Goal: Task Accomplishment & Management: Manage account settings

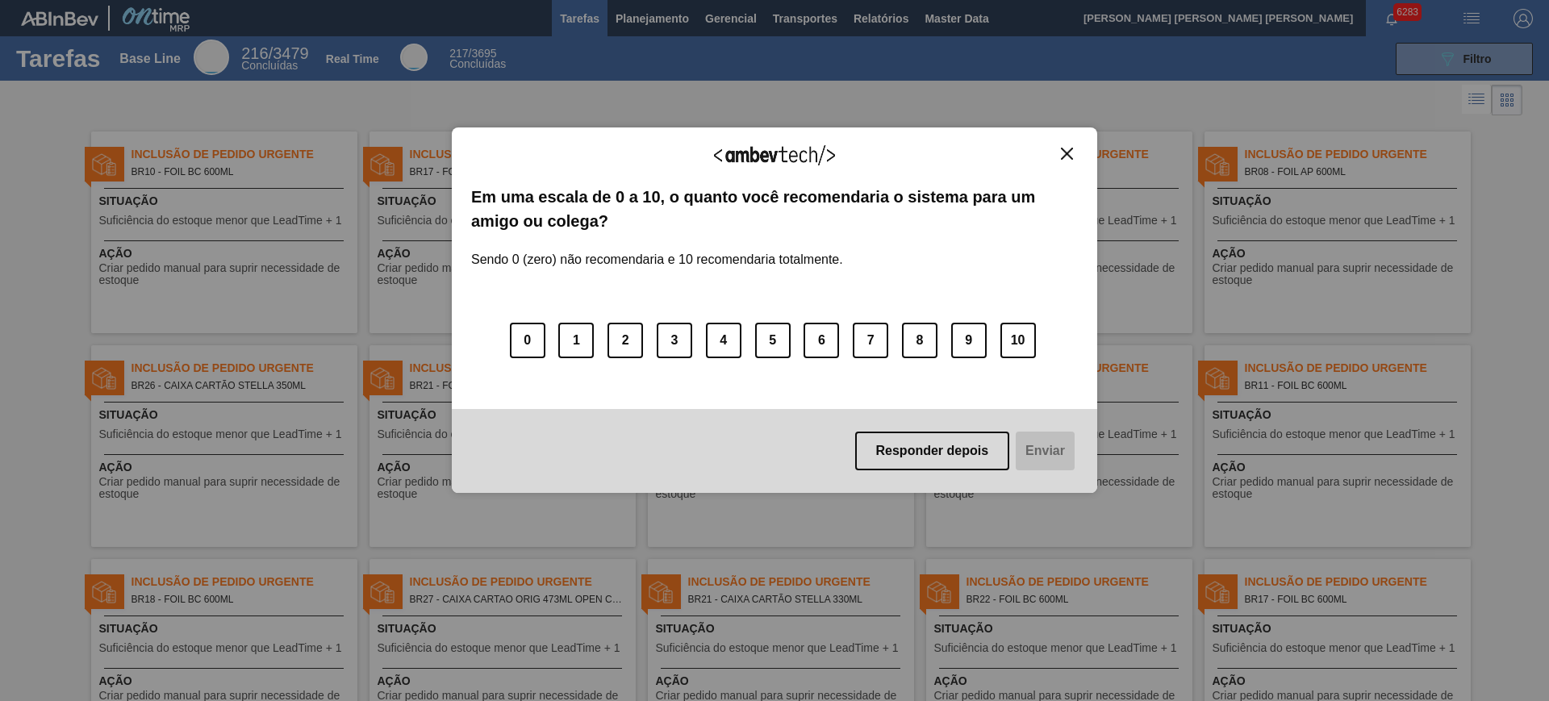
click at [1074, 164] on div "Agradecemos seu feedback!" at bounding box center [774, 166] width 607 height 38
click at [1062, 153] on img "Close" at bounding box center [1067, 154] width 12 height 12
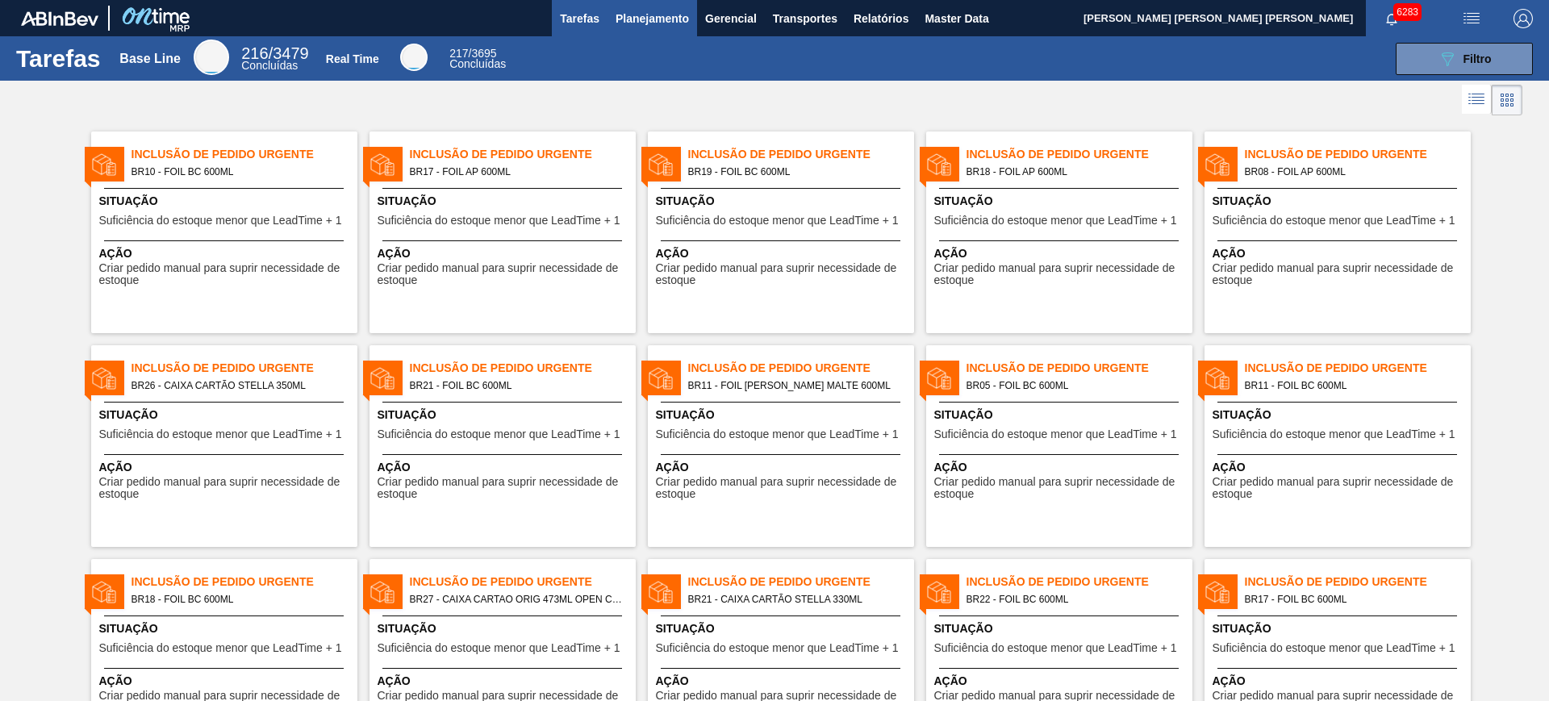
click at [646, 15] on span "Planejamento" at bounding box center [652, 18] width 73 height 19
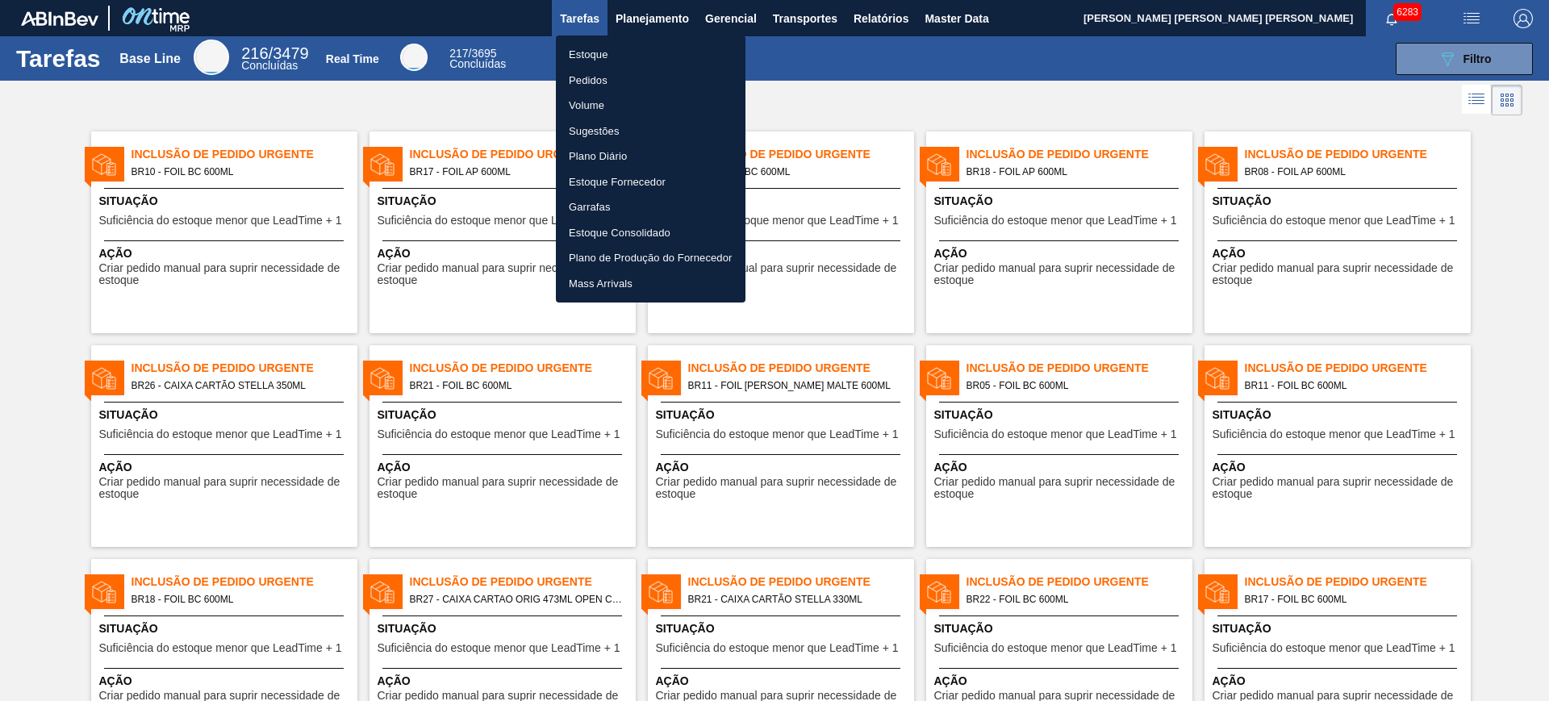
click at [627, 47] on li "Estoque" at bounding box center [651, 55] width 190 height 26
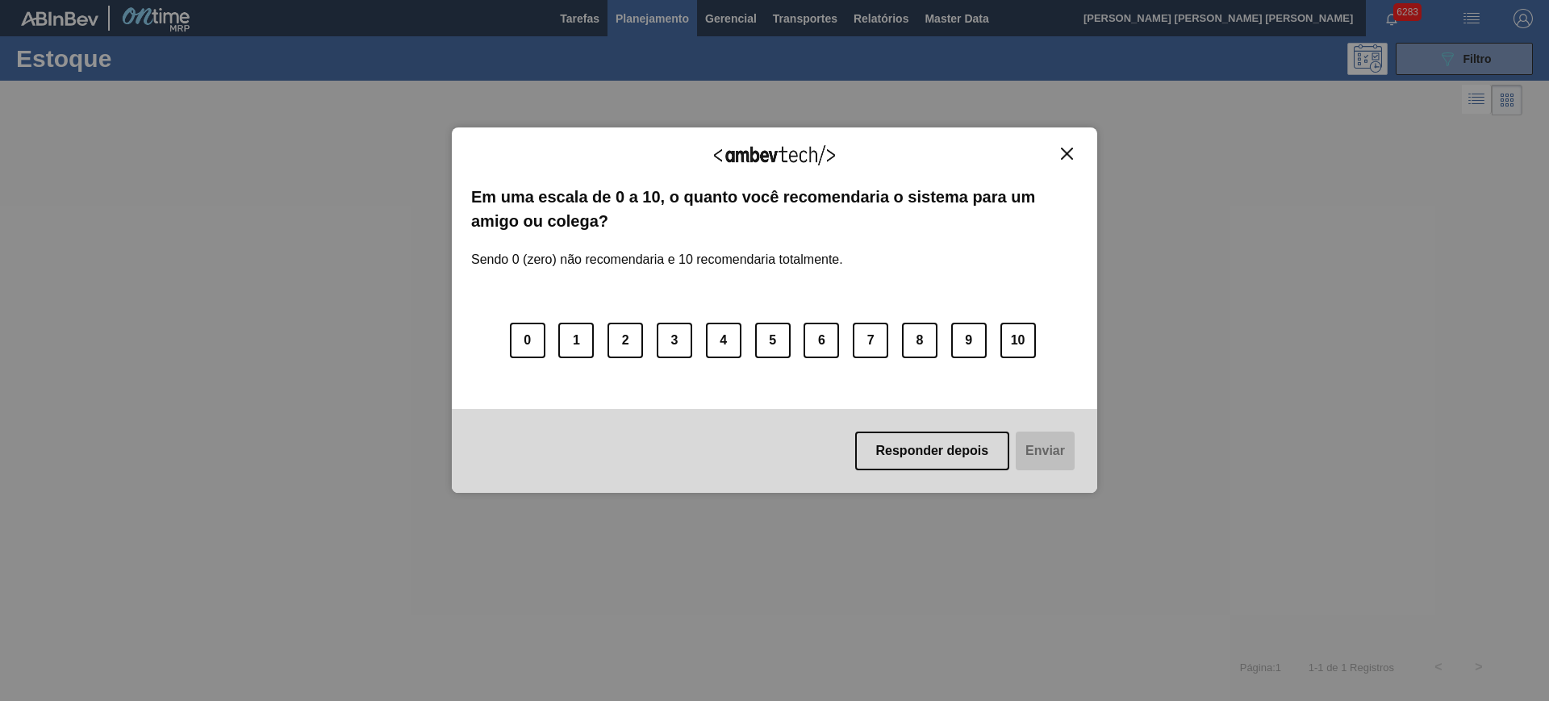
click at [1068, 150] on img "Close" at bounding box center [1067, 154] width 12 height 12
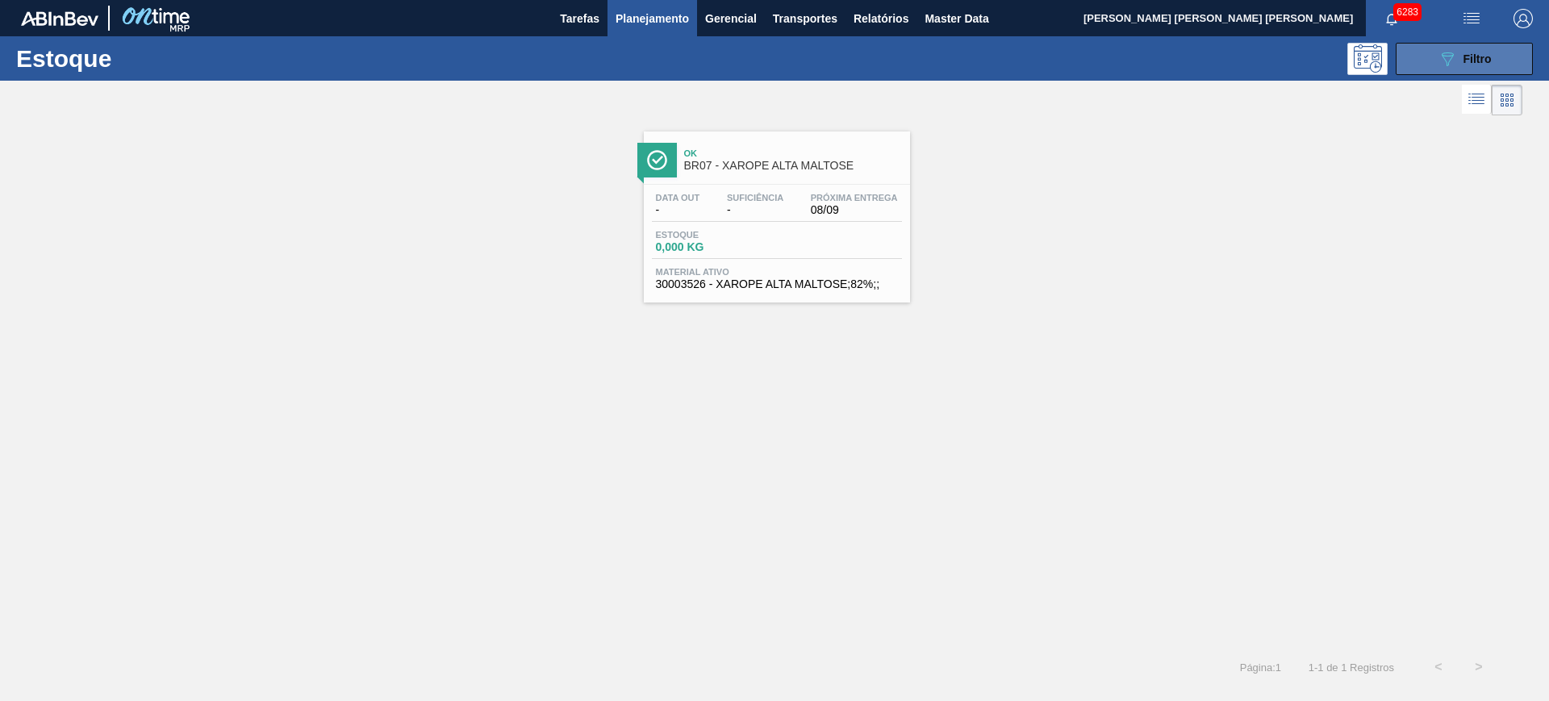
click at [1461, 60] on div "089F7B8B-B2A5-4AFE-B5C0-19BA573D28AC Filtro" at bounding box center [1465, 58] width 54 height 19
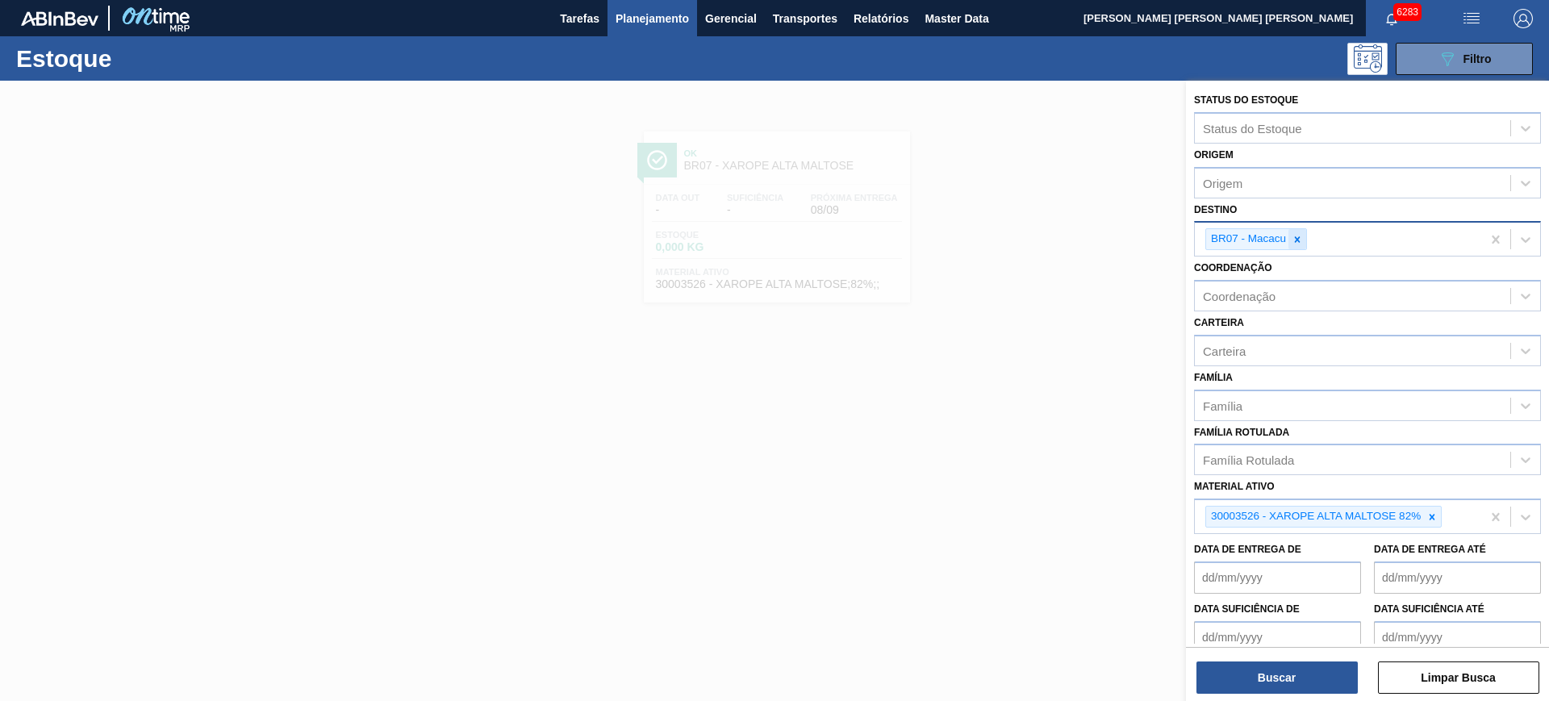
click at [1298, 242] on icon at bounding box center [1297, 239] width 11 height 11
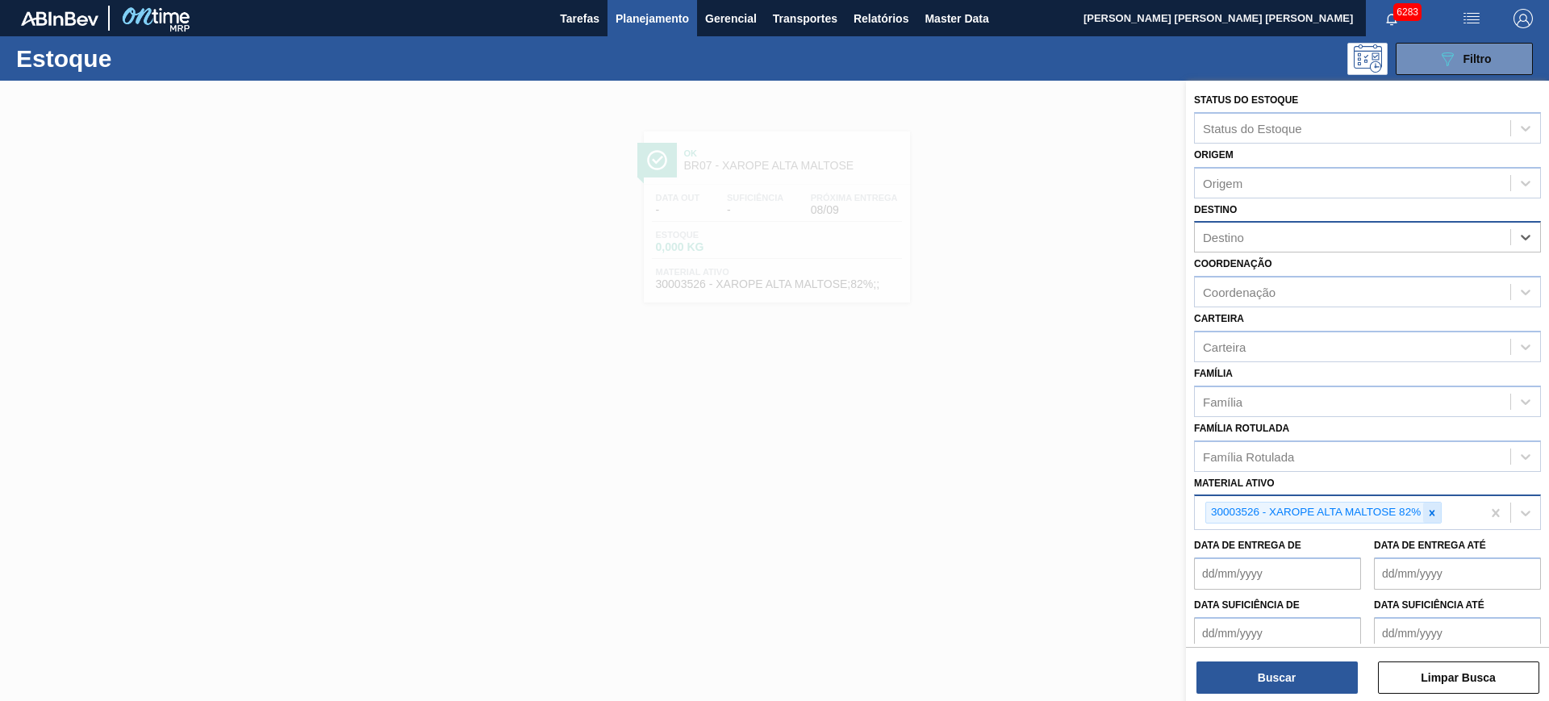
click at [1436, 511] on icon at bounding box center [1432, 513] width 11 height 11
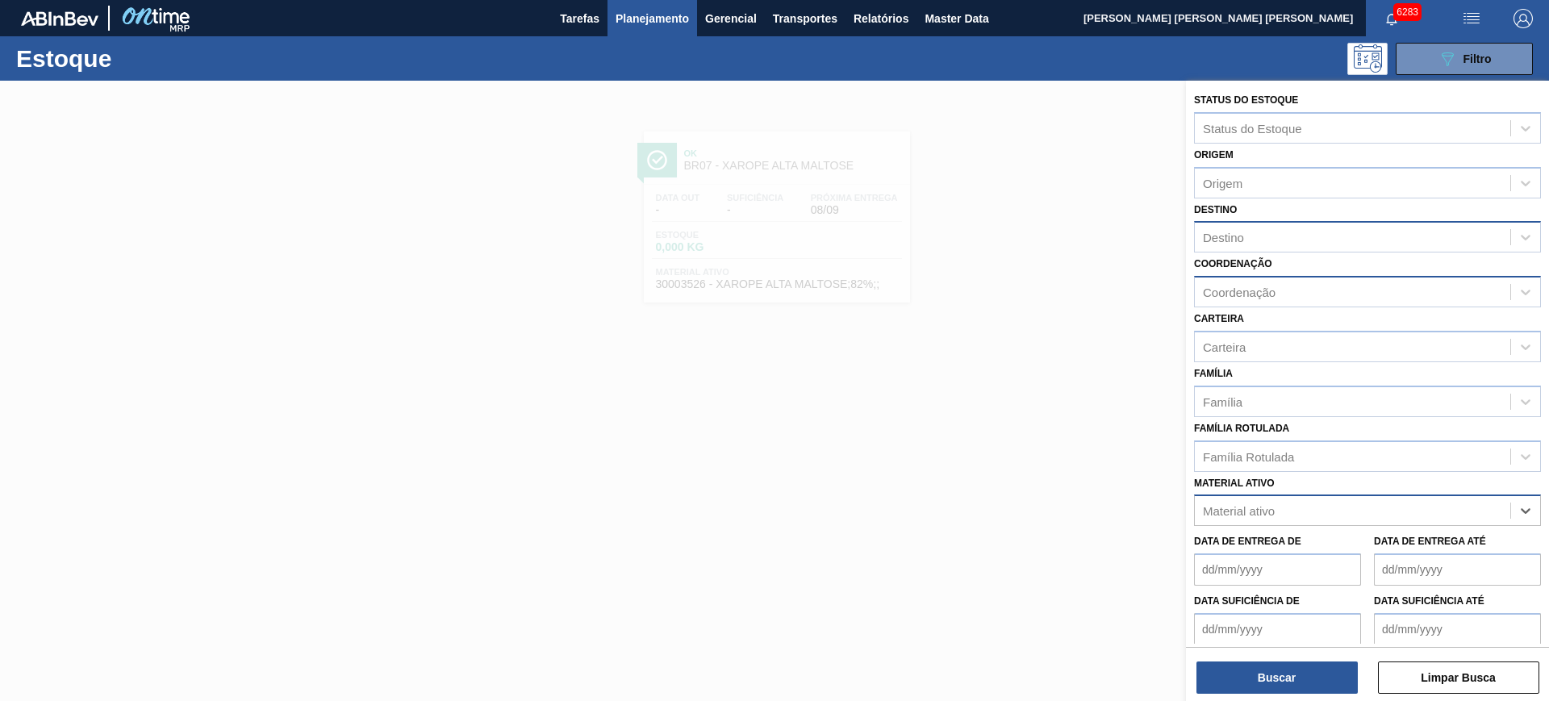
click at [1261, 299] on div "Coordenação" at bounding box center [1353, 292] width 316 height 23
type input "packag"
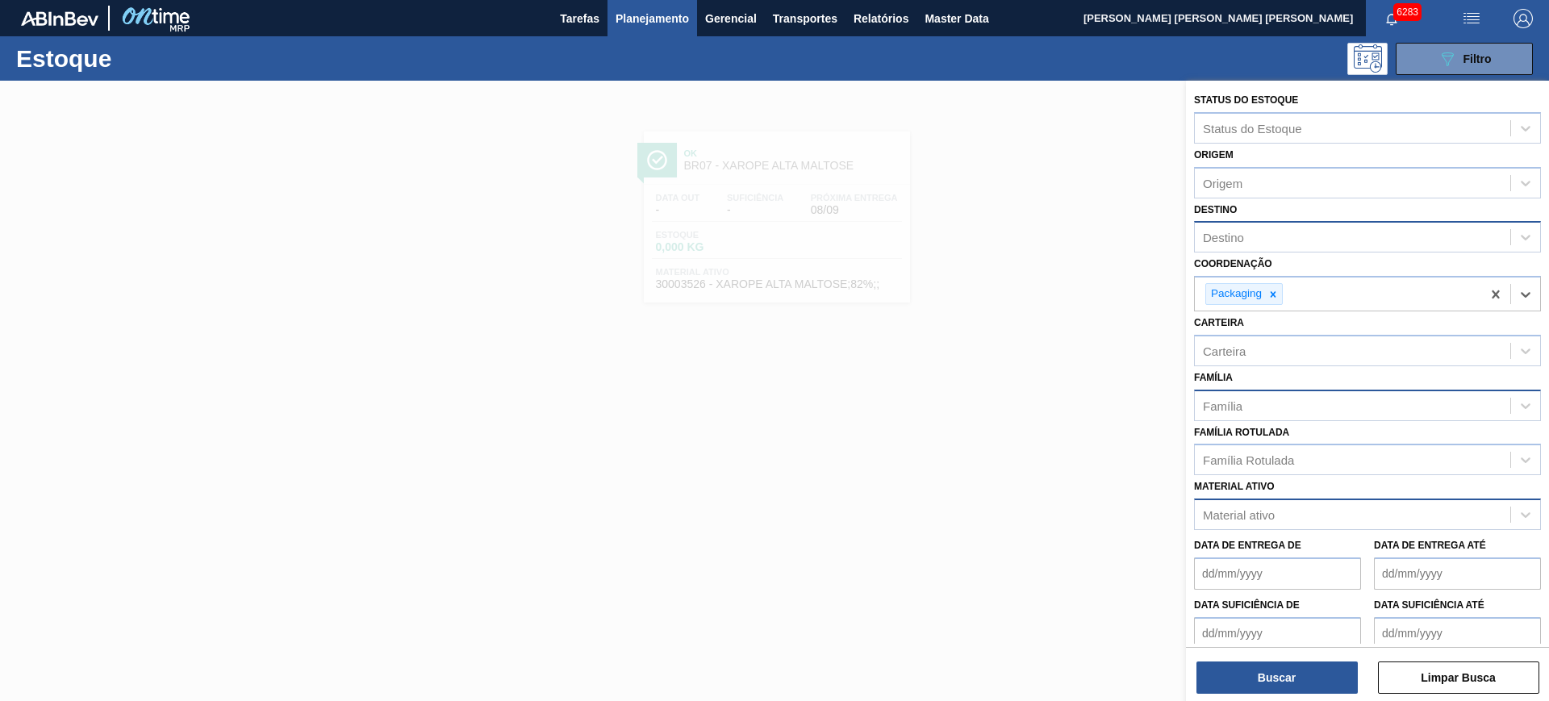
click at [1301, 400] on div "Família" at bounding box center [1353, 405] width 316 height 23
type input "folha sepa"
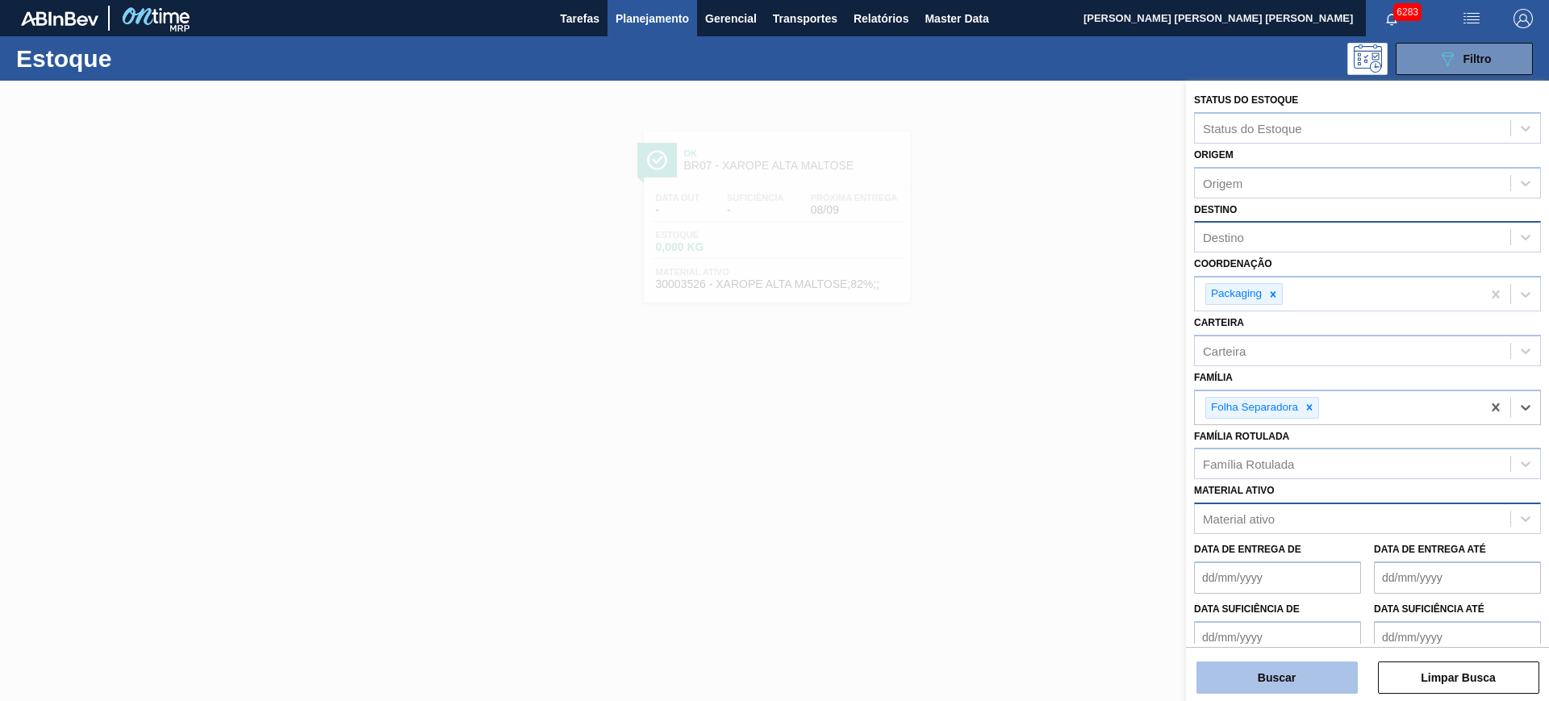
click at [1300, 687] on button "Buscar" at bounding box center [1277, 678] width 161 height 32
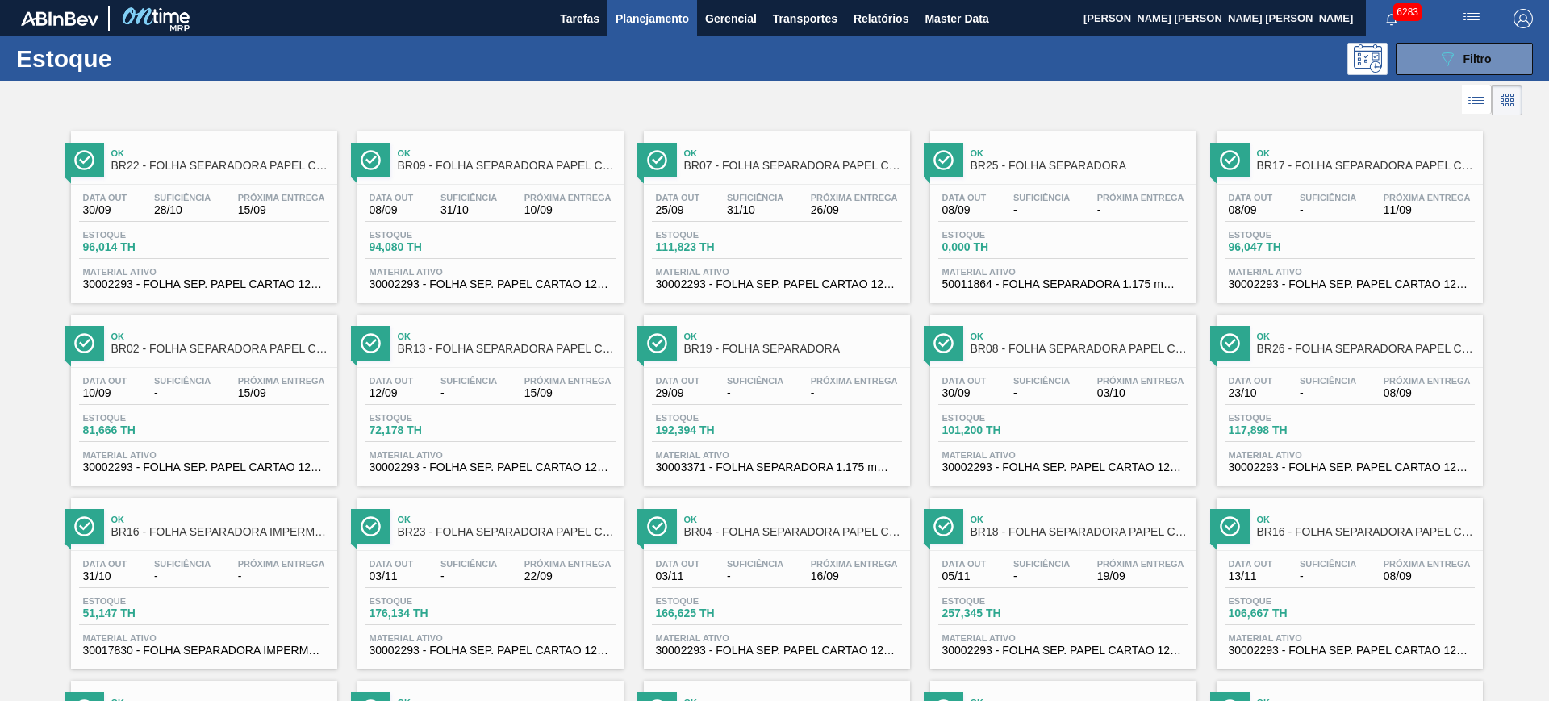
click at [1472, 43] on div "089F7B8B-B2A5-4AFE-B5C0-19BA573D28AC Filtro" at bounding box center [1464, 59] width 153 height 32
click at [1468, 55] on span "Filtro" at bounding box center [1478, 58] width 28 height 13
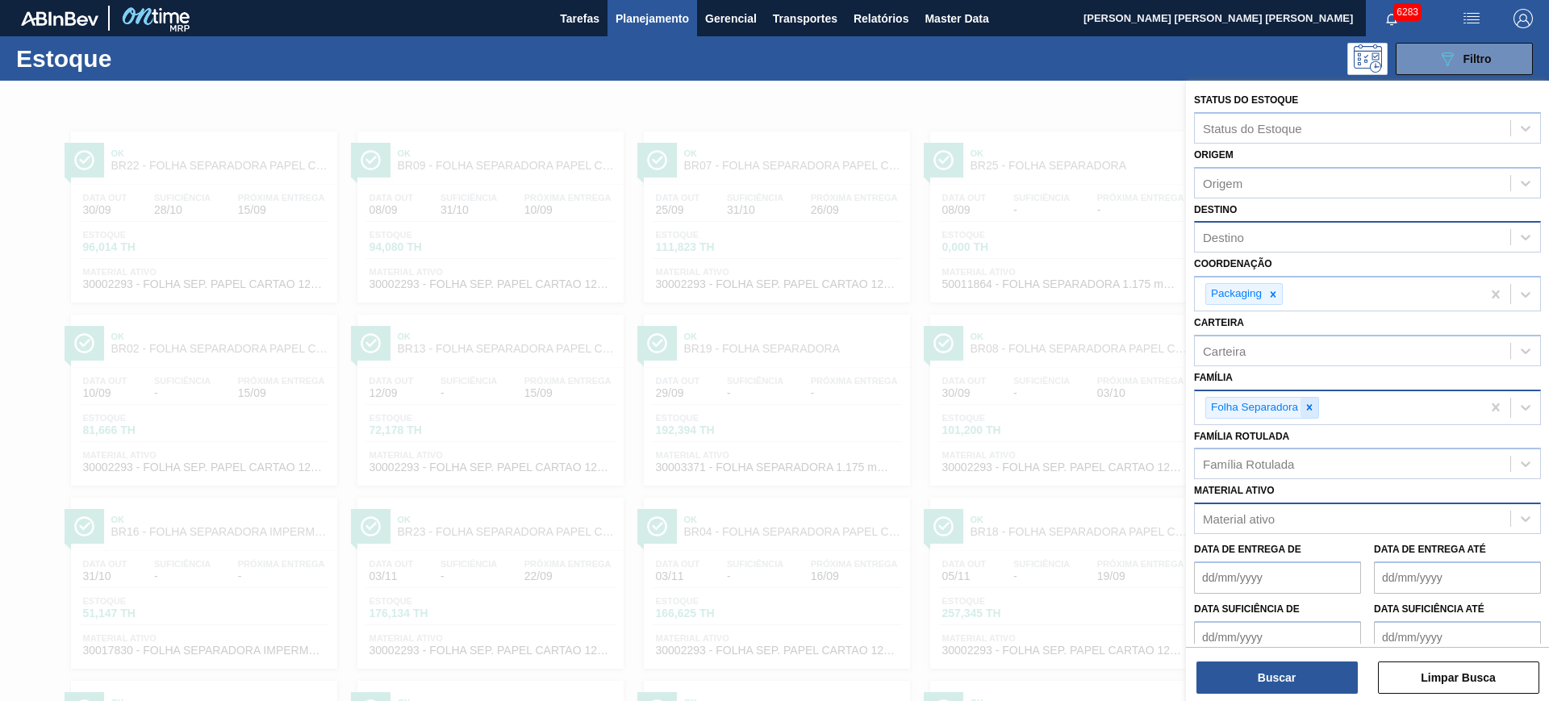
click at [1307, 411] on icon at bounding box center [1309, 407] width 11 height 11
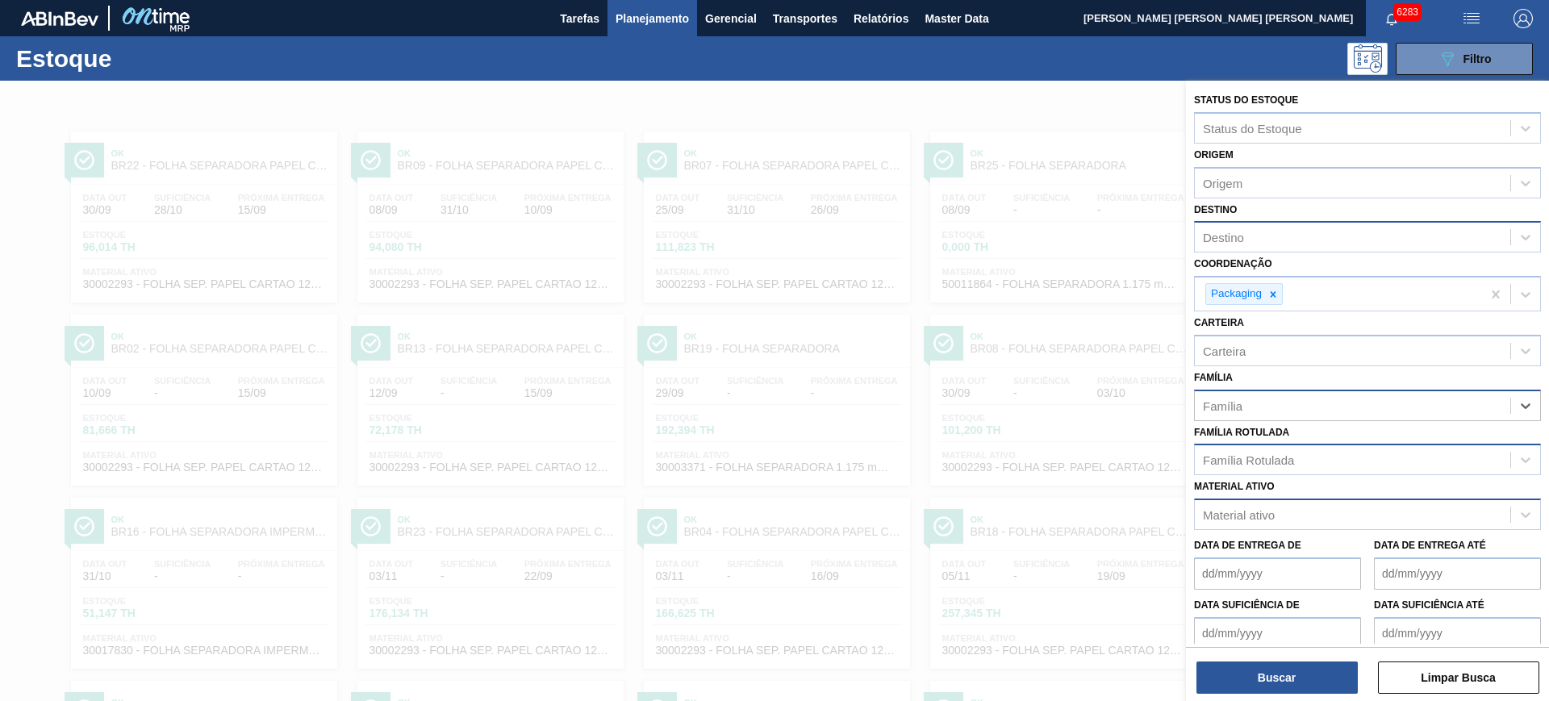
click at [1315, 461] on div "Família Rotulada" at bounding box center [1353, 460] width 316 height 23
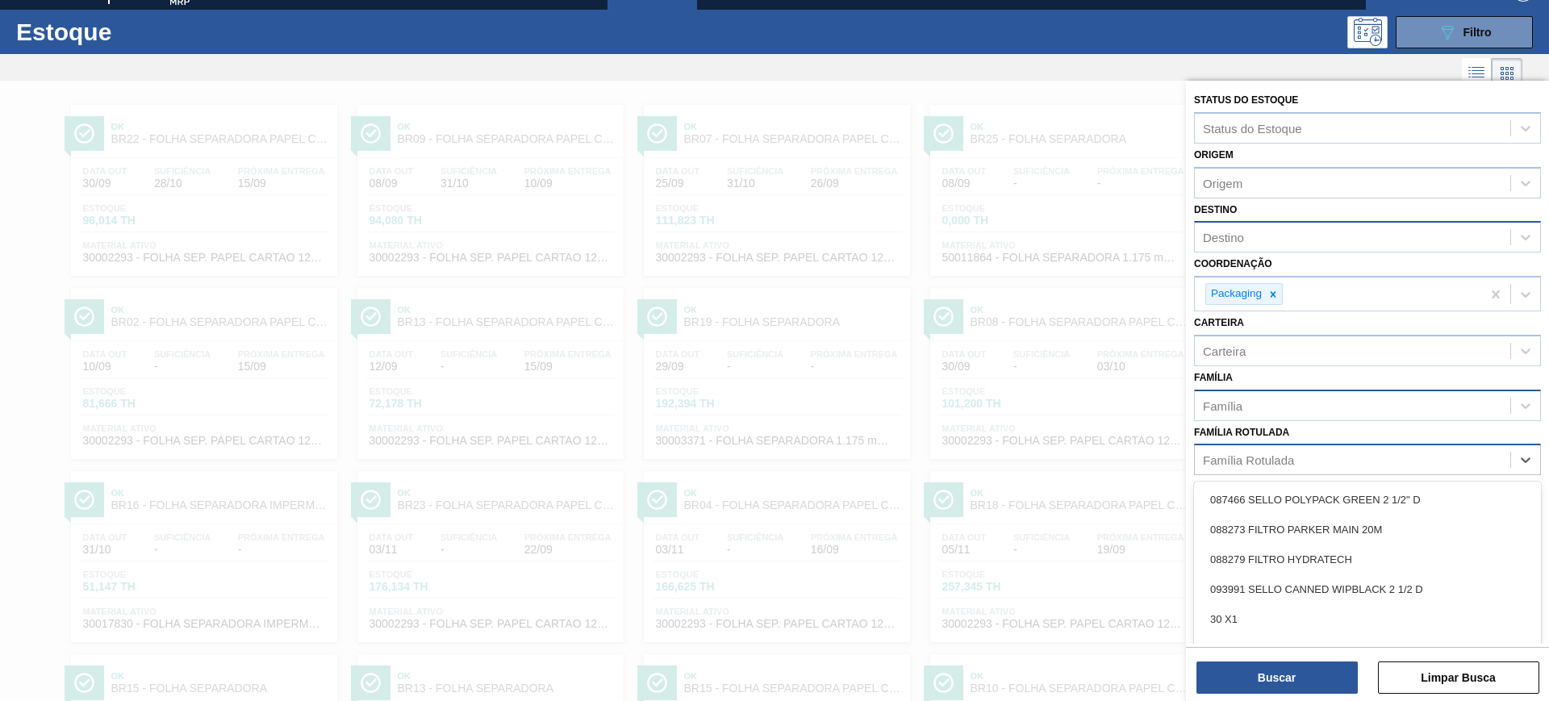
scroll to position [29, 0]
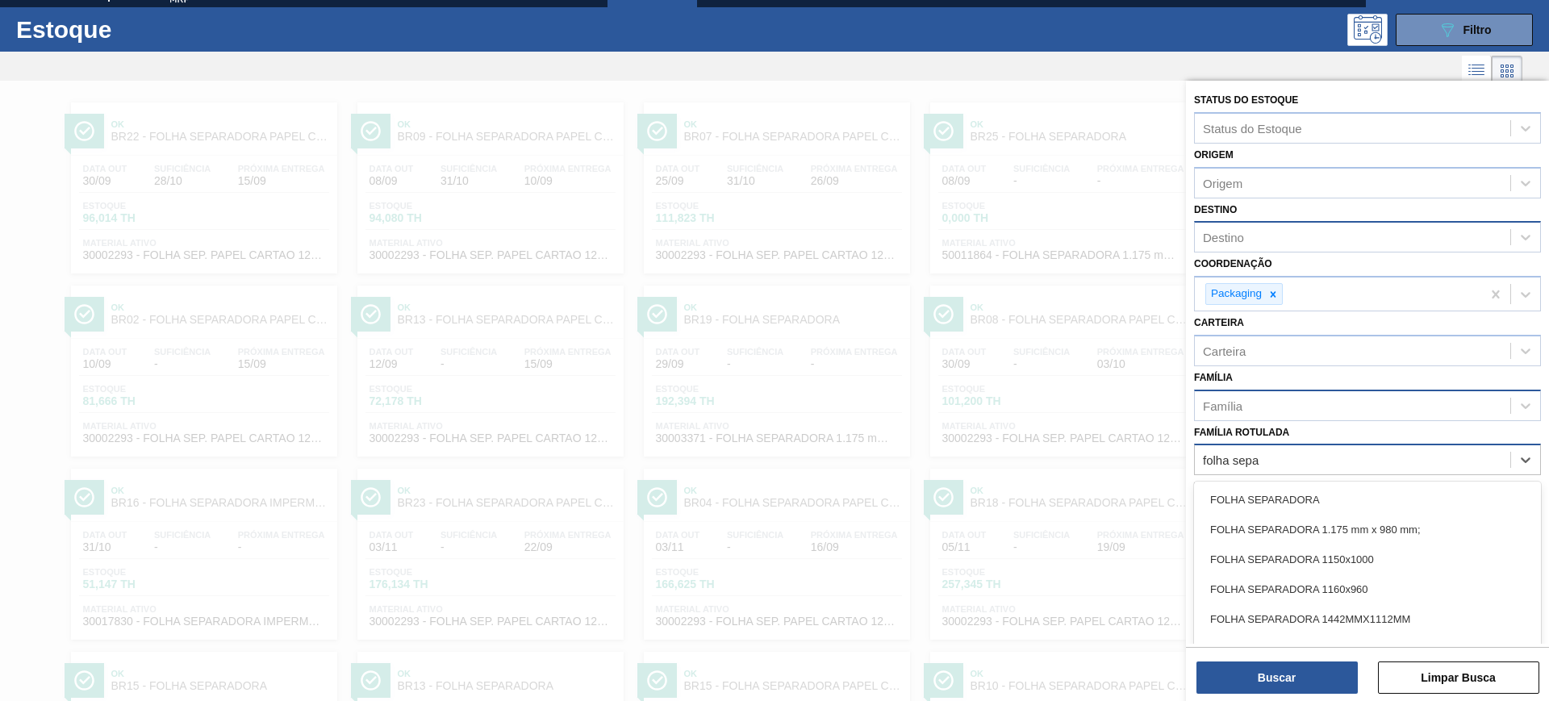
type Rotulada "folha separ"
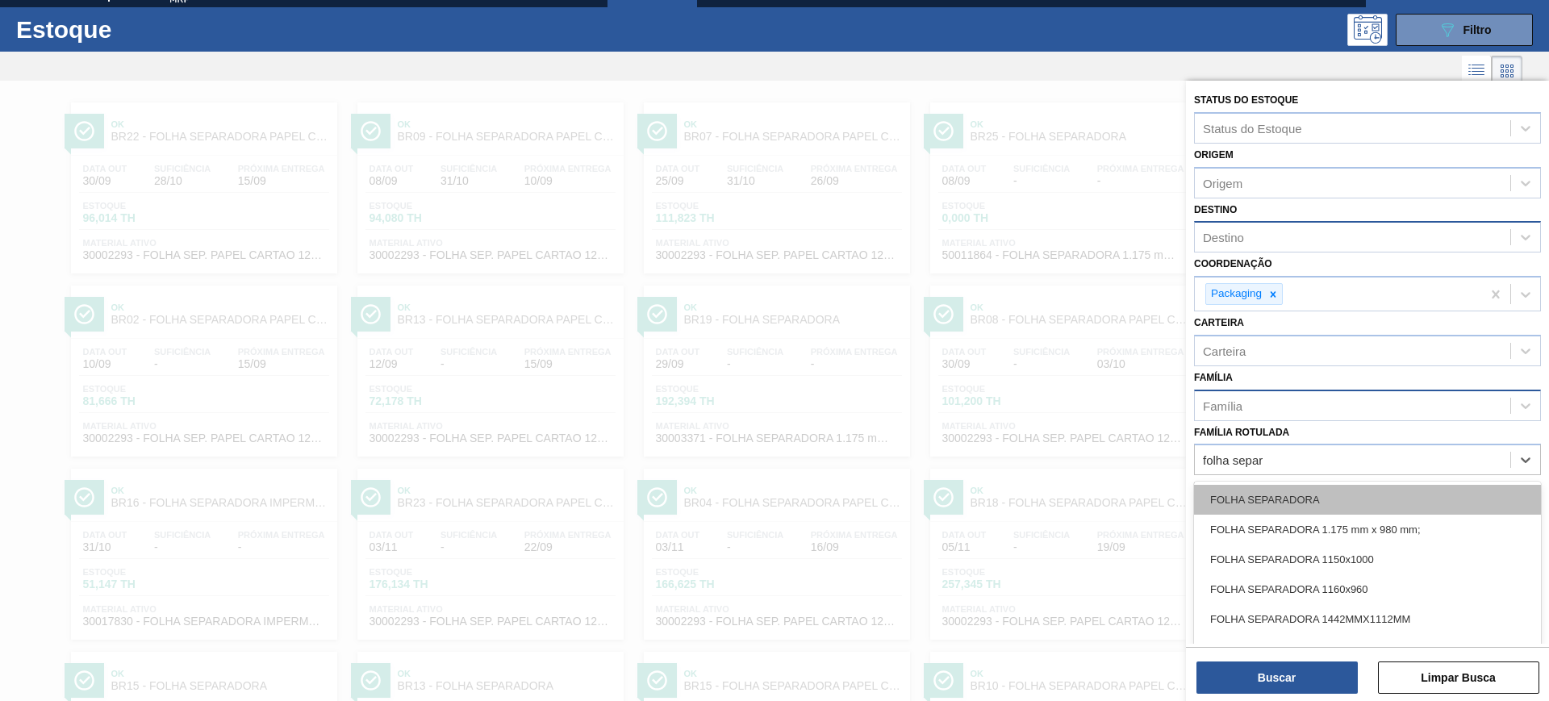
click at [1311, 486] on div "FOLHA SEPARADORA" at bounding box center [1367, 500] width 347 height 30
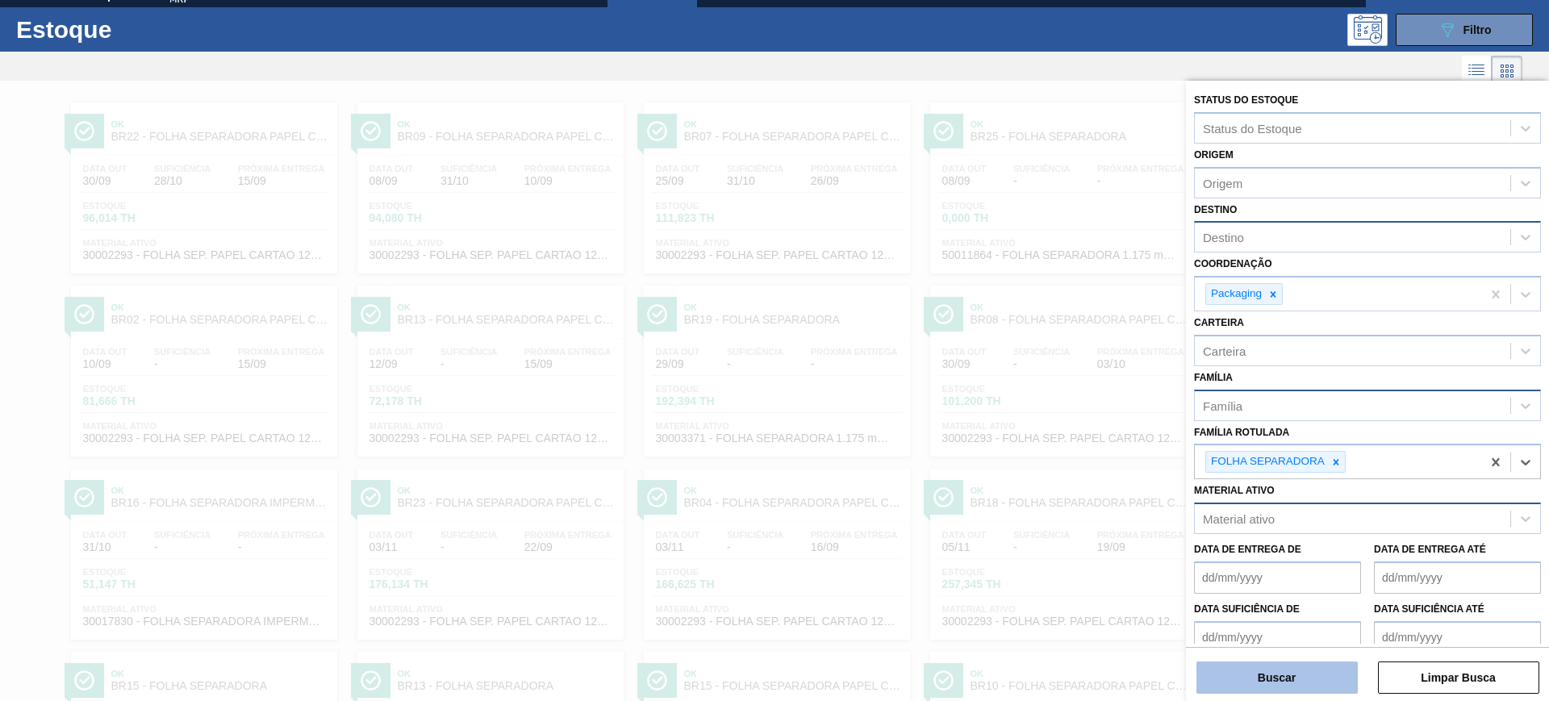
click at [1313, 680] on button "Buscar" at bounding box center [1277, 678] width 161 height 32
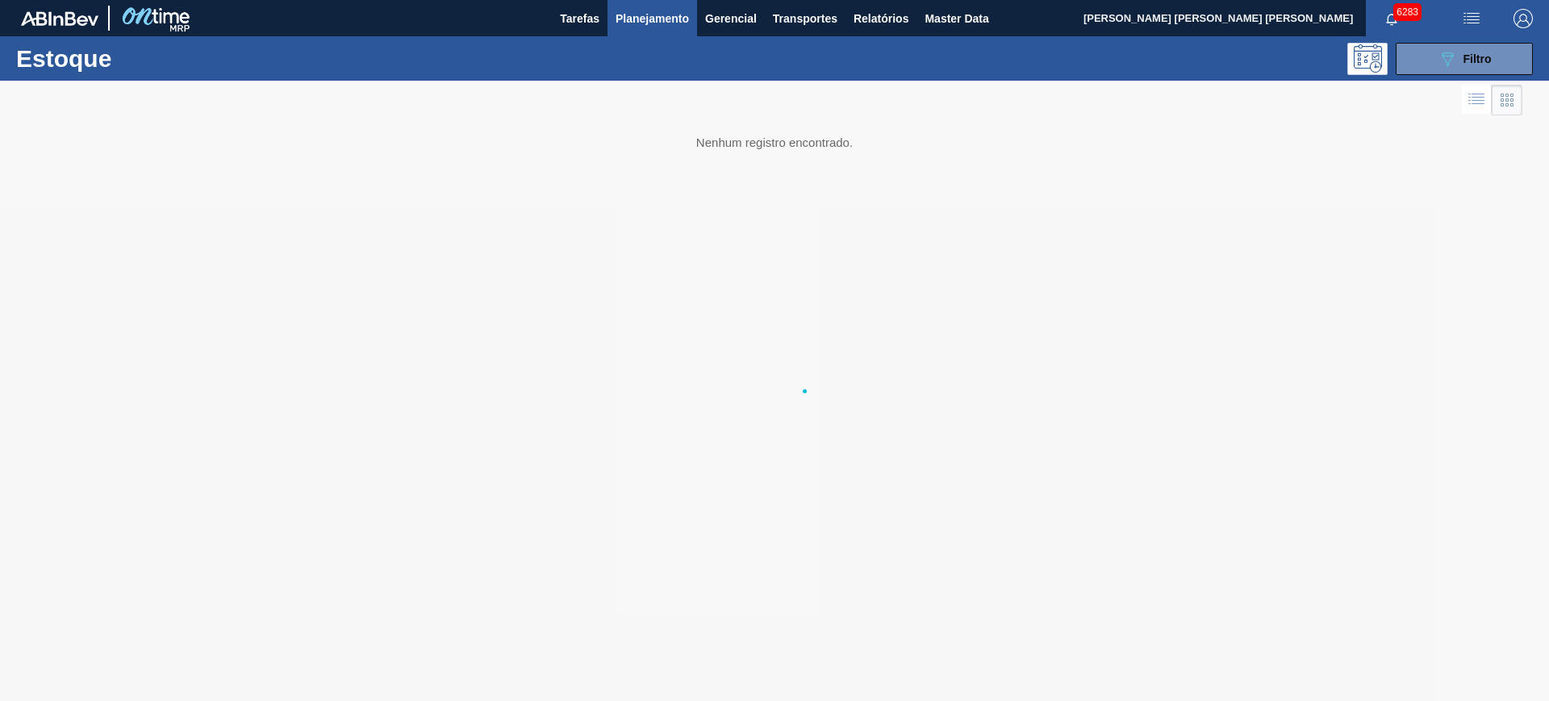
scroll to position [0, 0]
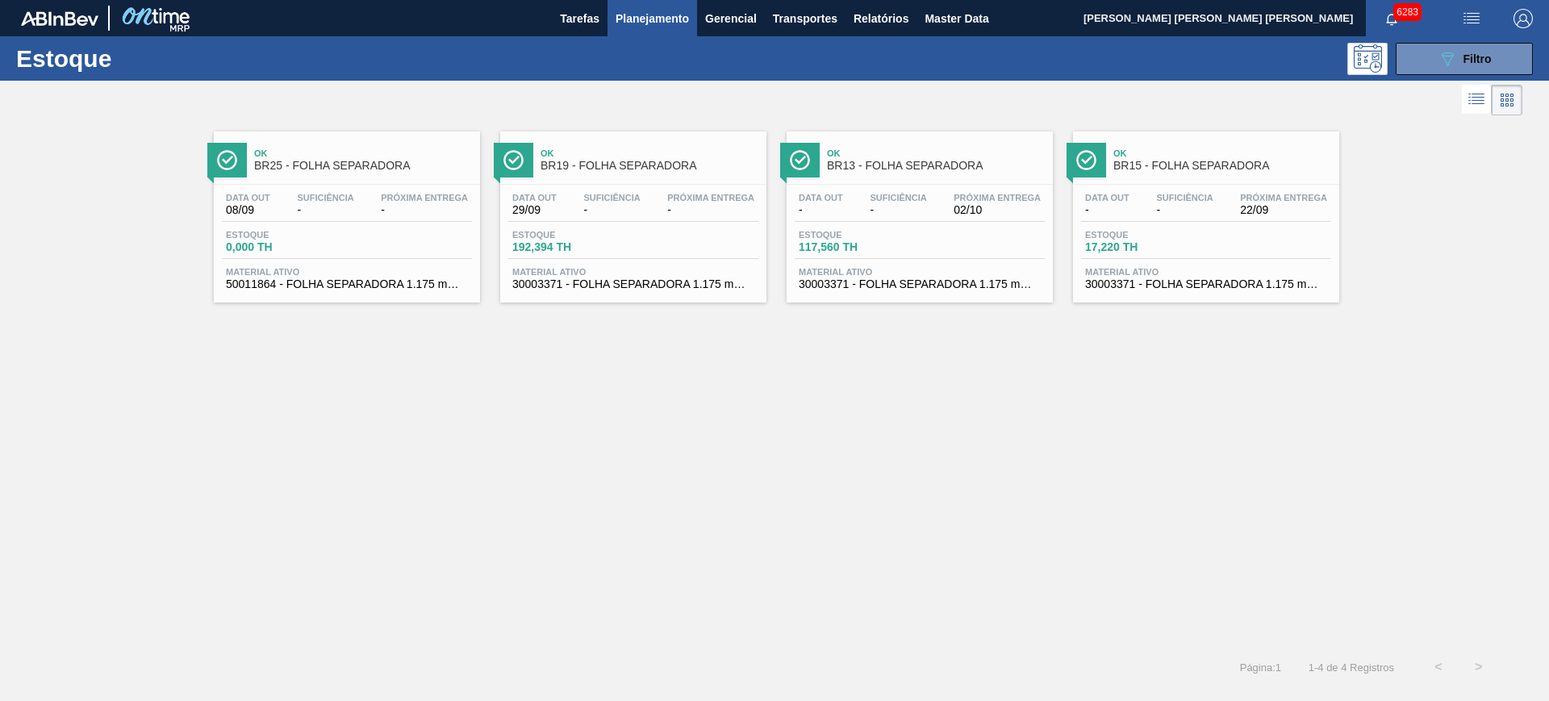
drag, startPoint x: 393, startPoint y: 241, endPoint x: 444, endPoint y: 253, distance: 52.1
click at [433, 253] on div "Estoque 0,000 TH" at bounding box center [347, 244] width 250 height 29
click at [1509, 48] on button "089F7B8B-B2A5-4AFE-B5C0-19BA573D28AC Filtro" at bounding box center [1464, 59] width 137 height 32
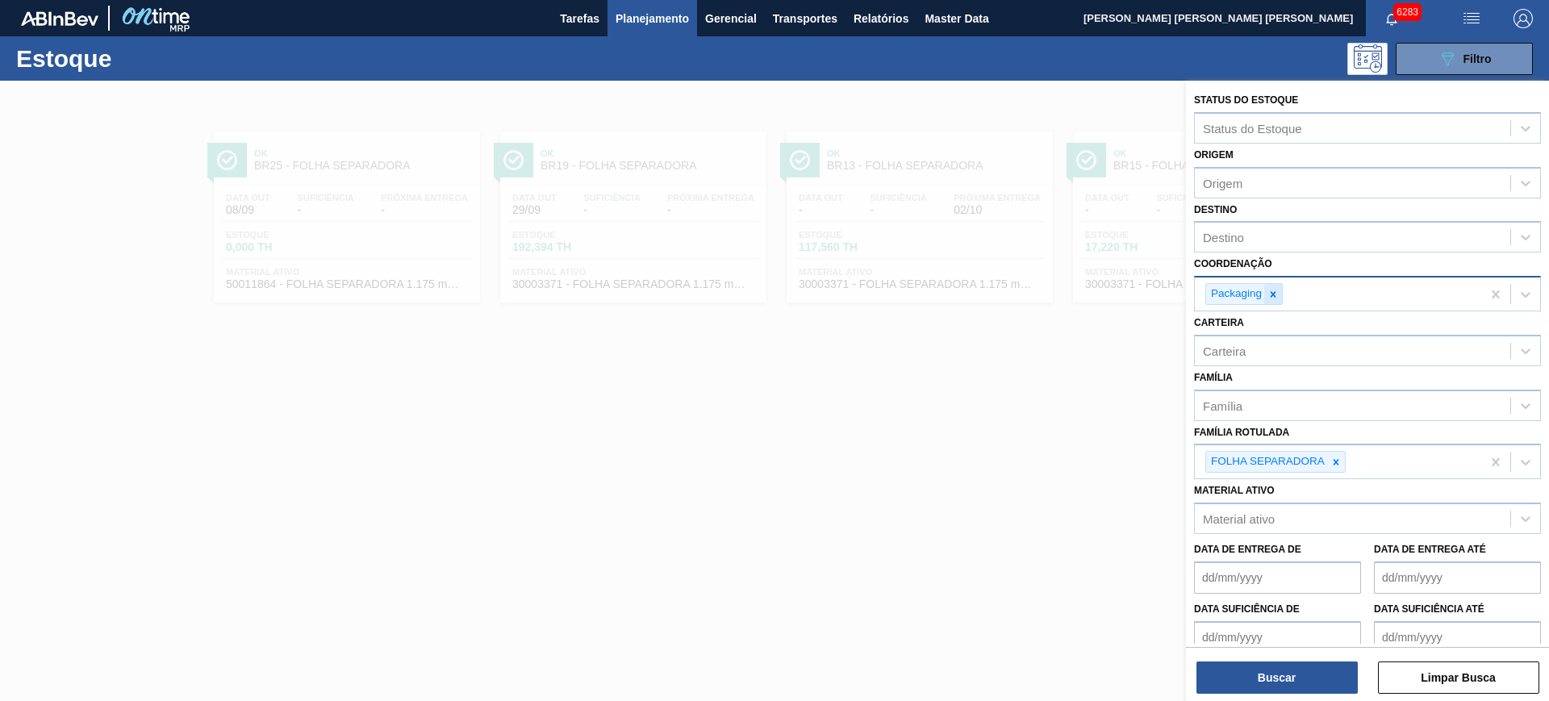
click at [1282, 293] on div at bounding box center [1274, 294] width 18 height 20
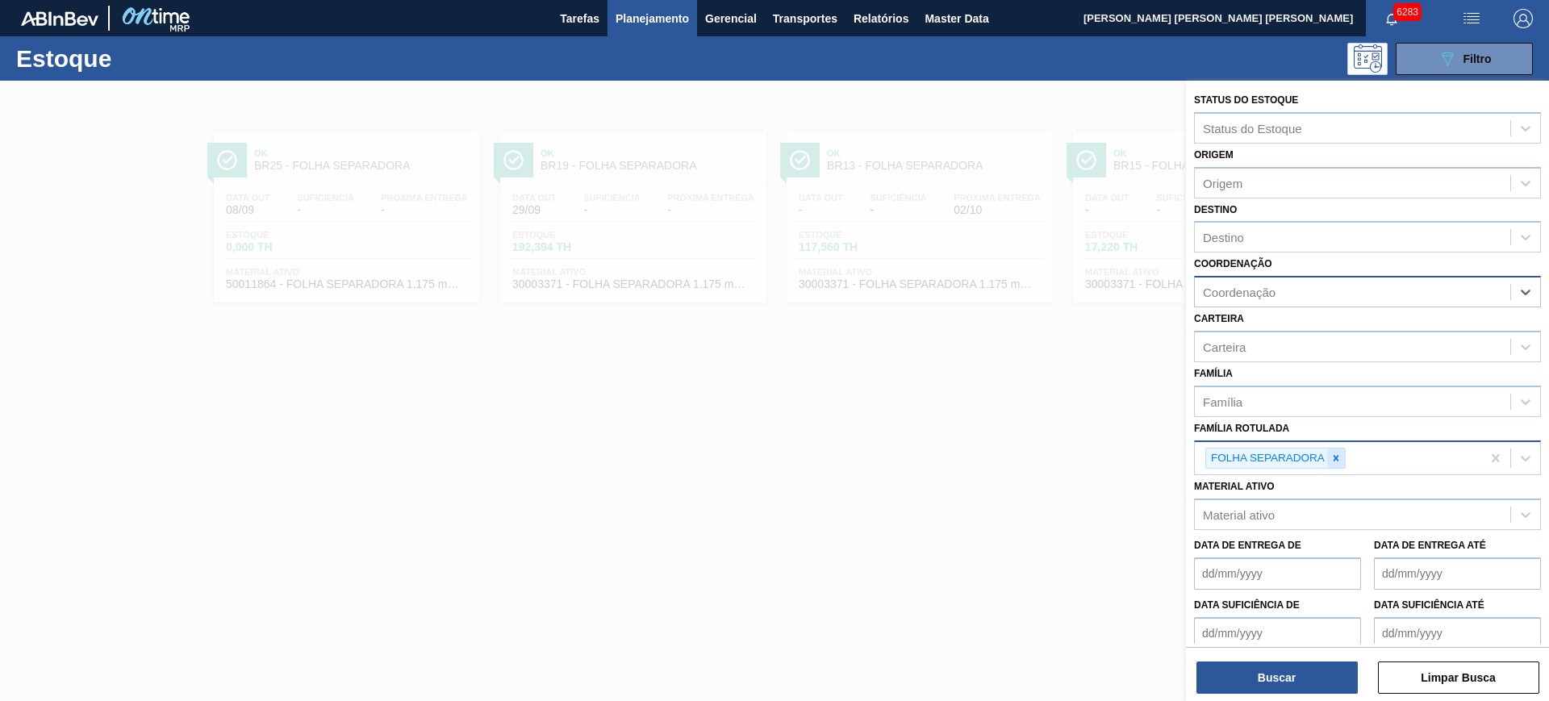
click at [1341, 458] on icon at bounding box center [1336, 458] width 11 height 11
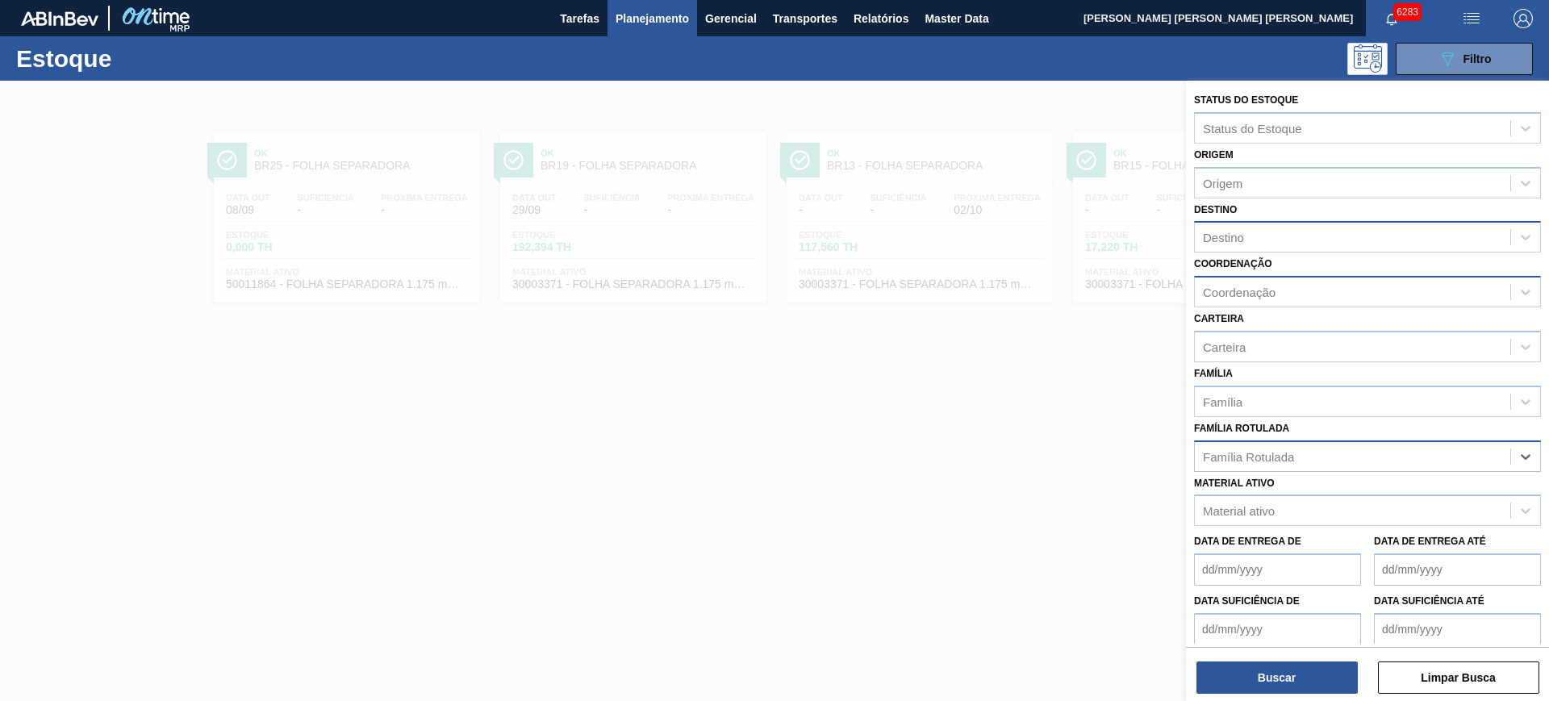
click at [1237, 238] on div "Destino" at bounding box center [1223, 238] width 41 height 14
type input "macac"
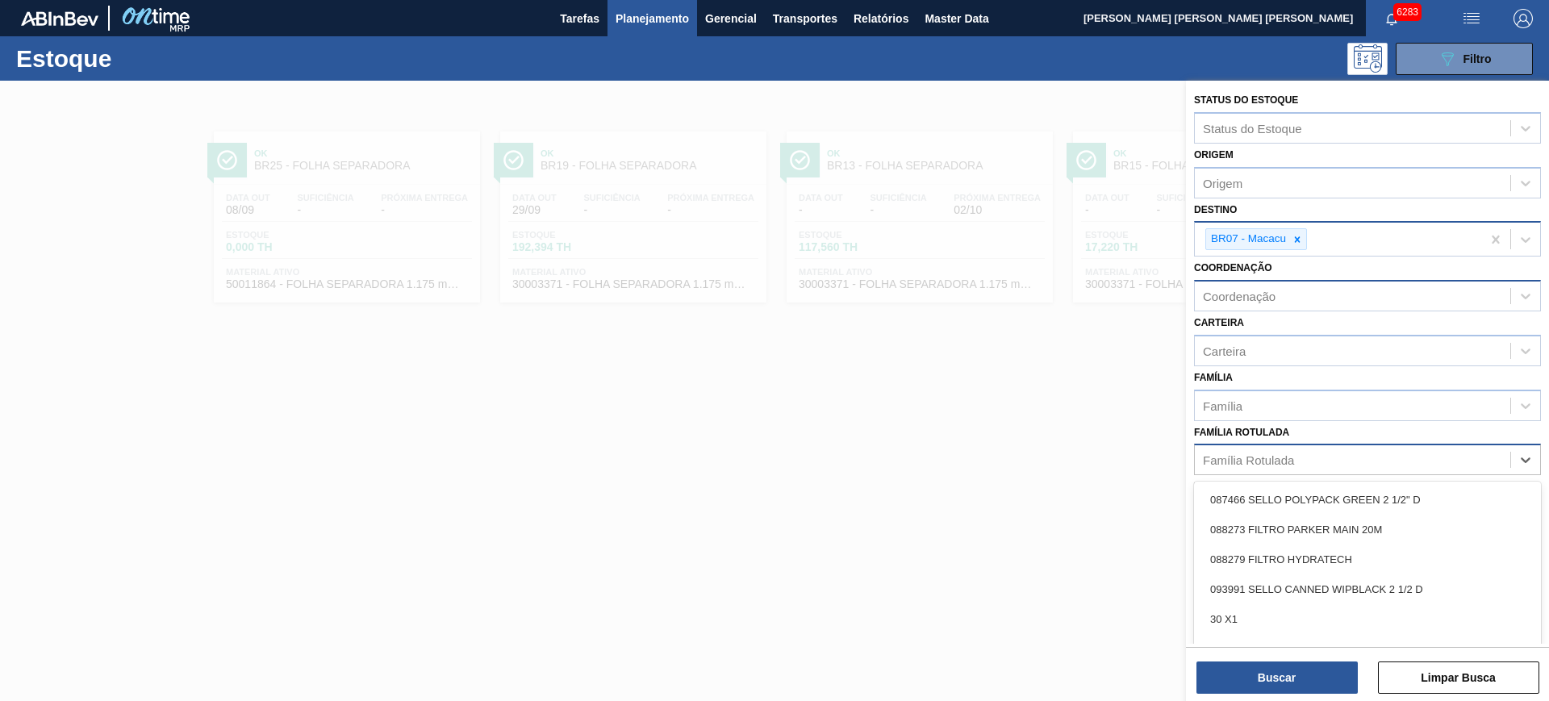
click at [1251, 470] on div "Família Rotulada" at bounding box center [1353, 460] width 316 height 23
click at [1261, 427] on label "Família Rotulada" at bounding box center [1241, 432] width 95 height 11
click at [1205, 454] on Rotulada "Família Rotulada" at bounding box center [1204, 461] width 2 height 14
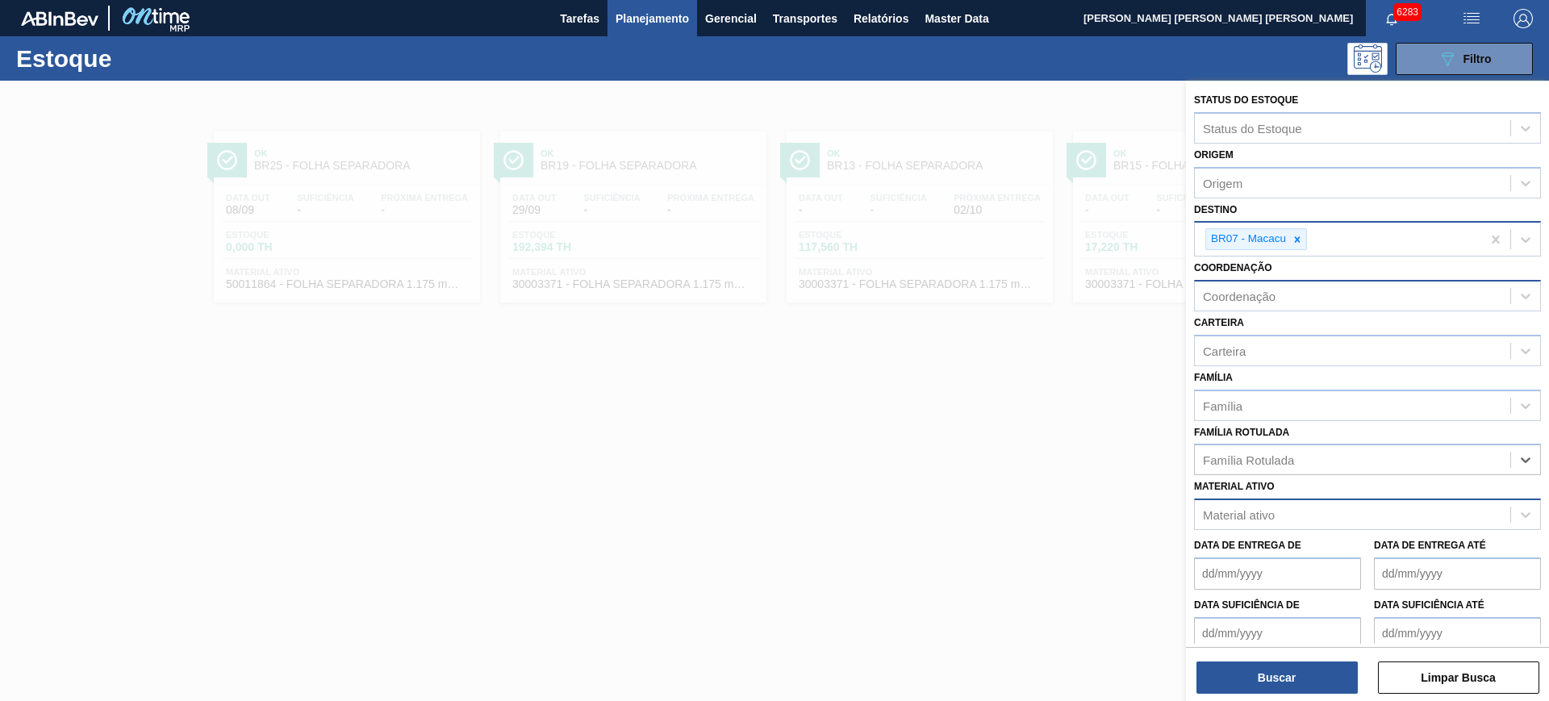
click at [1273, 514] on div "Material ativo" at bounding box center [1239, 515] width 72 height 14
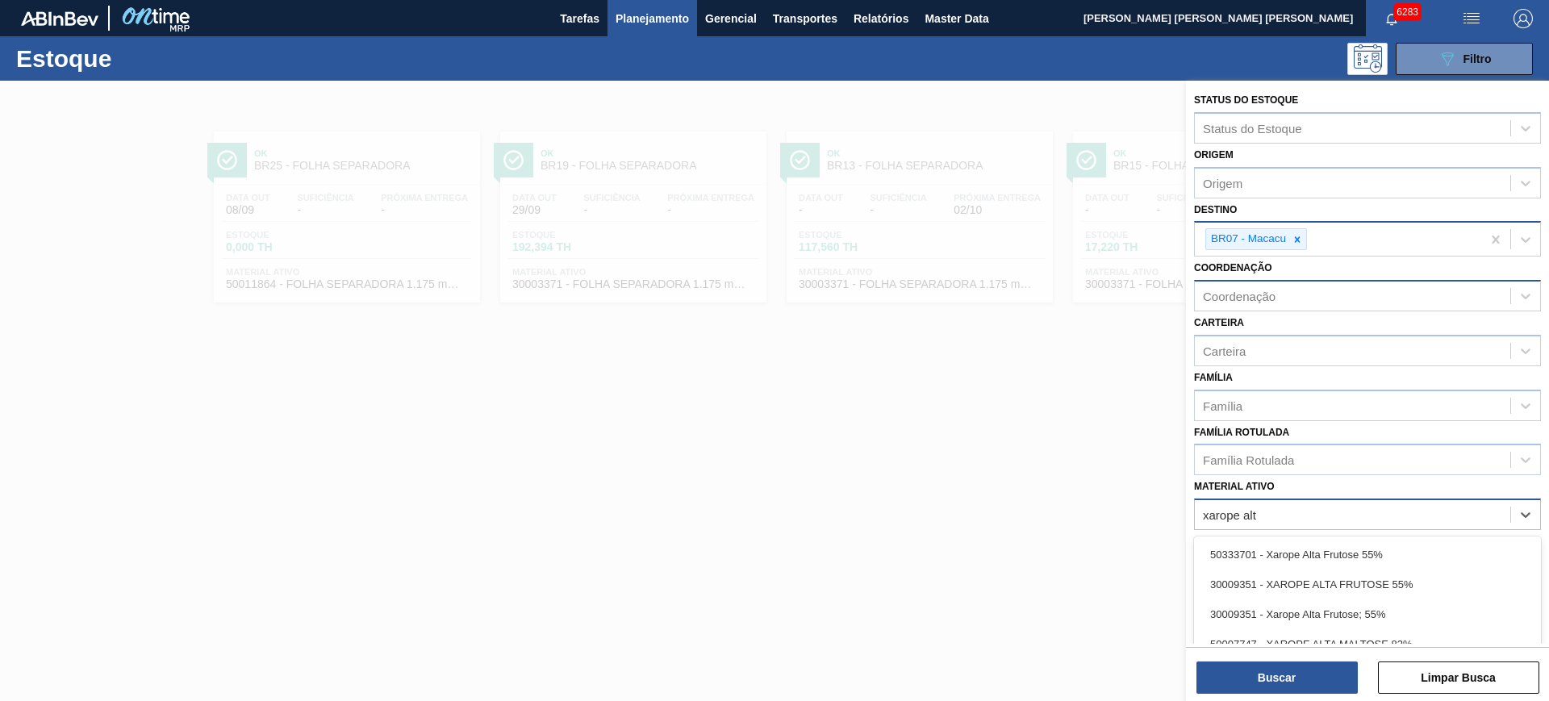
type ativo "xarope alta"
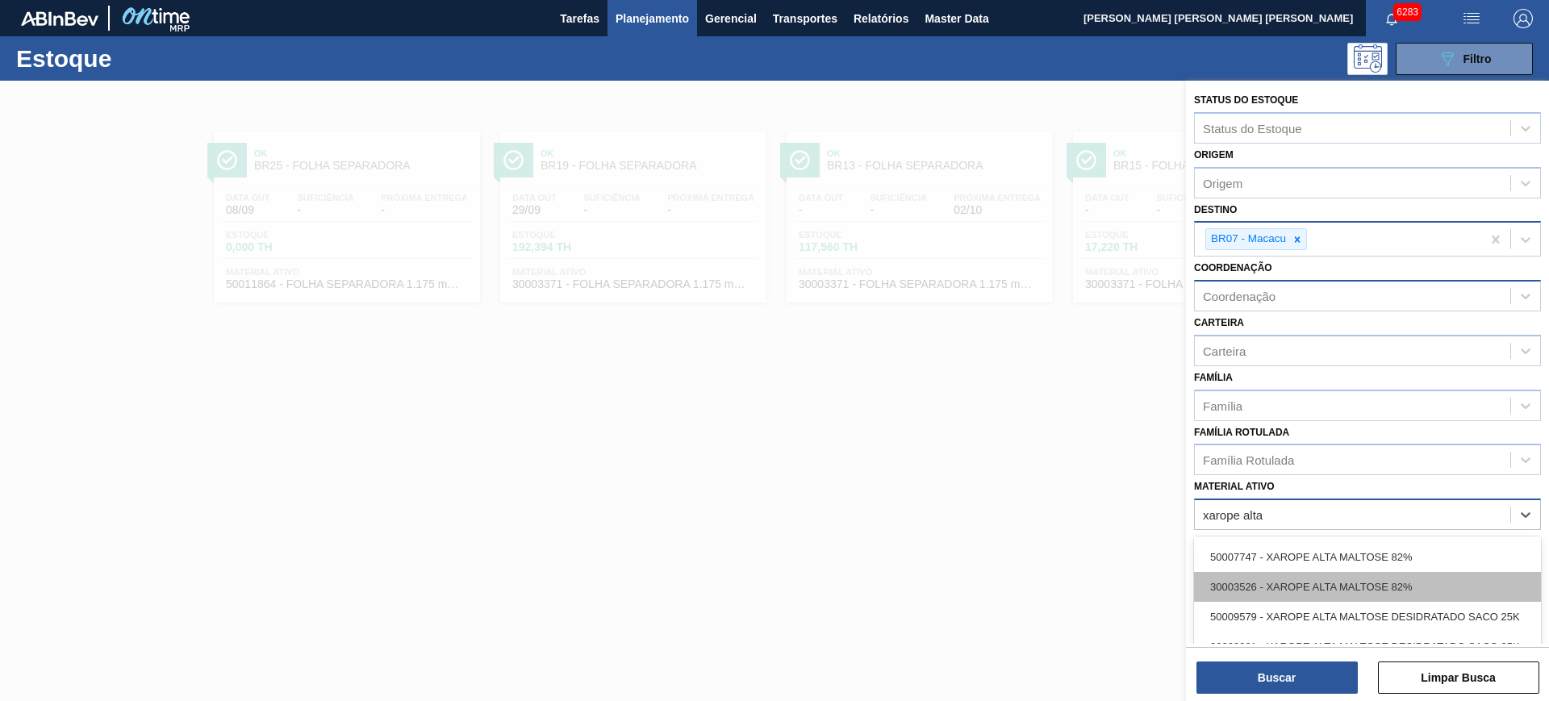
click at [1348, 590] on div "30003526 - XAROPE ALTA MALTOSE 82%" at bounding box center [1367, 587] width 347 height 30
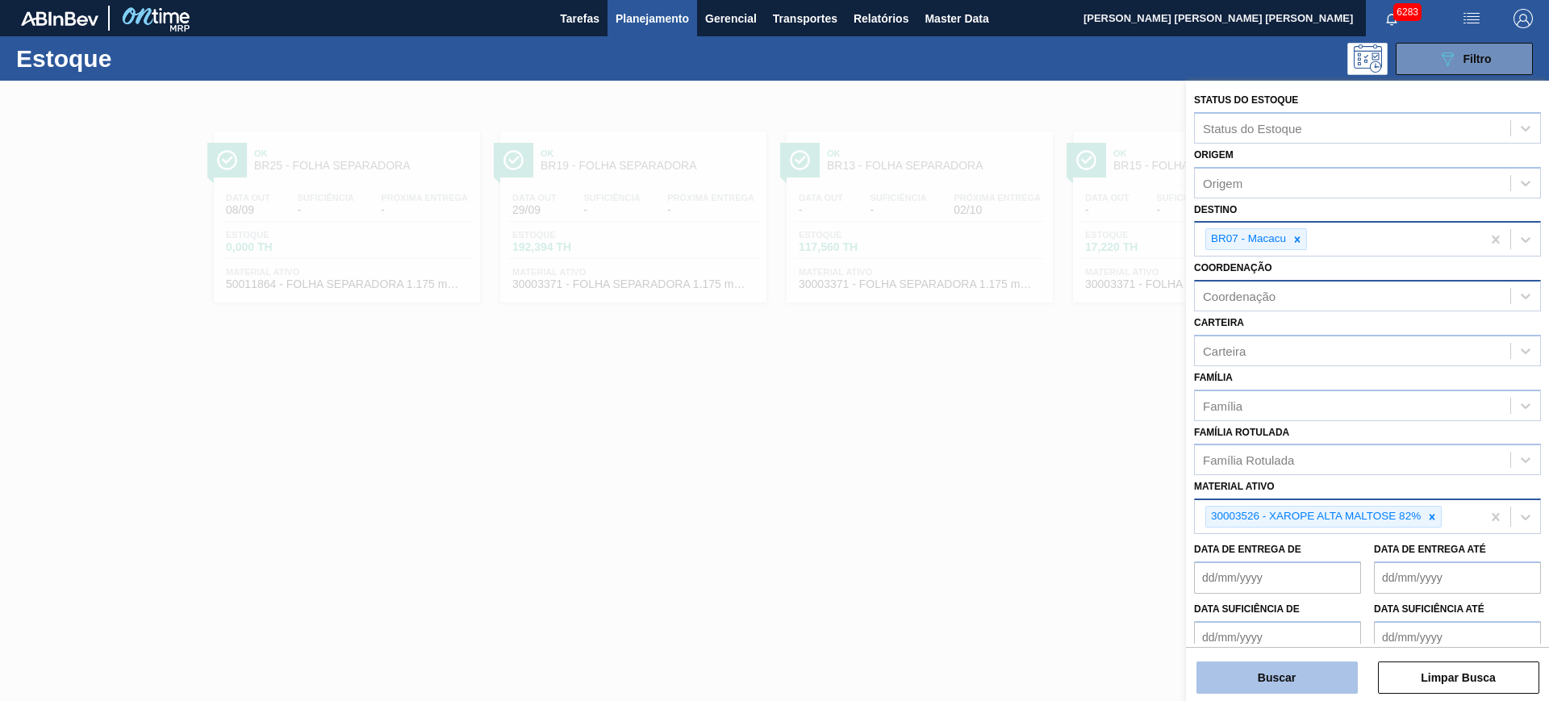
click at [1336, 671] on button "Buscar" at bounding box center [1277, 678] width 161 height 32
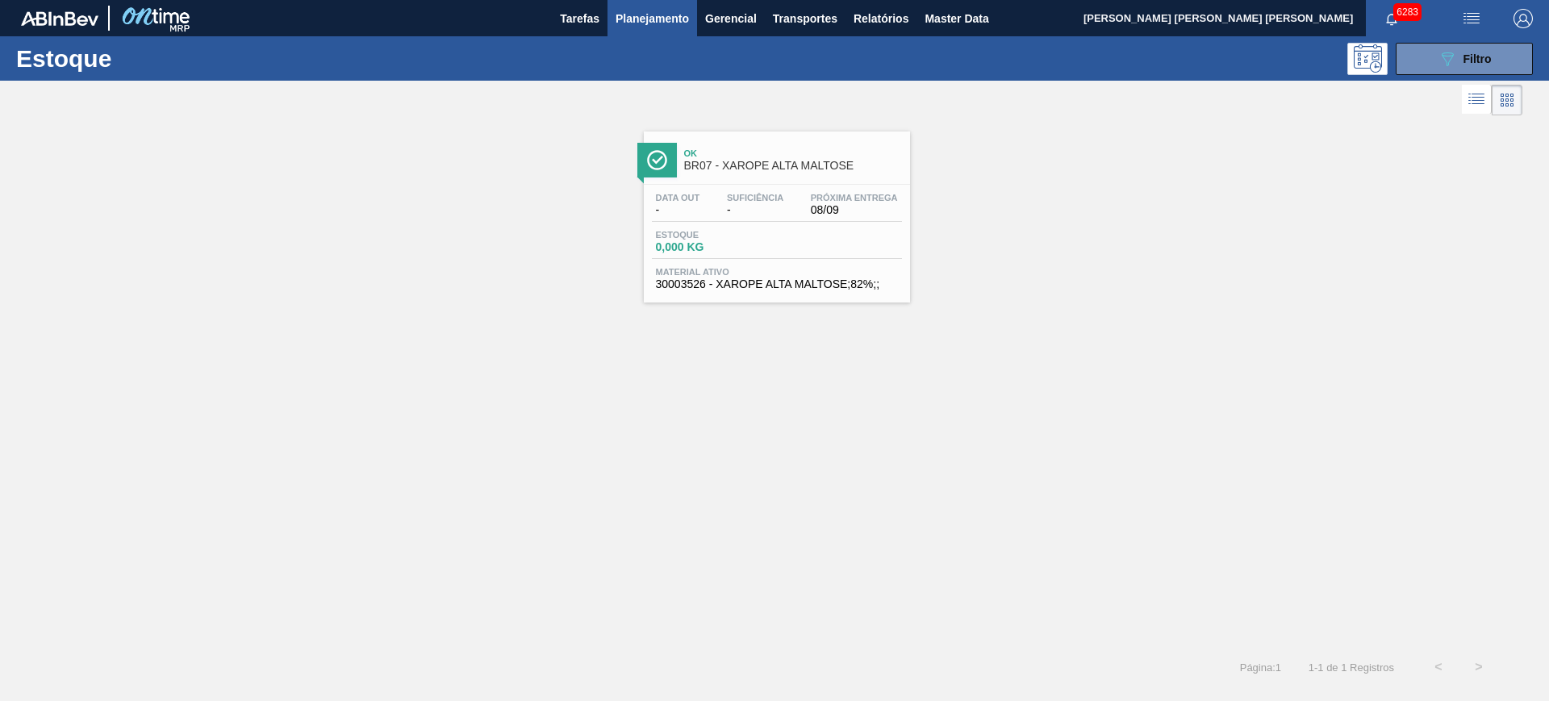
click at [652, 22] on span "Planejamento" at bounding box center [652, 18] width 73 height 19
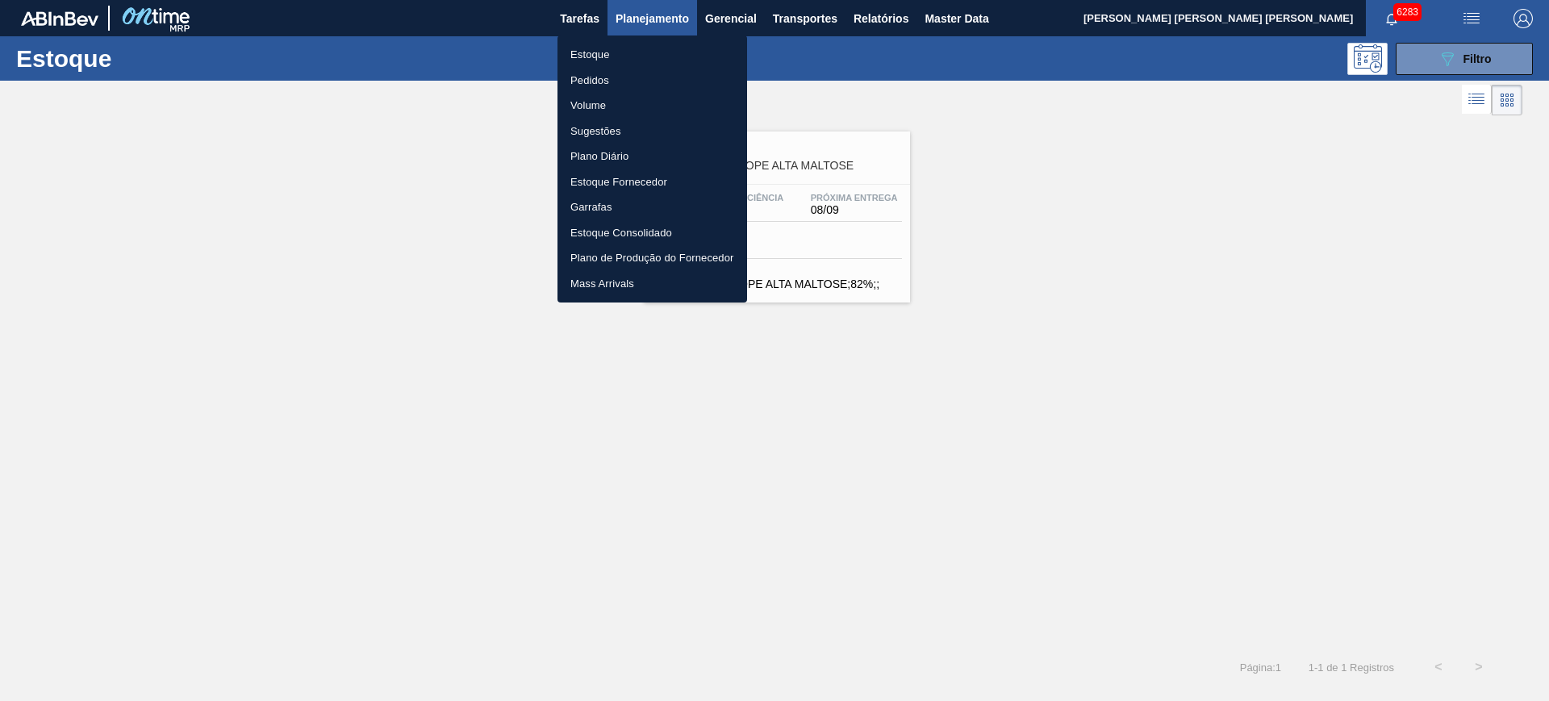
click at [606, 77] on li "Pedidos" at bounding box center [653, 81] width 190 height 26
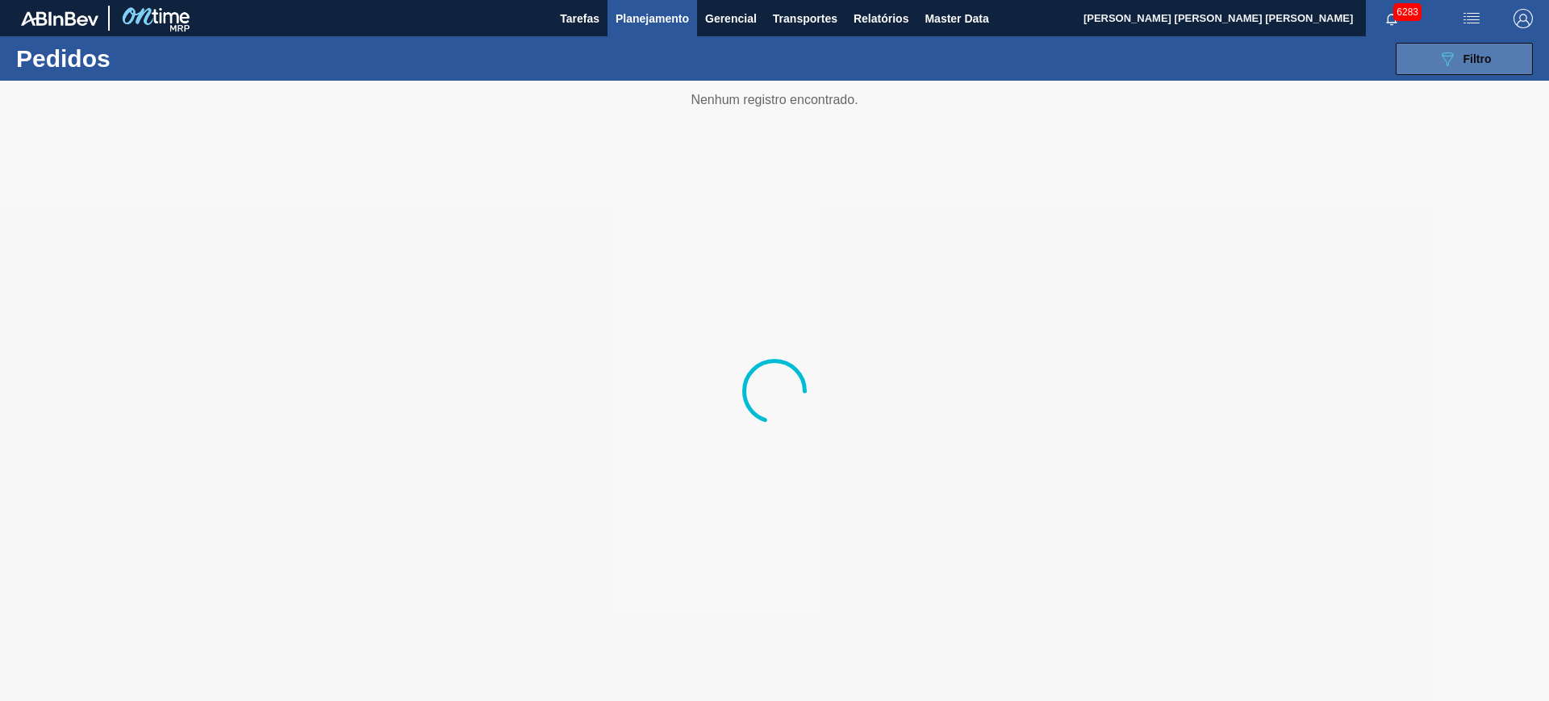
click at [1484, 61] on span "Filtro" at bounding box center [1478, 58] width 28 height 13
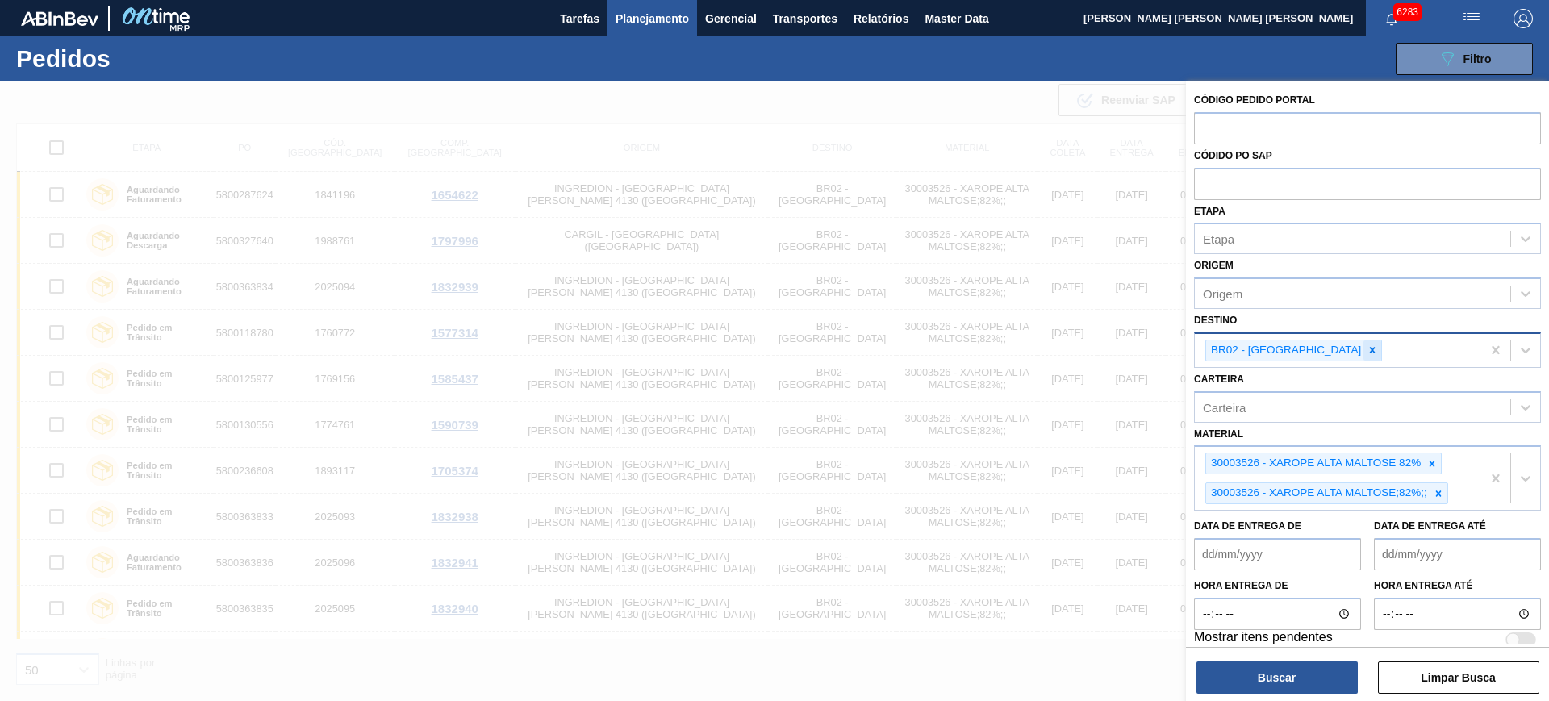
click at [1367, 355] on icon at bounding box center [1372, 350] width 11 height 11
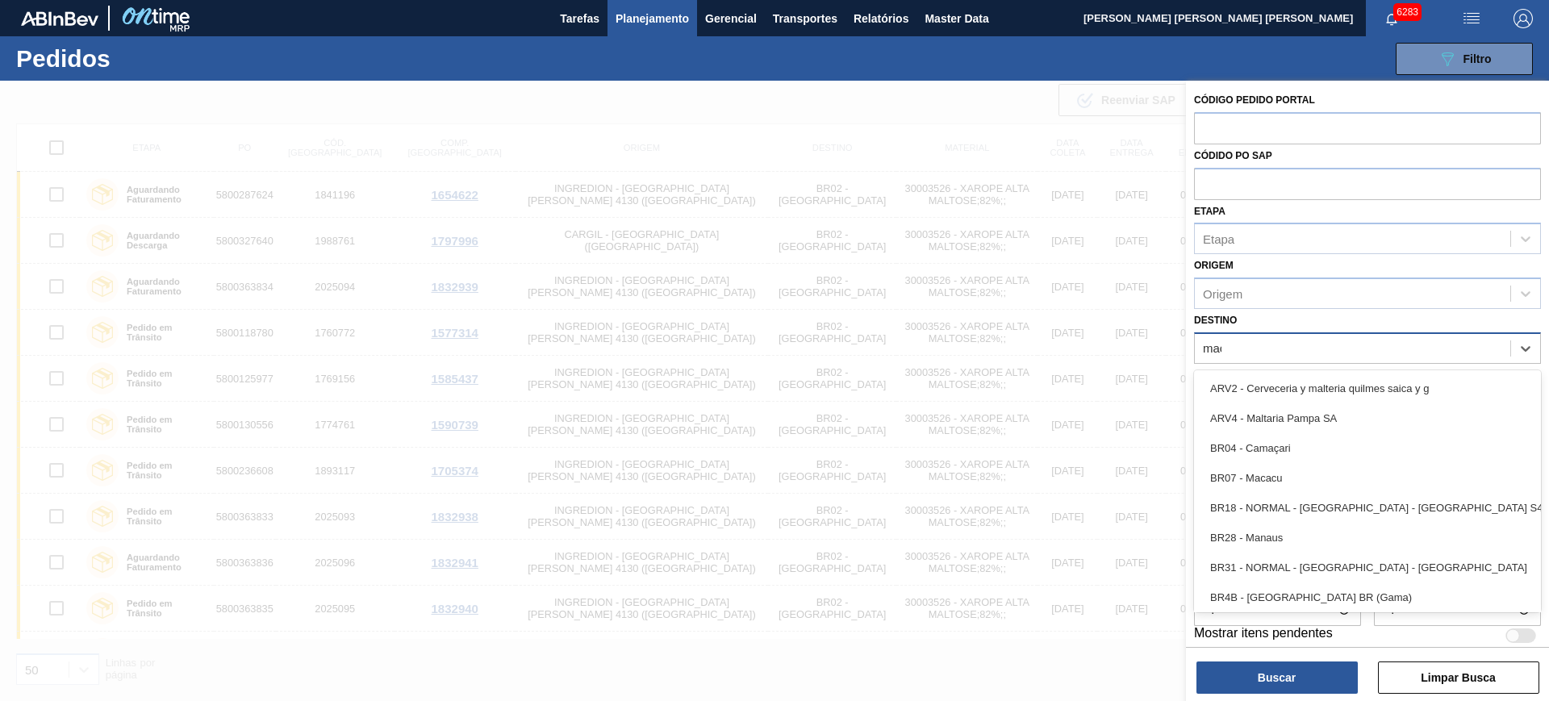
type input "macac"
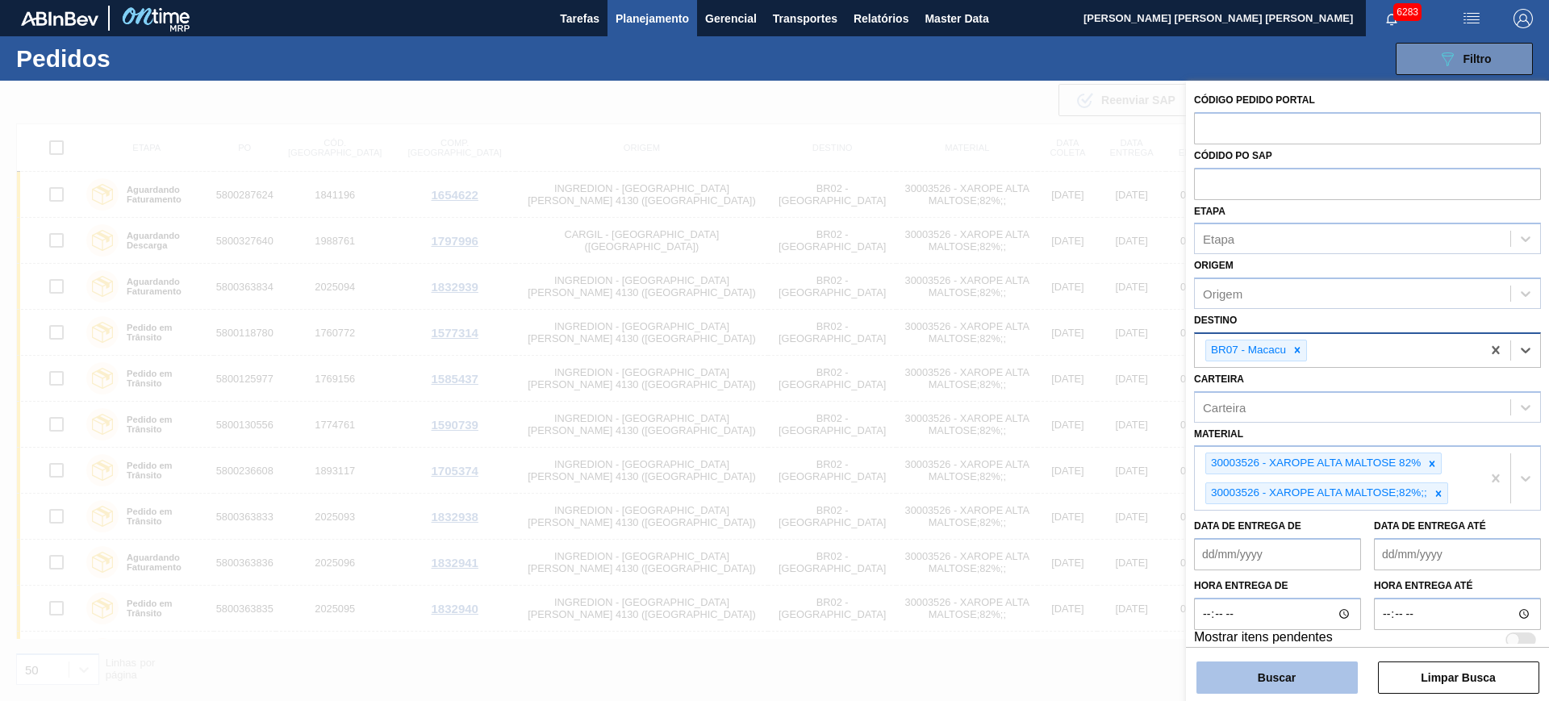
click at [1282, 675] on button "Buscar" at bounding box center [1277, 678] width 161 height 32
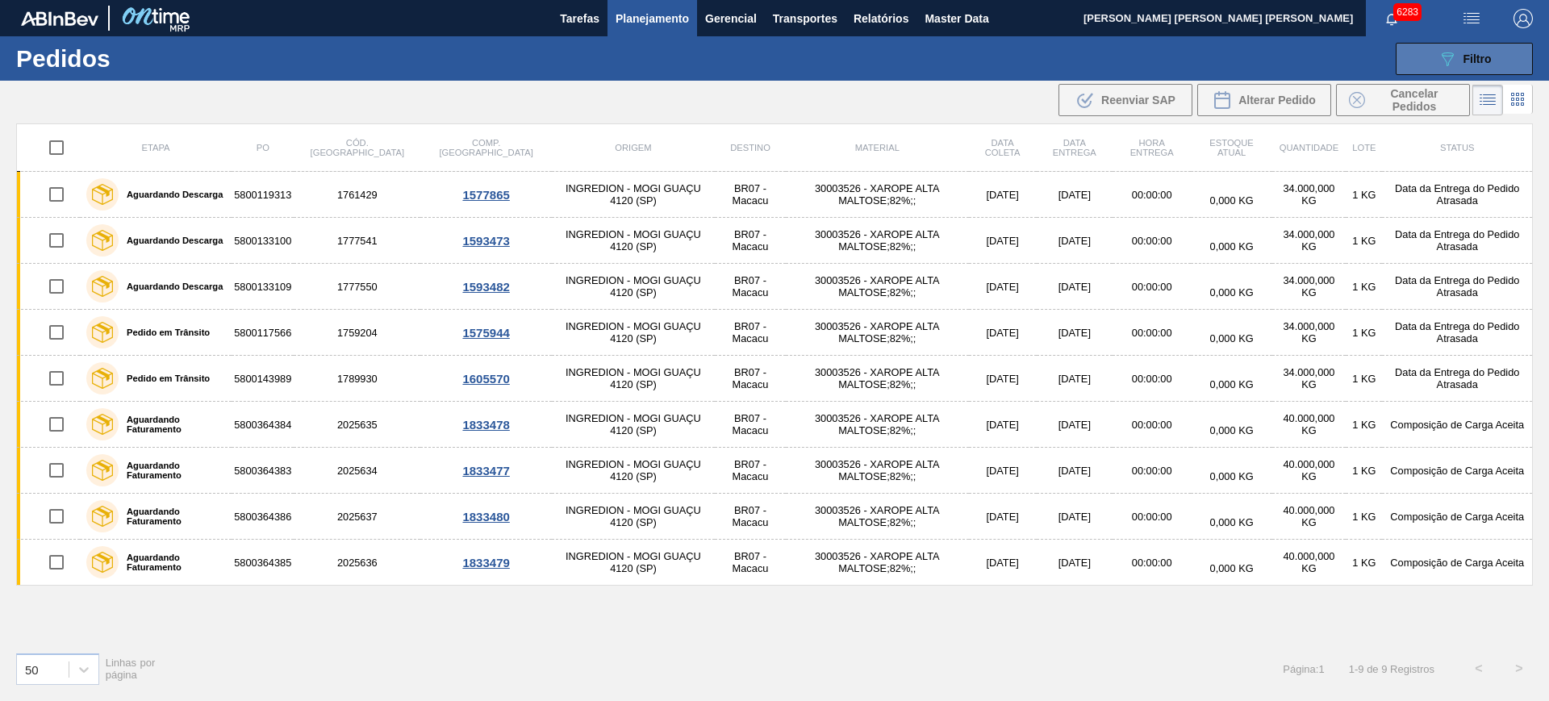
click at [1432, 57] on button "089F7B8B-B2A5-4AFE-B5C0-19BA573D28AC Filtro" at bounding box center [1464, 59] width 137 height 32
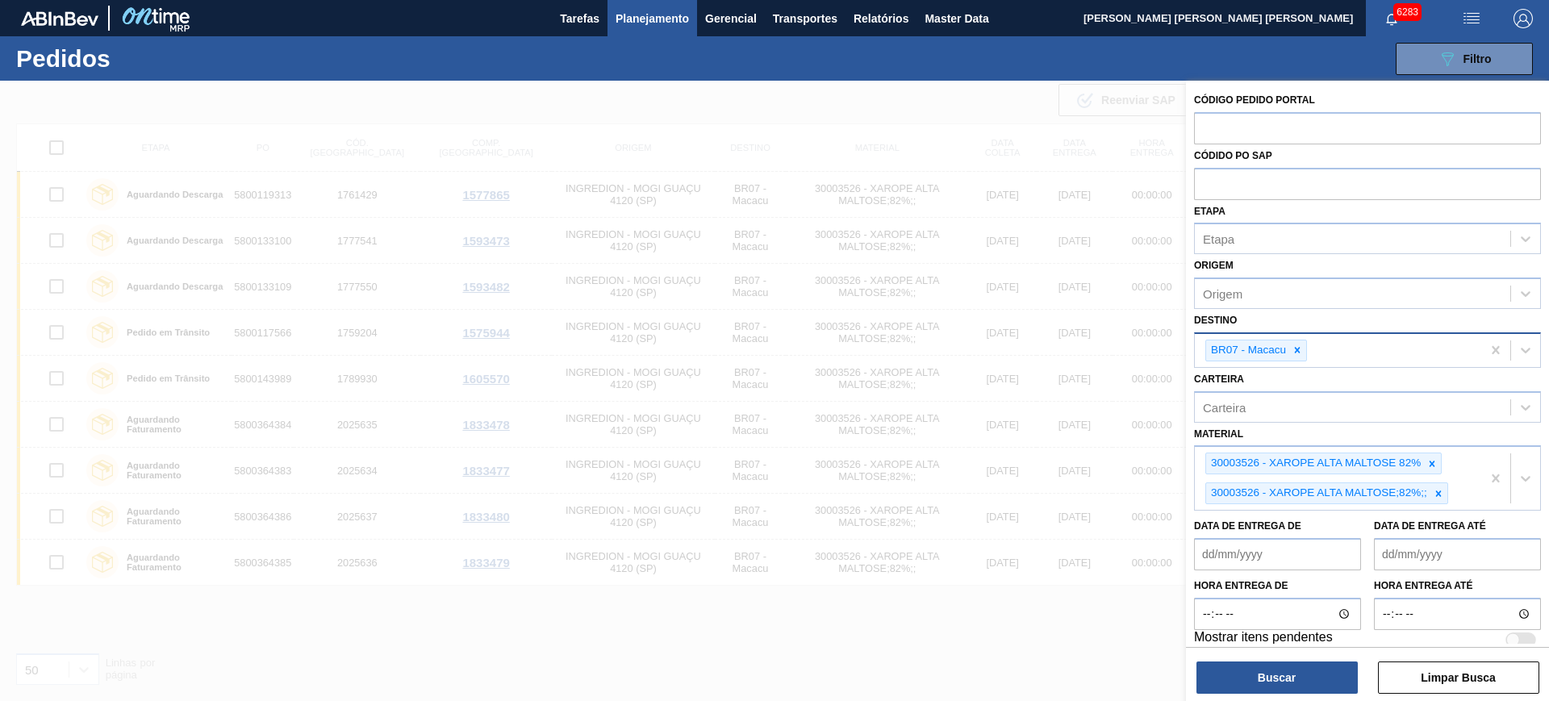
click at [658, 19] on span "Planejamento" at bounding box center [652, 18] width 73 height 19
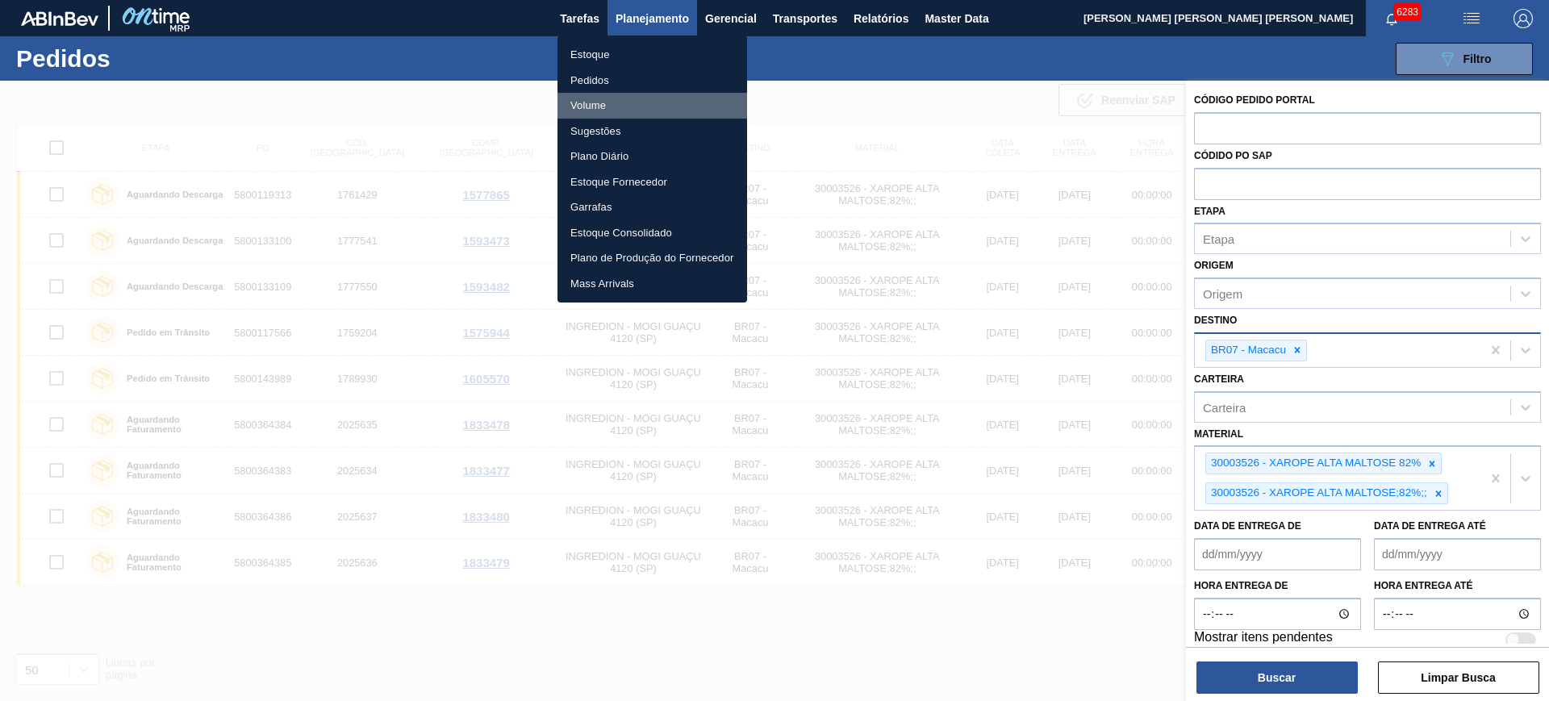
click at [607, 103] on li "Volume" at bounding box center [653, 106] width 190 height 26
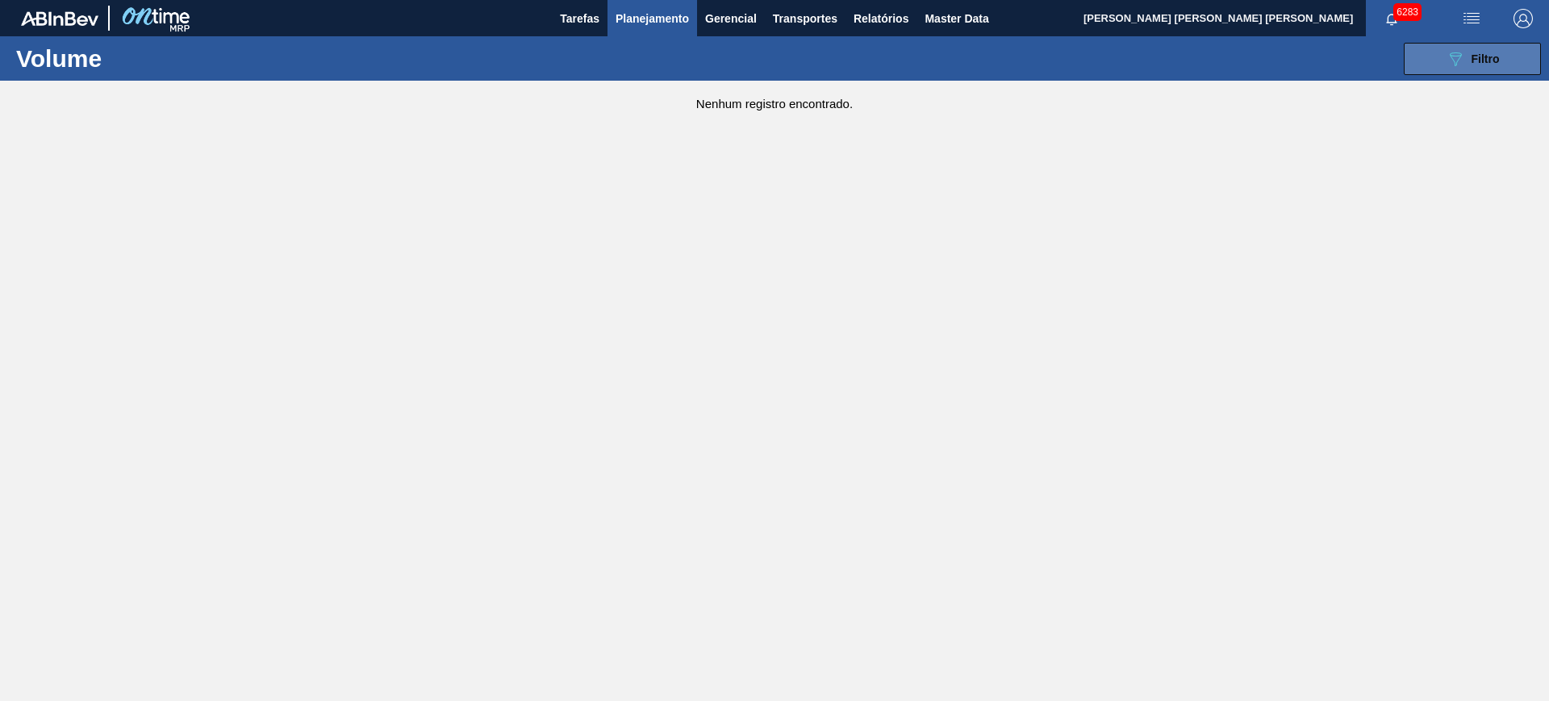
click at [1496, 58] on span "Filtro" at bounding box center [1486, 58] width 28 height 13
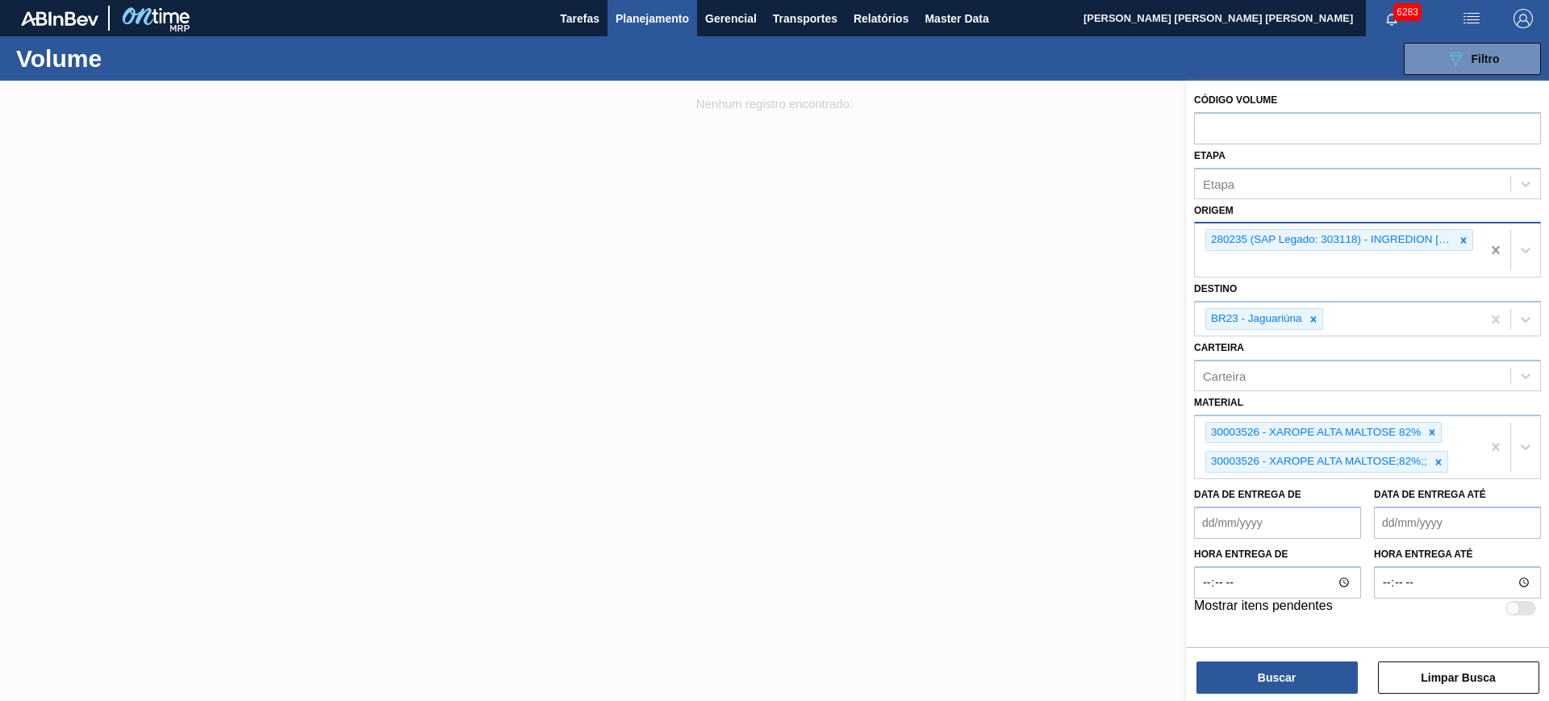
drag, startPoint x: 1500, startPoint y: 245, endPoint x: 1485, endPoint y: 253, distance: 17.7
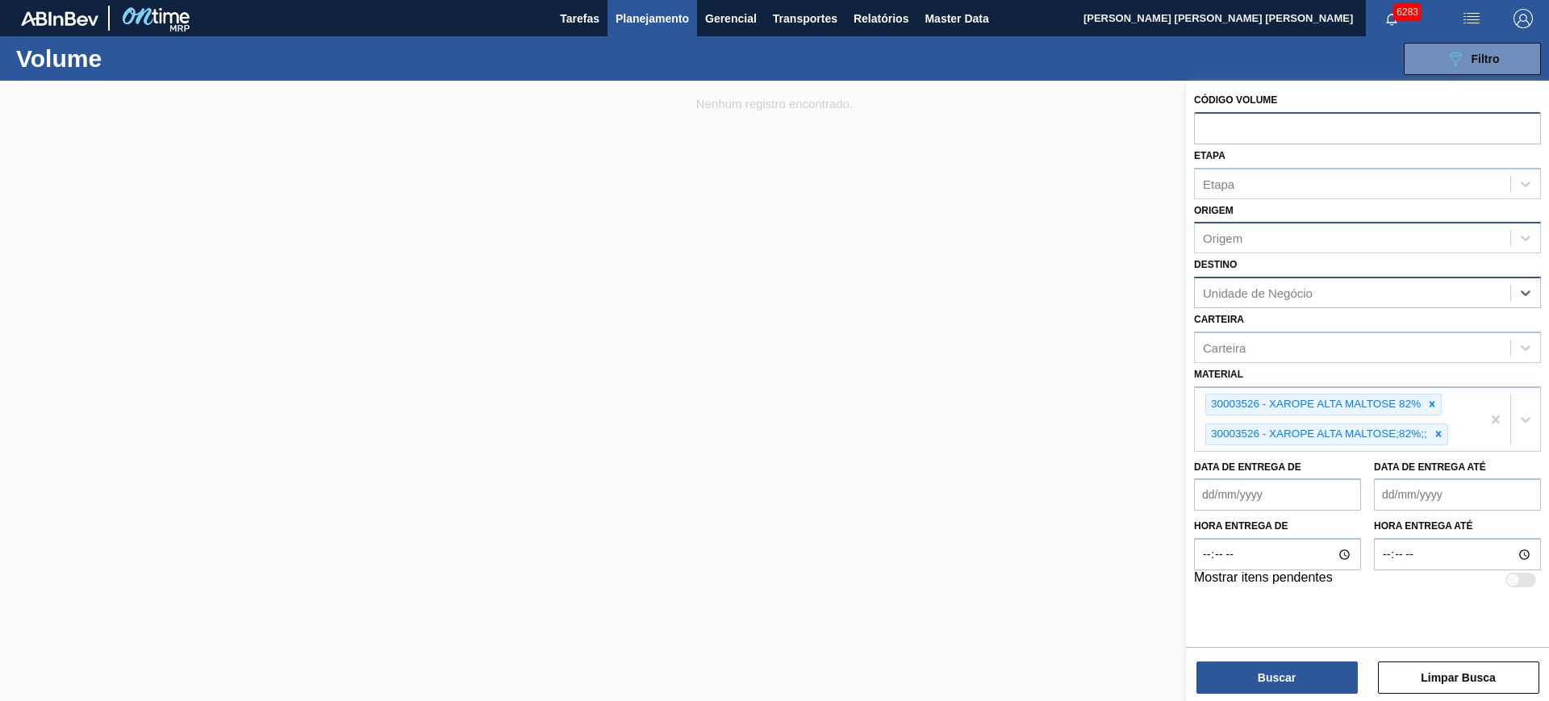
click at [1240, 125] on input "text" at bounding box center [1367, 127] width 347 height 31
type input "v"
paste input "V620953"
type input "V620953"
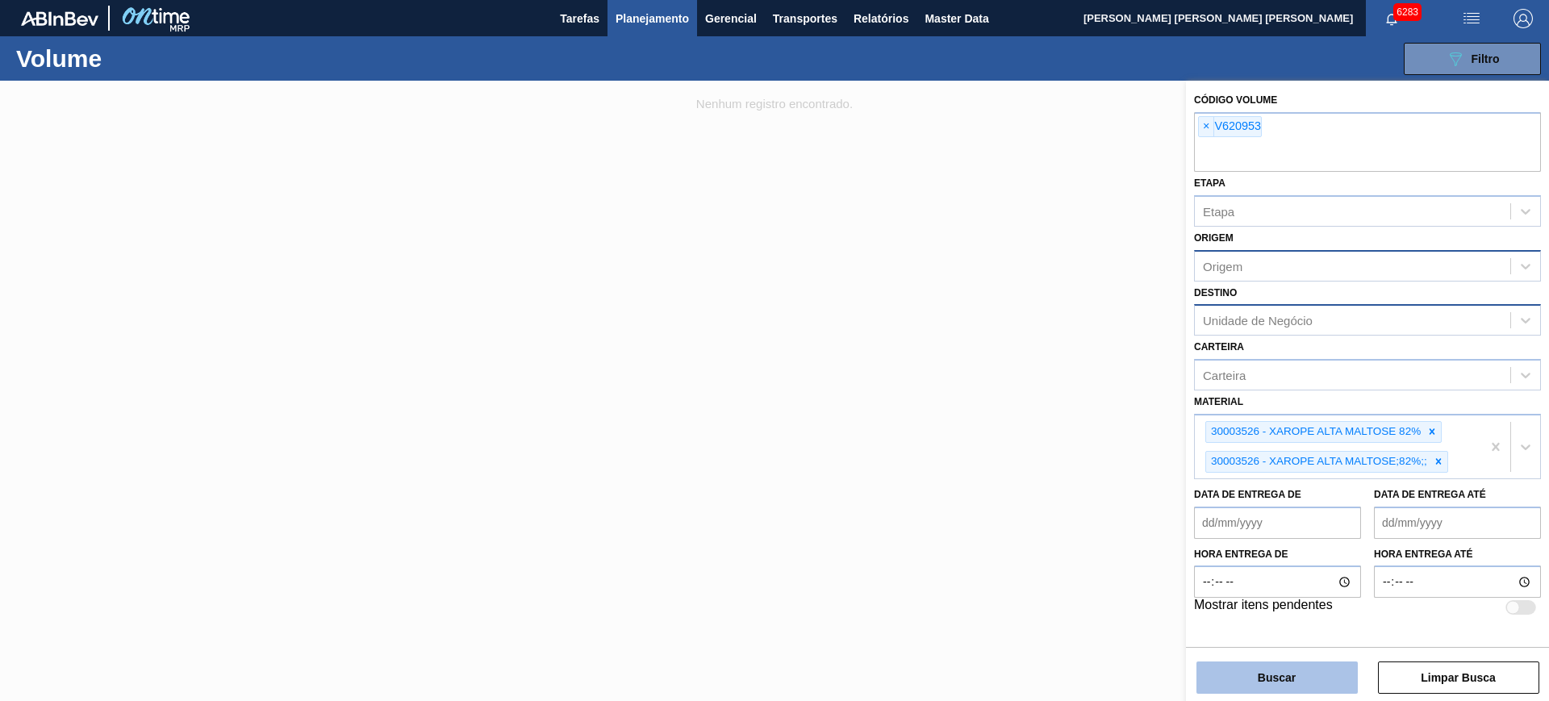
click at [1310, 669] on button "Buscar" at bounding box center [1277, 678] width 161 height 32
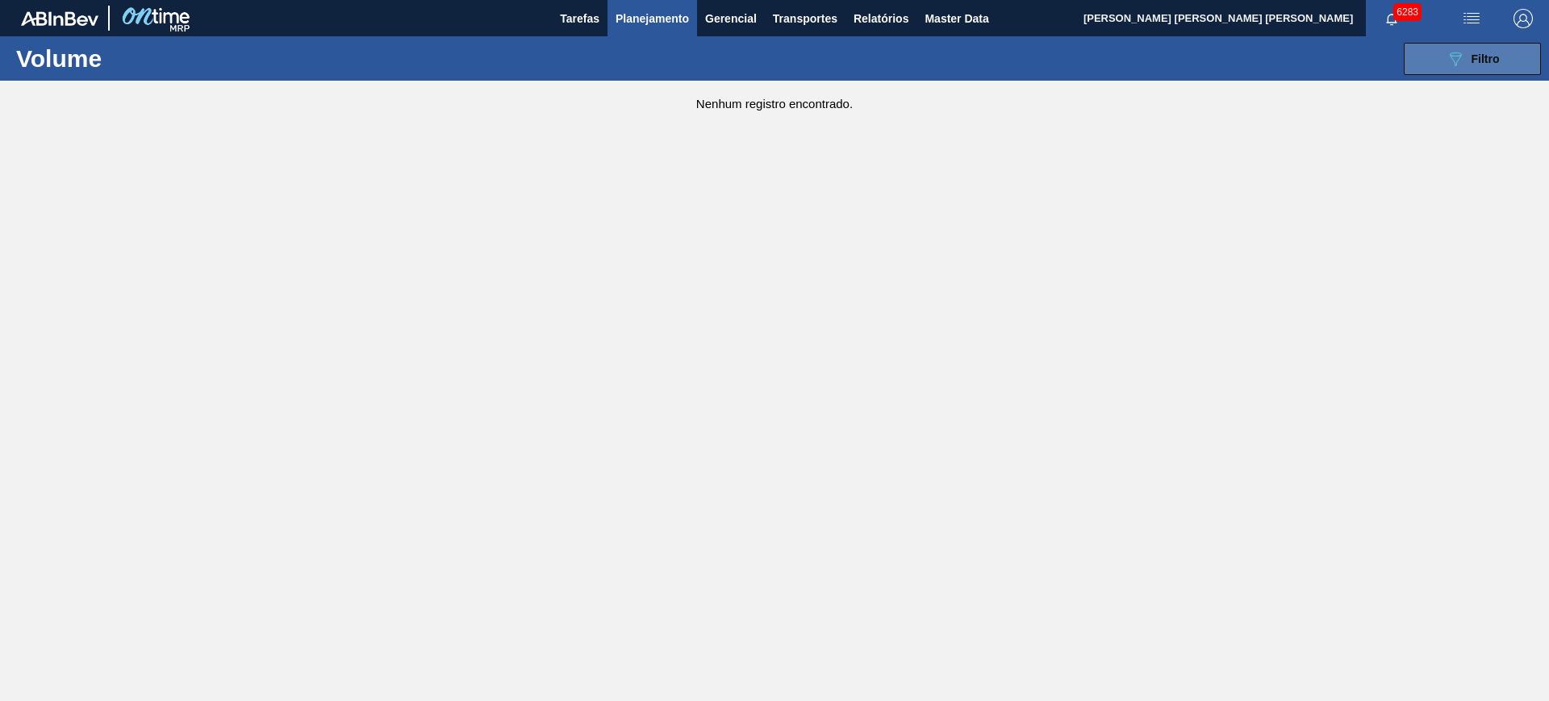
click at [1451, 57] on icon "089F7B8B-B2A5-4AFE-B5C0-19BA573D28AC" at bounding box center [1455, 58] width 19 height 19
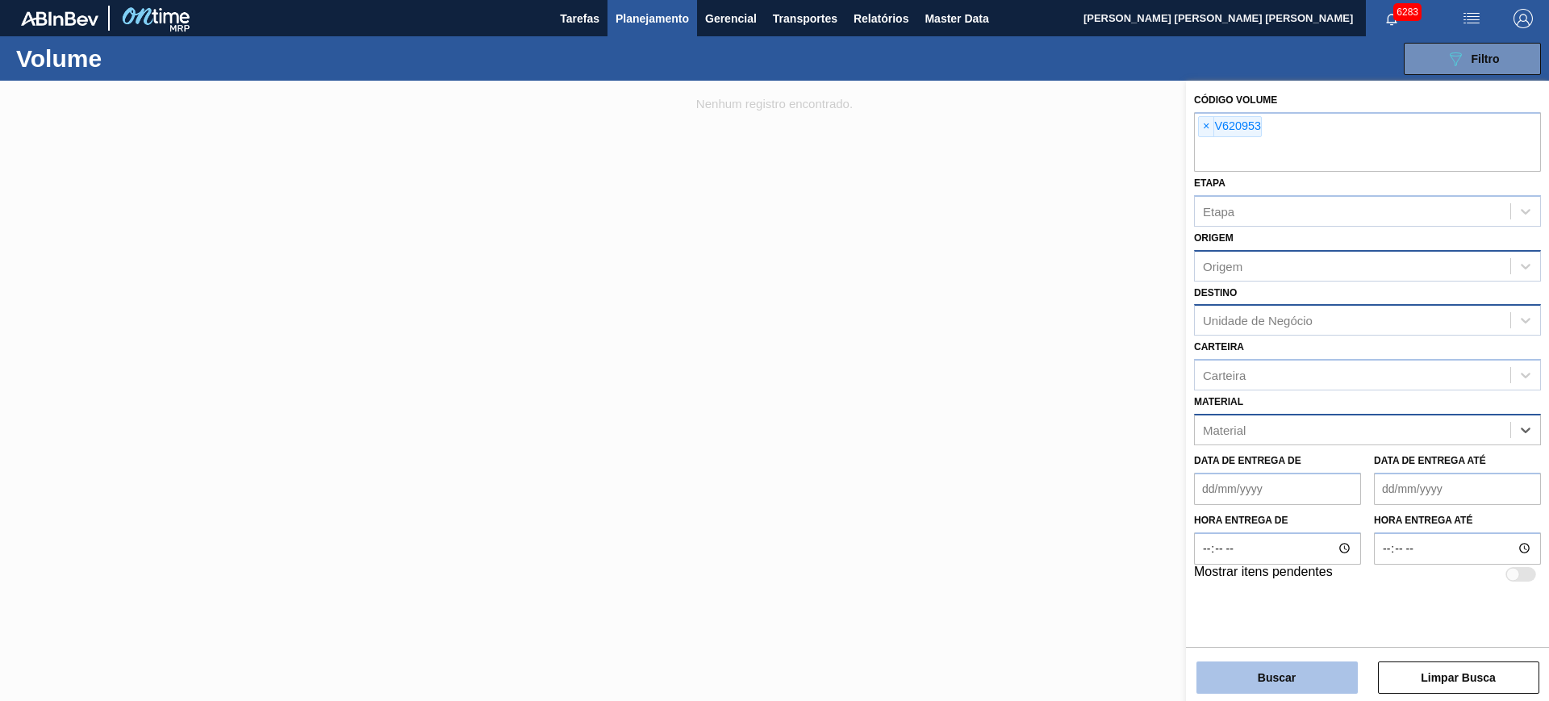
click at [1292, 673] on button "Buscar" at bounding box center [1277, 678] width 161 height 32
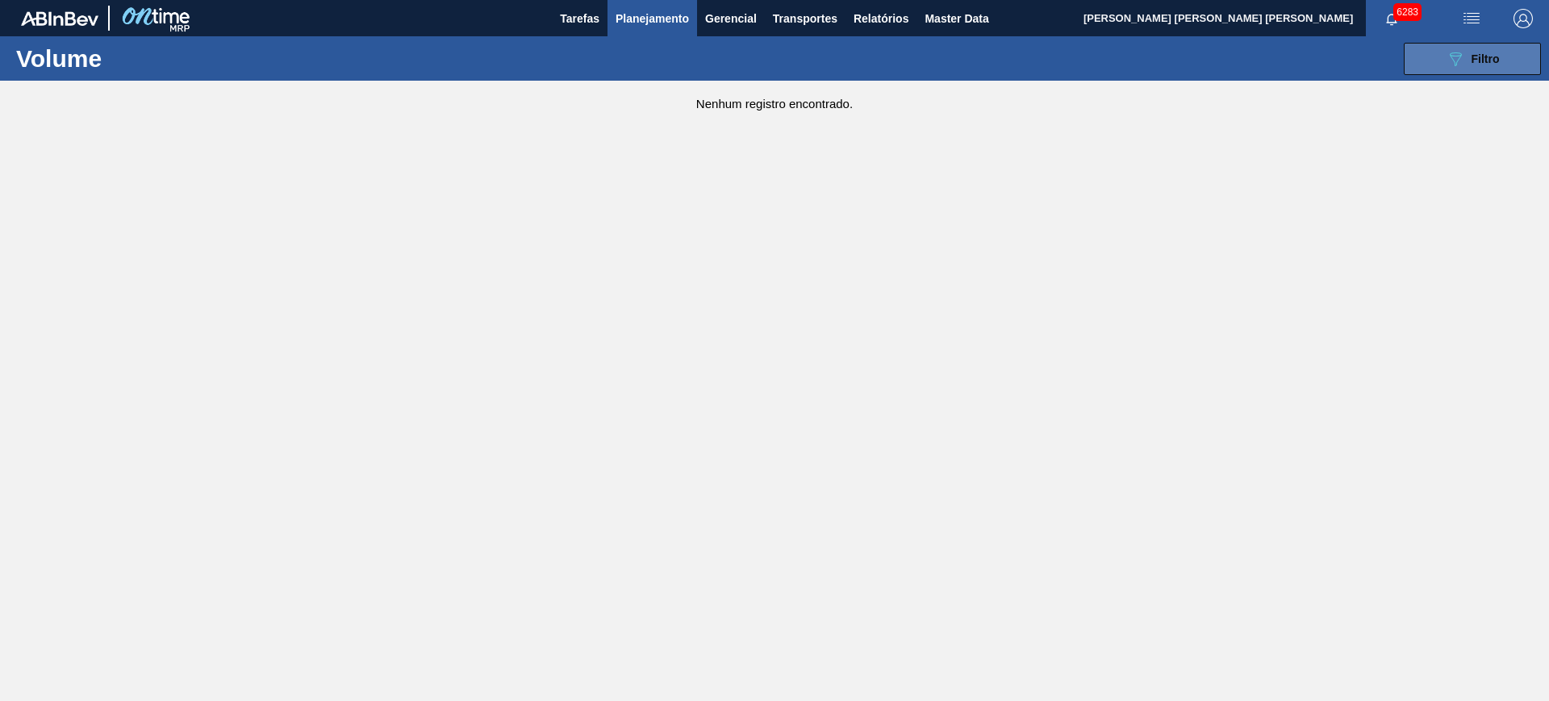
click at [1467, 61] on div "089F7B8B-B2A5-4AFE-B5C0-19BA573D28AC Filtro" at bounding box center [1473, 58] width 54 height 19
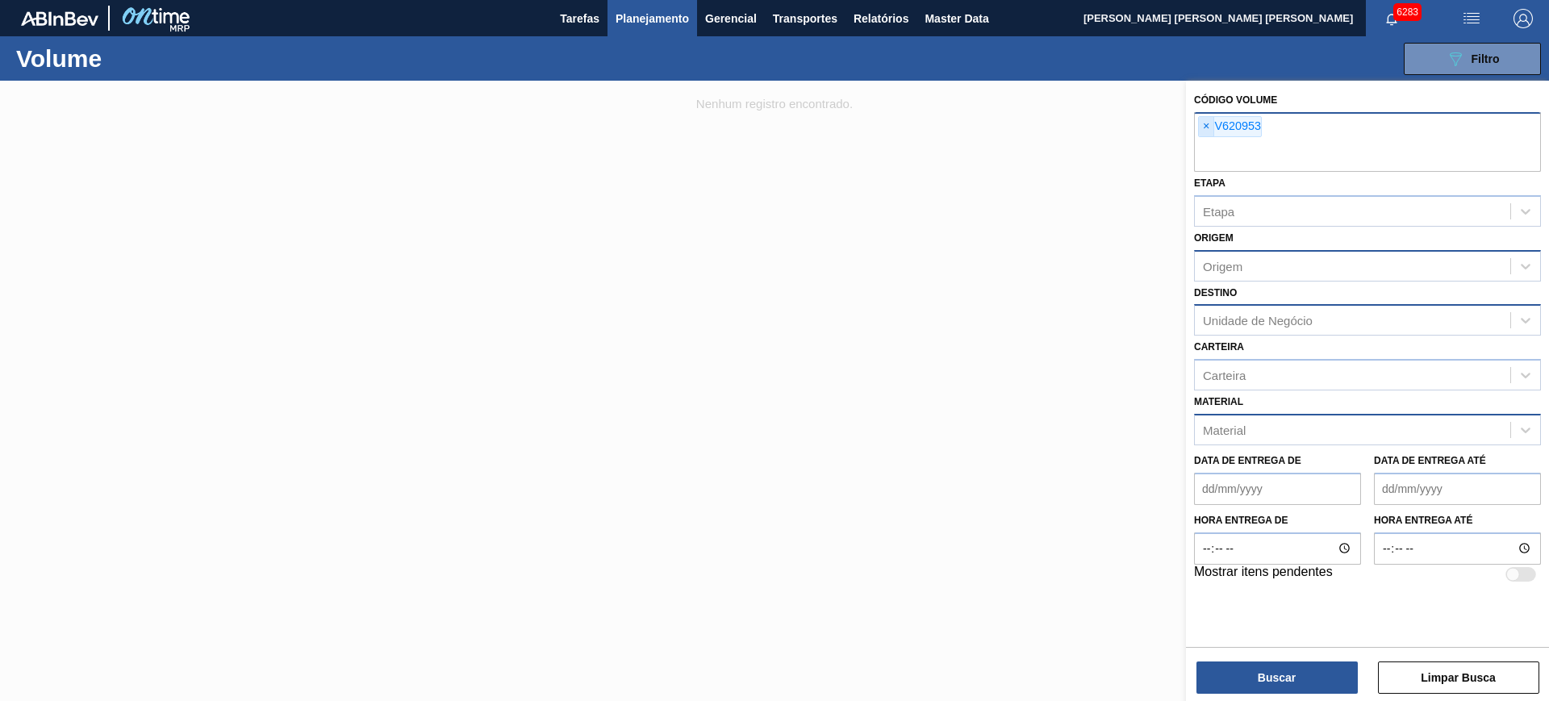
click at [1206, 131] on span "×" at bounding box center [1206, 126] width 15 height 19
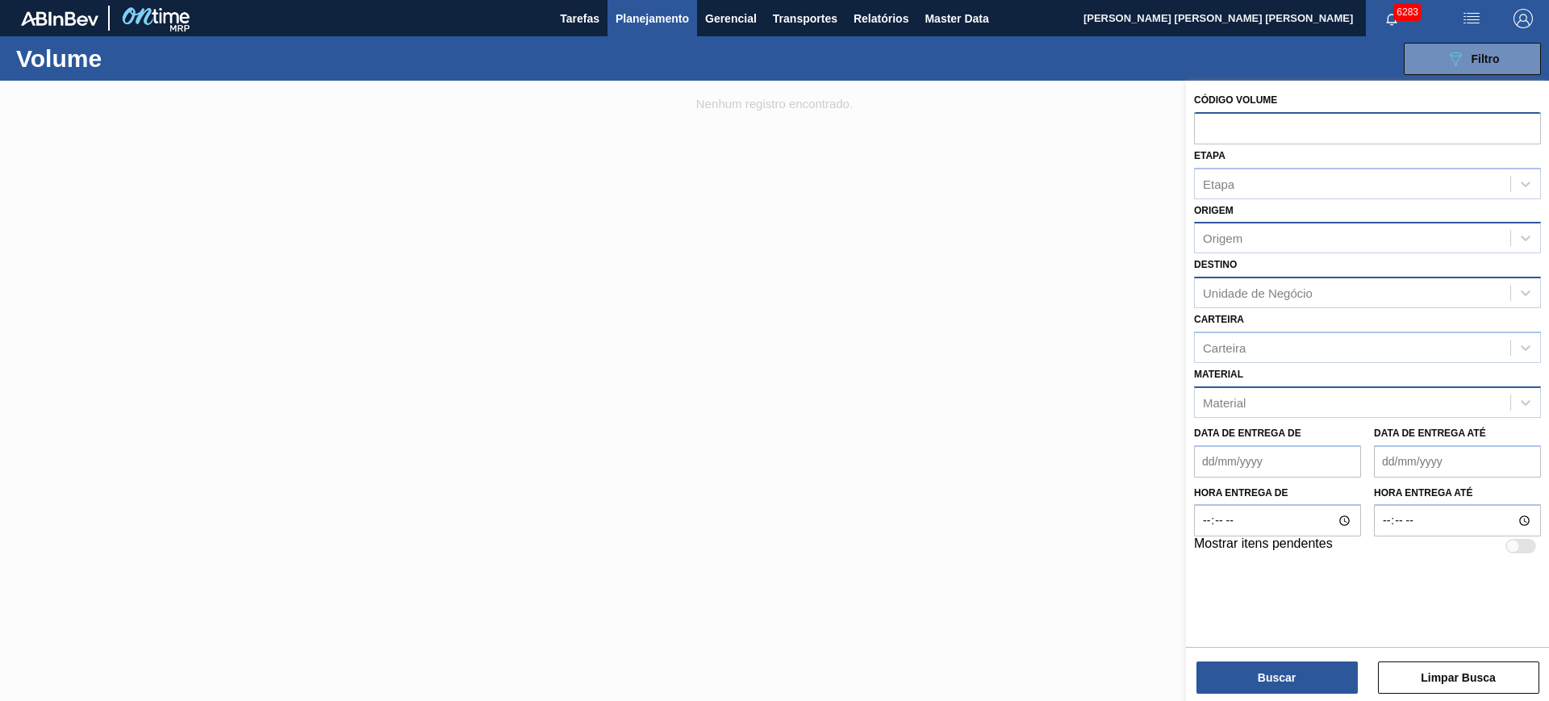
click at [1005, 448] on div at bounding box center [774, 431] width 1549 height 701
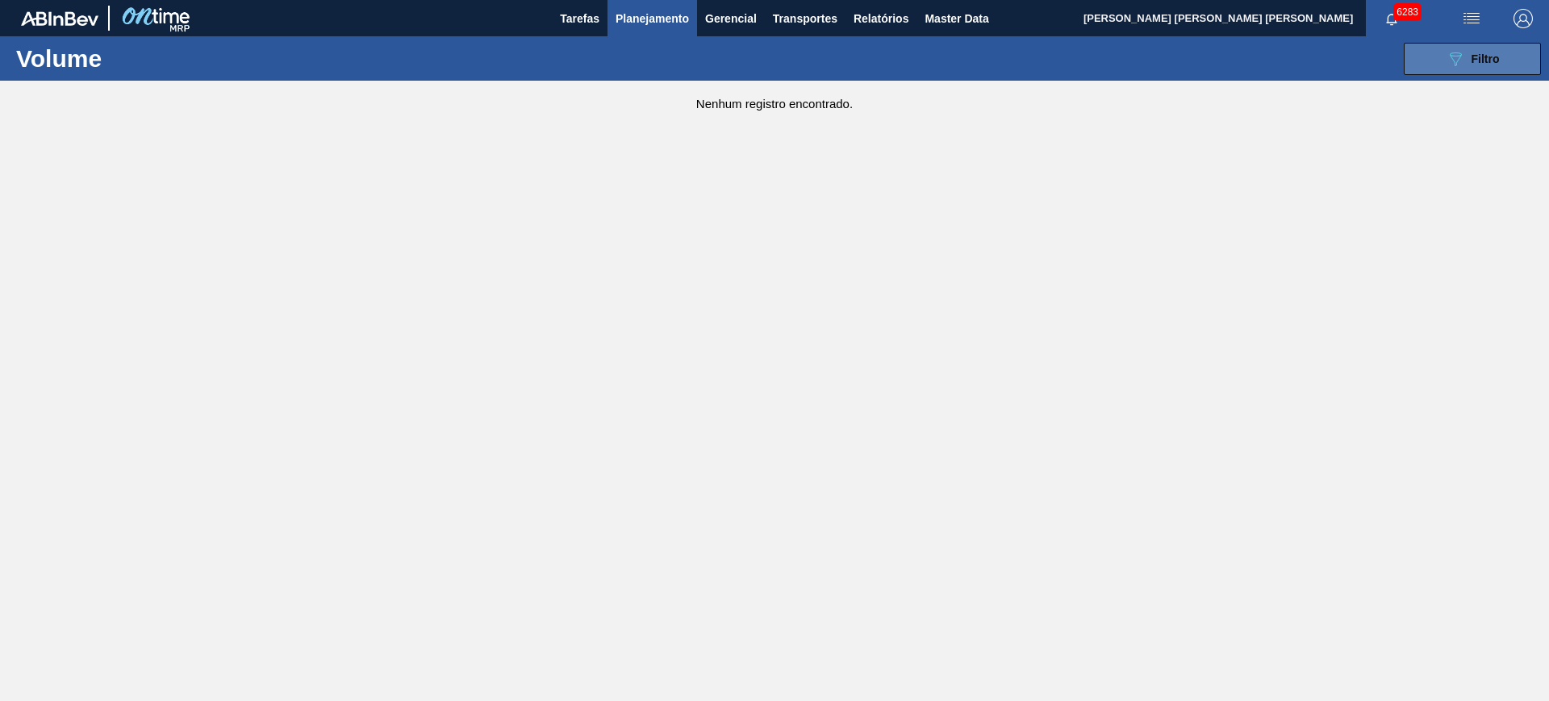
click at [1520, 65] on button "089F7B8B-B2A5-4AFE-B5C0-19BA573D28AC Filtro" at bounding box center [1472, 59] width 137 height 32
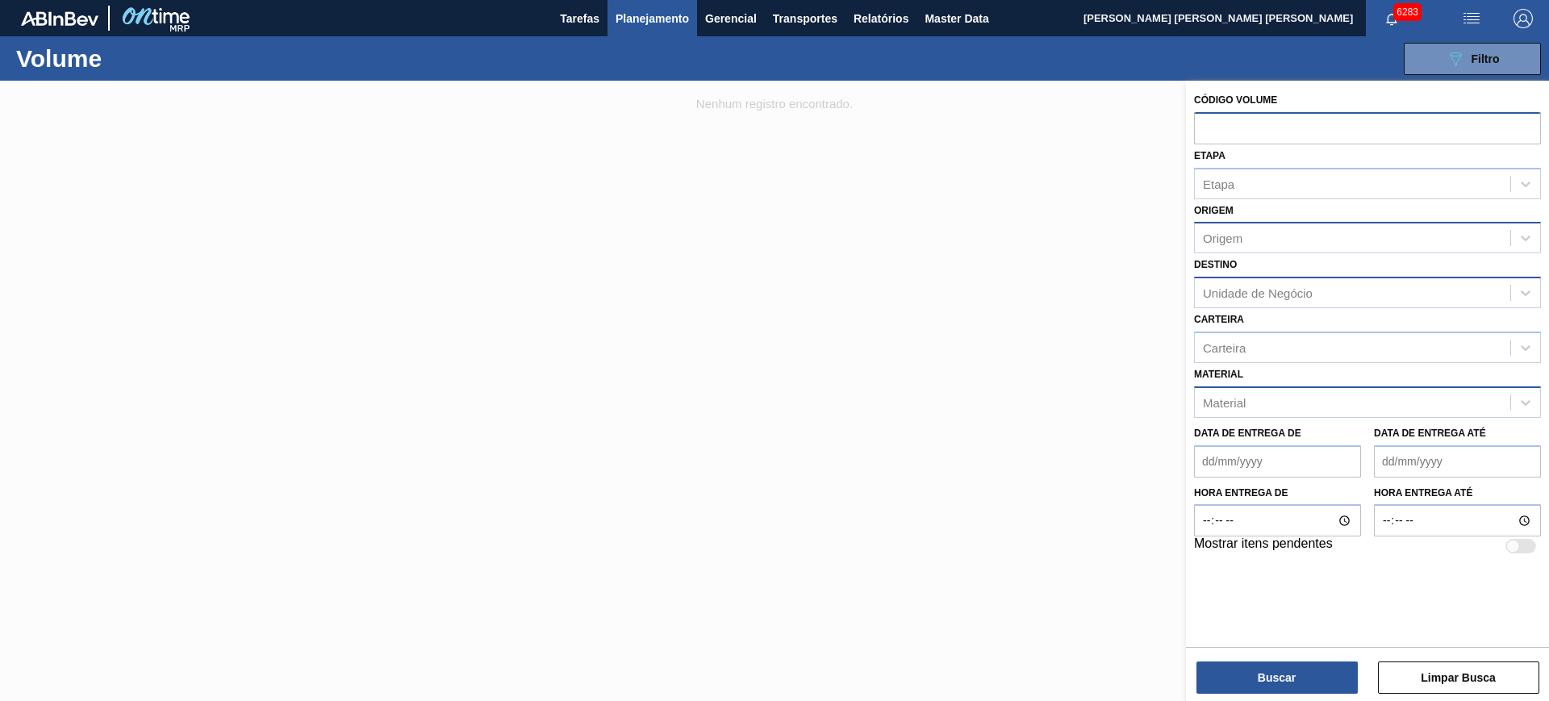
click at [1298, 403] on div "Material" at bounding box center [1353, 402] width 316 height 23
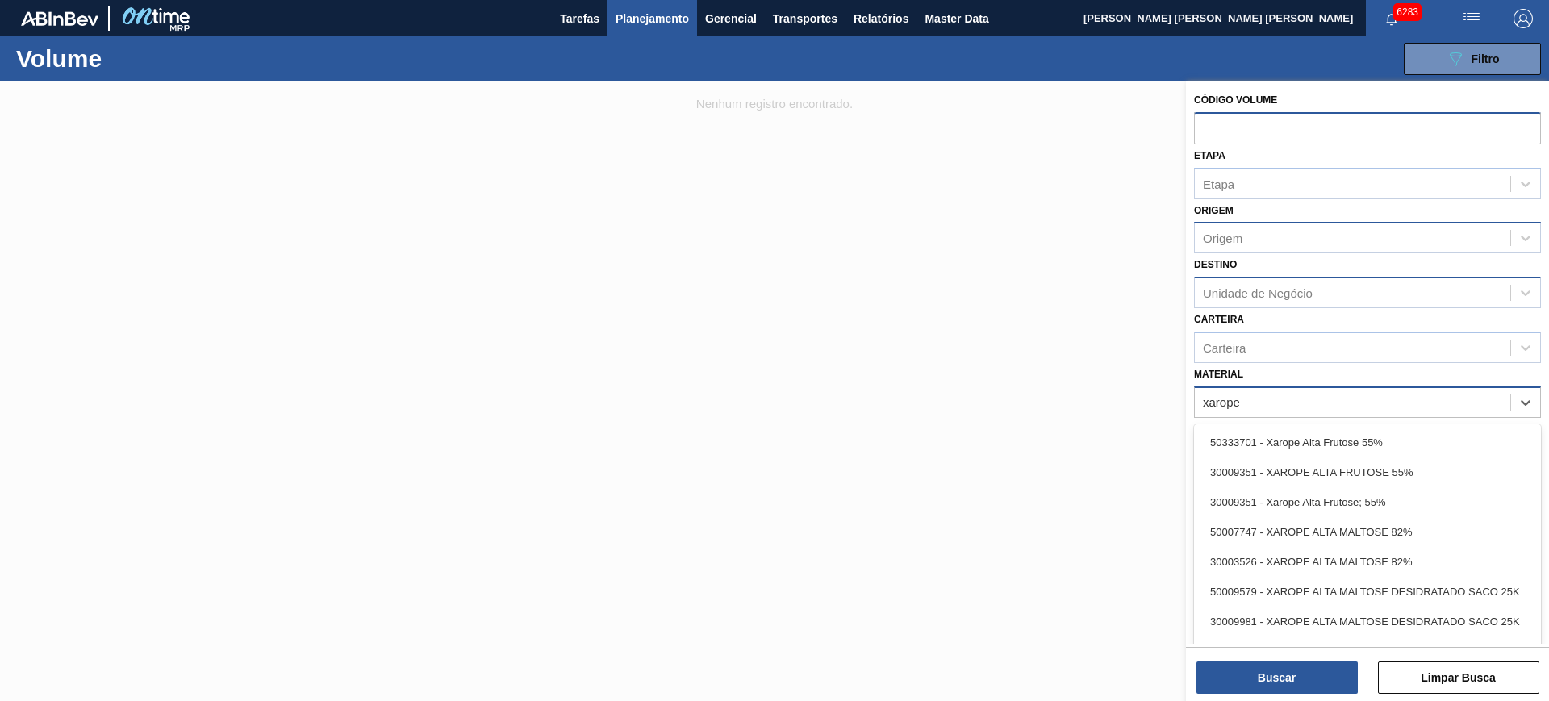
type input "xarope a"
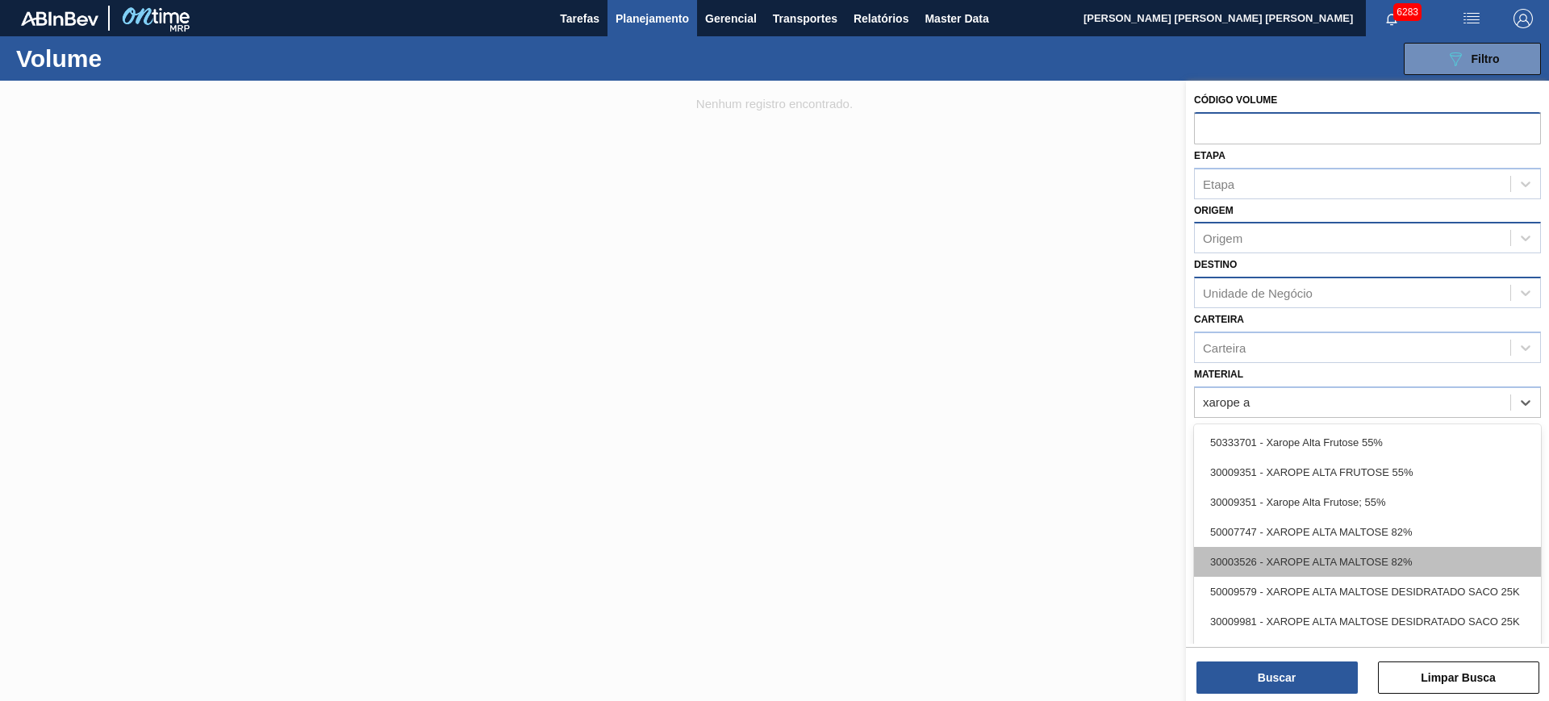
click at [1380, 555] on div "30003526 - XAROPE ALTA MALTOSE 82%" at bounding box center [1367, 562] width 347 height 30
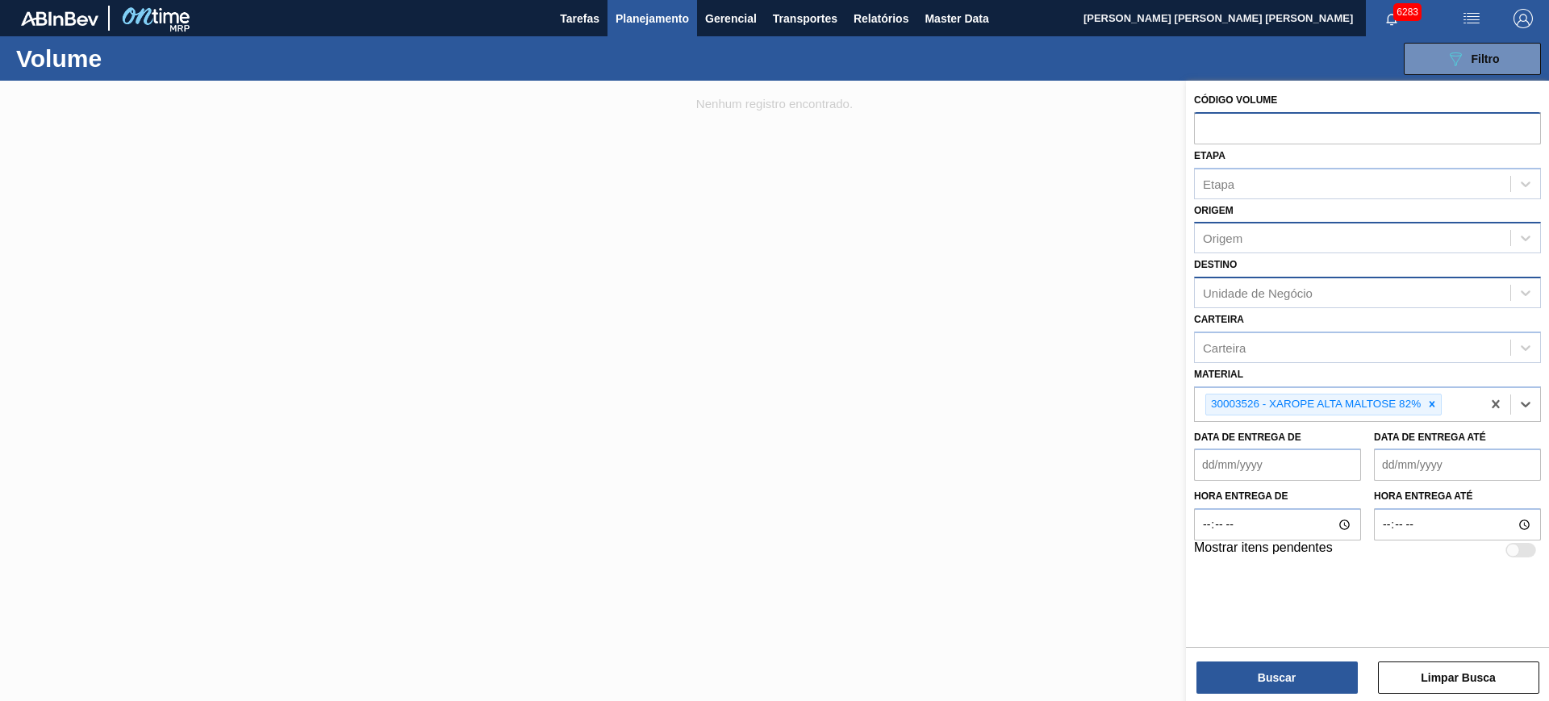
click at [1276, 291] on div "Unidade de Negócio" at bounding box center [1258, 293] width 110 height 14
type input "macac"
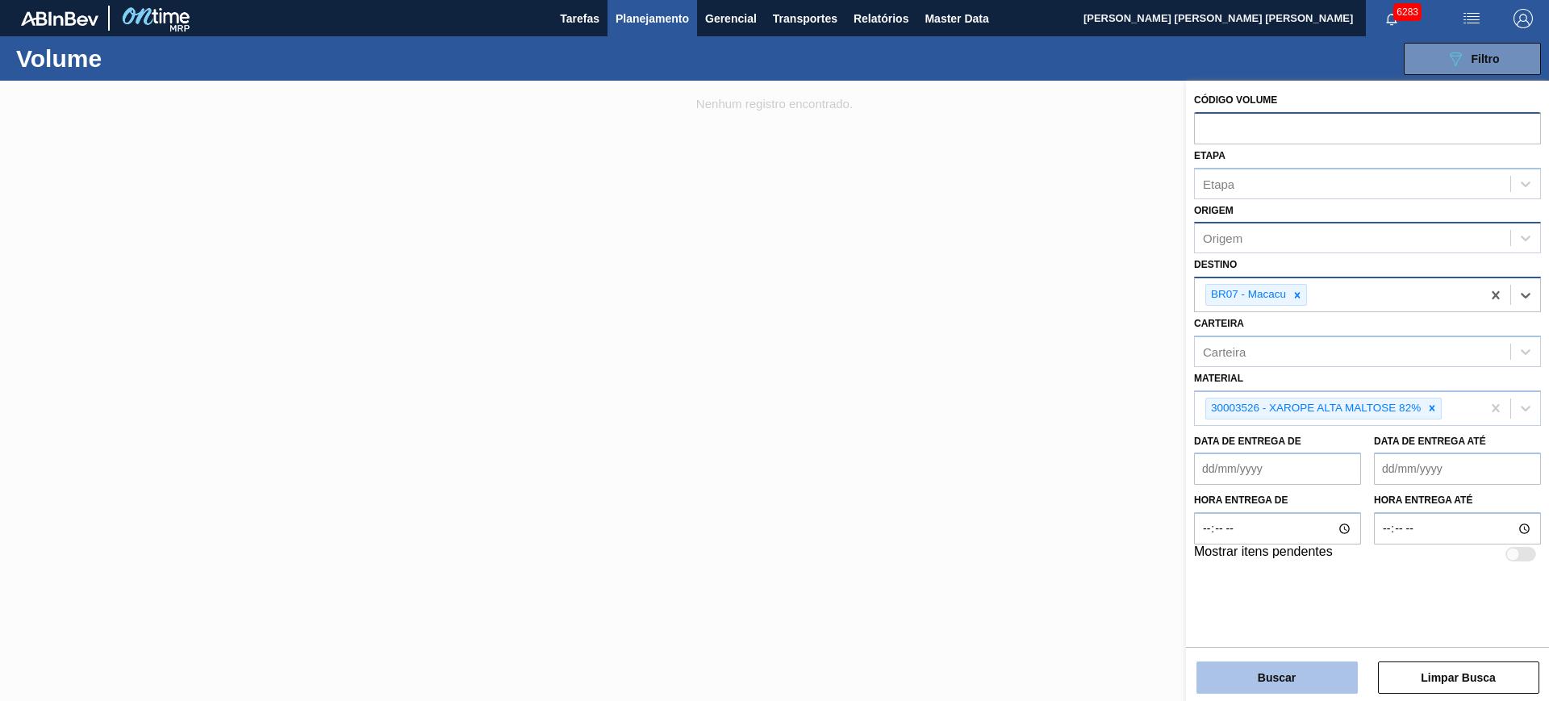
click at [1283, 671] on button "Buscar" at bounding box center [1277, 678] width 161 height 32
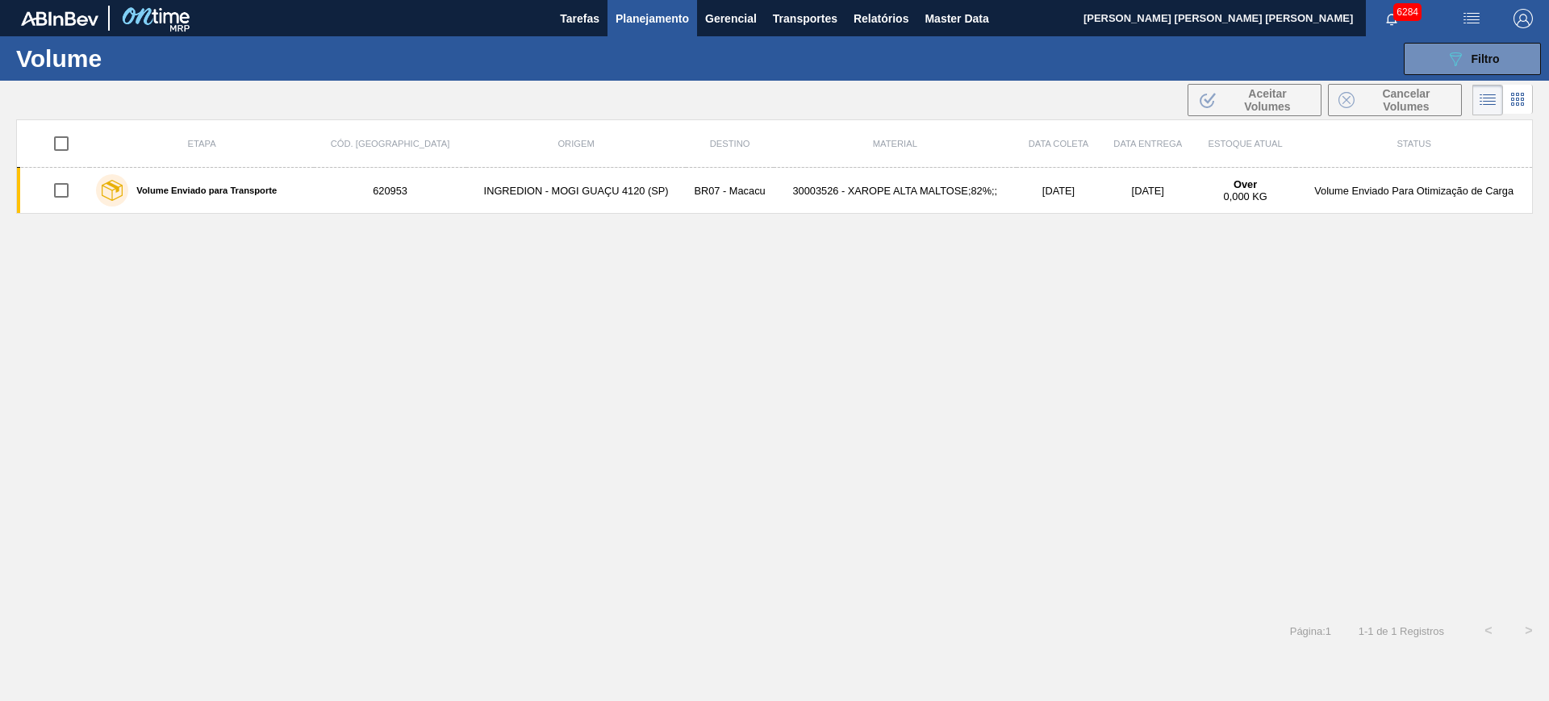
click at [667, 3] on button "Planejamento" at bounding box center [653, 18] width 90 height 36
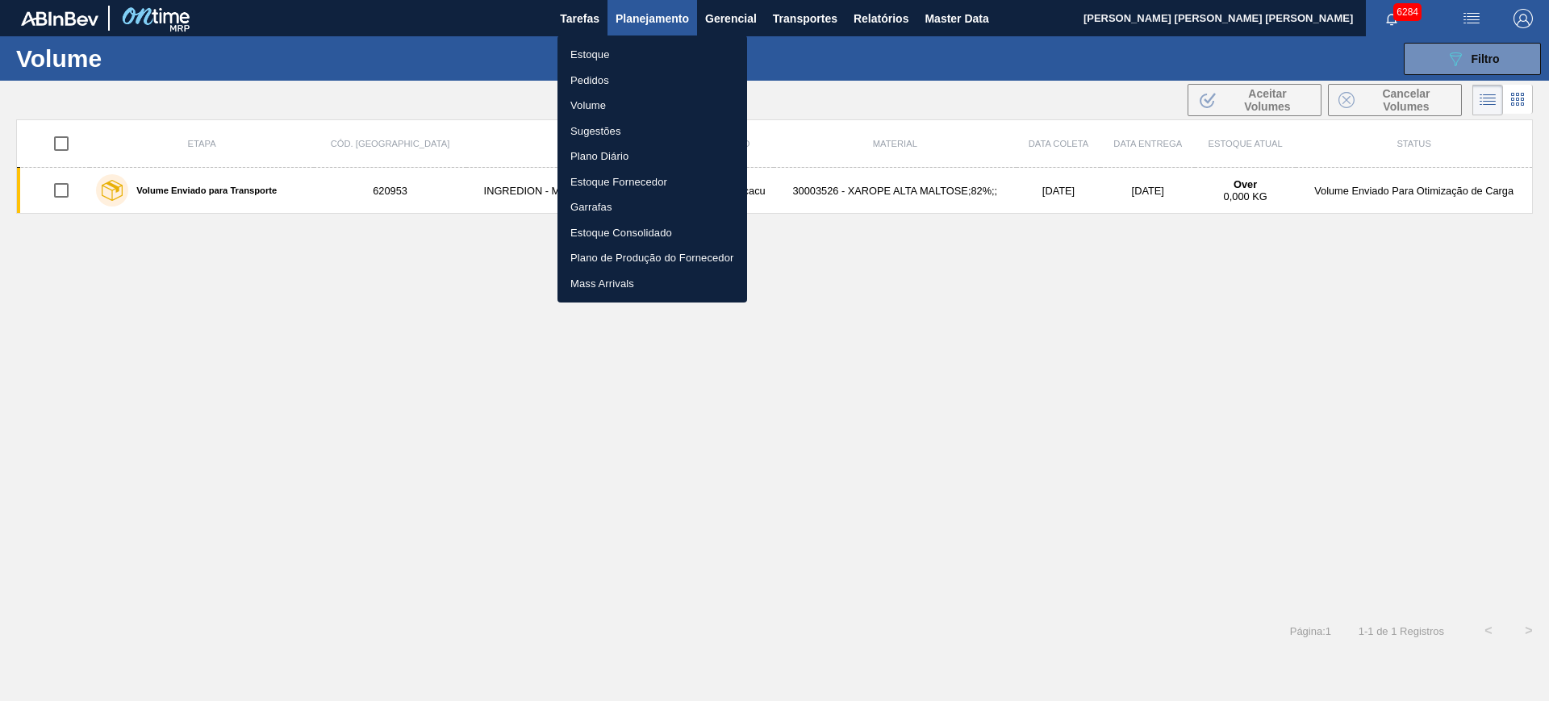
click at [602, 54] on li "Estoque" at bounding box center [653, 55] width 190 height 26
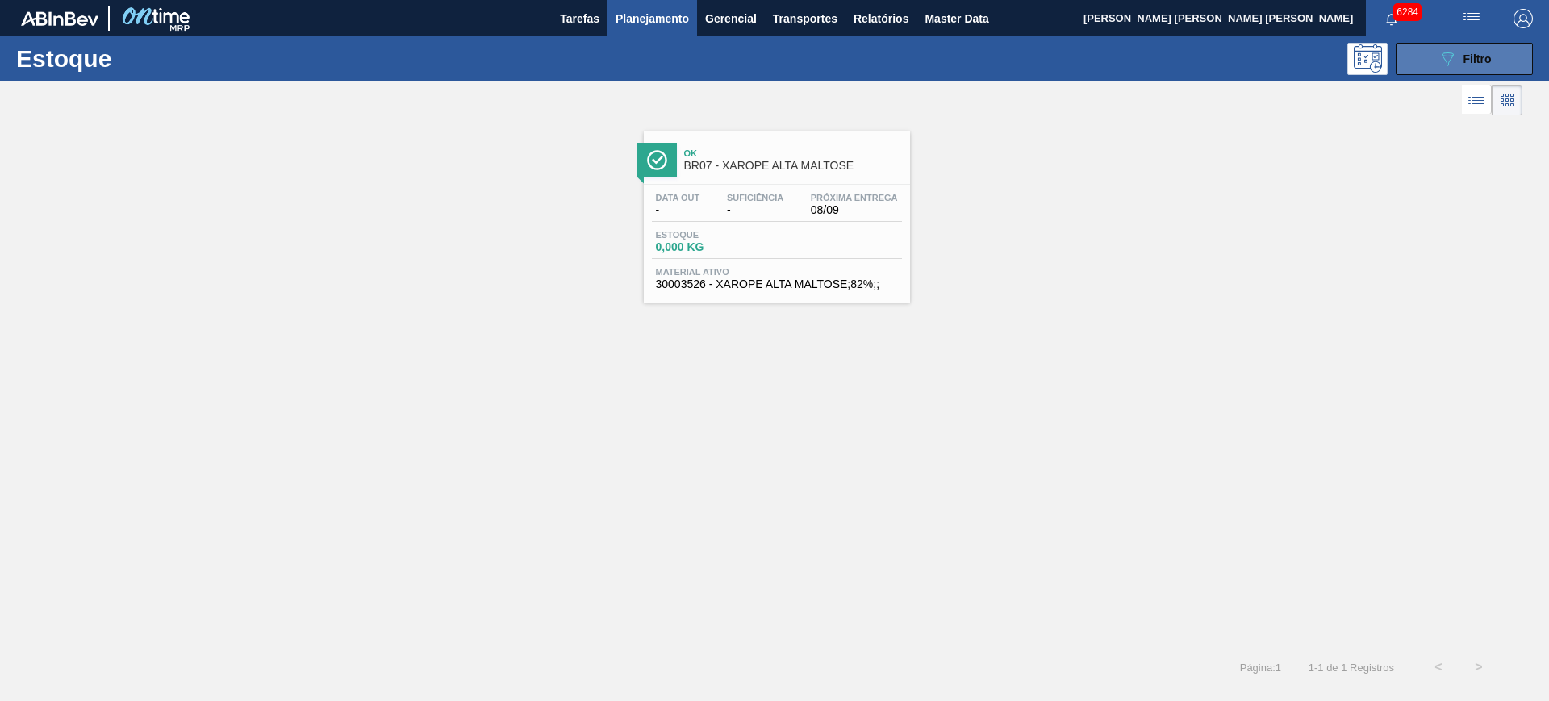
click at [1432, 58] on button "089F7B8B-B2A5-4AFE-B5C0-19BA573D28AC Filtro" at bounding box center [1464, 59] width 137 height 32
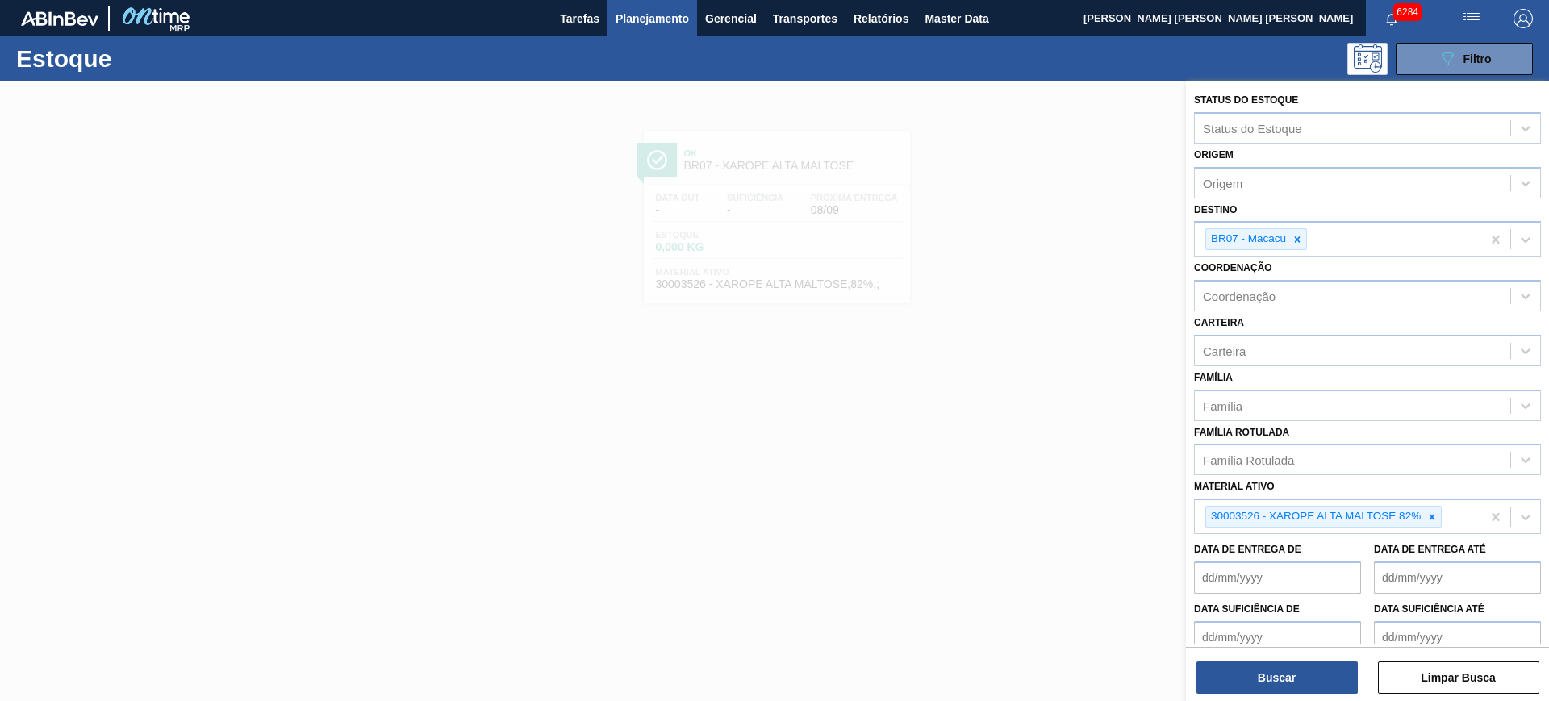
drag, startPoint x: 1432, startPoint y: 515, endPoint x: 1378, endPoint y: 434, distance: 97.1
click at [1433, 515] on icon at bounding box center [1432, 517] width 11 height 11
click at [1294, 303] on div "Coordenação" at bounding box center [1353, 296] width 316 height 23
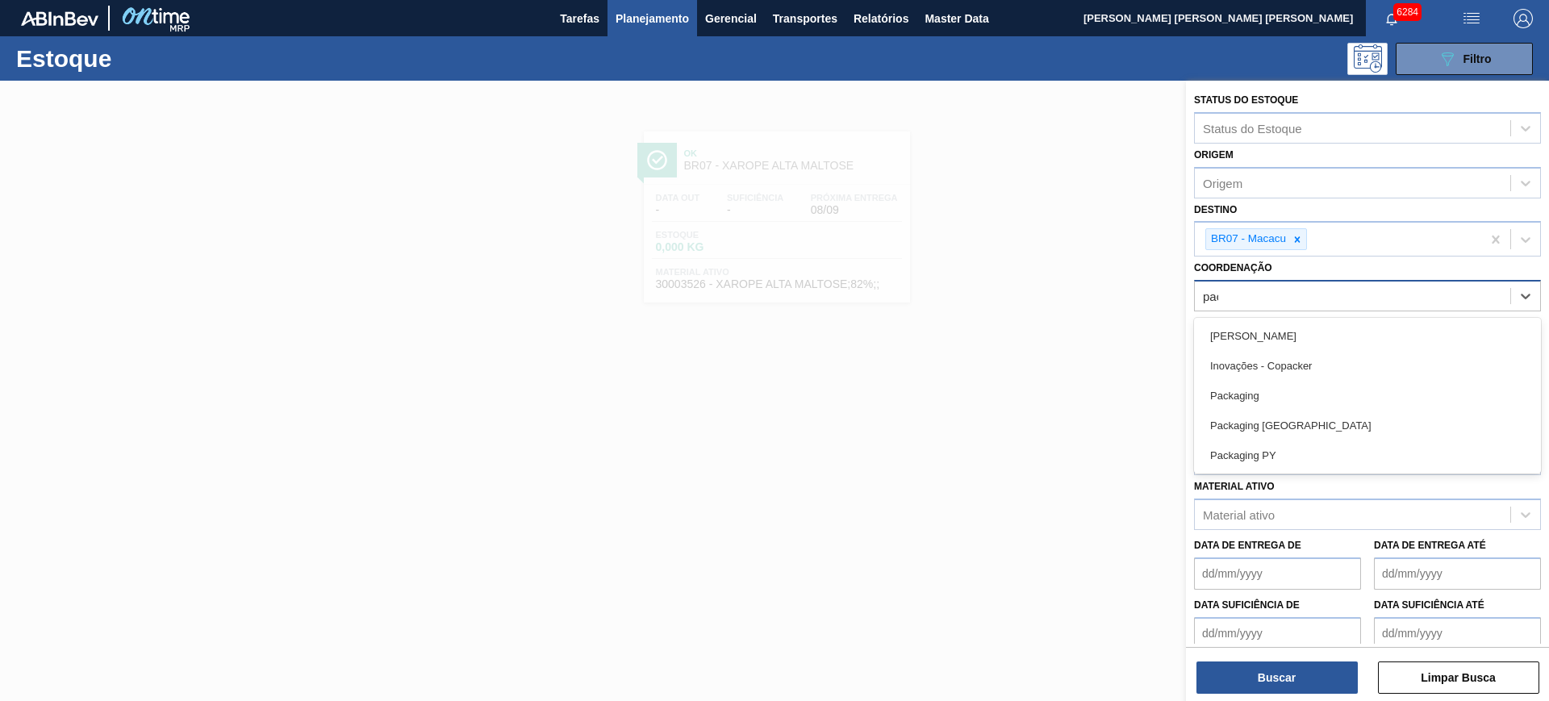
type input "packa"
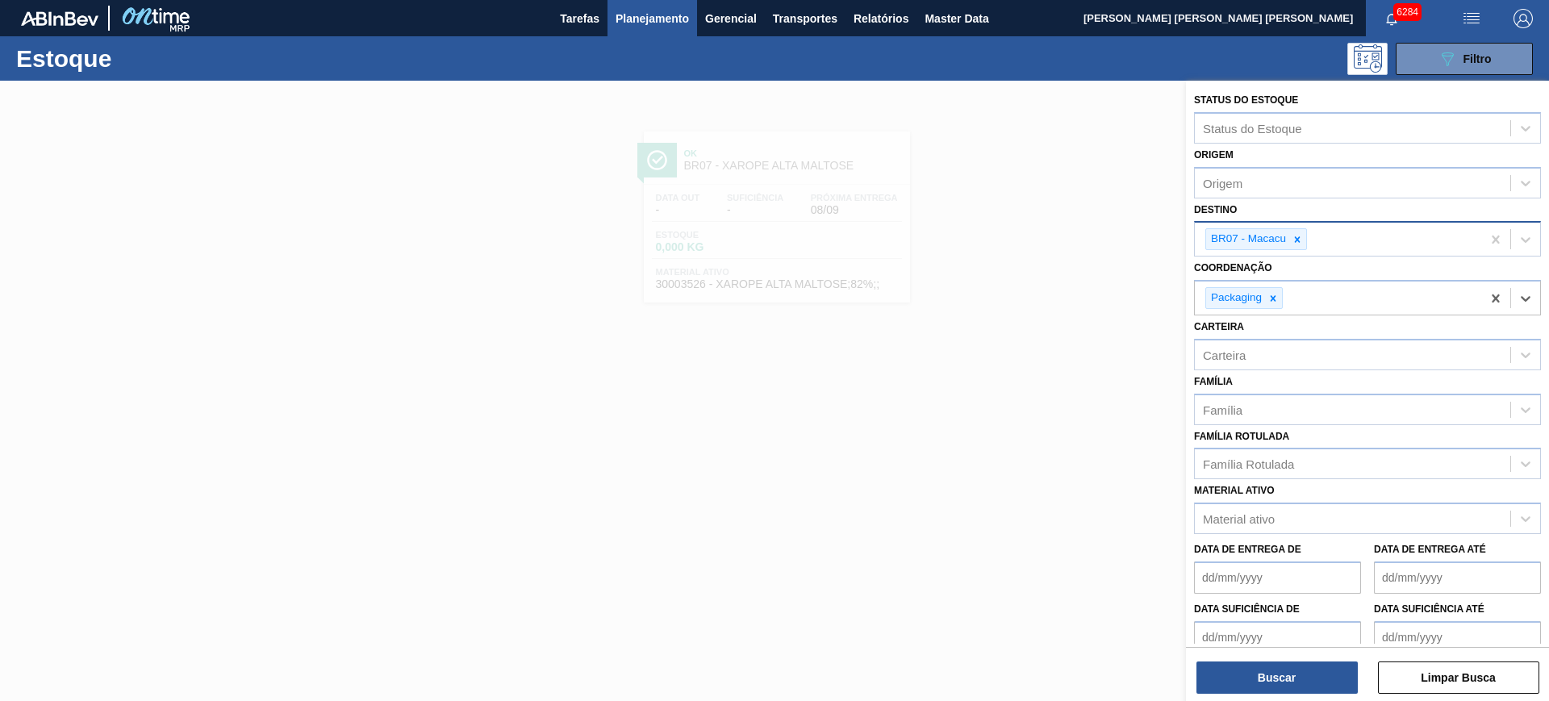
click at [1298, 224] on div "BR07 - Macacu" at bounding box center [1338, 239] width 286 height 33
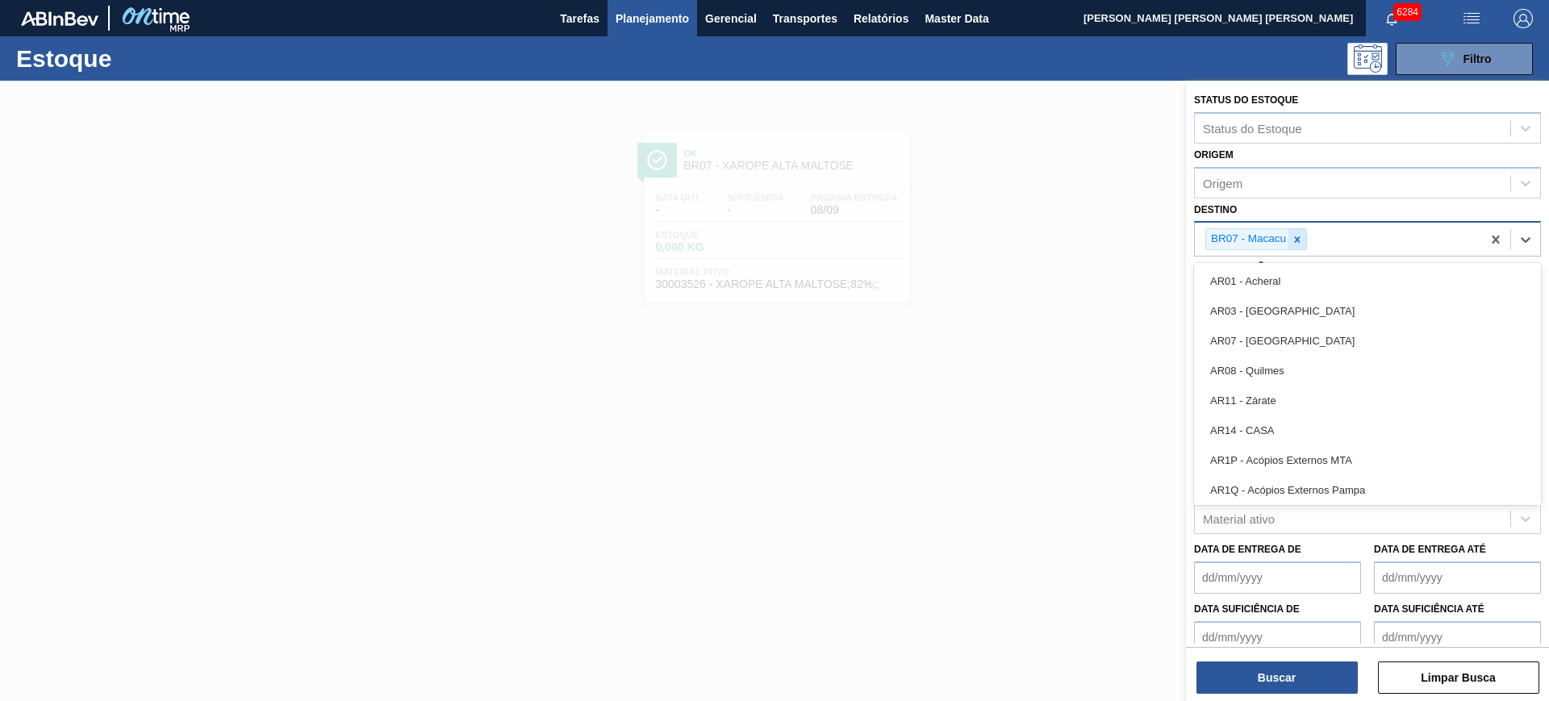
click at [1298, 234] on icon at bounding box center [1297, 239] width 11 height 11
click at [1324, 226] on div "Destino" at bounding box center [1353, 237] width 316 height 23
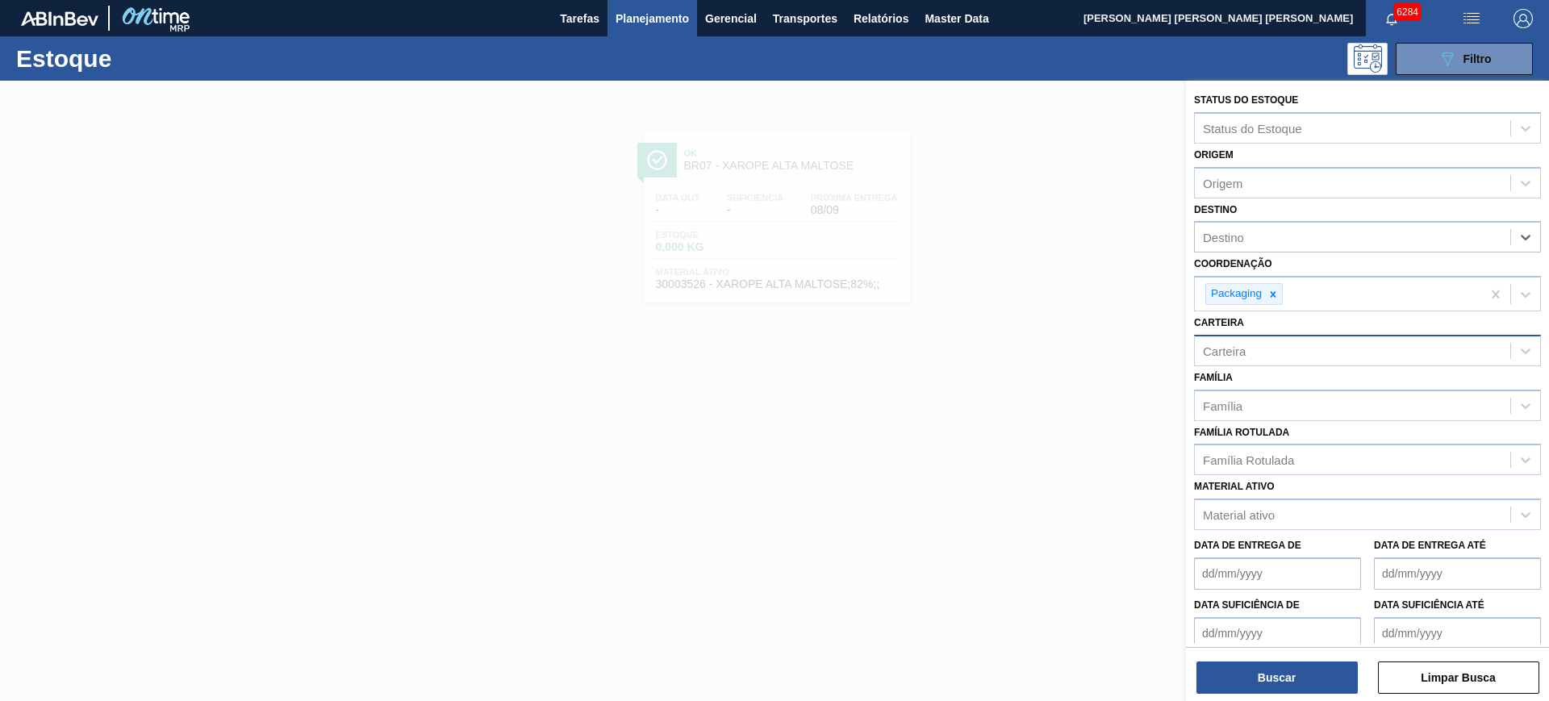
click at [1268, 349] on div "Carteira" at bounding box center [1353, 350] width 316 height 23
type input "folha se"
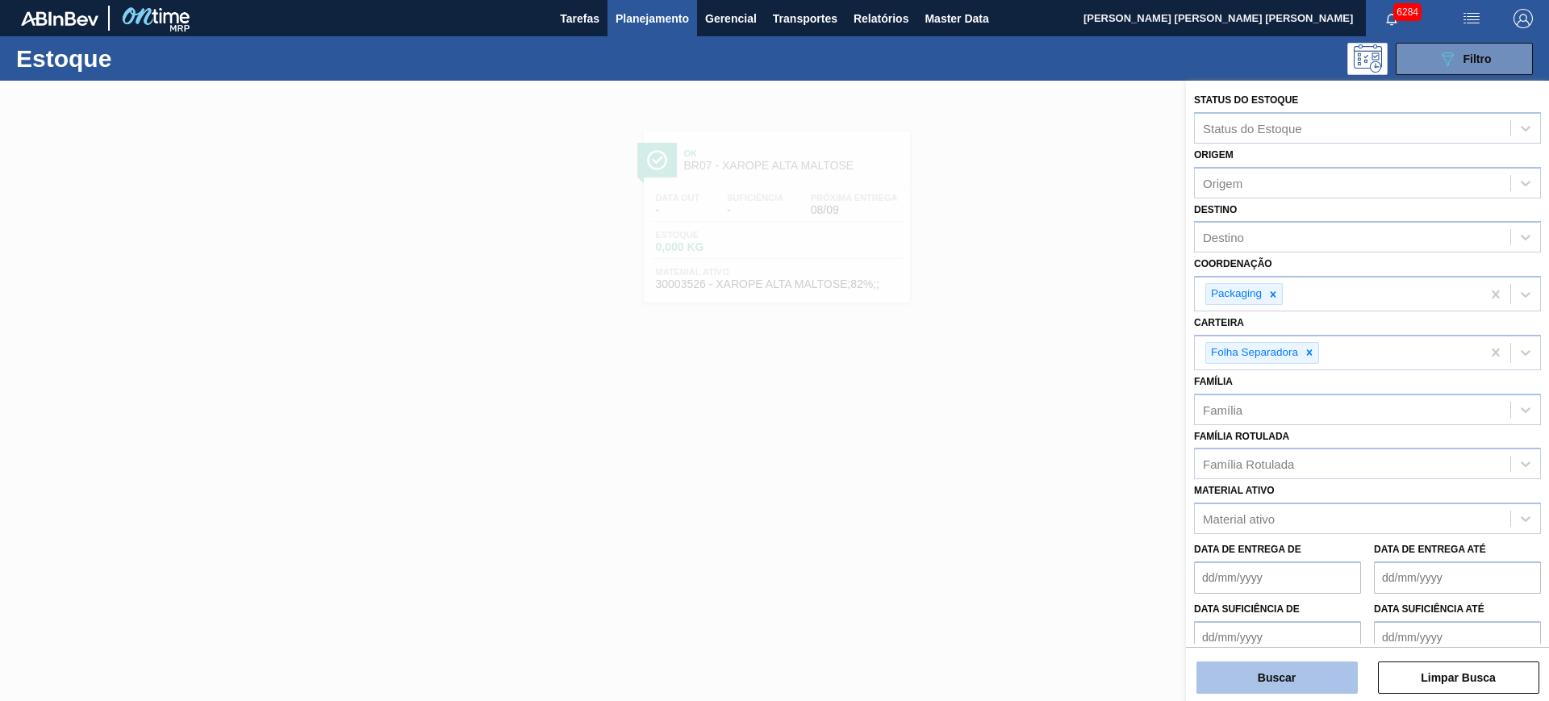
click at [1294, 687] on button "Buscar" at bounding box center [1277, 678] width 161 height 32
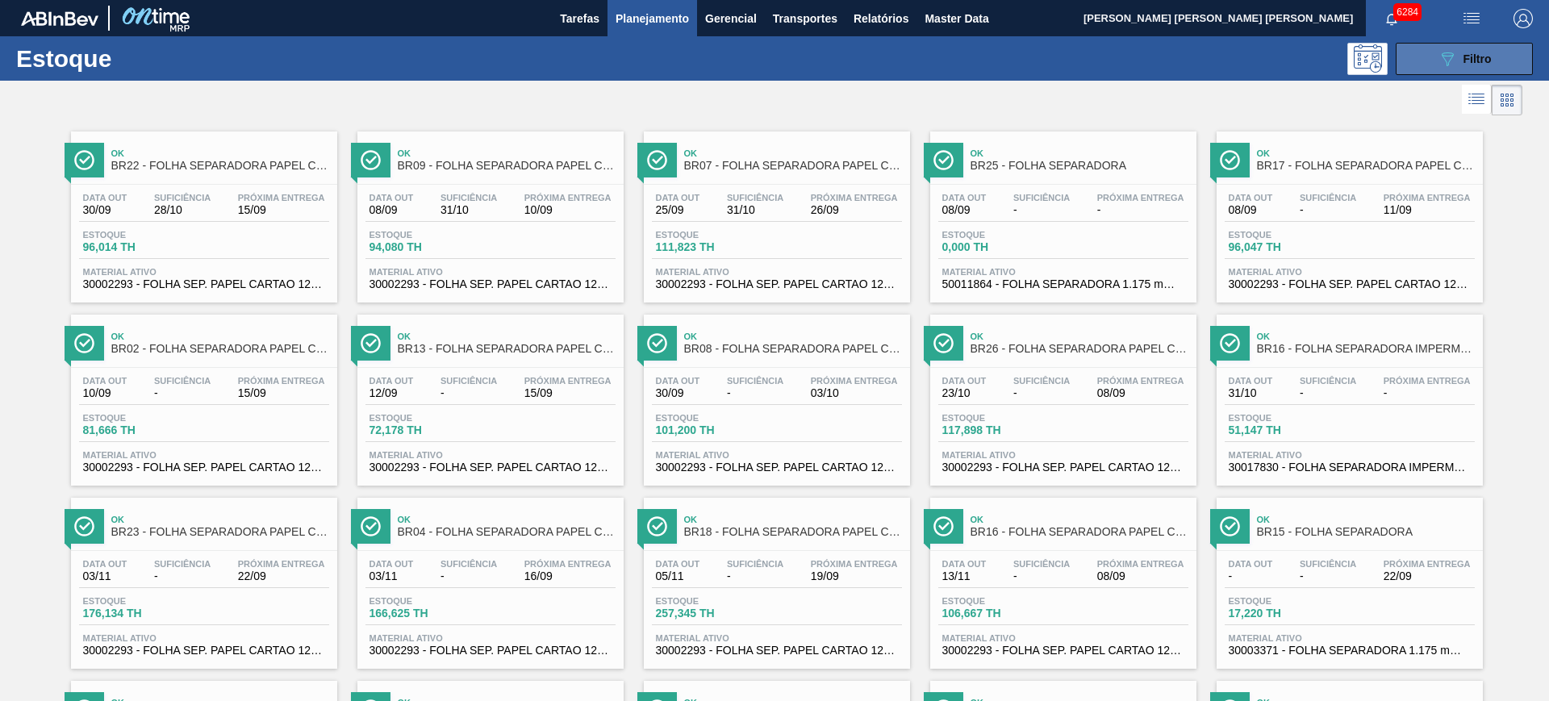
click at [1447, 49] on icon "089F7B8B-B2A5-4AFE-B5C0-19BA573D28AC" at bounding box center [1447, 58] width 19 height 19
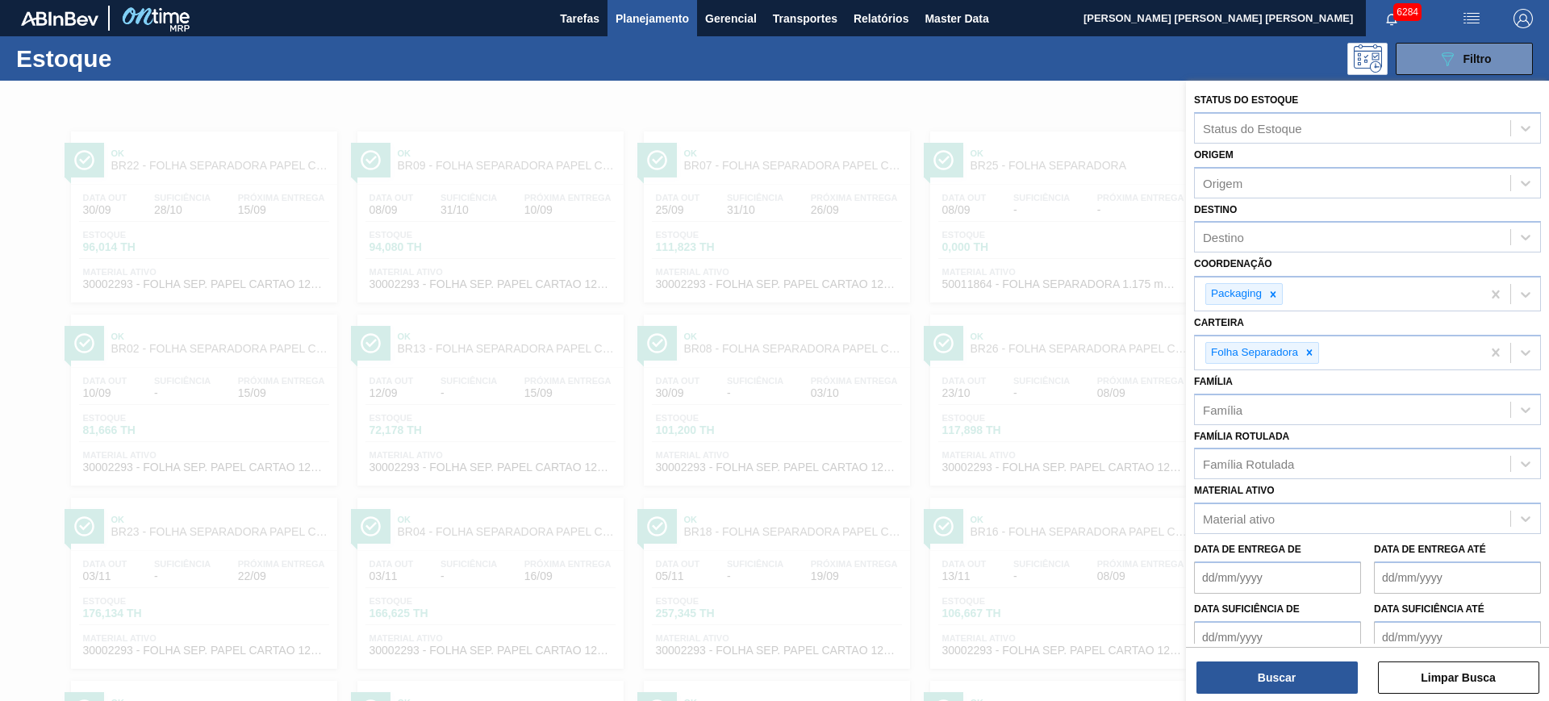
click at [1008, 111] on div at bounding box center [774, 431] width 1549 height 701
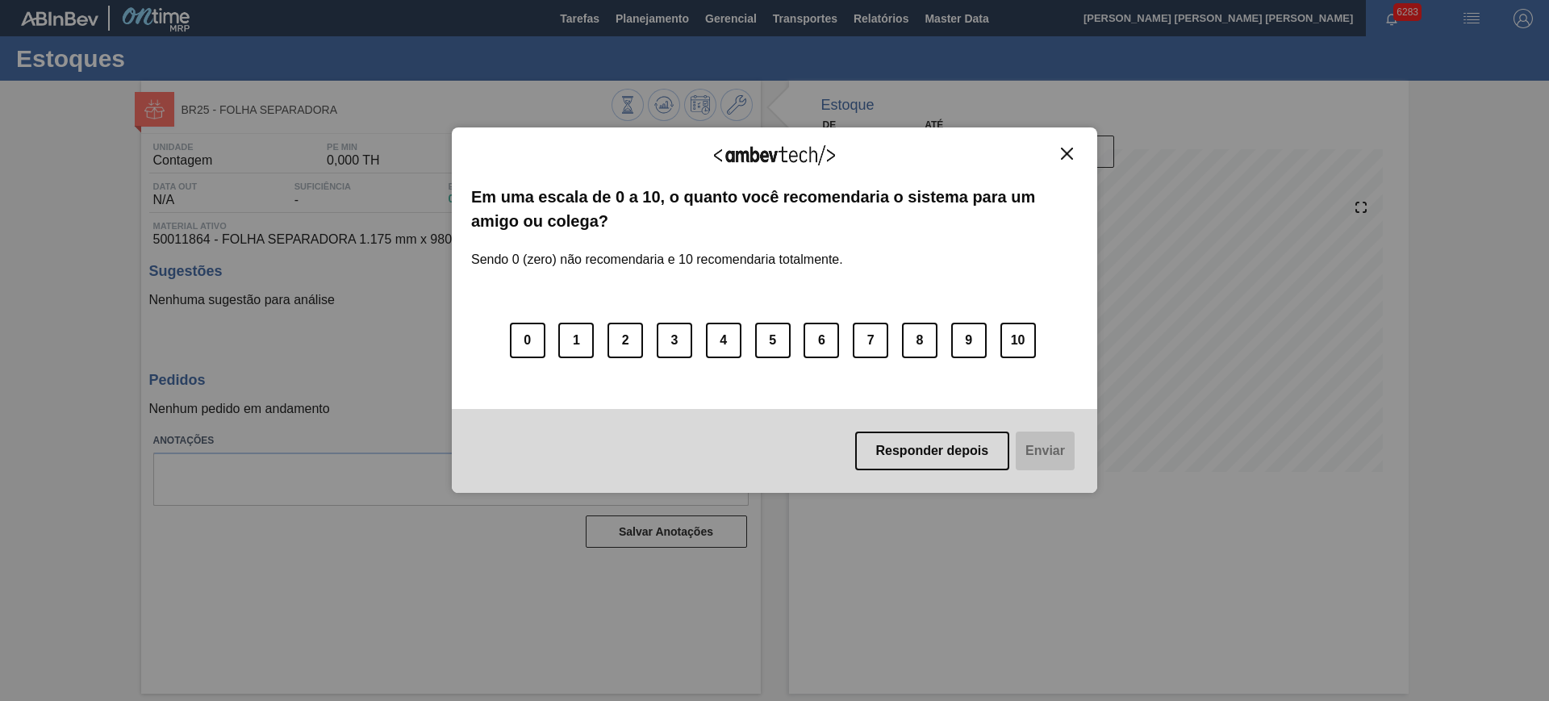
click at [1069, 144] on div "Agradecemos seu feedback! Em uma escala de 0 a 10, o quanto você recomendaria o…" at bounding box center [775, 311] width 646 height 366
click at [1064, 151] on img "Close" at bounding box center [1067, 154] width 12 height 12
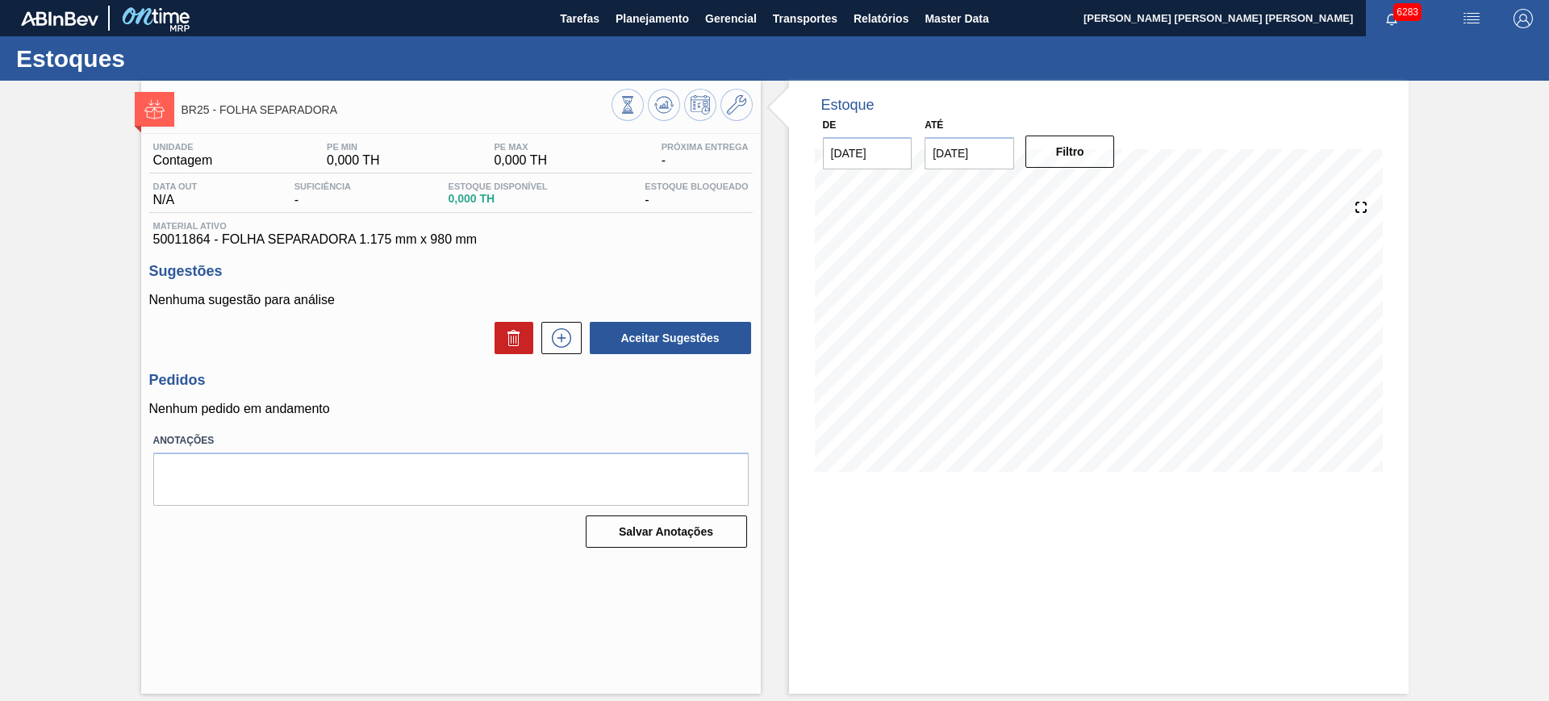
click at [958, 161] on input "22/09/2025" at bounding box center [970, 153] width 90 height 32
click at [1103, 193] on button "Next Month" at bounding box center [1105, 191] width 11 height 11
click at [1106, 373] on div "6" at bounding box center [1101, 375] width 22 height 22
type input "06/12/2025"
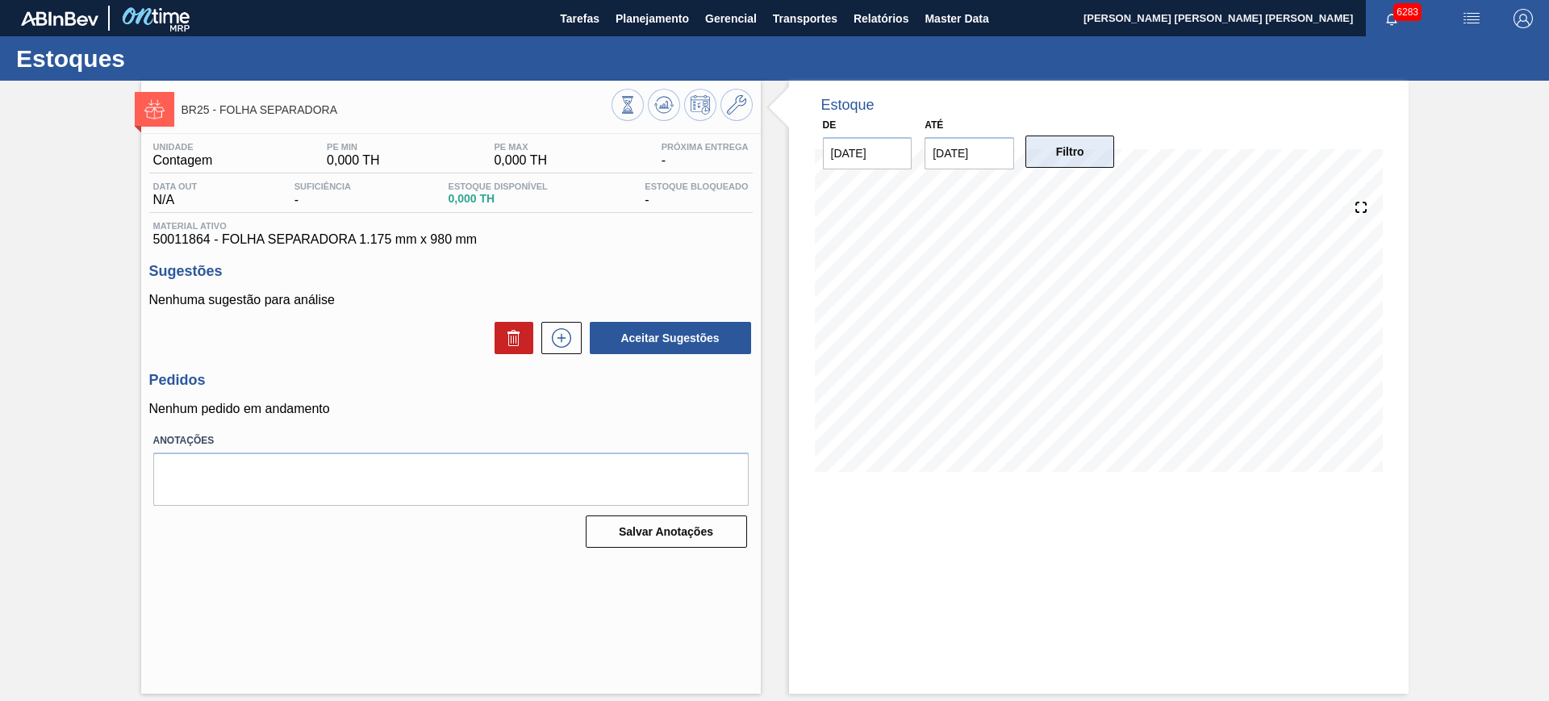
click at [1097, 164] on button "Filtro" at bounding box center [1071, 152] width 90 height 32
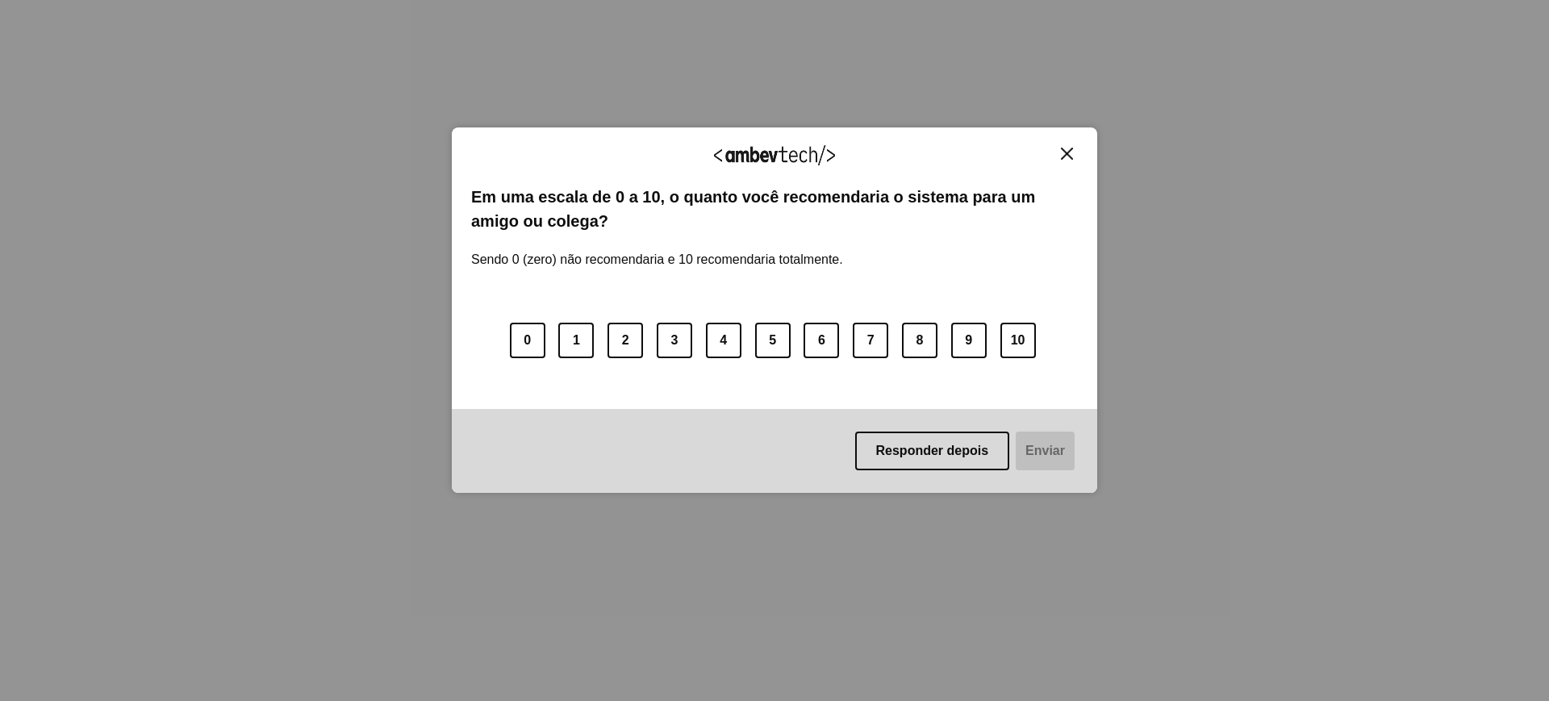
click at [1066, 154] on img "Close" at bounding box center [1067, 154] width 12 height 12
click at [1062, 153] on button "Close" at bounding box center [1067, 154] width 22 height 14
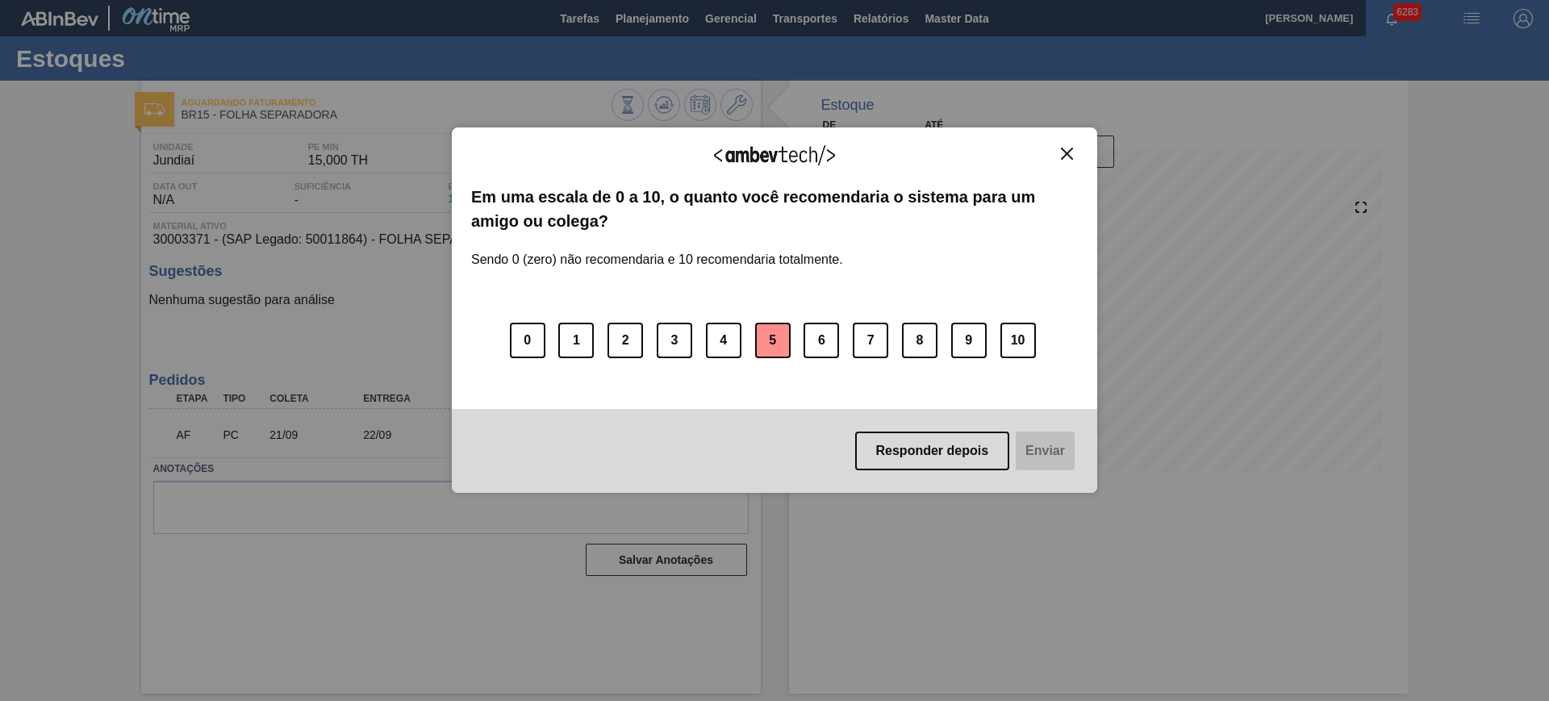
click at [777, 337] on button "5" at bounding box center [773, 341] width 36 height 36
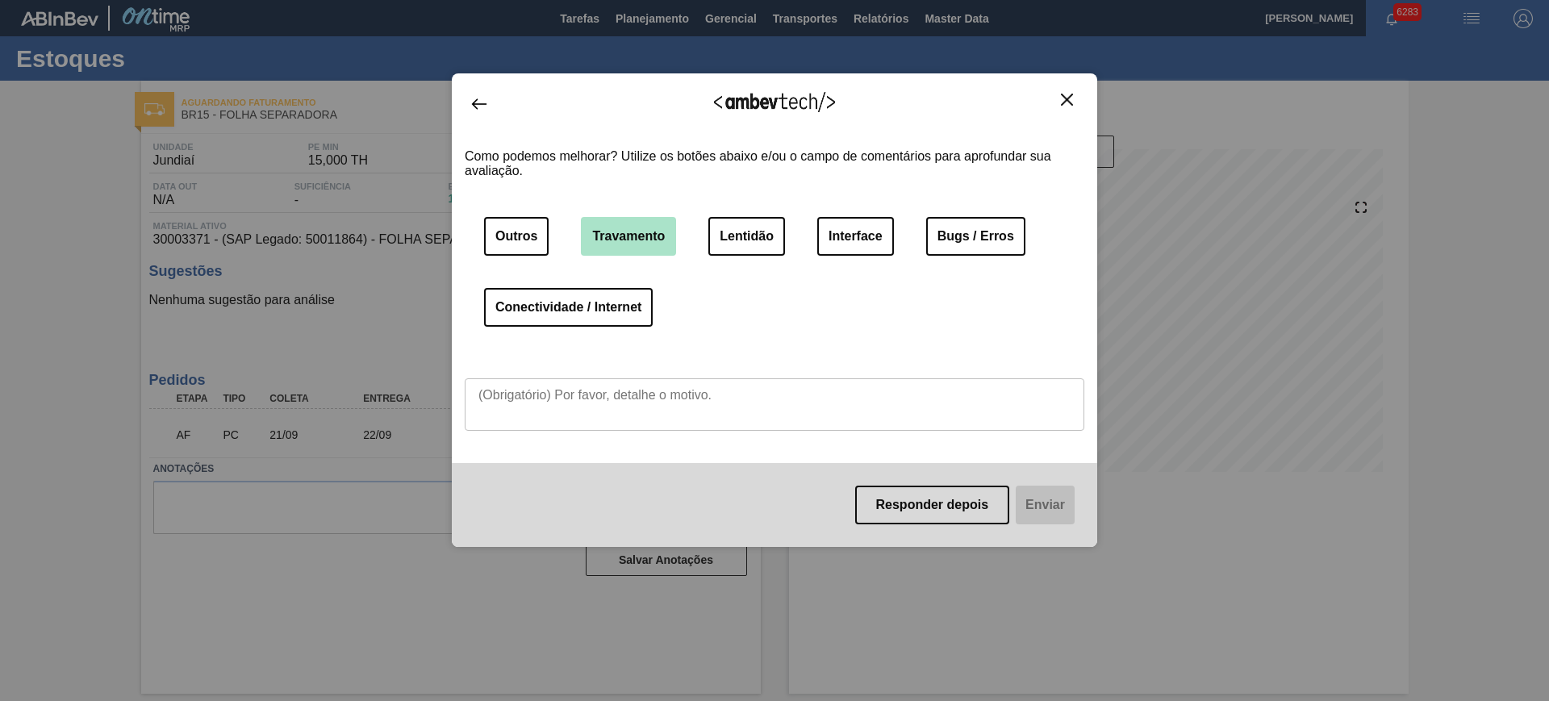
click at [629, 244] on button "Travamento" at bounding box center [628, 236] width 95 height 39
click at [752, 249] on button "Lentidão" at bounding box center [747, 236] width 77 height 39
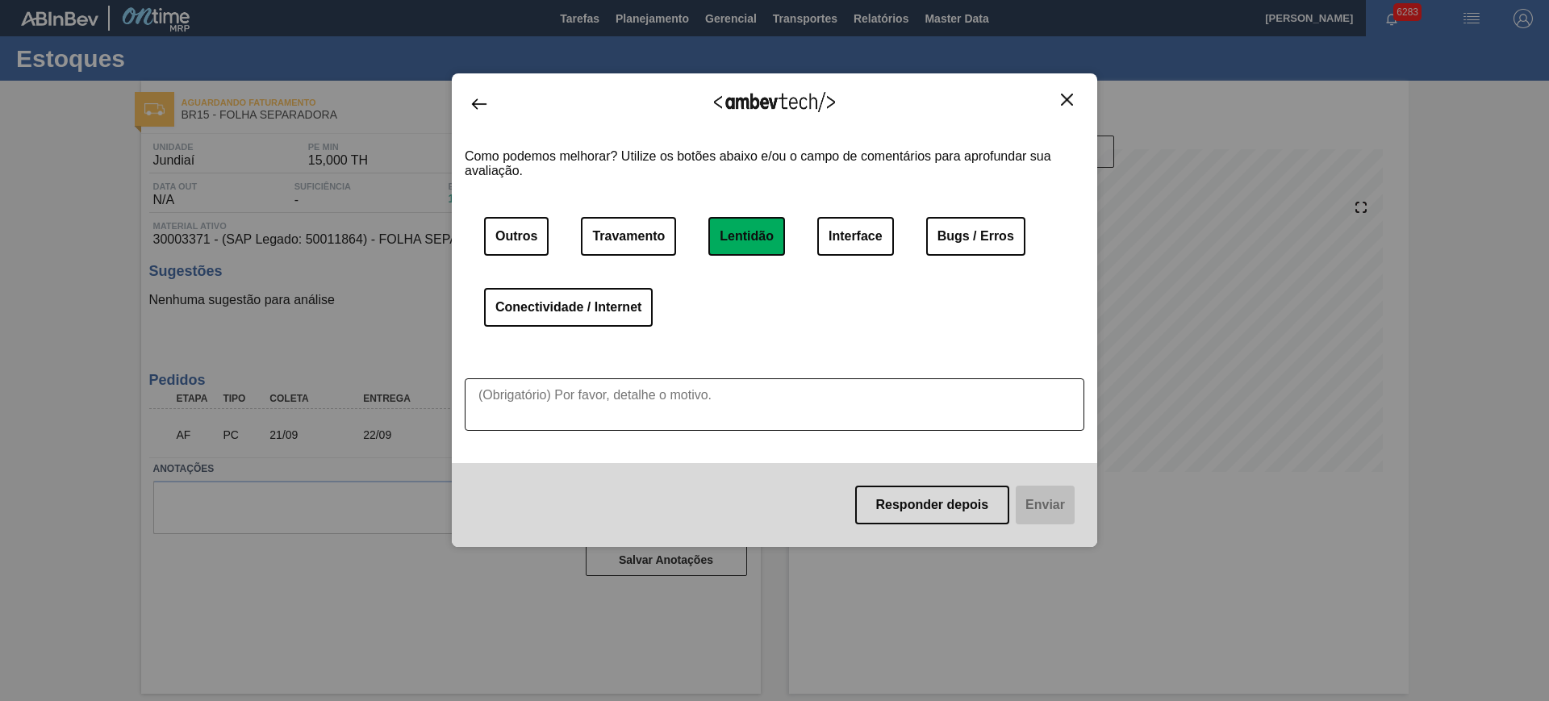
click at [953, 398] on textarea at bounding box center [775, 404] width 620 height 52
type textarea "lentidao recorrente"
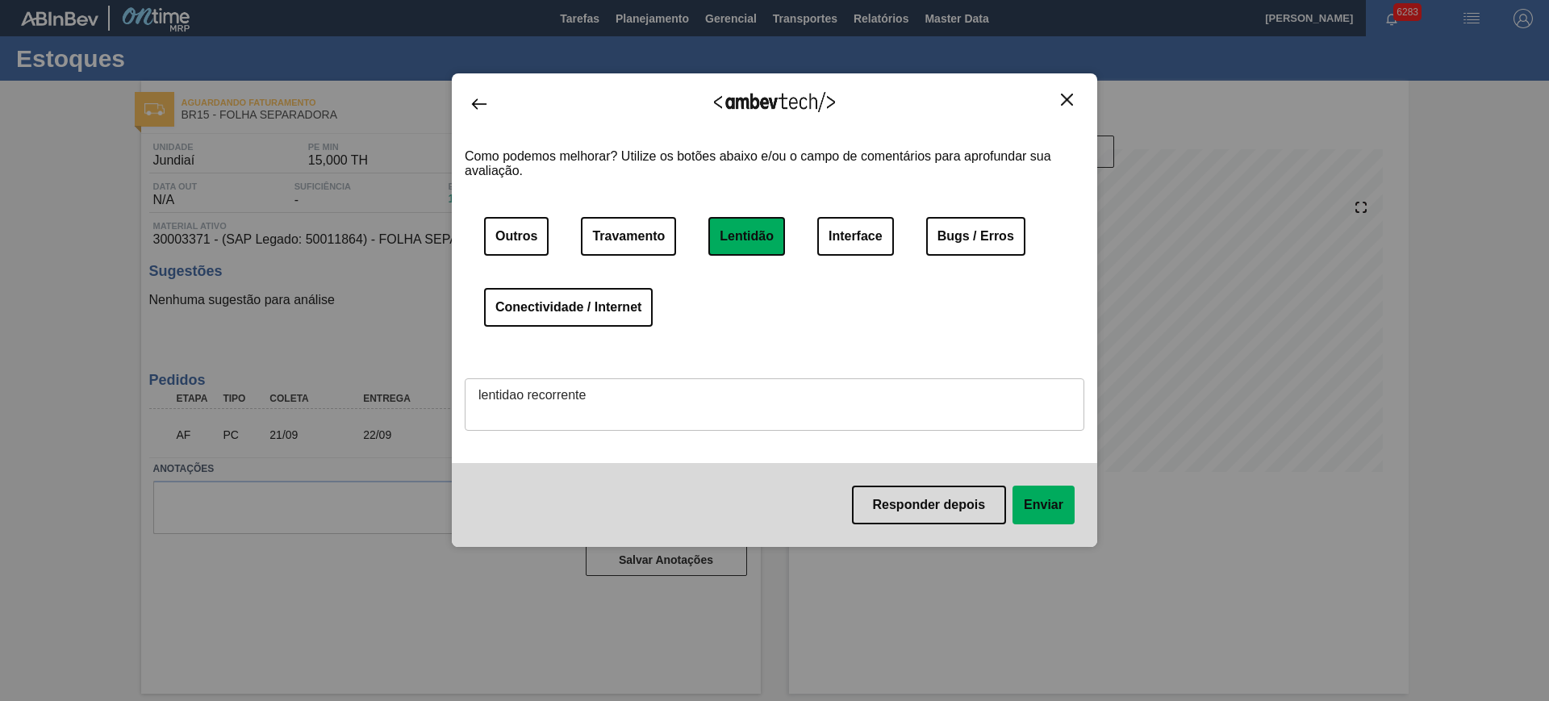
click at [1042, 513] on button "Enviar" at bounding box center [1044, 505] width 62 height 39
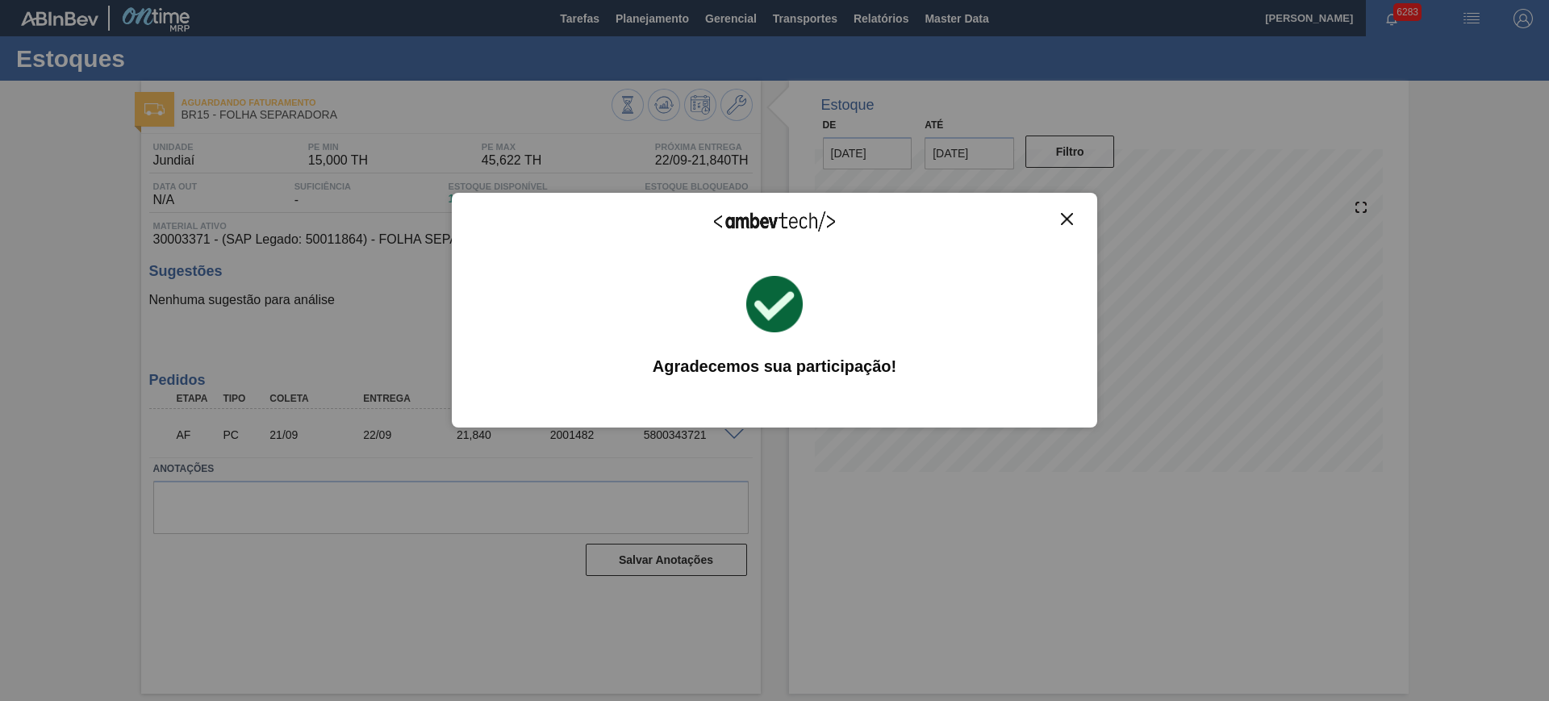
click at [1073, 222] on img "Close" at bounding box center [1067, 219] width 12 height 12
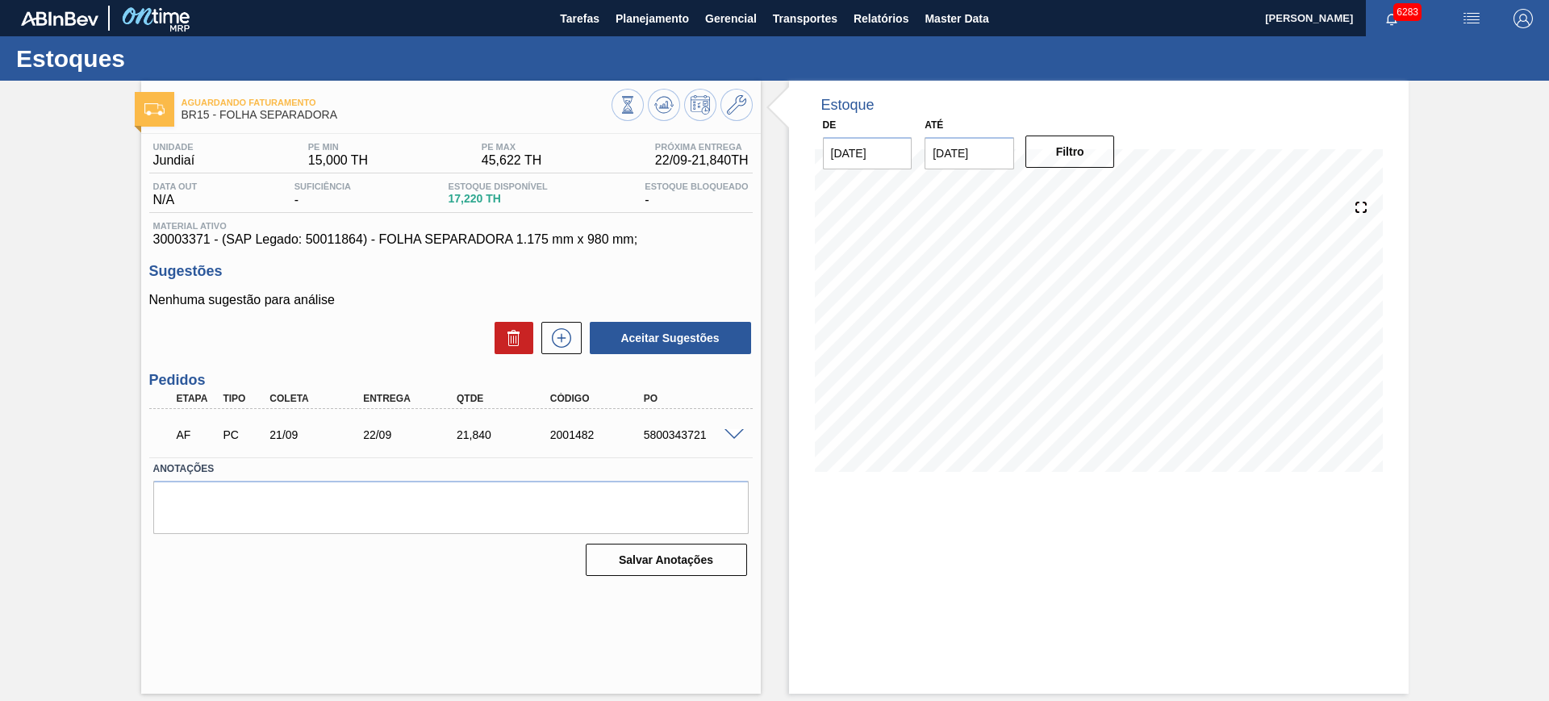
click at [995, 154] on input "[DATE]" at bounding box center [970, 153] width 90 height 32
click at [1106, 190] on button "Next Month" at bounding box center [1105, 191] width 11 height 11
click at [1103, 368] on div "6" at bounding box center [1101, 375] width 22 height 22
type input "[DATE]"
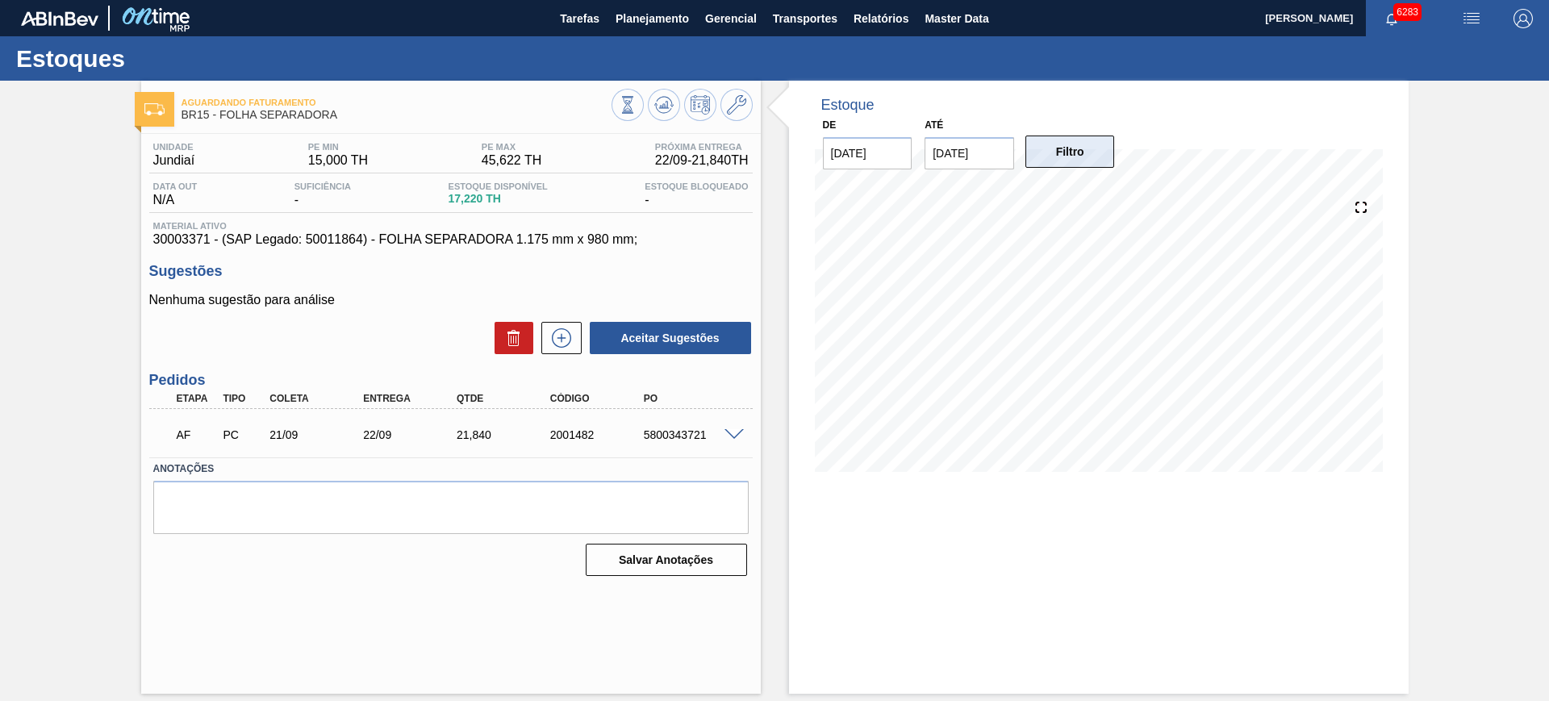
click at [1067, 159] on button "Filtro" at bounding box center [1071, 152] width 90 height 32
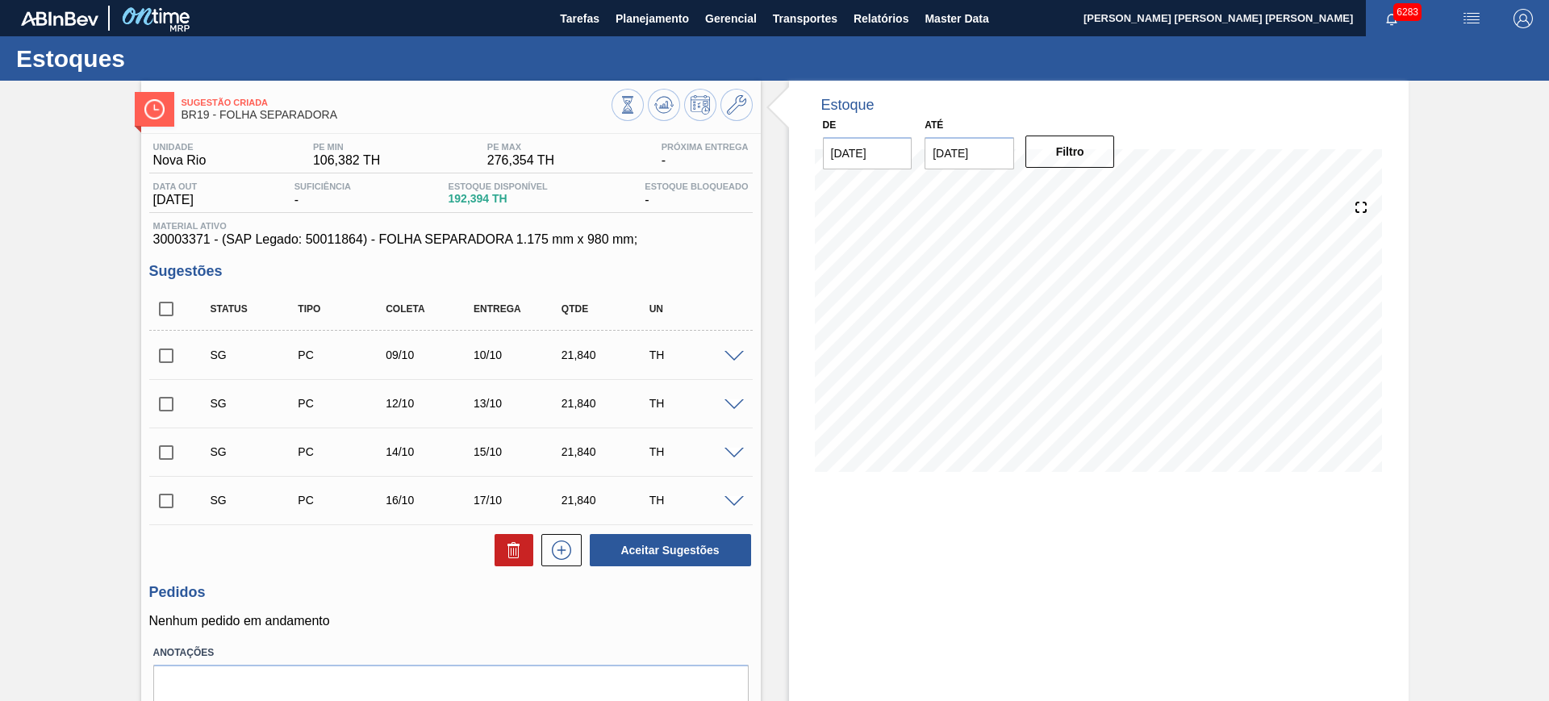
click at [165, 318] on input "checkbox" at bounding box center [166, 309] width 34 height 34
checkbox input "true"
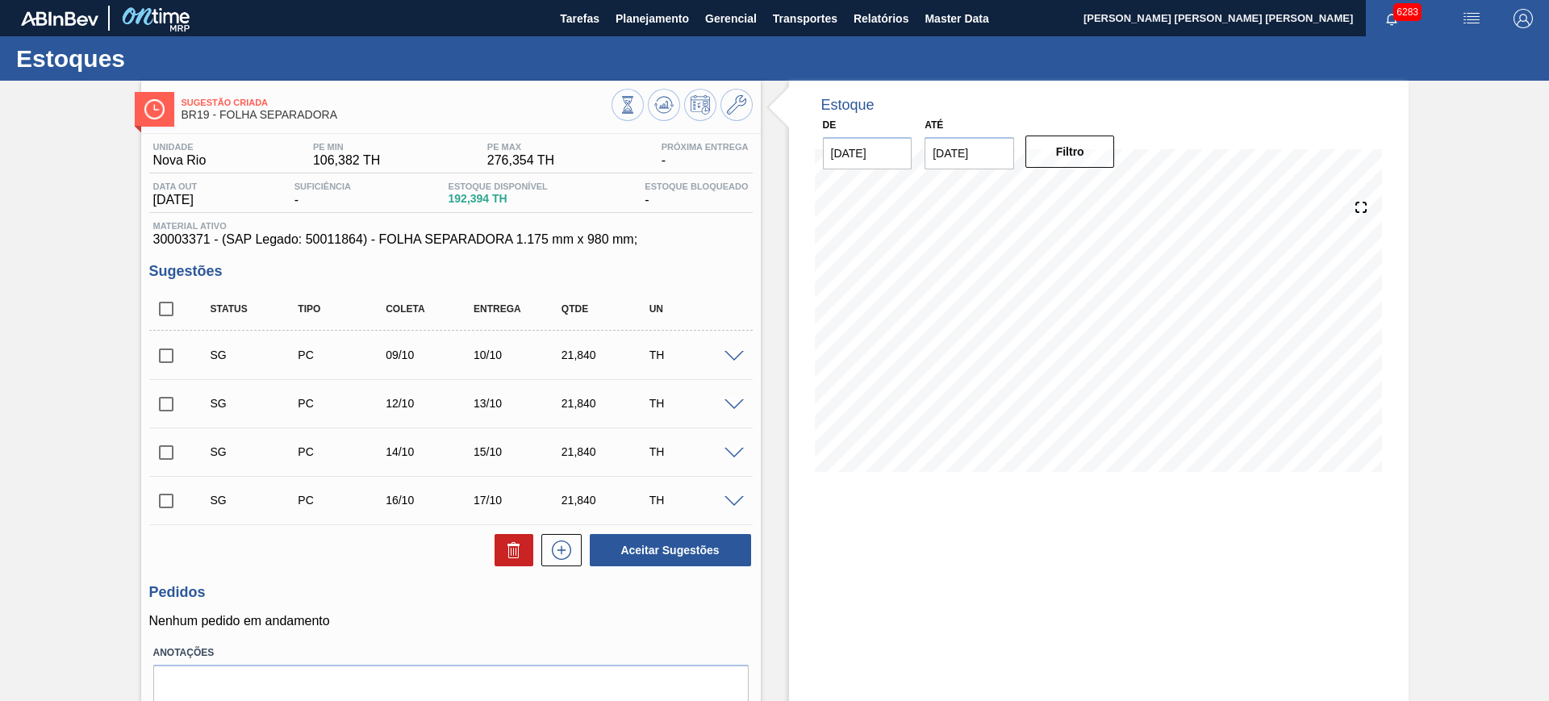
checkbox input "true"
click at [655, 550] on button "Aceitar Sugestões" at bounding box center [670, 550] width 161 height 32
checkbox input "false"
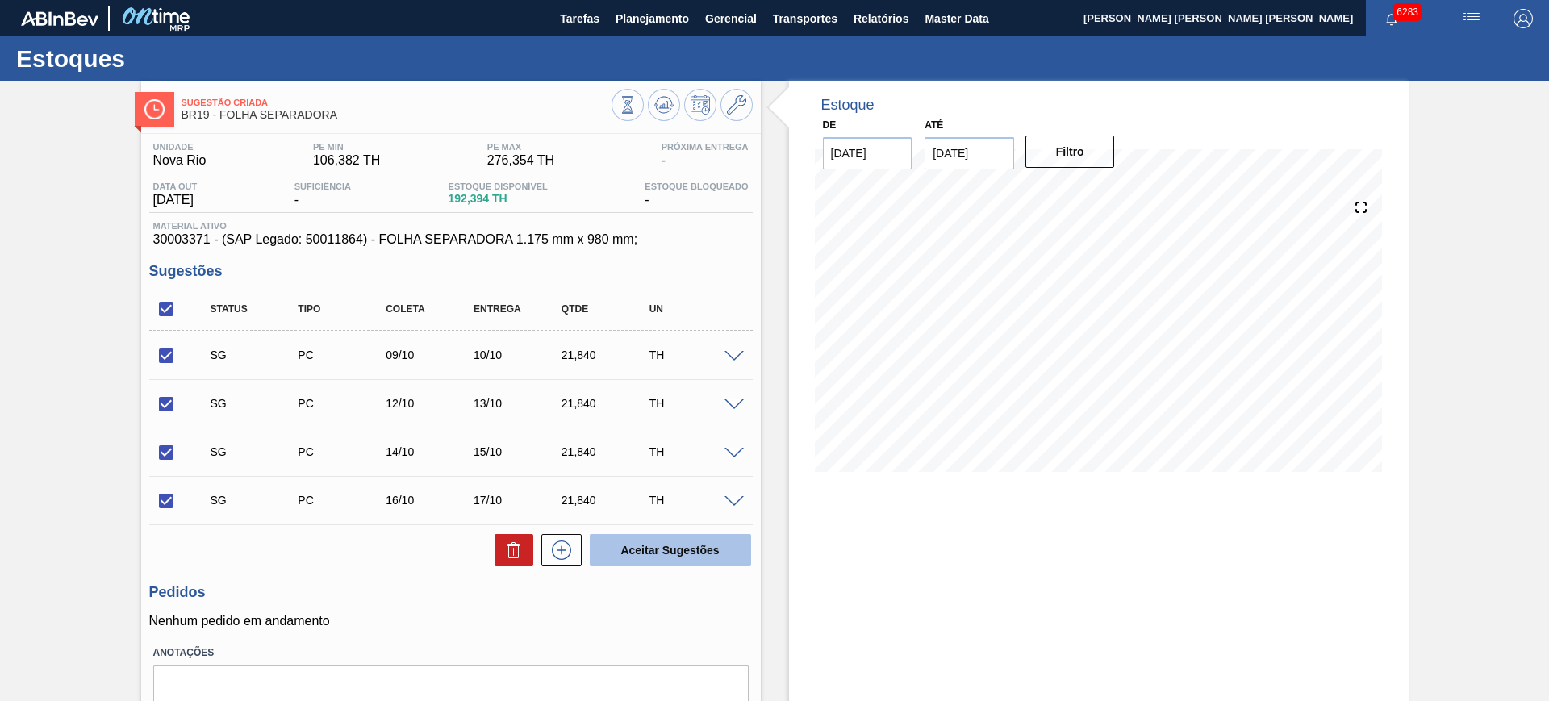
checkbox input "false"
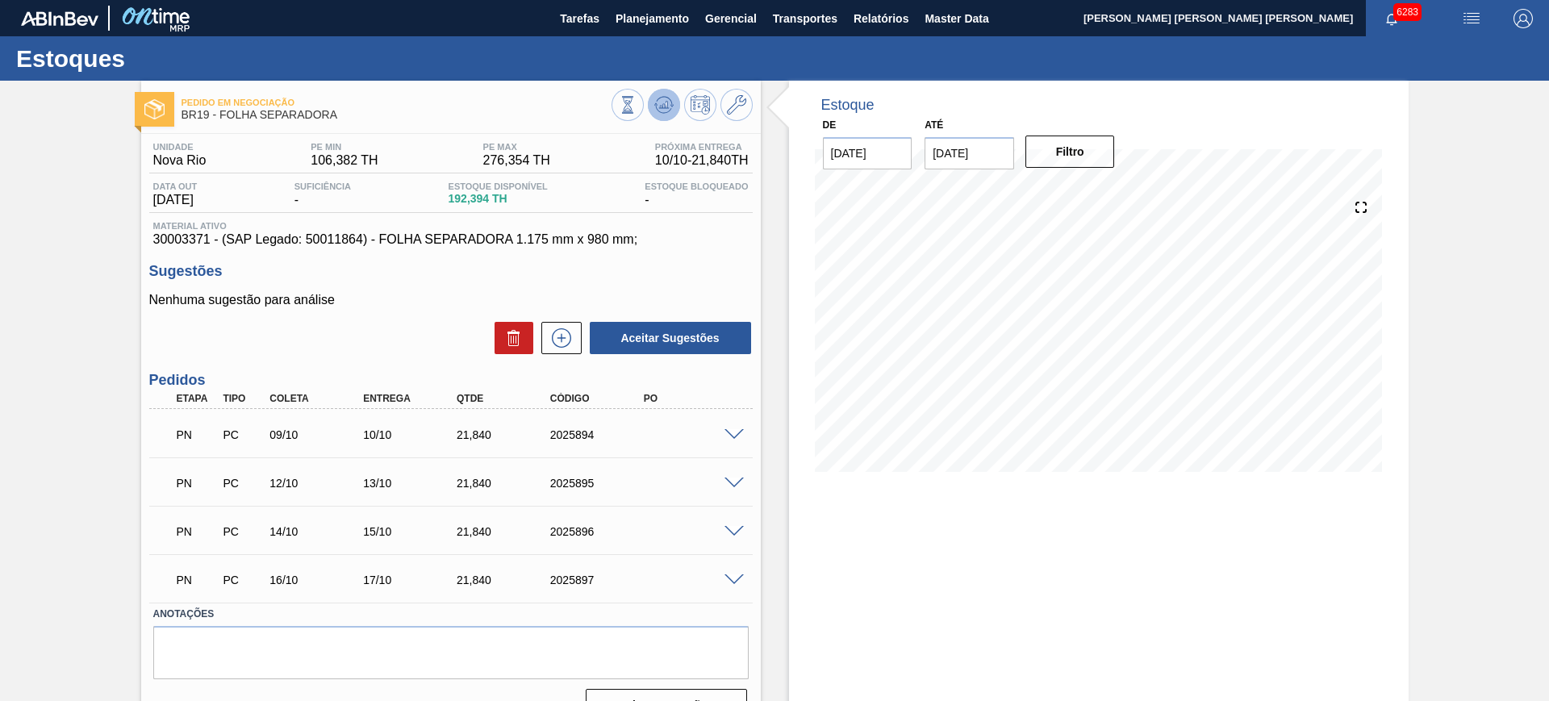
click at [661, 107] on icon at bounding box center [663, 104] width 19 height 19
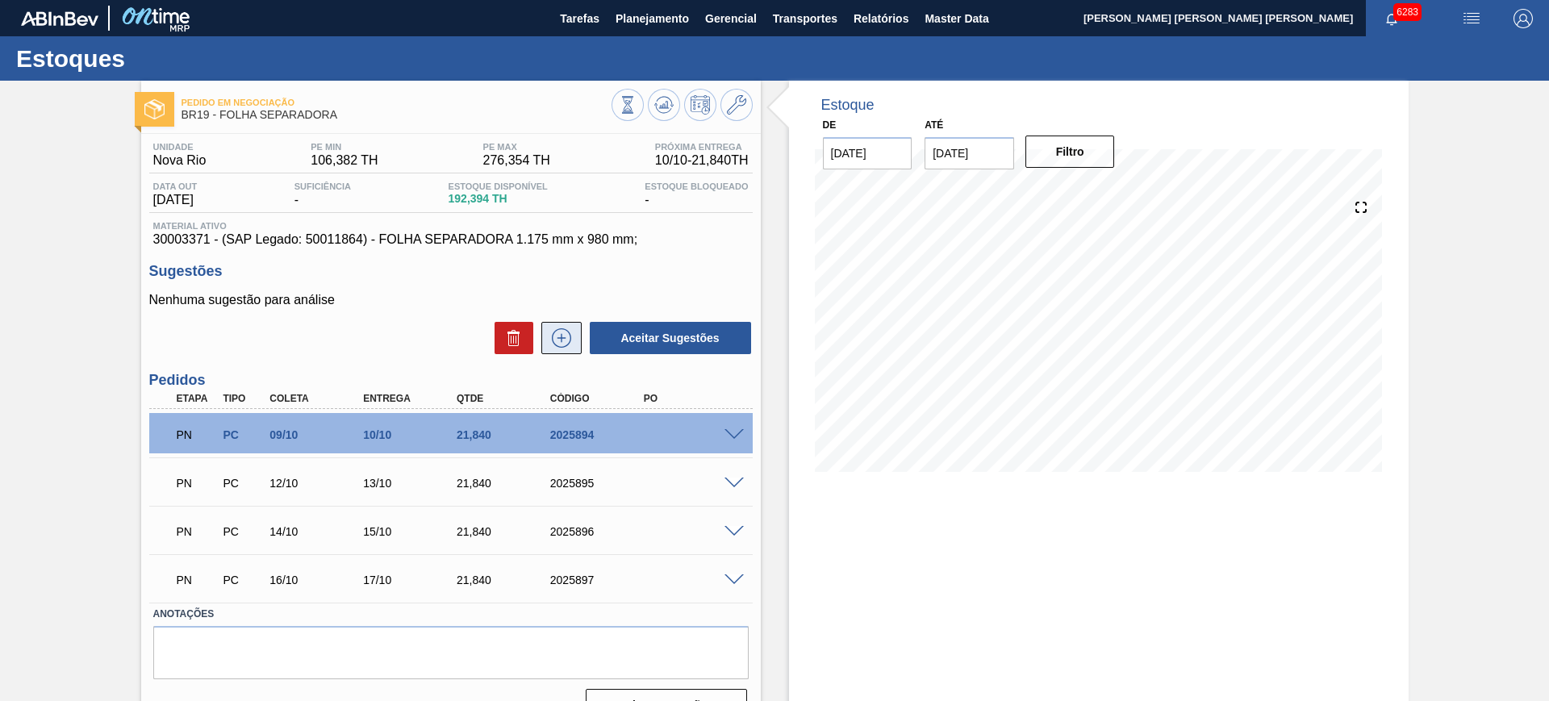
click at [562, 340] on icon at bounding box center [562, 337] width 26 height 19
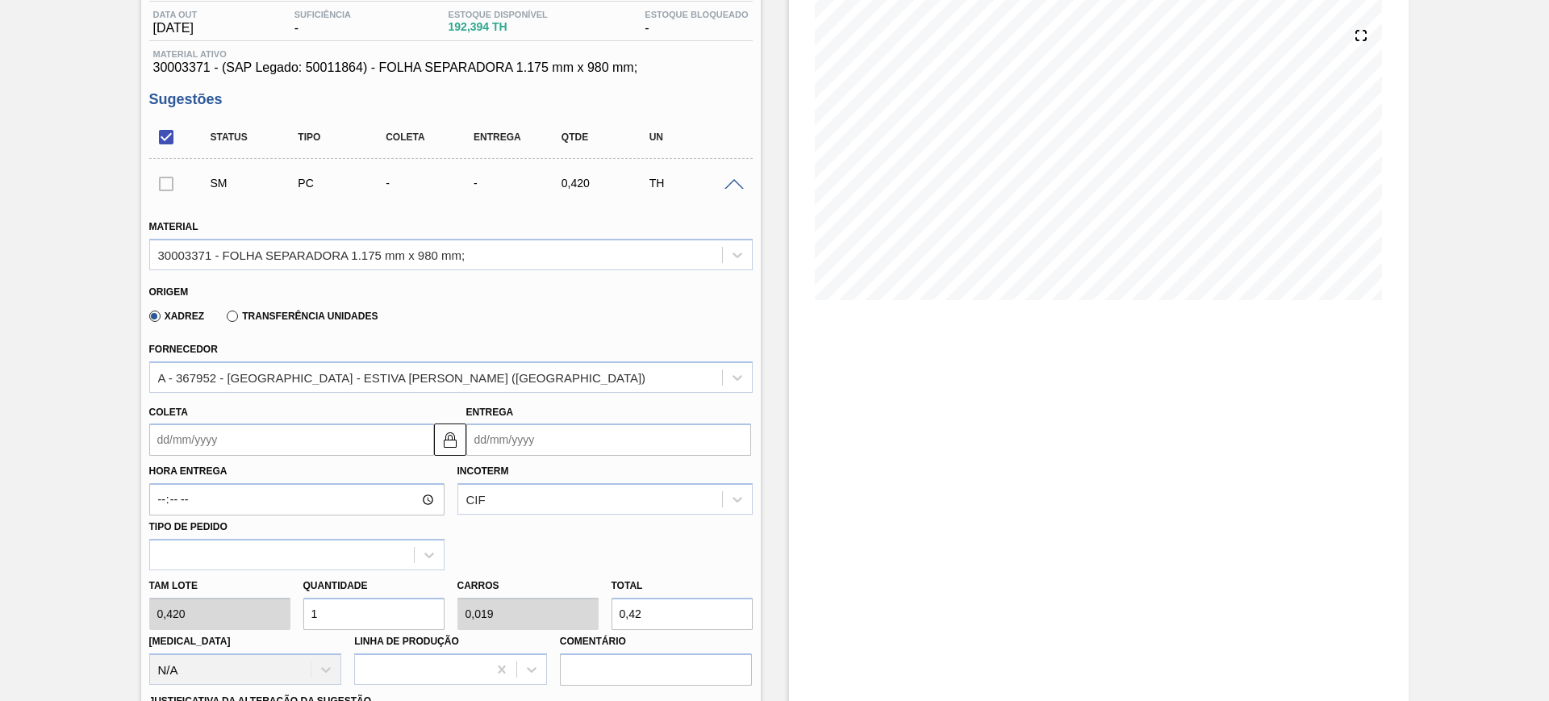
scroll to position [202, 0]
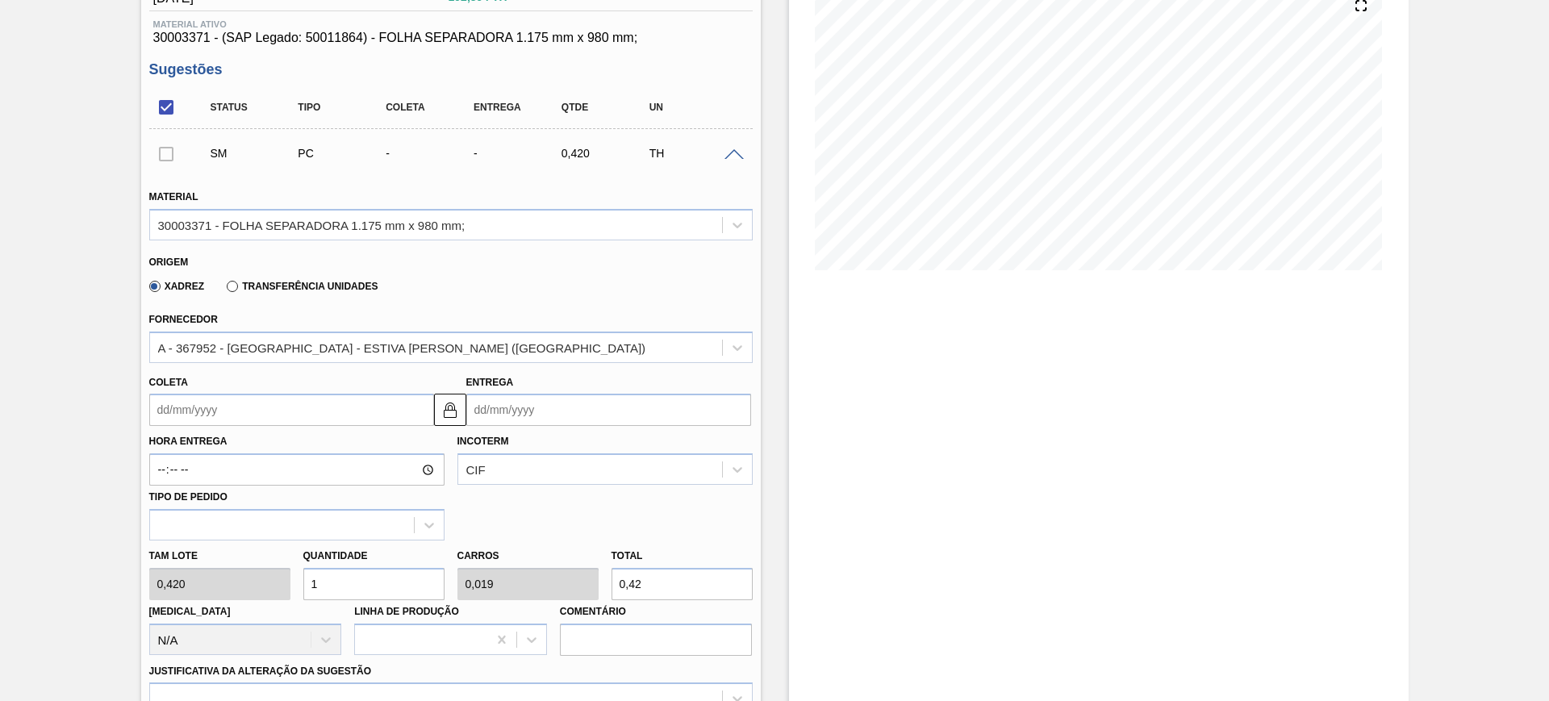
click at [529, 413] on input "Entrega" at bounding box center [608, 410] width 285 height 32
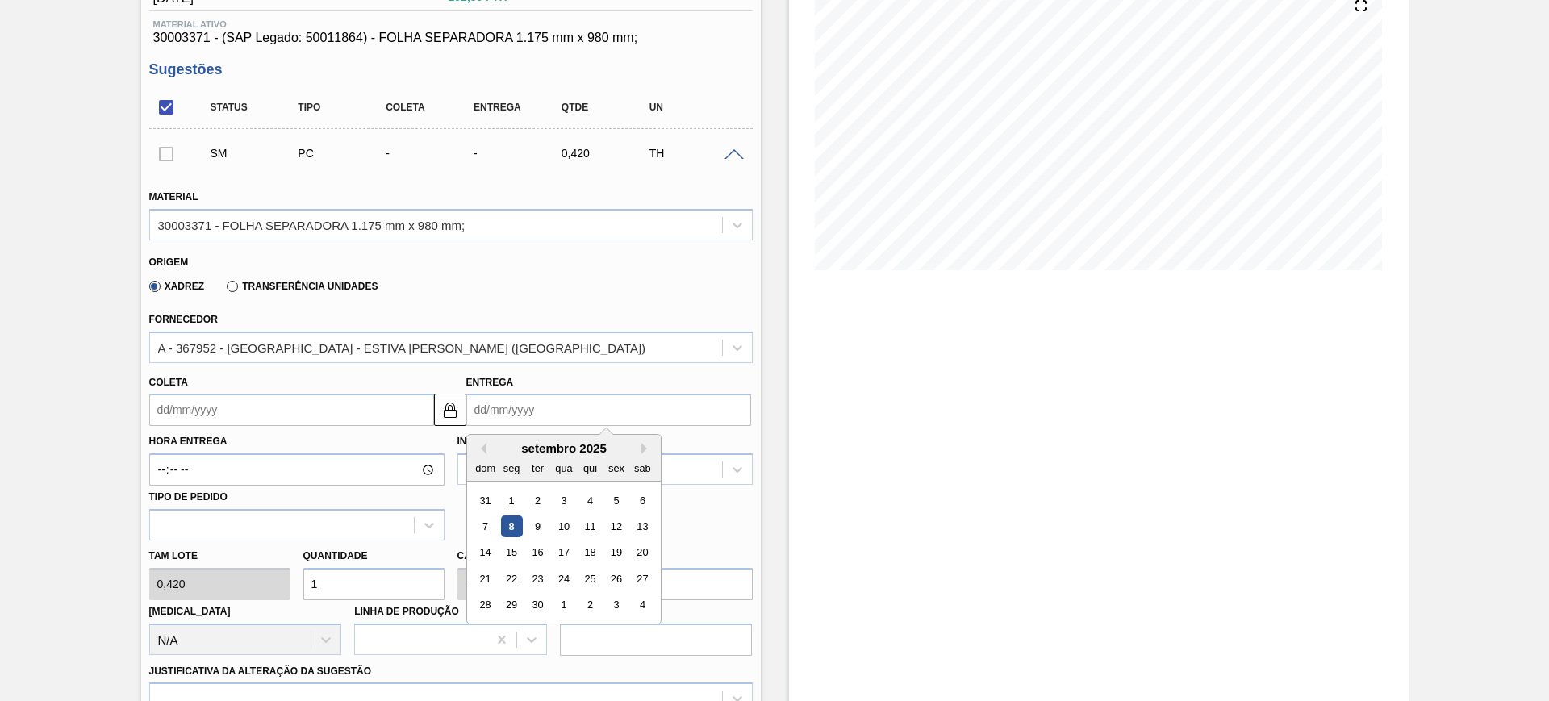
scroll to position [101, 0]
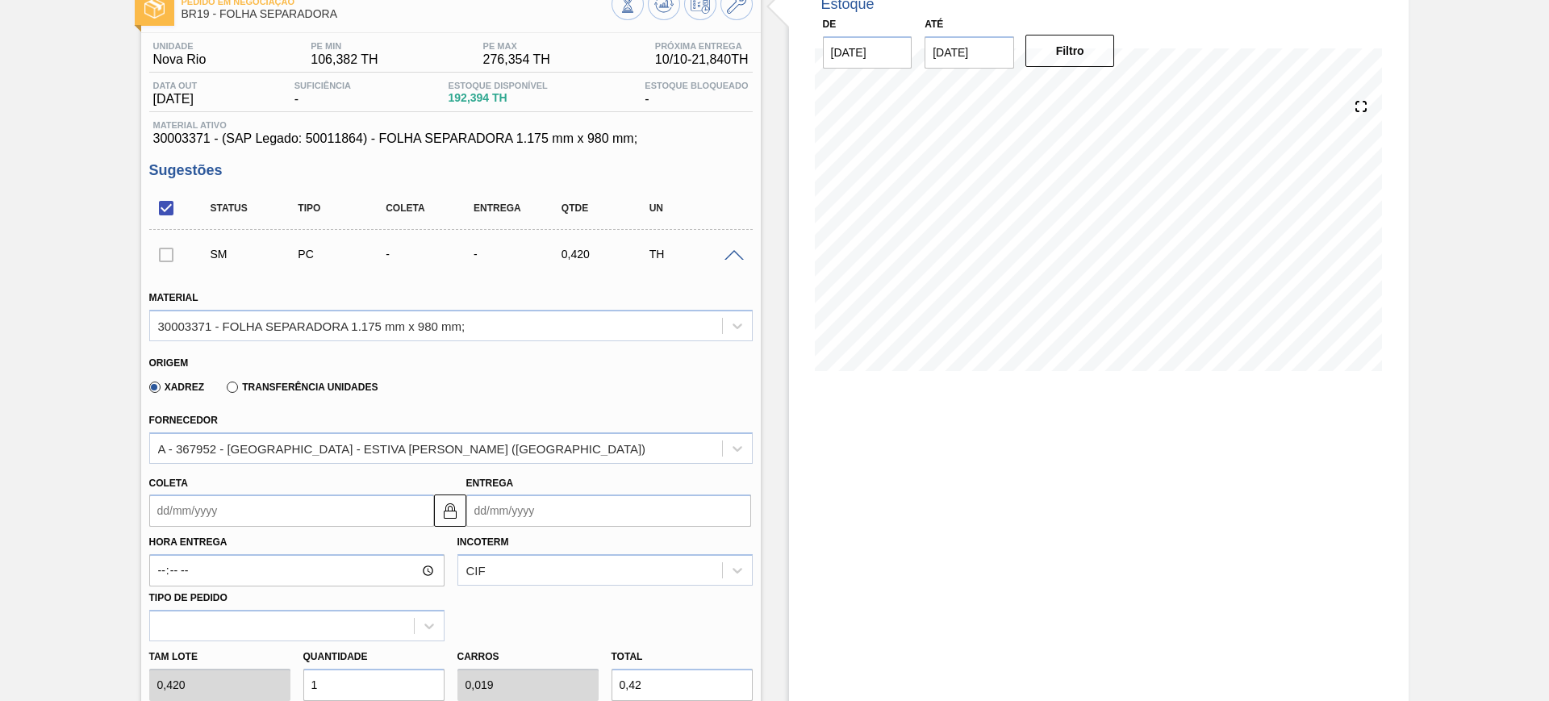
click at [700, 394] on div "Xadrez Transferência Unidades" at bounding box center [444, 384] width 590 height 31
click at [638, 503] on input "Entrega" at bounding box center [608, 511] width 285 height 32
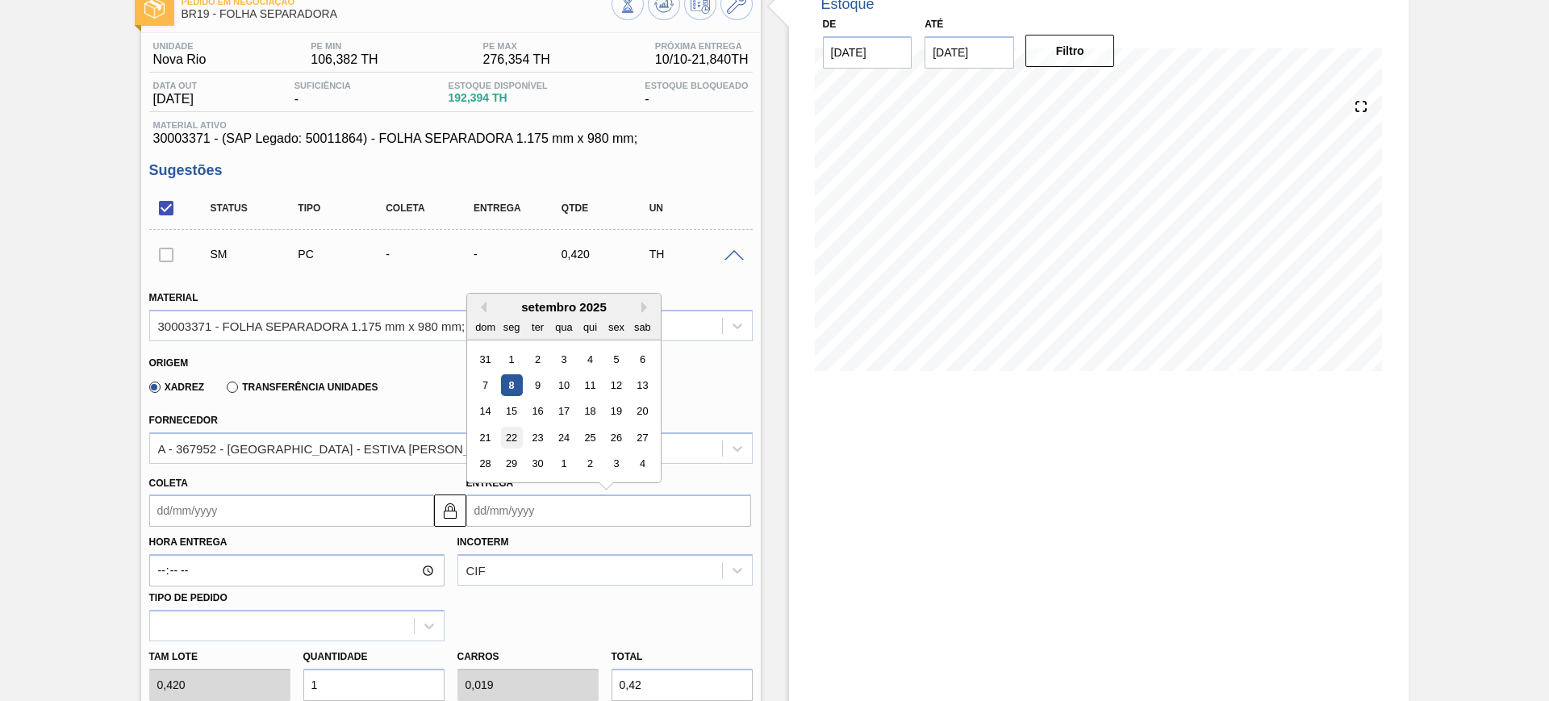
click at [512, 446] on div "22" at bounding box center [511, 438] width 22 height 22
type input "21/09/2025"
type input "[DATE]"
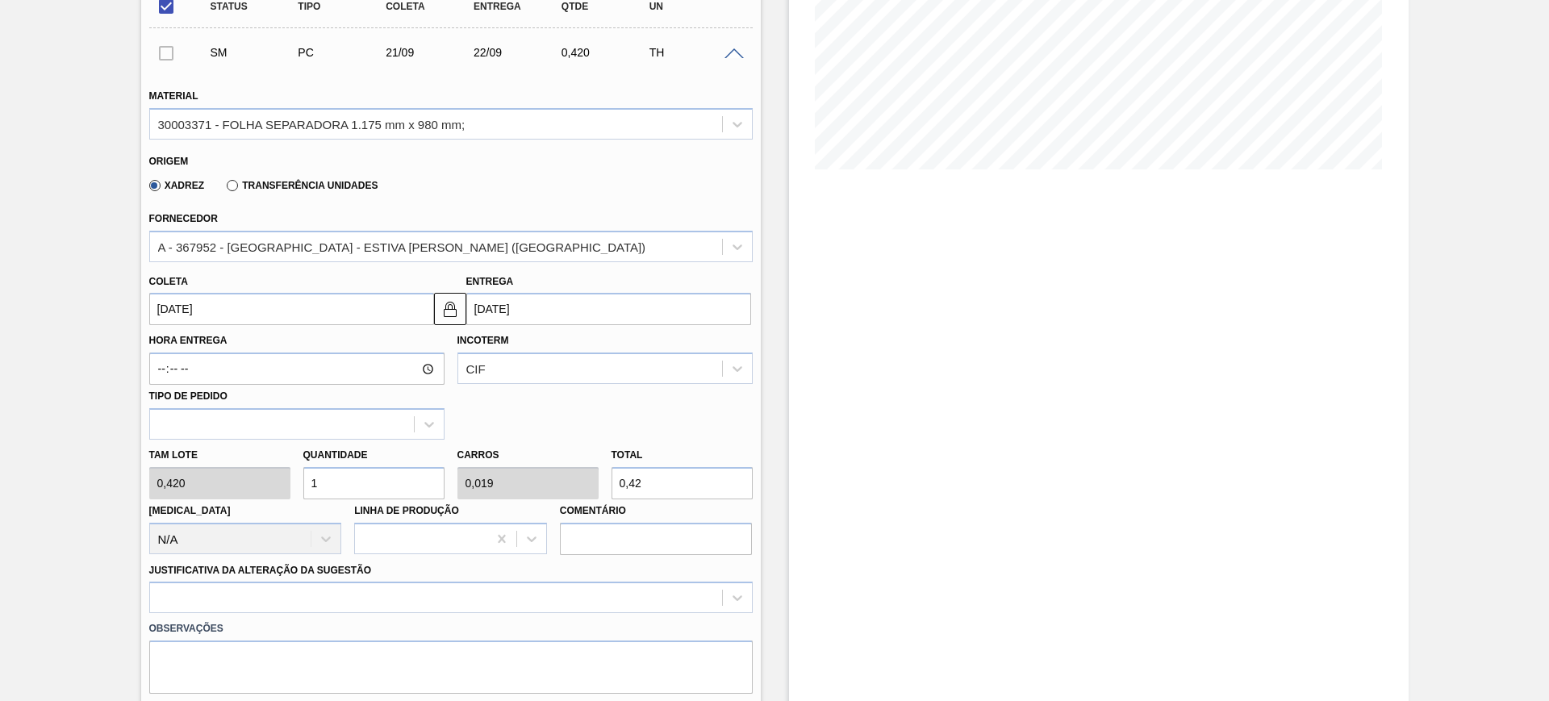
scroll to position [504, 0]
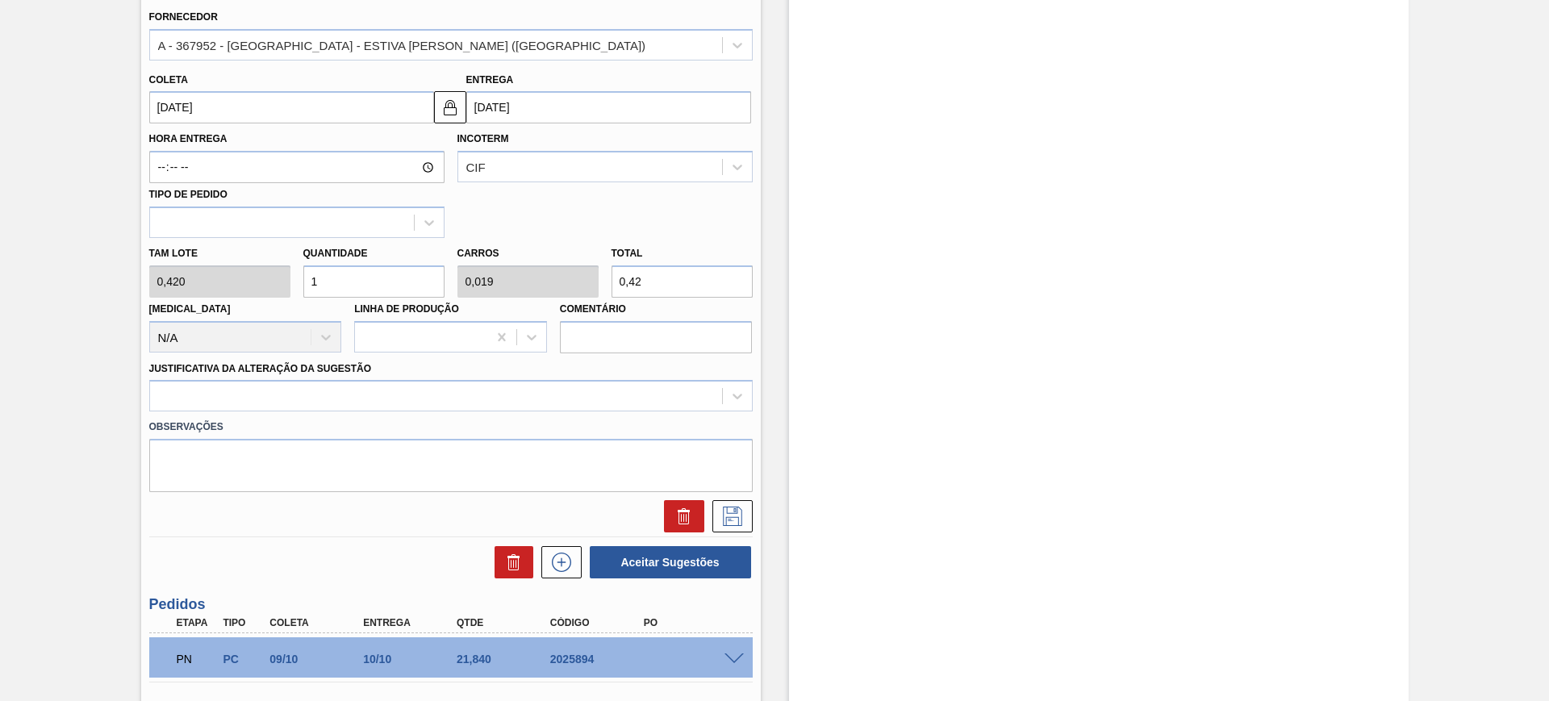
click at [647, 278] on input "0,42" at bounding box center [682, 282] width 141 height 32
type input "4,762"
type input "0,092"
type input "2"
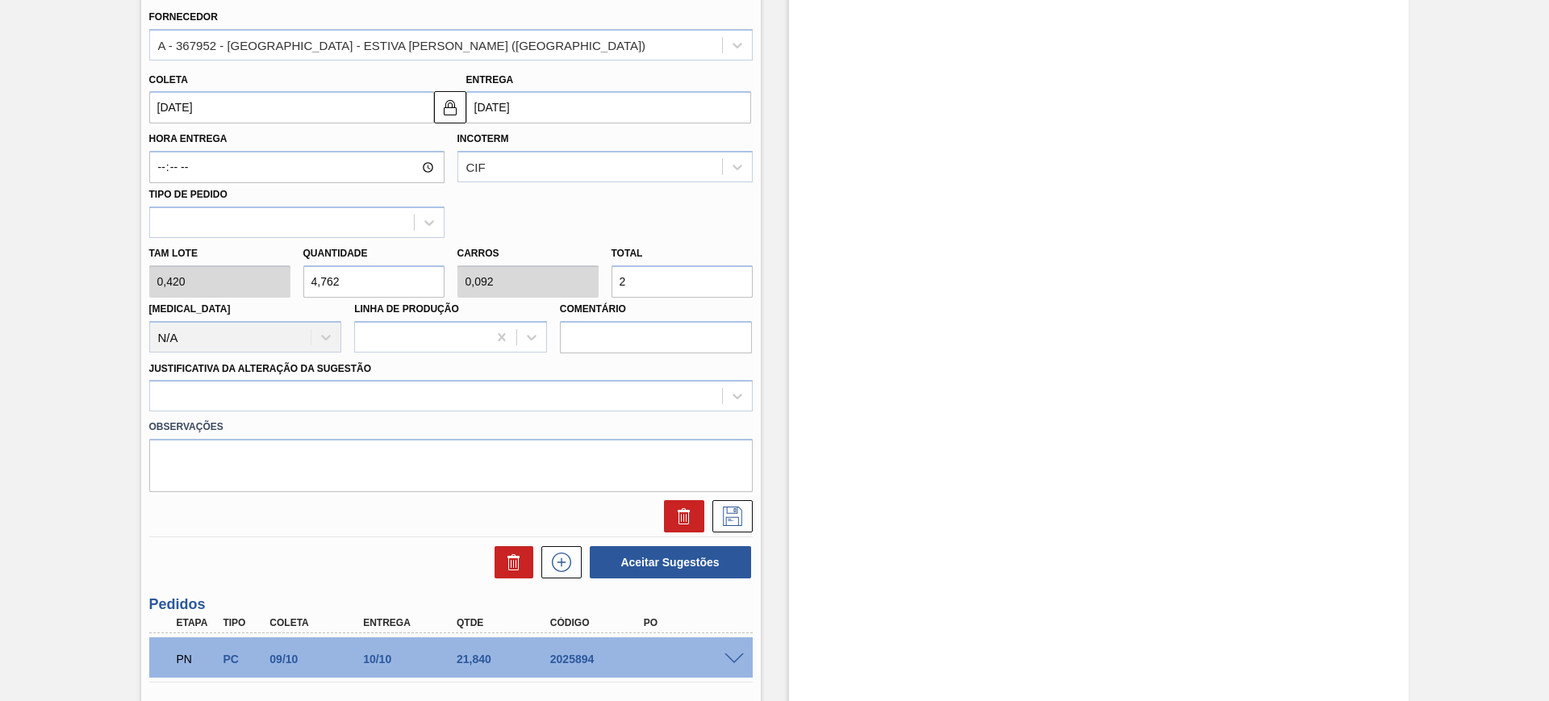
type input "50"
type input "0,962"
type input "21,"
type input "51,905"
type input "0,998"
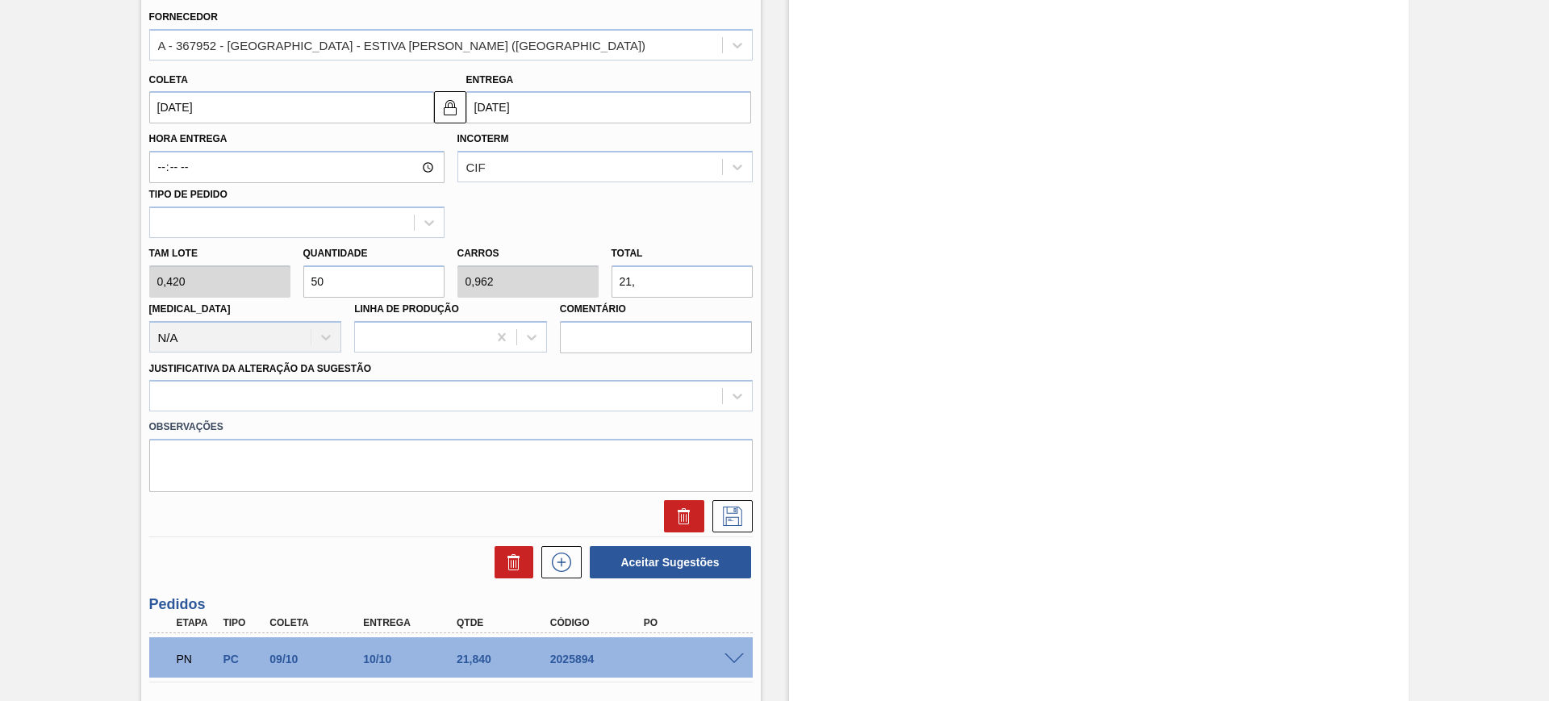
type input "21,8"
type input "52"
type input "1"
type input "21,84"
click at [629, 402] on div at bounding box center [436, 396] width 572 height 23
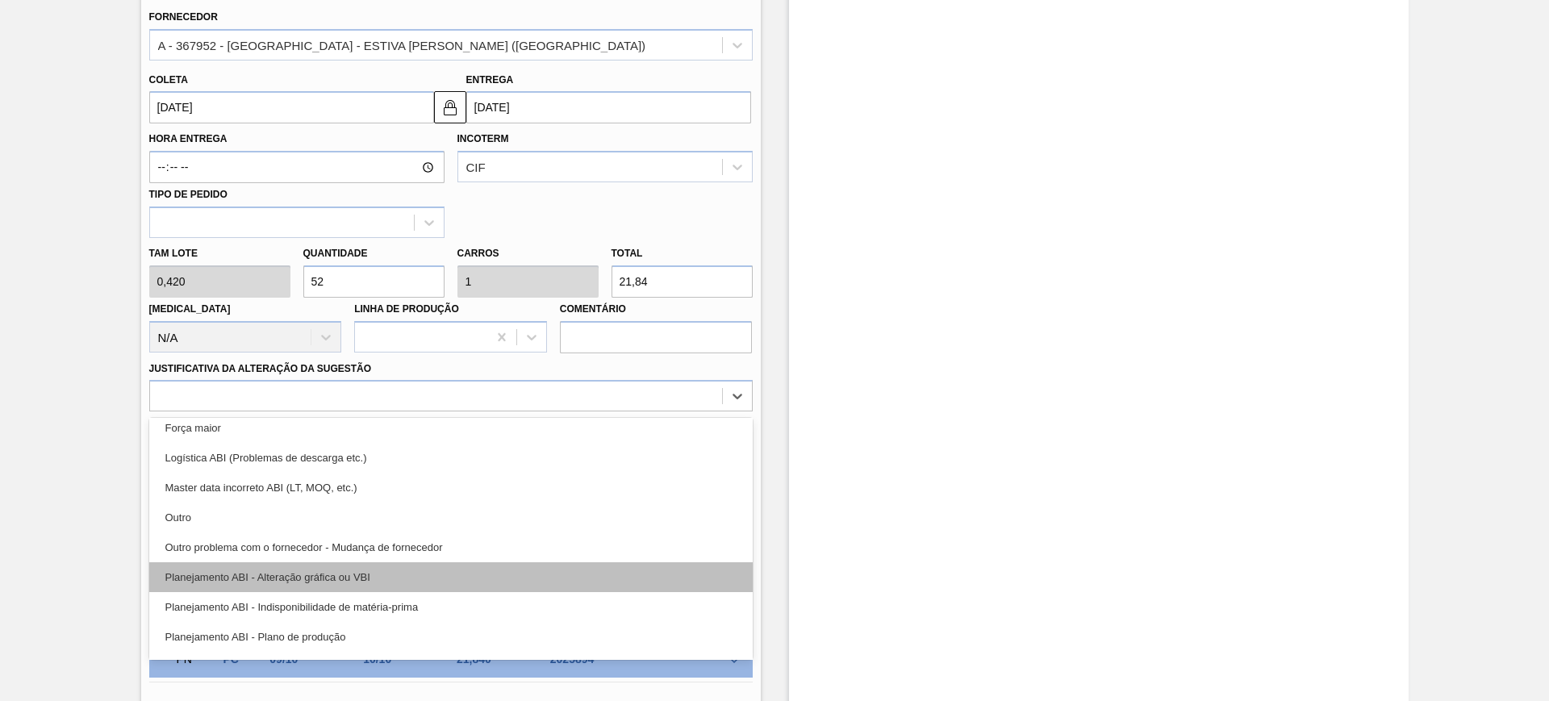
scroll to position [101, 0]
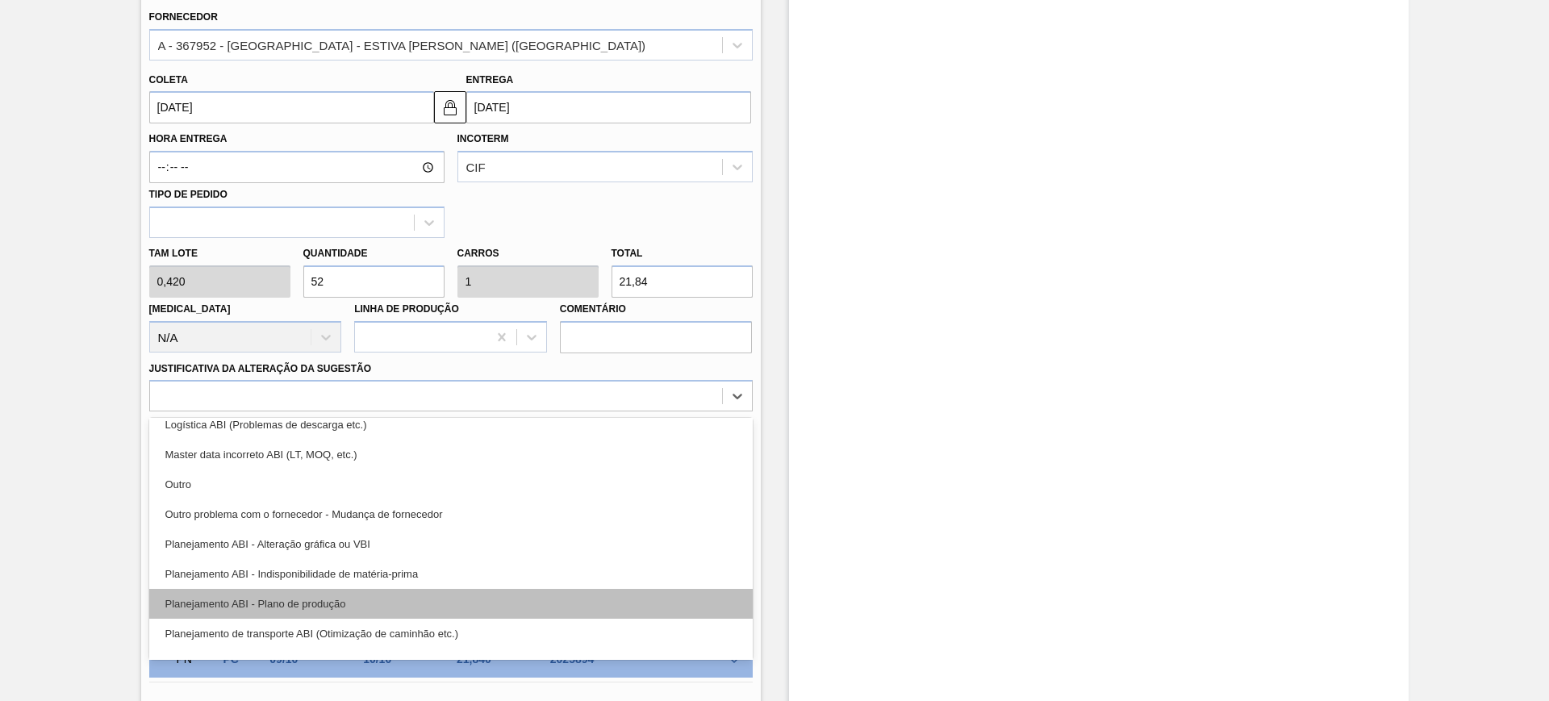
click at [445, 596] on div "Planejamento ABI - Plano de produção" at bounding box center [451, 604] width 604 height 30
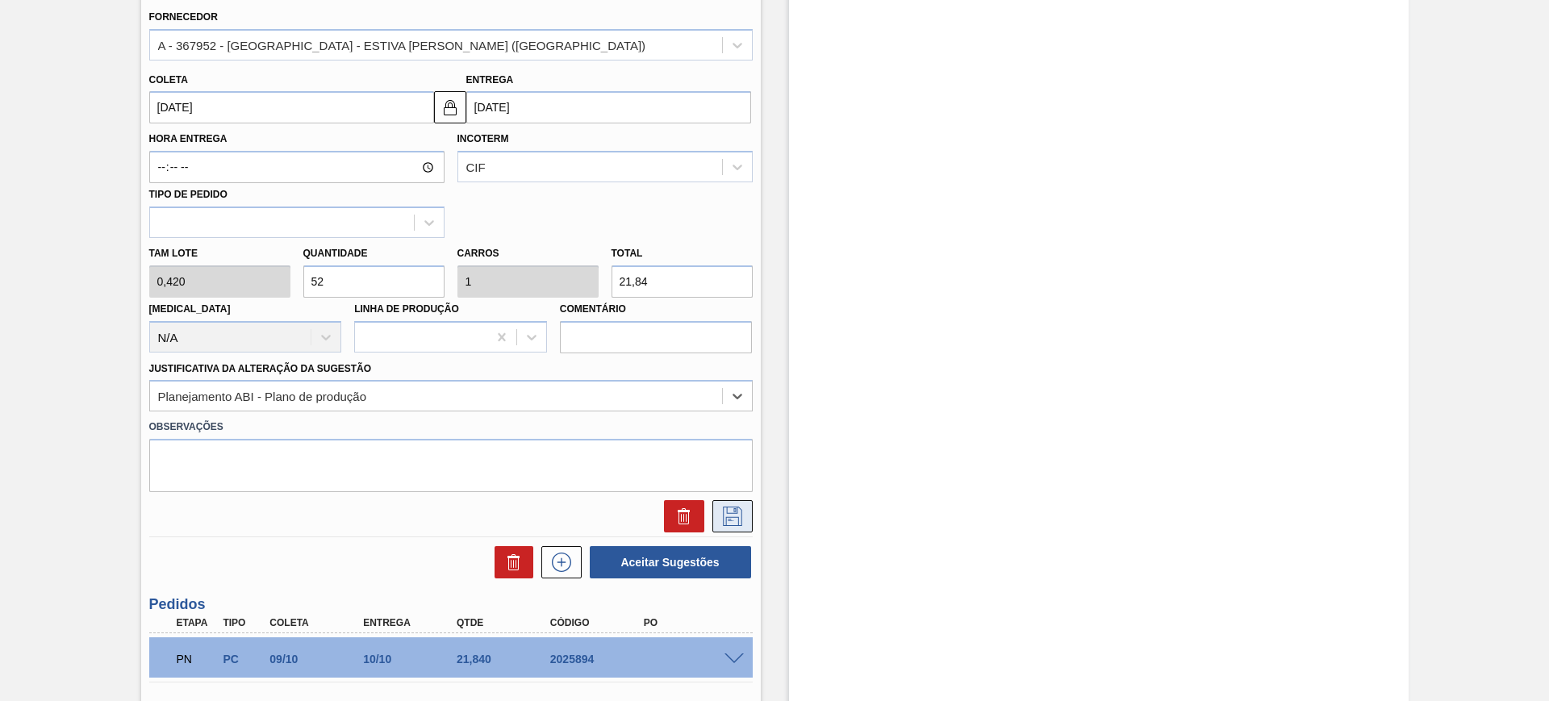
click at [717, 517] on button at bounding box center [733, 516] width 40 height 32
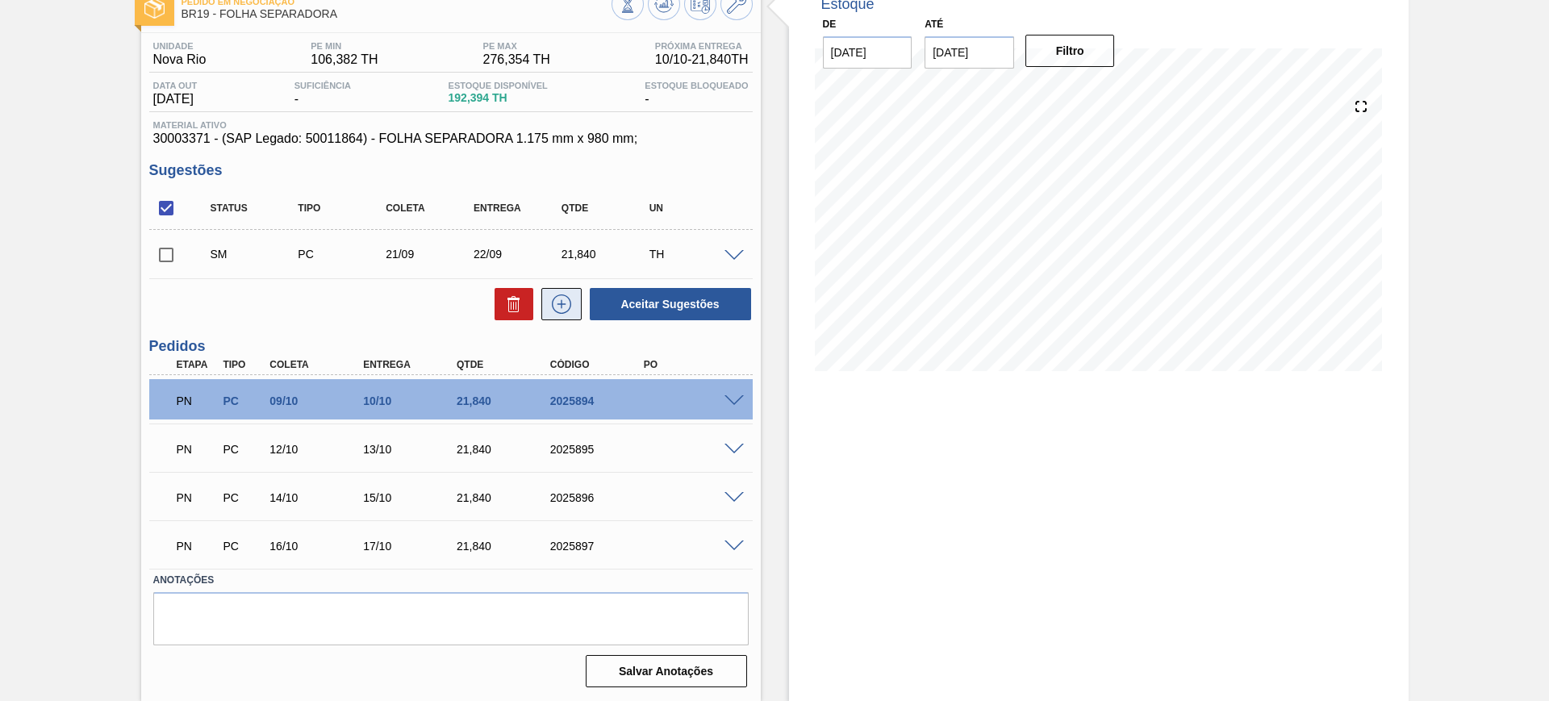
click at [557, 316] on button at bounding box center [561, 304] width 40 height 32
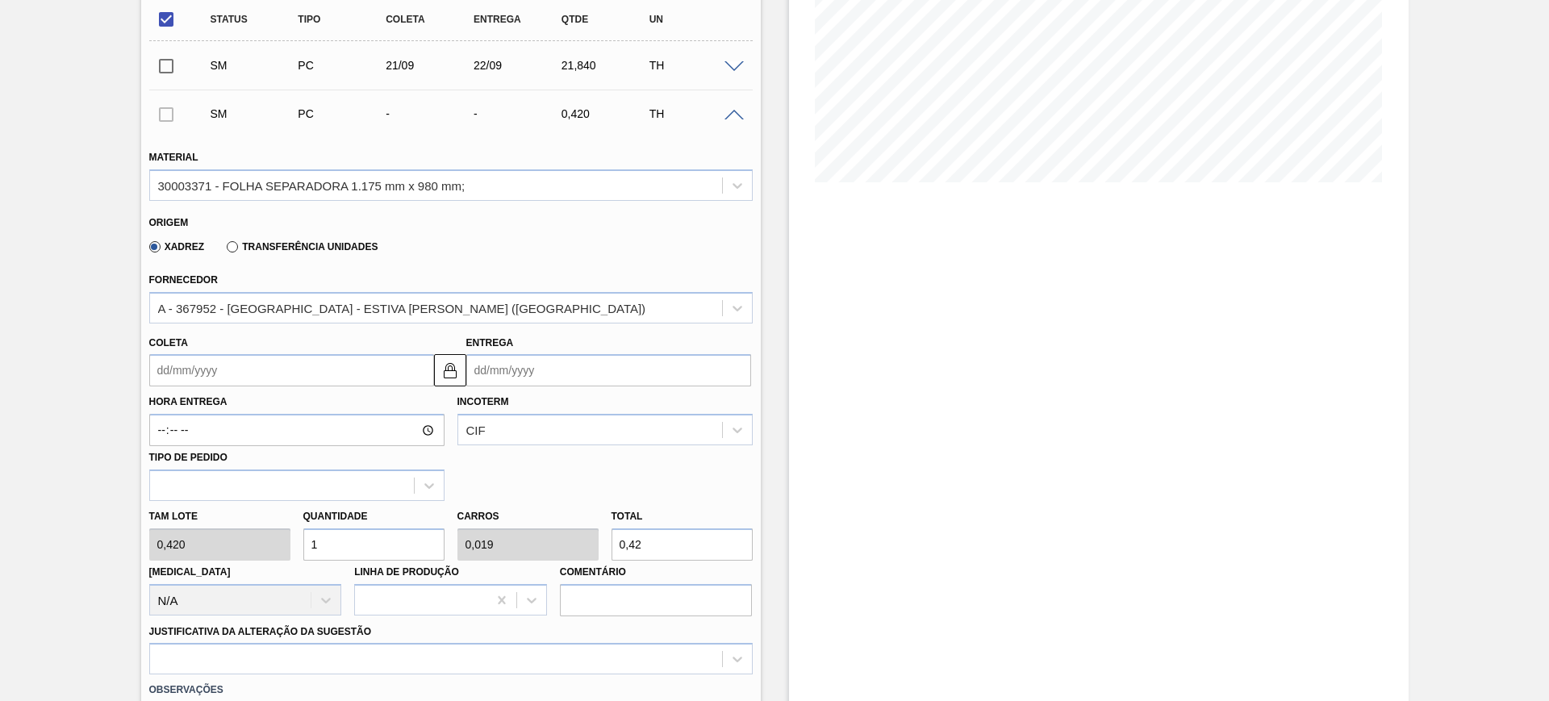
scroll to position [303, 0]
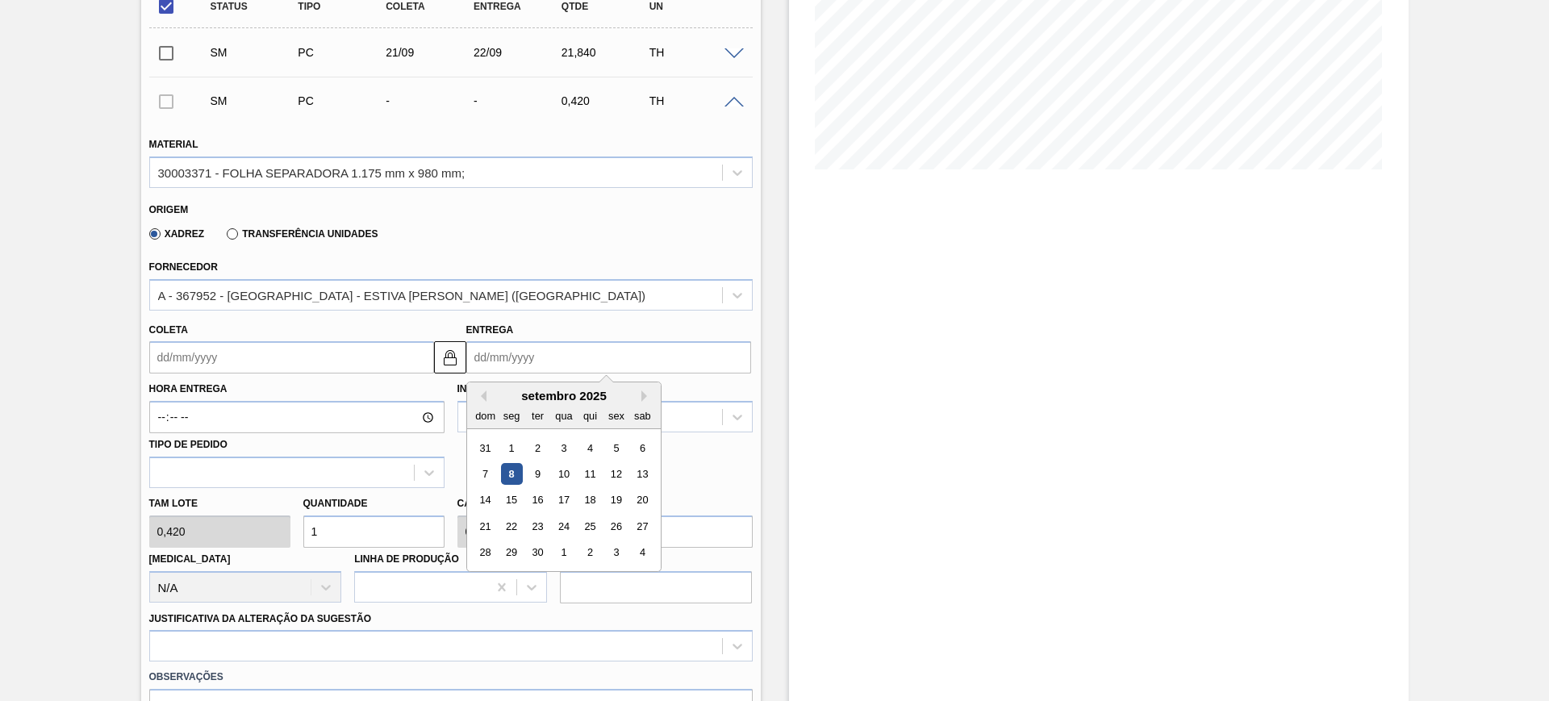
click at [544, 353] on input "Entrega" at bounding box center [608, 357] width 285 height 32
click at [536, 550] on div "30" at bounding box center [537, 553] width 22 height 22
type input "29/09/2025"
type input "30/09/2025"
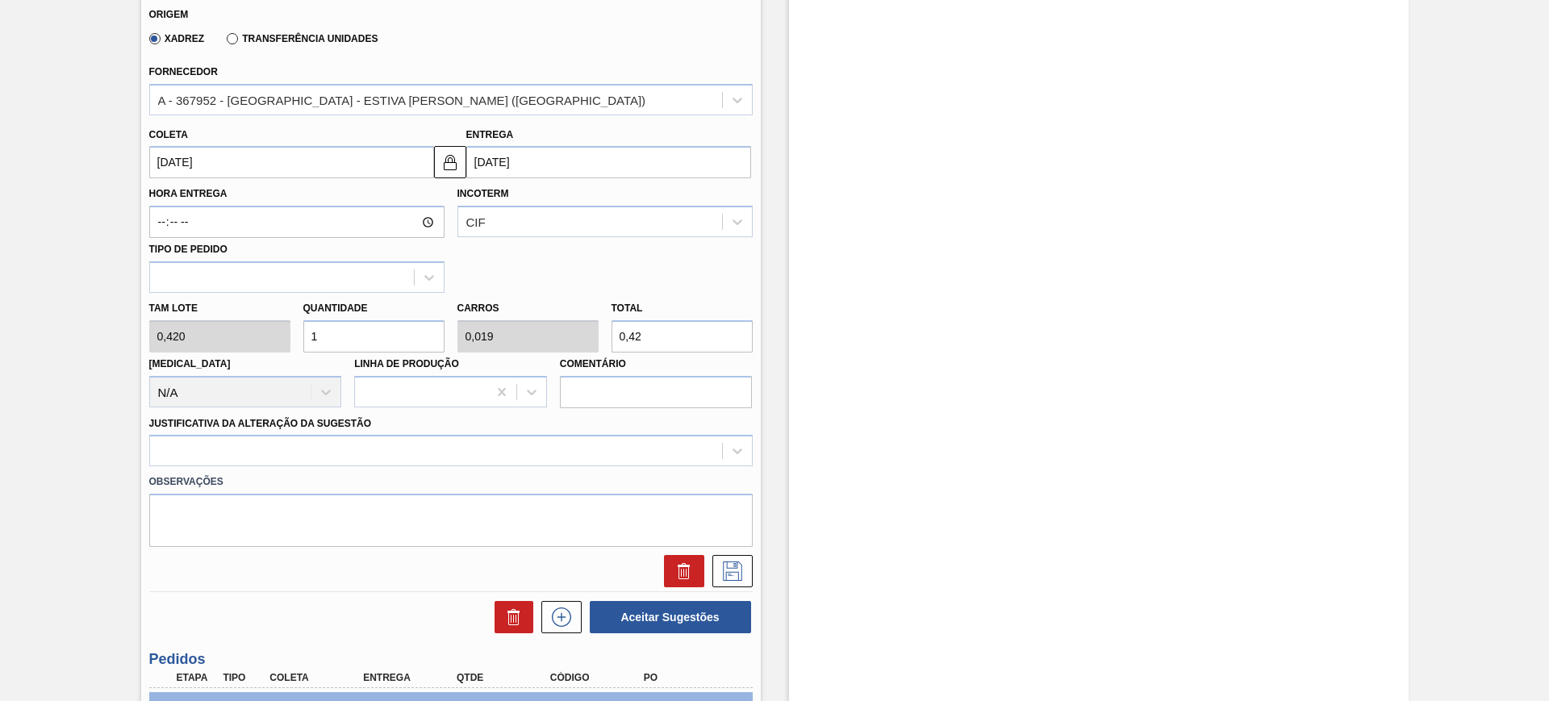
scroll to position [504, 0]
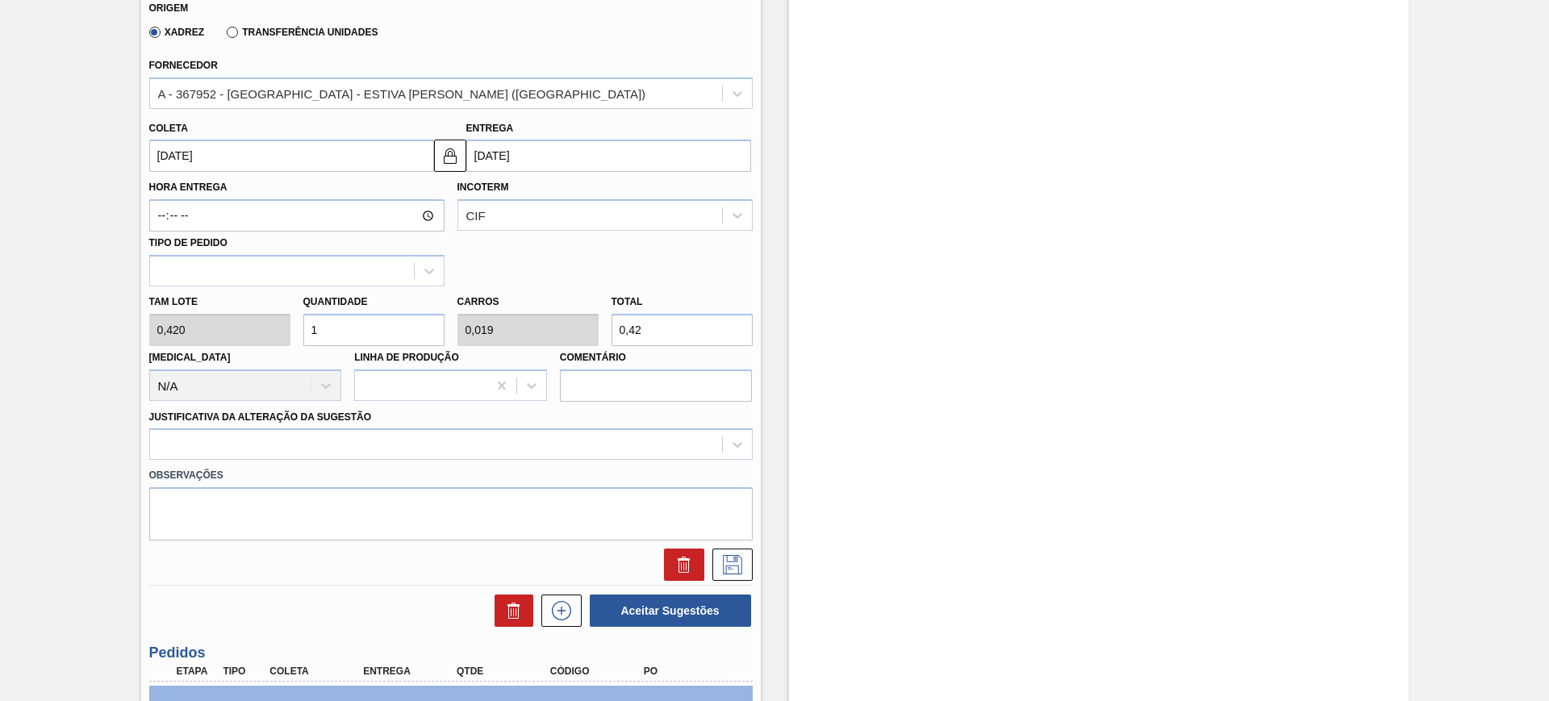
click at [658, 328] on input "0,42" at bounding box center [682, 330] width 141 height 32
type input "4,762"
type input "0,092"
type input "2"
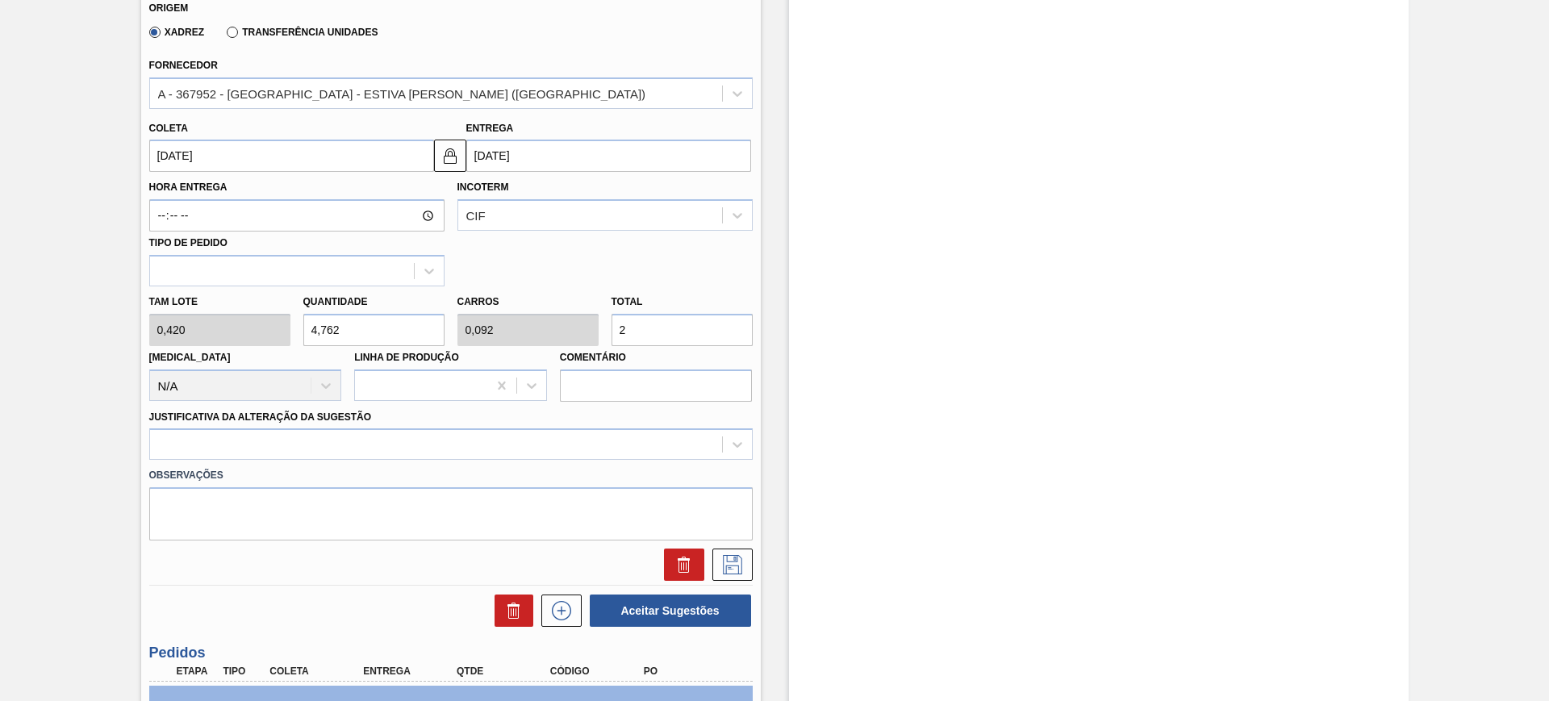
type input "50"
type input "0,962"
type input "21,"
type input "51,905"
type input "0,998"
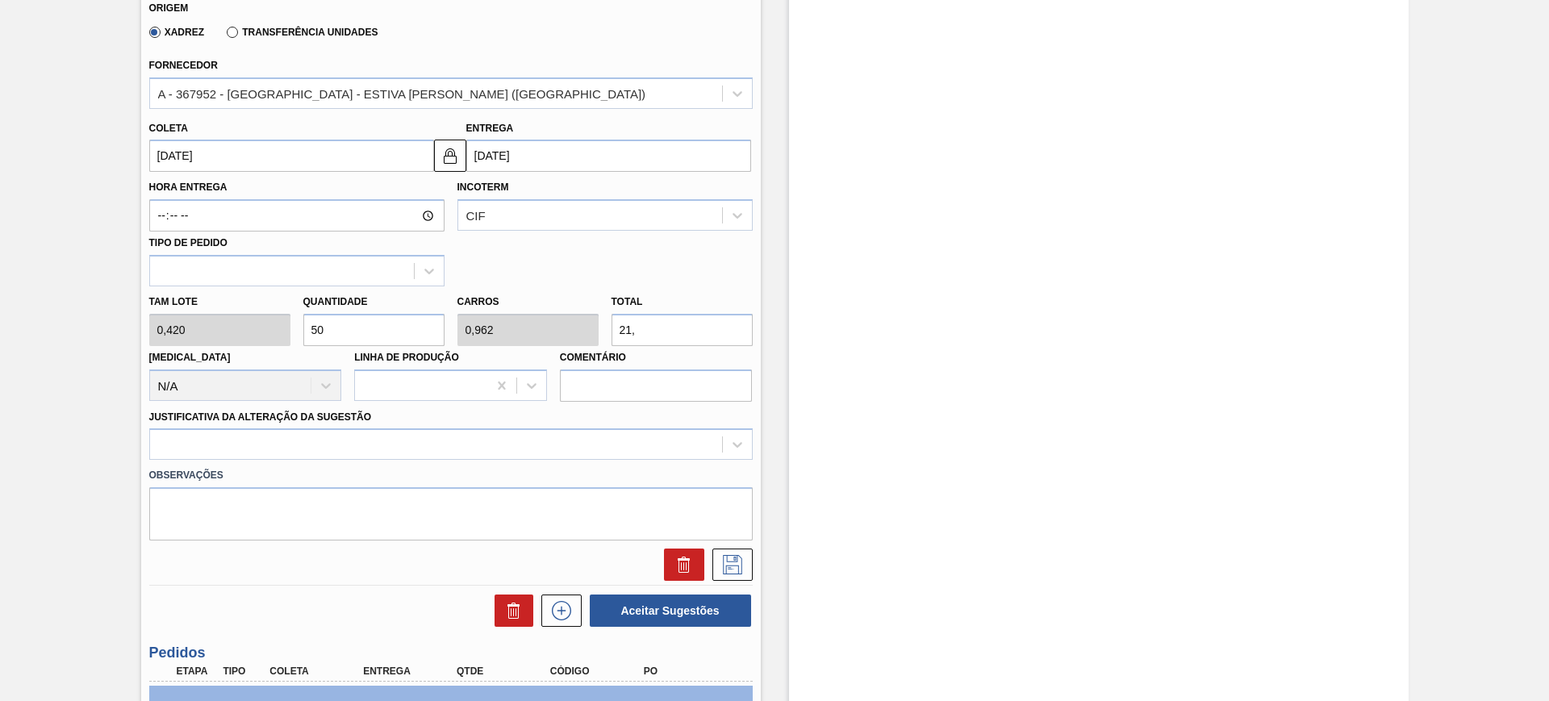
type input "21,8"
type input "52"
type input "1"
type input "21,84"
click at [672, 440] on div at bounding box center [436, 444] width 572 height 23
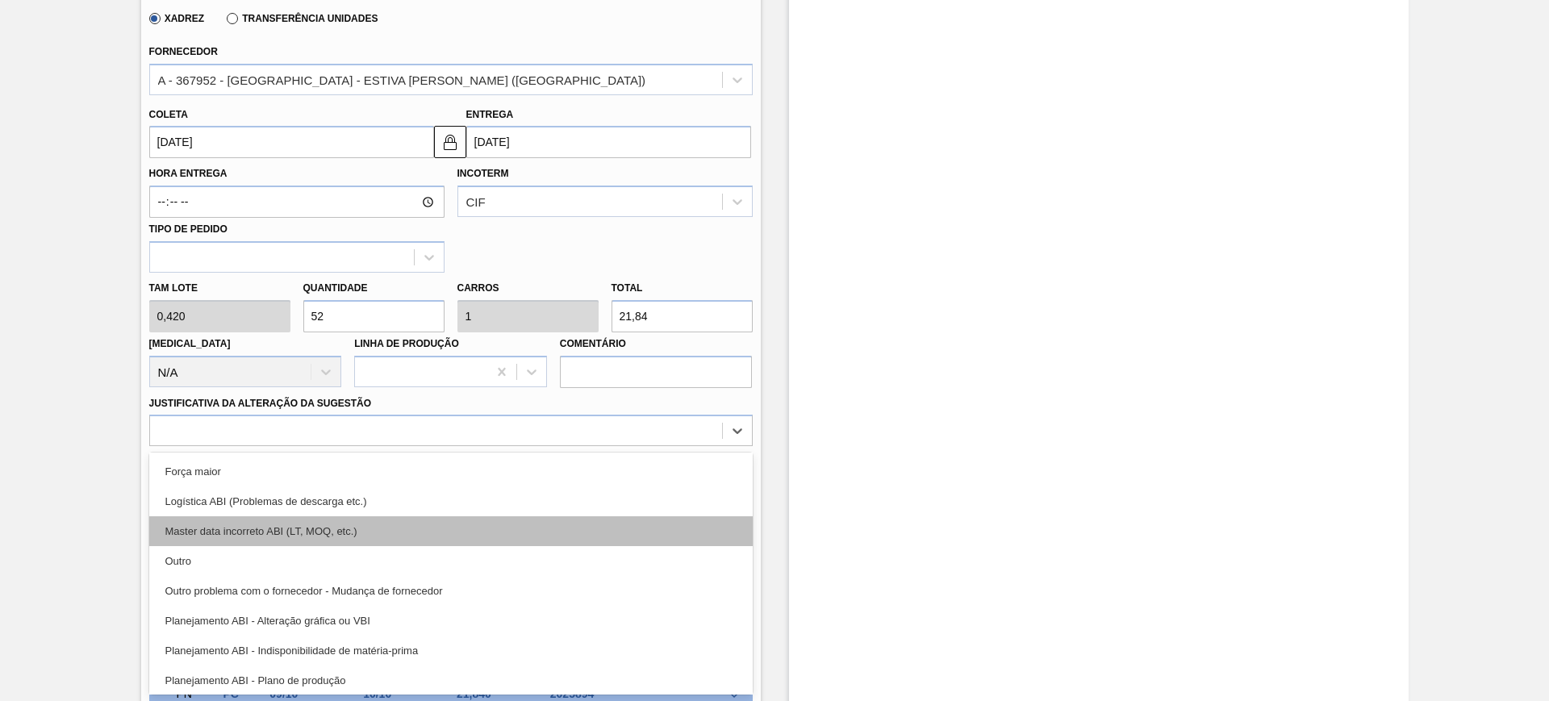
scroll to position [101, 0]
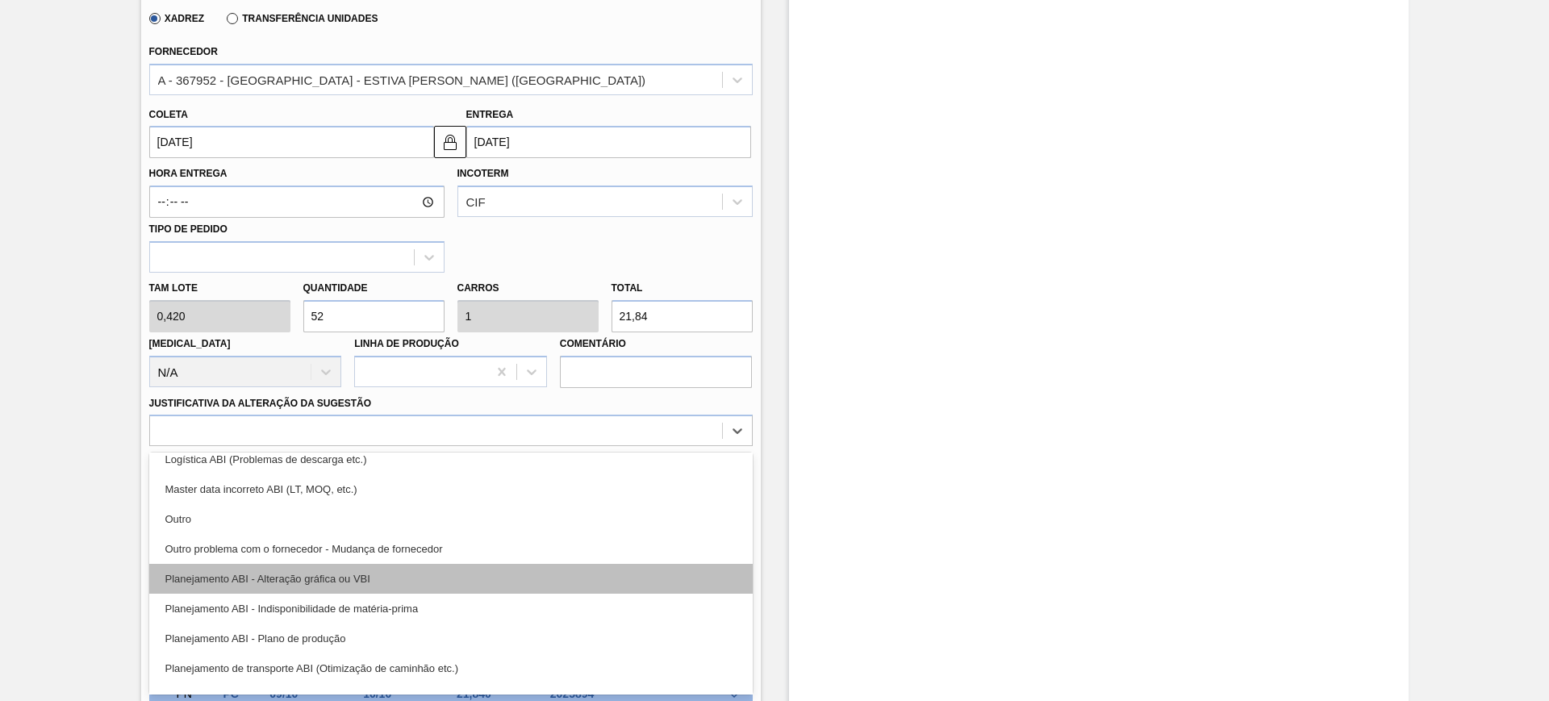
click at [460, 580] on div "Planejamento ABI - Alteração gráfica ou VBI" at bounding box center [451, 579] width 604 height 30
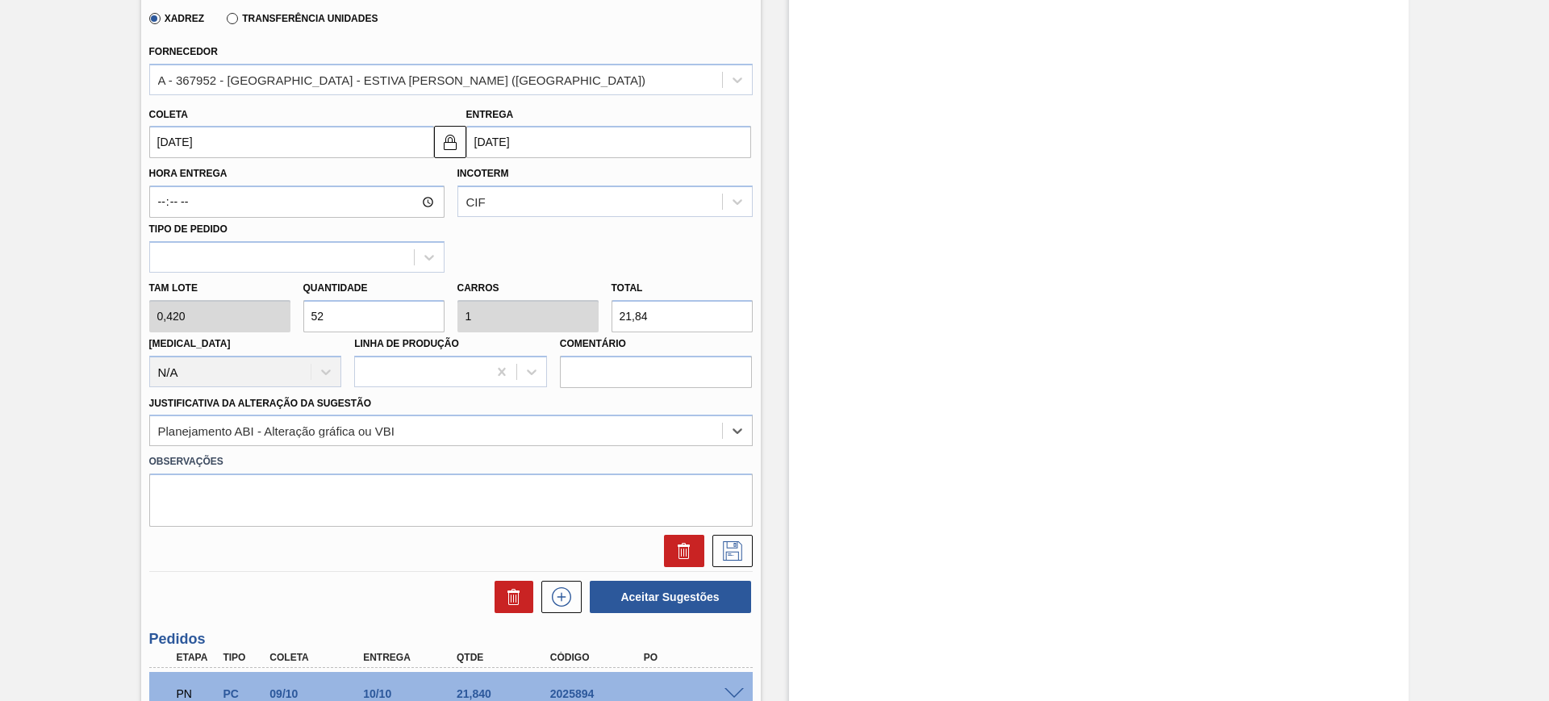
drag, startPoint x: 539, startPoint y: 429, endPoint x: 515, endPoint y: 448, distance: 31.0
click at [538, 429] on div "Planejamento ABI - Alteração gráfica ou VBI" at bounding box center [436, 431] width 572 height 23
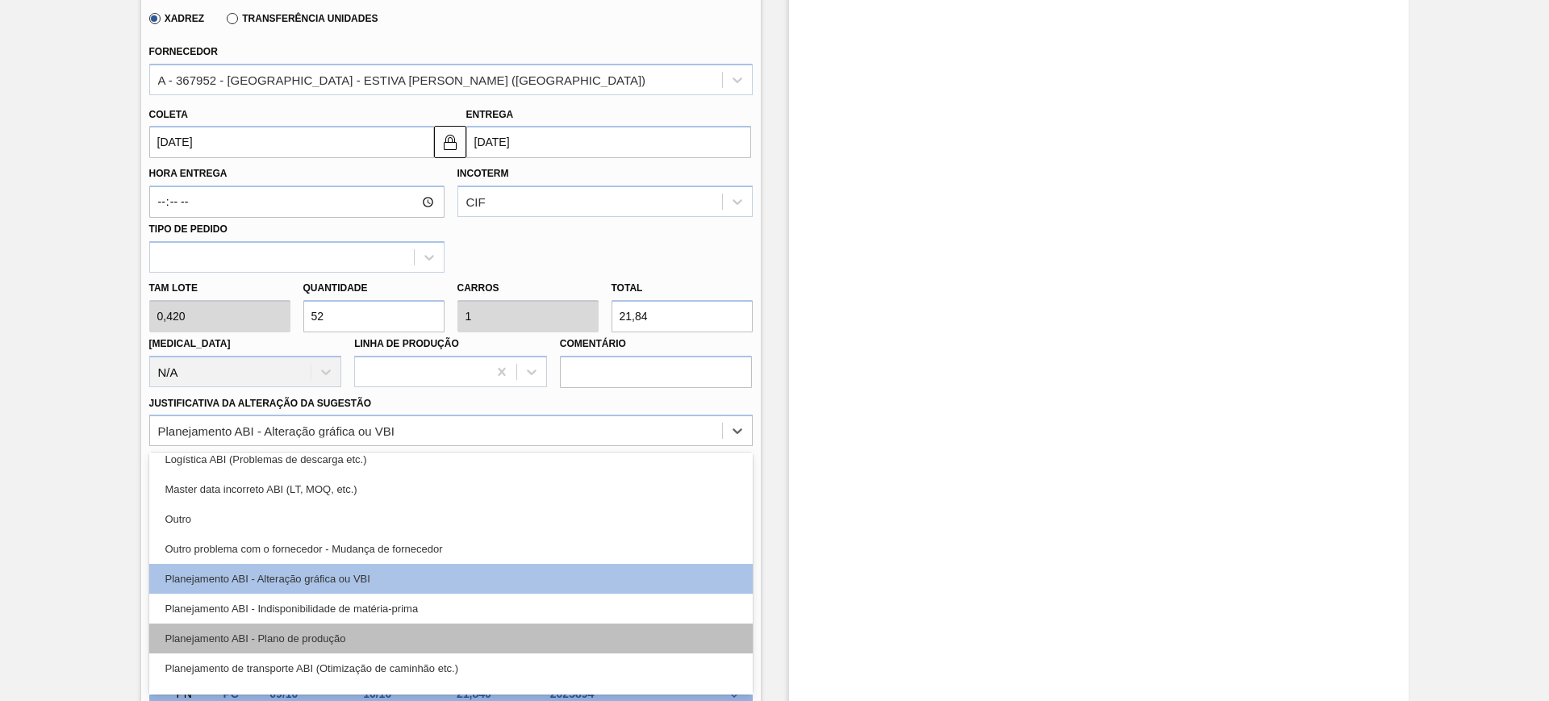
click at [420, 639] on div "Planejamento ABI - Plano de produção" at bounding box center [451, 639] width 604 height 30
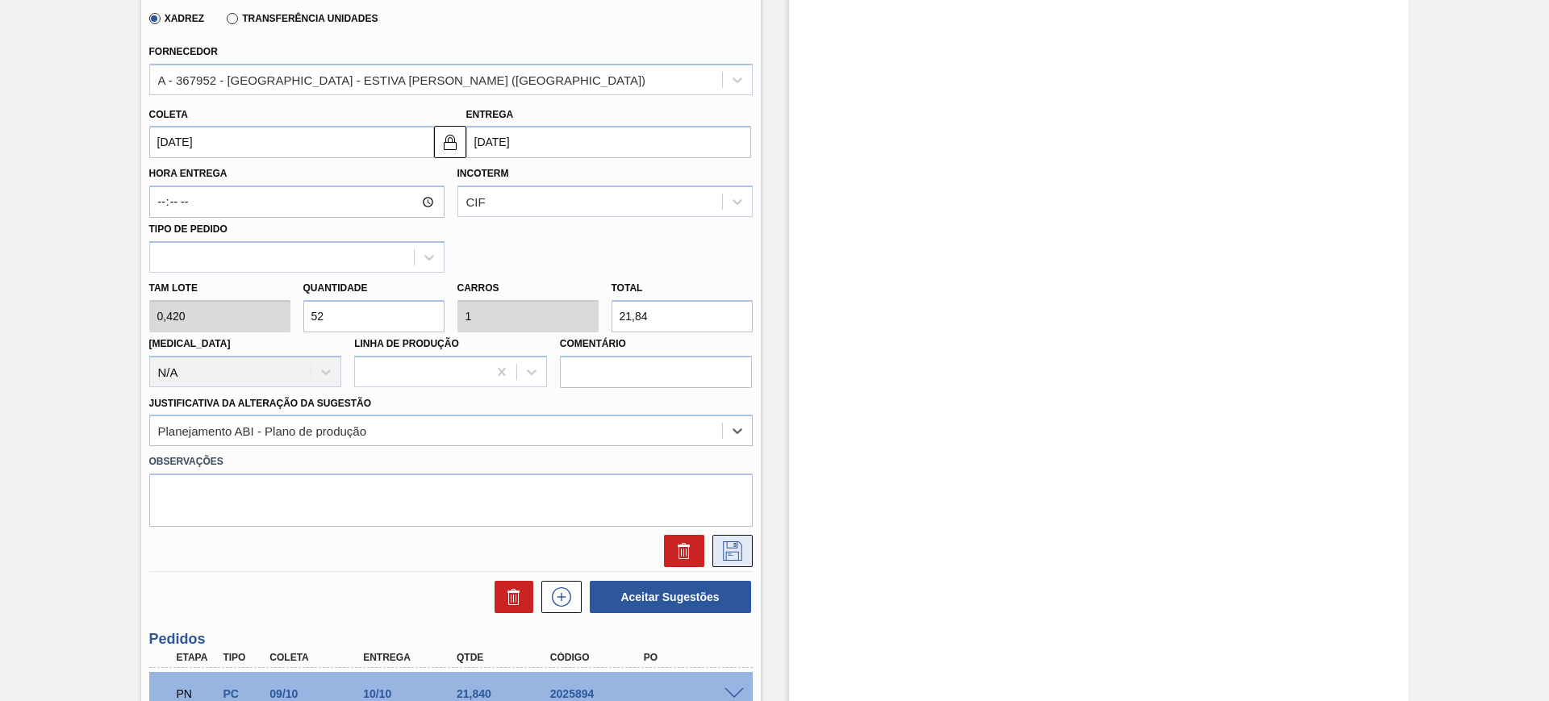
click at [725, 547] on icon at bounding box center [733, 550] width 26 height 19
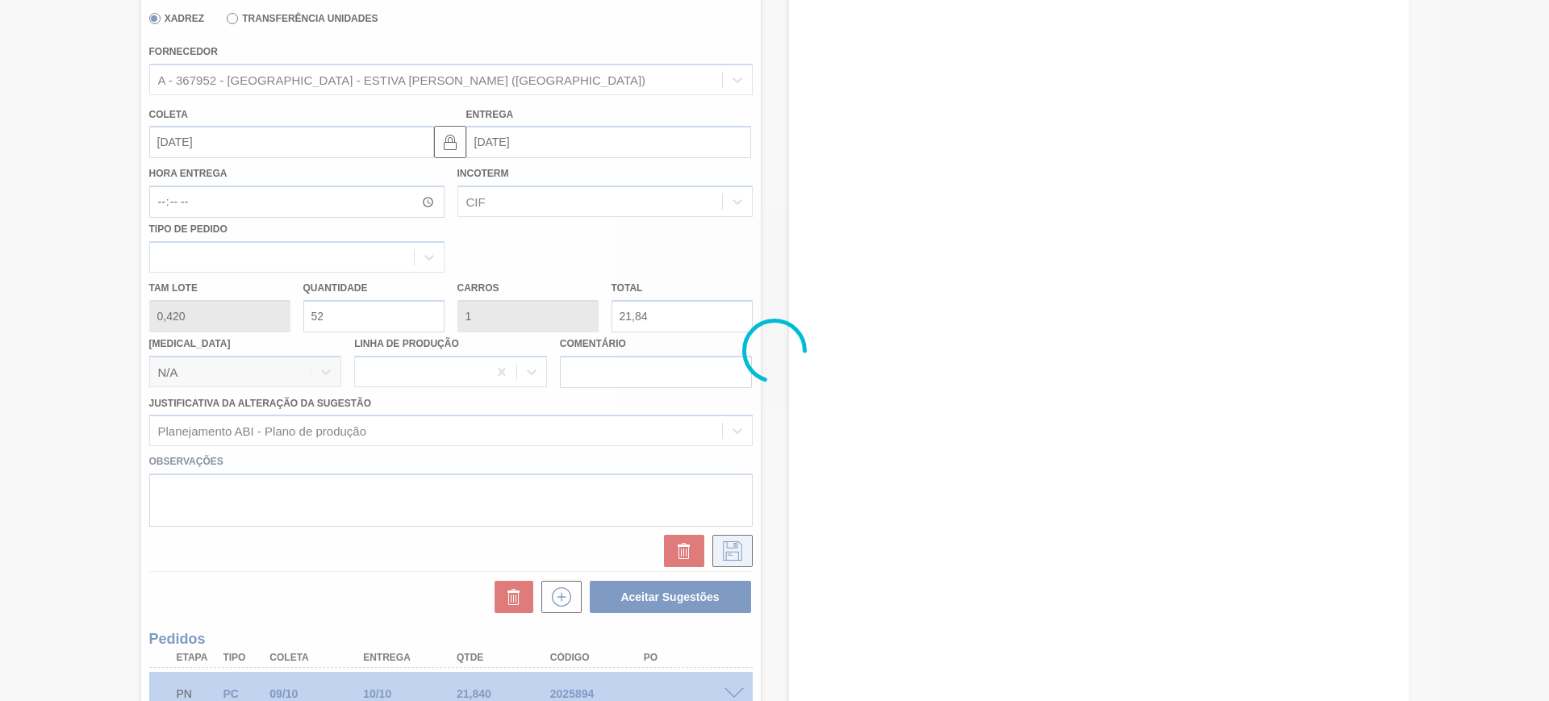
scroll to position [149, 0]
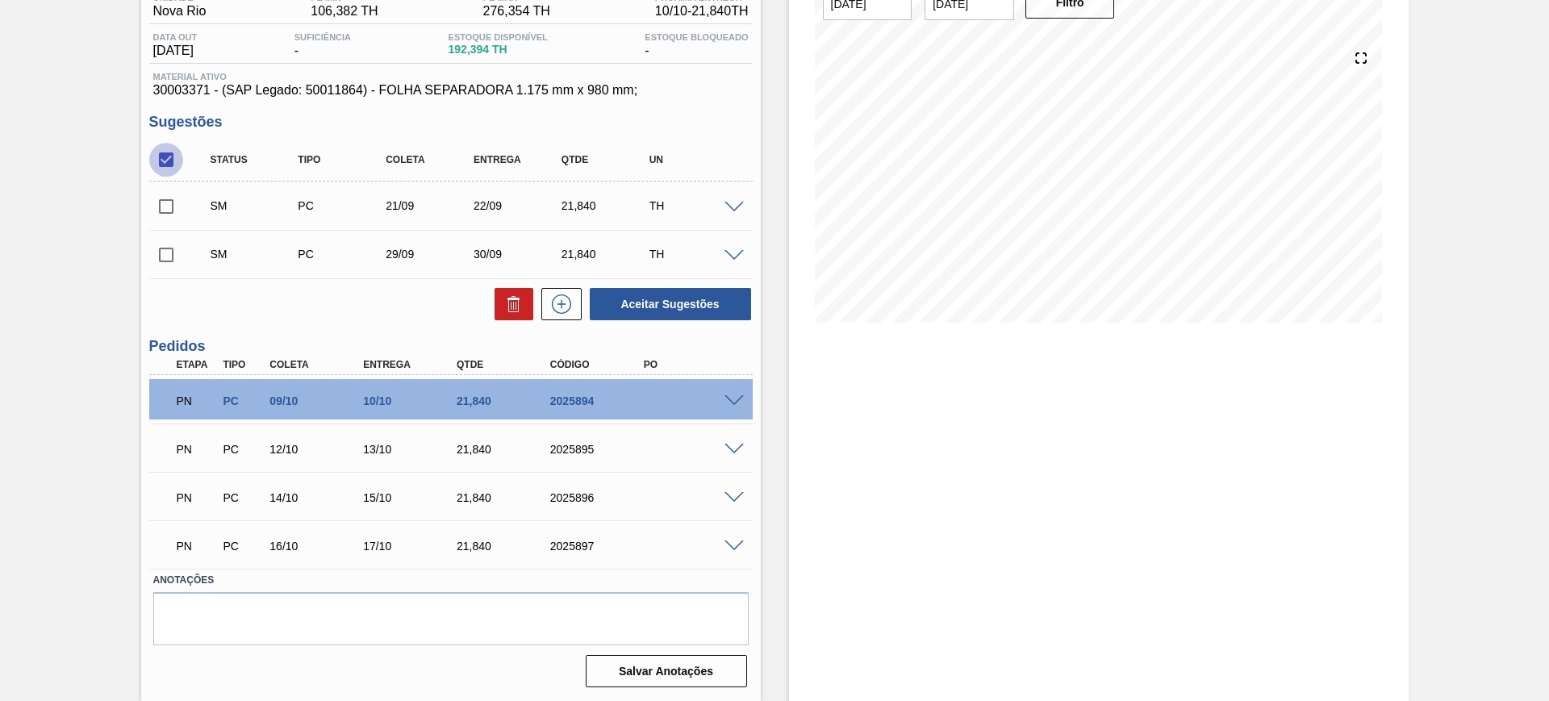
click at [162, 154] on input "checkbox" at bounding box center [166, 160] width 34 height 34
checkbox input "true"
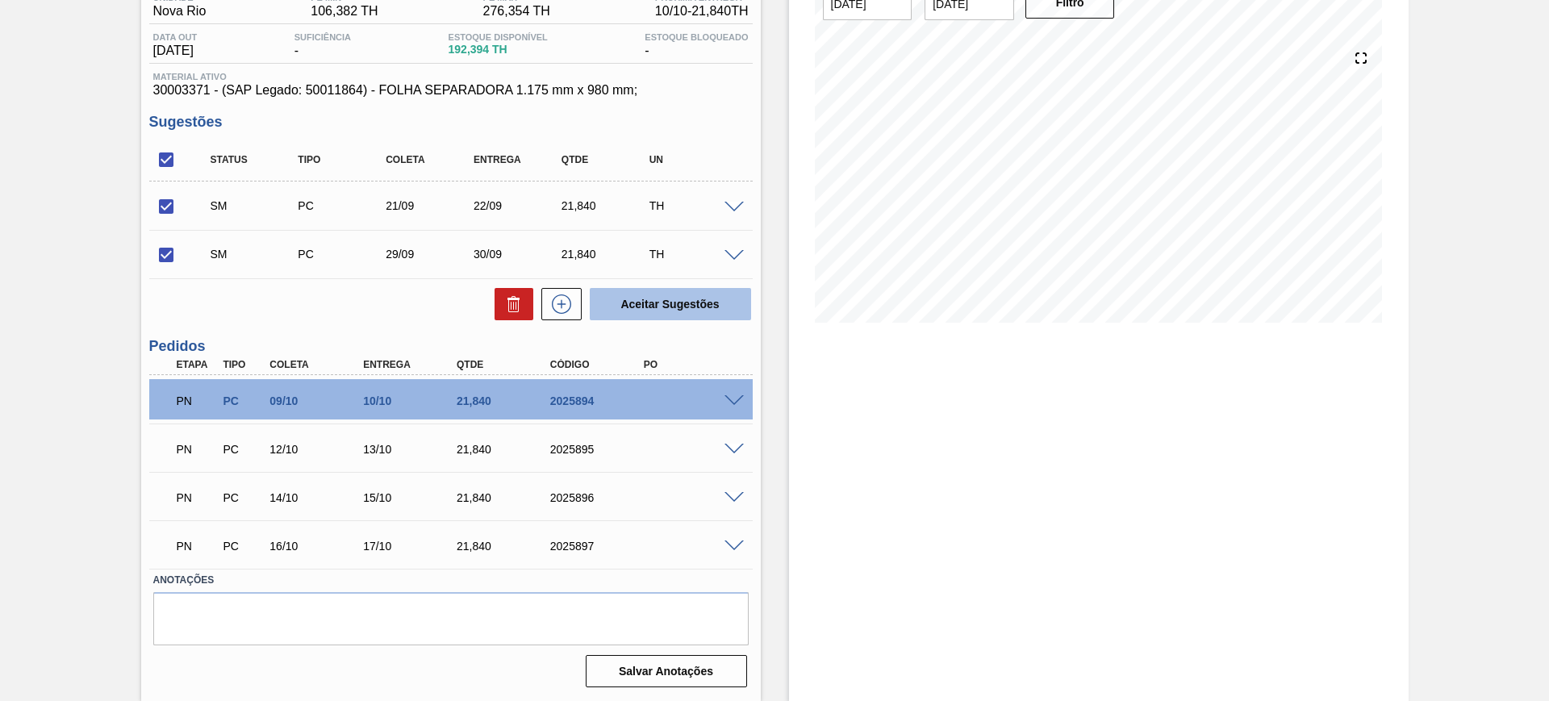
click at [705, 310] on button "Aceitar Sugestões" at bounding box center [670, 304] width 161 height 32
checkbox input "false"
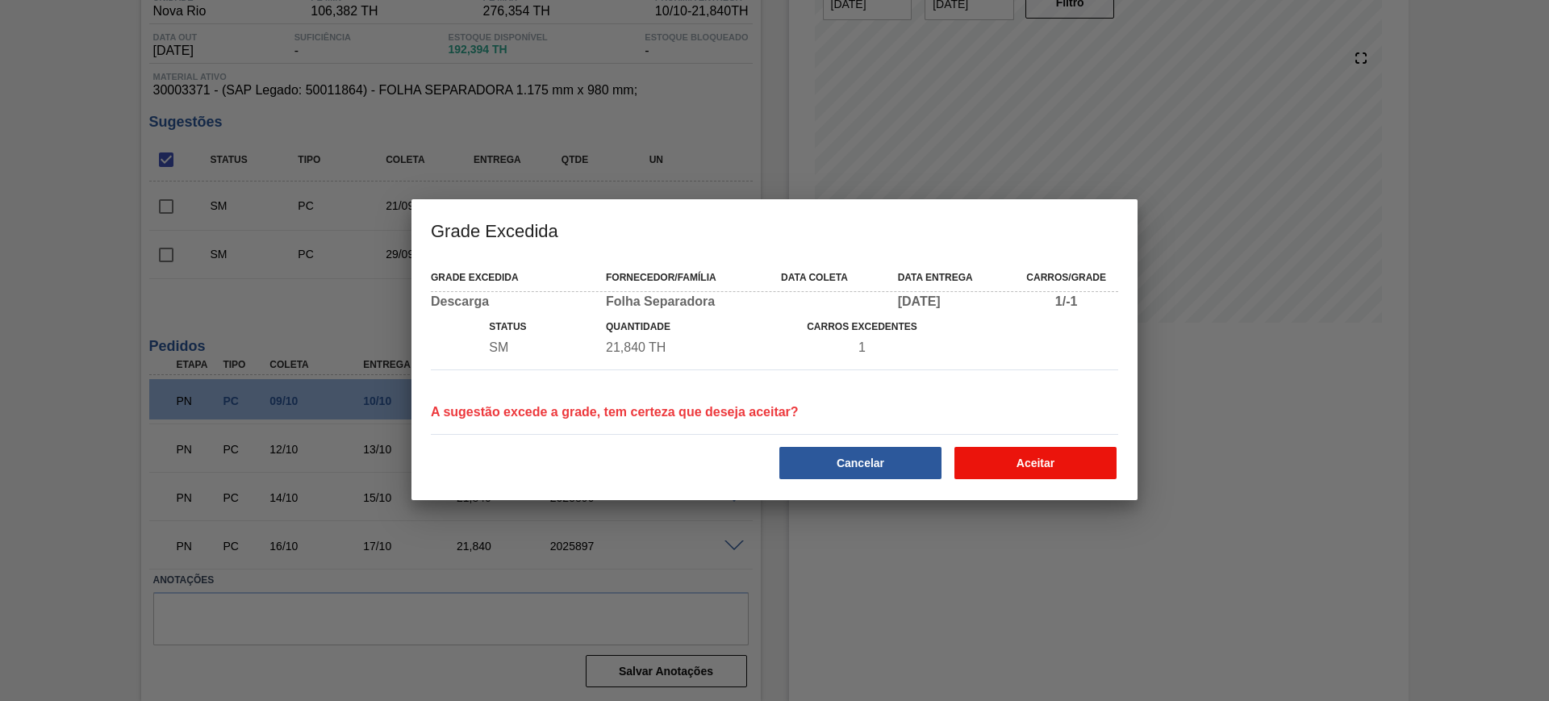
click at [1019, 454] on button "Aceitar" at bounding box center [1036, 463] width 162 height 32
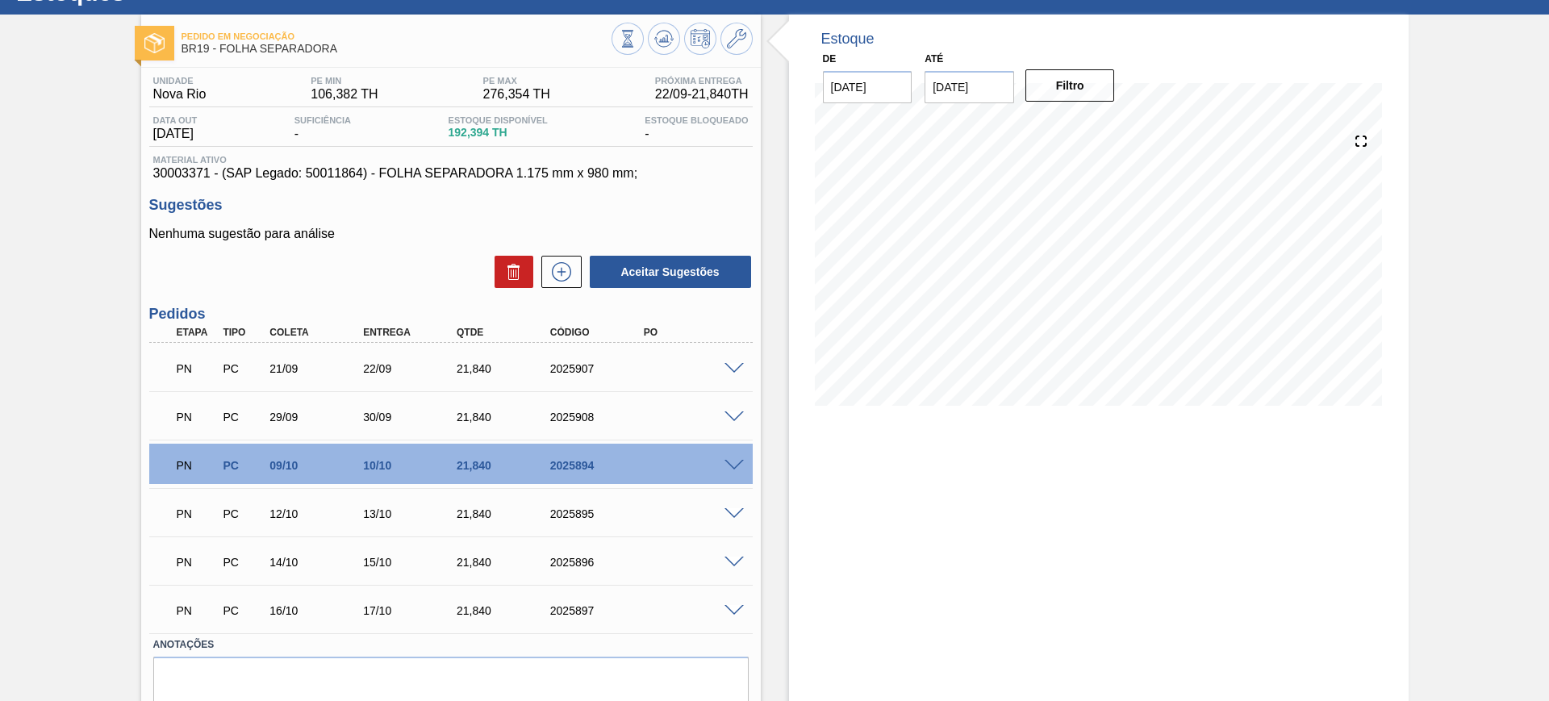
scroll to position [0, 0]
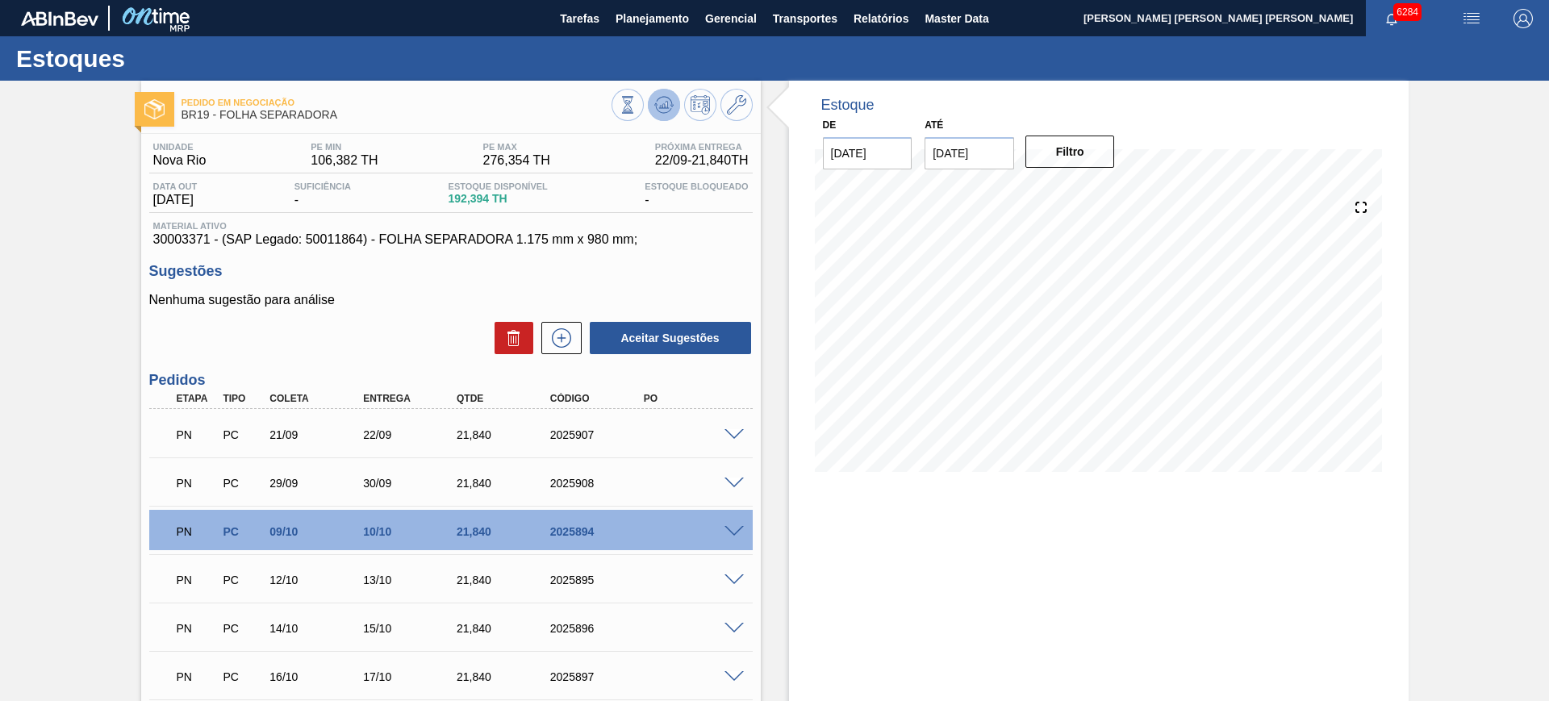
click at [668, 95] on icon at bounding box center [663, 104] width 19 height 19
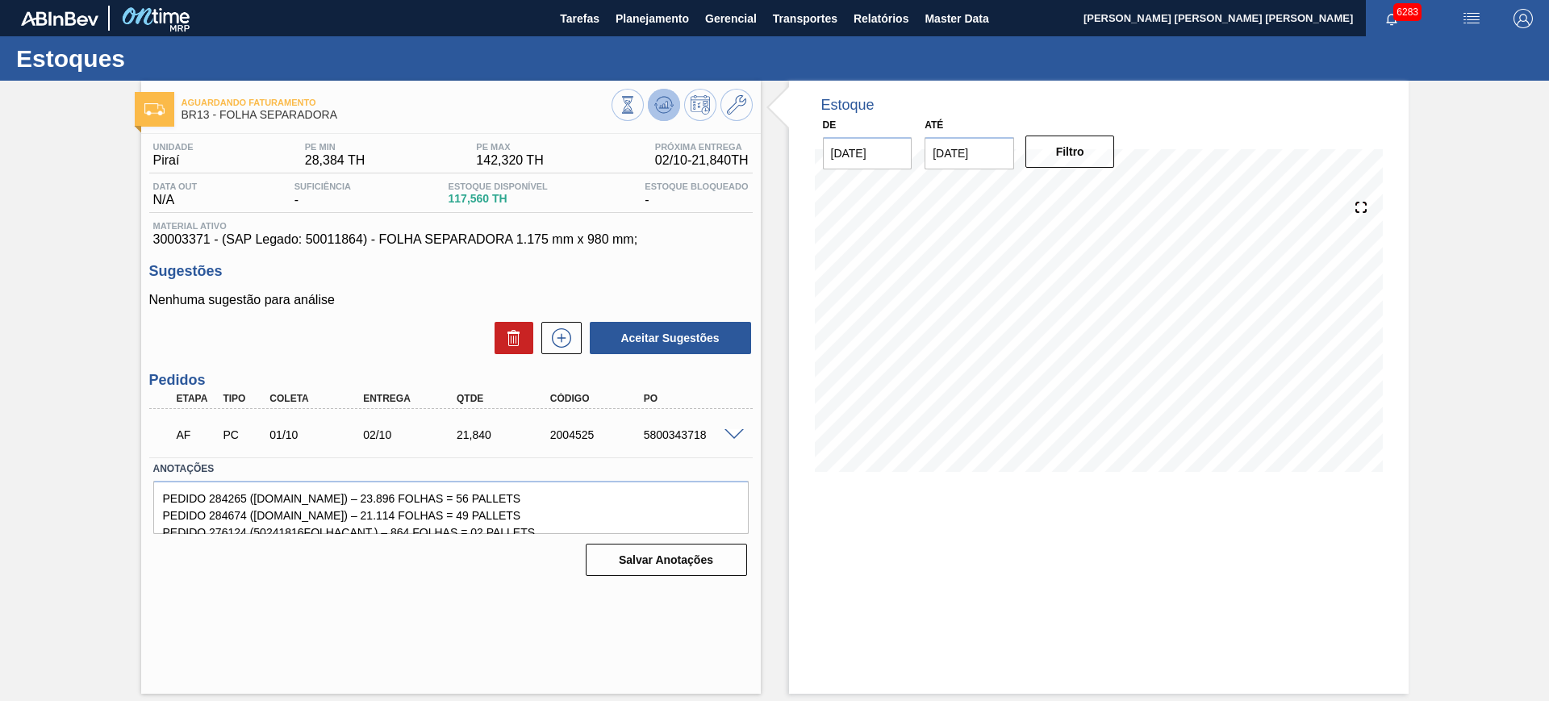
click at [667, 105] on icon at bounding box center [667, 105] width 2 height 6
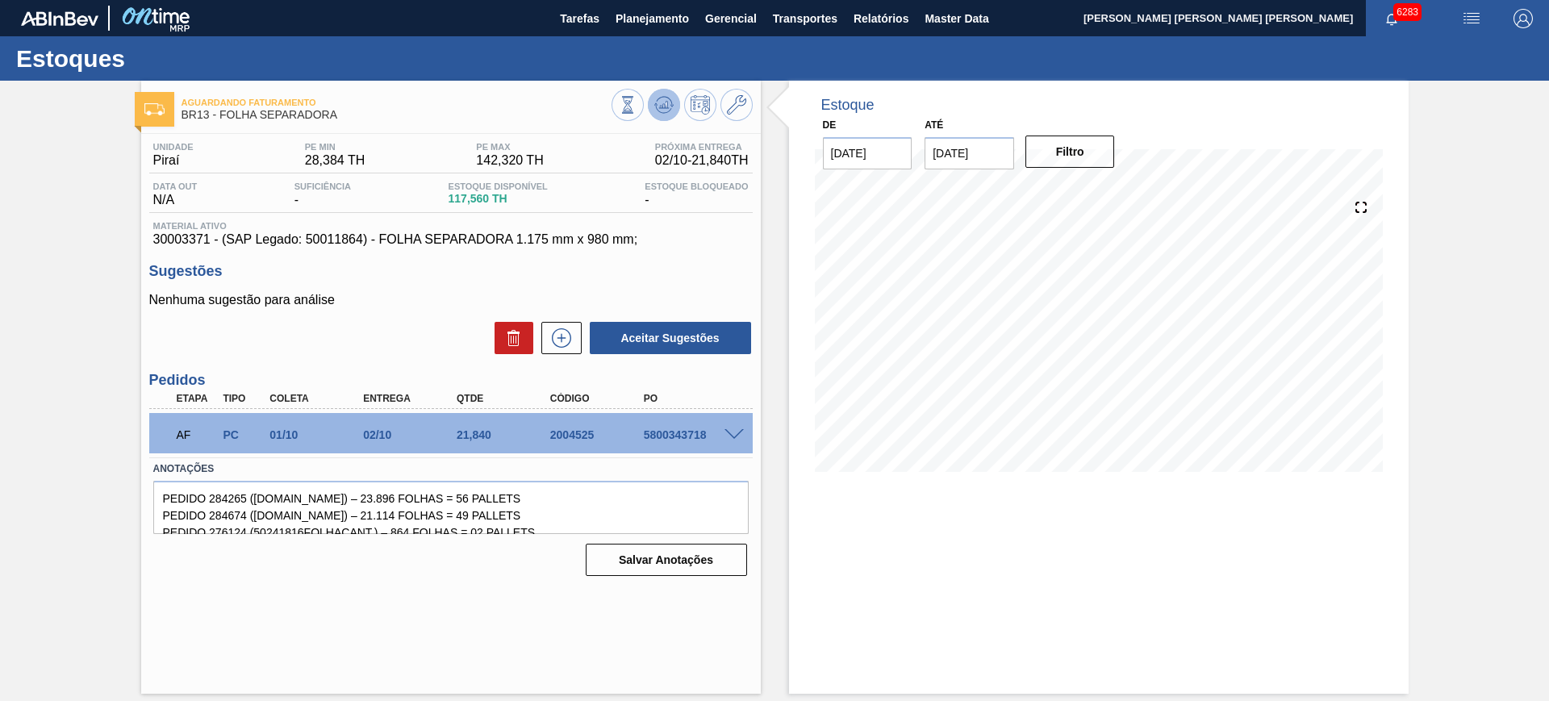
click at [668, 107] on icon at bounding box center [663, 104] width 19 height 19
click at [751, 108] on button at bounding box center [737, 105] width 32 height 32
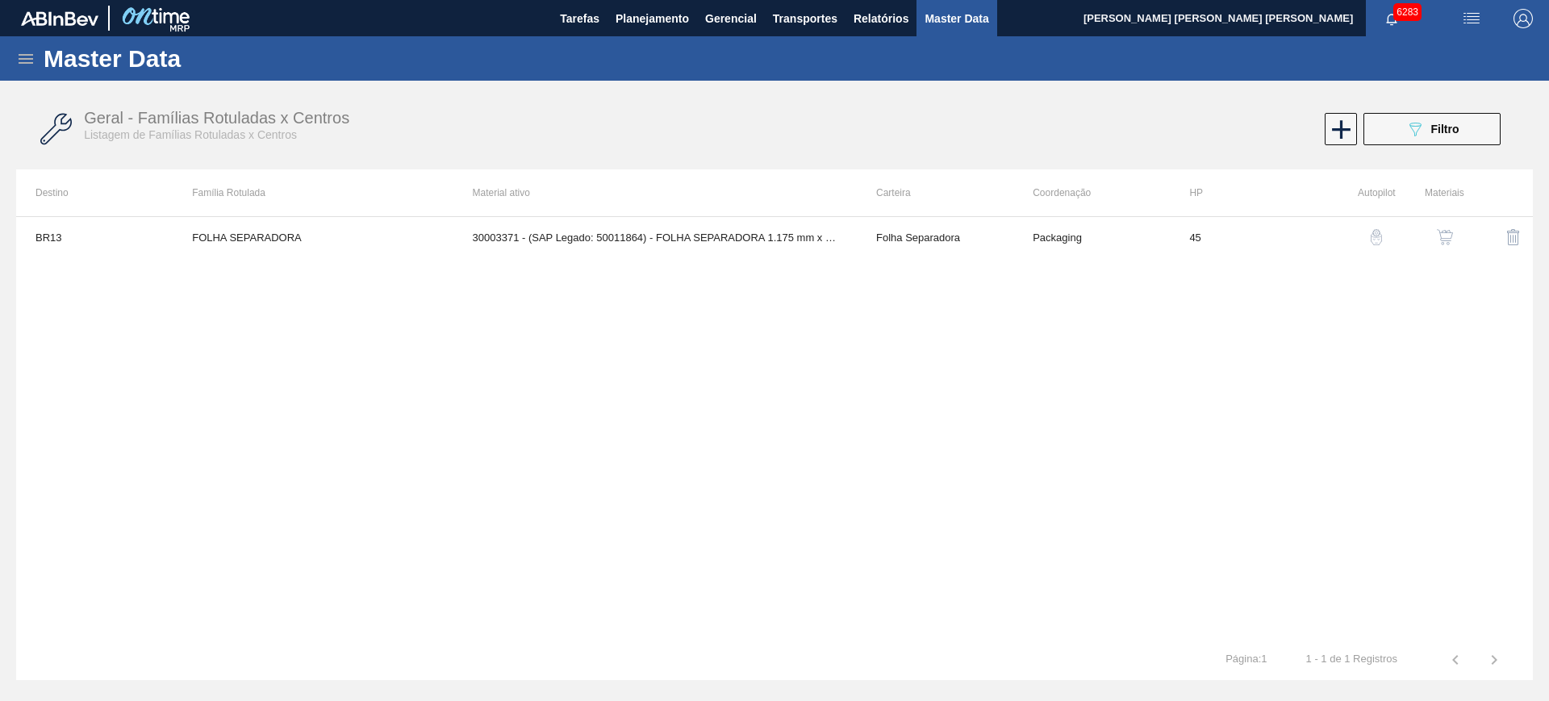
click at [1447, 240] on img "button" at bounding box center [1445, 237] width 16 height 16
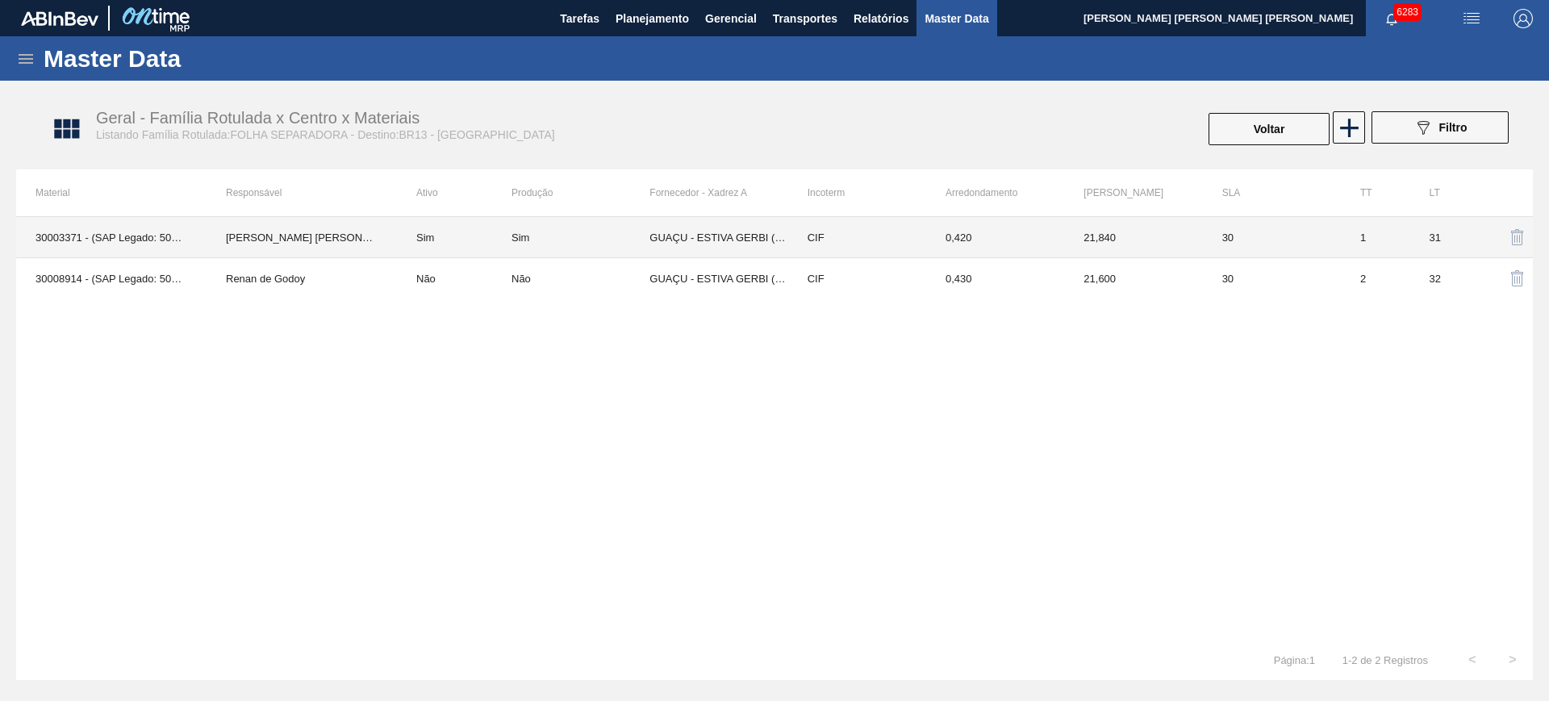
click at [582, 240] on div "Sim" at bounding box center [581, 238] width 138 height 12
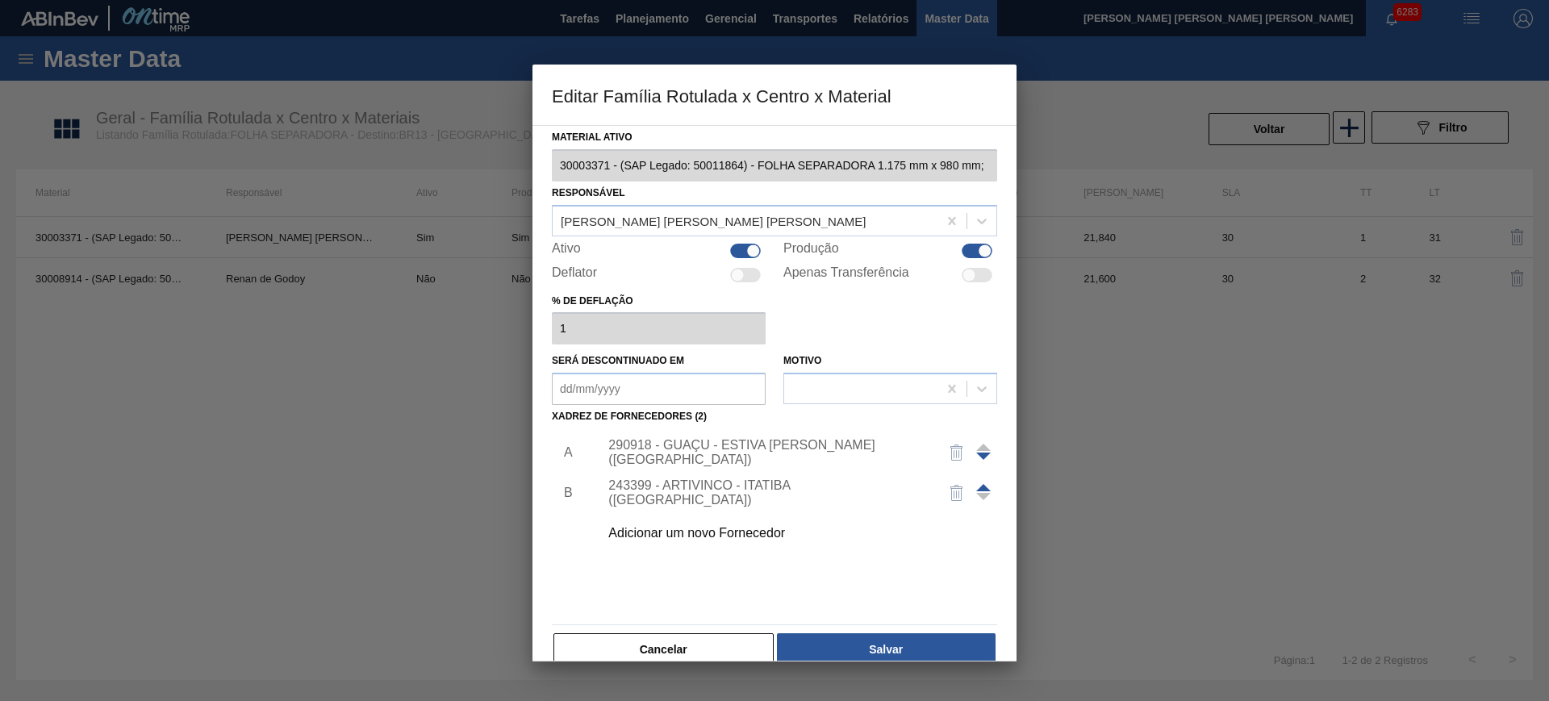
click at [702, 449] on div "290918 - GUAÇU - ESTIVA GERBI (SP)" at bounding box center [766, 452] width 316 height 29
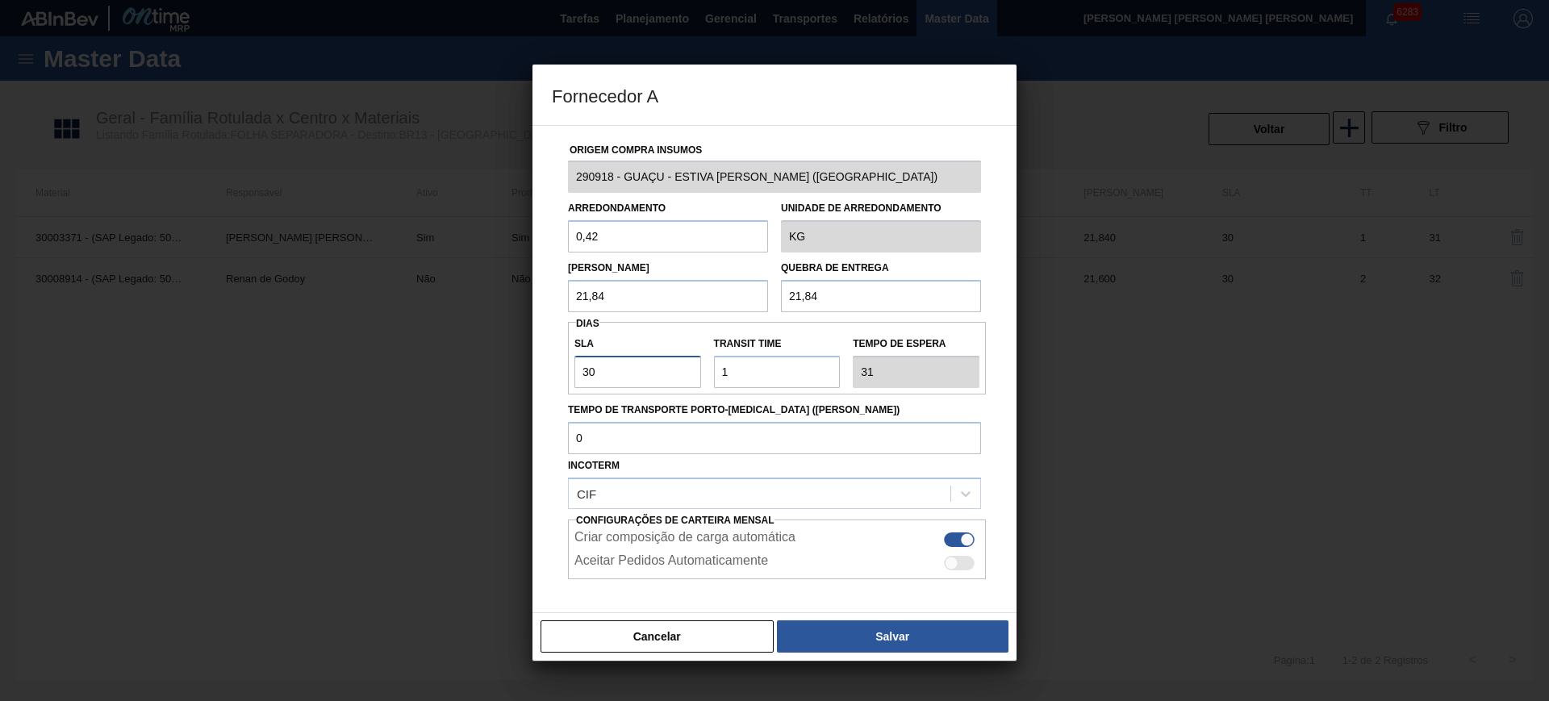
click at [633, 374] on input "30" at bounding box center [638, 372] width 127 height 32
type input "2"
type input "3"
type input "20"
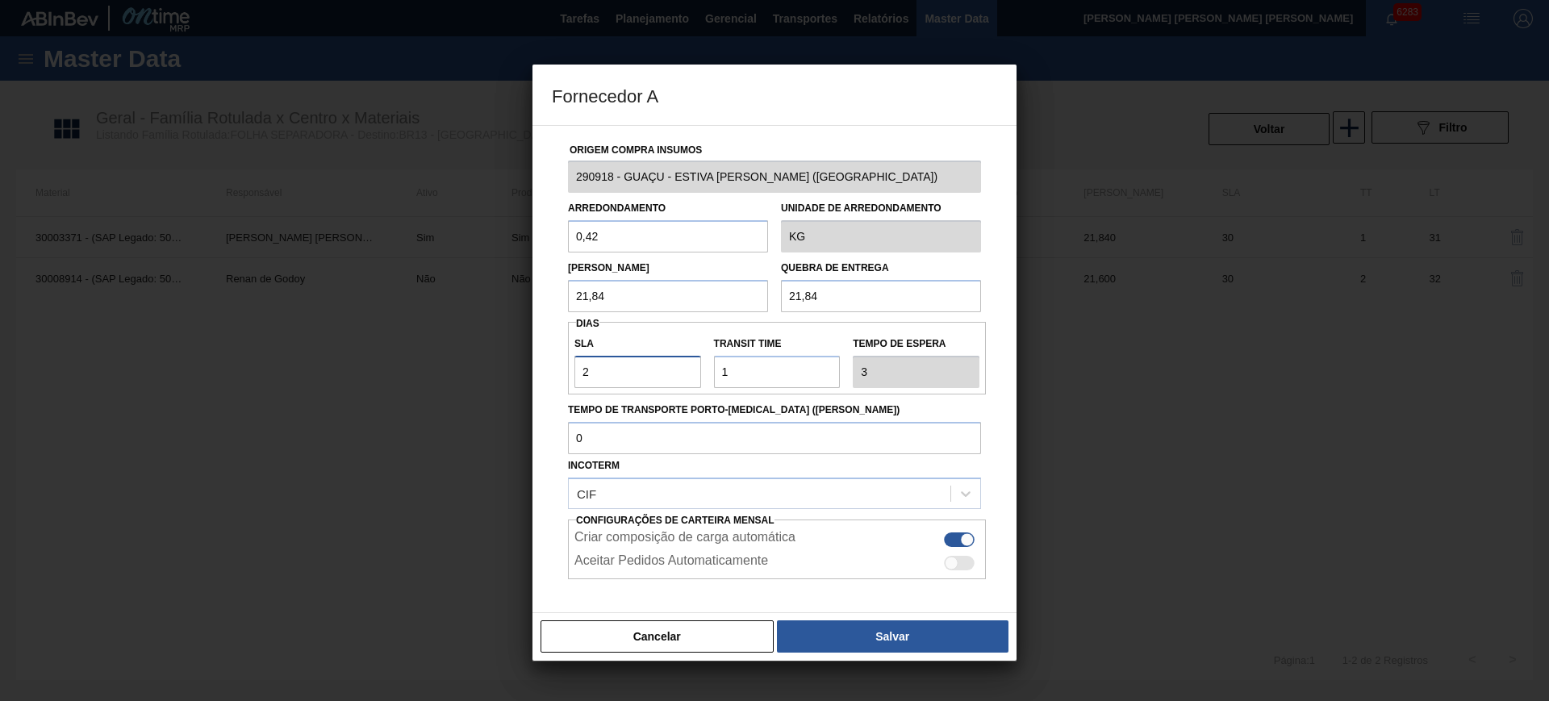
type input "21"
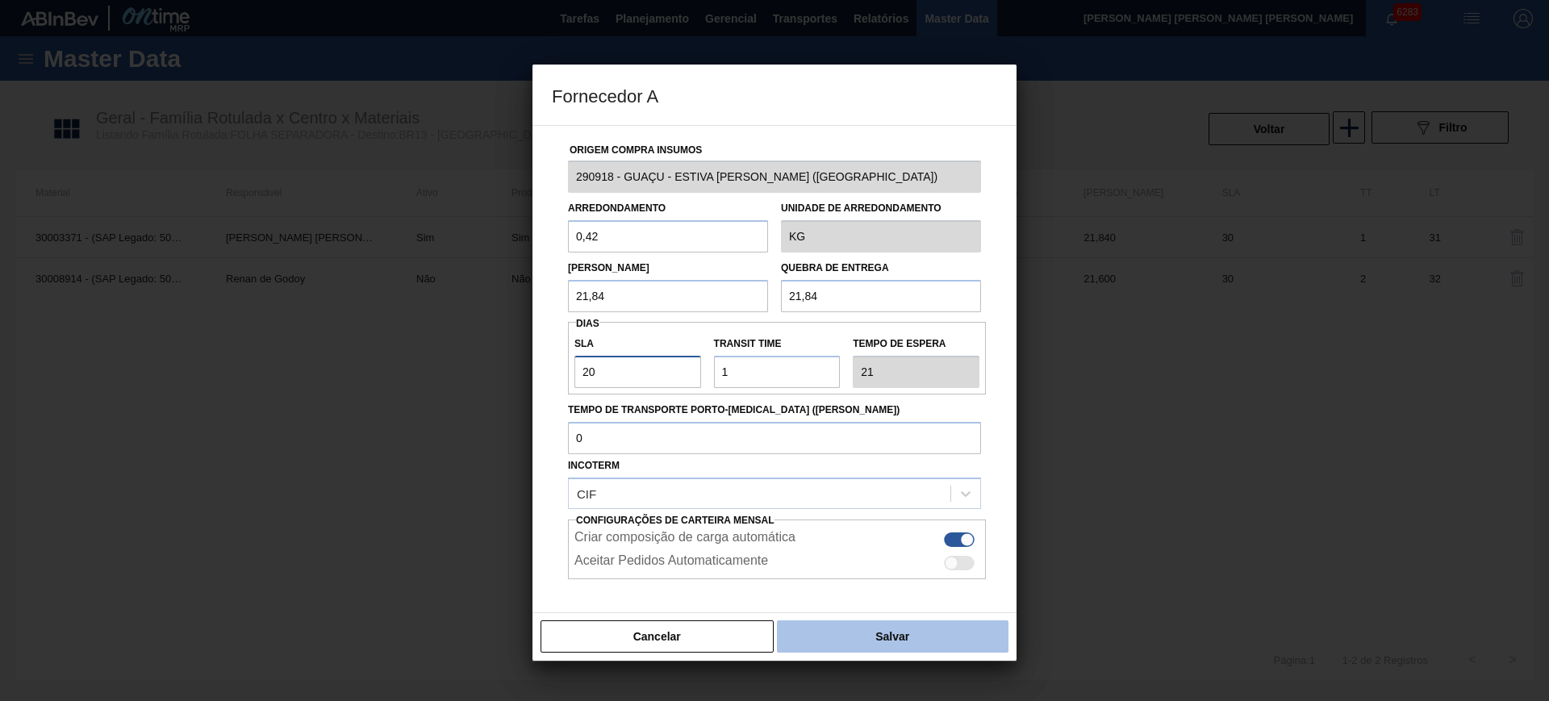
type input "20"
click at [916, 630] on button "Salvar" at bounding box center [893, 637] width 232 height 32
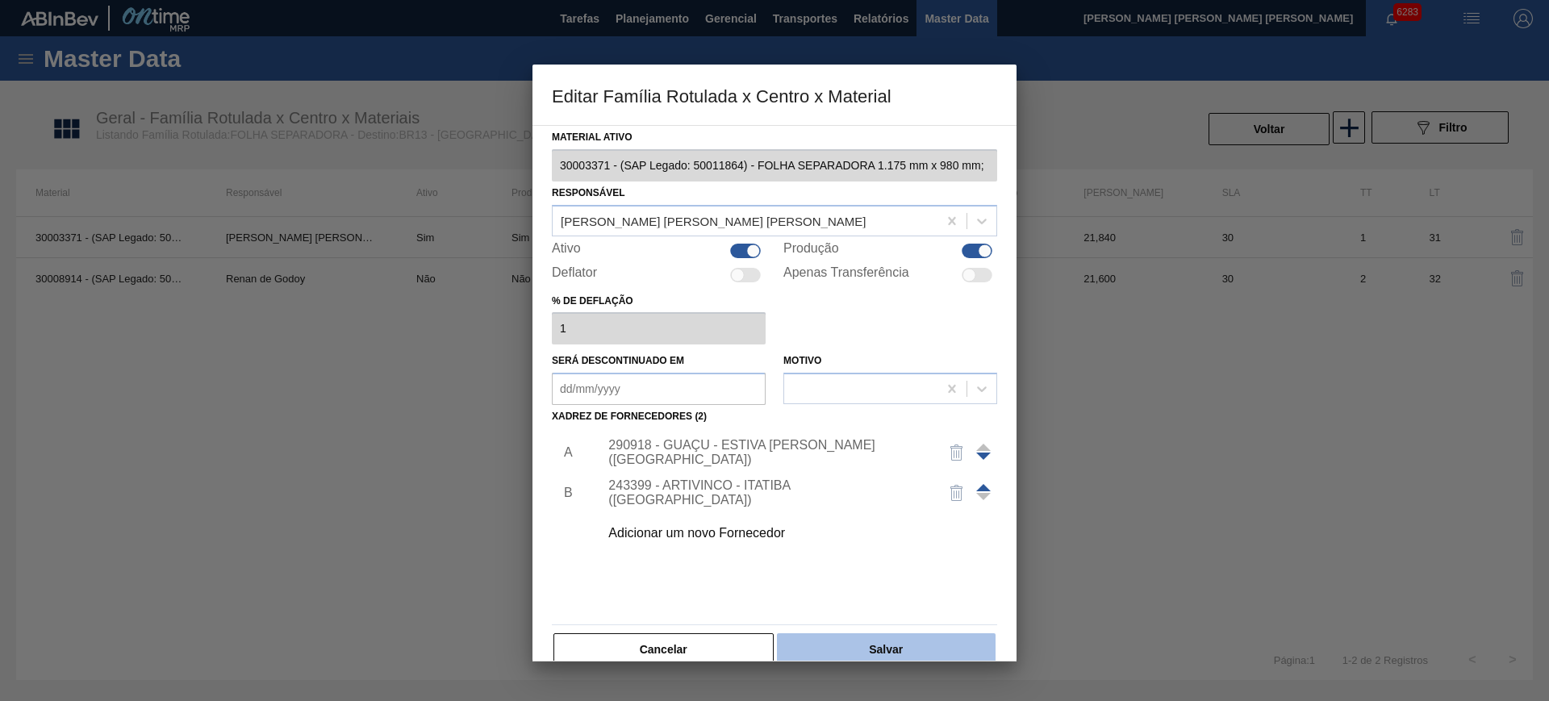
click at [930, 647] on button "Salvar" at bounding box center [886, 649] width 219 height 32
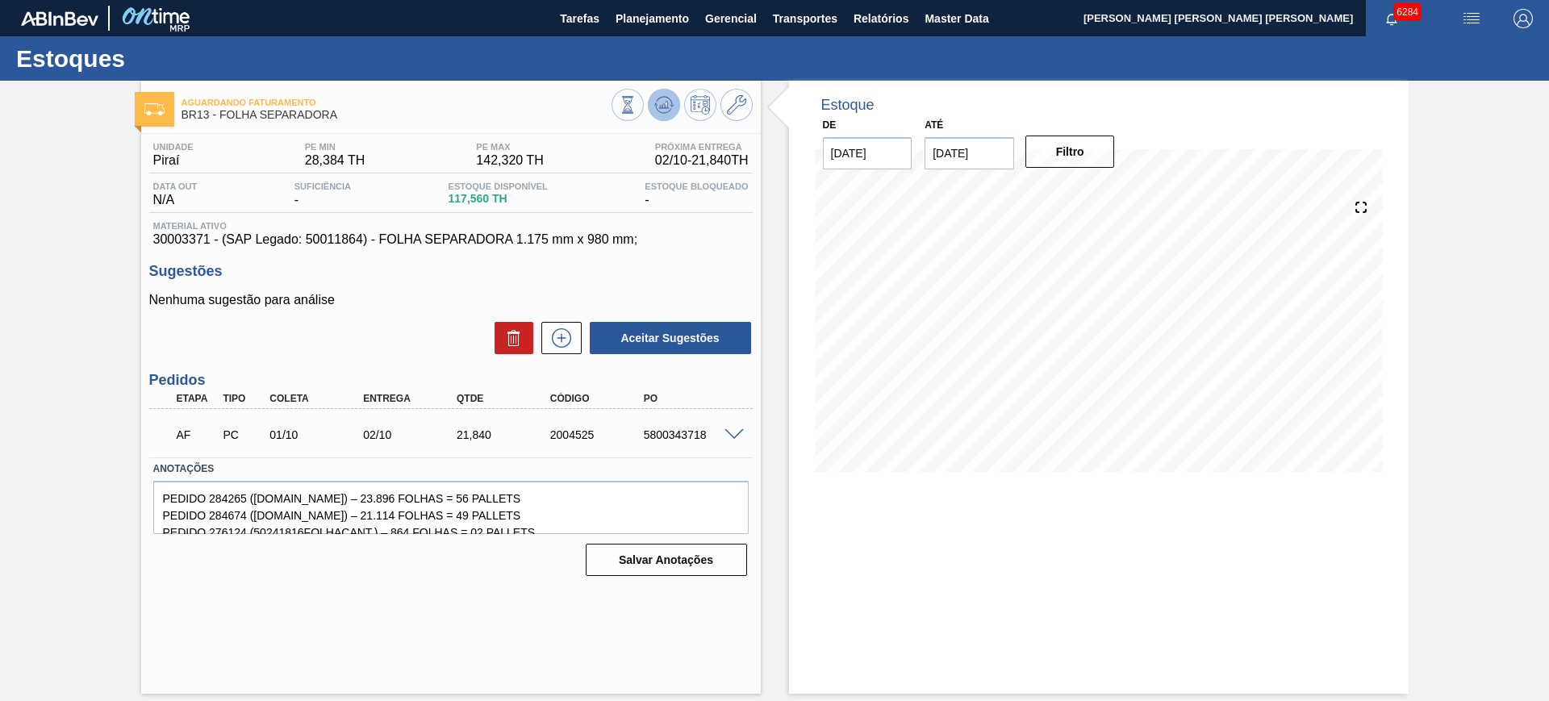
click at [673, 111] on icon at bounding box center [663, 104] width 19 height 19
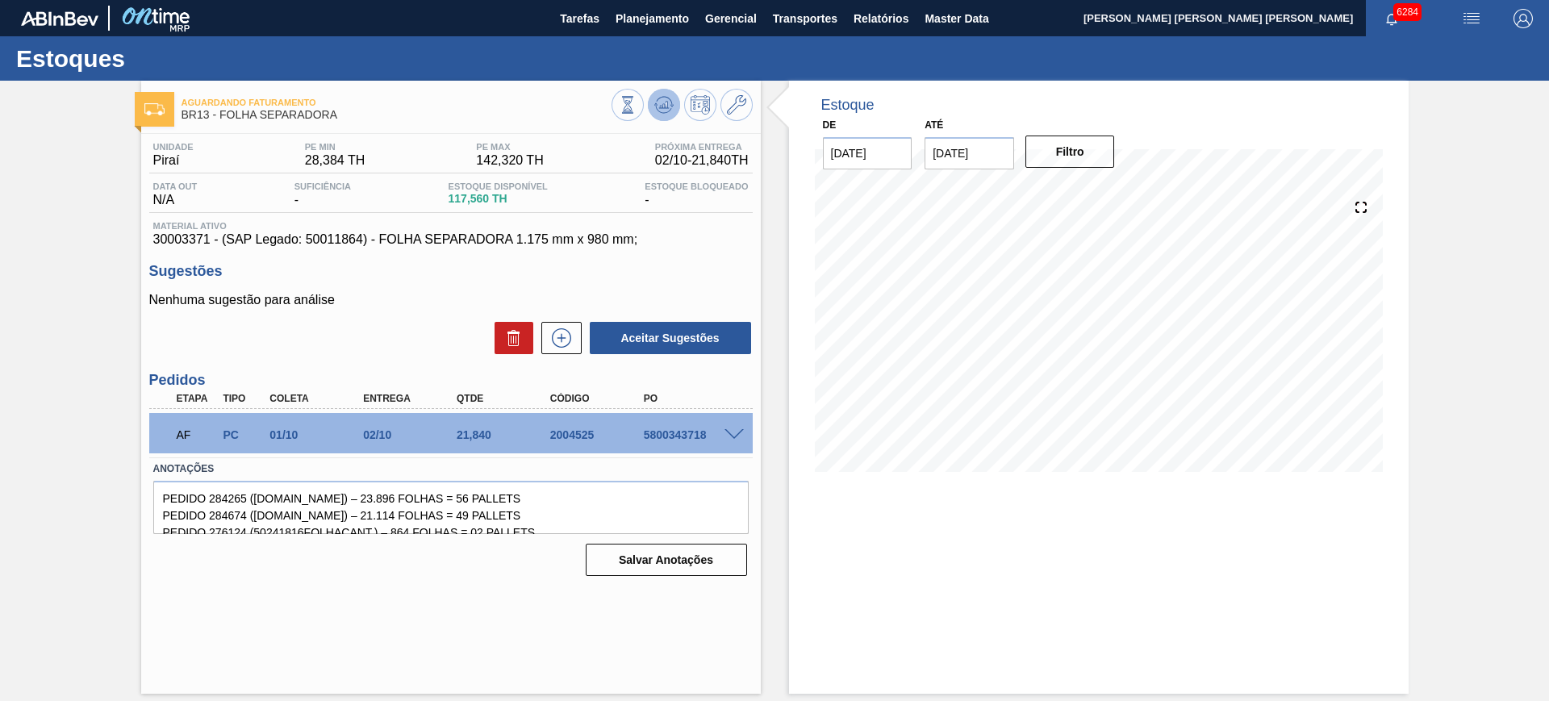
click at [669, 112] on icon at bounding box center [663, 104] width 19 height 19
click at [575, 338] on button at bounding box center [561, 338] width 40 height 32
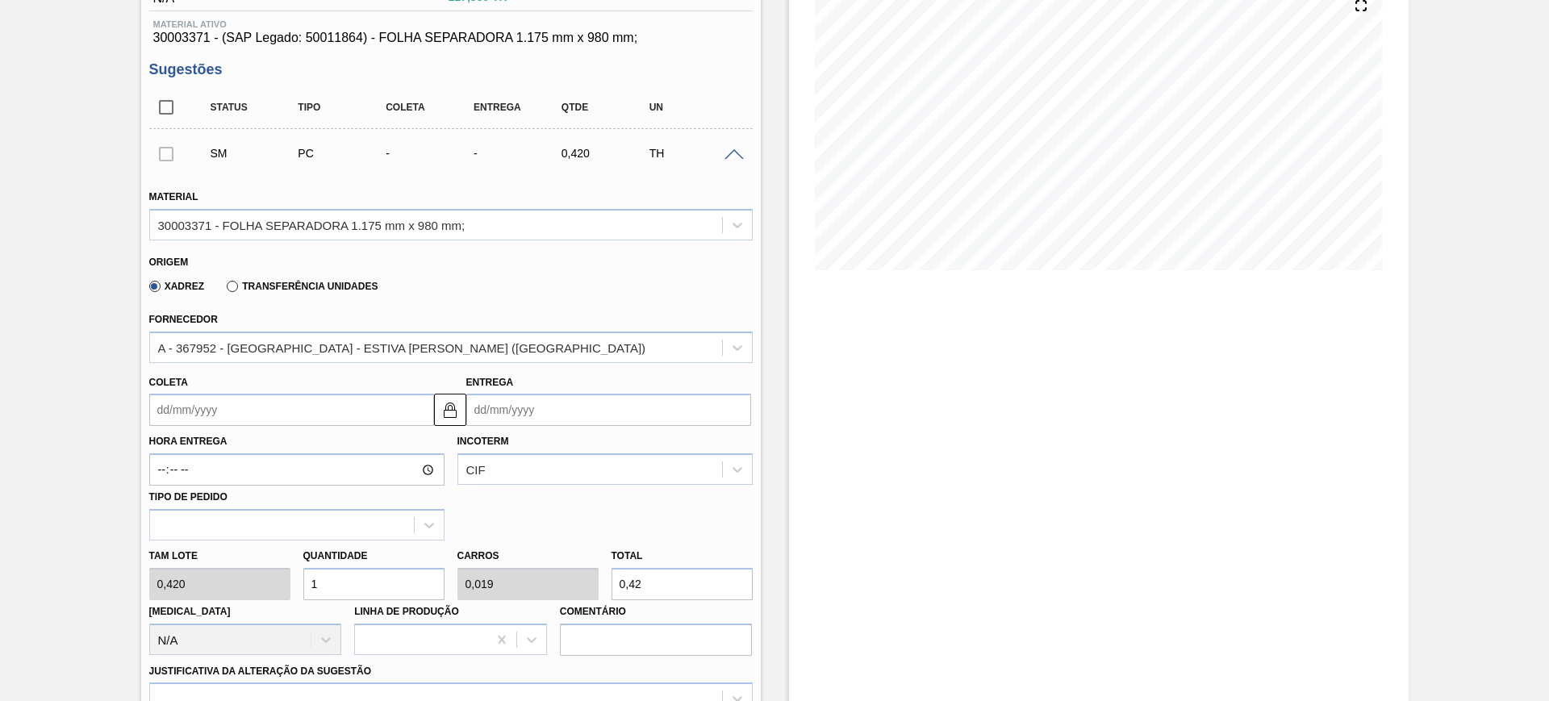
click at [499, 407] on input "Entrega" at bounding box center [608, 410] width 285 height 32
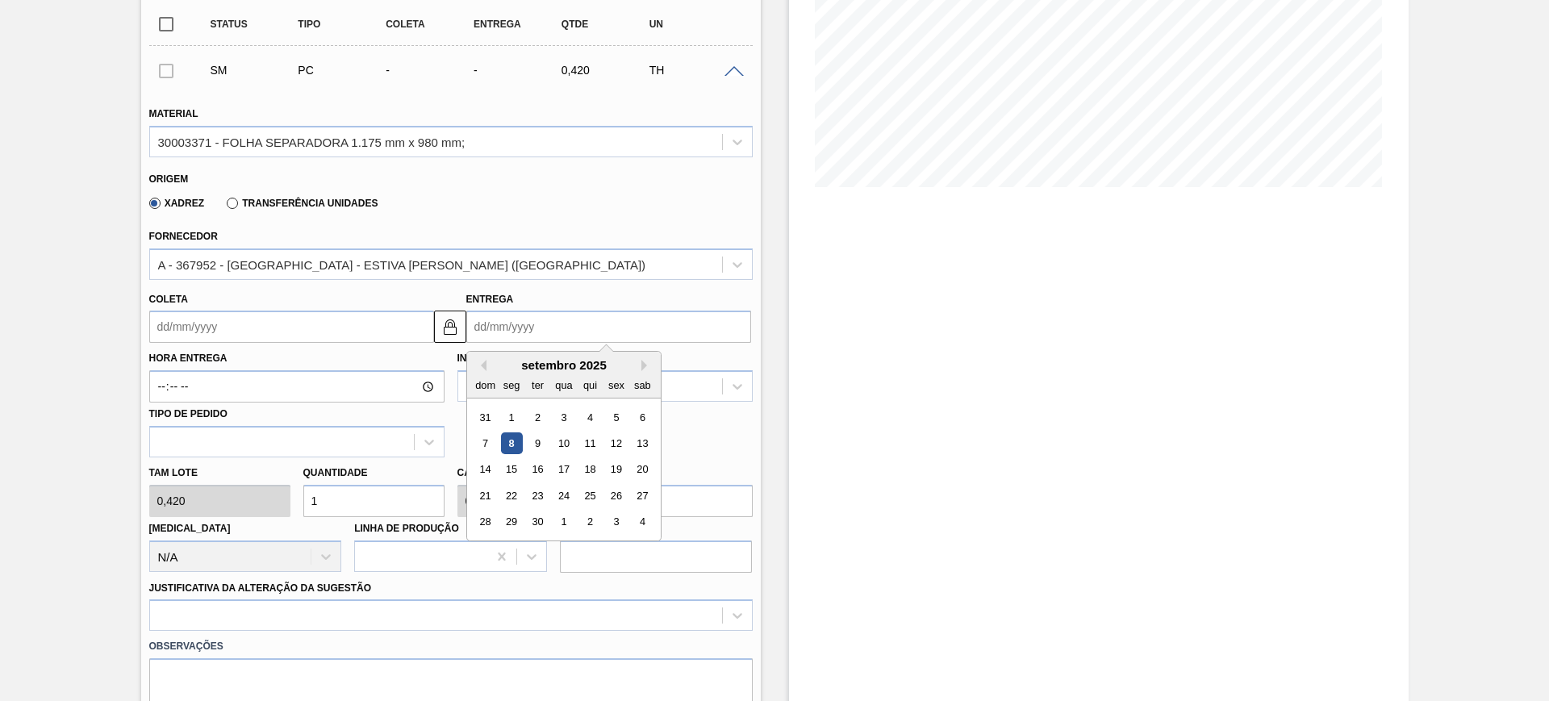
scroll to position [403, 0]
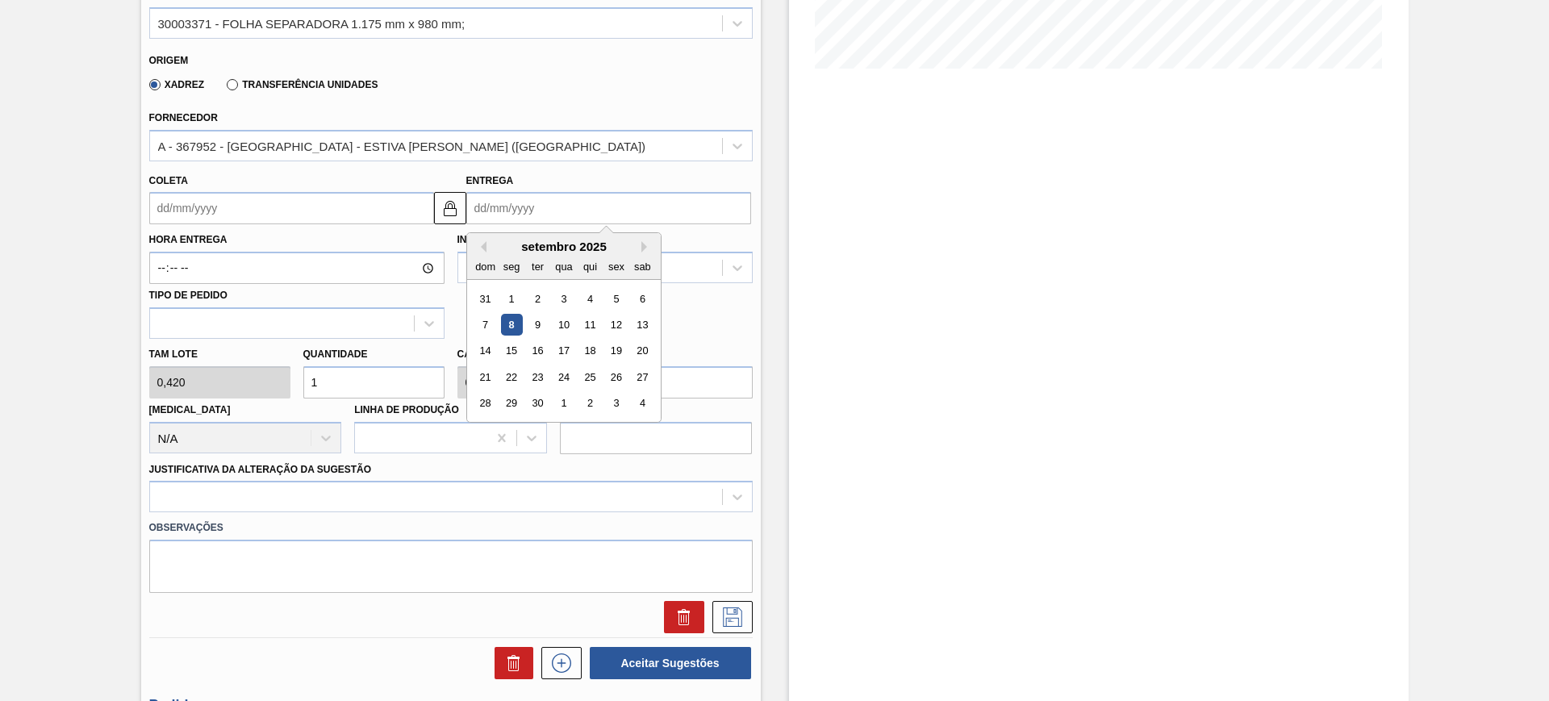
click at [639, 245] on div "setembro 2025" at bounding box center [564, 247] width 194 height 14
click at [643, 245] on button "Next Month" at bounding box center [647, 246] width 11 height 11
click at [596, 353] on div "16" at bounding box center [590, 352] width 22 height 22
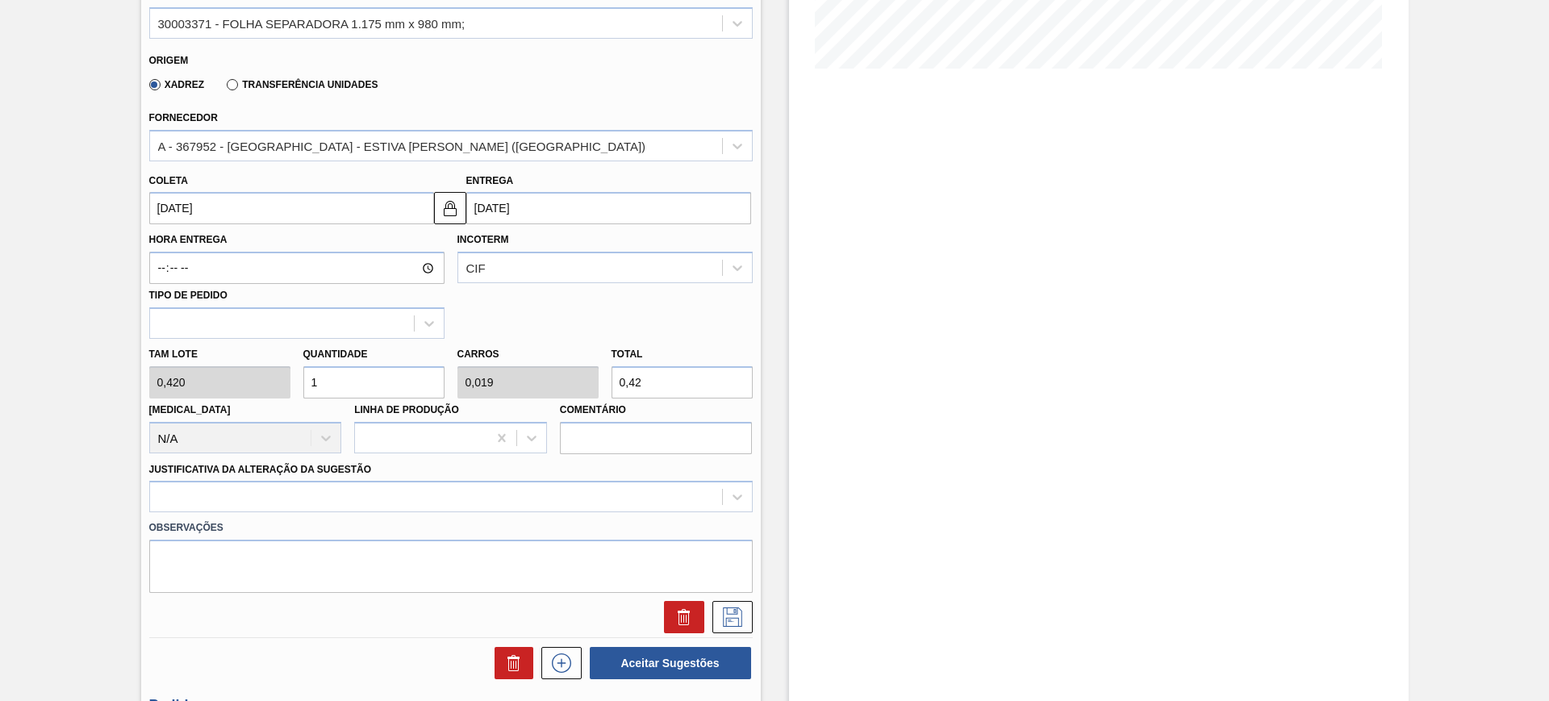
type input "15/10/2025"
type input "16/10/2025"
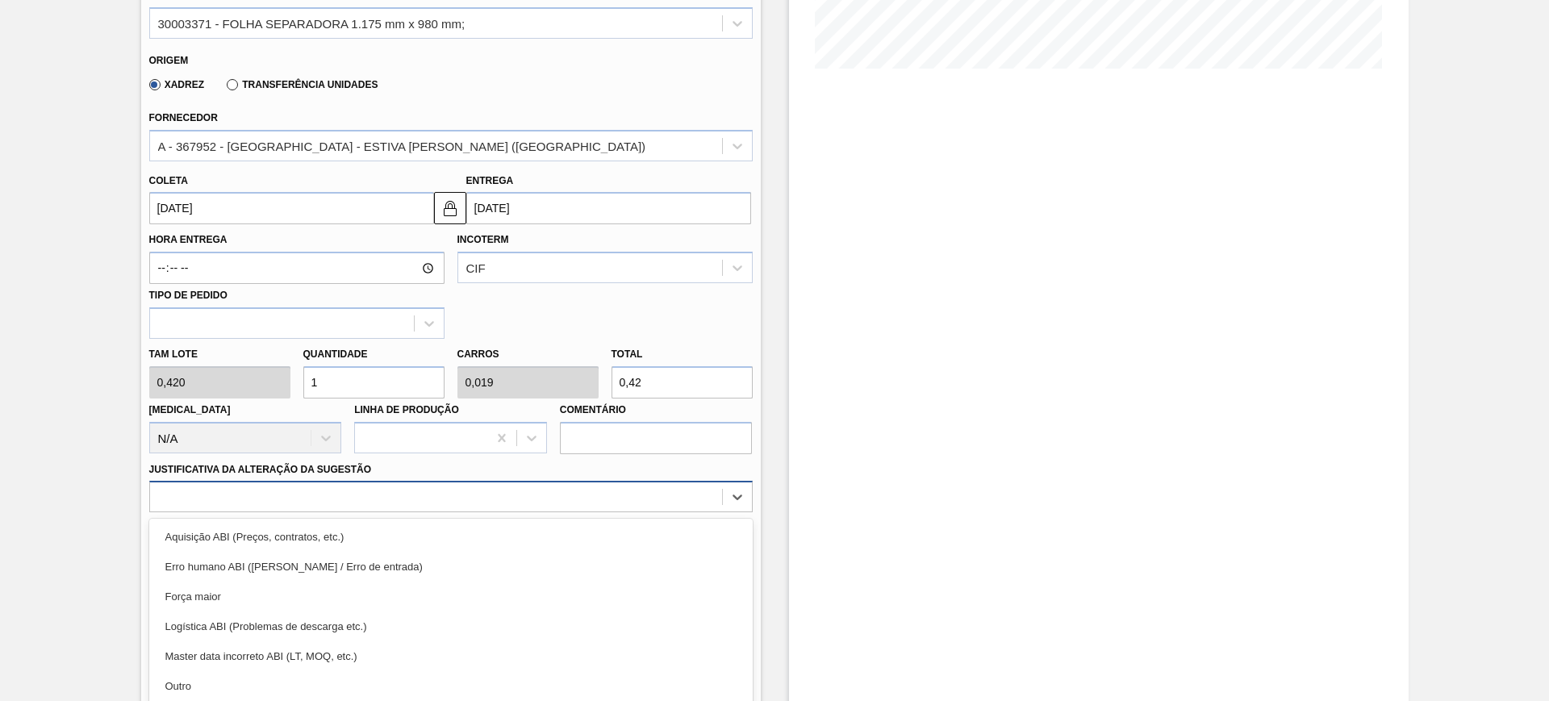
scroll to position [470, 0]
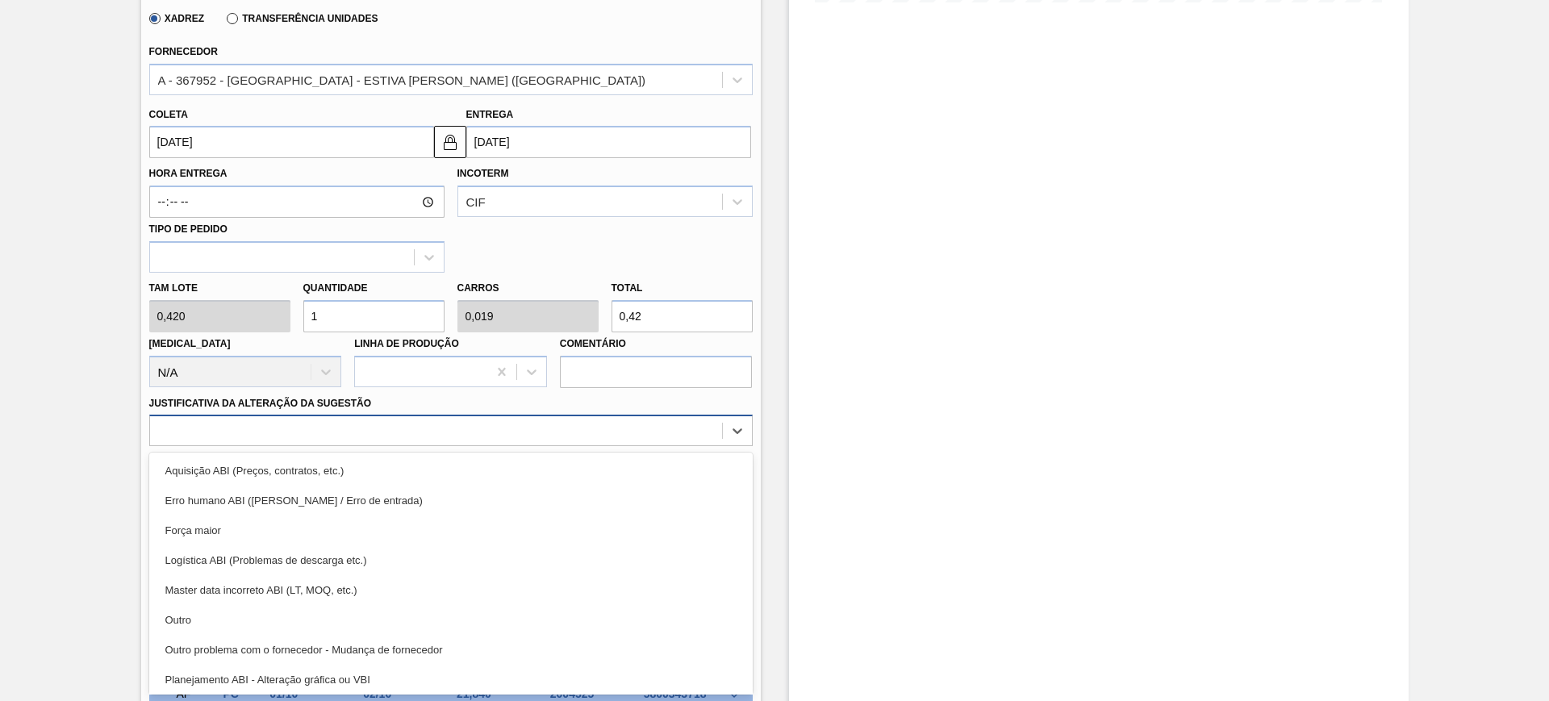
click at [550, 446] on div "option Erro humano ABI (Cálculo / Erro de entrada) focused, 2 of 18. 18 results…" at bounding box center [451, 430] width 604 height 31
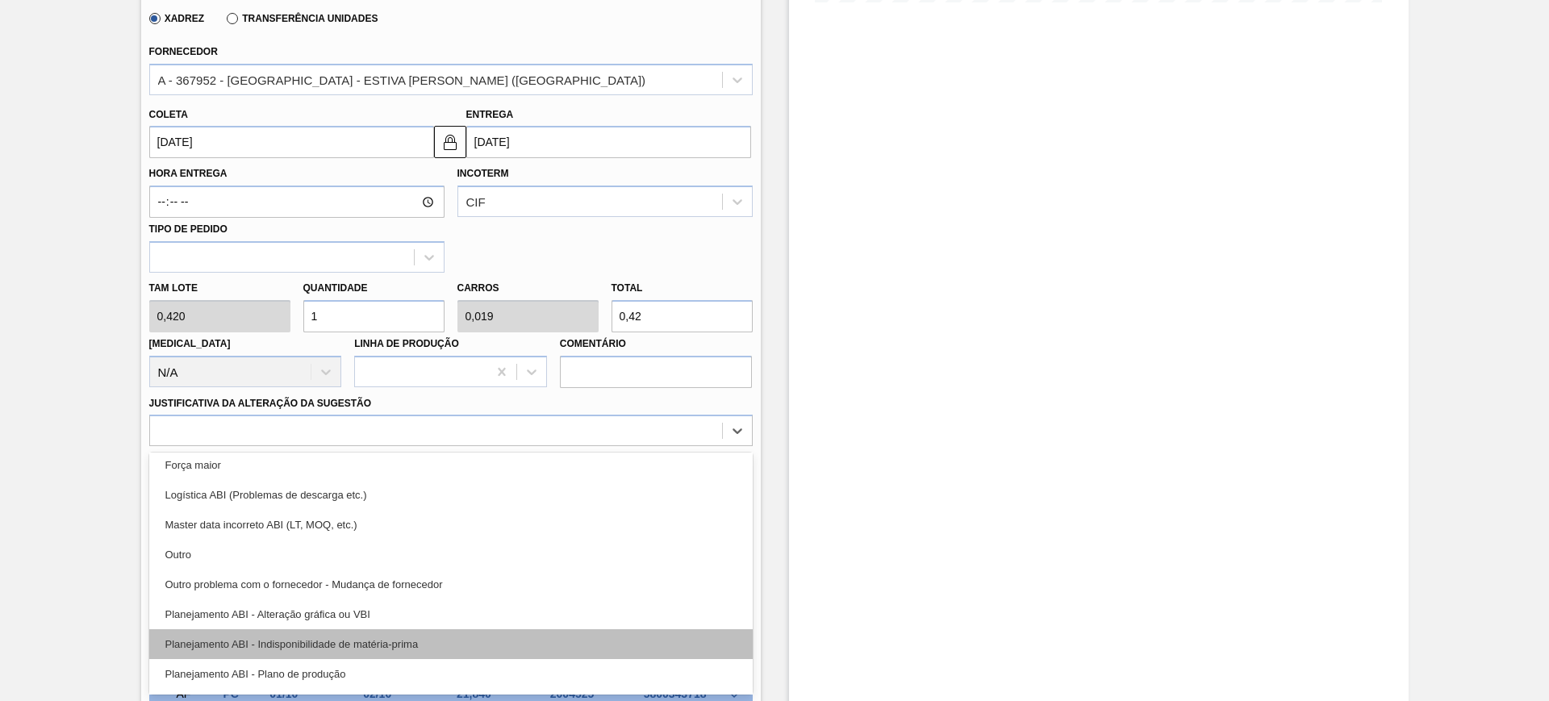
scroll to position [101, 0]
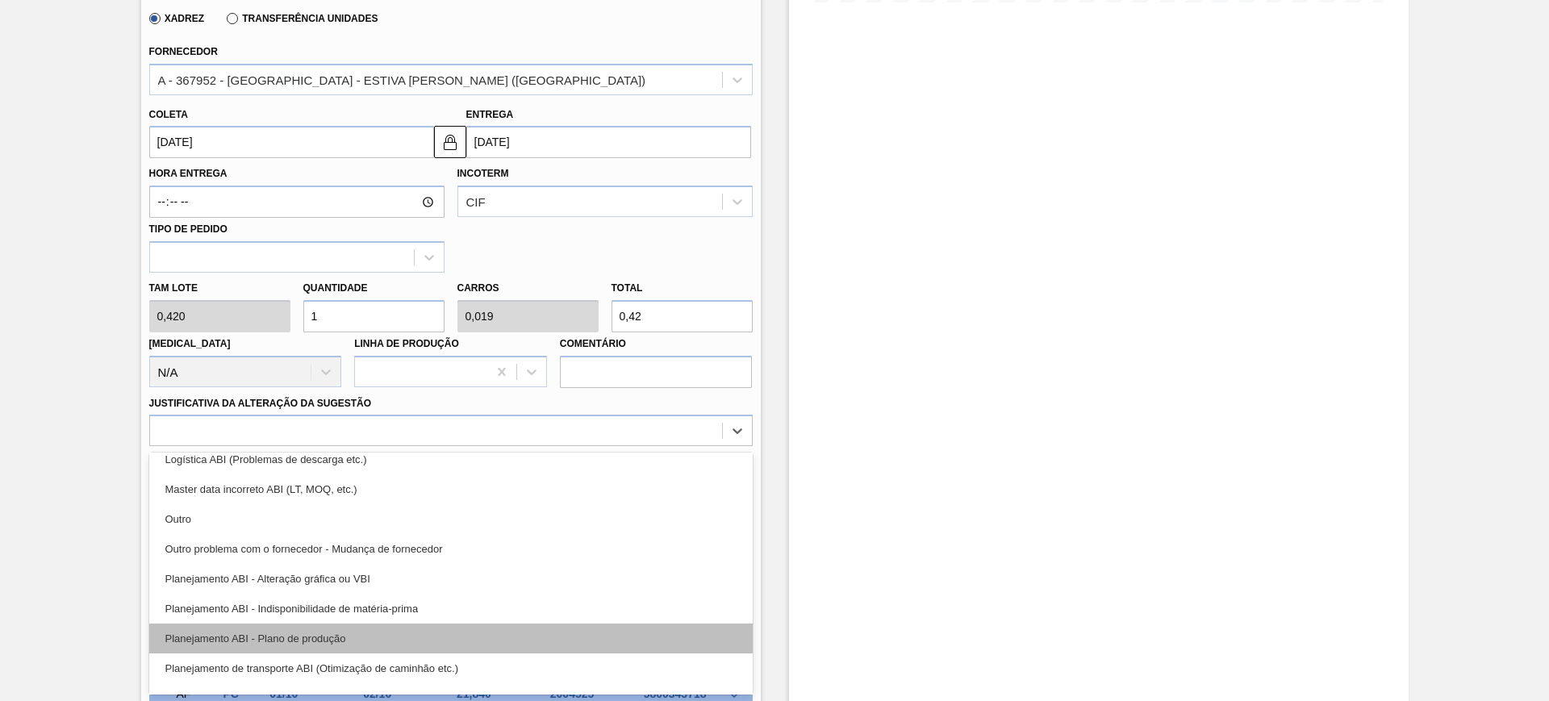
click at [487, 633] on div "Planejamento ABI - Plano de produção" at bounding box center [451, 639] width 604 height 30
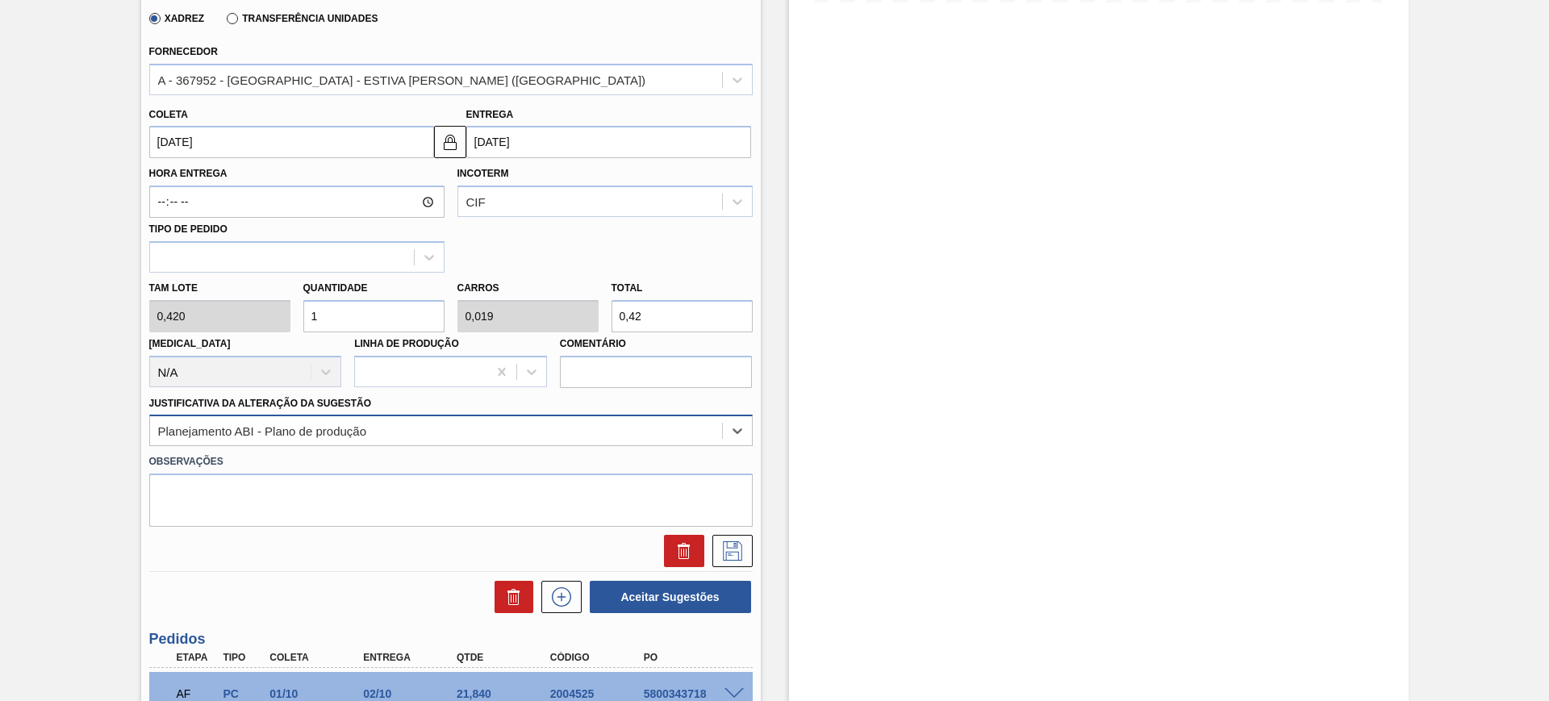
scroll to position [571, 0]
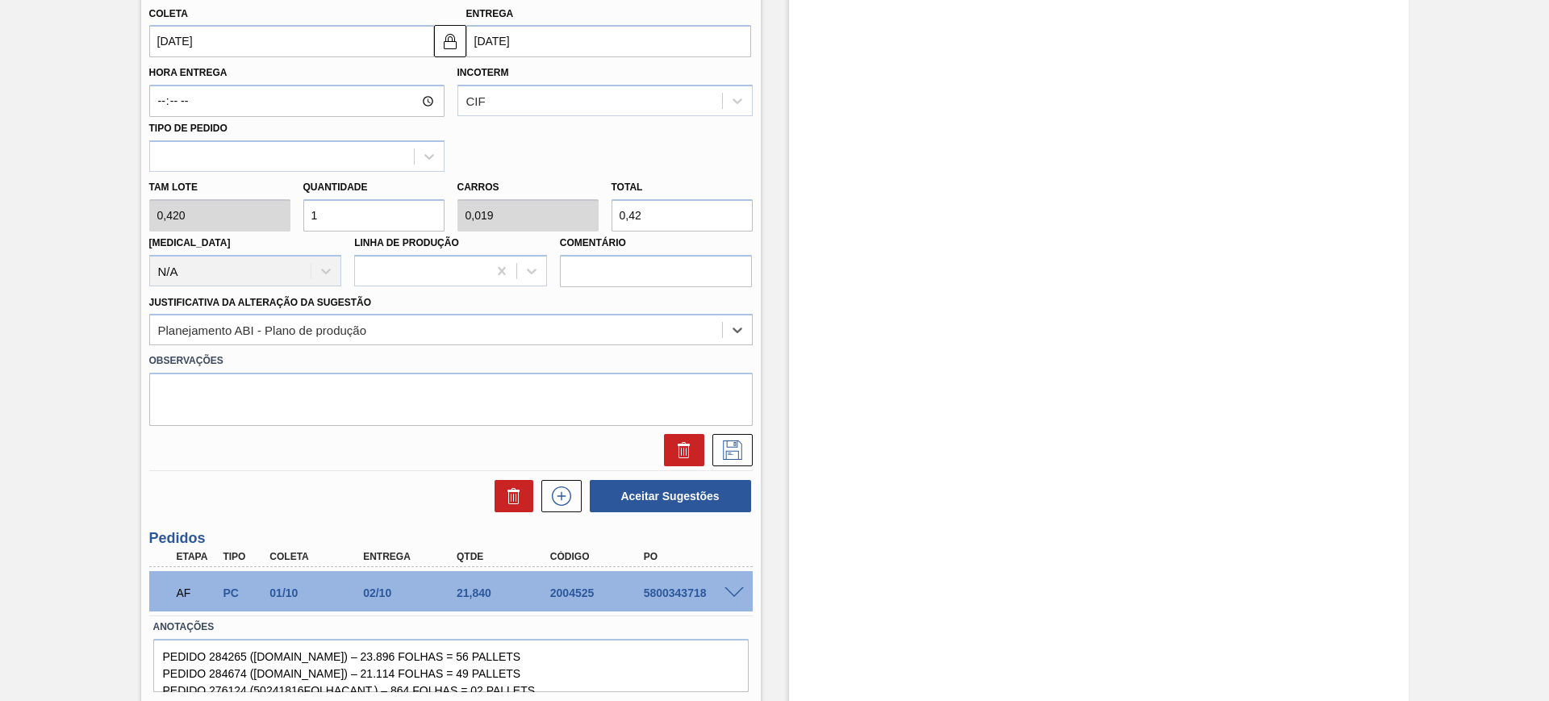
click at [648, 224] on input "0,42" at bounding box center [682, 215] width 141 height 32
click at [649, 224] on input "0,42" at bounding box center [682, 215] width 141 height 32
type input "4,762"
type input "0,092"
type input "2"
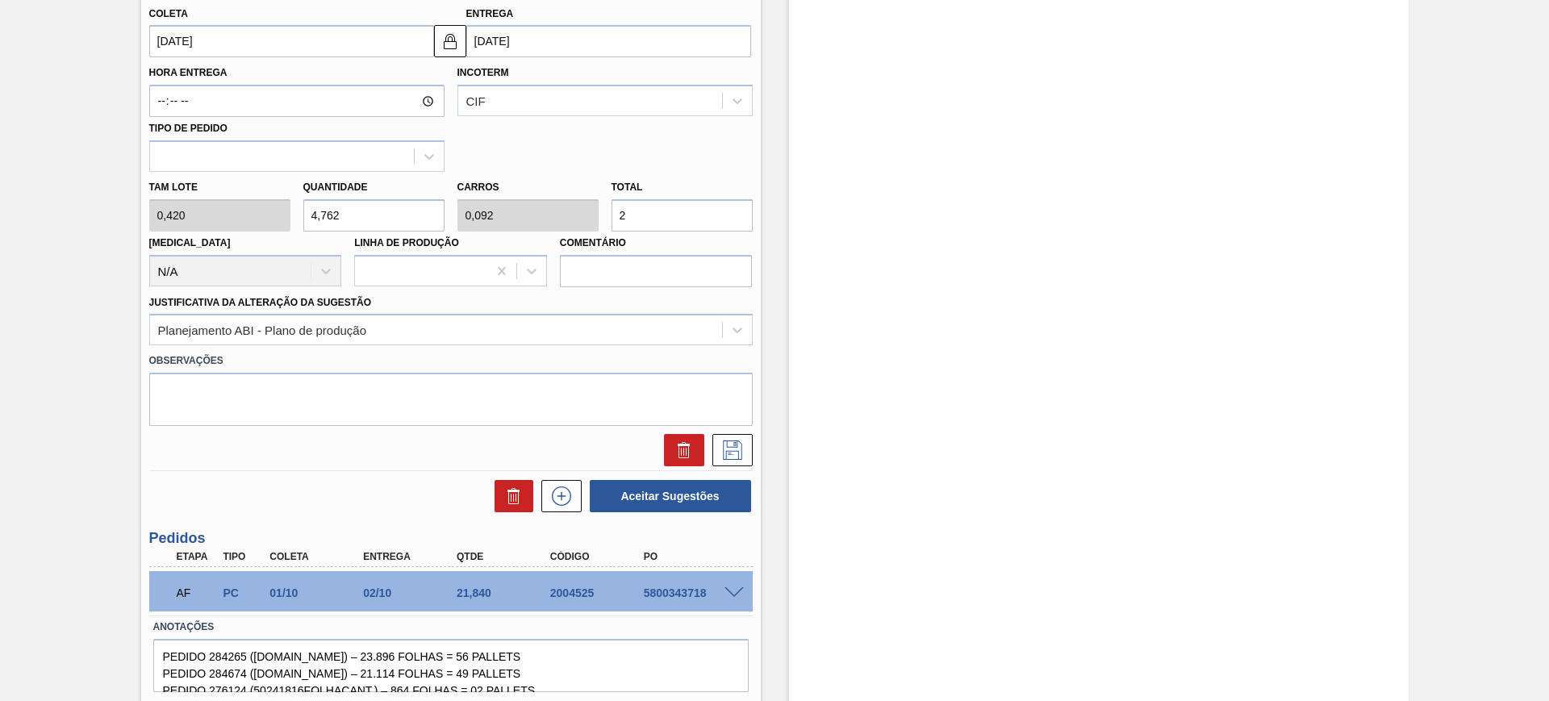
type input "50"
type input "0,962"
type input "21,"
type input "51,905"
type input "0,998"
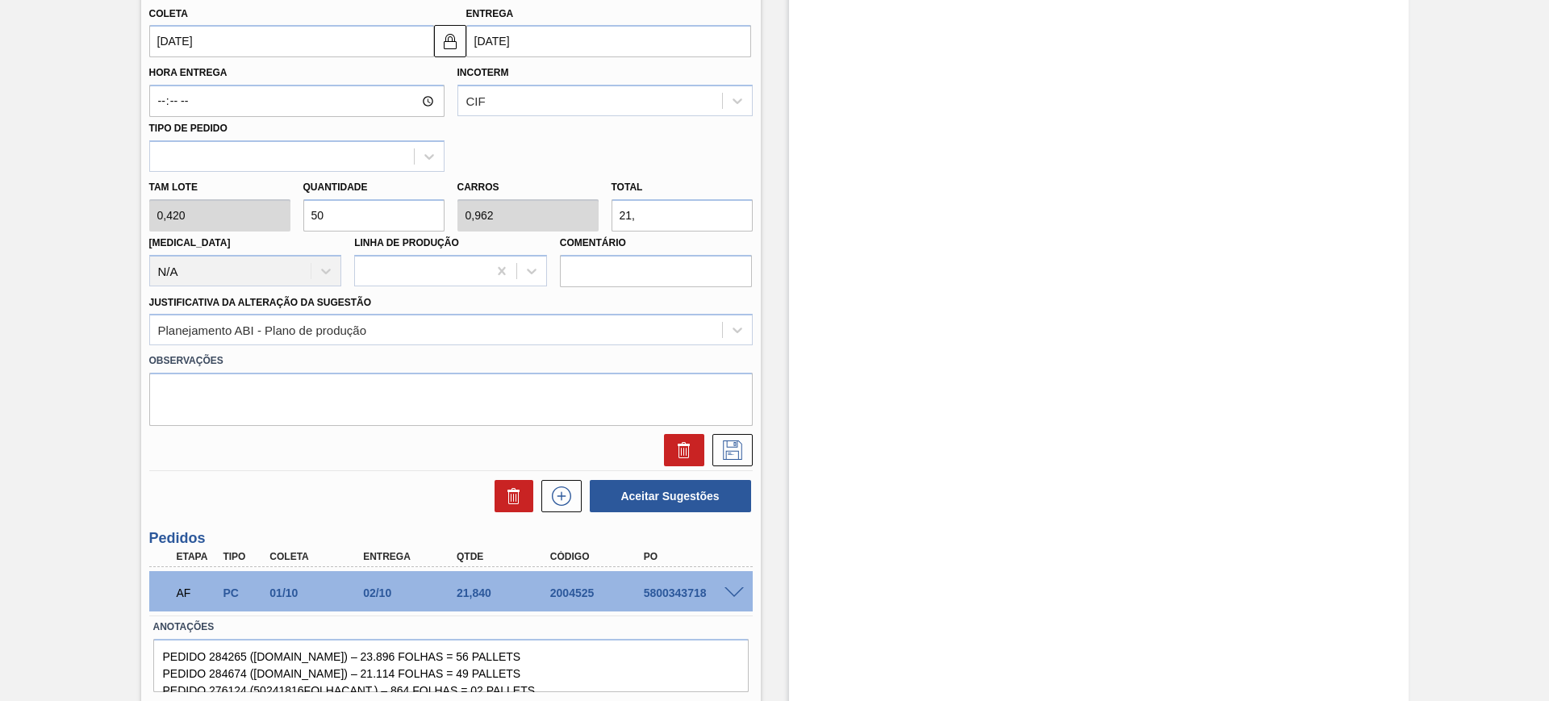
type input "21,8"
type input "52"
type input "1"
type input "21,84"
click at [724, 447] on icon at bounding box center [733, 450] width 26 height 19
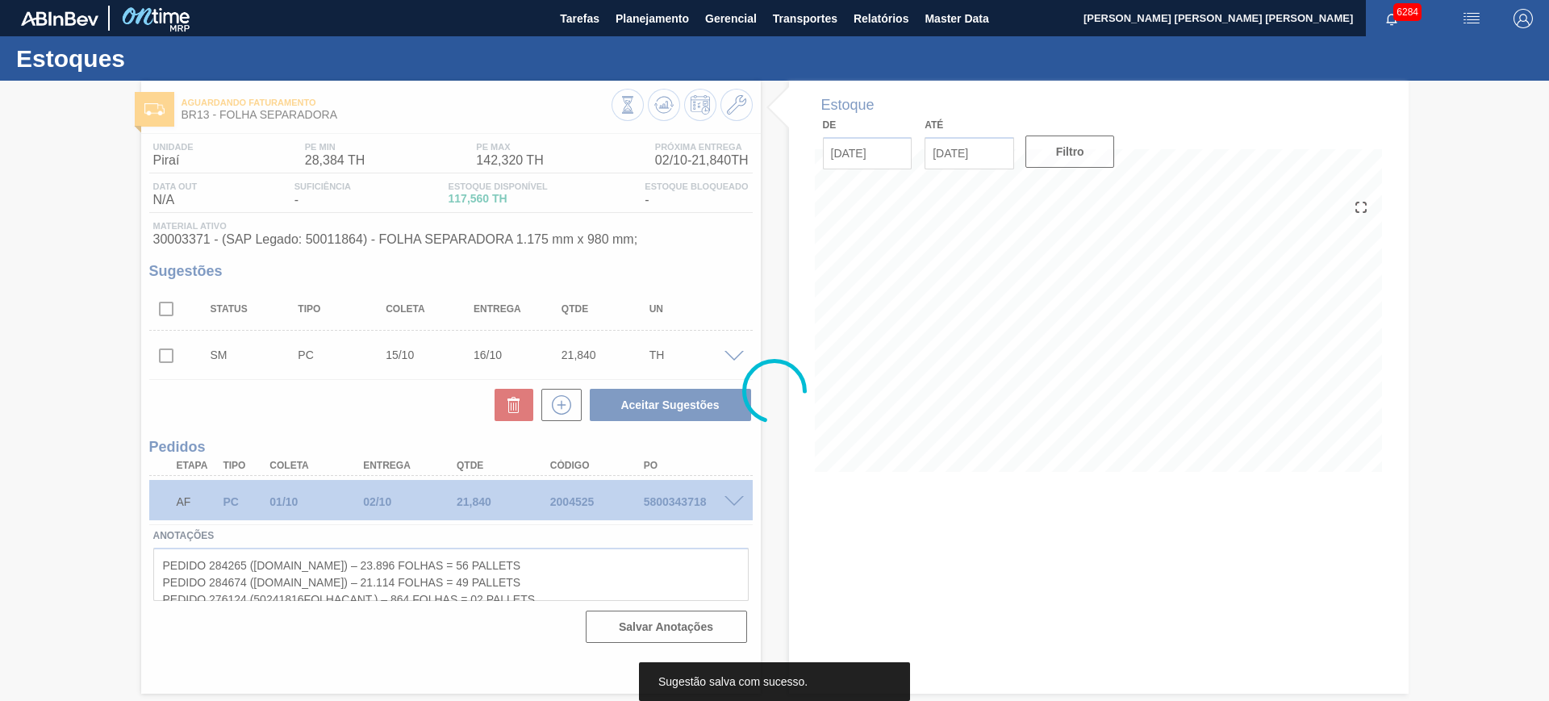
scroll to position [0, 0]
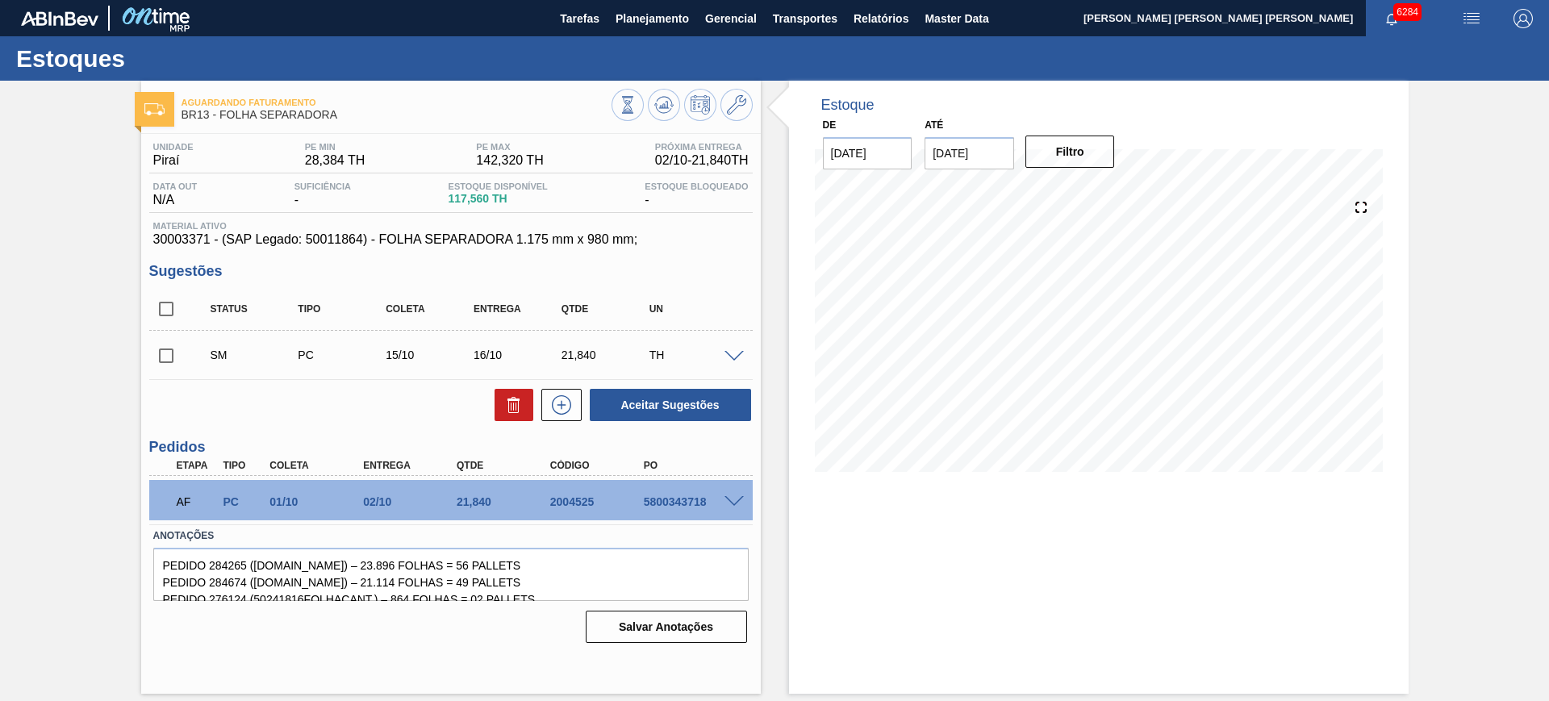
click at [161, 314] on input "checkbox" at bounding box center [166, 309] width 34 height 34
checkbox input "true"
click at [677, 394] on button "Aceitar Sugestões" at bounding box center [670, 405] width 161 height 32
checkbox input "false"
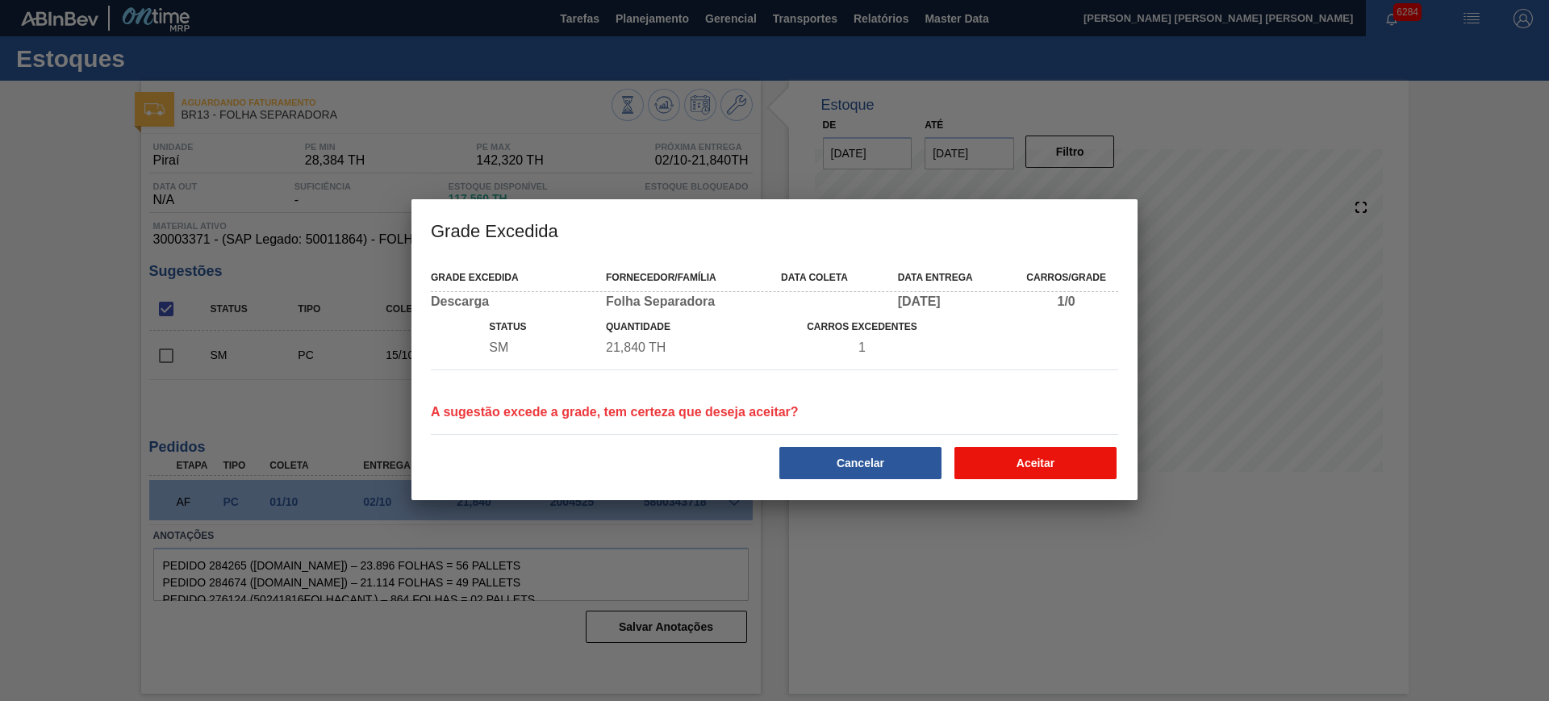
click at [1032, 453] on button "Aceitar" at bounding box center [1036, 463] width 162 height 32
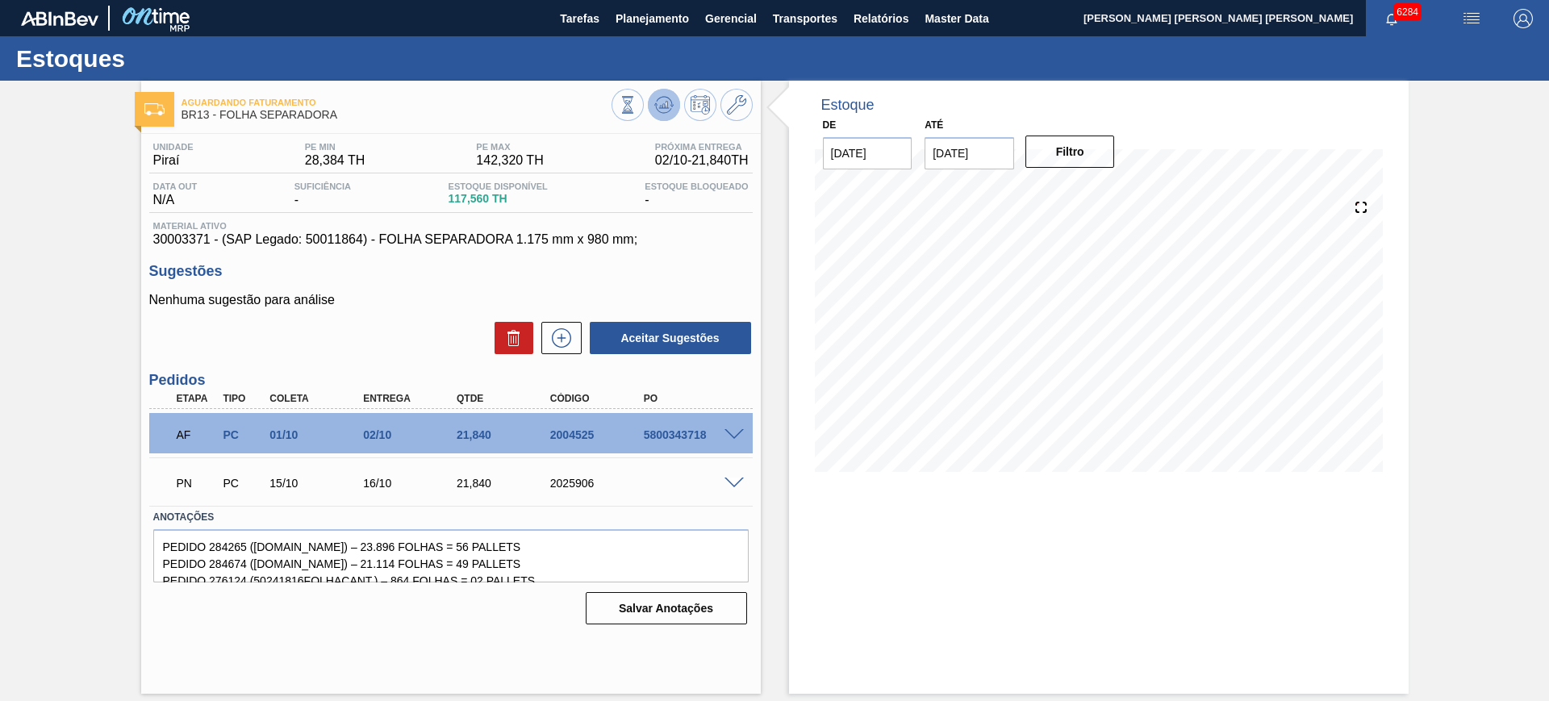
click at [657, 119] on button at bounding box center [664, 105] width 32 height 32
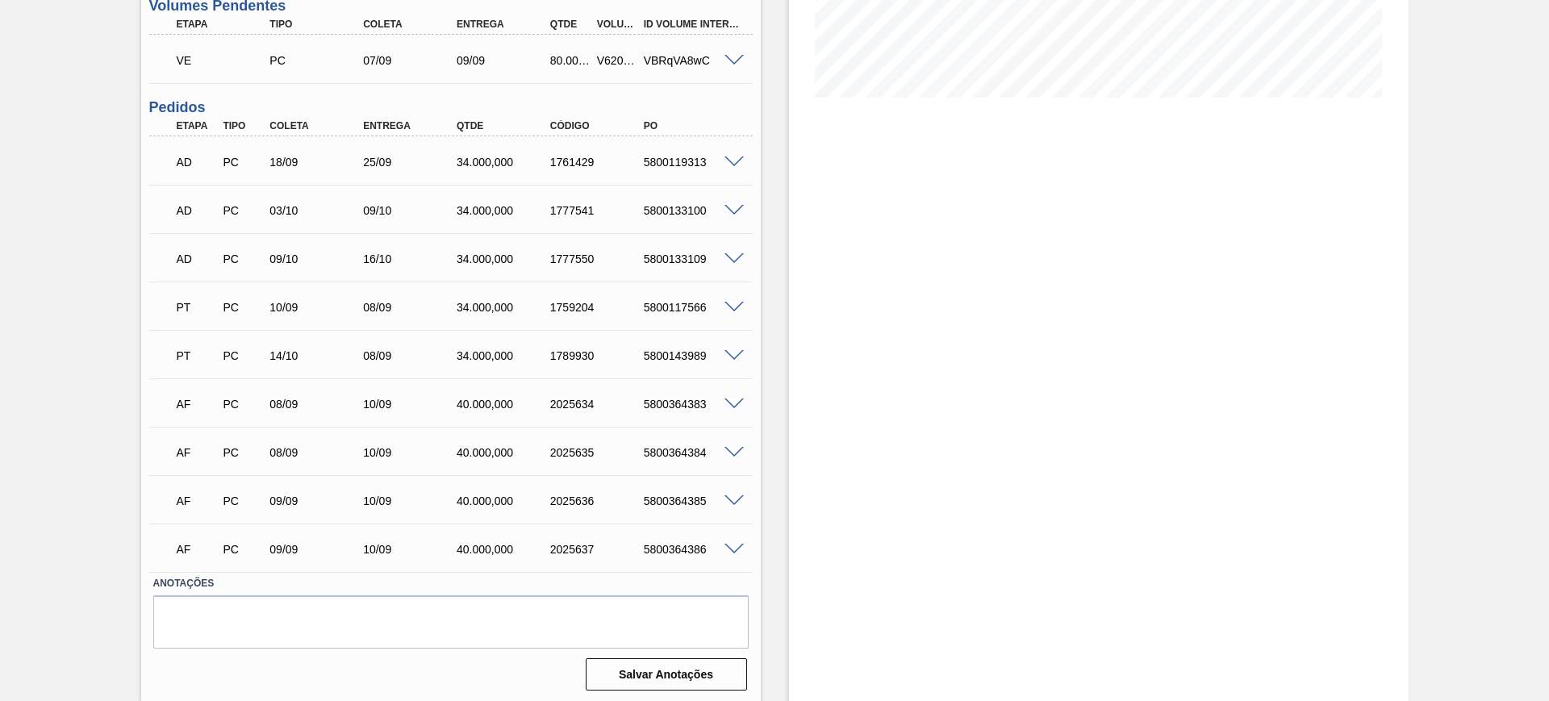
scroll to position [378, 0]
click at [741, 395] on span at bounding box center [734, 401] width 19 height 12
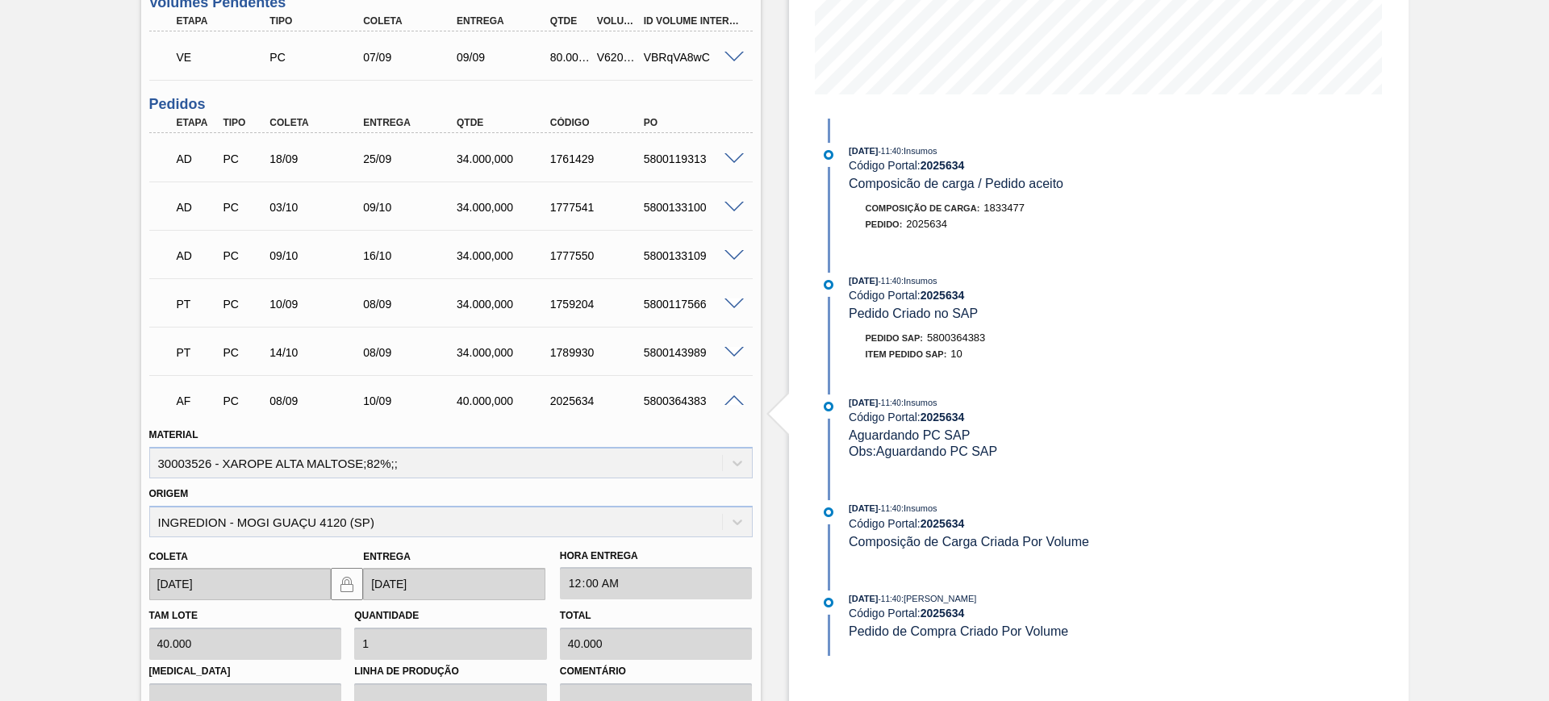
click at [731, 399] on span at bounding box center [734, 401] width 19 height 12
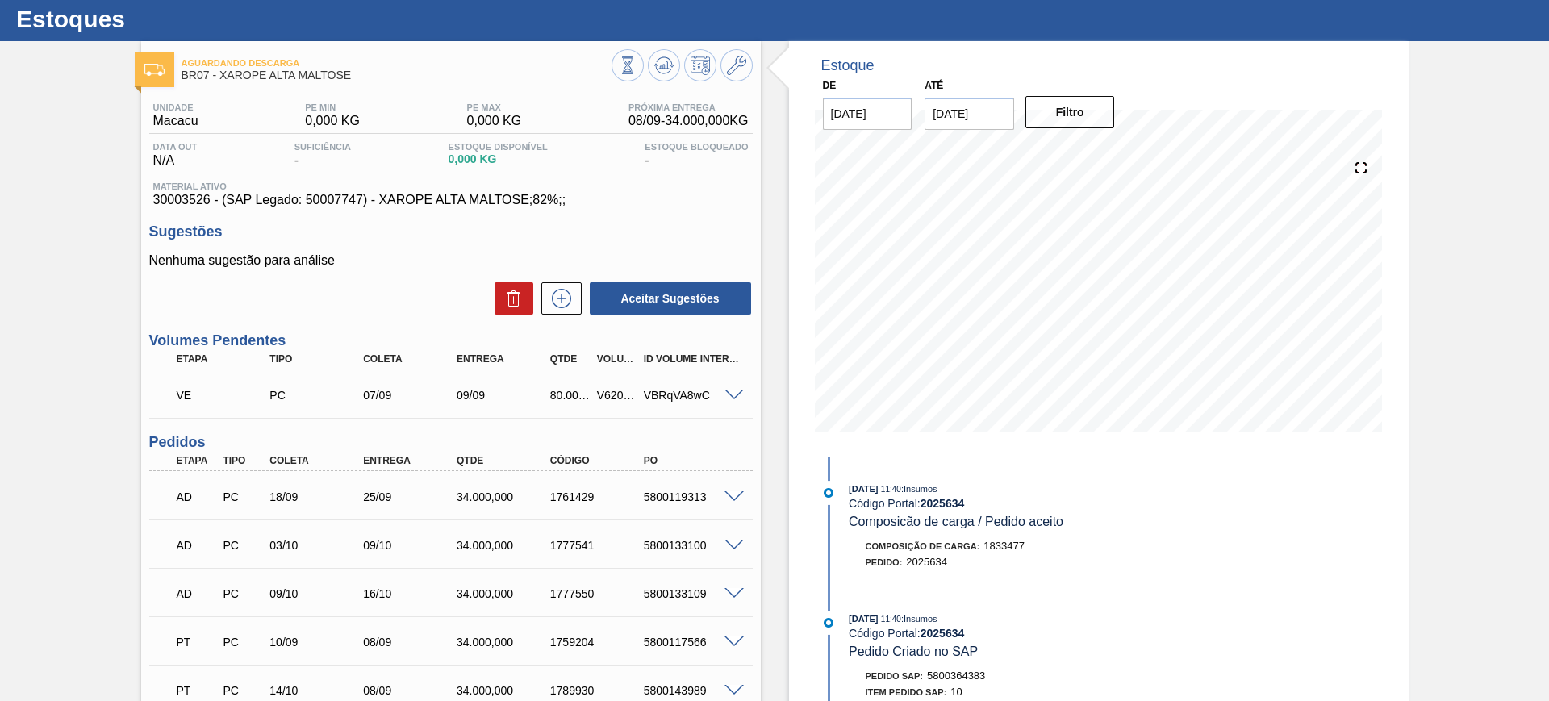
scroll to position [0, 0]
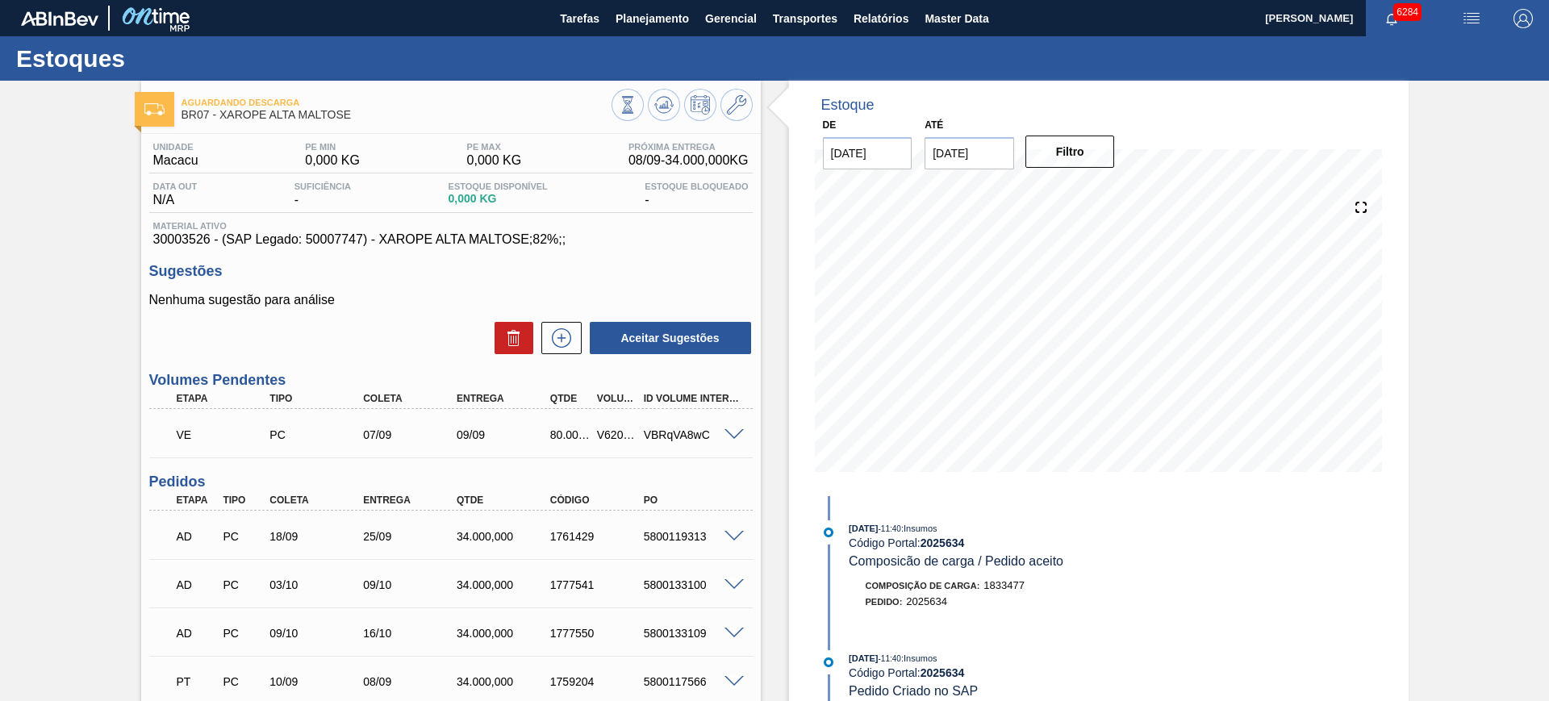
click at [180, 248] on div "Unidade Macacu PE MIN 0,000 KG PE MAX 0,000 KG Próxima Entrega 08/09 - 34.000,0…" at bounding box center [451, 602] width 620 height 937
click at [181, 247] on div "Unidade Macacu PE MIN 0,000 KG PE MAX 0,000 KG Próxima Entrega 08/09 - 34.000,0…" at bounding box center [451, 602] width 620 height 937
click at [178, 234] on span "30003526 - (SAP Legado: 50007747) - XAROPE ALTA MALTOSE;82%;;" at bounding box center [451, 239] width 596 height 15
copy span "30003526"
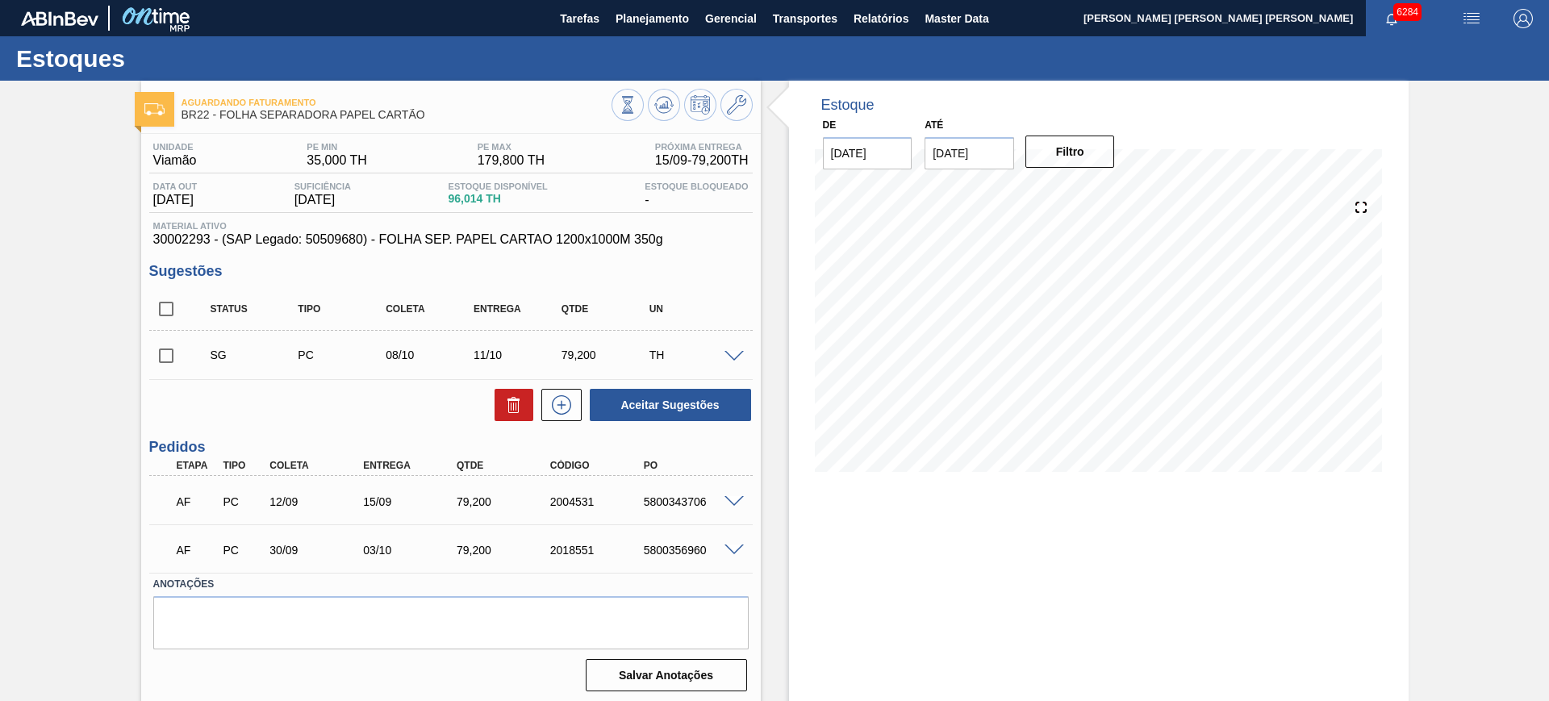
click at [734, 550] on span at bounding box center [734, 551] width 19 height 12
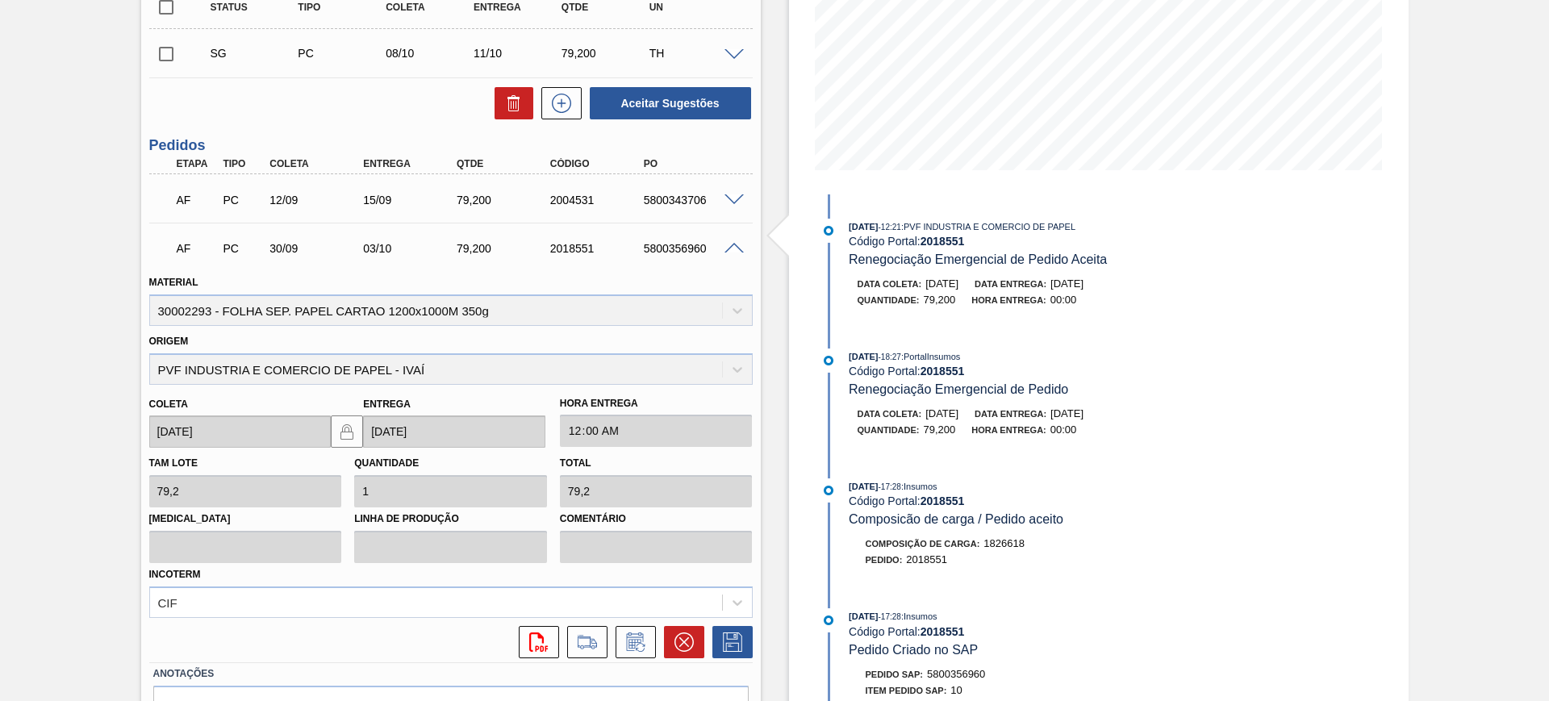
scroll to position [303, 0]
click at [629, 645] on icon at bounding box center [636, 641] width 26 height 19
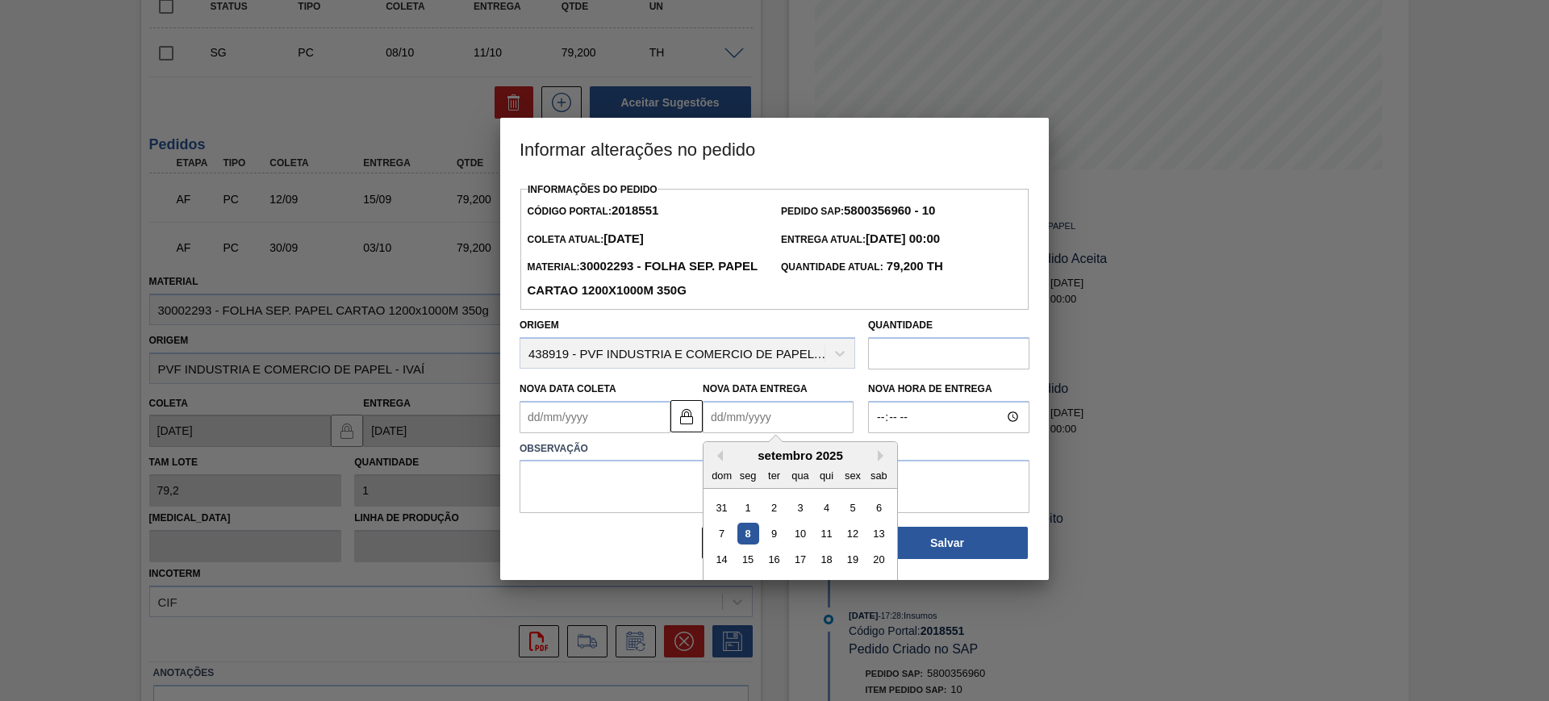
click at [727, 431] on Entrega2018551 "Nova Data Entrega" at bounding box center [778, 417] width 151 height 32
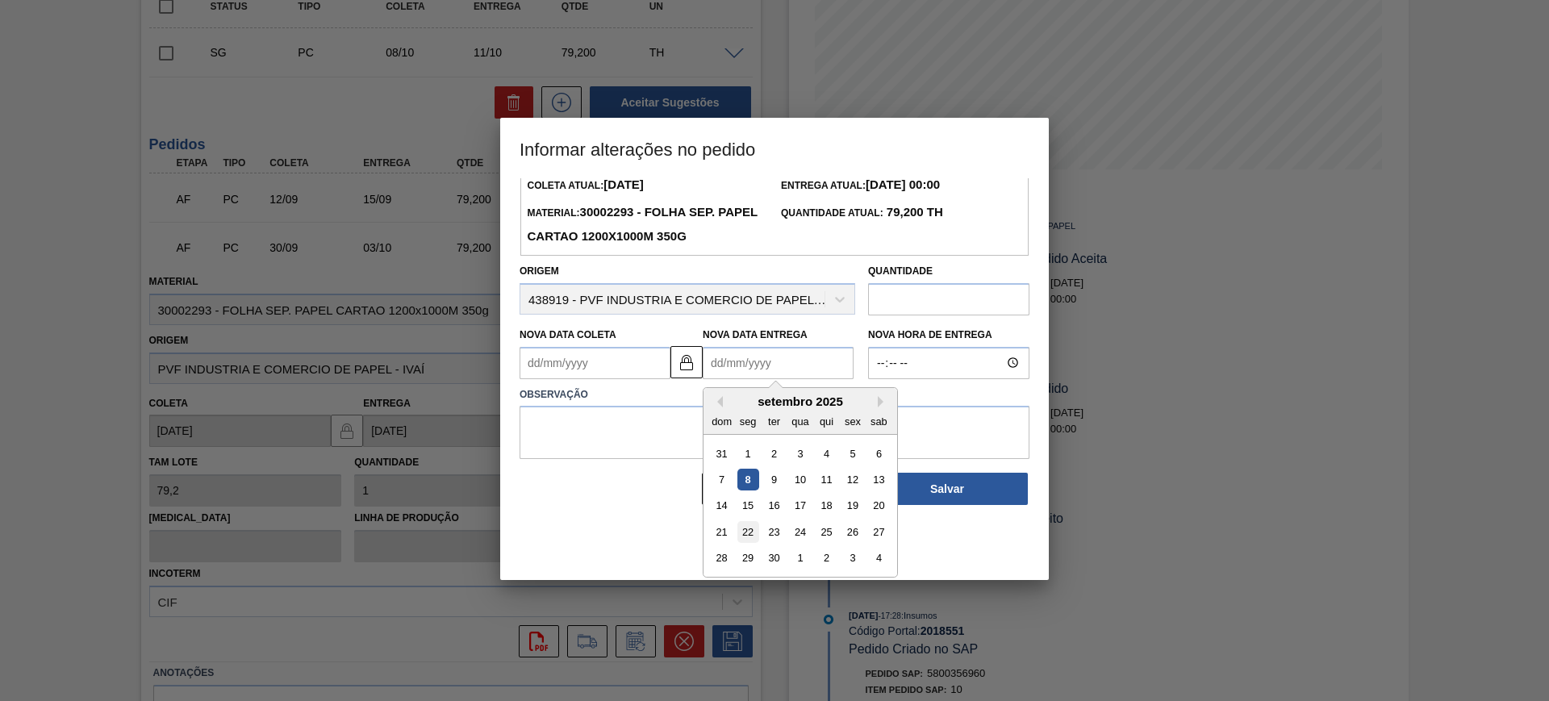
click at [750, 537] on div "22" at bounding box center [749, 532] width 22 height 22
type Coleta2018551 "[DATE]"
type Entrega2018551 "[DATE]"
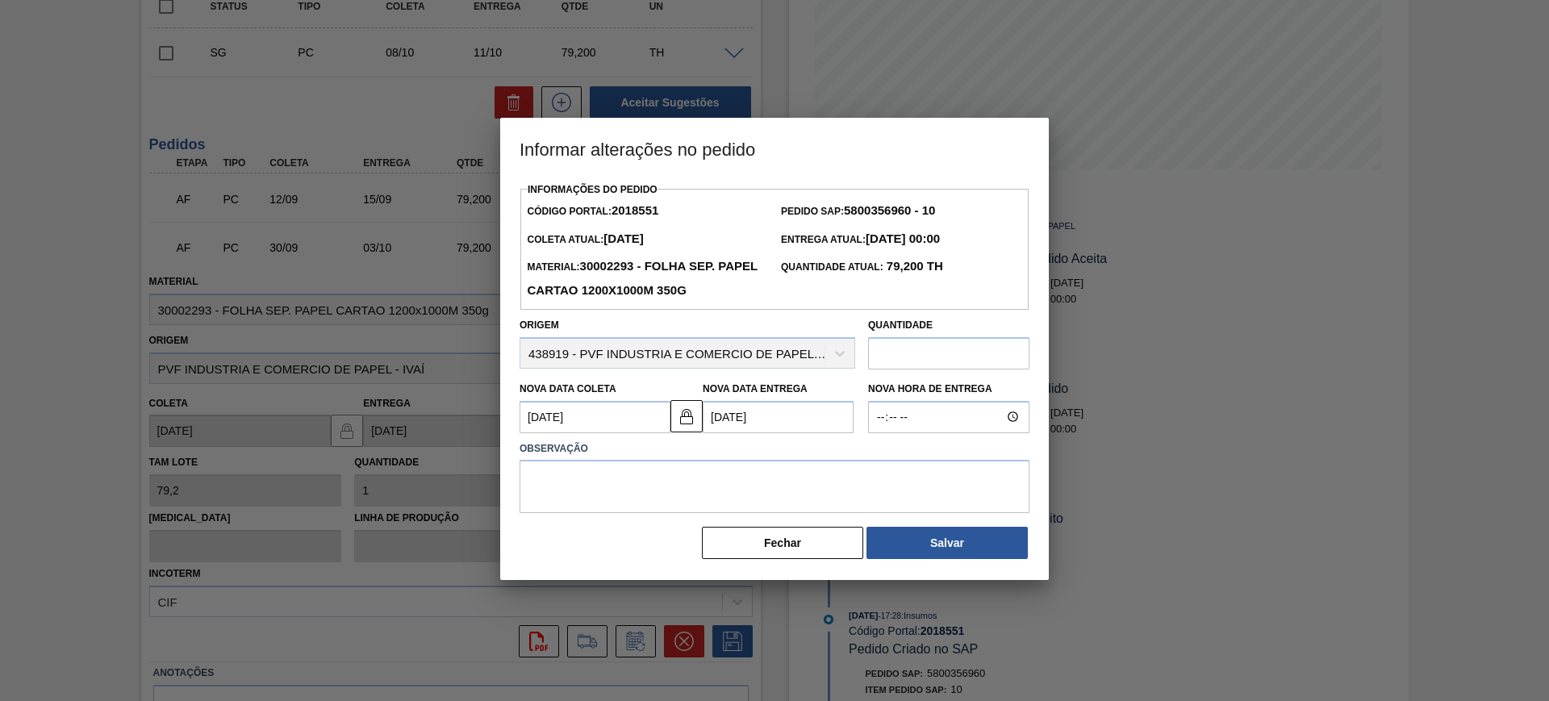
scroll to position [0, 0]
click at [688, 476] on textarea at bounding box center [775, 486] width 510 height 53
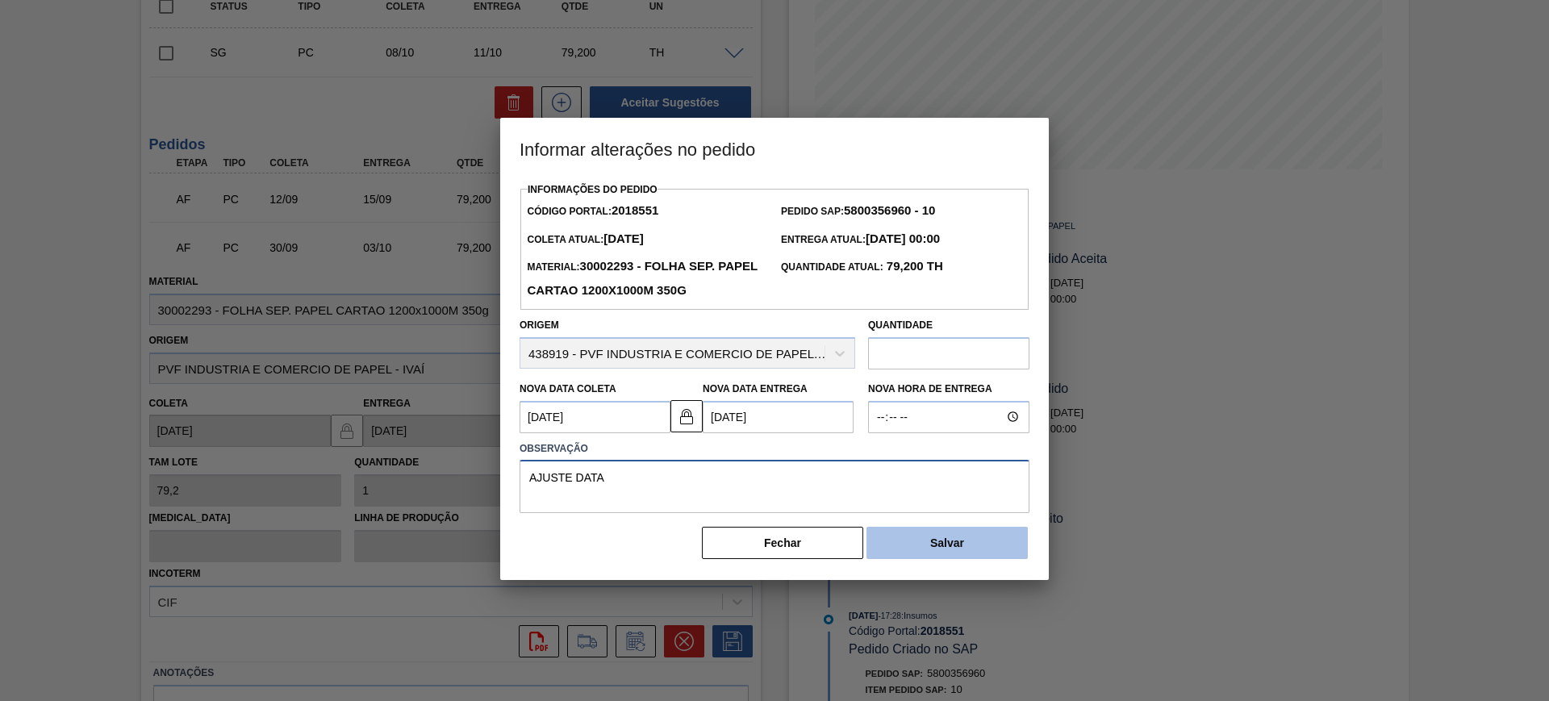
type textarea "AJUSTE DATA"
click at [1000, 546] on button "Salvar" at bounding box center [947, 543] width 161 height 32
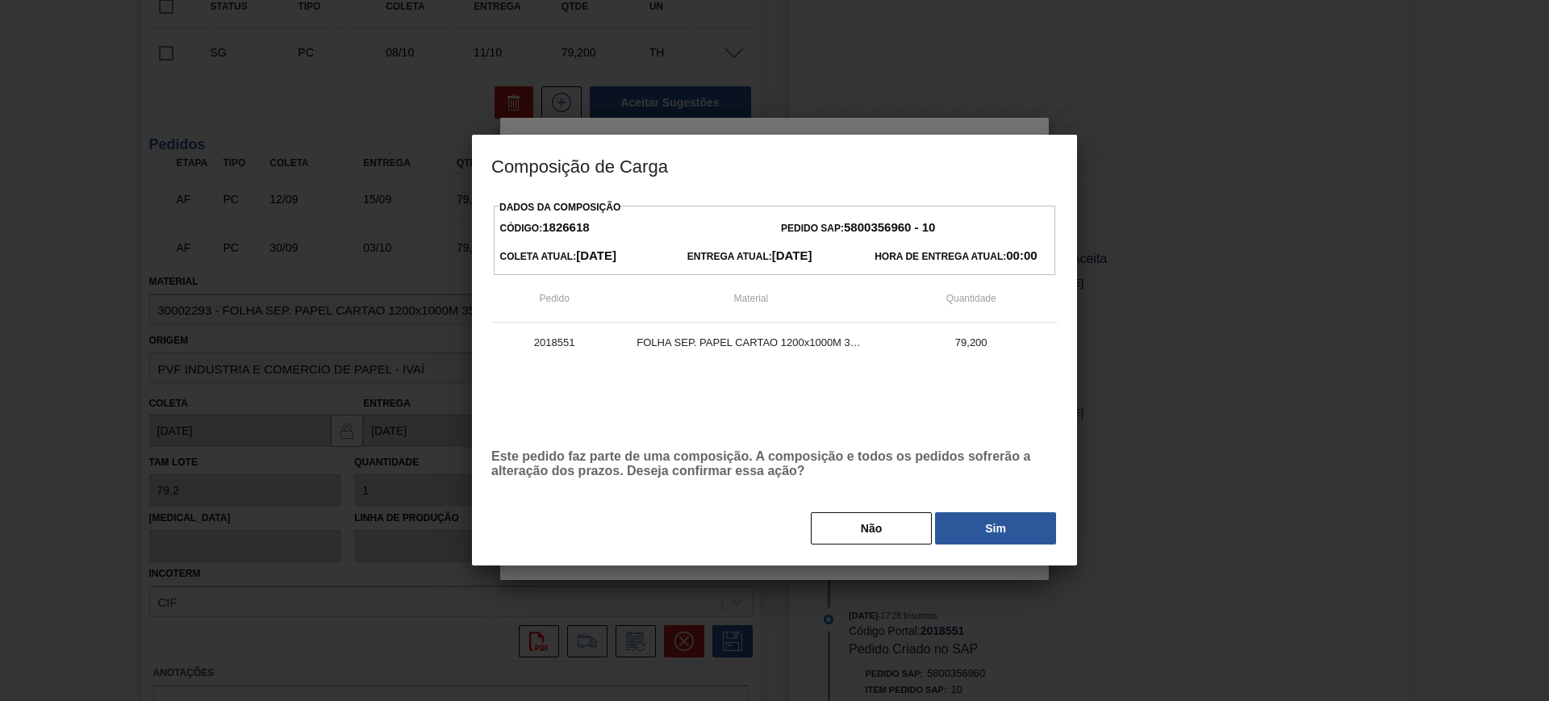
click at [999, 527] on button "Sim" at bounding box center [995, 528] width 121 height 32
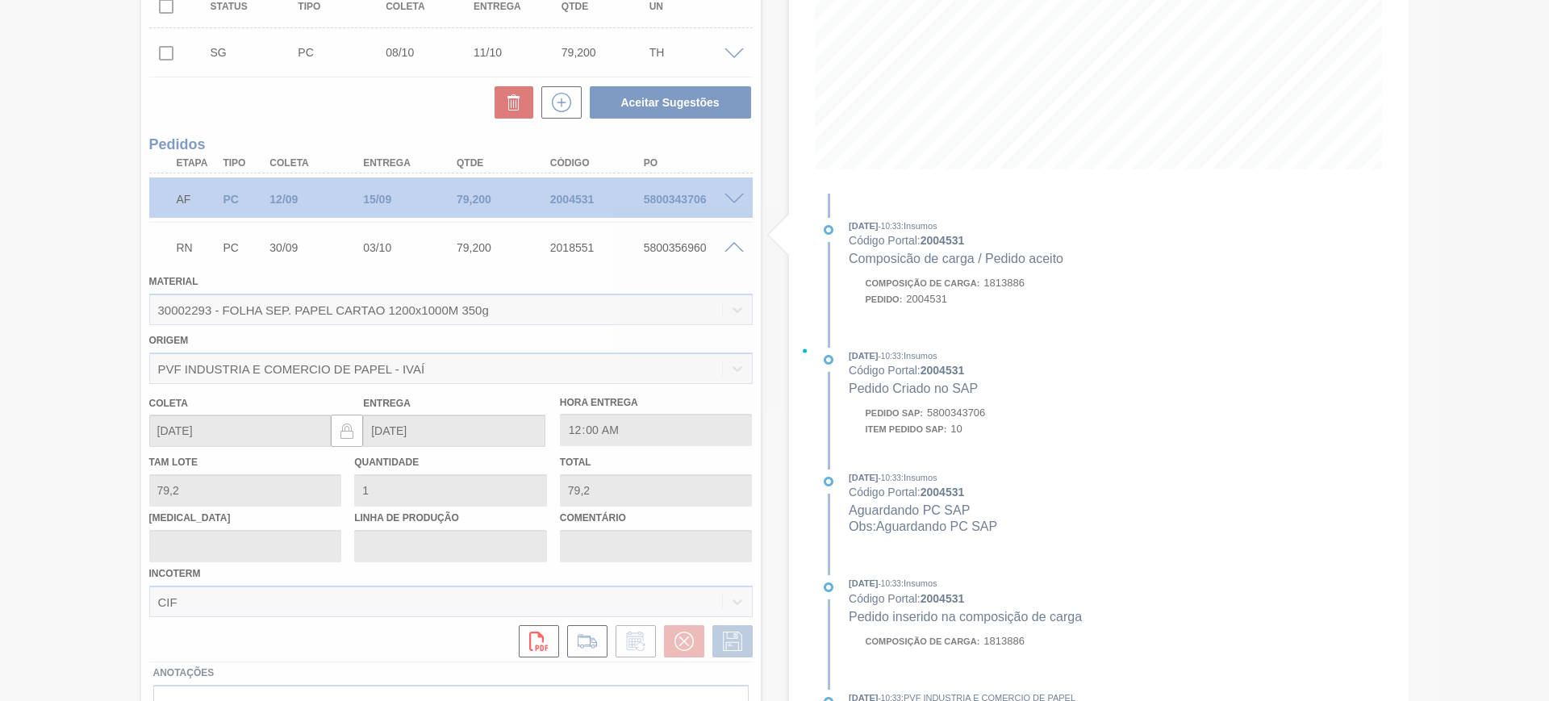
scroll to position [4, 0]
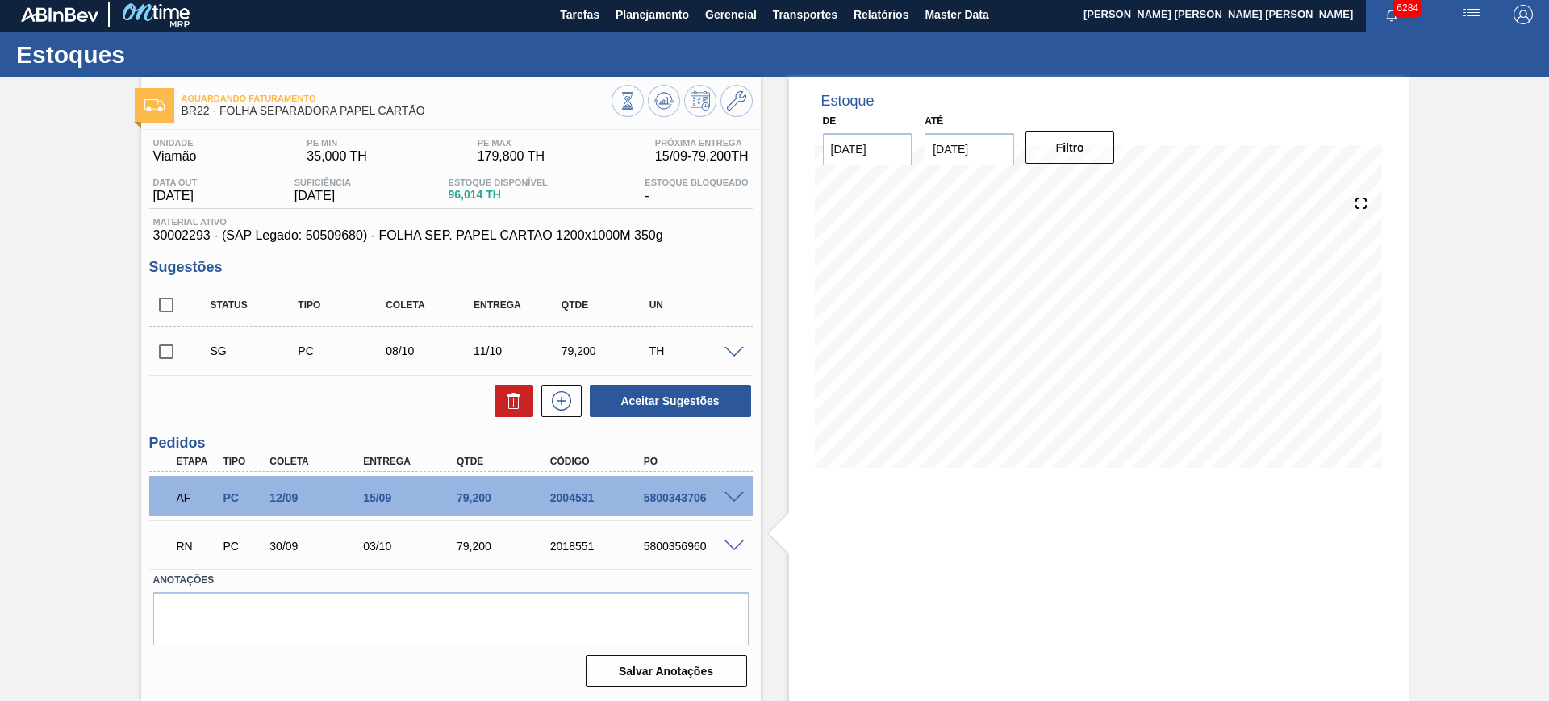
click at [174, 314] on input "checkbox" at bounding box center [166, 305] width 34 height 34
checkbox input "true"
click at [690, 405] on button "Aceitar Sugestões" at bounding box center [670, 401] width 161 height 32
checkbox input "false"
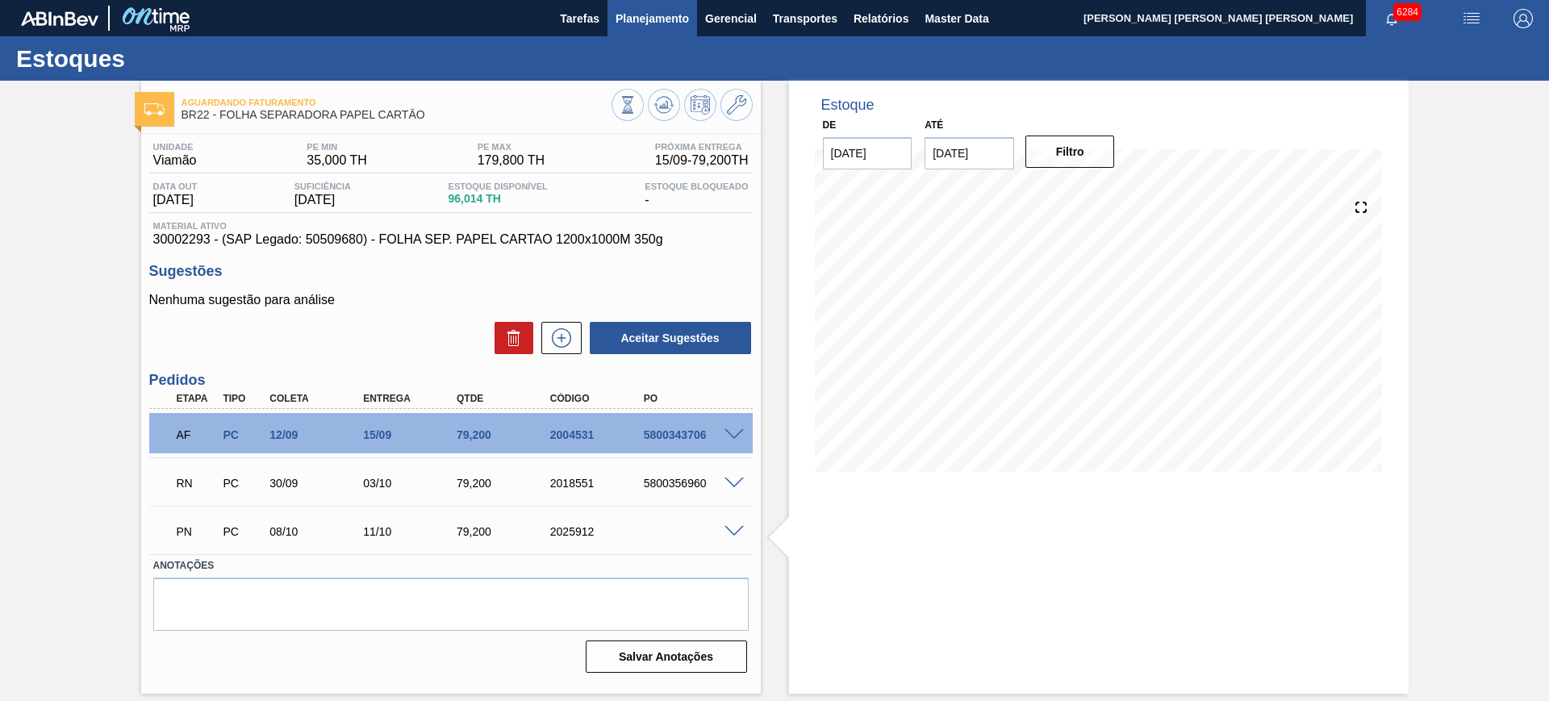
scroll to position [0, 0]
click at [659, 103] on icon at bounding box center [663, 104] width 19 height 19
click at [654, 23] on span "Planejamento" at bounding box center [652, 18] width 73 height 19
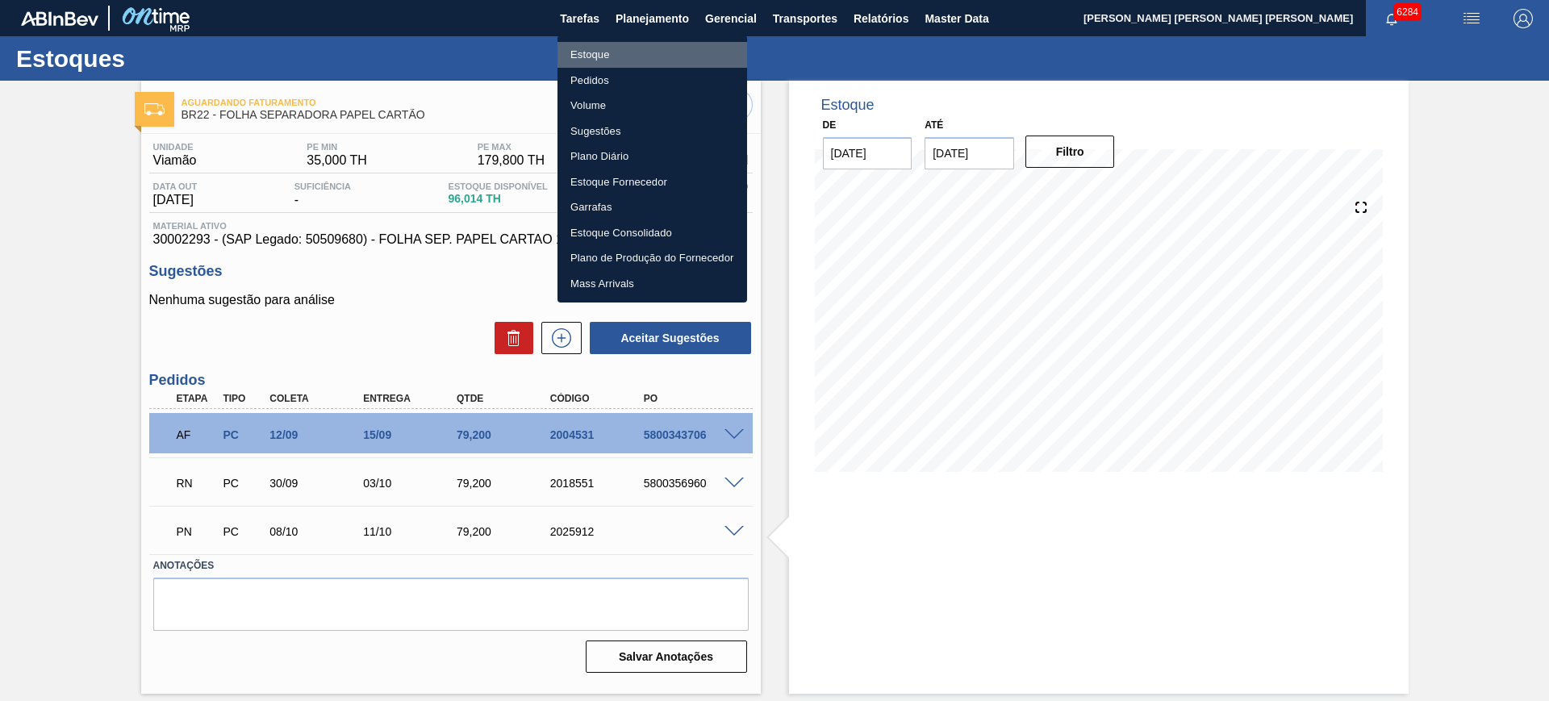
click at [613, 62] on li "Estoque" at bounding box center [653, 55] width 190 height 26
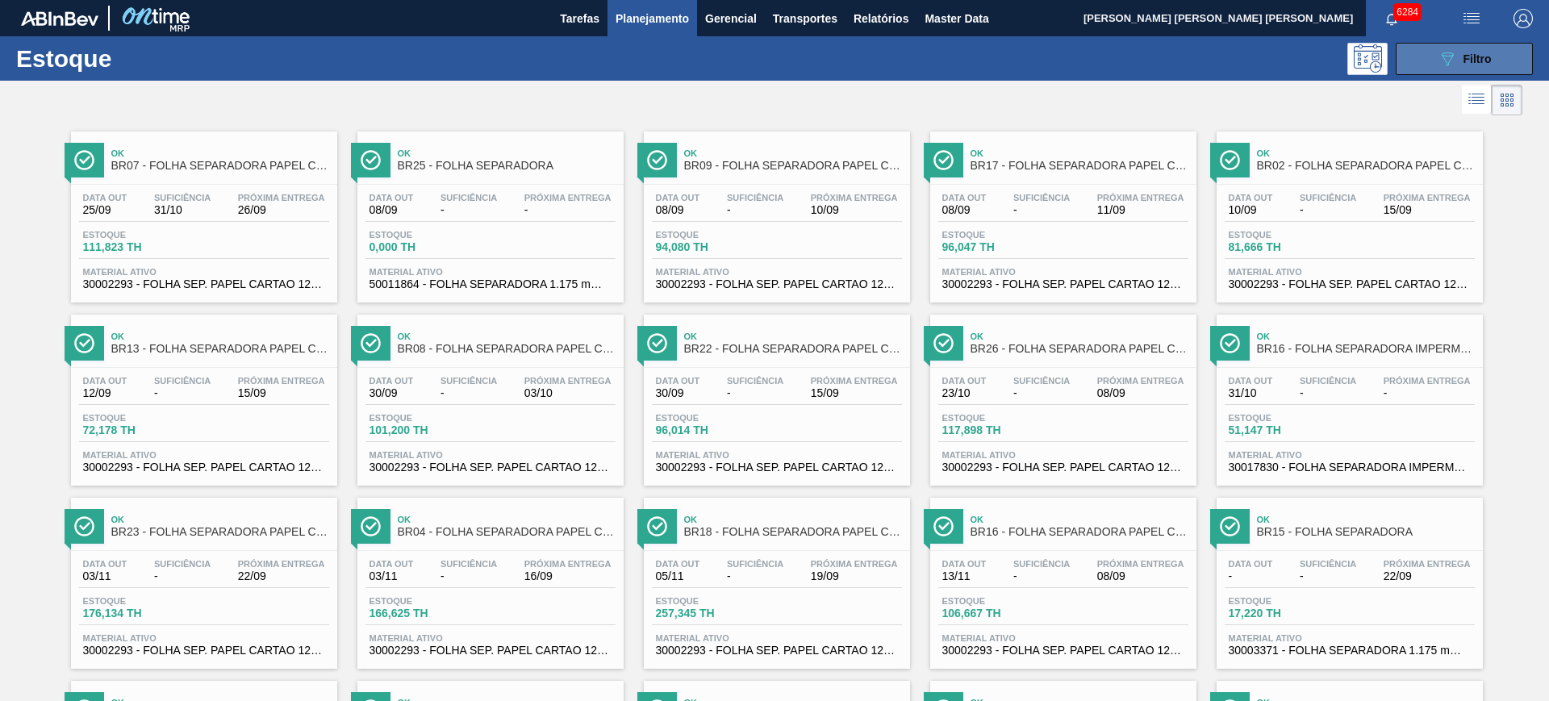
click at [1438, 61] on icon "089F7B8B-B2A5-4AFE-B5C0-19BA573D28AC" at bounding box center [1447, 58] width 19 height 19
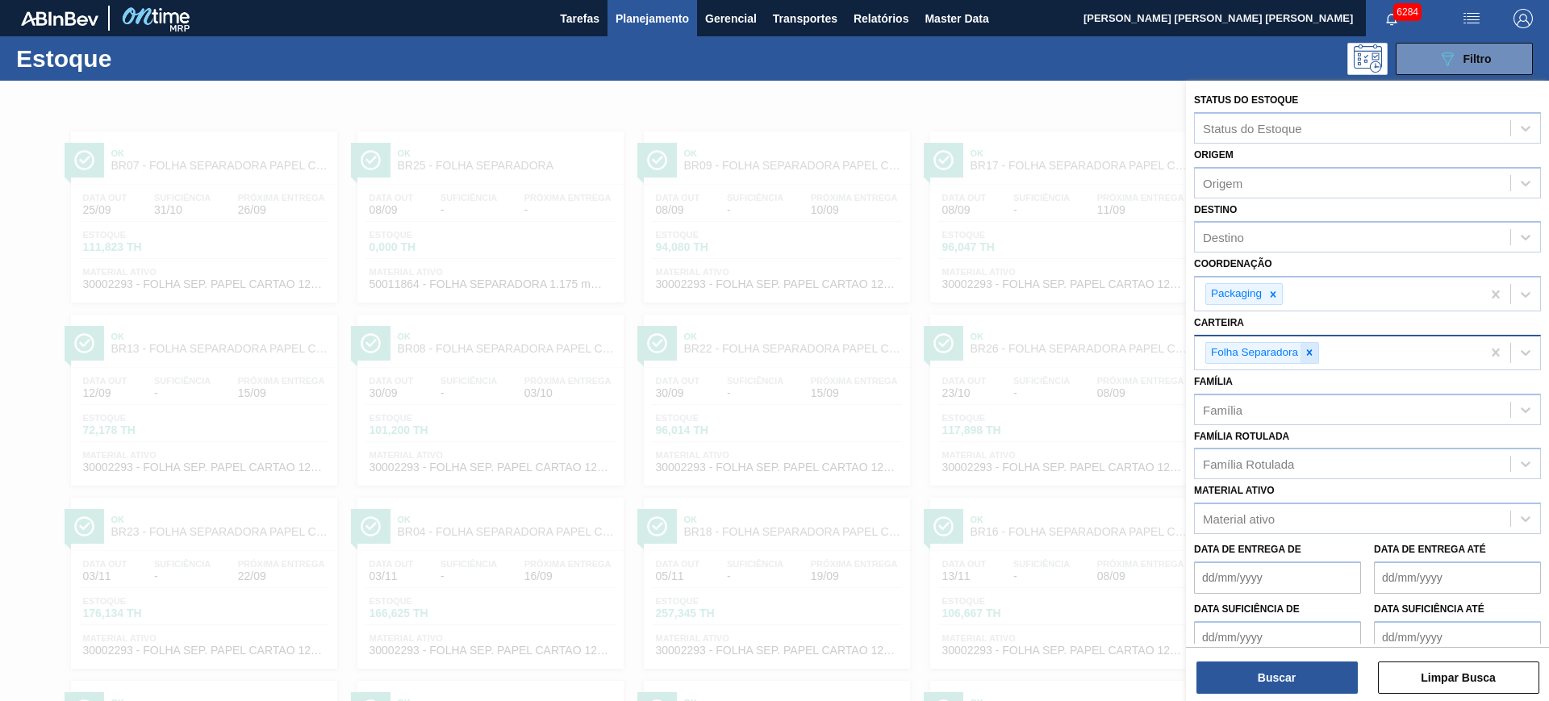
click at [1307, 353] on icon at bounding box center [1309, 352] width 11 height 11
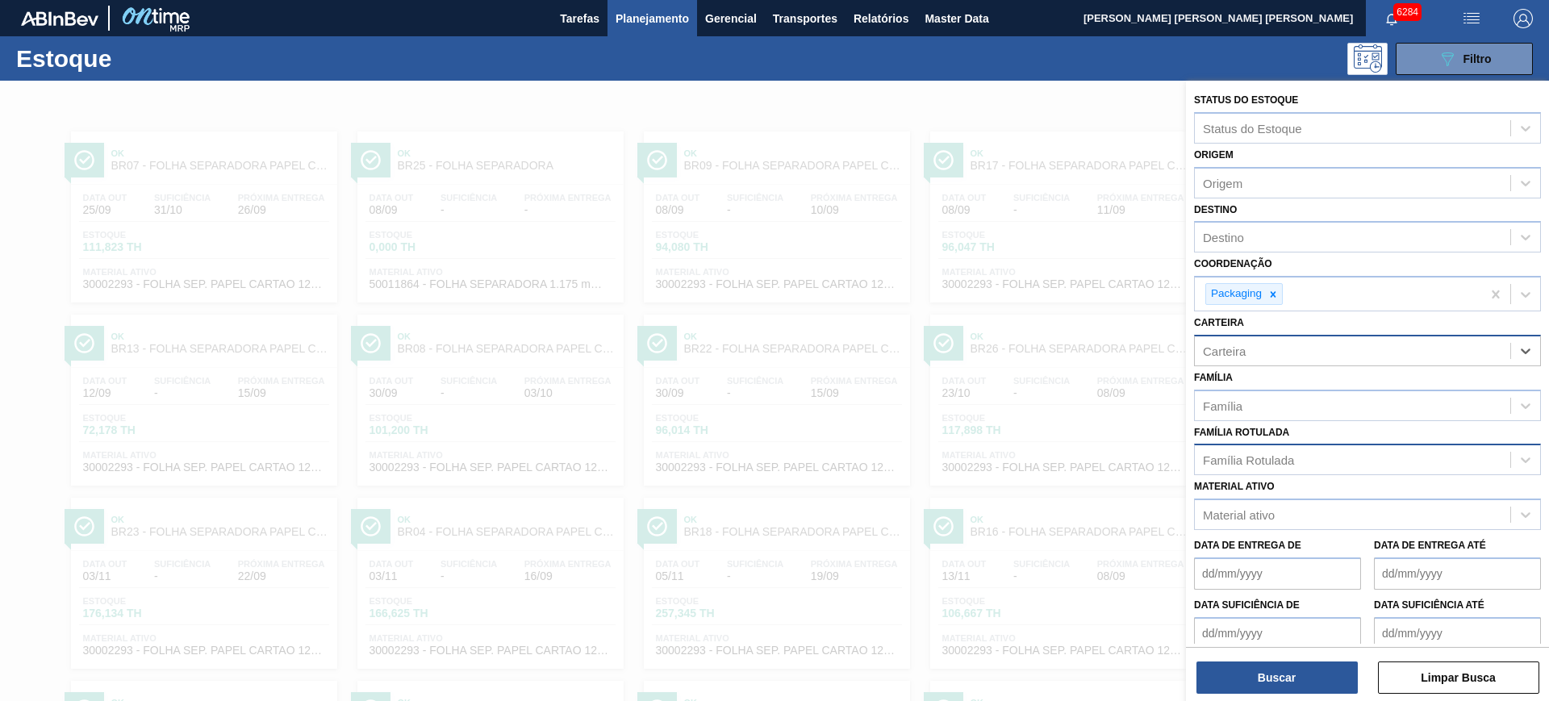
click at [1284, 446] on div "Família Rotulada" at bounding box center [1367, 459] width 347 height 31
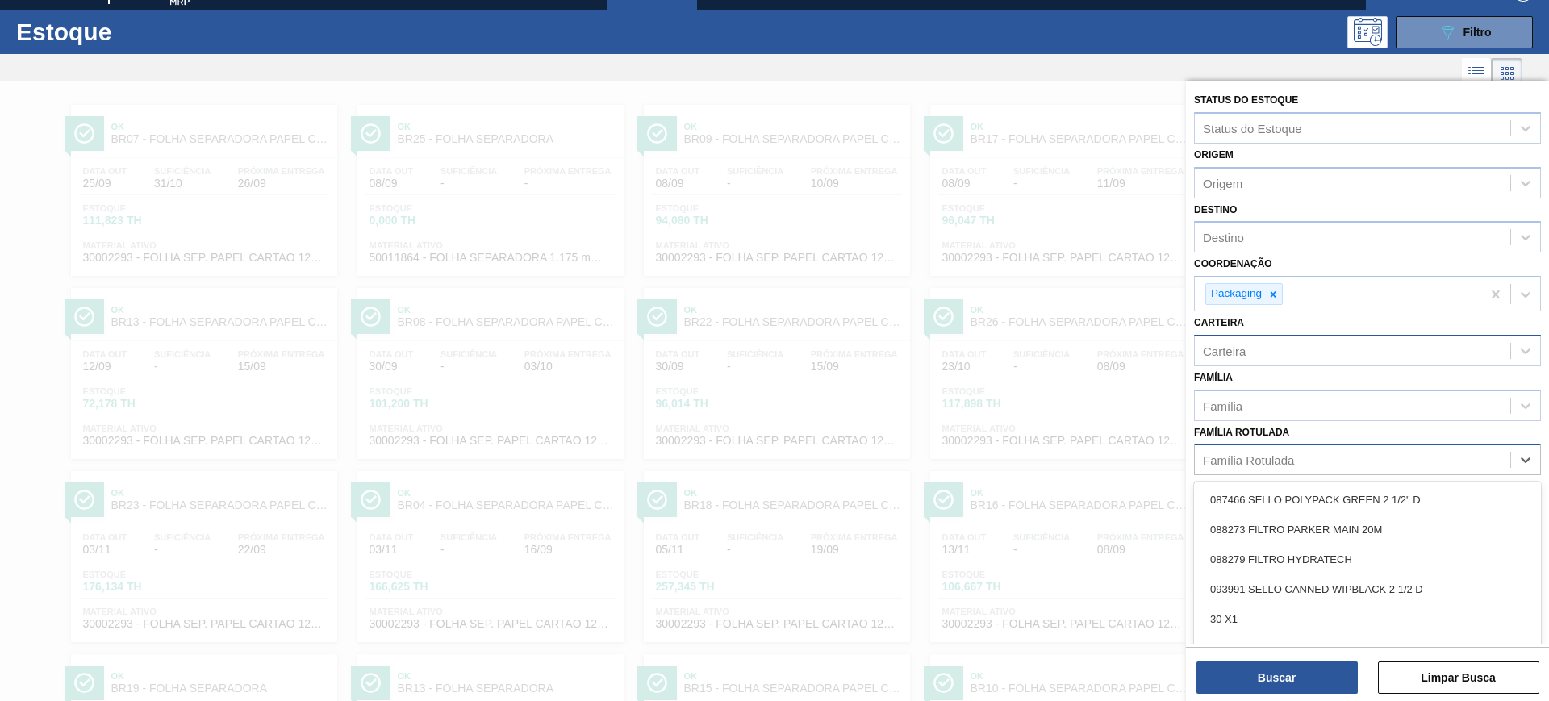
scroll to position [29, 0]
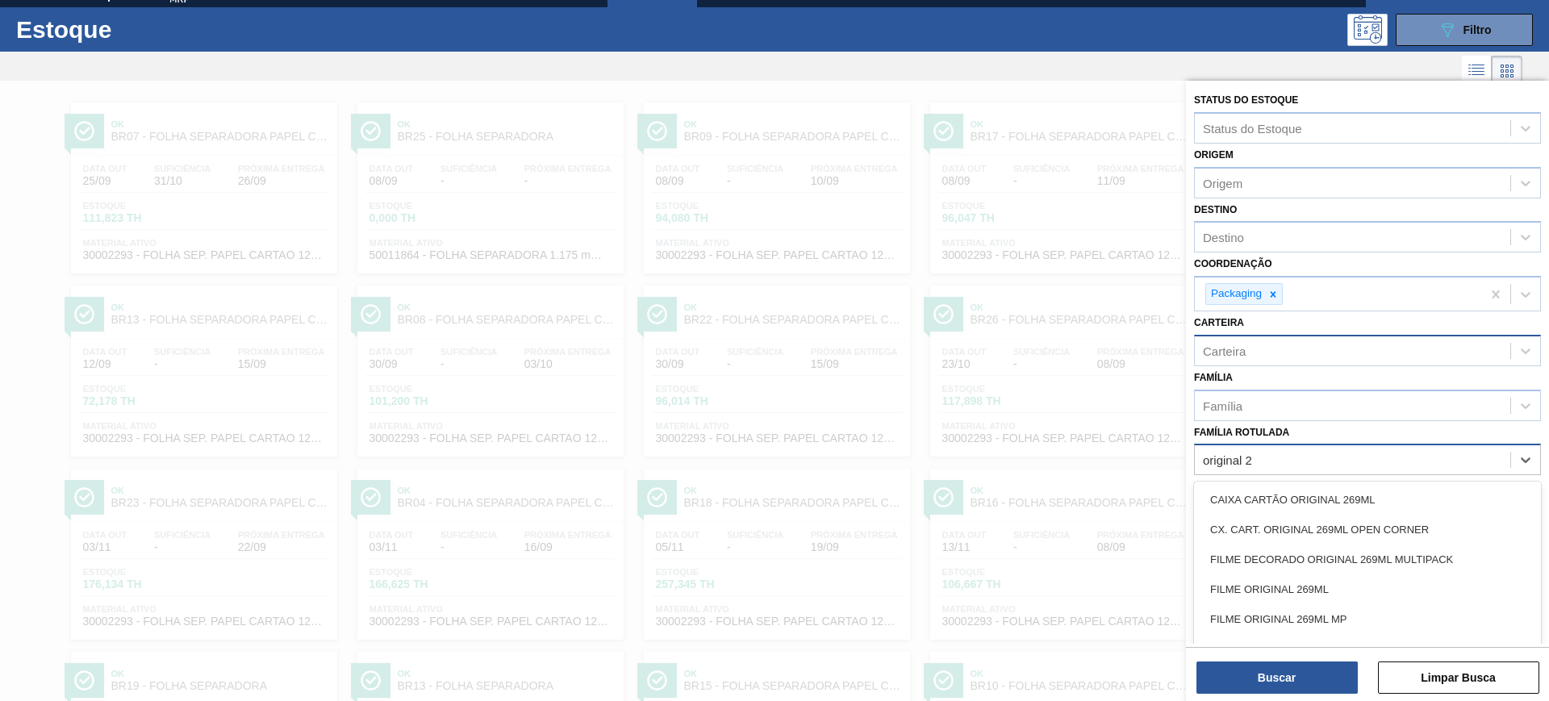
type Rotulada "original 26"
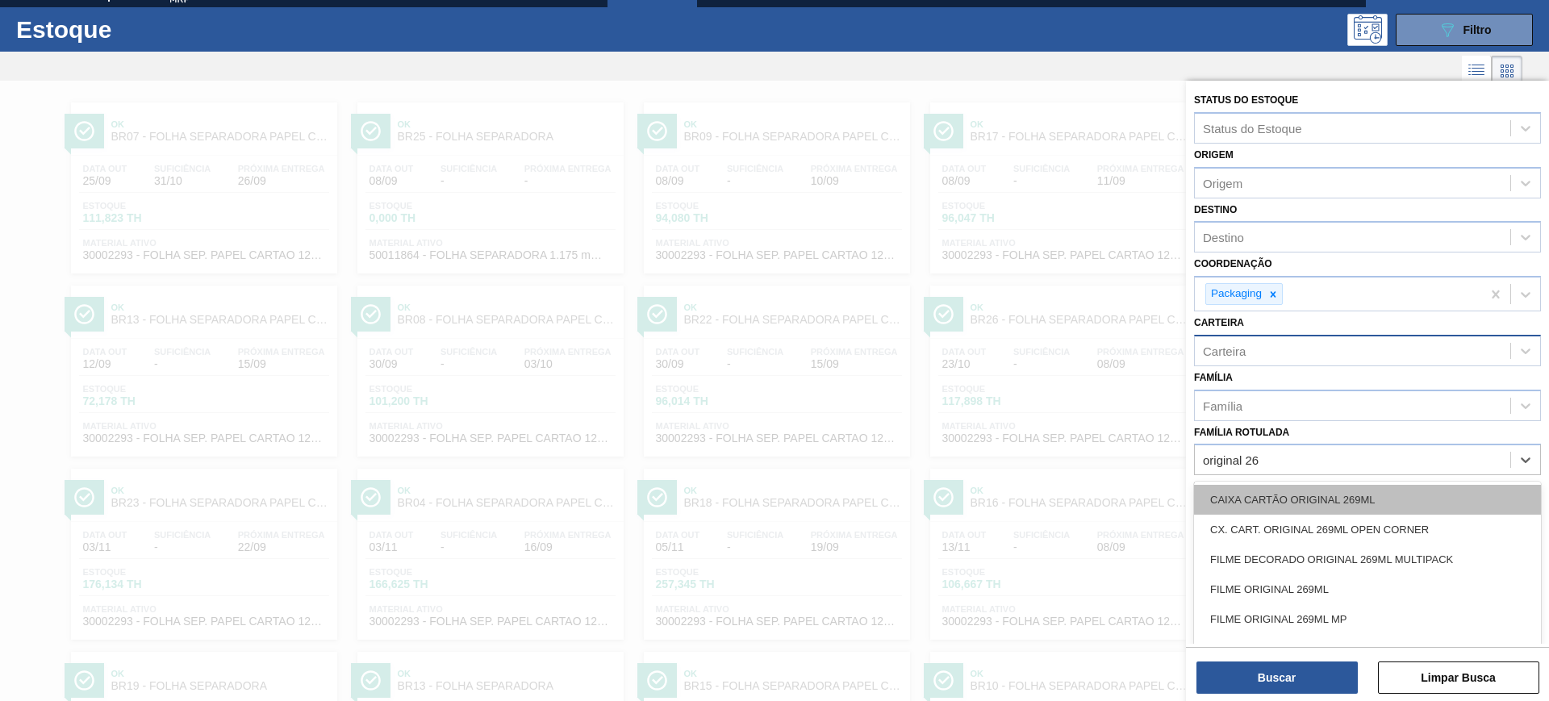
click at [1320, 492] on div "CAIXA CARTÃO ORIGINAL 269ML" at bounding box center [1367, 500] width 347 height 30
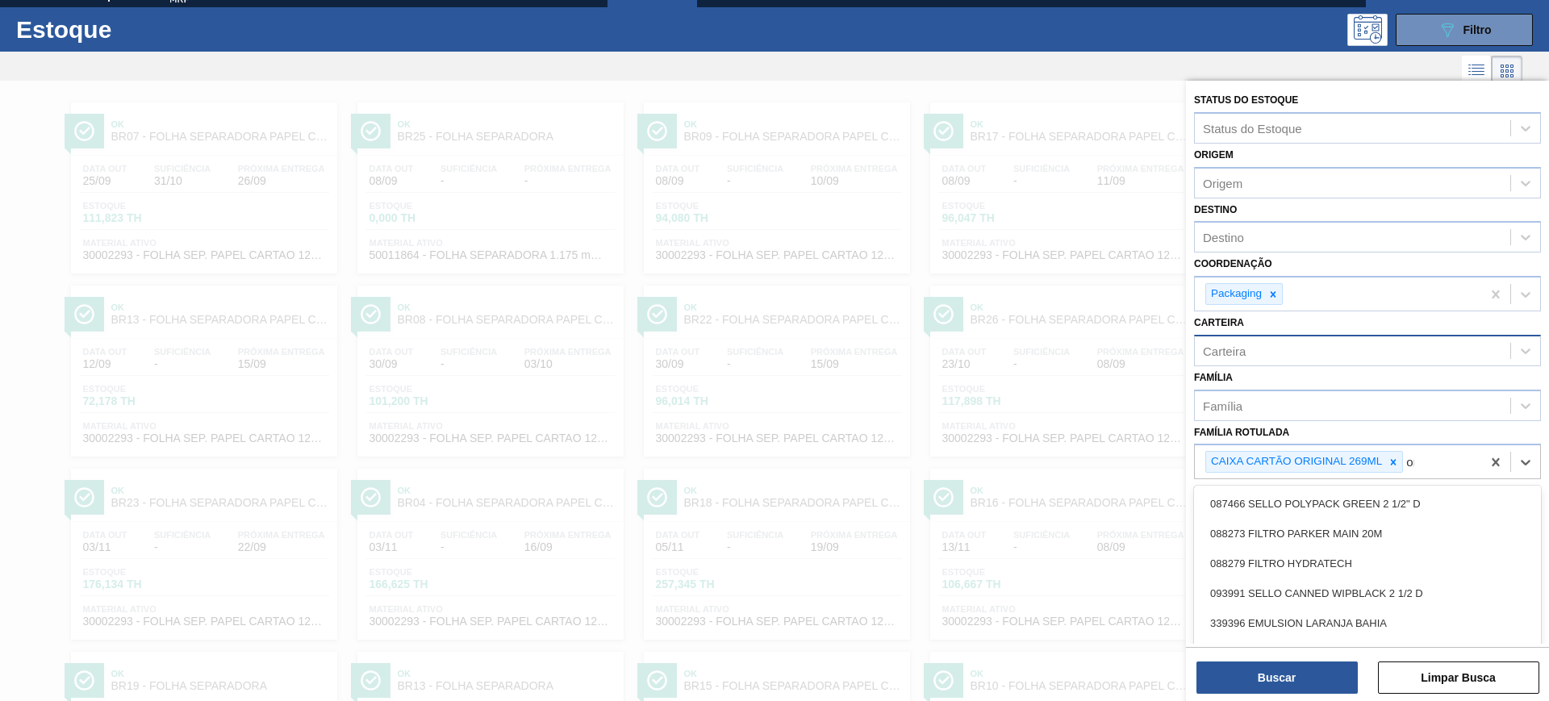
scroll to position [62, 0]
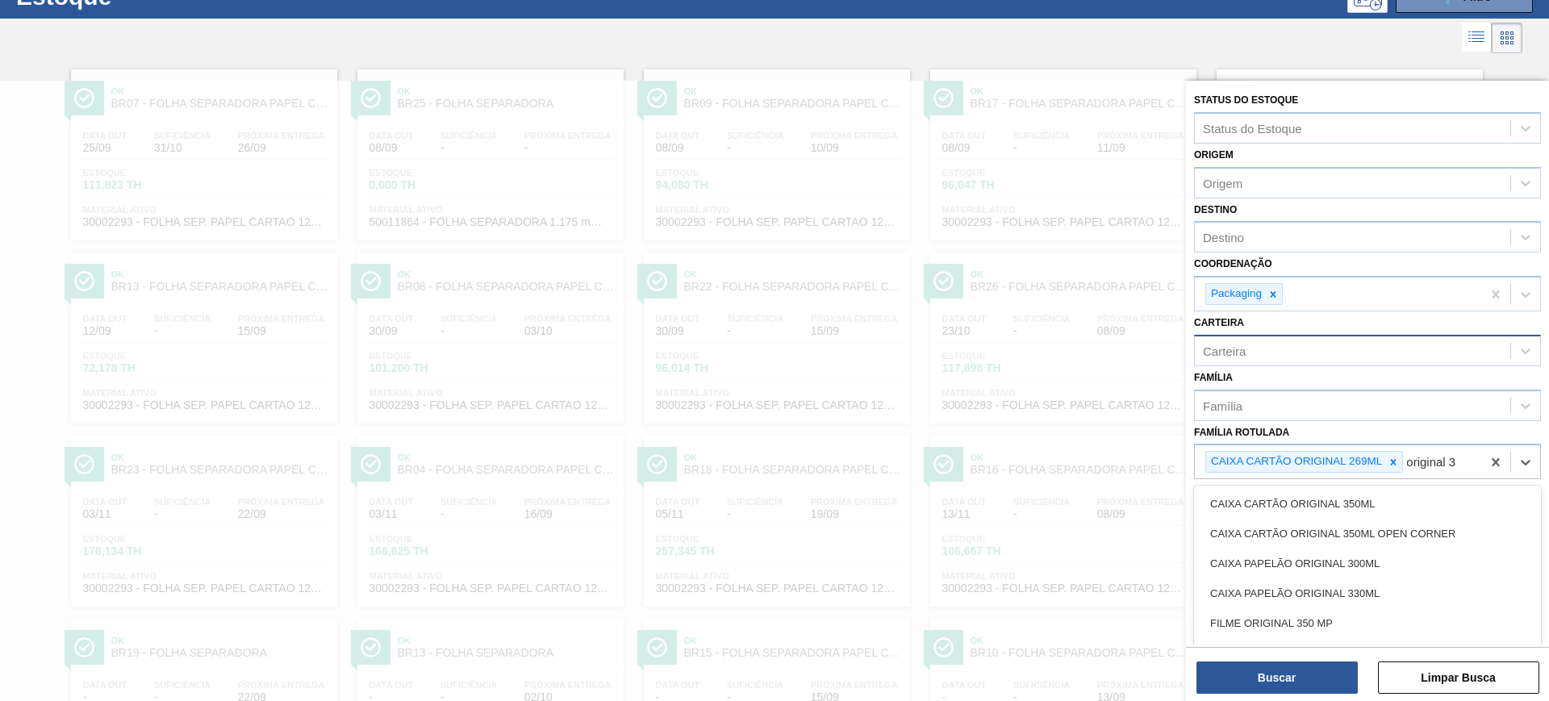
type Rotulada "original 35"
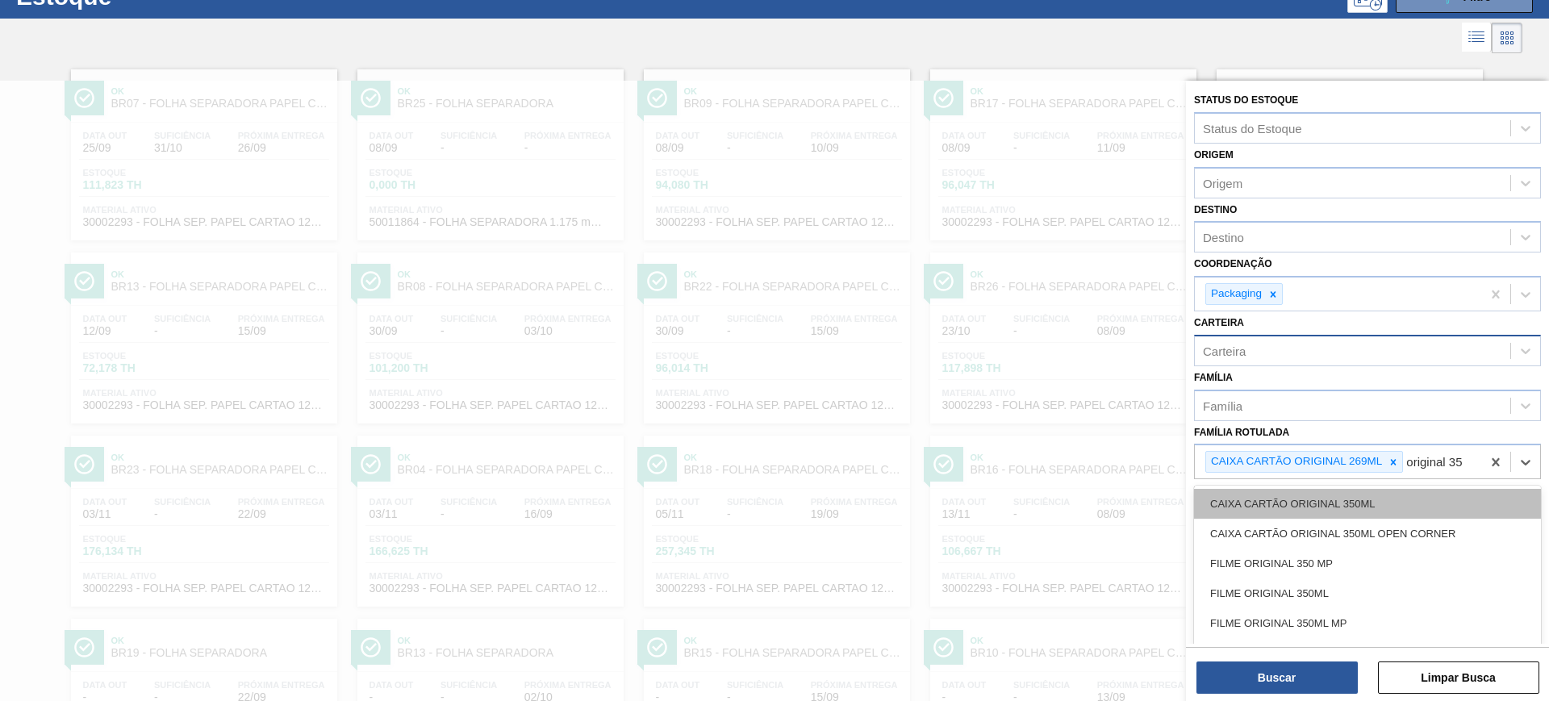
click at [1352, 501] on div "CAIXA CARTÃO ORIGINAL 350ML" at bounding box center [1367, 504] width 347 height 30
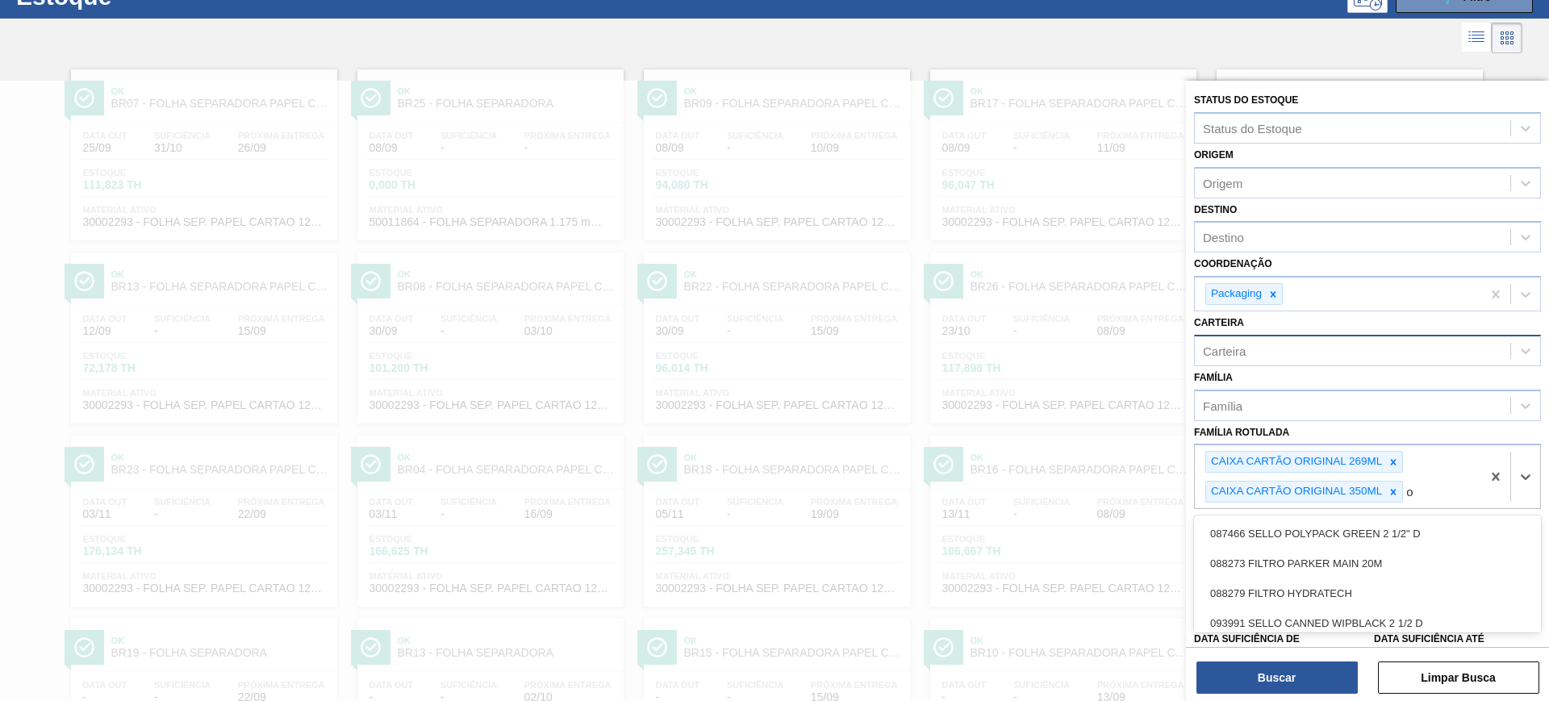
scroll to position [125, 0]
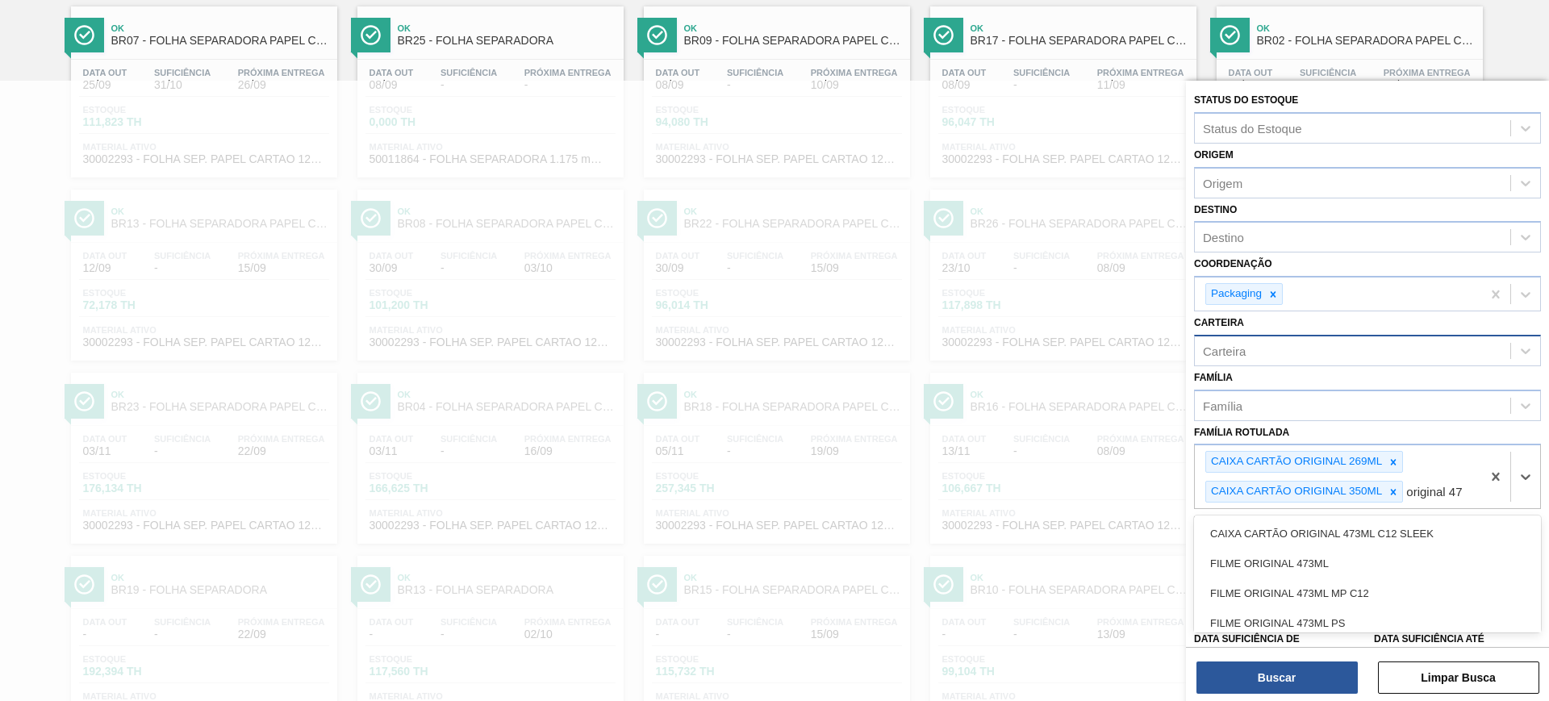
type Rotulada "original 473"
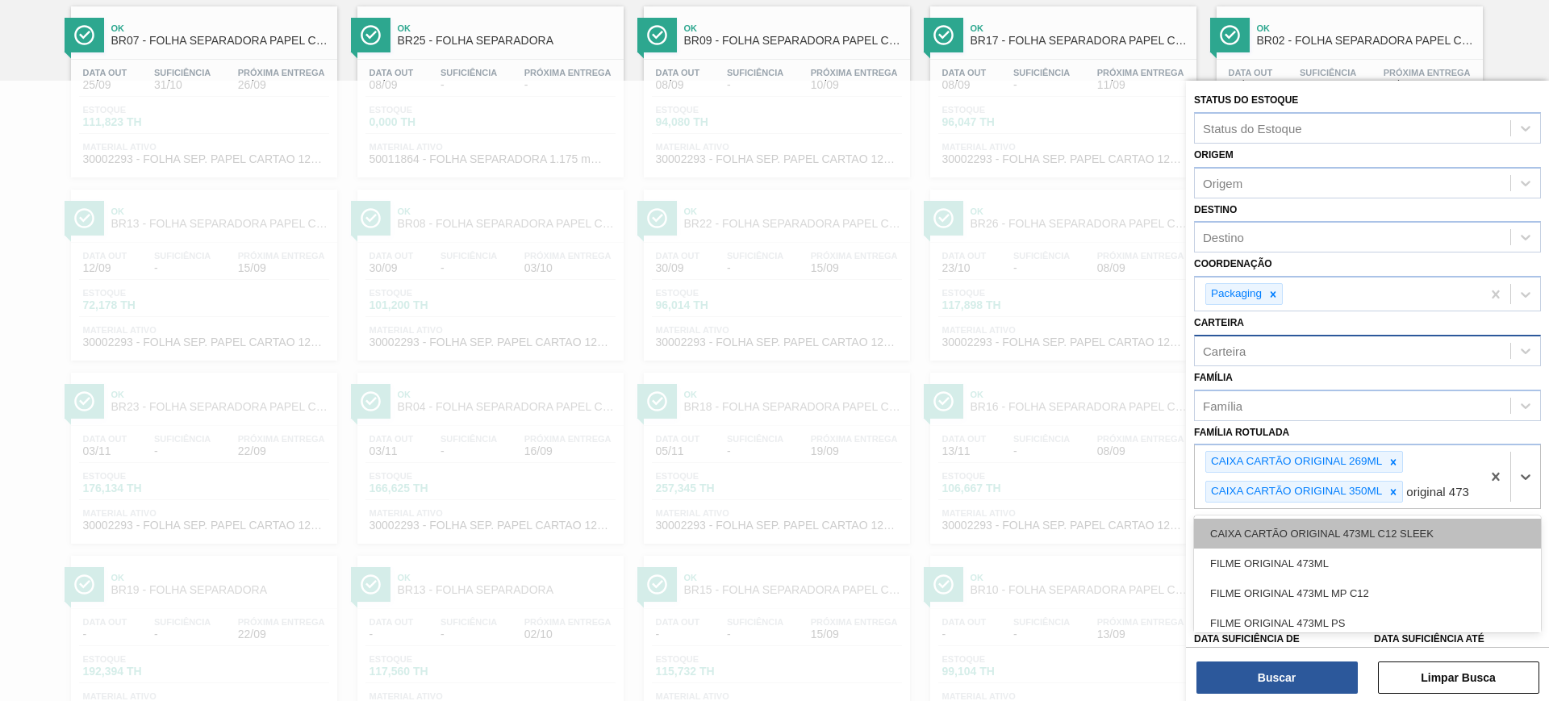
click at [1420, 549] on div "CAIXA CARTÃO ORIGINAL 473ML C12 SLEEK" at bounding box center [1367, 534] width 347 height 30
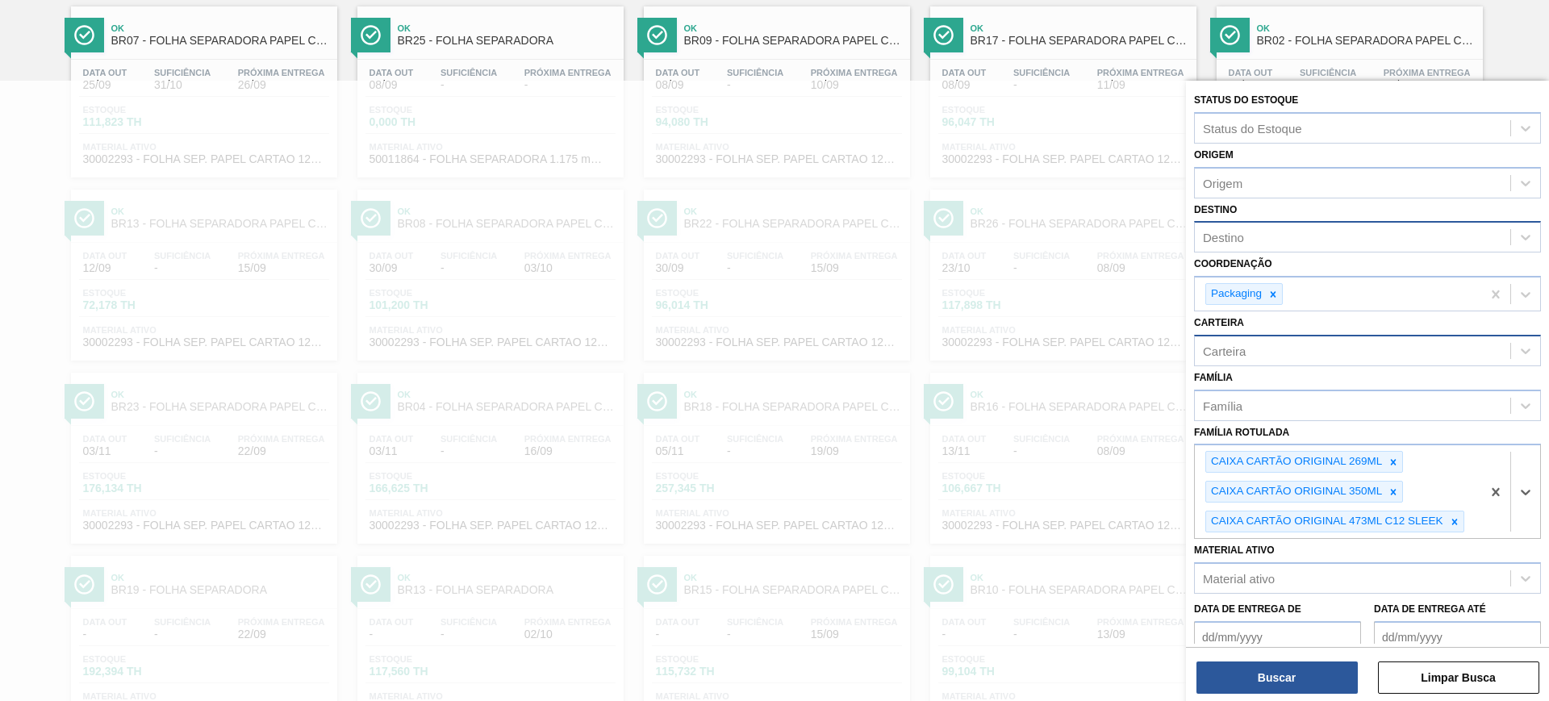
click at [1318, 226] on div "Destino" at bounding box center [1353, 237] width 316 height 23
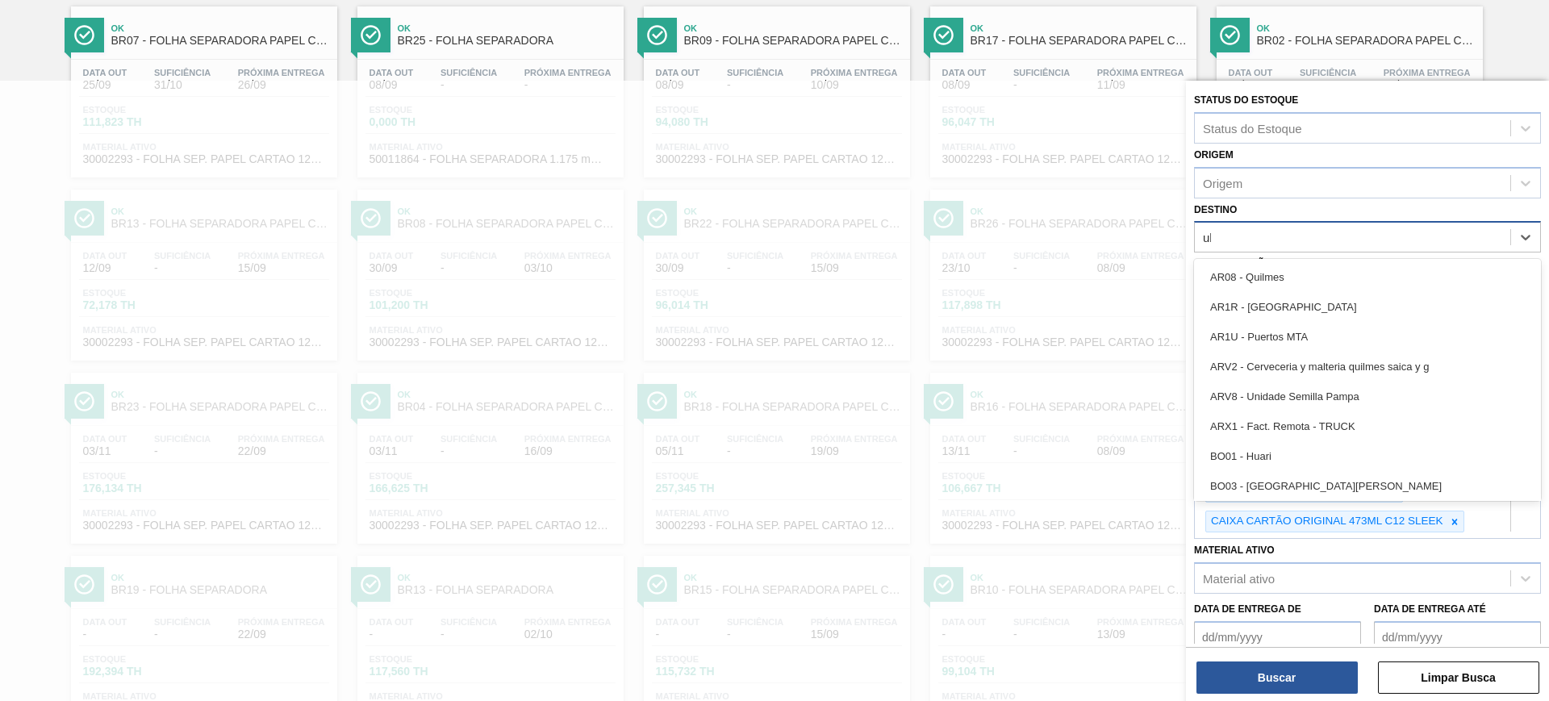
type input "ube"
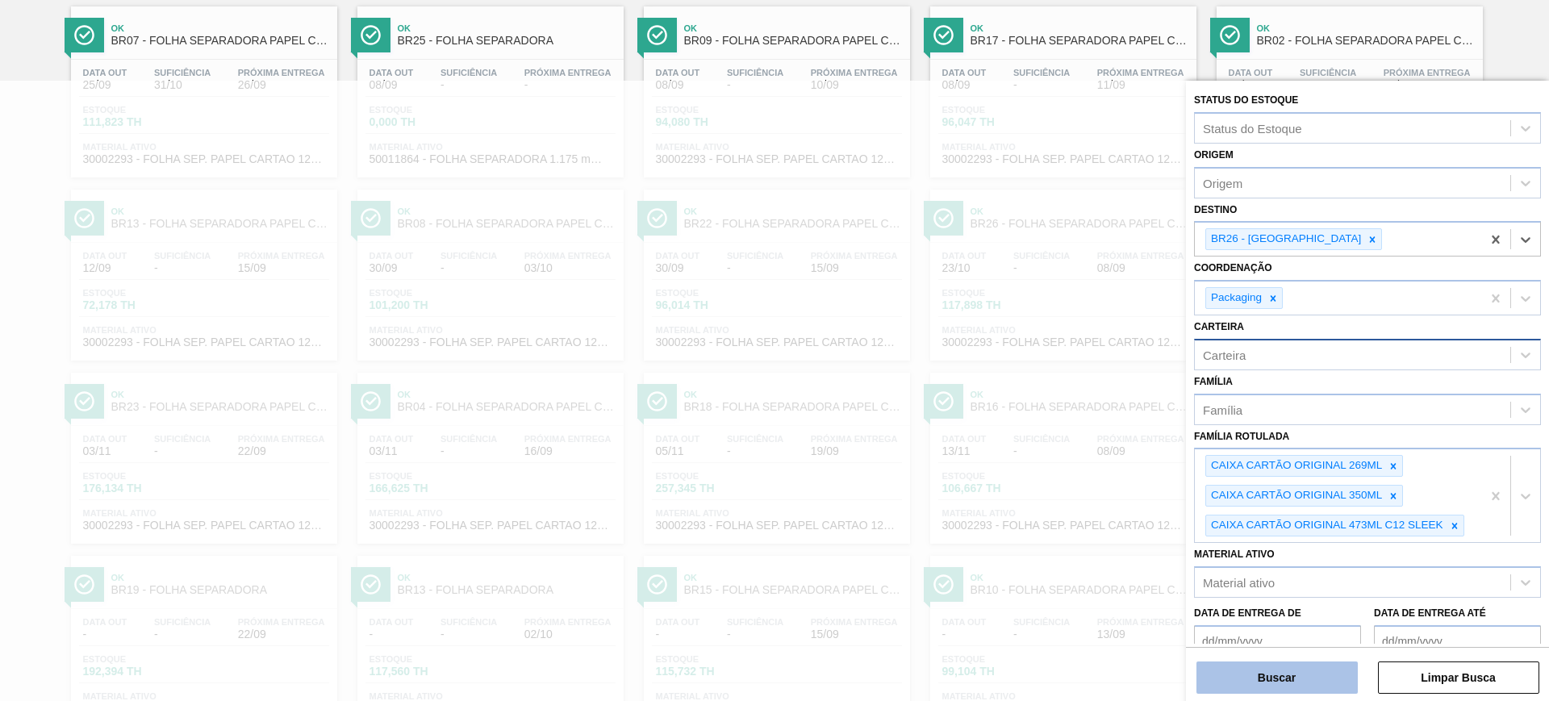
click at [1322, 663] on button "Buscar" at bounding box center [1277, 678] width 161 height 32
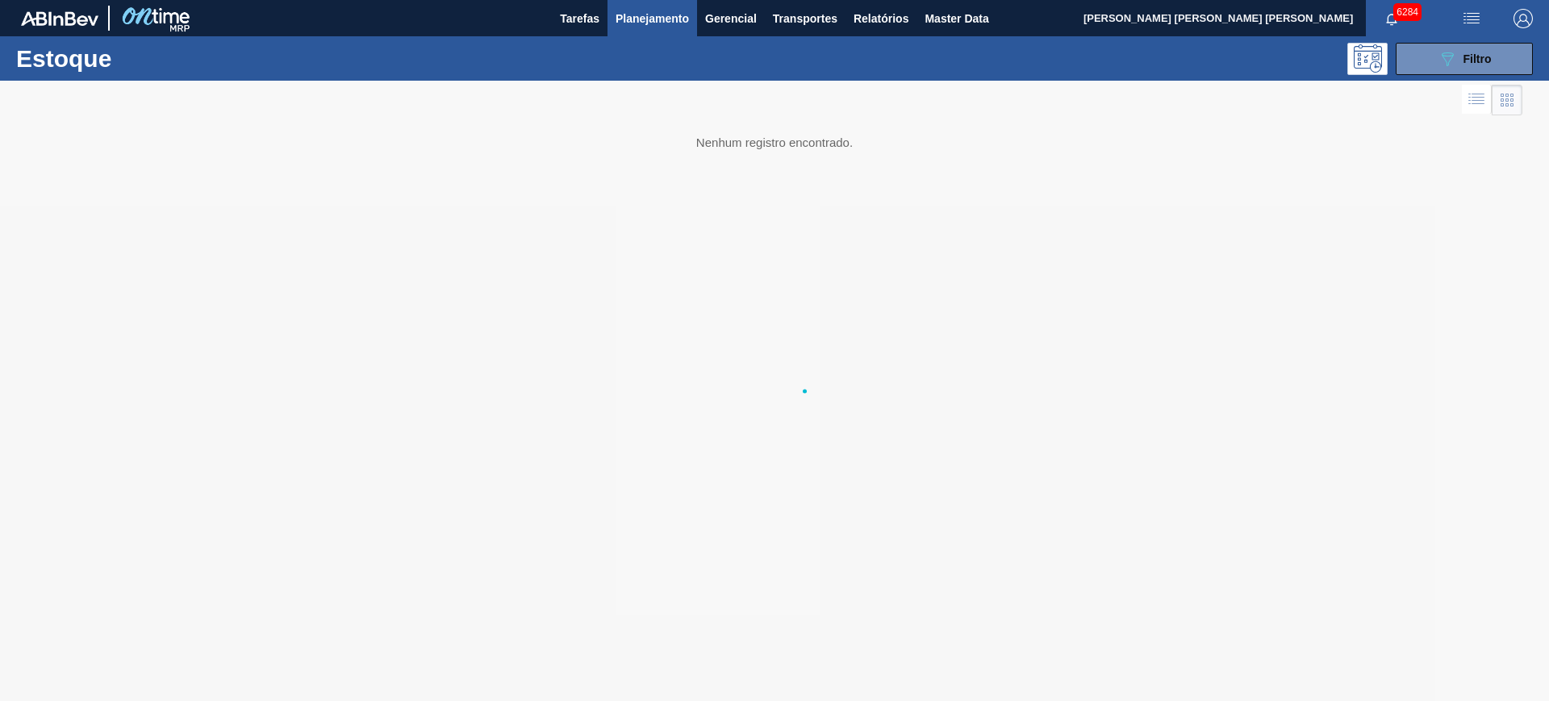
scroll to position [0, 0]
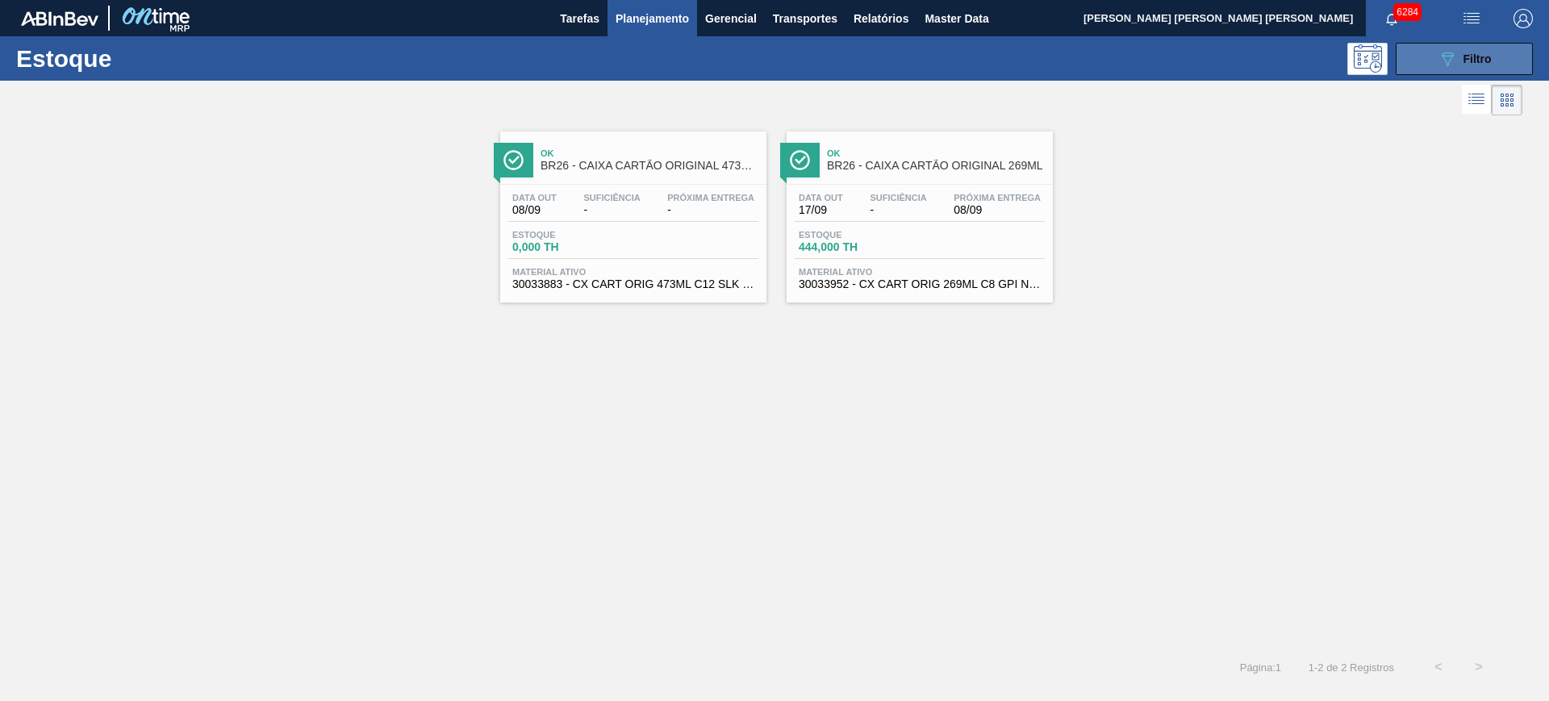
click at [1447, 67] on icon "089F7B8B-B2A5-4AFE-B5C0-19BA573D28AC" at bounding box center [1447, 58] width 19 height 19
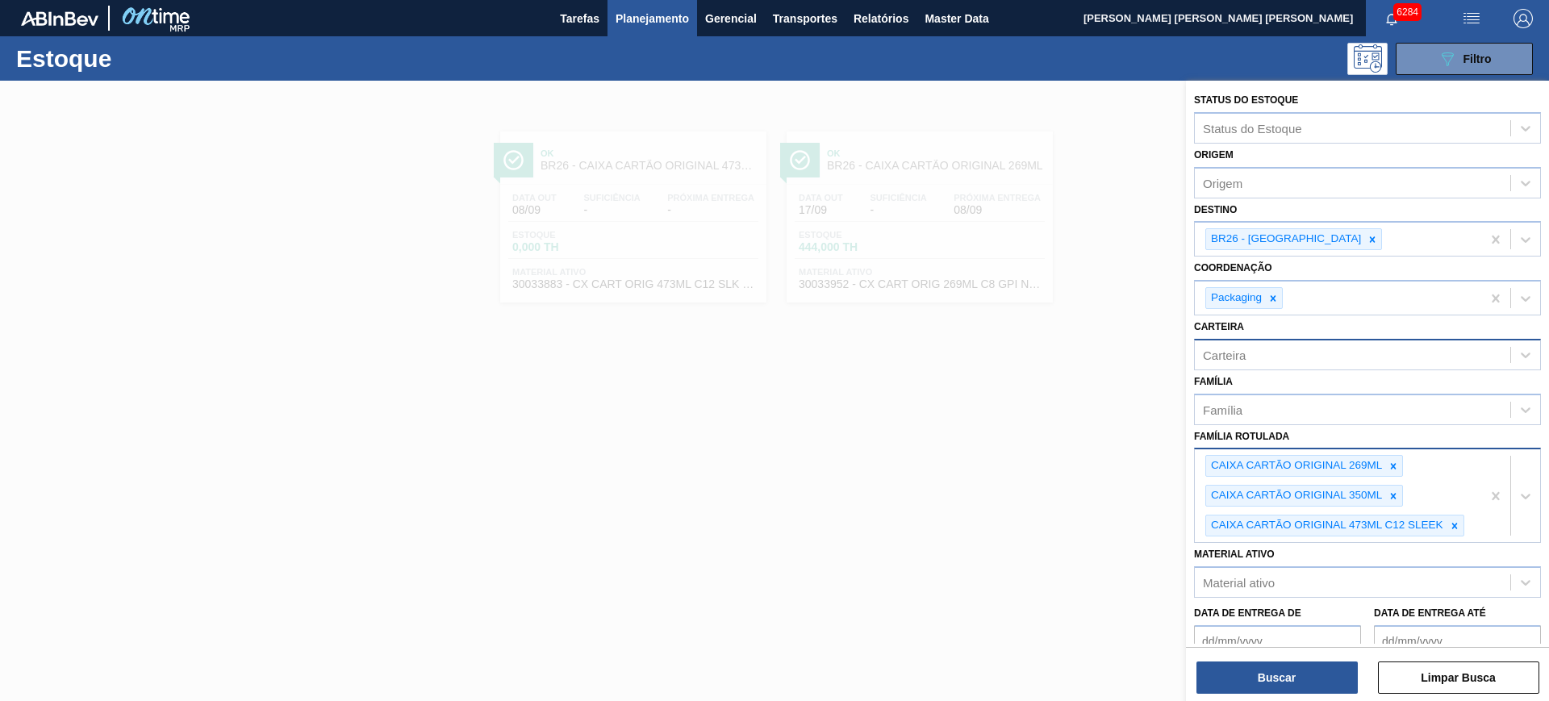
click at [1469, 523] on Rotulada "Família Rotulada" at bounding box center [1469, 526] width 2 height 14
type Rotulada "original 473"
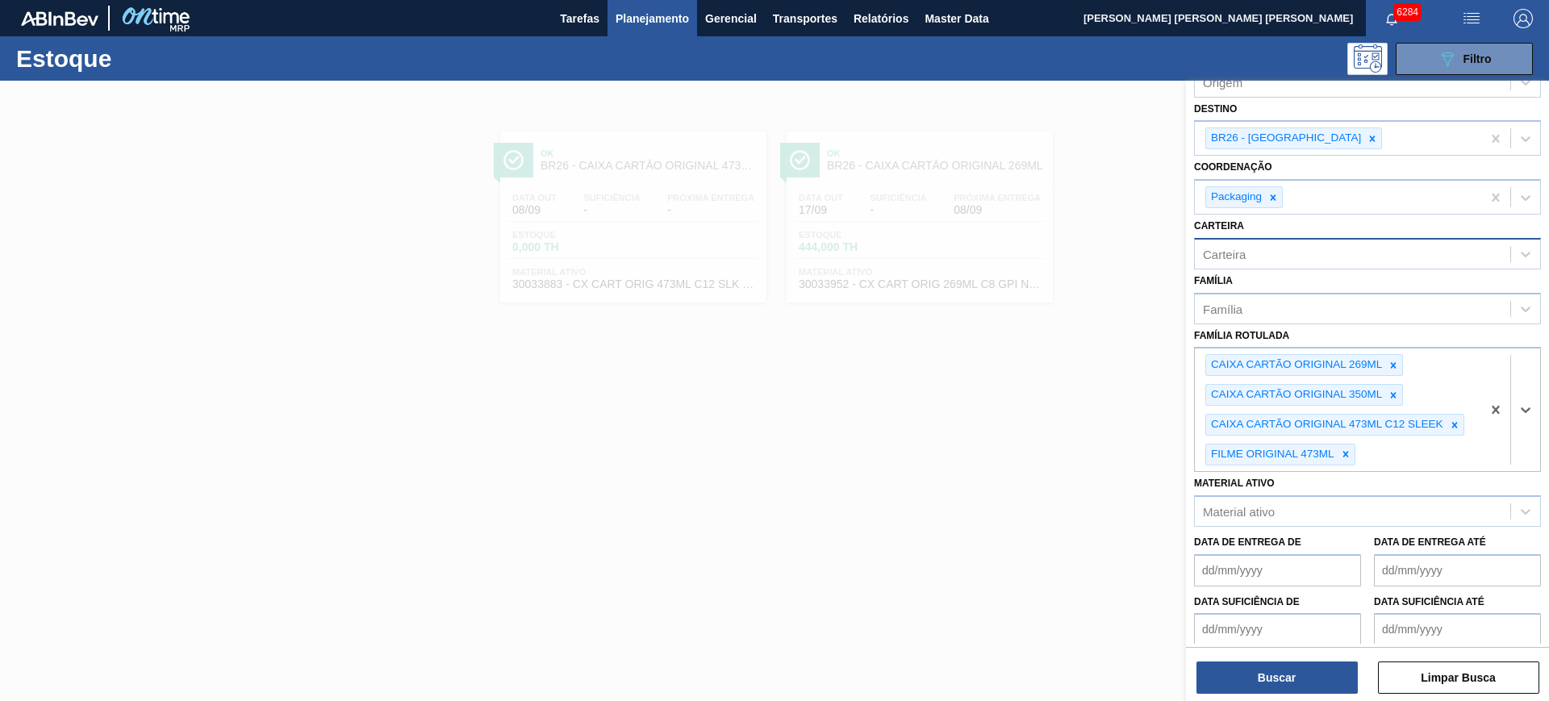
click at [1000, 420] on div at bounding box center [774, 431] width 1549 height 701
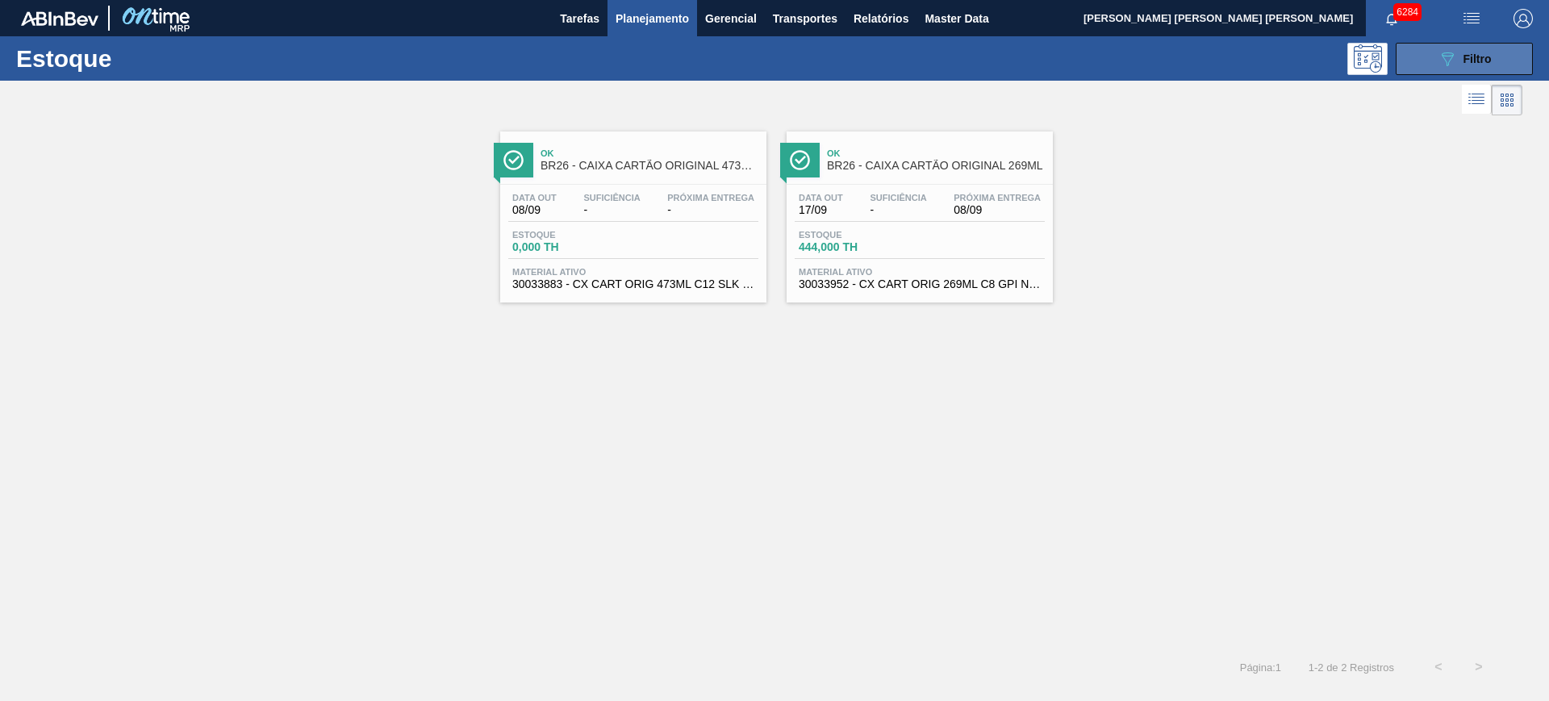
click at [1450, 61] on icon "089F7B8B-B2A5-4AFE-B5C0-19BA573D28AC" at bounding box center [1447, 58] width 19 height 19
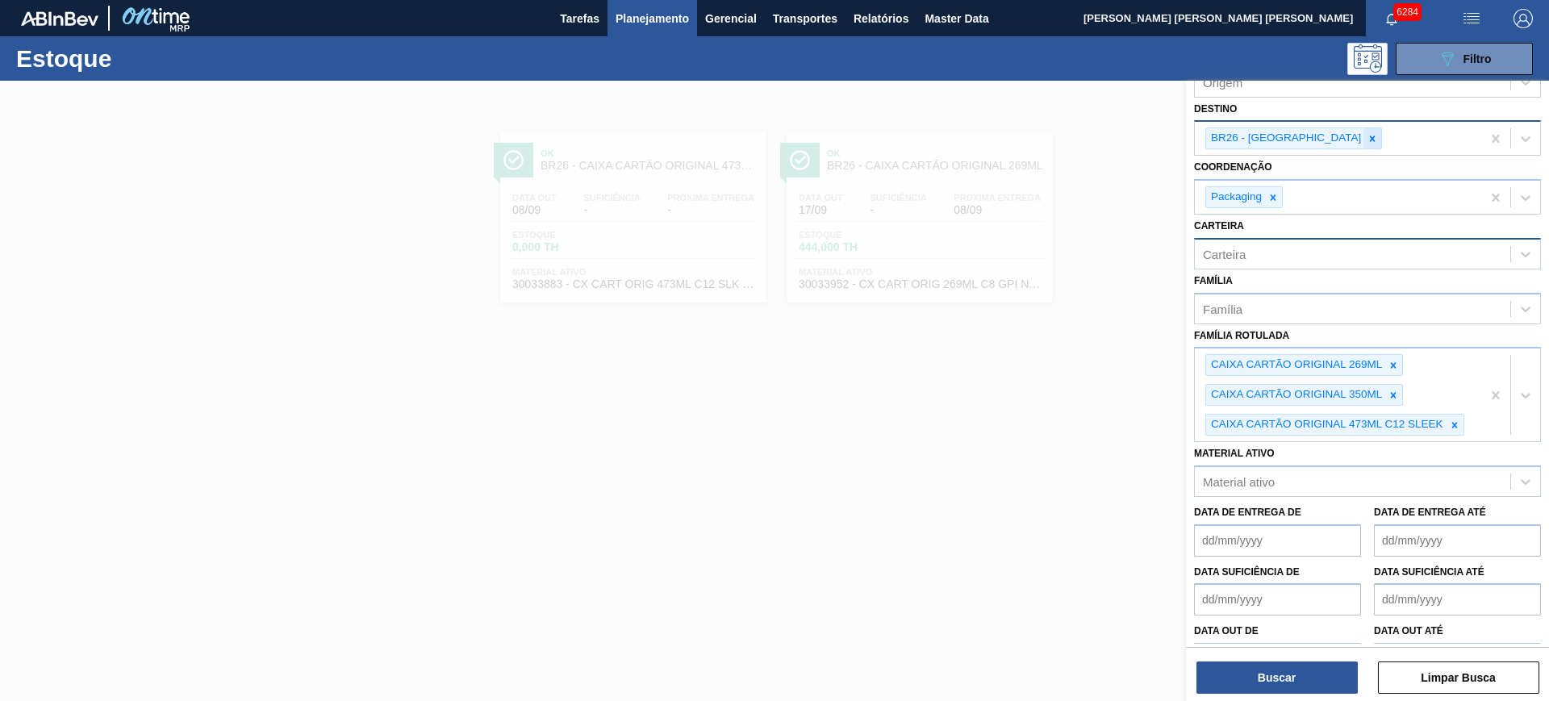
click at [1364, 145] on div at bounding box center [1373, 138] width 18 height 20
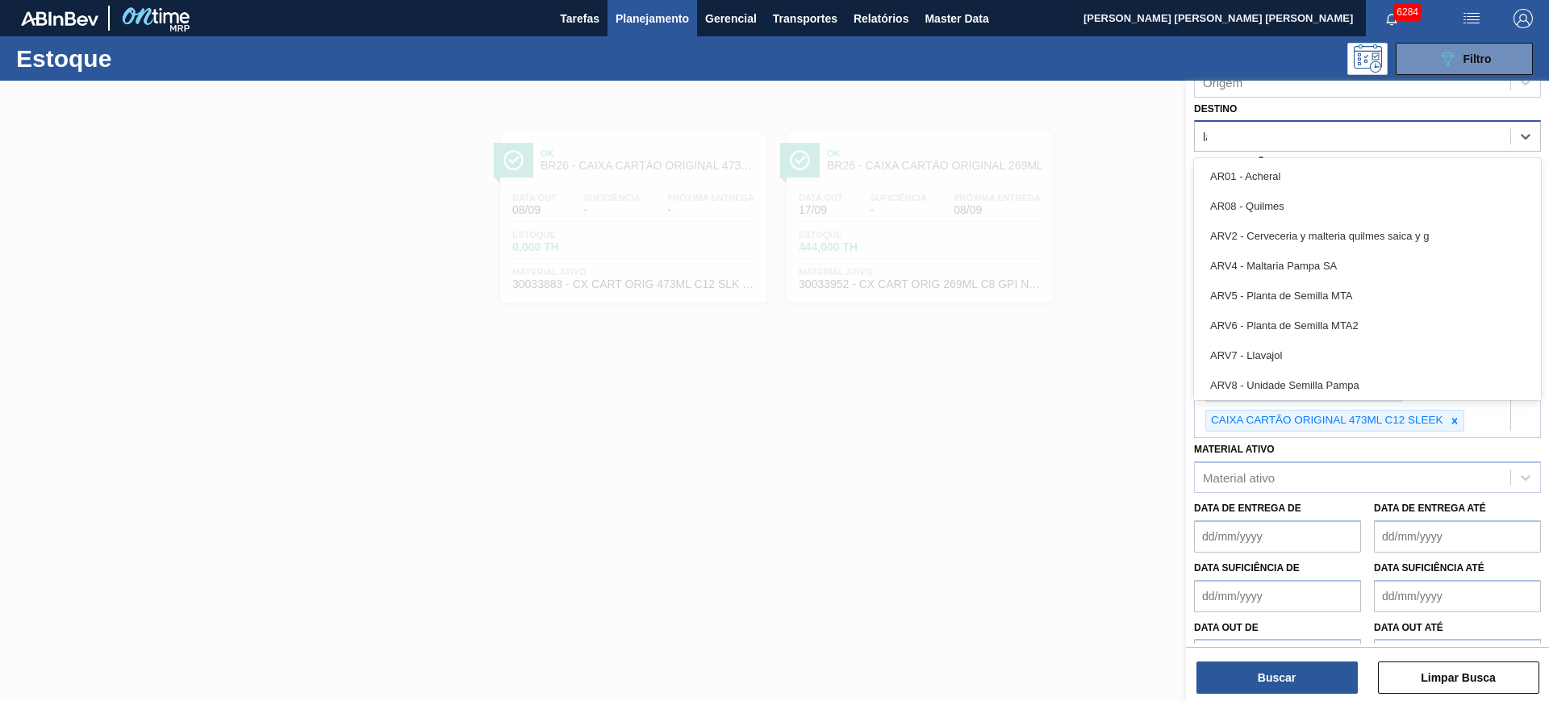
type input "lag"
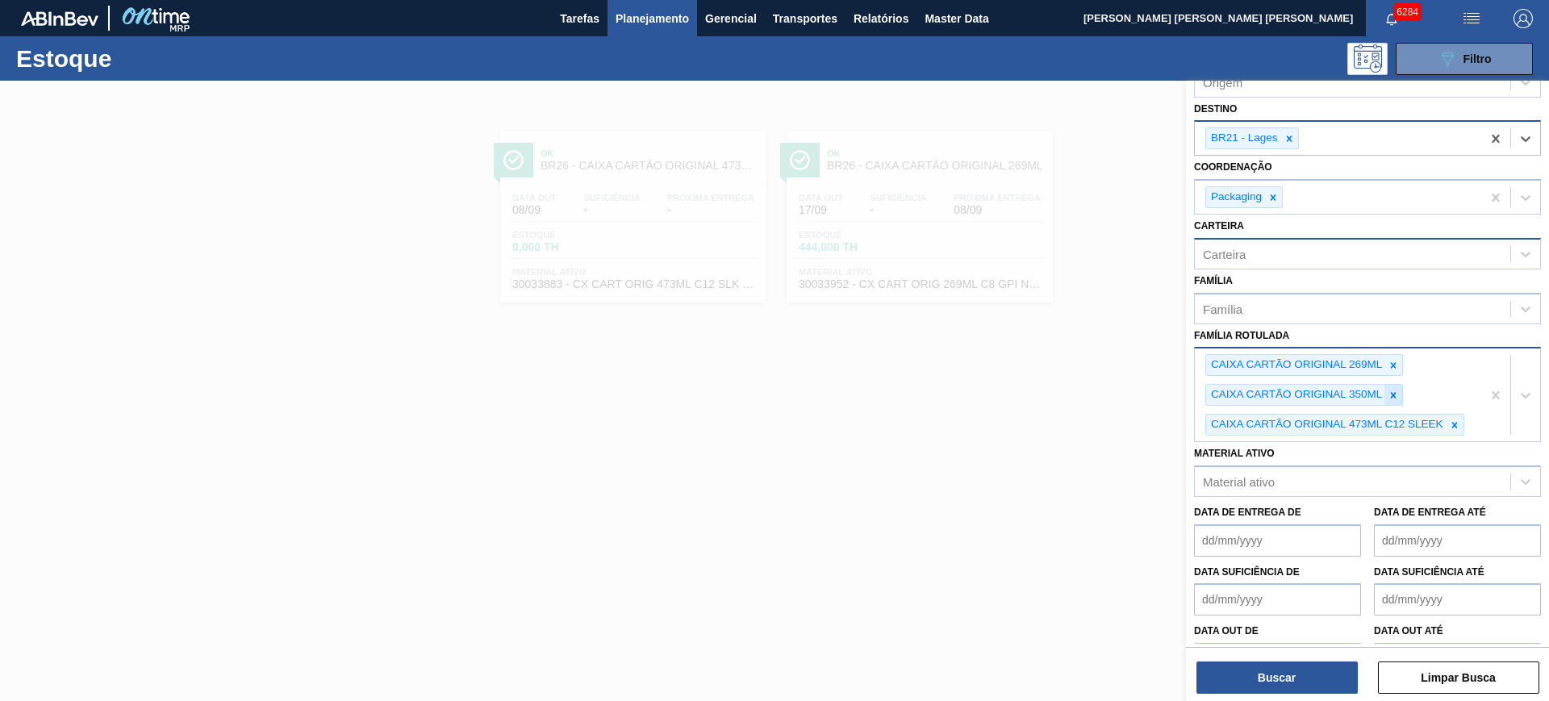
click at [1402, 395] on div at bounding box center [1394, 395] width 18 height 20
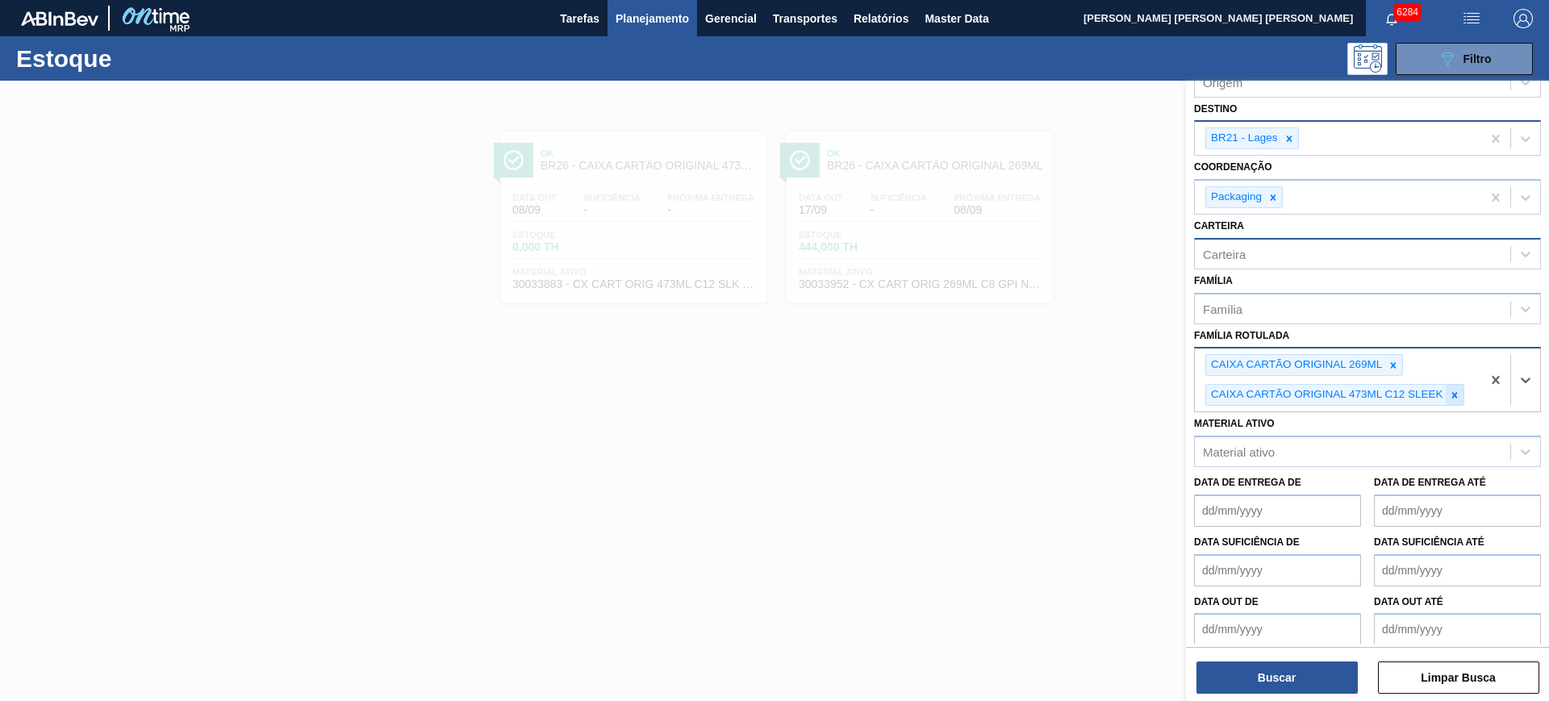
click at [1459, 397] on icon at bounding box center [1454, 395] width 11 height 11
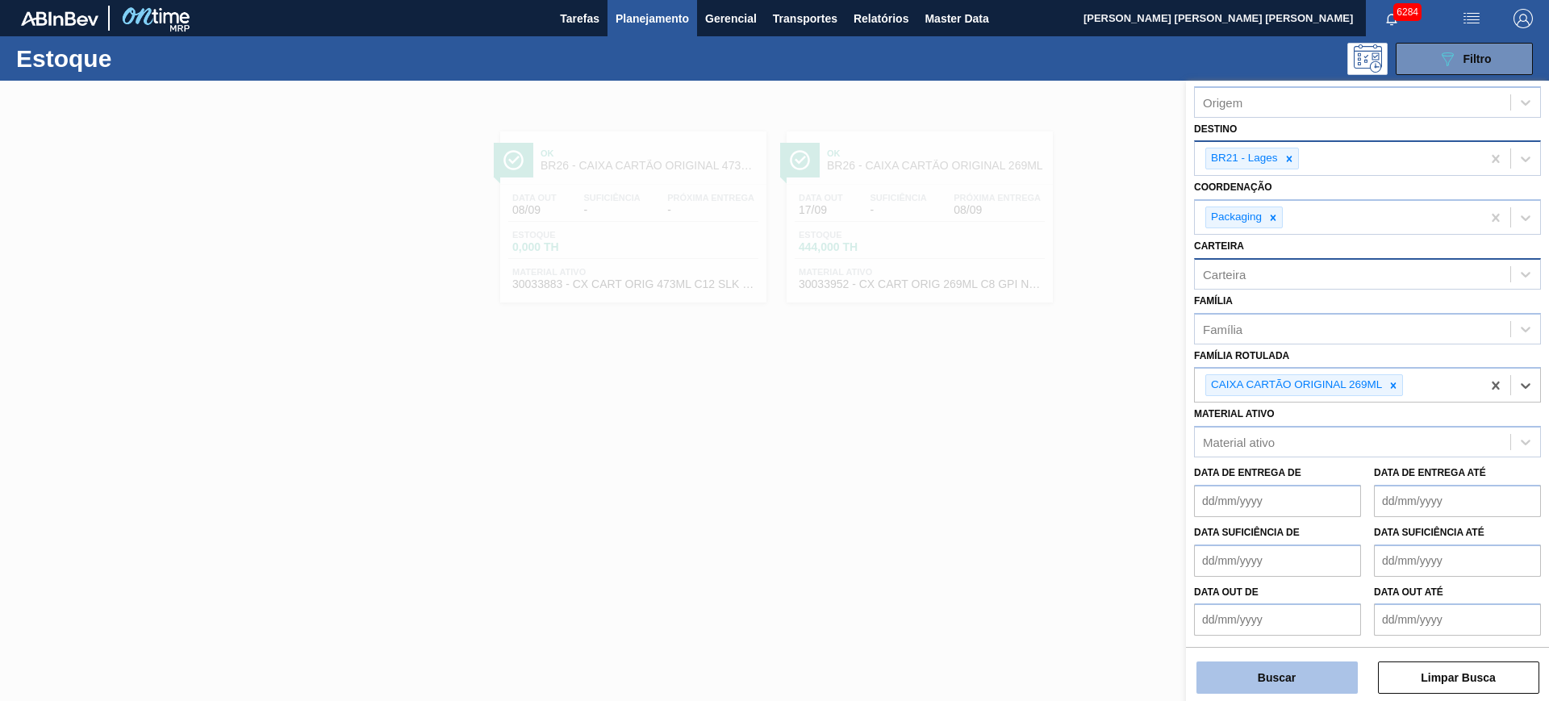
click at [1332, 677] on button "Buscar" at bounding box center [1277, 678] width 161 height 32
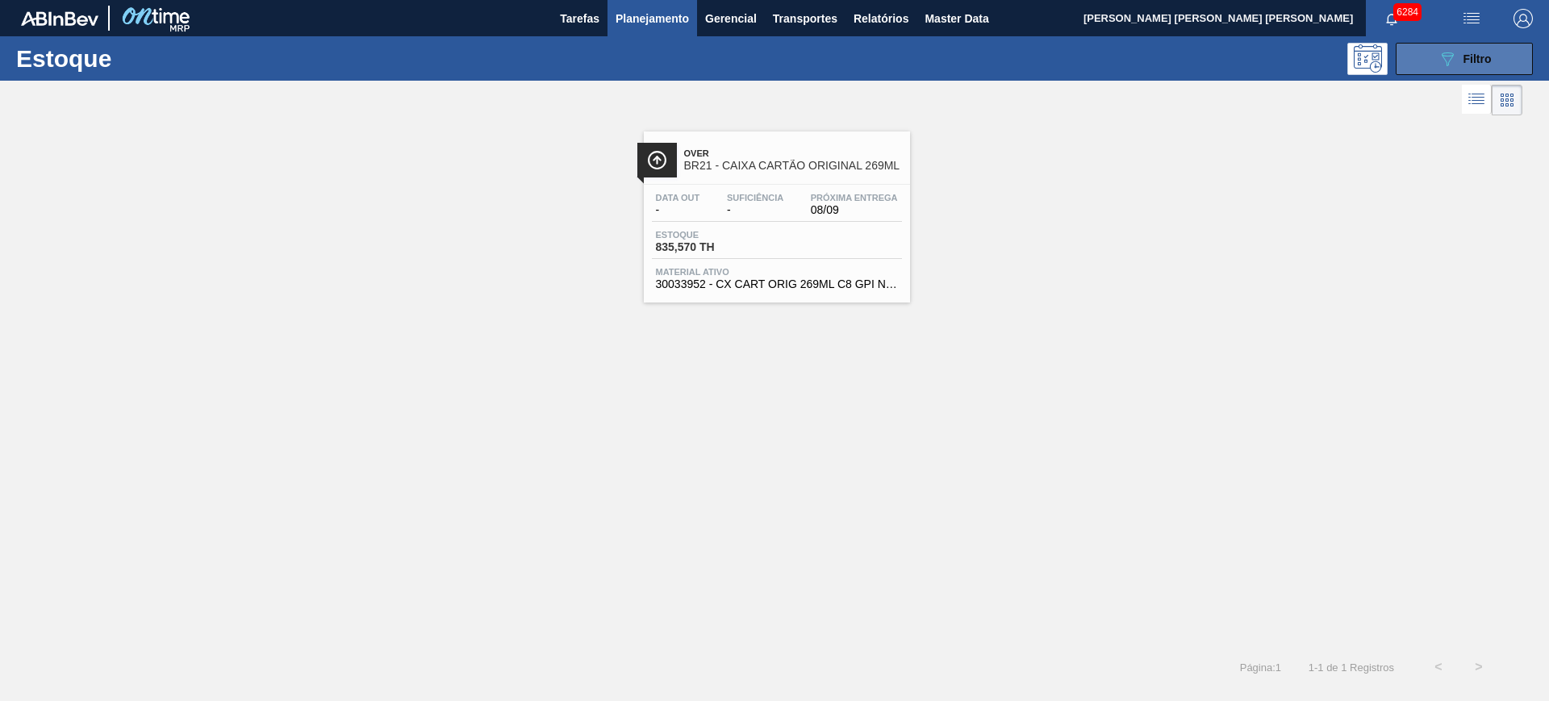
click at [1446, 57] on icon "089F7B8B-B2A5-4AFE-B5C0-19BA573D28AC" at bounding box center [1447, 58] width 19 height 19
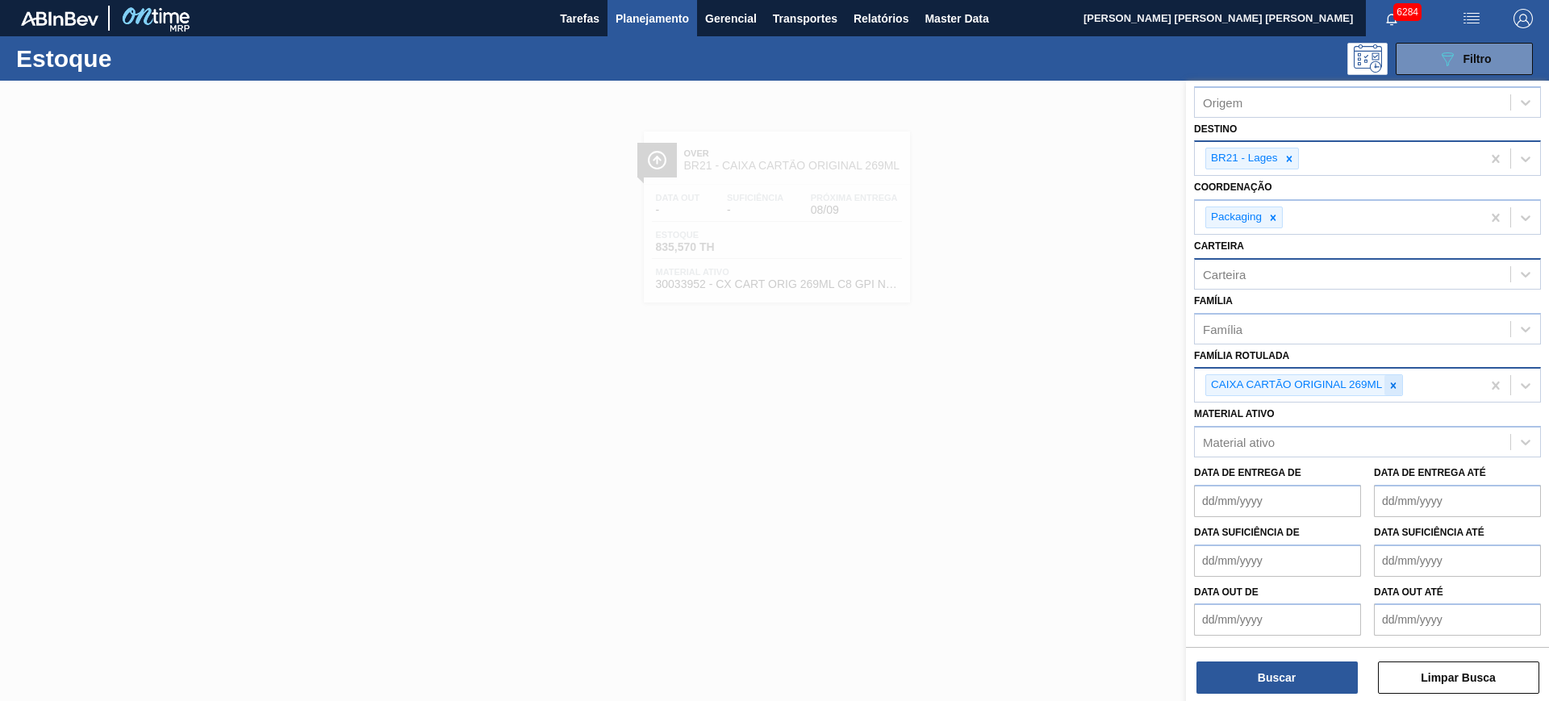
click at [1399, 387] on icon at bounding box center [1393, 385] width 11 height 11
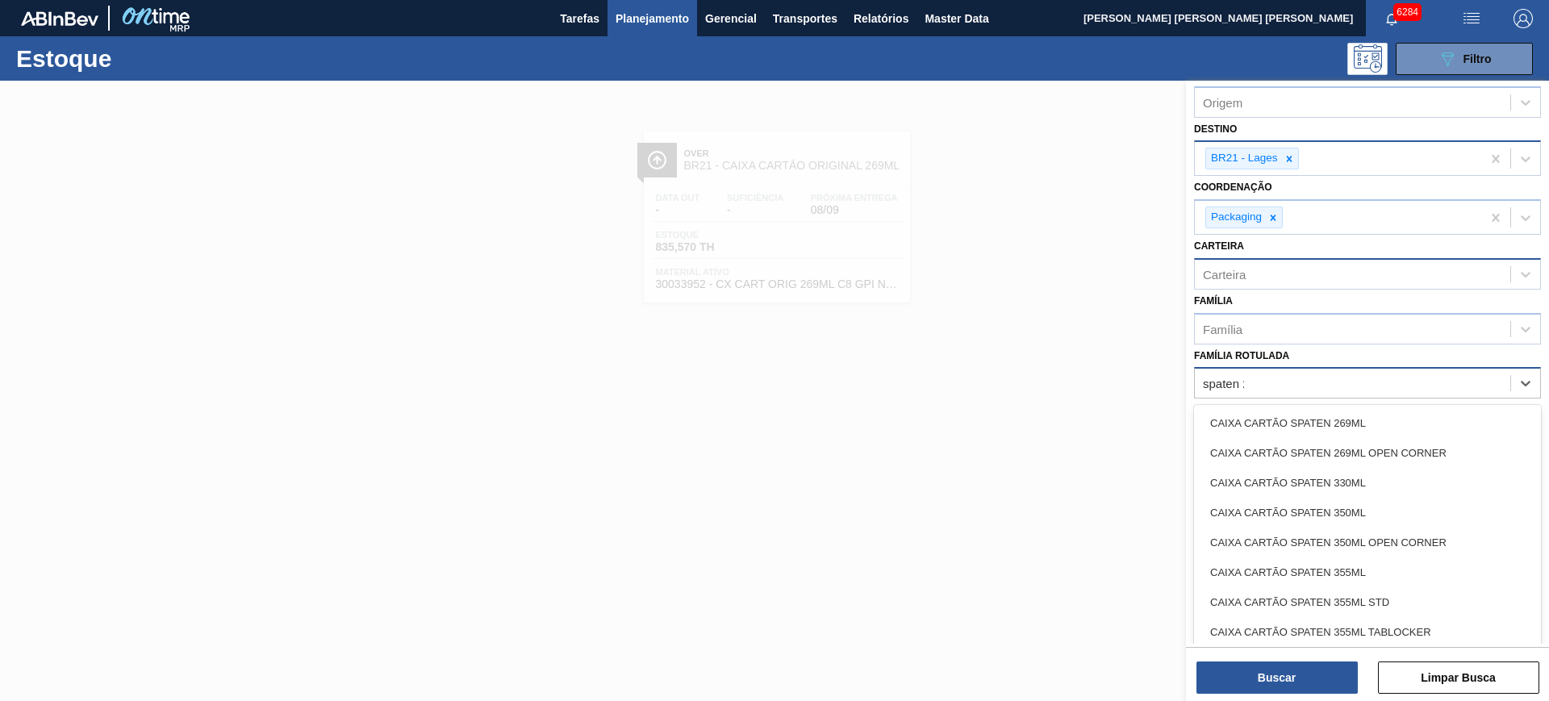
scroll to position [77, 0]
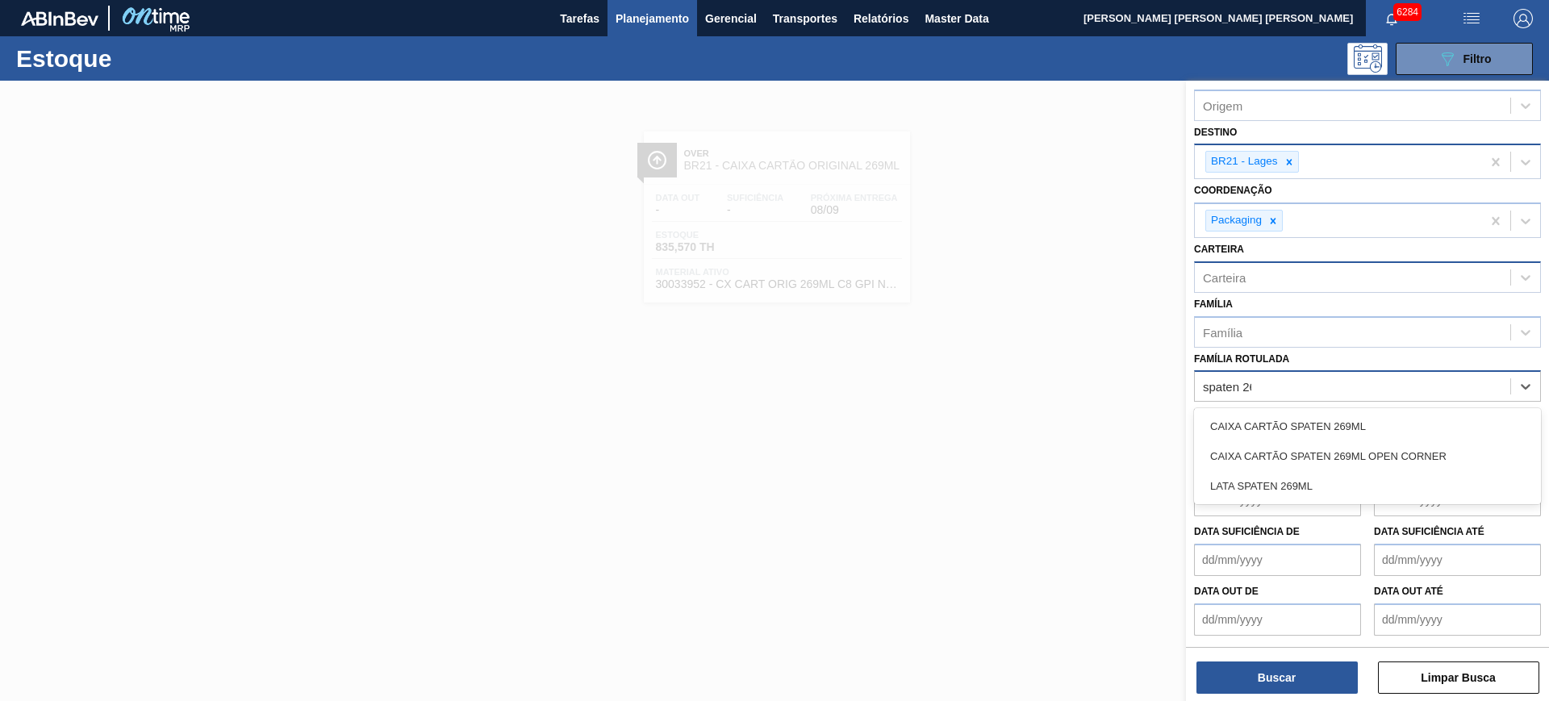
type Rotulada "spaten 269"
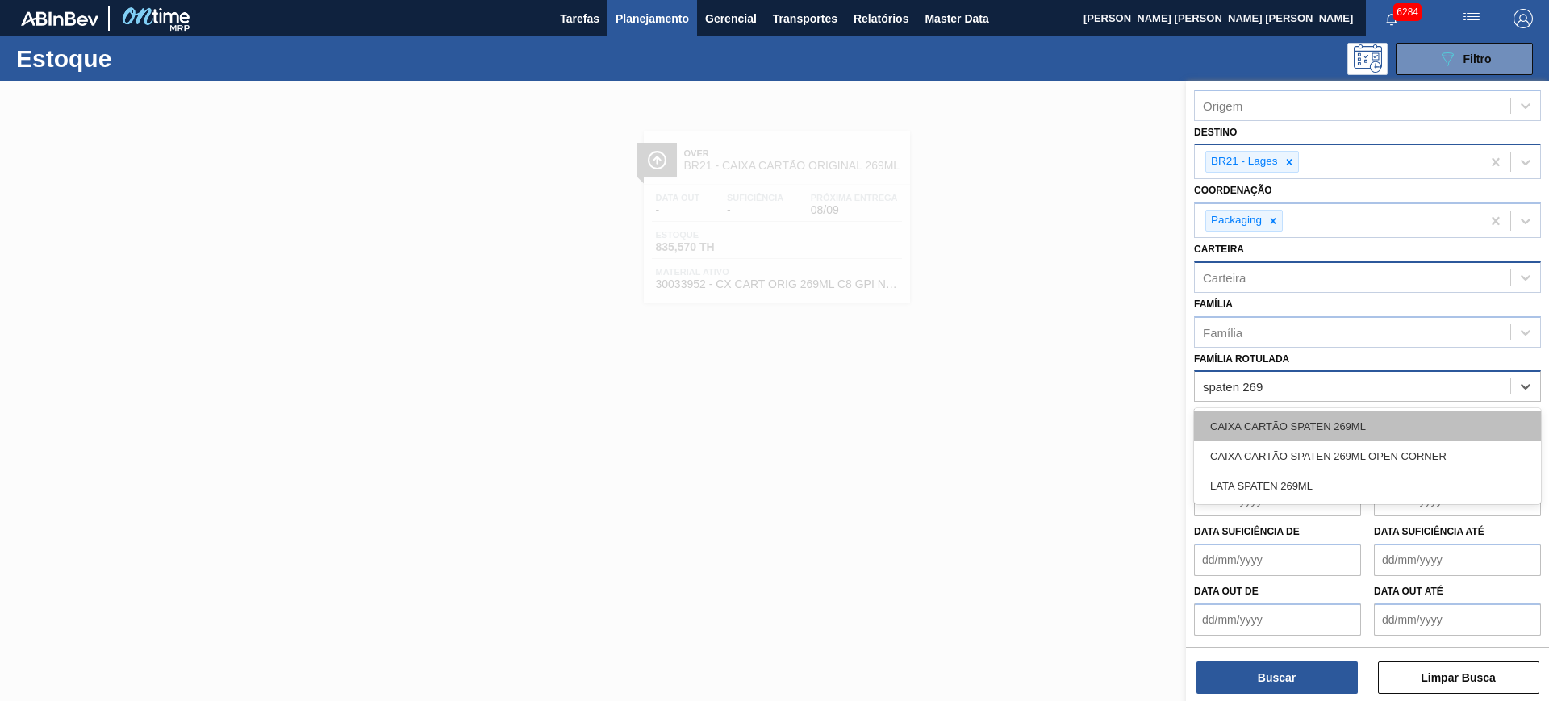
click at [1418, 423] on div "CAIXA CARTÃO SPATEN 269ML" at bounding box center [1367, 427] width 347 height 30
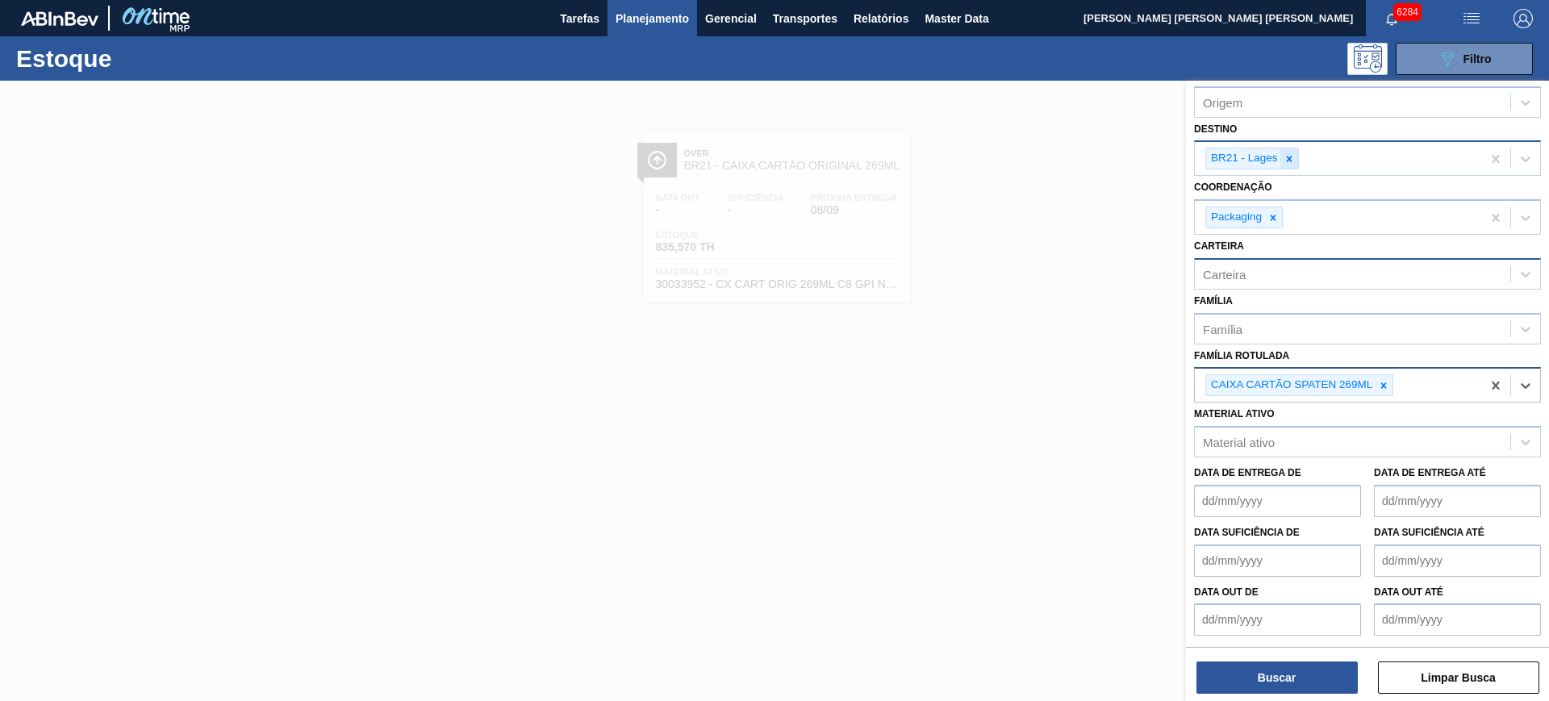
click at [1291, 160] on icon at bounding box center [1289, 159] width 6 height 6
type input "uber"
click at [1297, 675] on button "Buscar" at bounding box center [1277, 678] width 161 height 32
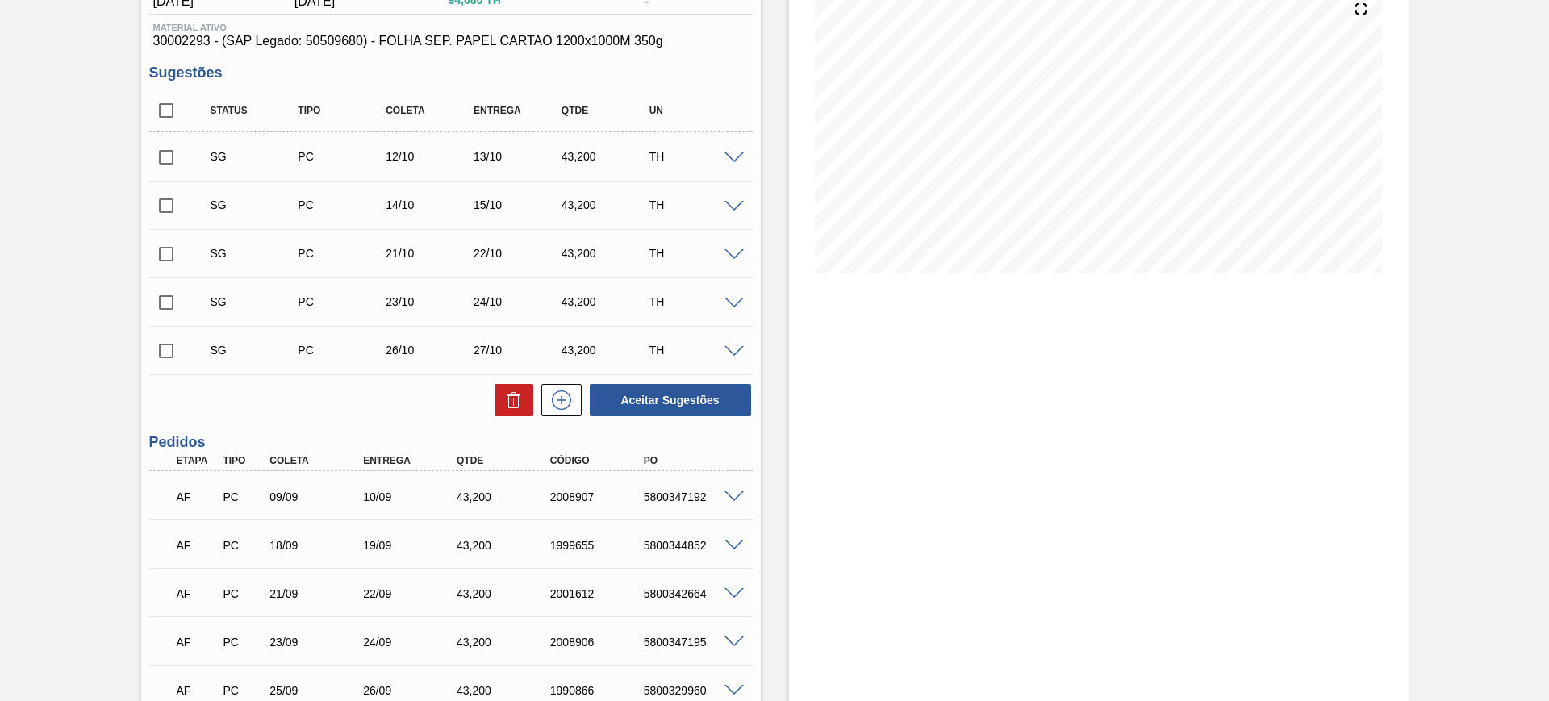
scroll to position [202, 0]
click at [169, 105] on input "checkbox" at bounding box center [166, 107] width 34 height 34
checkbox input "true"
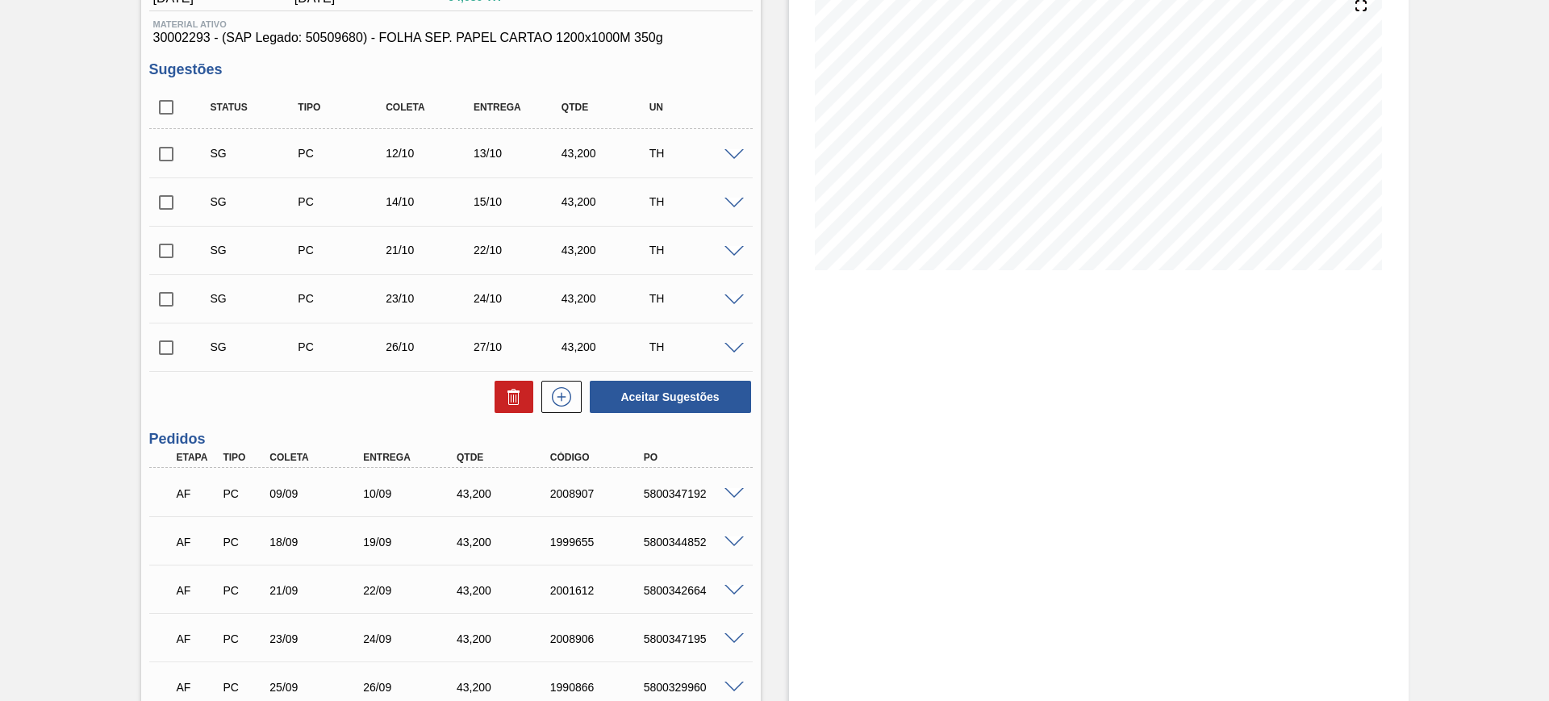
checkbox input "true"
click at [159, 348] on input "checkbox" at bounding box center [166, 348] width 34 height 34
checkbox input "false"
click at [679, 405] on button "Aceitar Sugestões" at bounding box center [670, 397] width 161 height 32
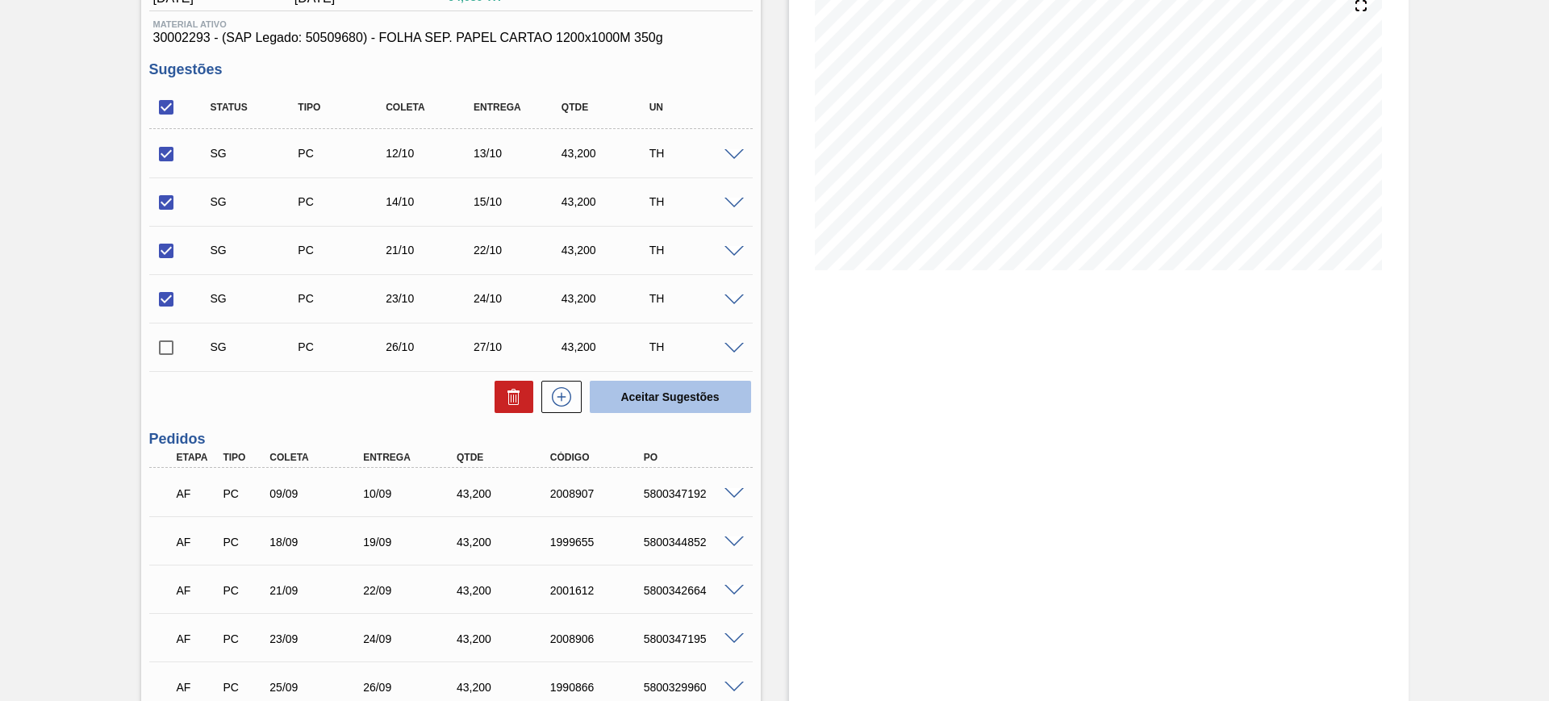
checkbox input "false"
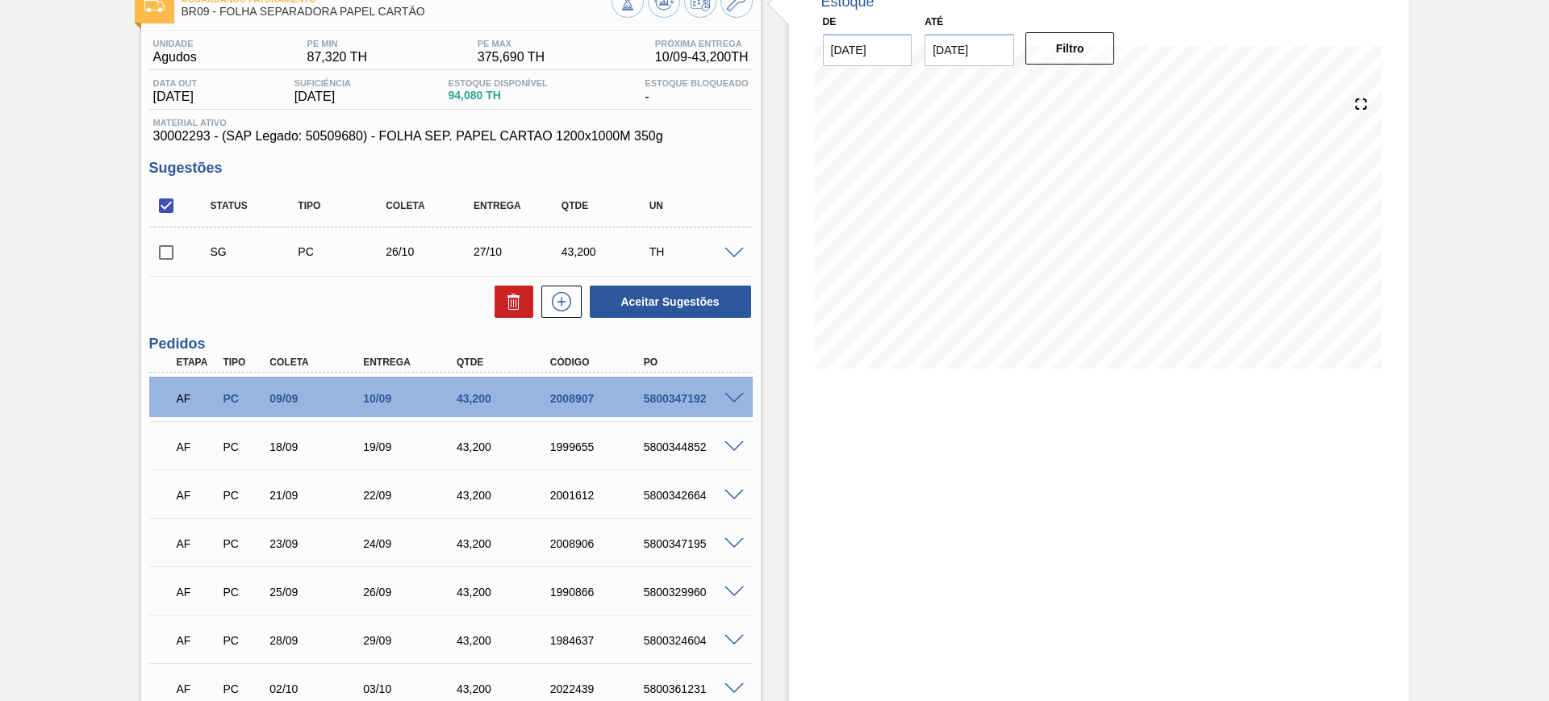
scroll to position [0, 0]
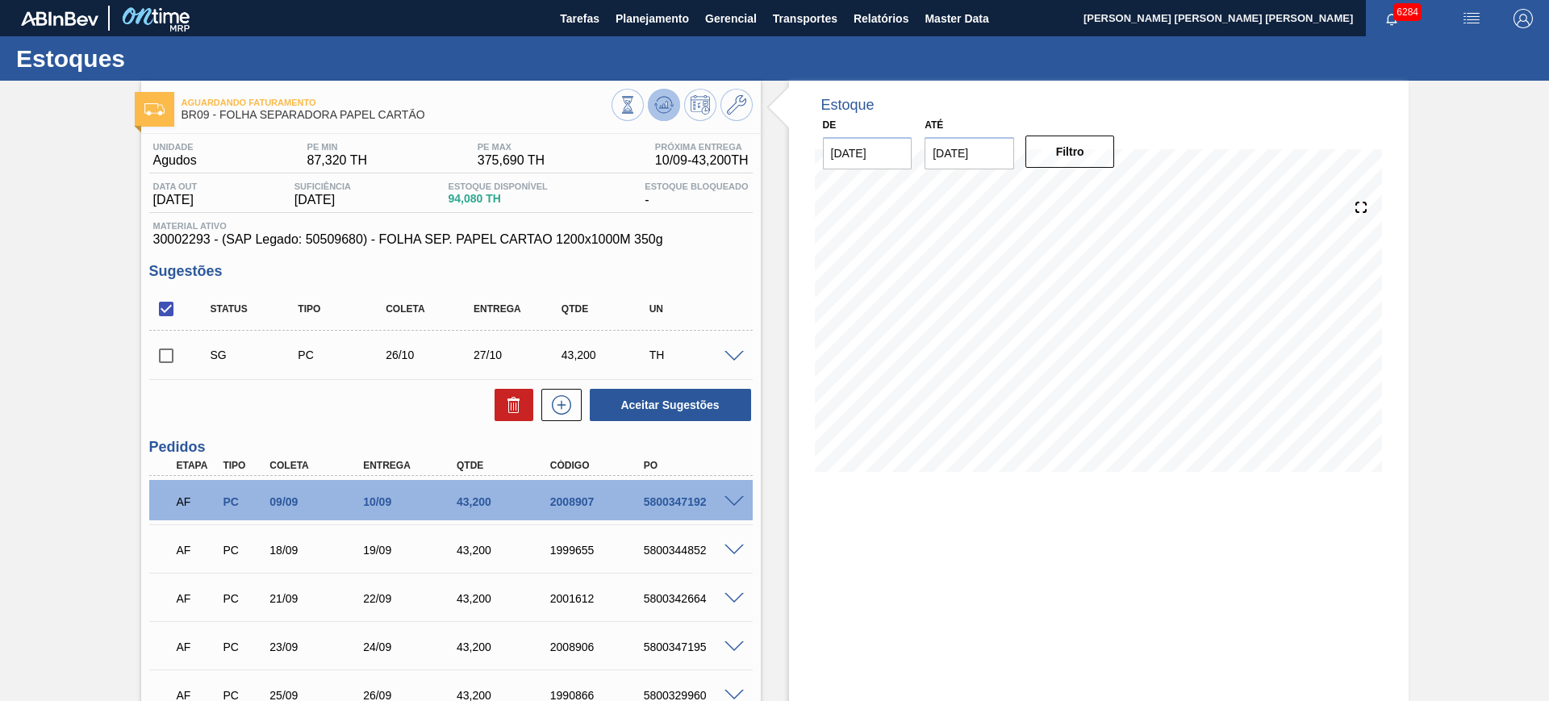
click at [659, 94] on button at bounding box center [664, 105] width 32 height 32
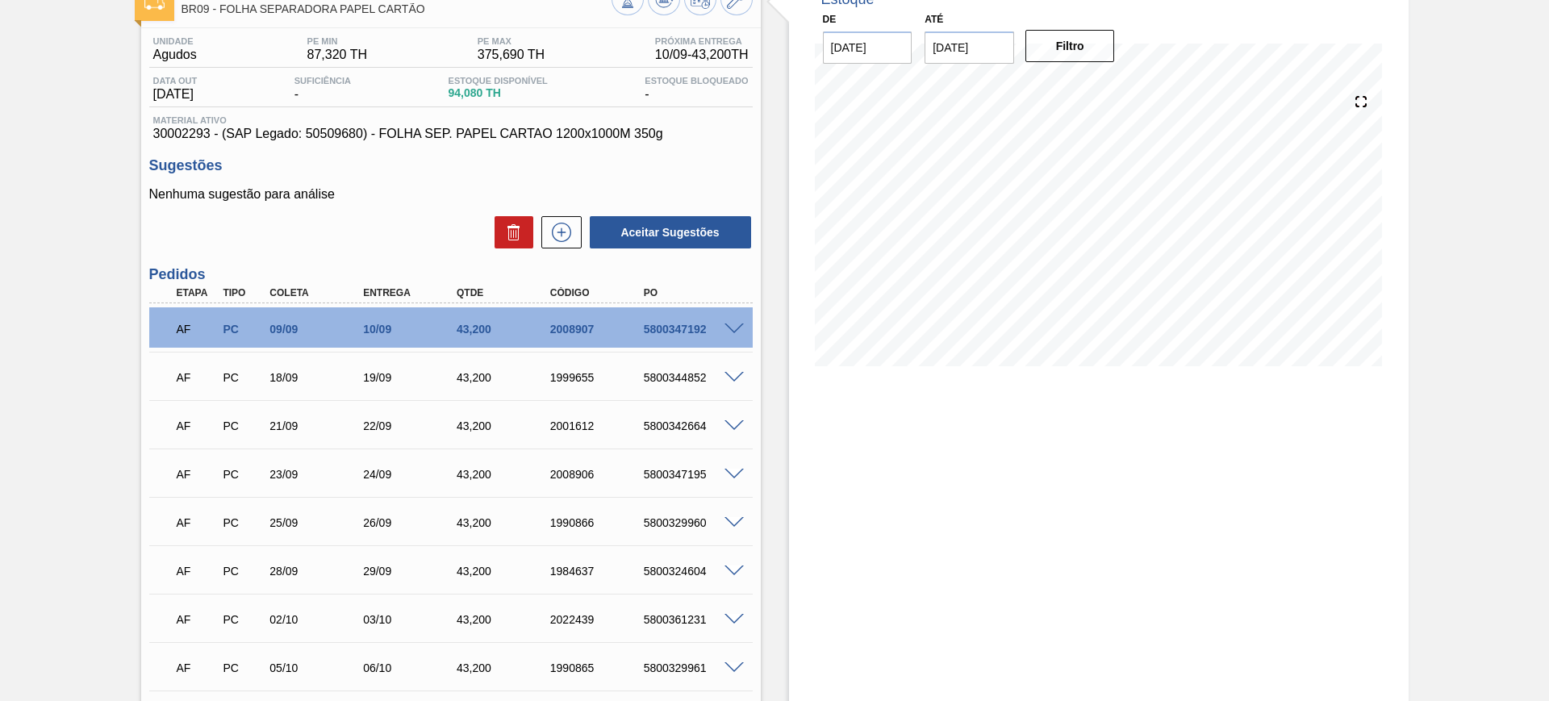
scroll to position [101, 0]
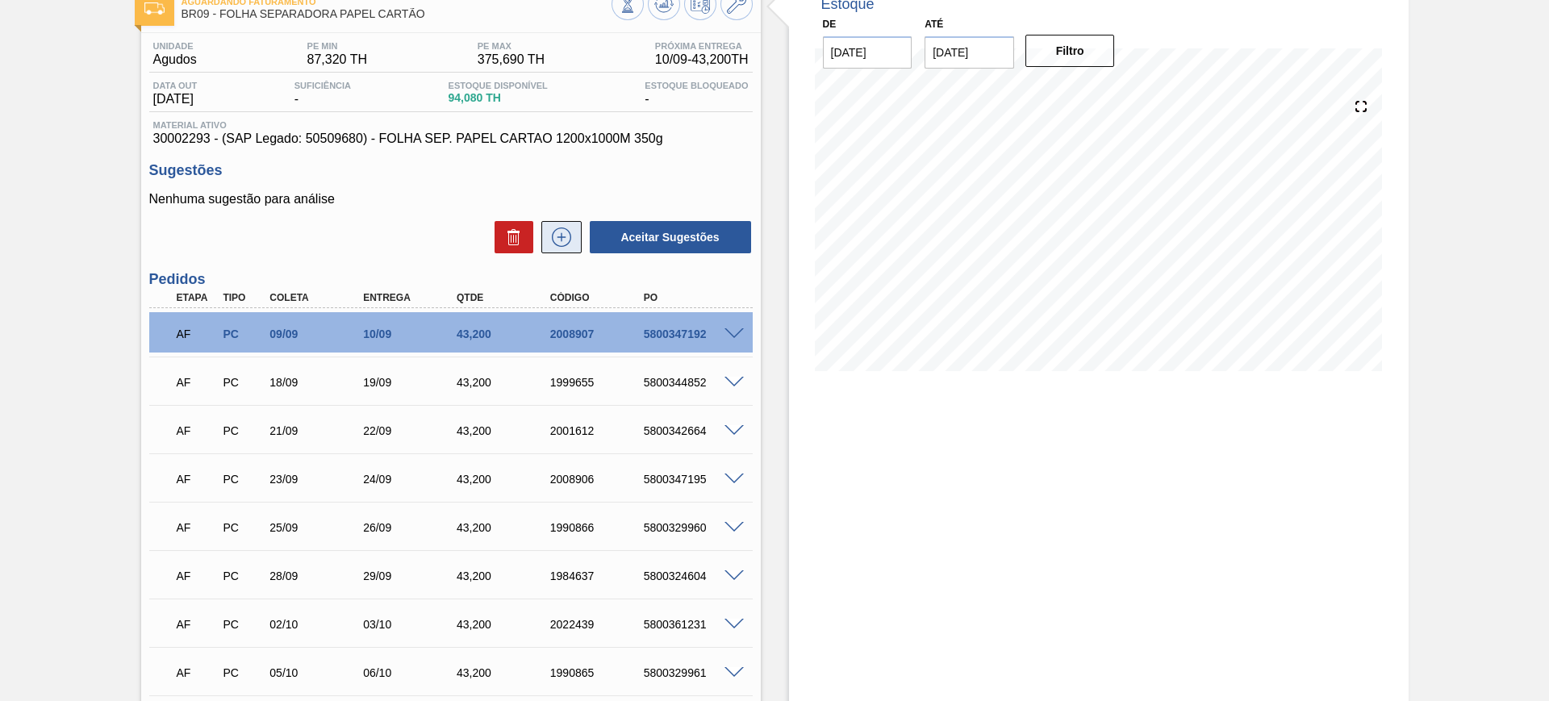
click at [574, 236] on button at bounding box center [561, 237] width 40 height 32
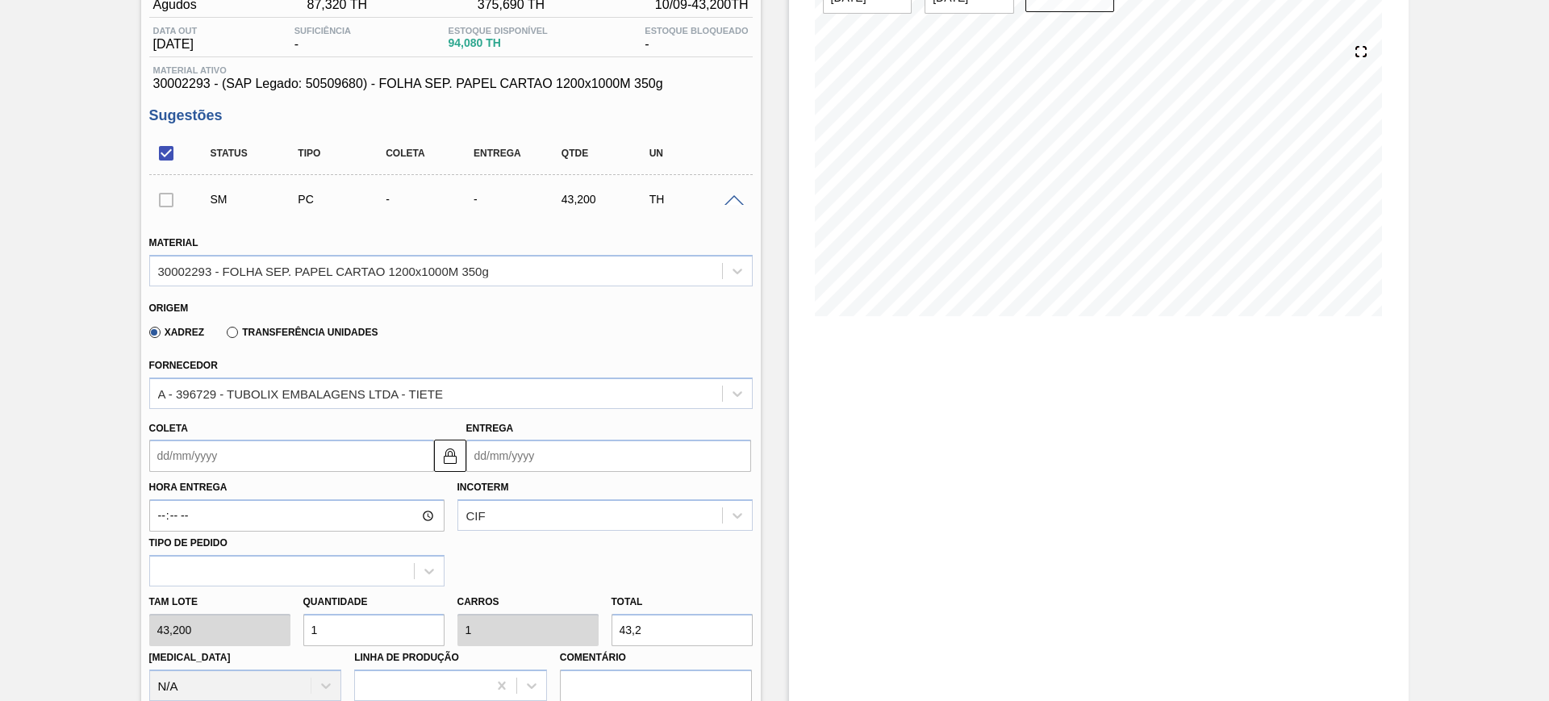
scroll to position [202, 0]
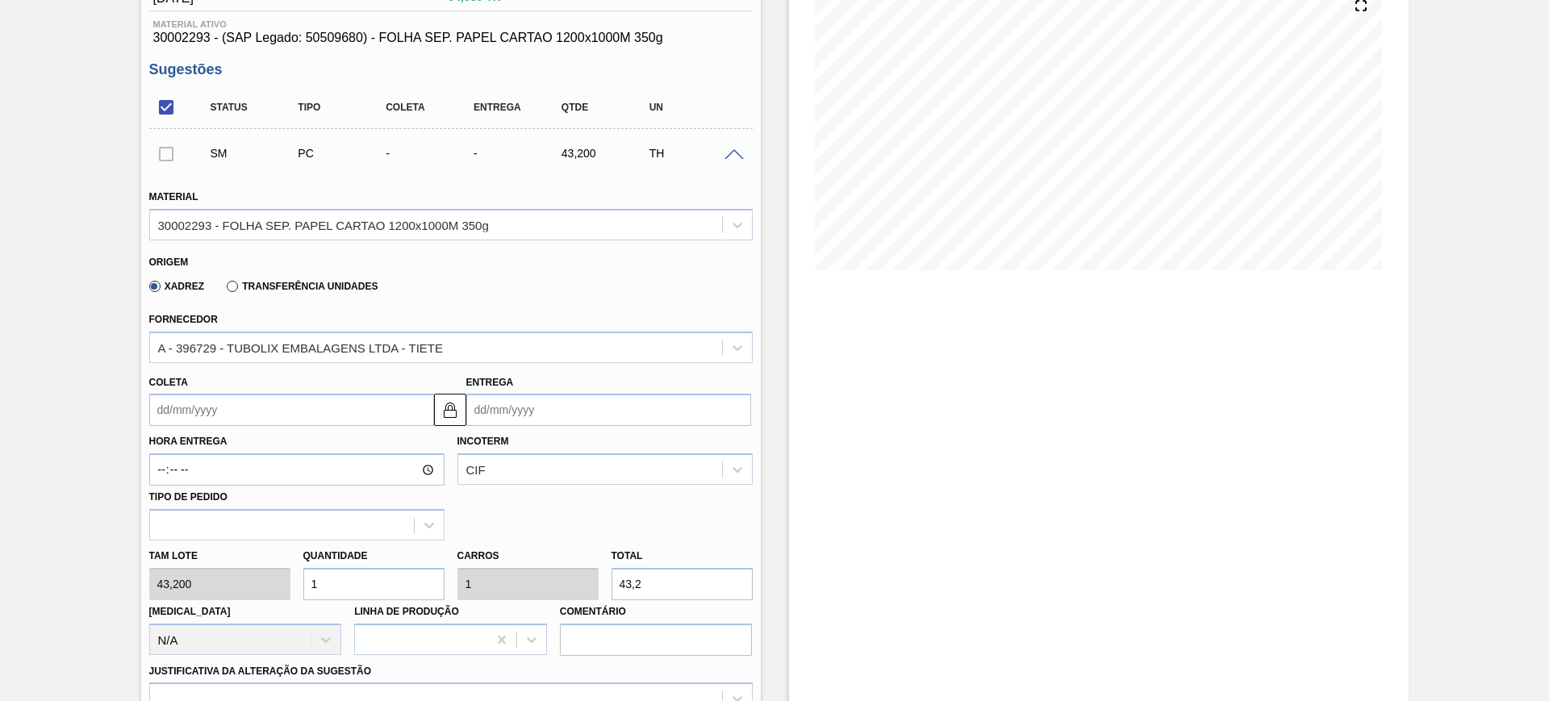
click at [734, 165] on div "SM PC - - 43,200 TH" at bounding box center [451, 153] width 604 height 40
click at [732, 160] on div "SM PC - - 43,200 TH" at bounding box center [451, 153] width 604 height 40
click at [174, 162] on div at bounding box center [166, 153] width 34 height 32
click at [170, 148] on div at bounding box center [166, 153] width 34 height 32
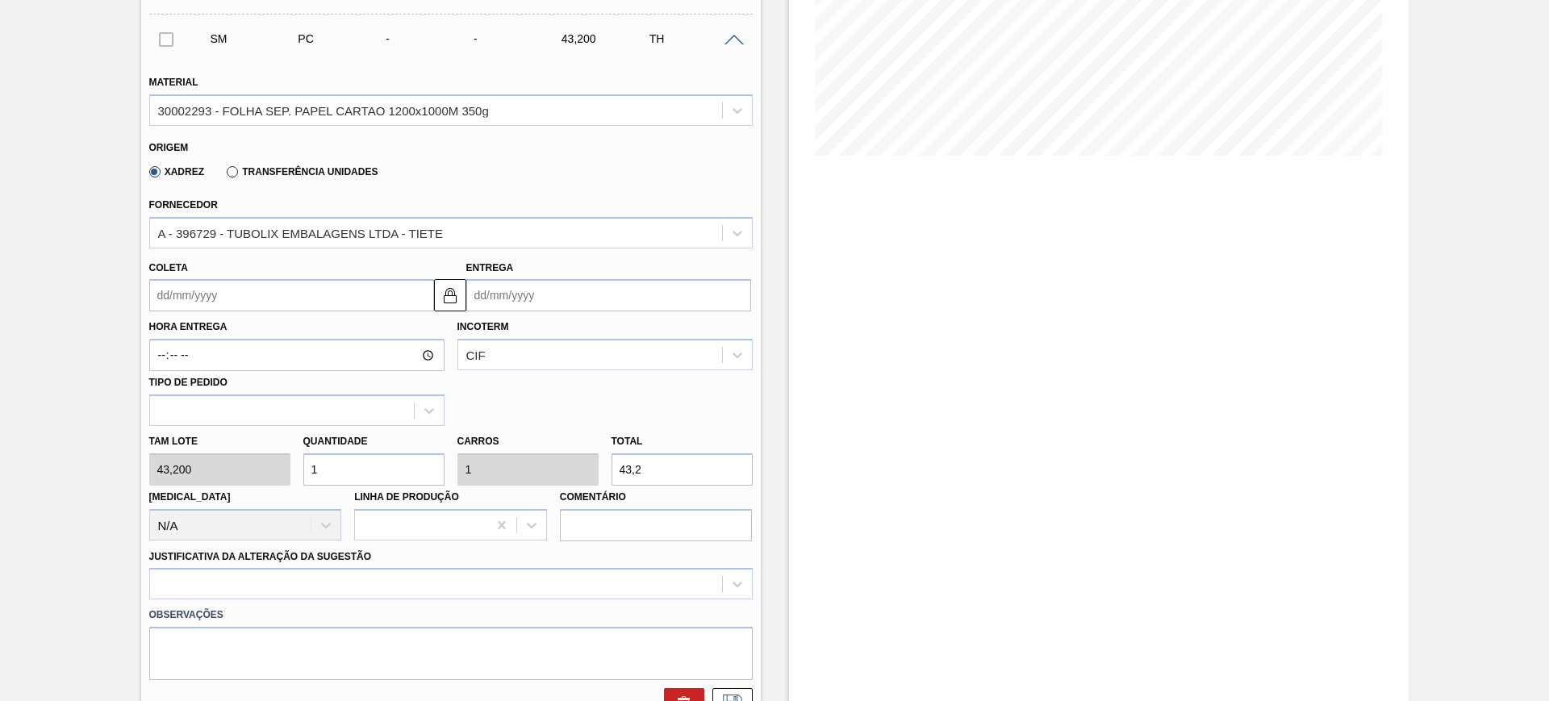
scroll to position [403, 0]
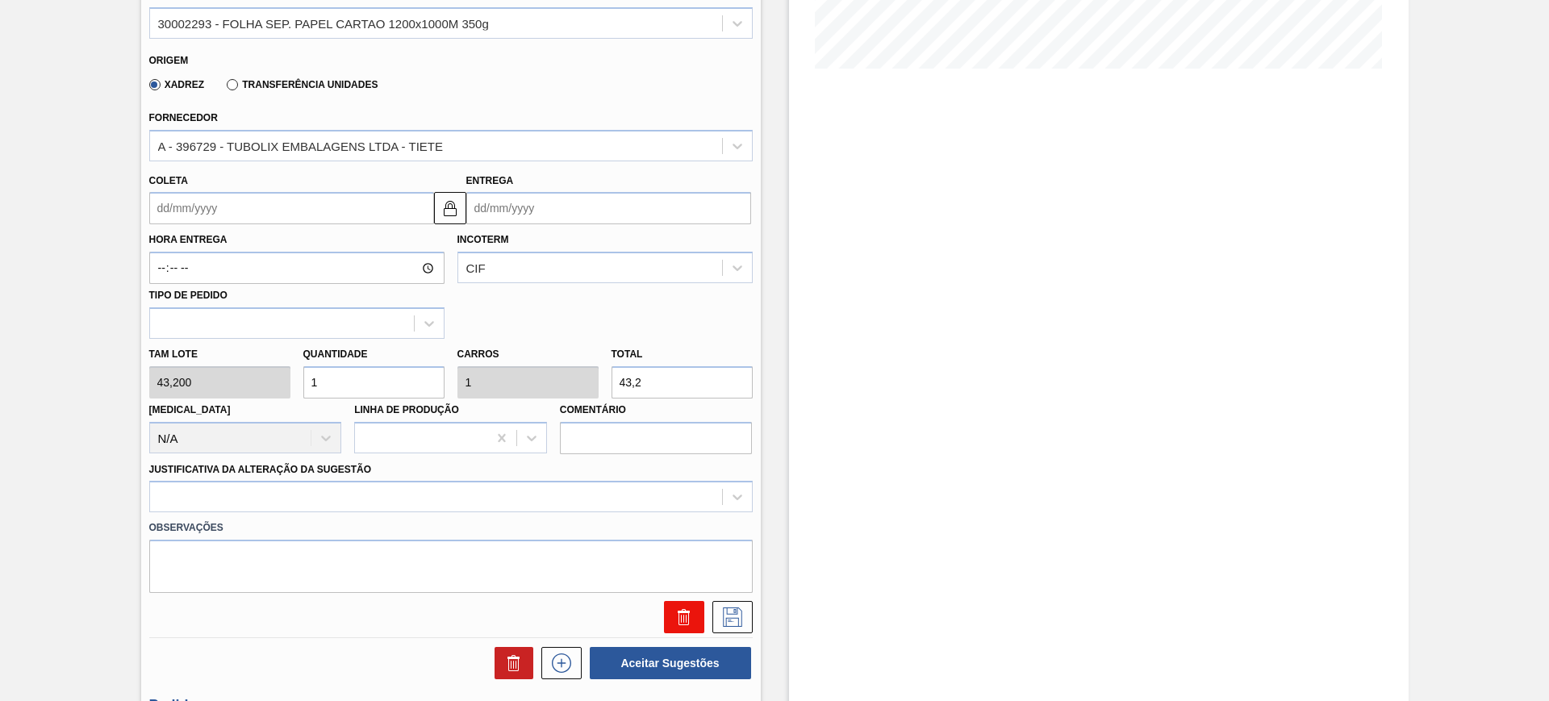
click at [684, 620] on icon at bounding box center [684, 617] width 19 height 19
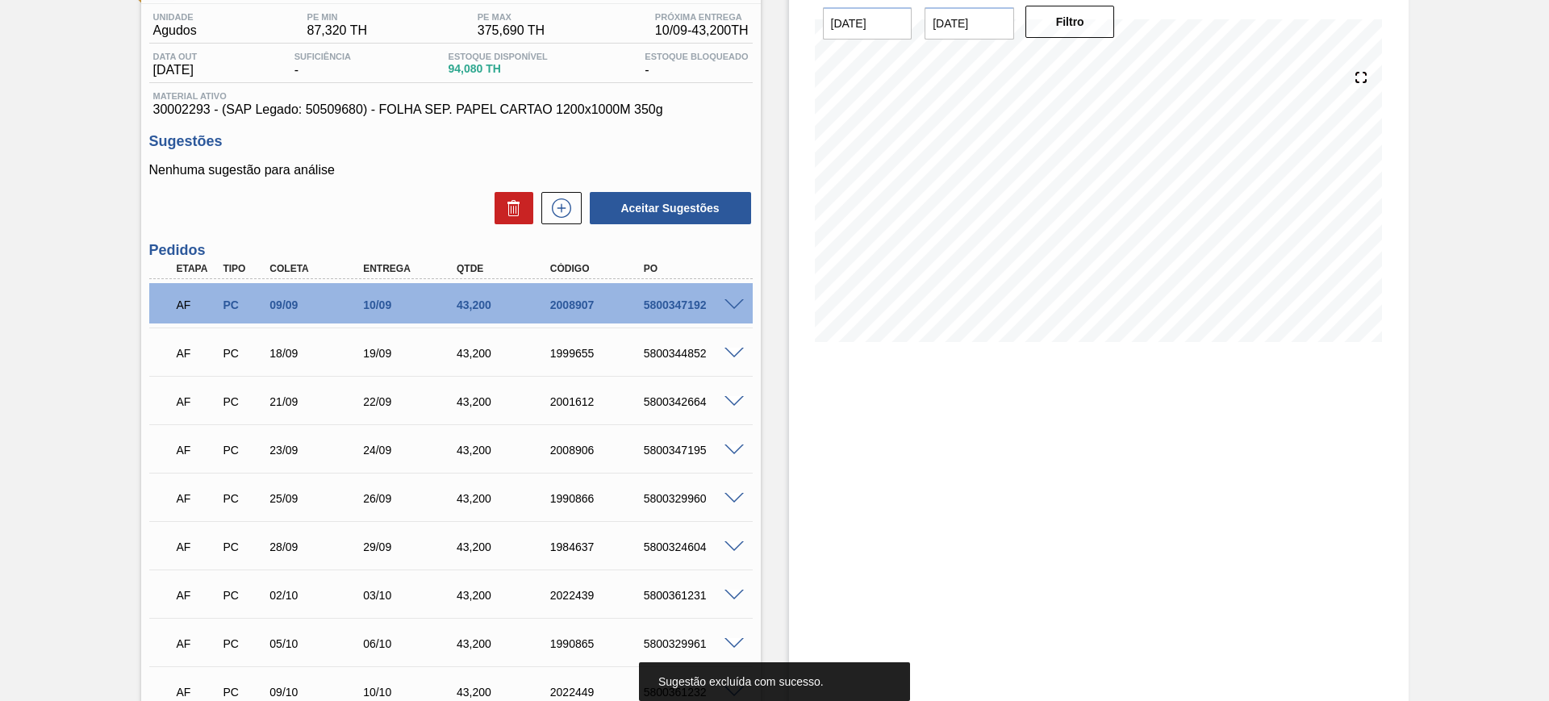
scroll to position [63, 0]
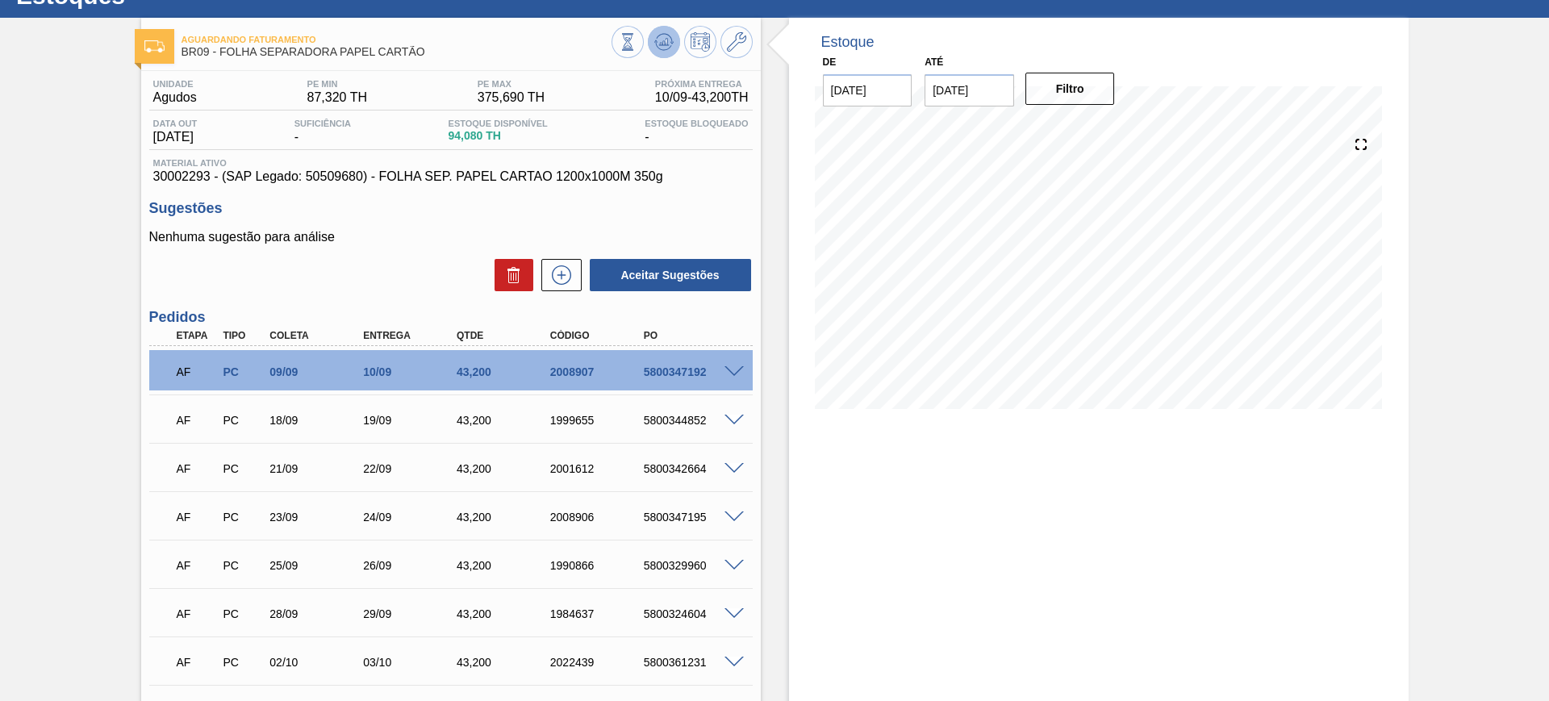
click at [665, 40] on polygon at bounding box center [665, 42] width 1 height 6
click at [558, 268] on icon at bounding box center [562, 275] width 26 height 19
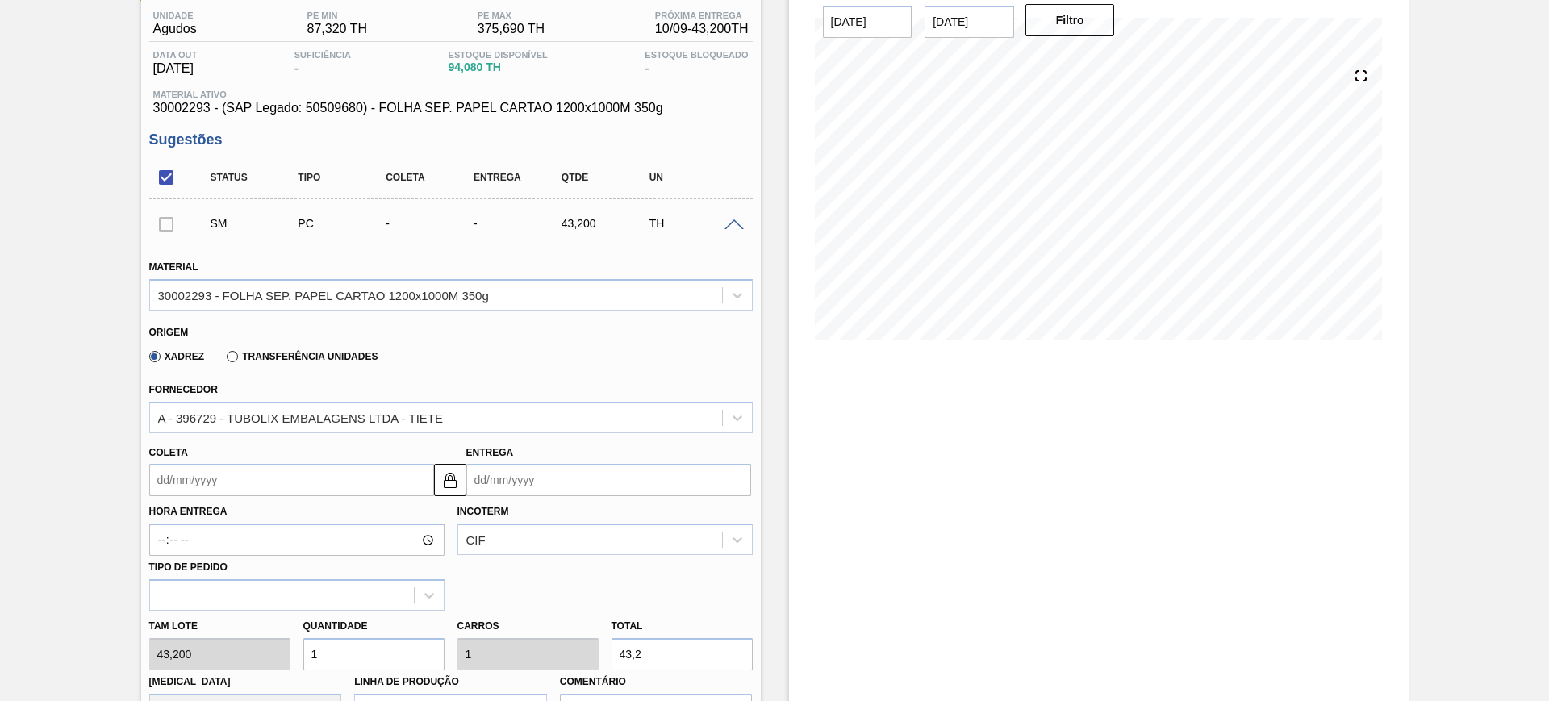
scroll to position [265, 0]
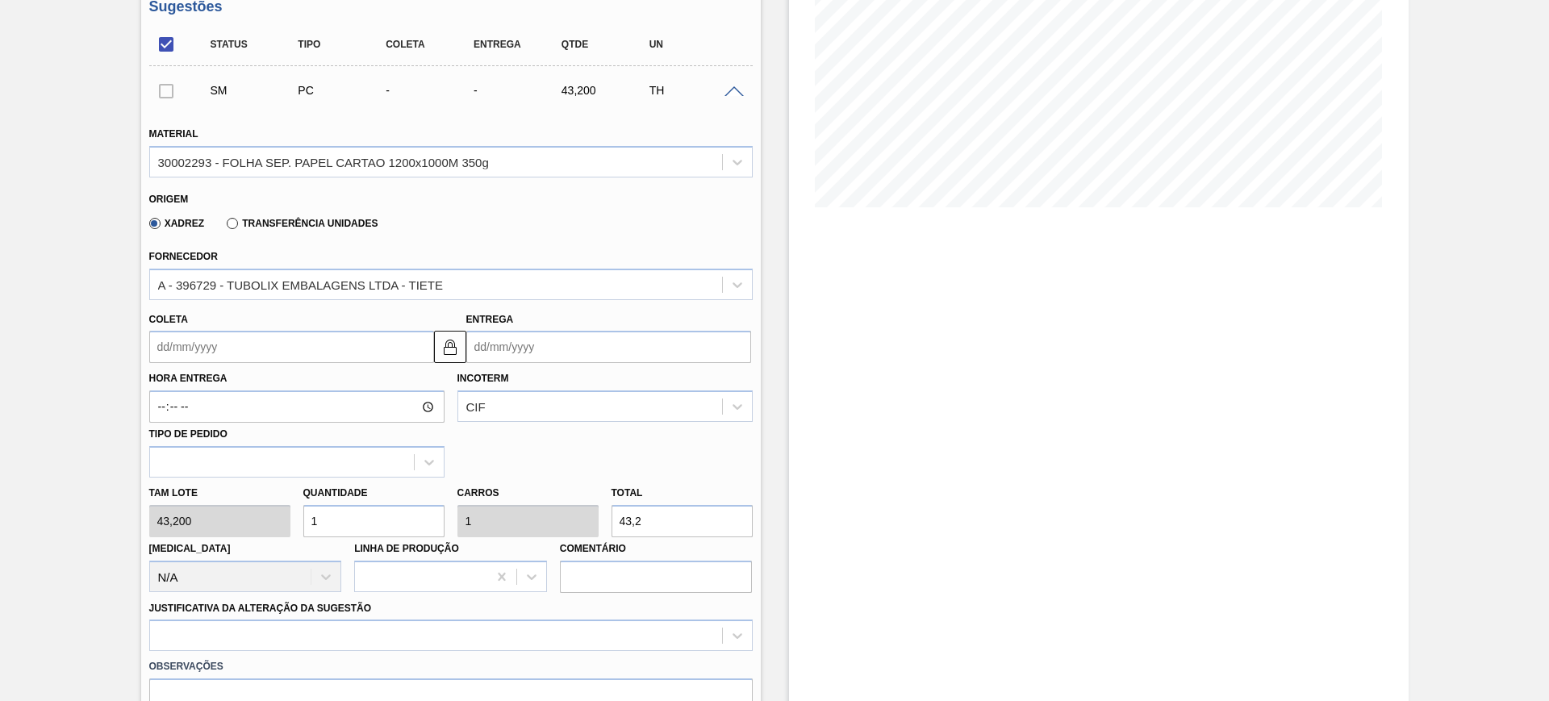
click at [521, 349] on input "Entrega" at bounding box center [608, 347] width 285 height 32
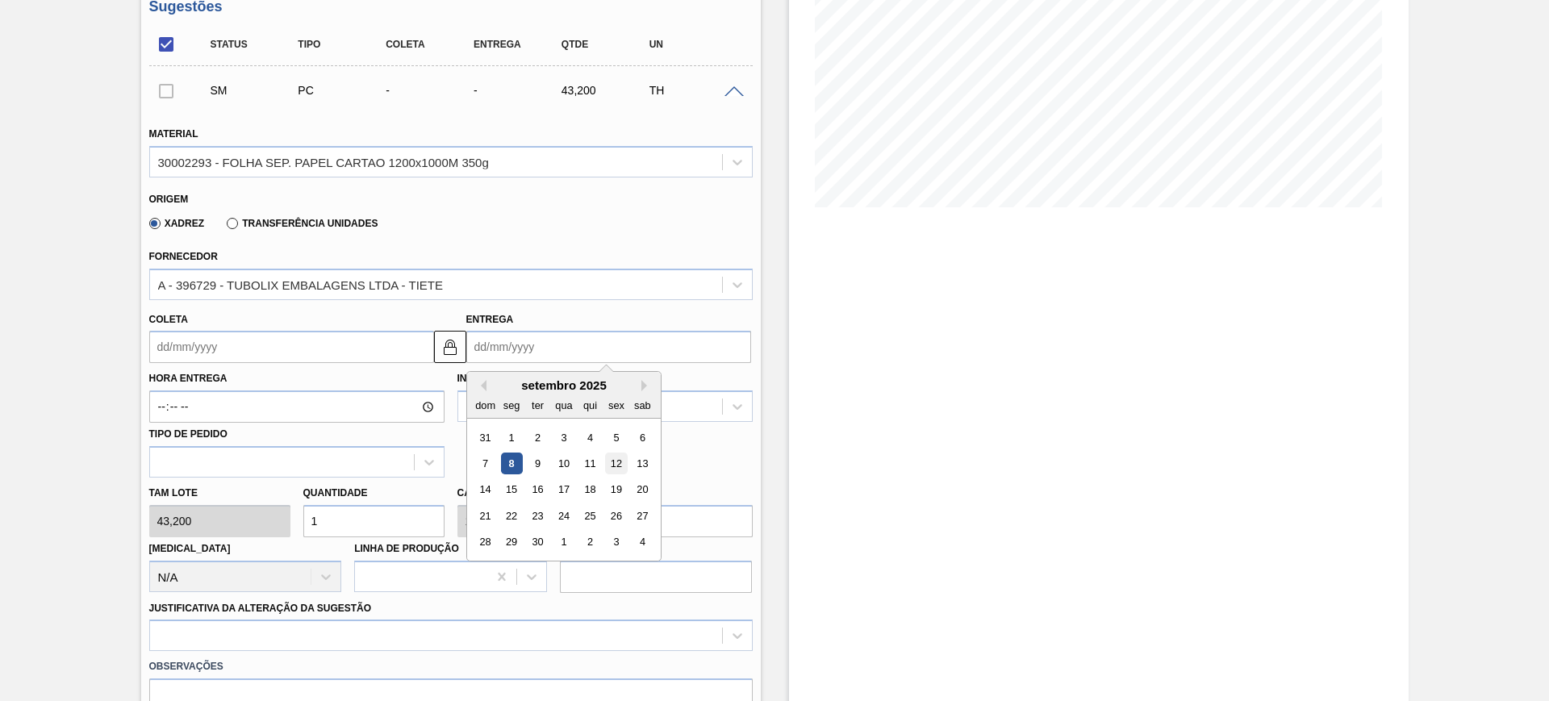
click at [608, 468] on div "12" at bounding box center [616, 464] width 22 height 22
type input "[DATE]"
type input "12/09/2025"
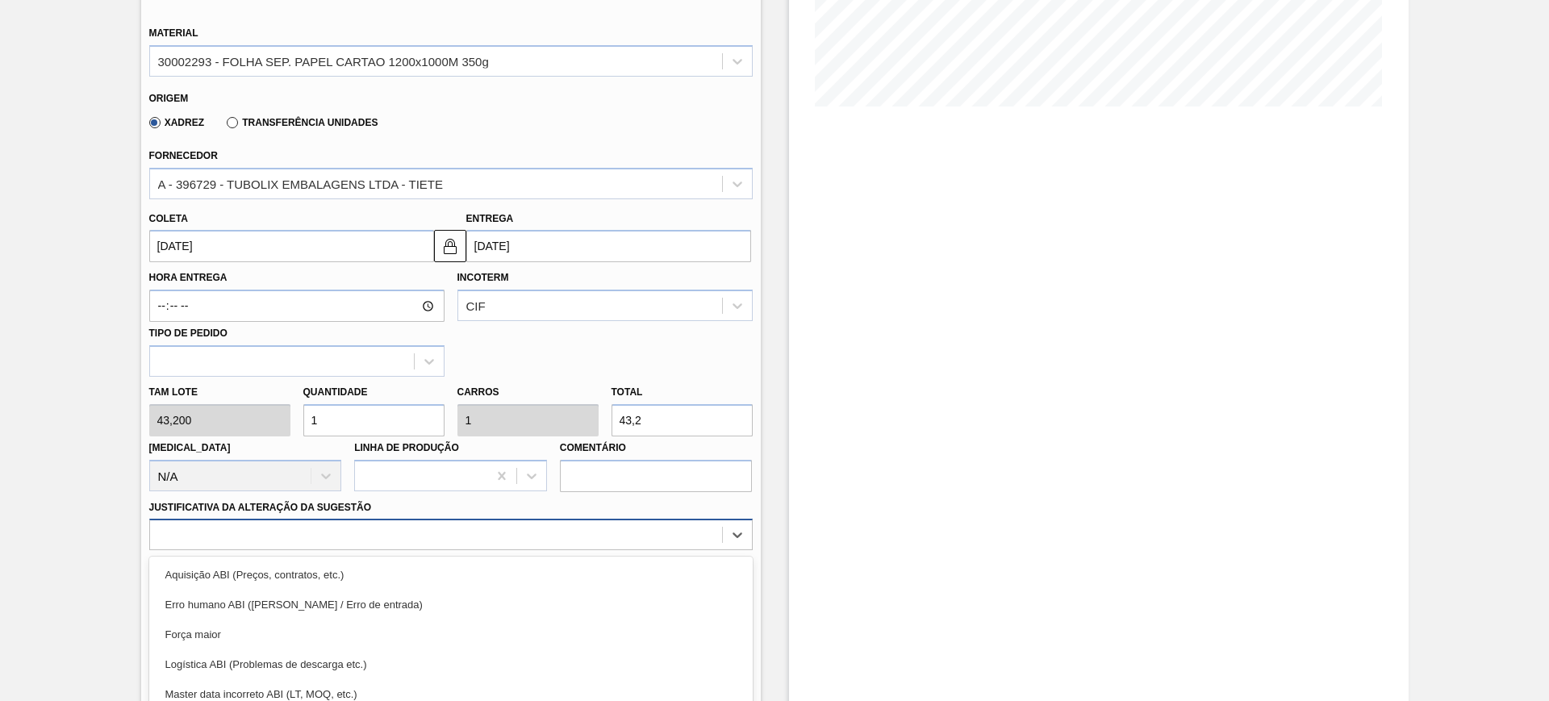
click at [470, 535] on div "option Força maior focused, 3 of 18. 18 results available. Use Up and Down to c…" at bounding box center [451, 534] width 604 height 31
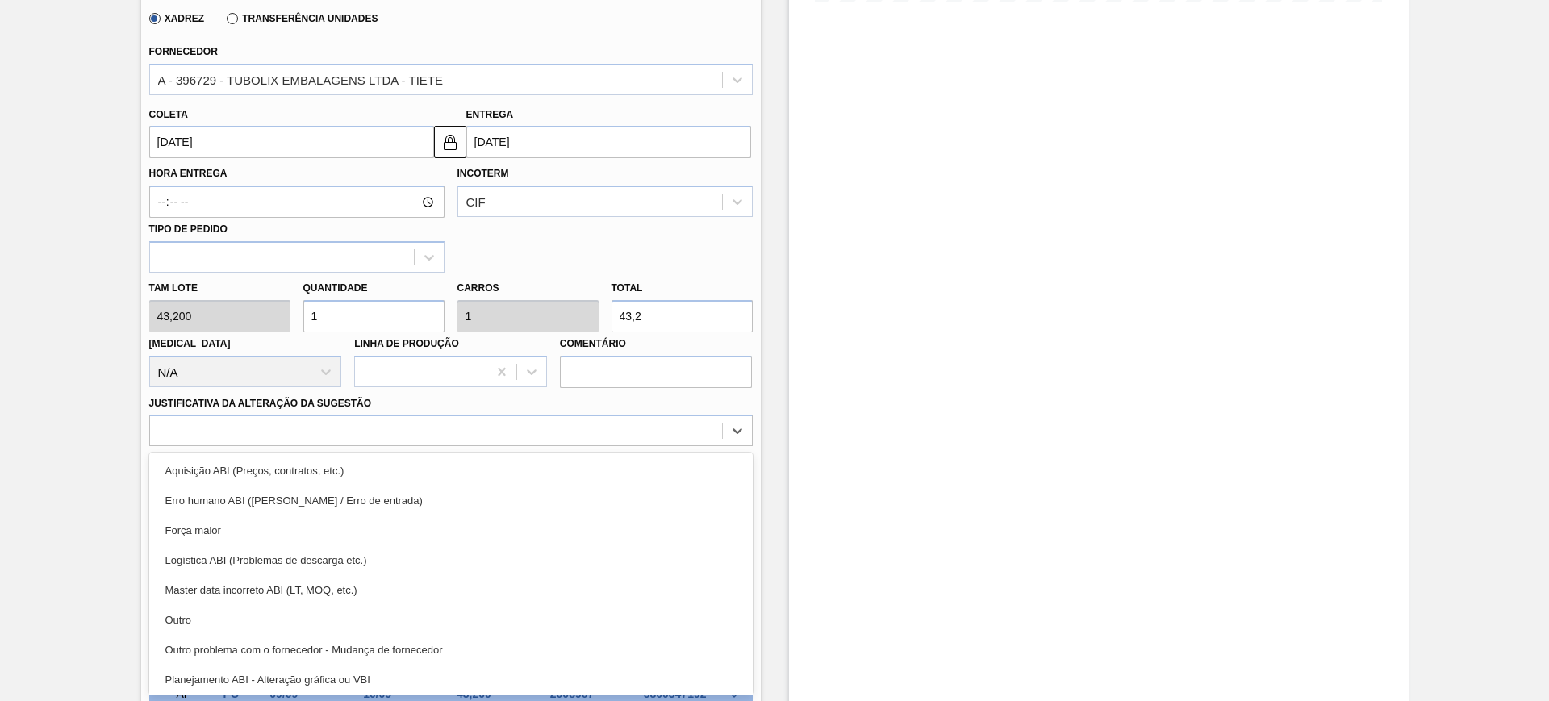
scroll to position [101, 0]
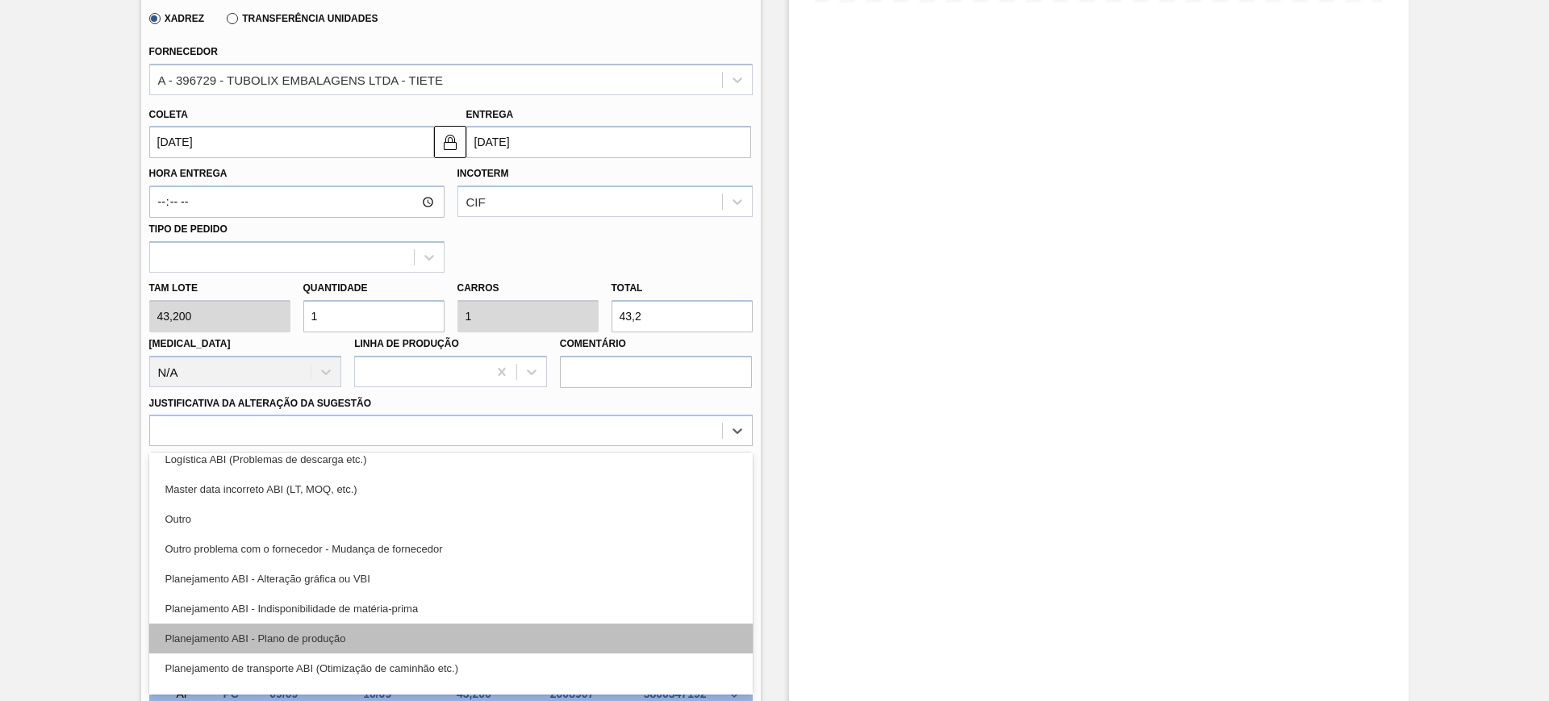
drag, startPoint x: 441, startPoint y: 629, endPoint x: 533, endPoint y: 608, distance: 93.8
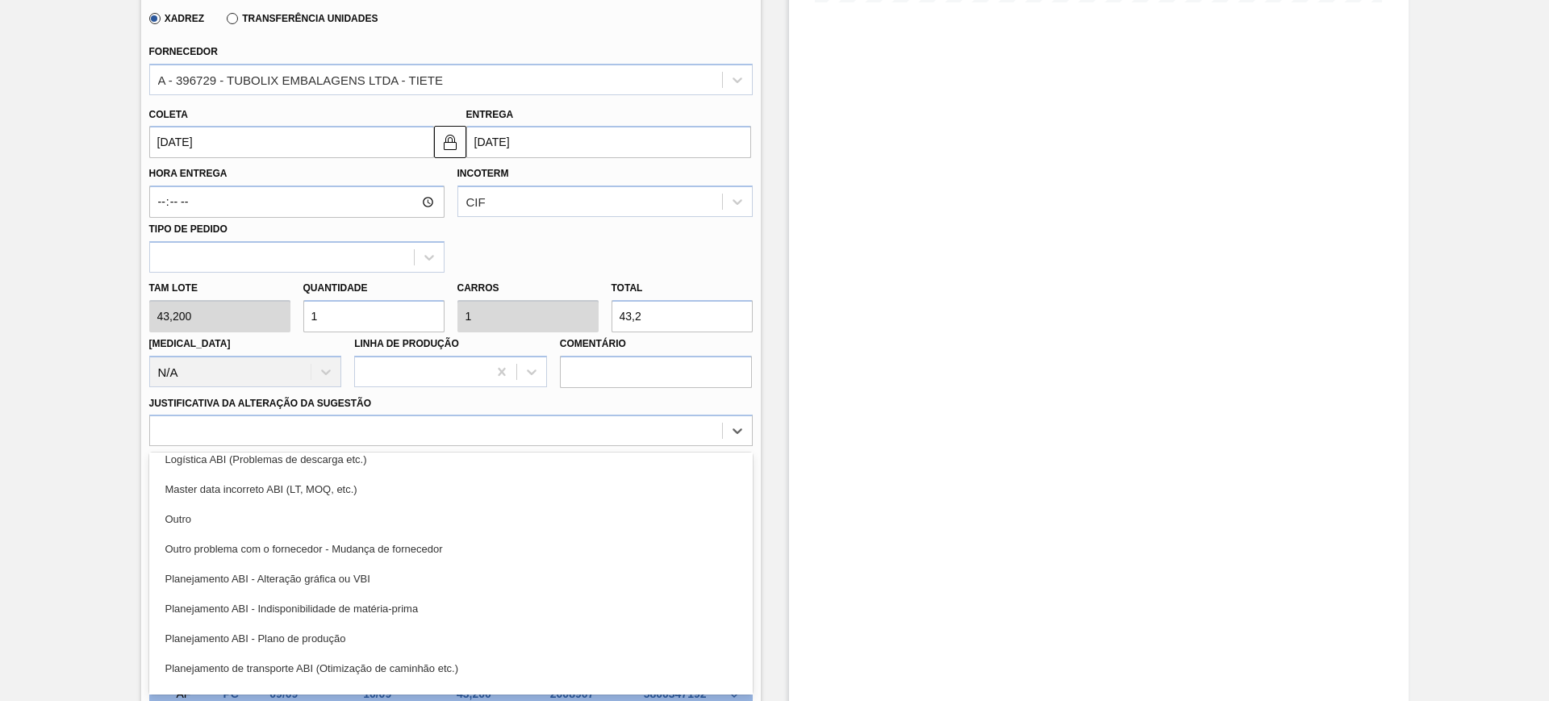
click at [441, 630] on div "Planejamento ABI - Plano de produção" at bounding box center [451, 639] width 604 height 30
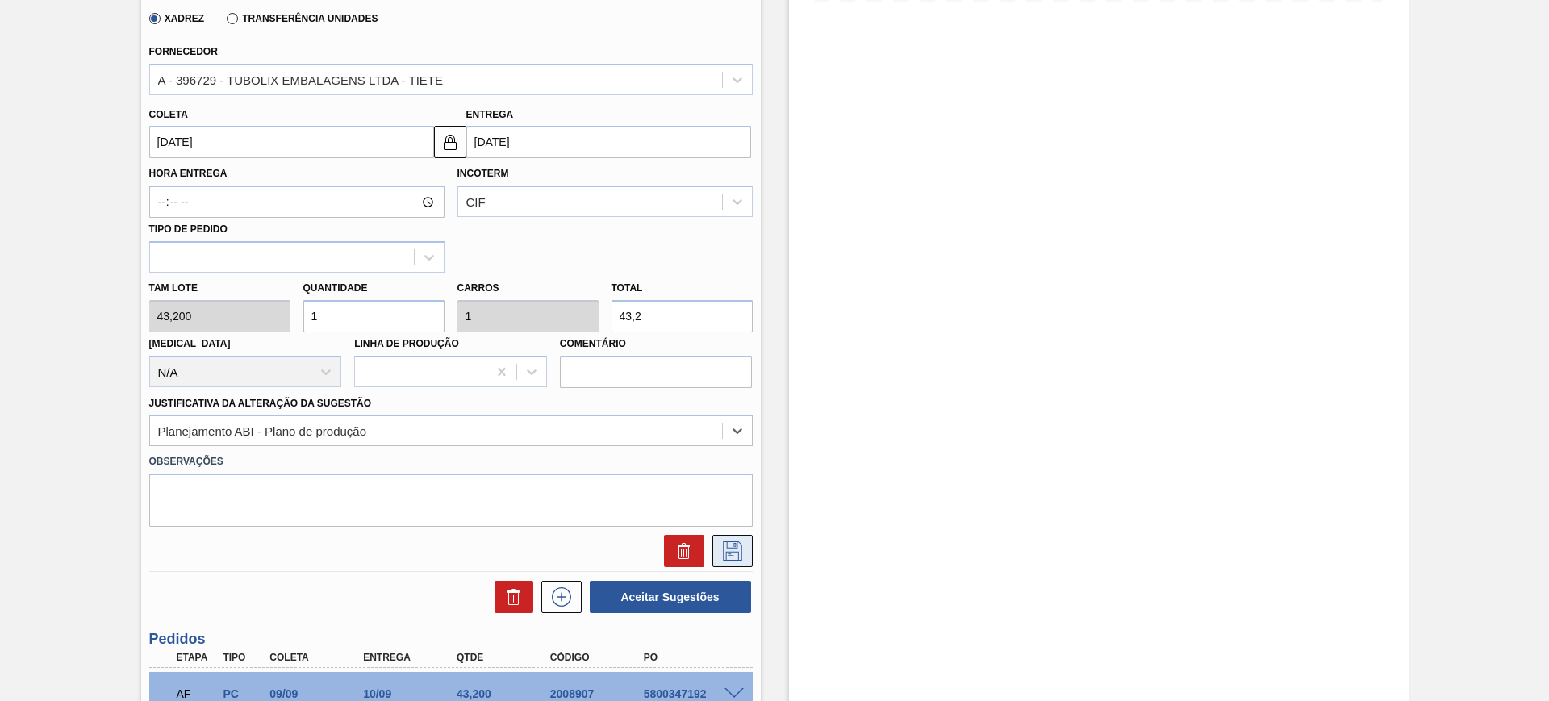
click at [745, 551] on button at bounding box center [733, 551] width 40 height 32
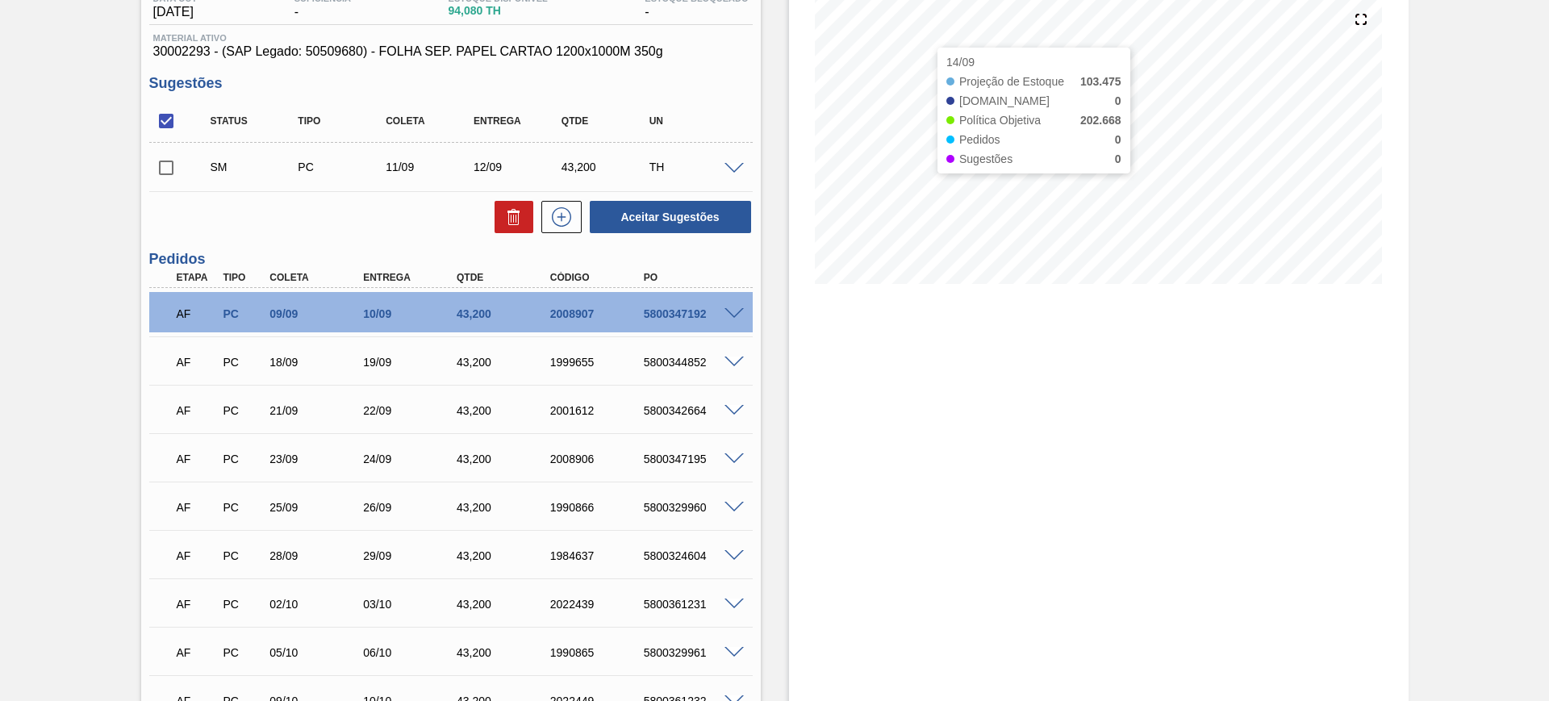
scroll to position [167, 0]
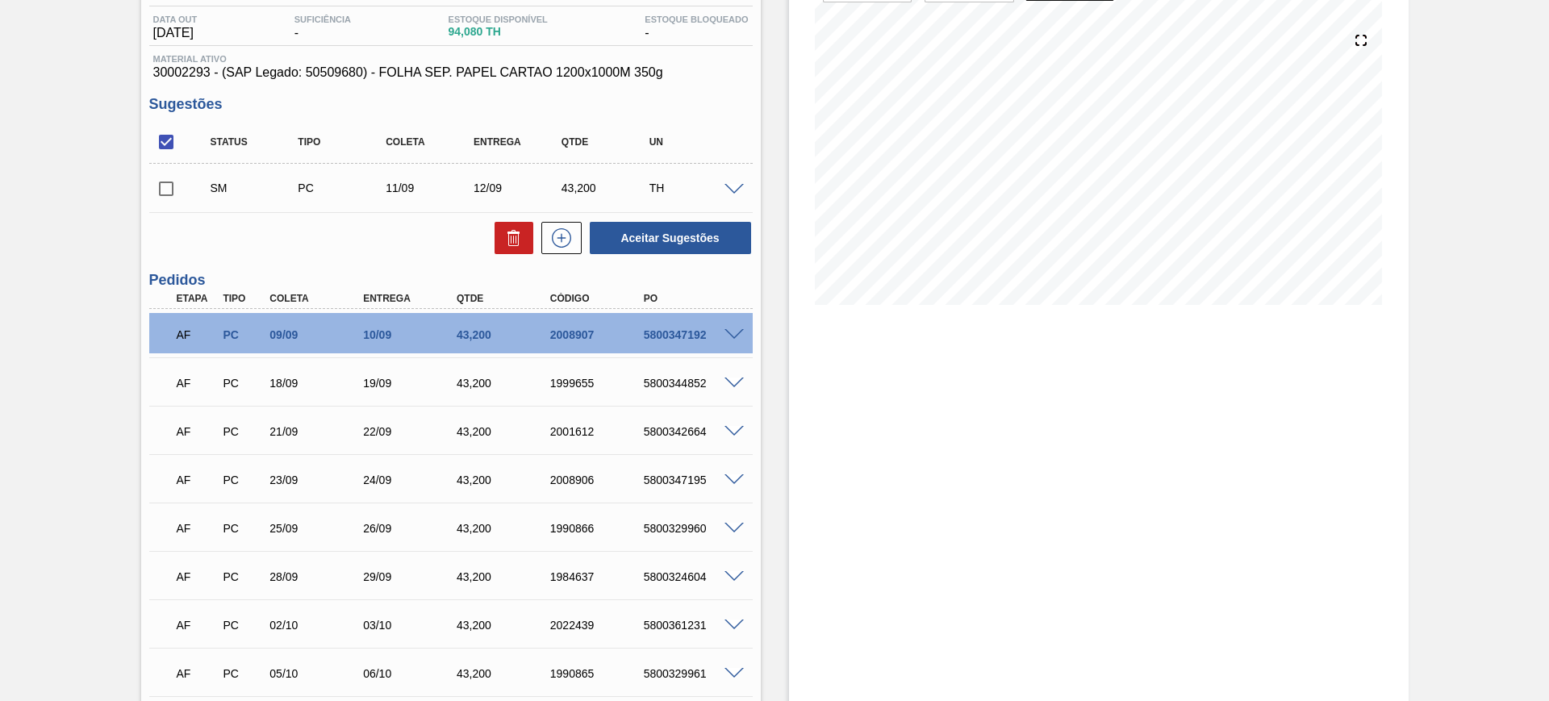
click at [736, 188] on span at bounding box center [734, 190] width 19 height 12
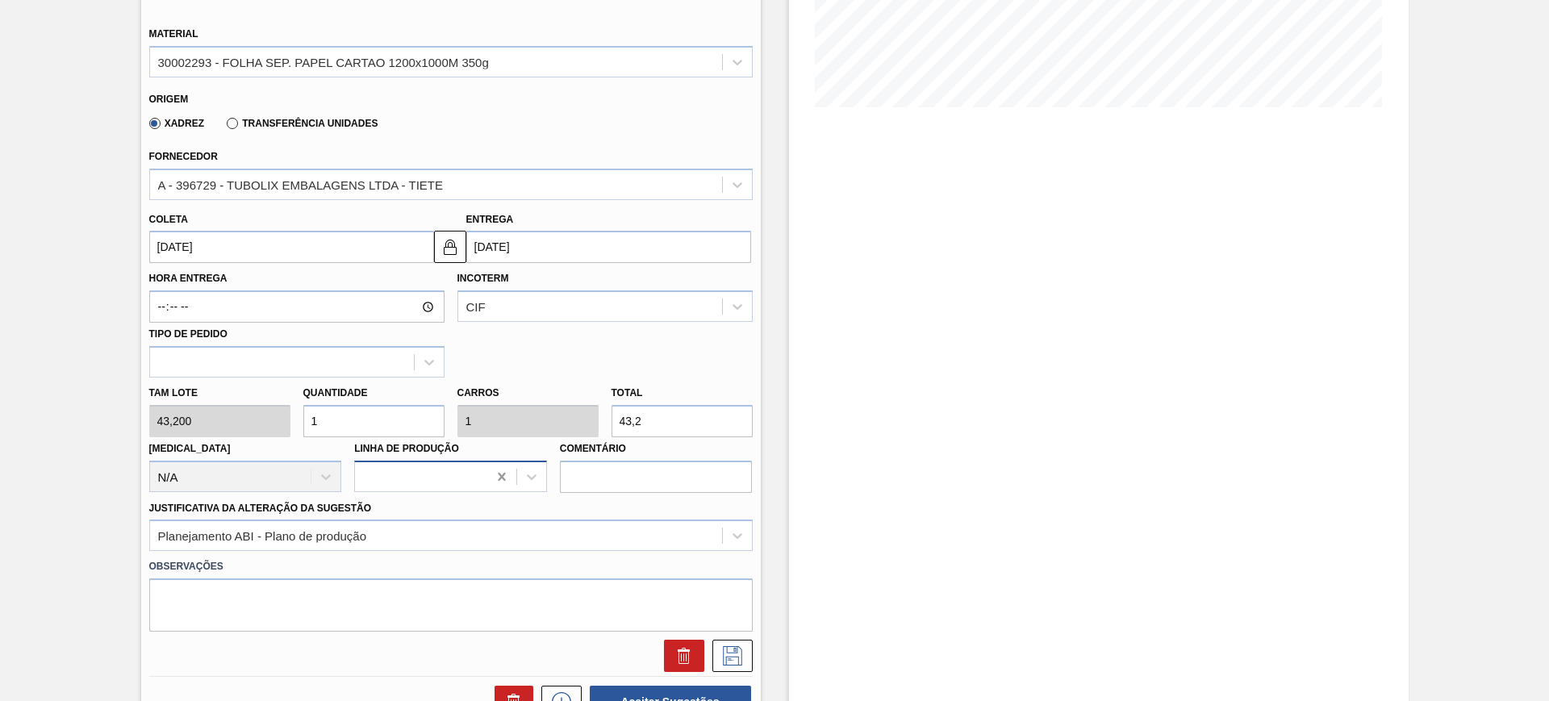
scroll to position [369, 0]
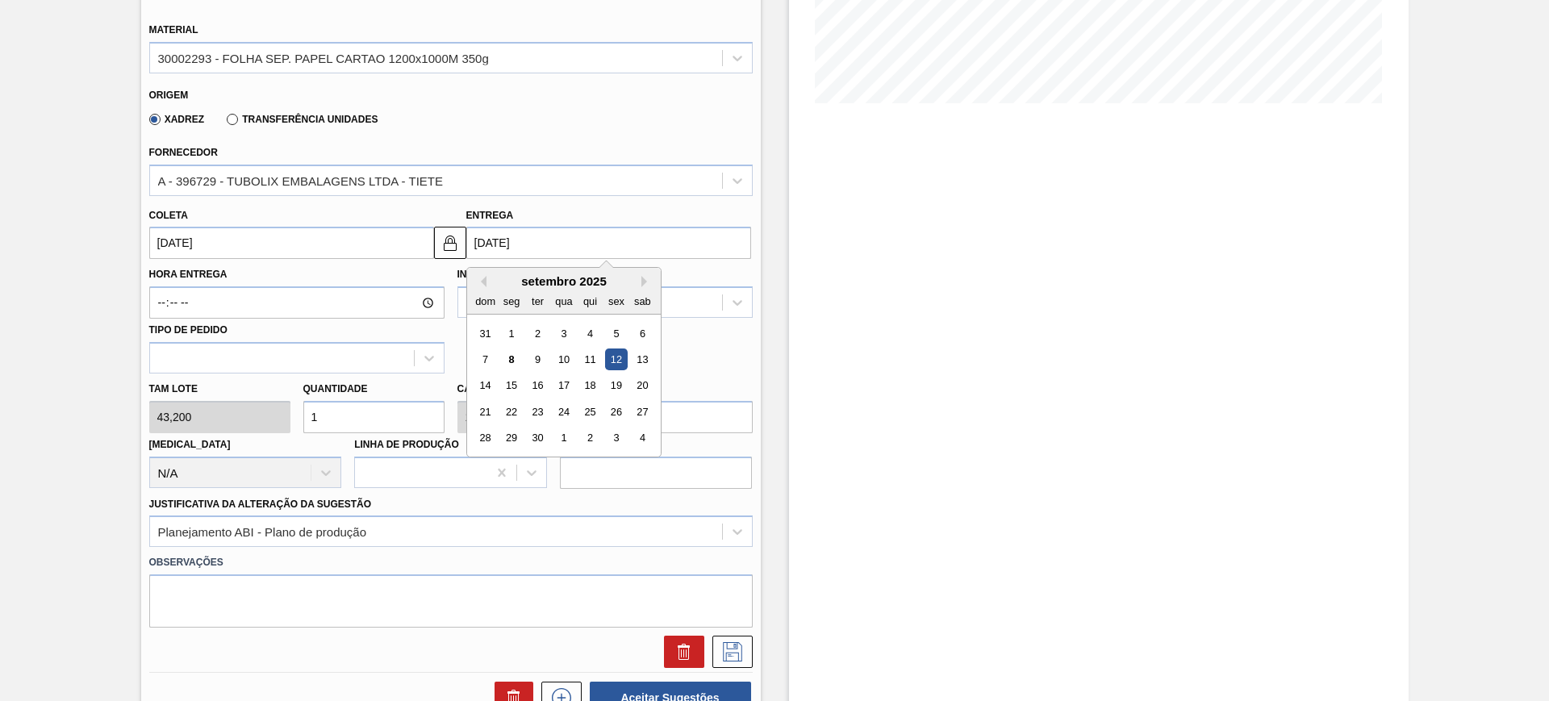
click at [536, 252] on input "12/09/2025" at bounding box center [608, 243] width 285 height 32
click at [516, 378] on div "15" at bounding box center [511, 386] width 22 height 22
type input "14/09/2025"
type input "15/09/2025"
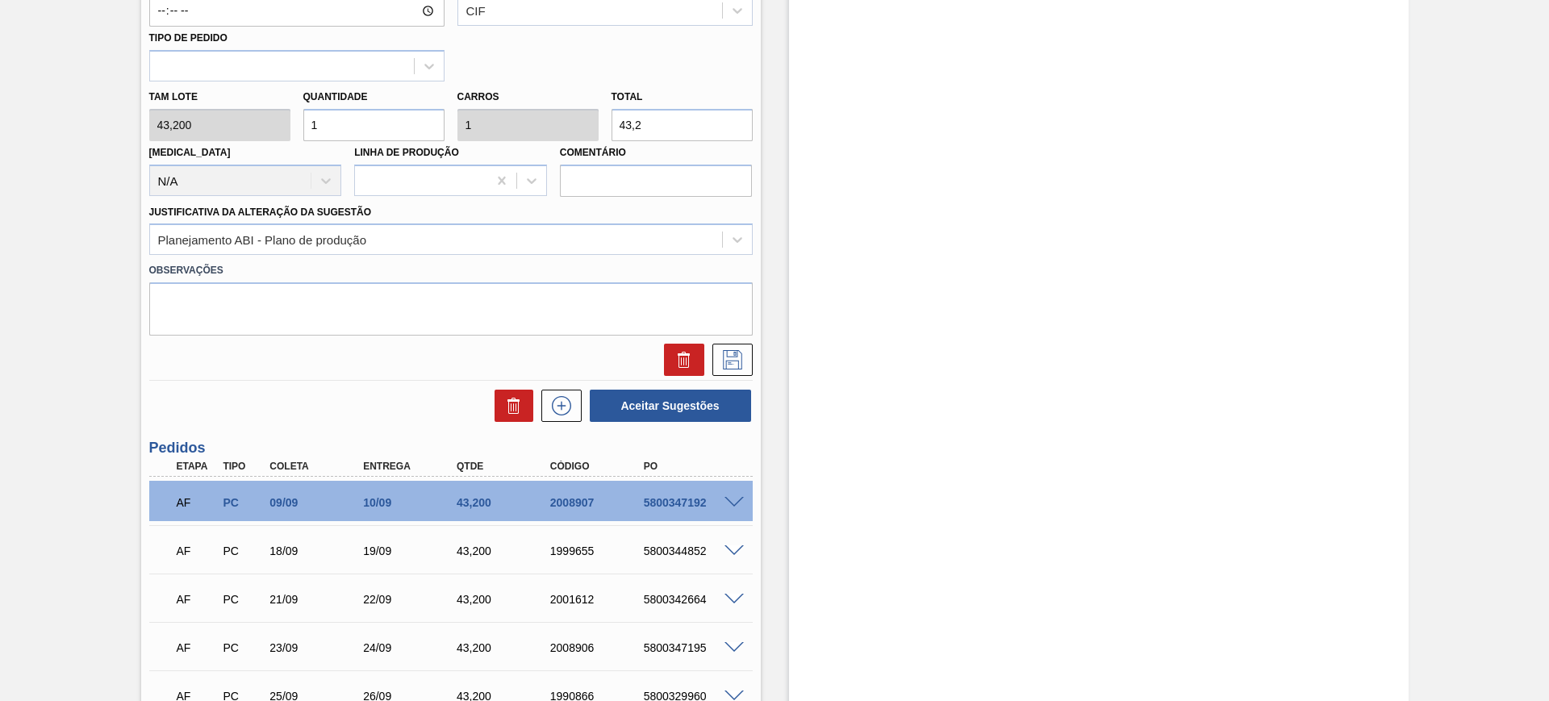
scroll to position [671, 0]
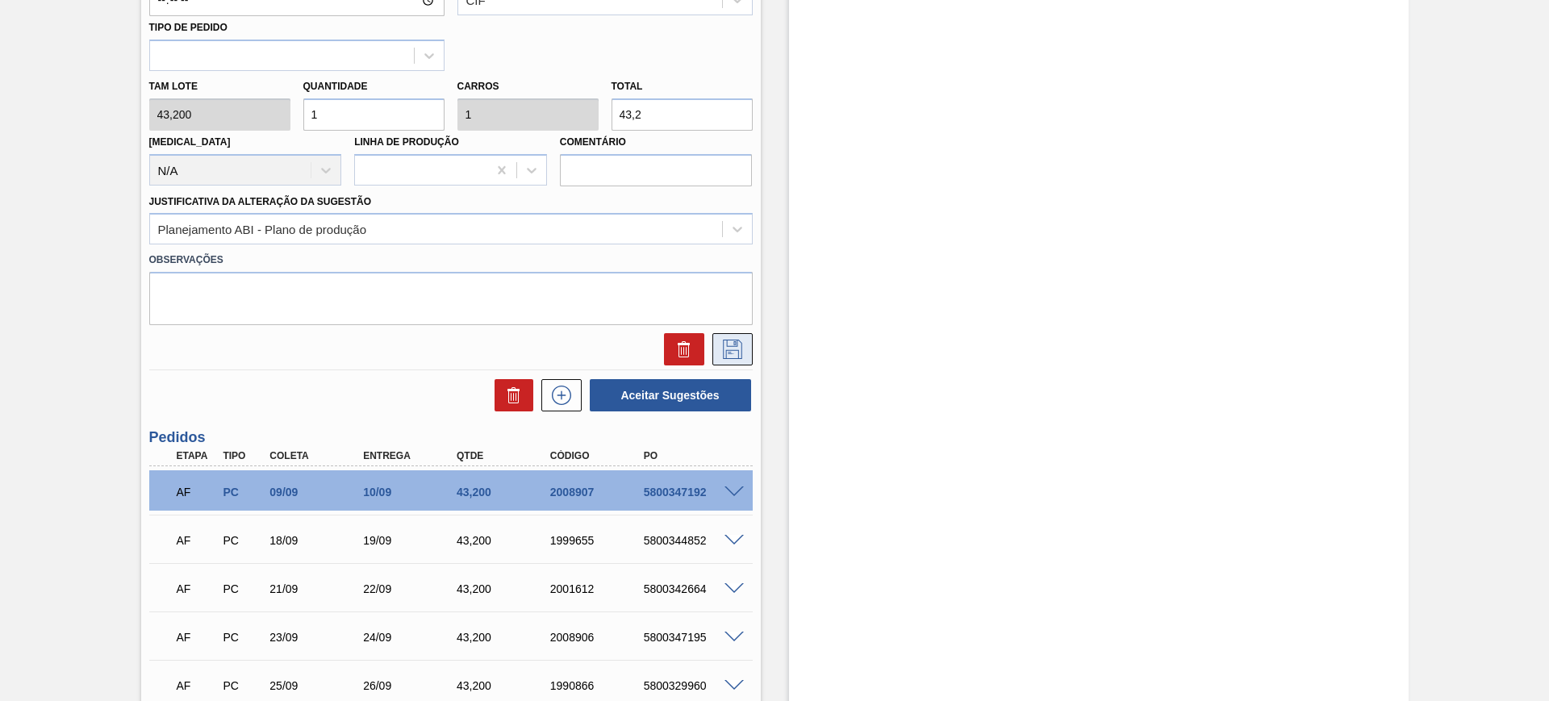
click at [728, 347] on icon at bounding box center [733, 349] width 26 height 19
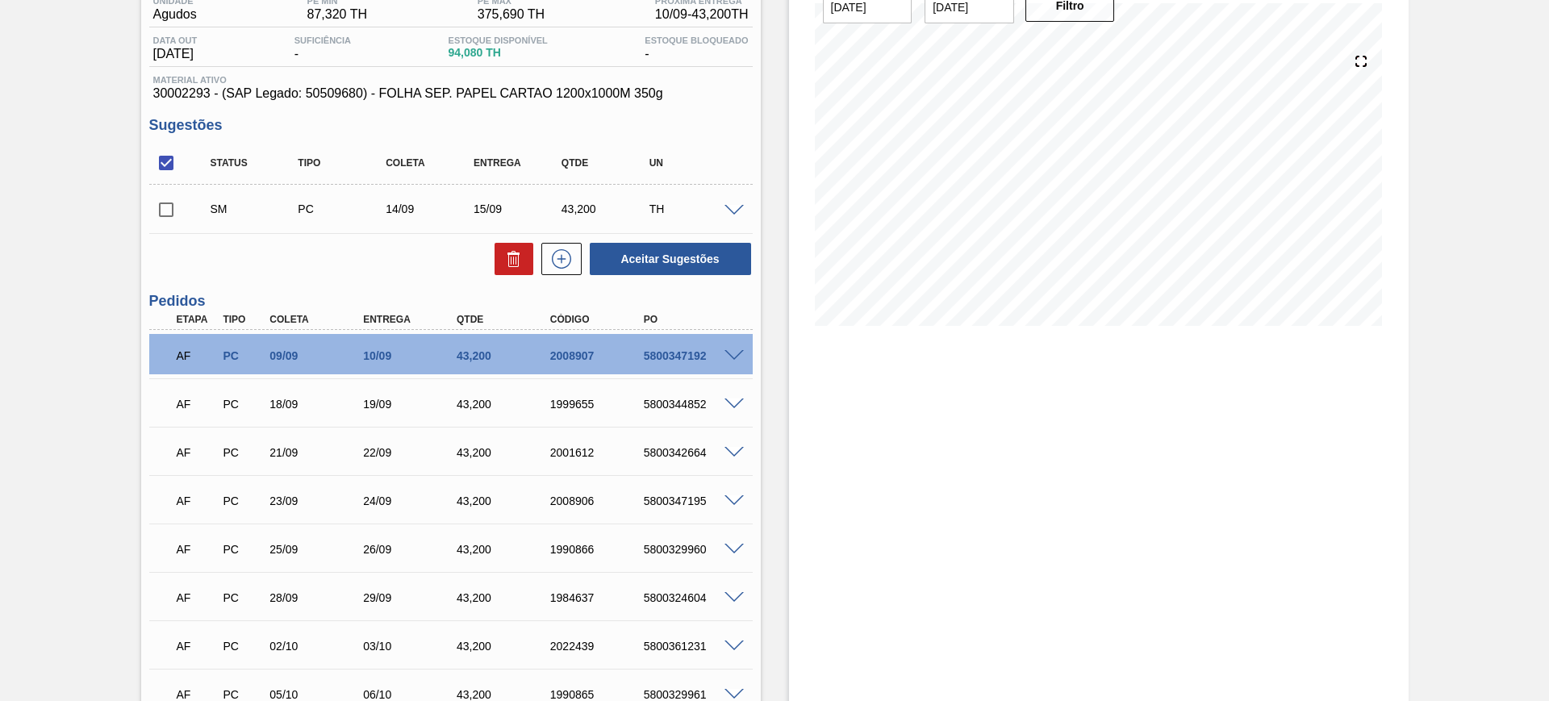
scroll to position [202, 0]
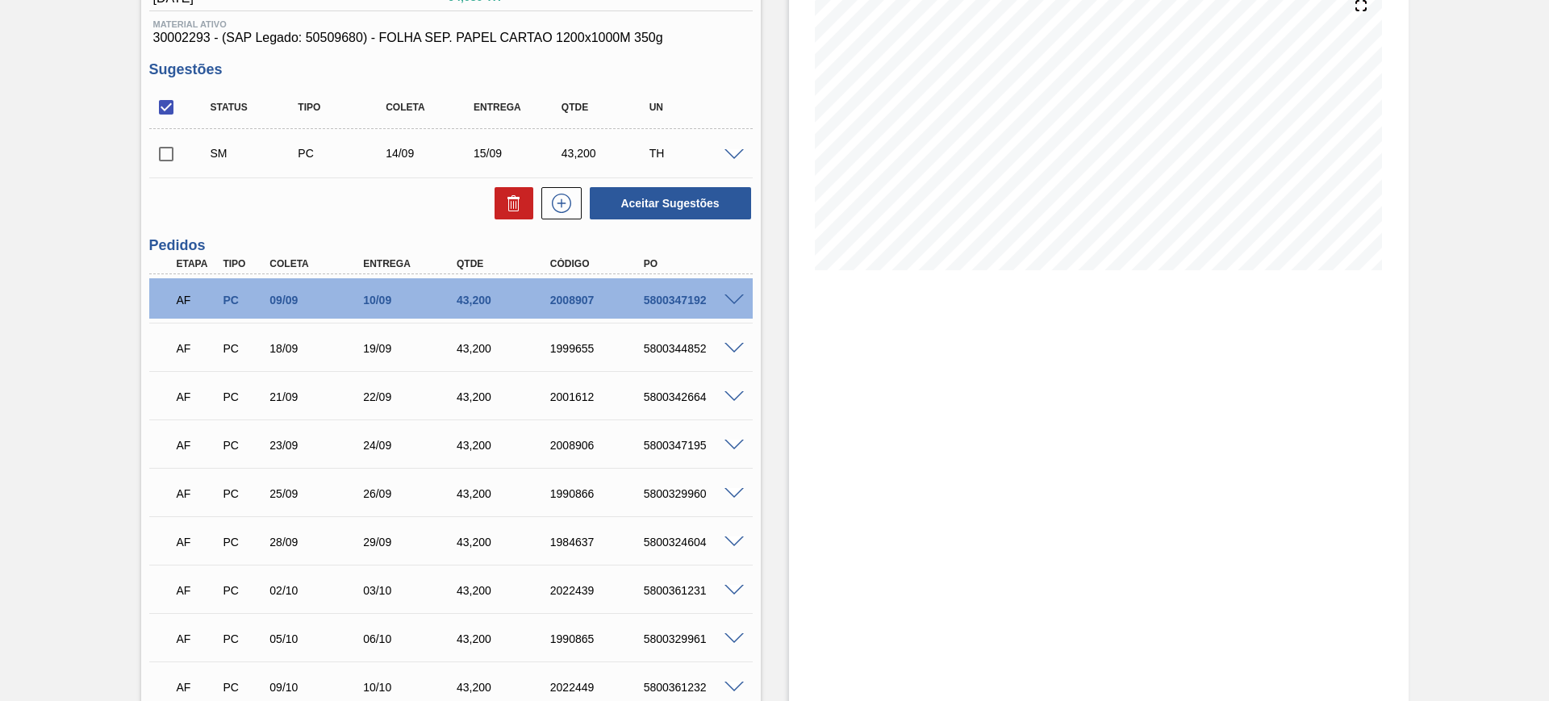
click at [170, 93] on input "checkbox" at bounding box center [166, 107] width 34 height 34
click at [170, 106] on input "checkbox" at bounding box center [166, 107] width 34 height 34
checkbox input "true"
click at [686, 195] on button "Aceitar Sugestões" at bounding box center [670, 203] width 161 height 32
checkbox input "false"
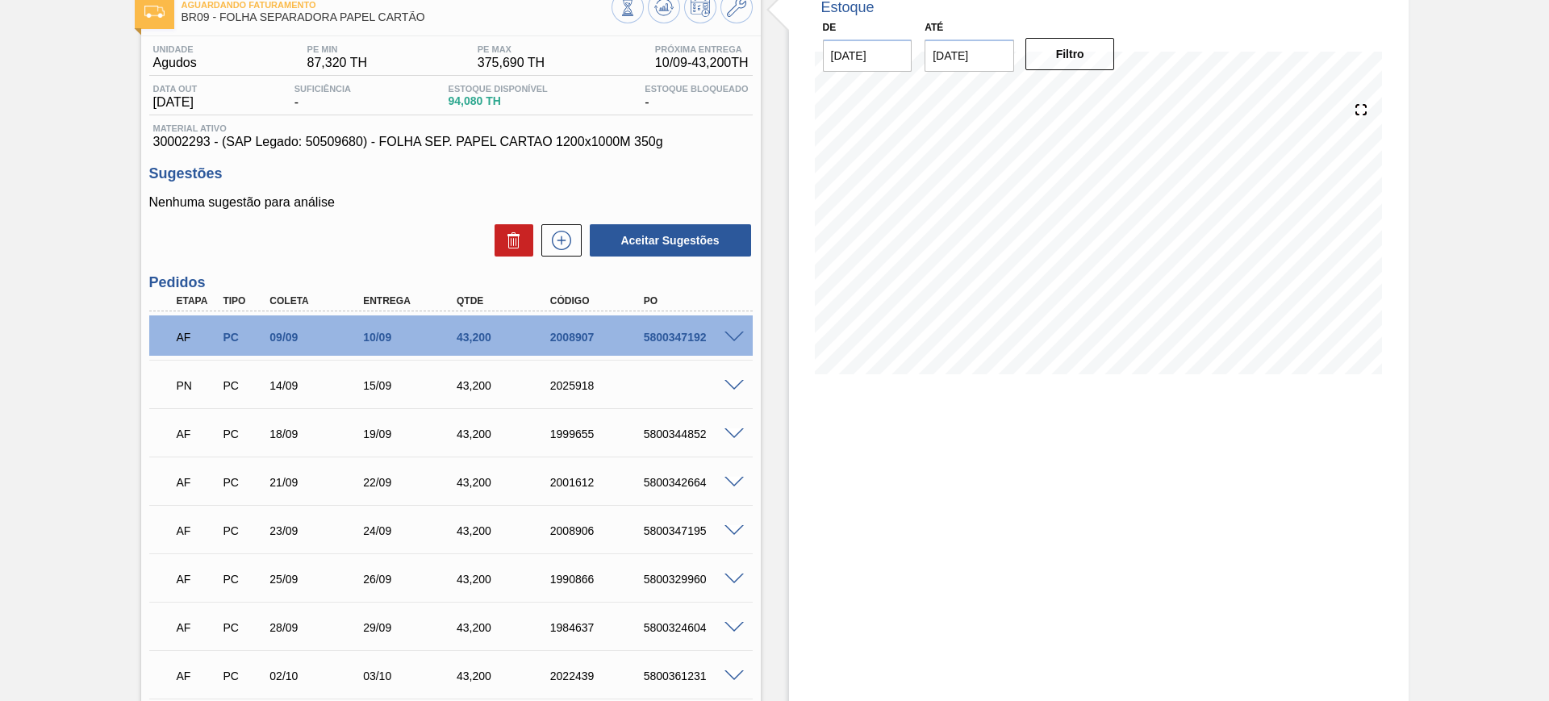
scroll to position [0, 0]
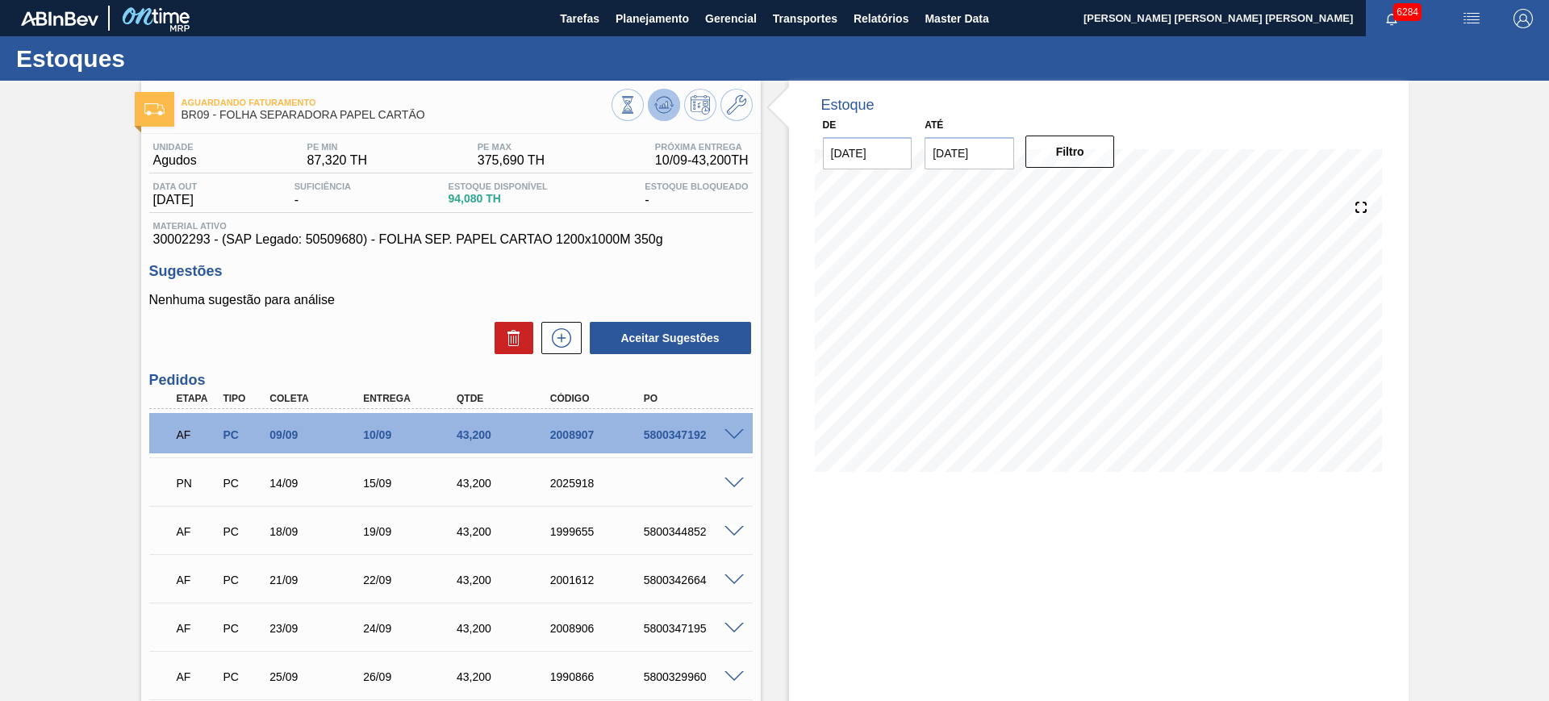
click at [671, 115] on button at bounding box center [664, 105] width 32 height 32
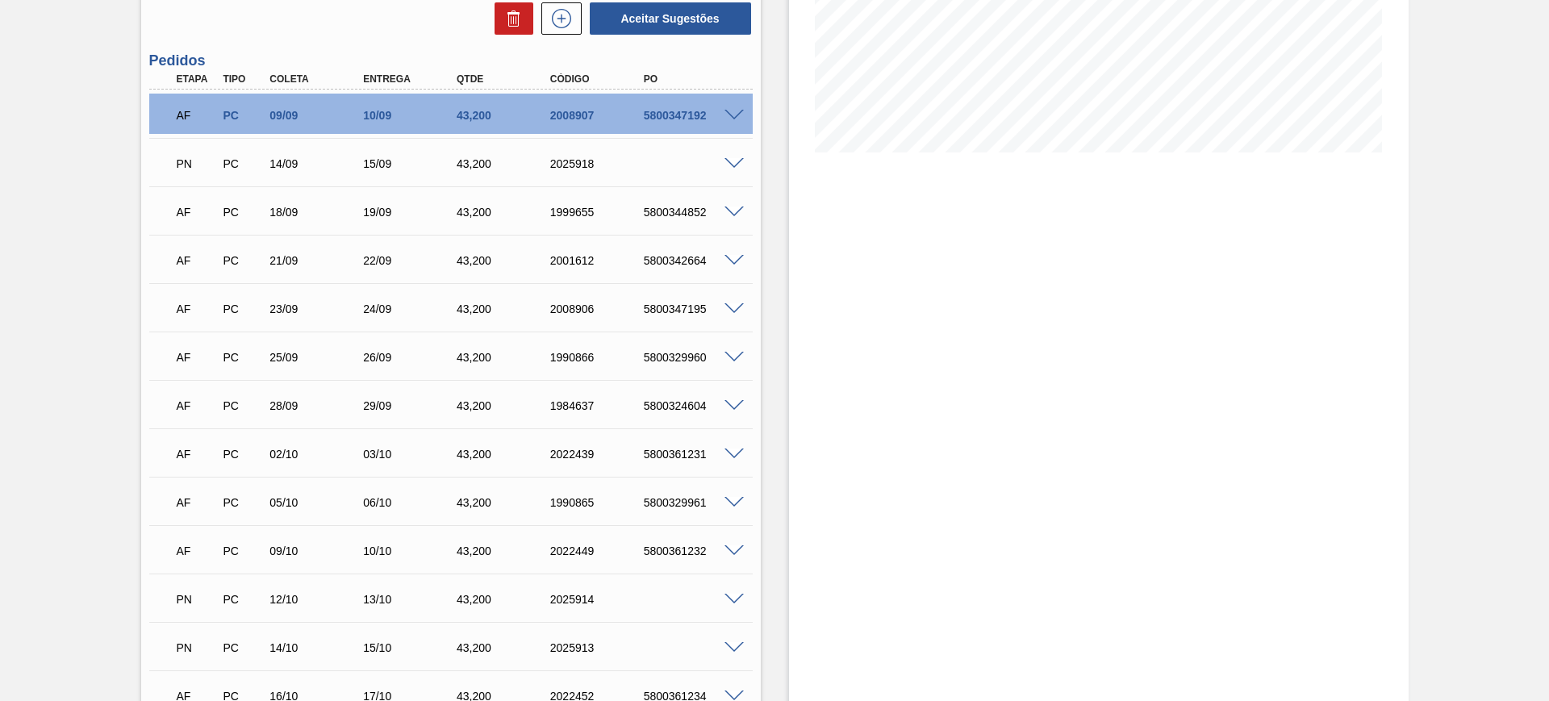
scroll to position [597, 0]
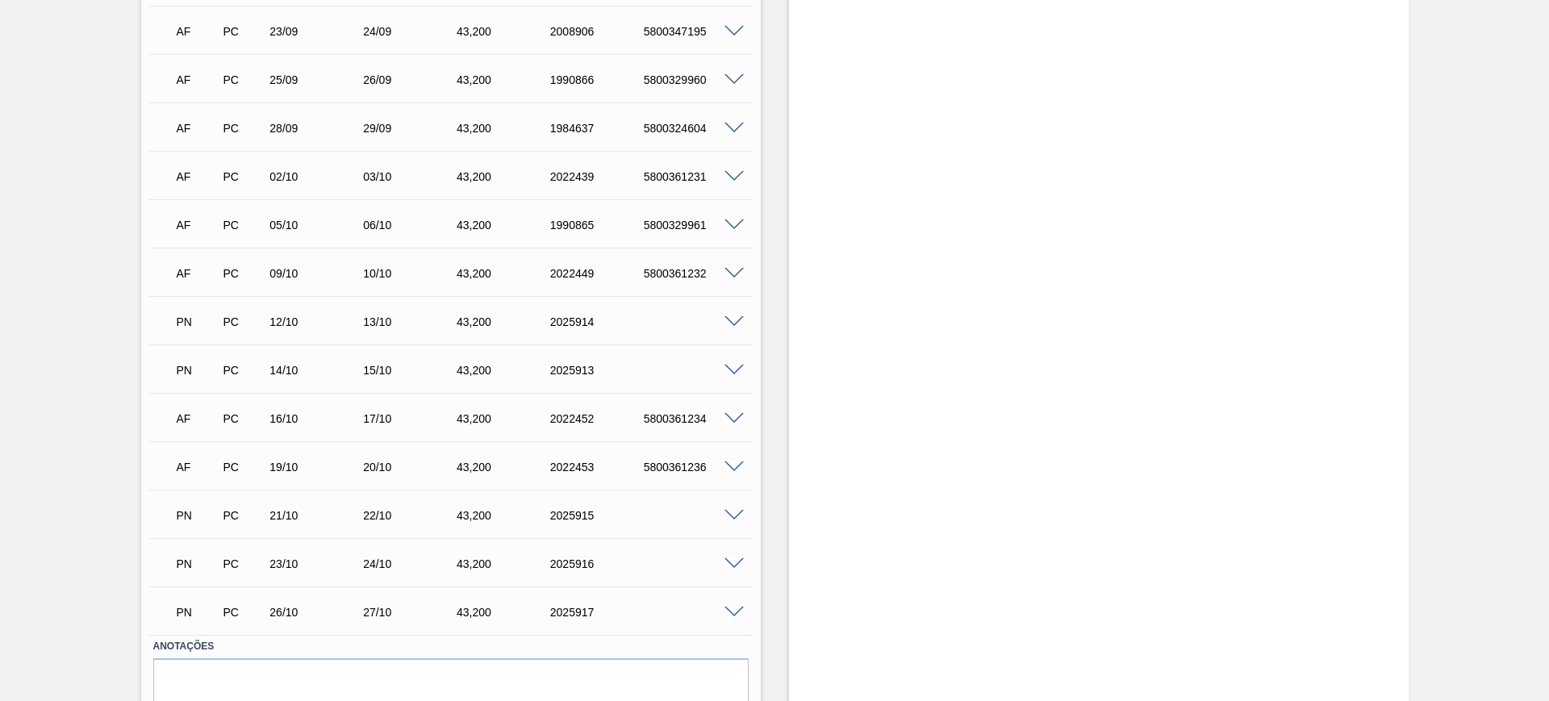
click at [739, 512] on span at bounding box center [734, 516] width 19 height 12
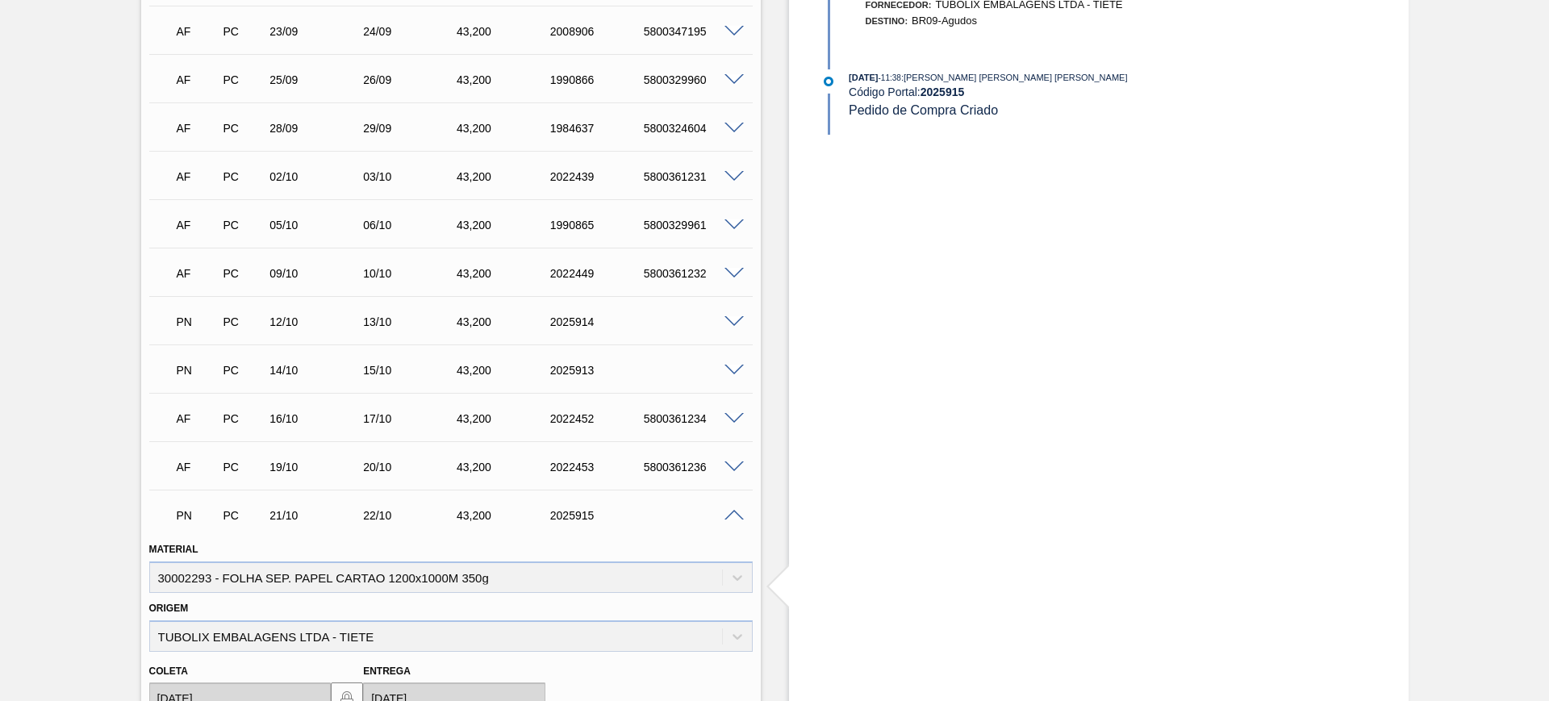
scroll to position [799, 0]
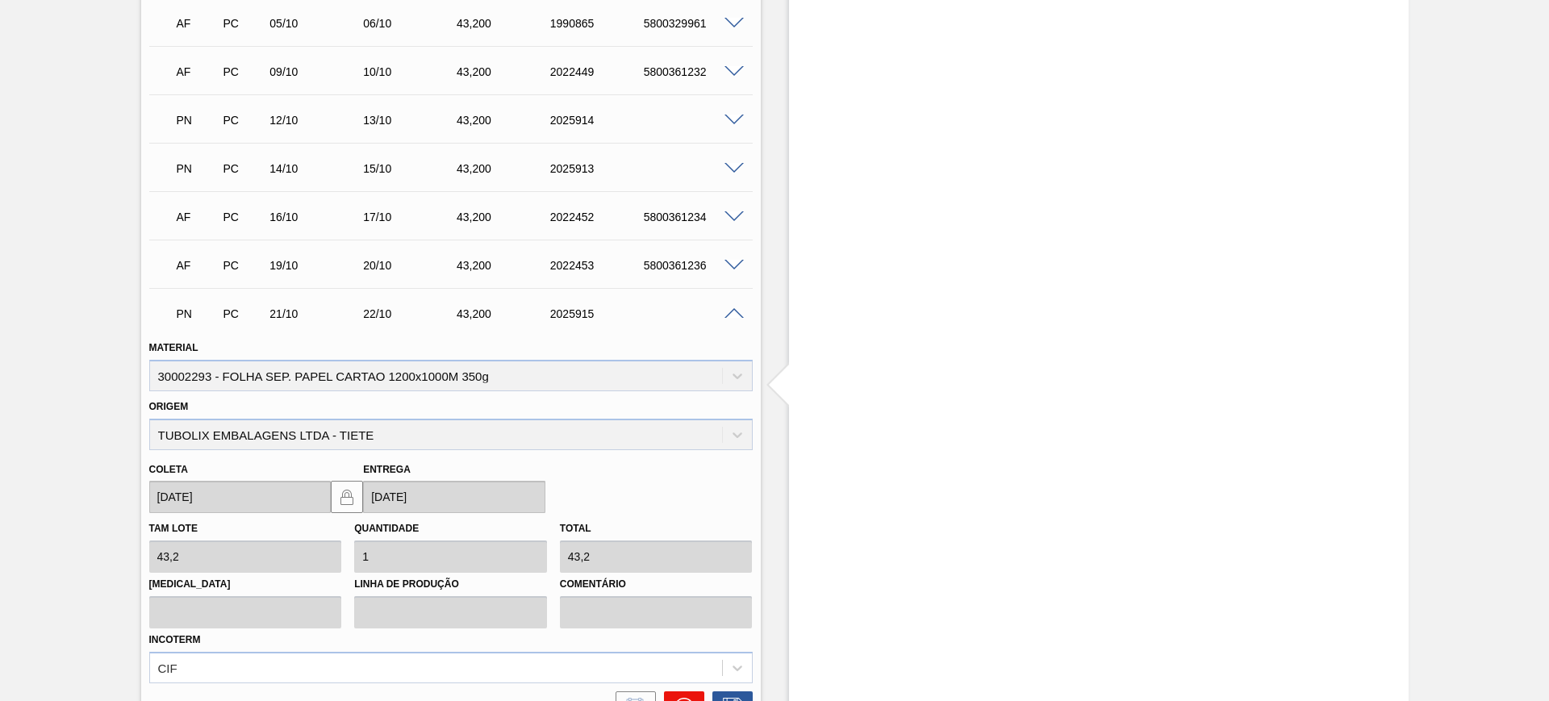
click at [684, 700] on icon at bounding box center [684, 707] width 19 height 19
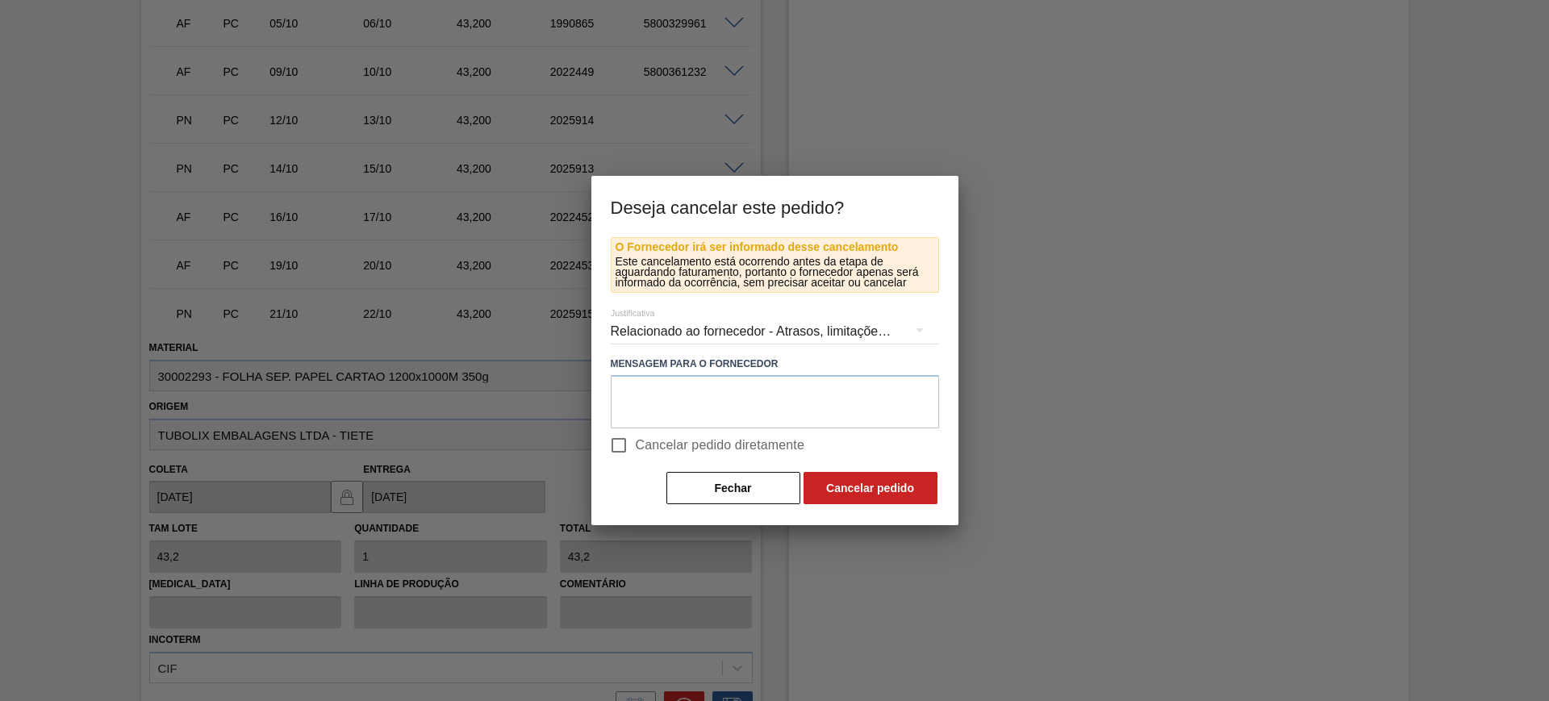
click at [650, 440] on span "Cancelar pedido diretamente" at bounding box center [720, 445] width 169 height 19
click at [636, 440] on input "Cancelar pedido diretamente" at bounding box center [619, 446] width 34 height 34
checkbox input "true"
click at [828, 493] on button "Cancelar pedido" at bounding box center [871, 488] width 134 height 32
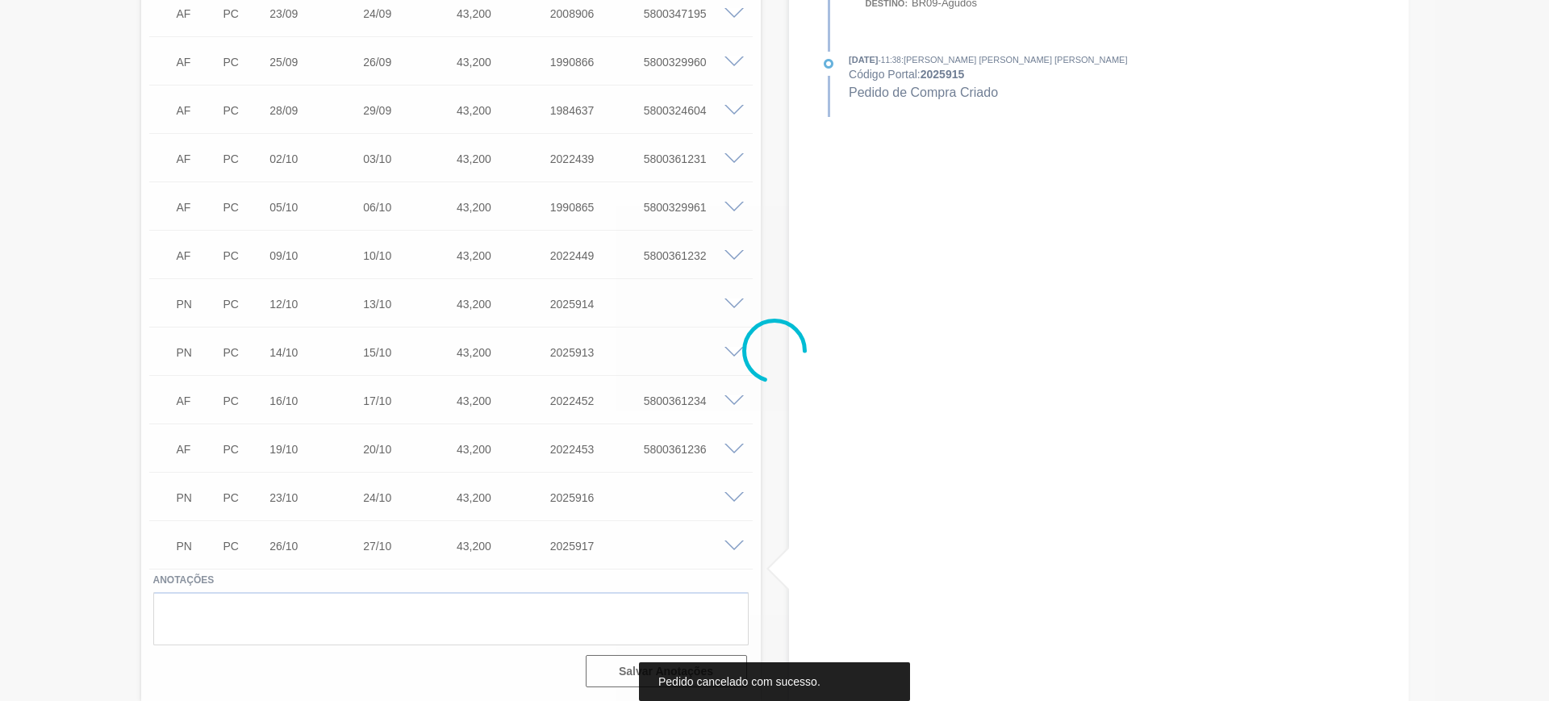
scroll to position [615, 0]
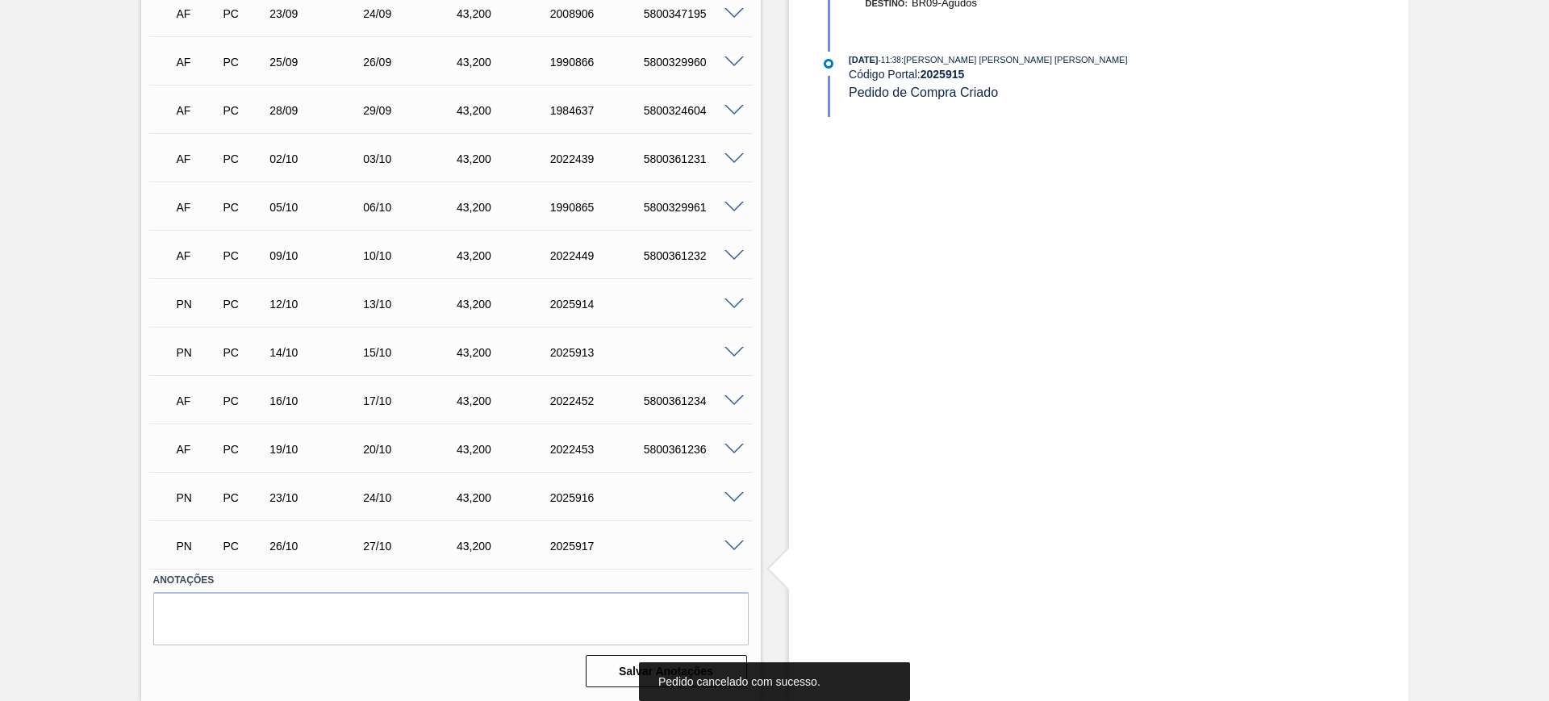
click at [735, 303] on span at bounding box center [734, 305] width 19 height 12
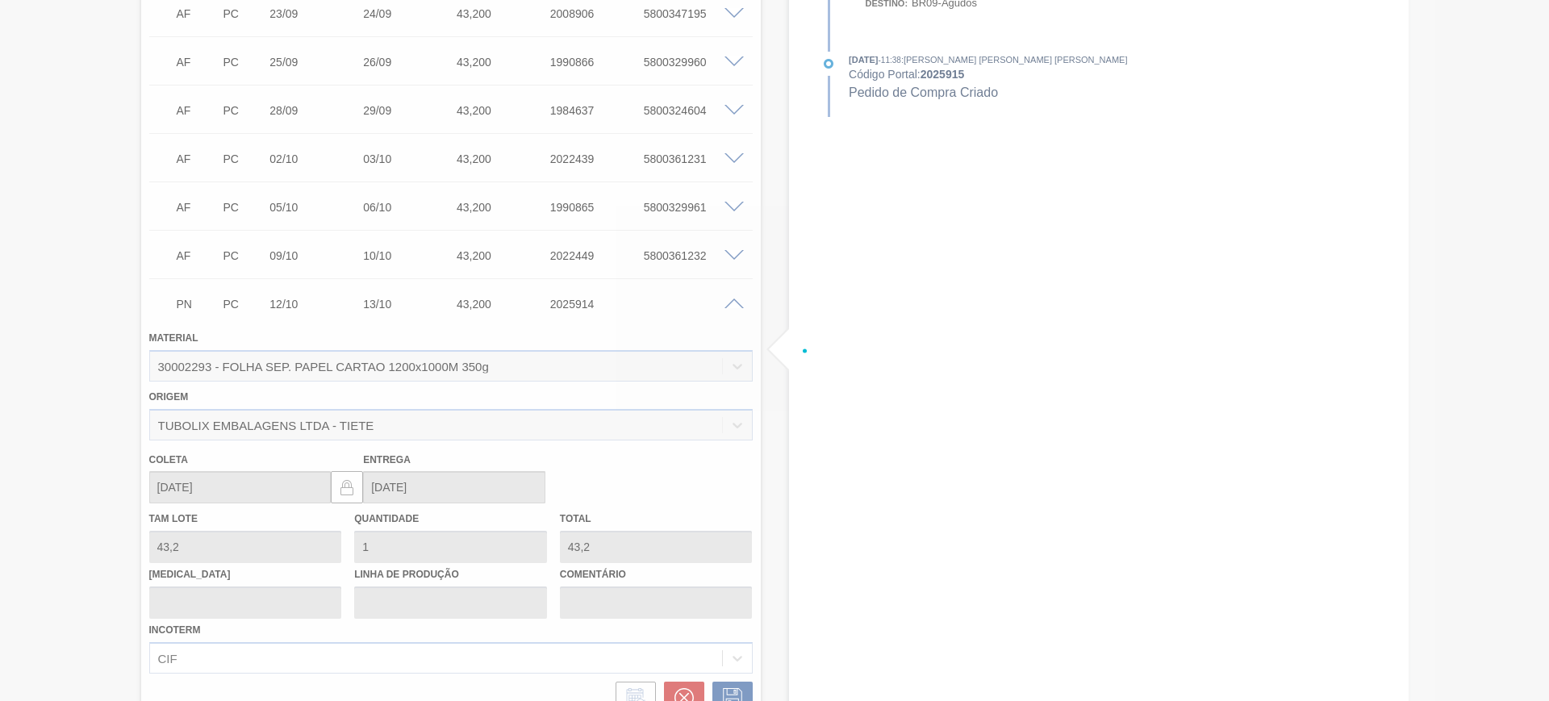
scroll to position [799, 0]
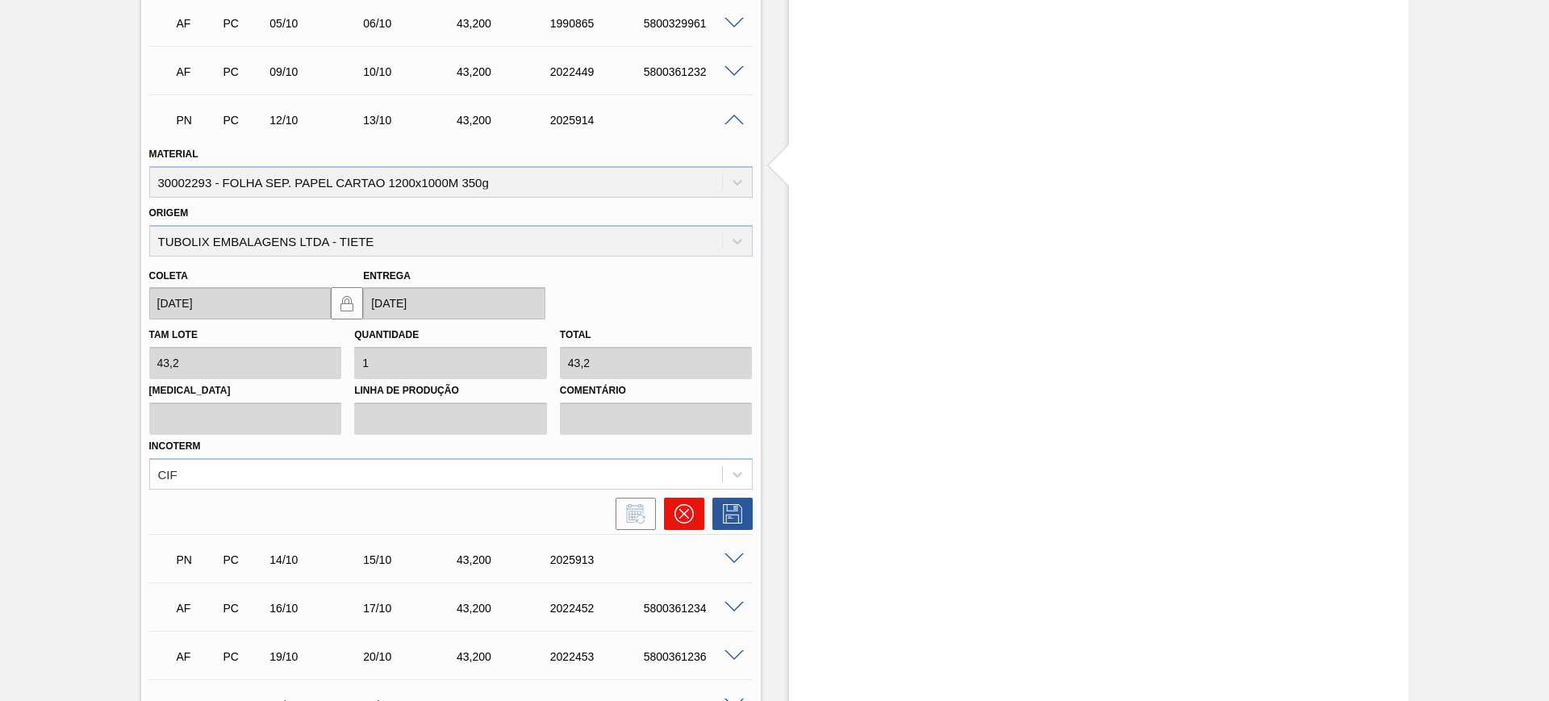
click at [683, 512] on icon at bounding box center [684, 514] width 10 height 10
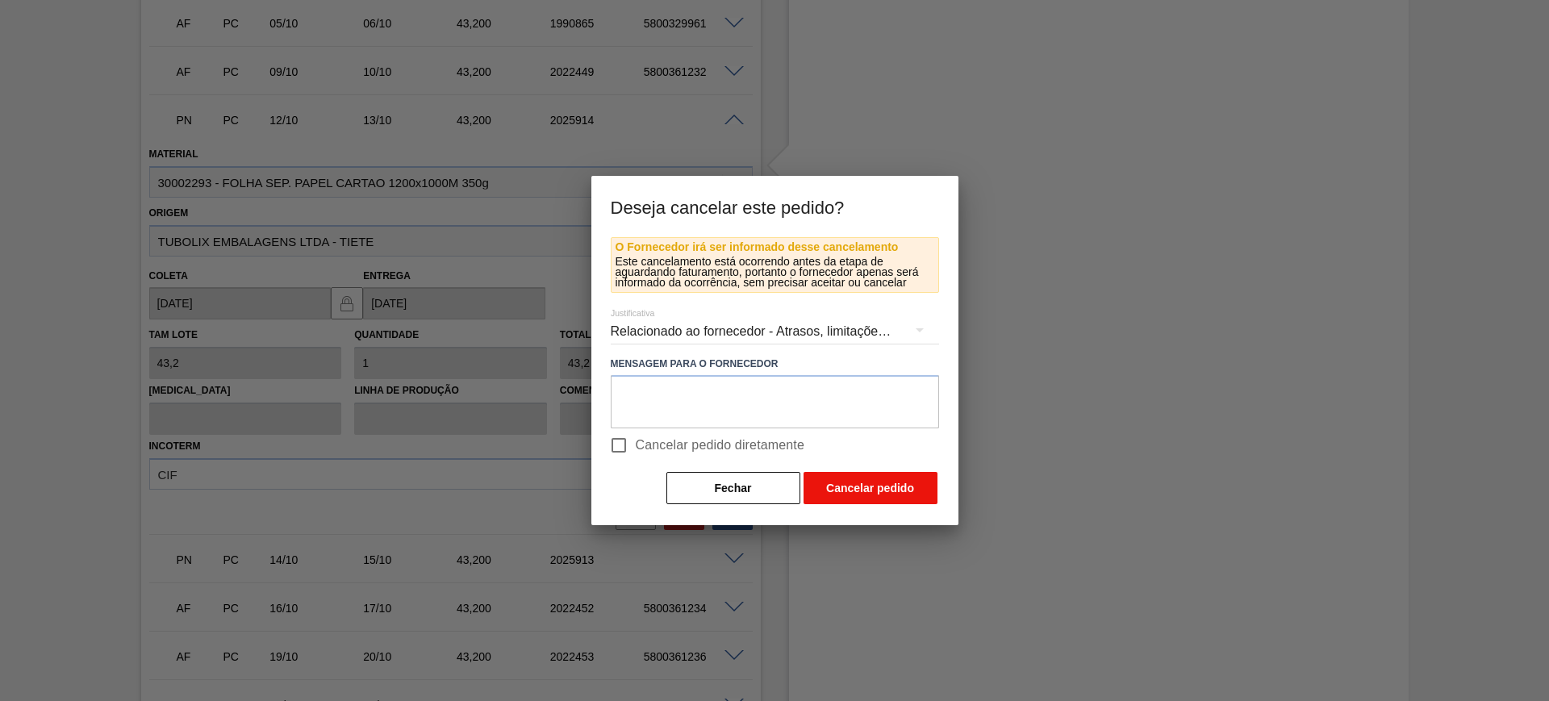
drag, startPoint x: 687, startPoint y: 441, endPoint x: 805, endPoint y: 474, distance: 122.2
click at [694, 441] on span "Cancelar pedido diretamente" at bounding box center [720, 445] width 169 height 19
click at [685, 441] on span "Cancelar pedido diretamente" at bounding box center [720, 445] width 169 height 19
click at [636, 441] on input "Cancelar pedido diretamente" at bounding box center [619, 446] width 34 height 34
checkbox input "true"
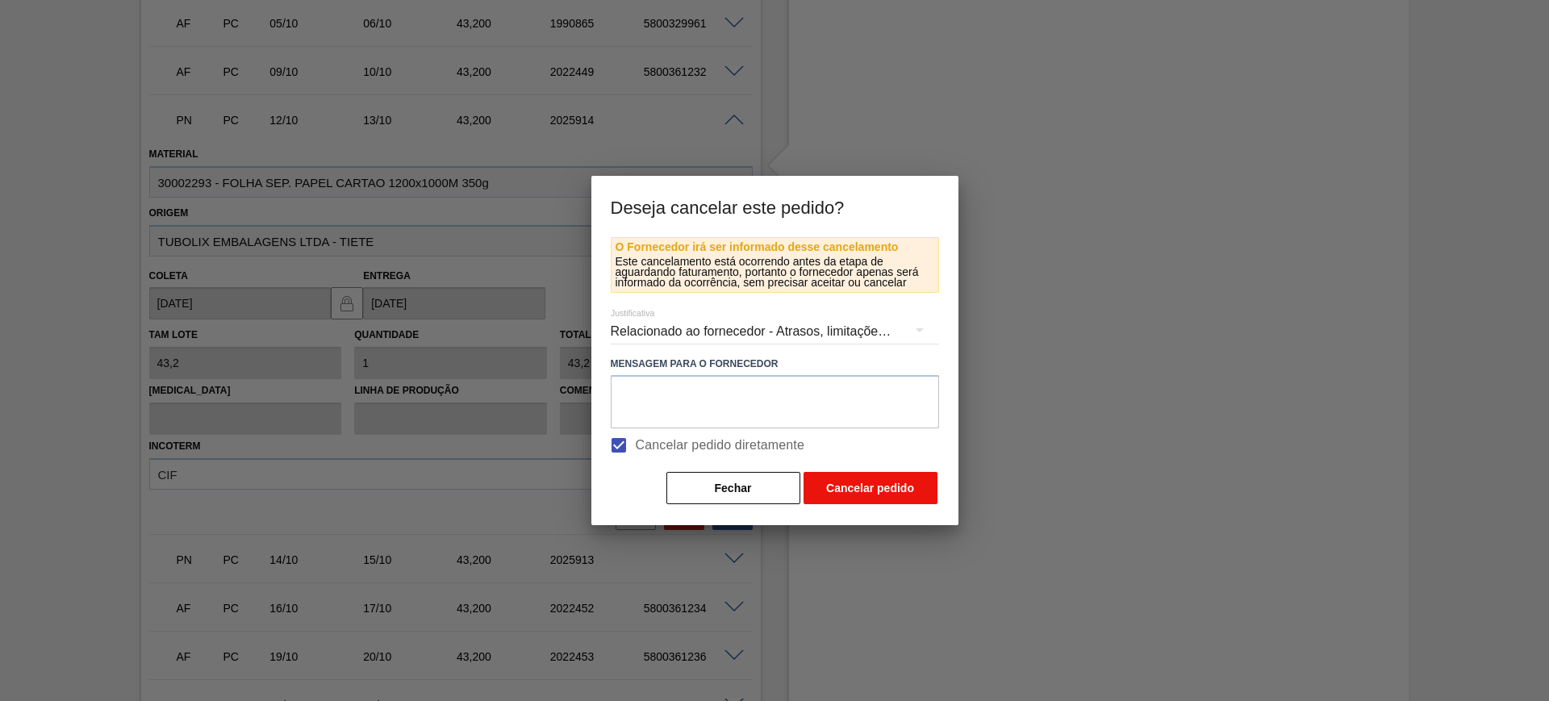
click at [852, 482] on button "Cancelar pedido" at bounding box center [871, 488] width 134 height 32
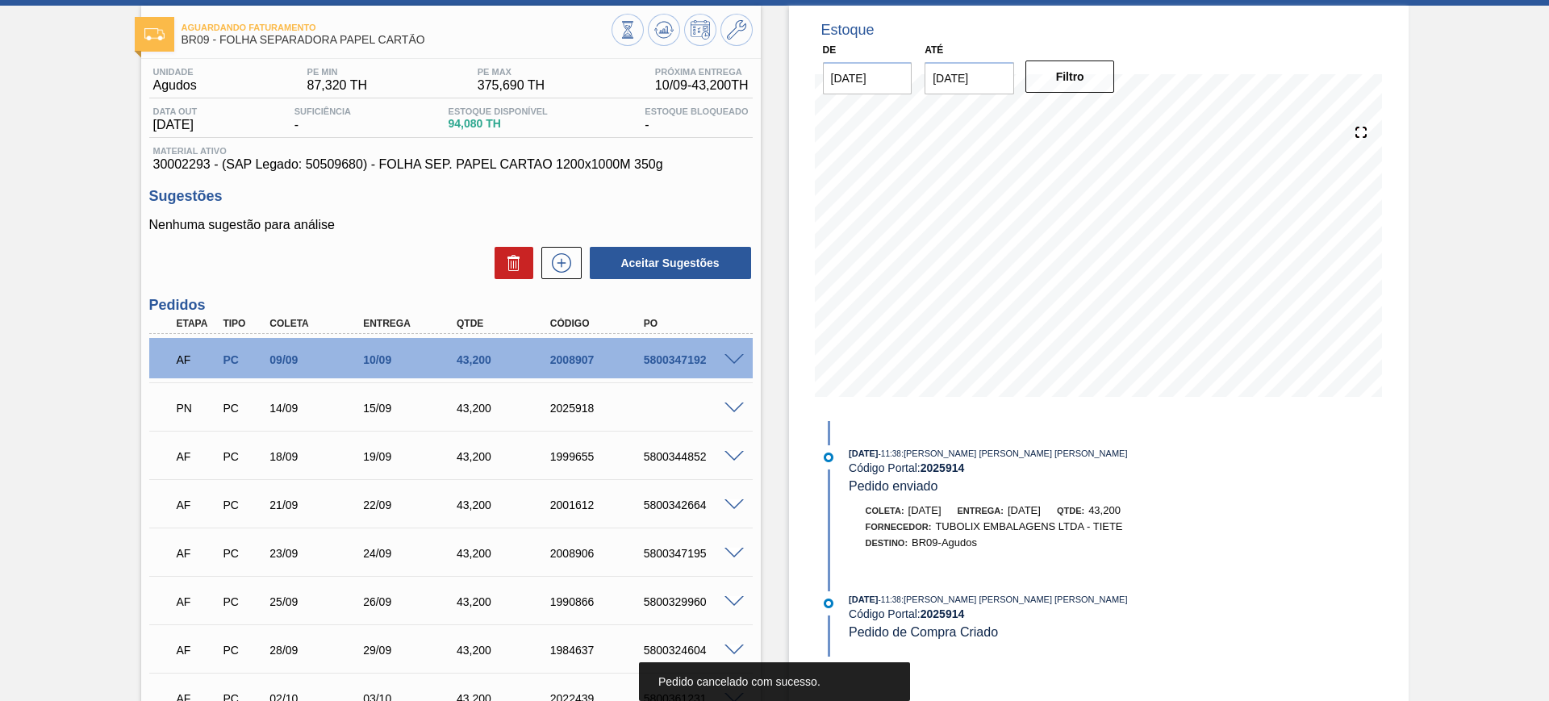
scroll to position [0, 0]
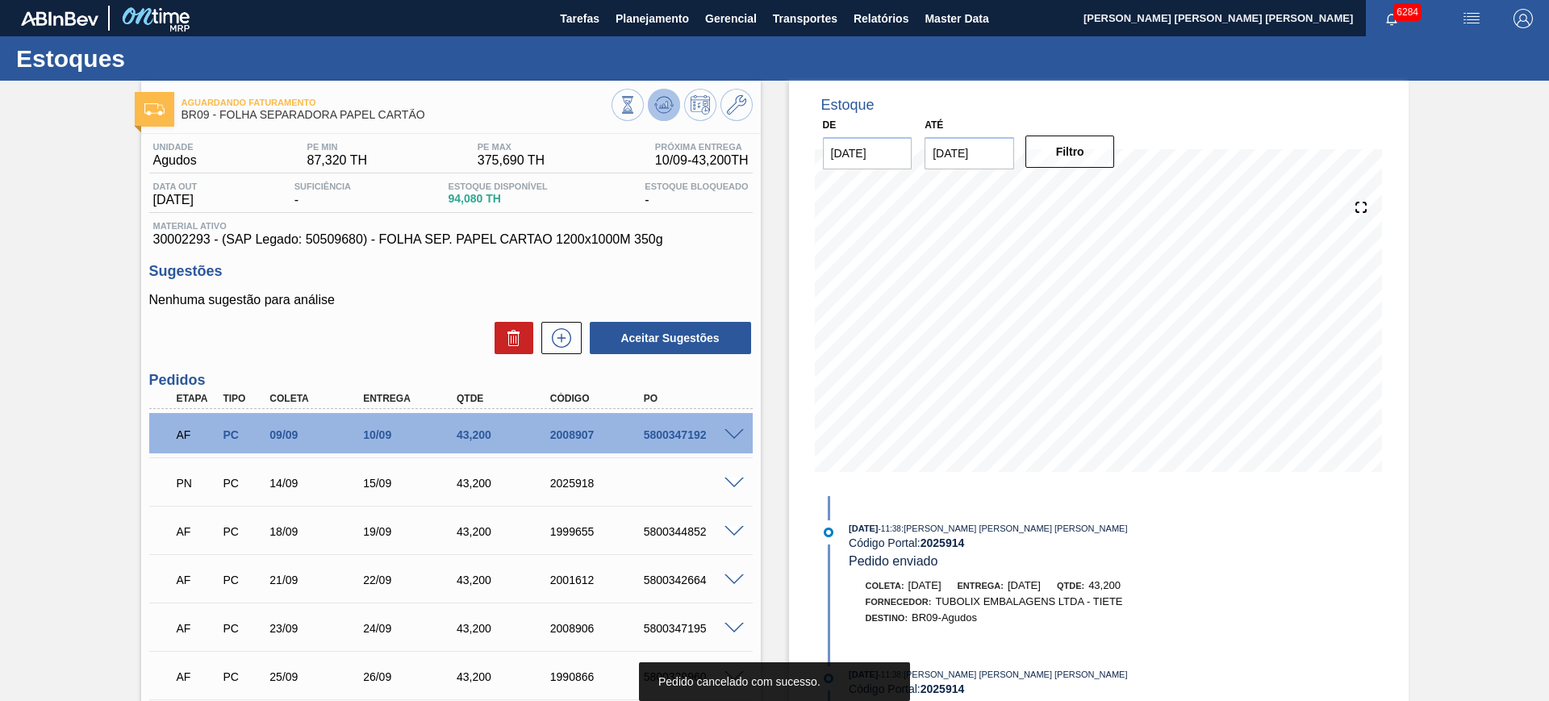
click at [667, 102] on icon at bounding box center [663, 104] width 19 height 19
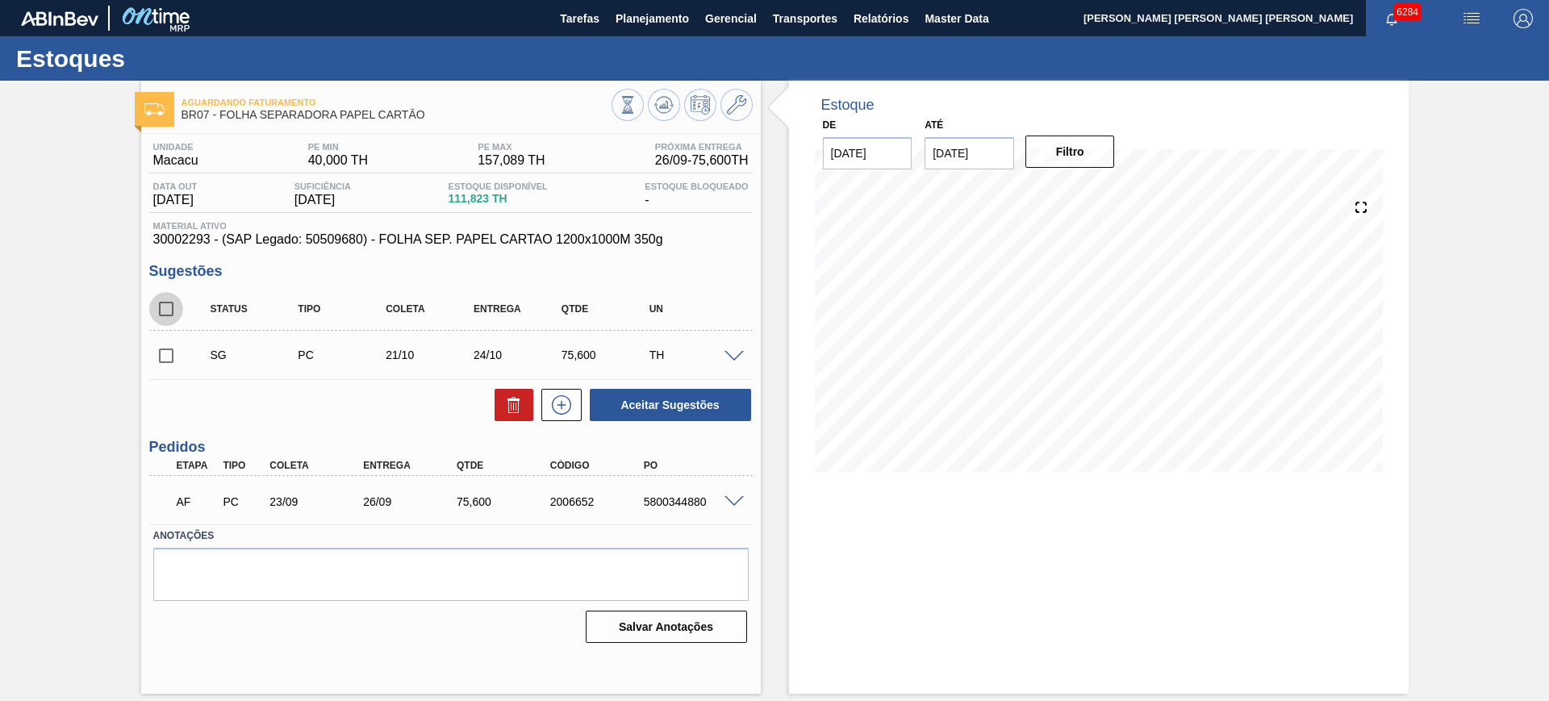
click at [169, 306] on input "checkbox" at bounding box center [166, 309] width 34 height 34
checkbox input "true"
drag, startPoint x: 638, startPoint y: 399, endPoint x: 1088, endPoint y: 18, distance: 589.2
click at [644, 399] on button "Aceitar Sugestões" at bounding box center [670, 405] width 161 height 32
checkbox input "false"
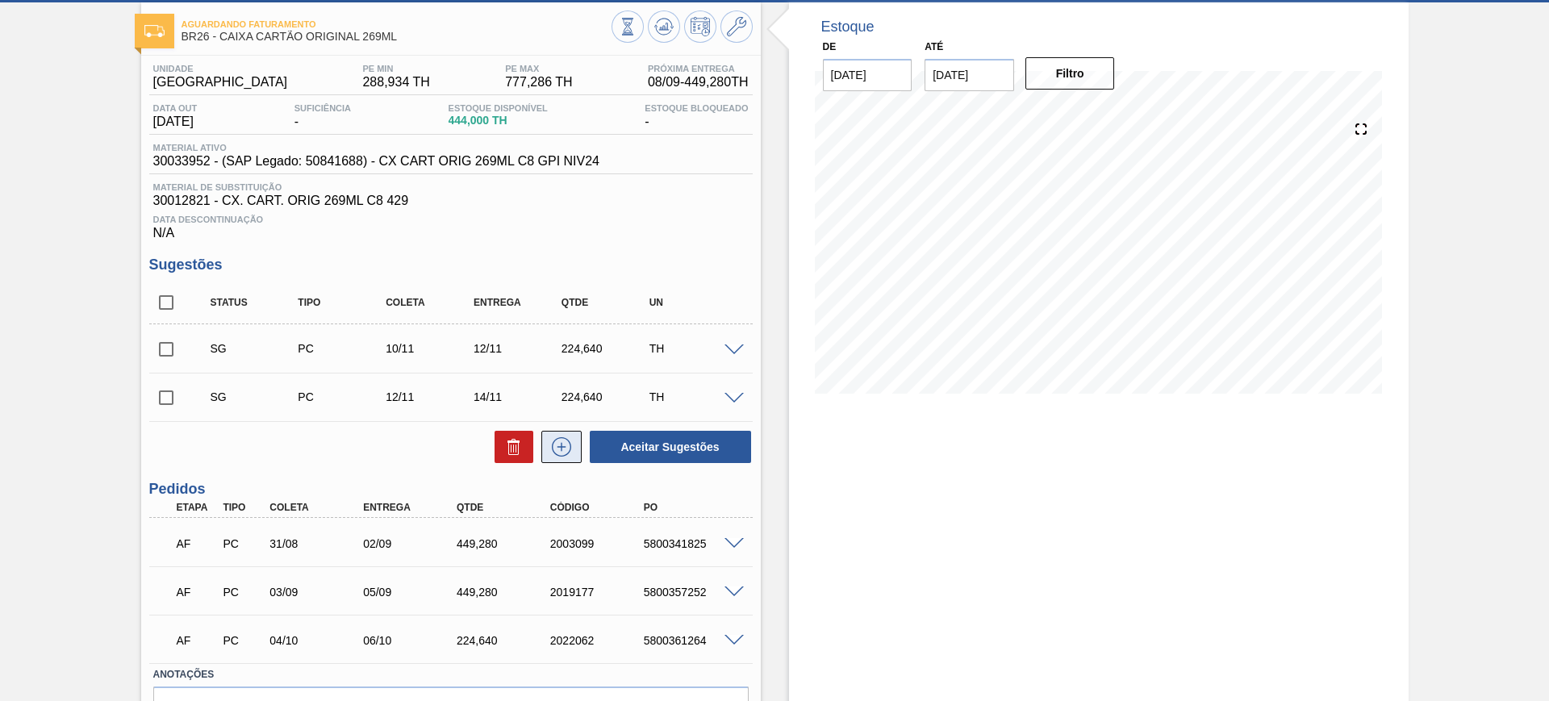
scroll to position [173, 0]
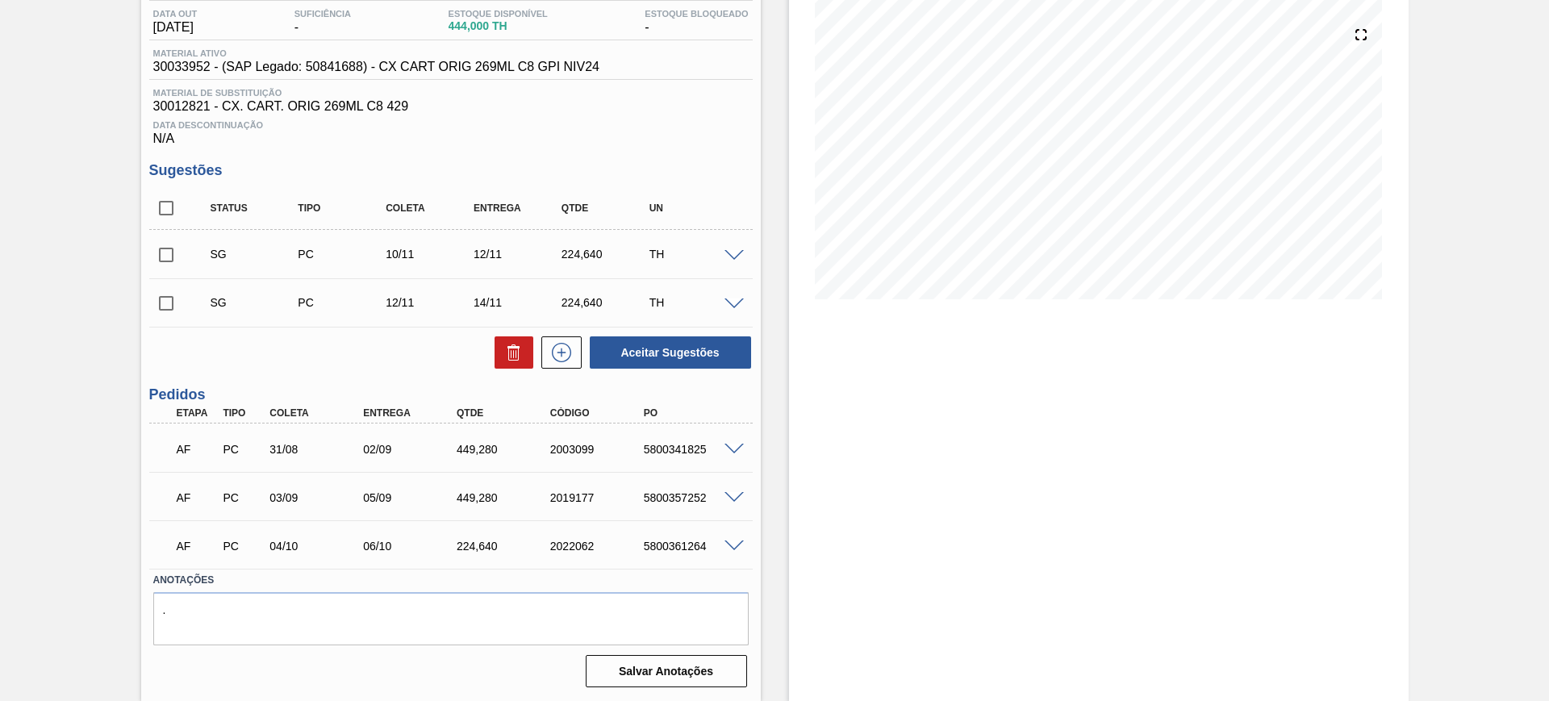
click at [734, 444] on span at bounding box center [734, 450] width 19 height 12
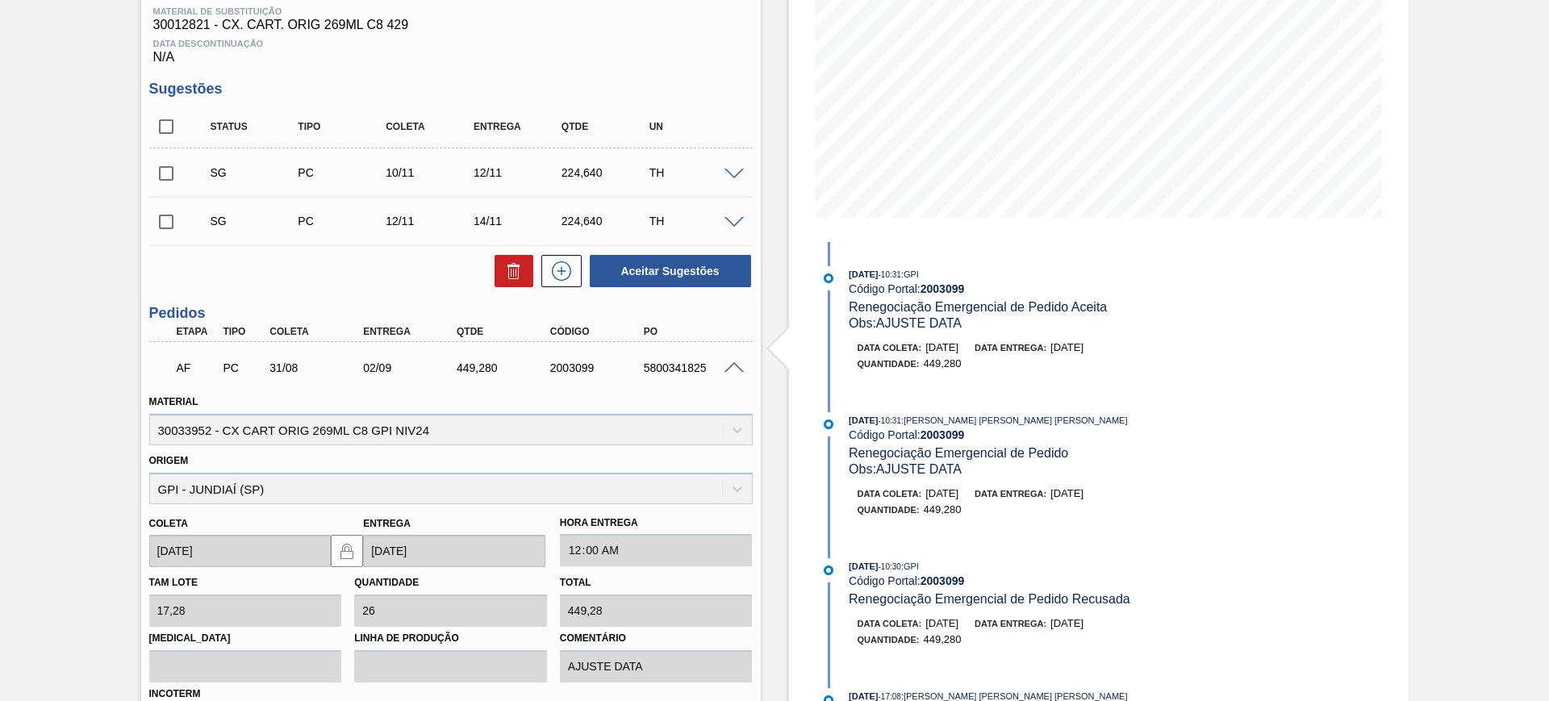
scroll to position [374, 0]
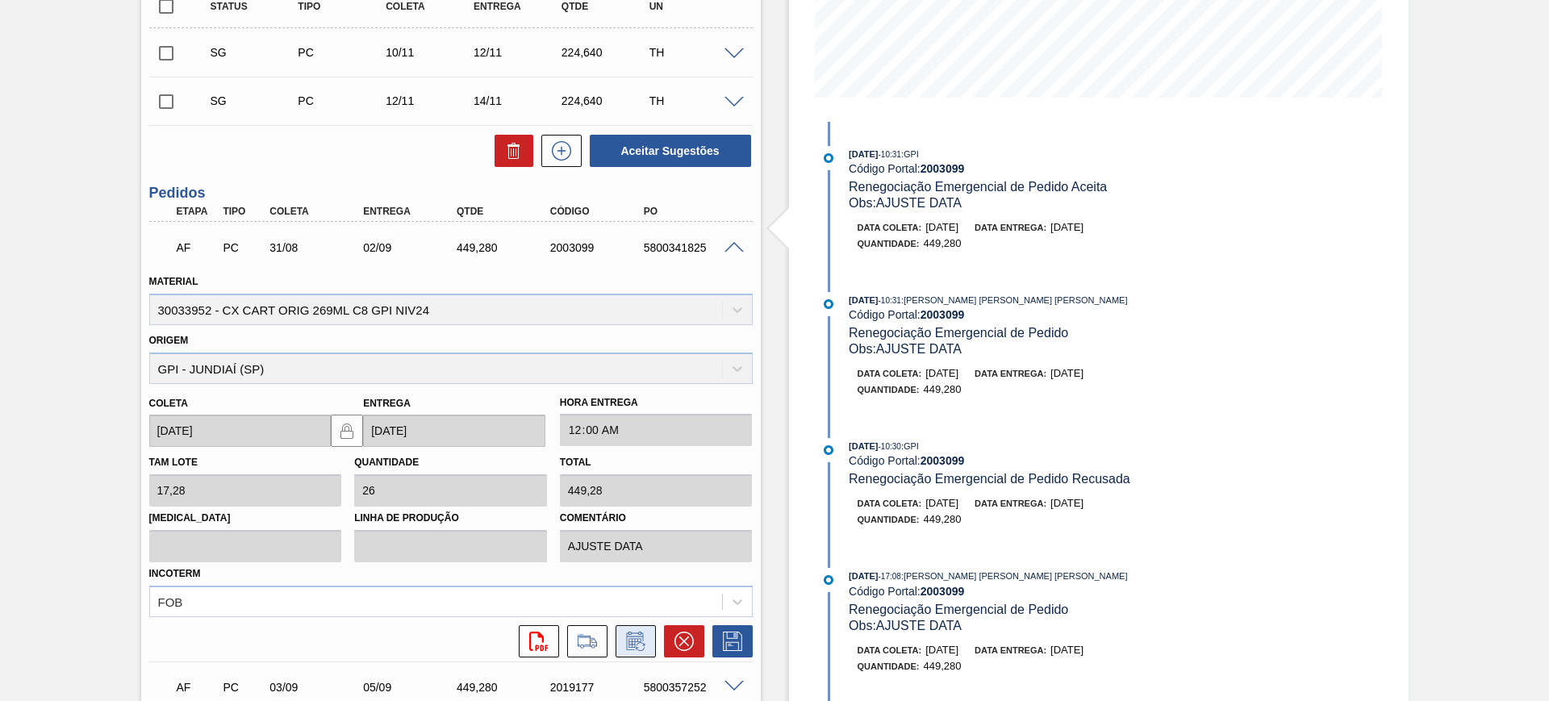
click at [644, 647] on icon at bounding box center [636, 641] width 26 height 19
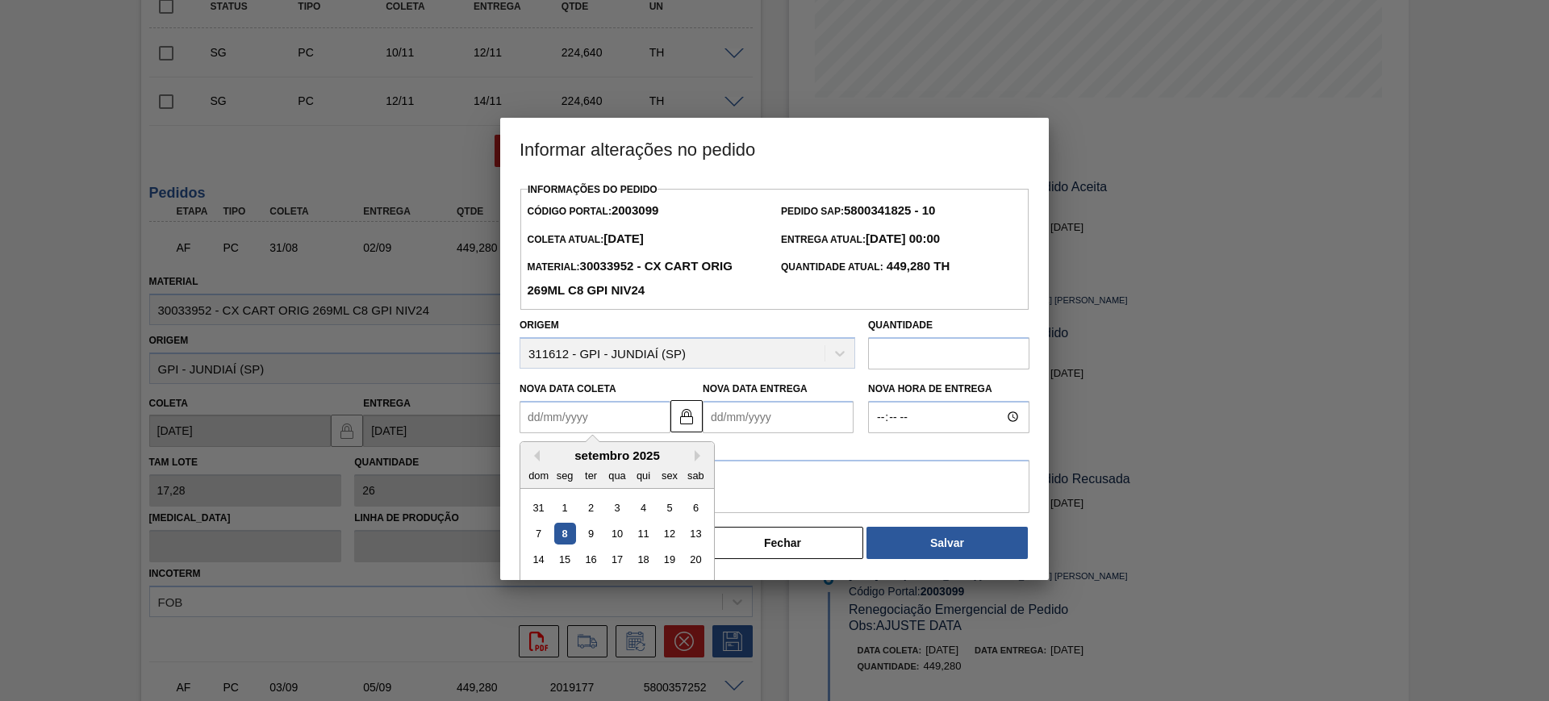
click at [625, 425] on Coleta2003099 "Nova Data Coleta" at bounding box center [595, 417] width 151 height 32
click at [685, 420] on img at bounding box center [686, 416] width 19 height 19
click at [590, 415] on Coleta2003099 "Nova Data Coleta" at bounding box center [595, 417] width 151 height 32
click at [696, 535] on div "13" at bounding box center [696, 534] width 22 height 22
type Coleta2003099 "[DATE]"
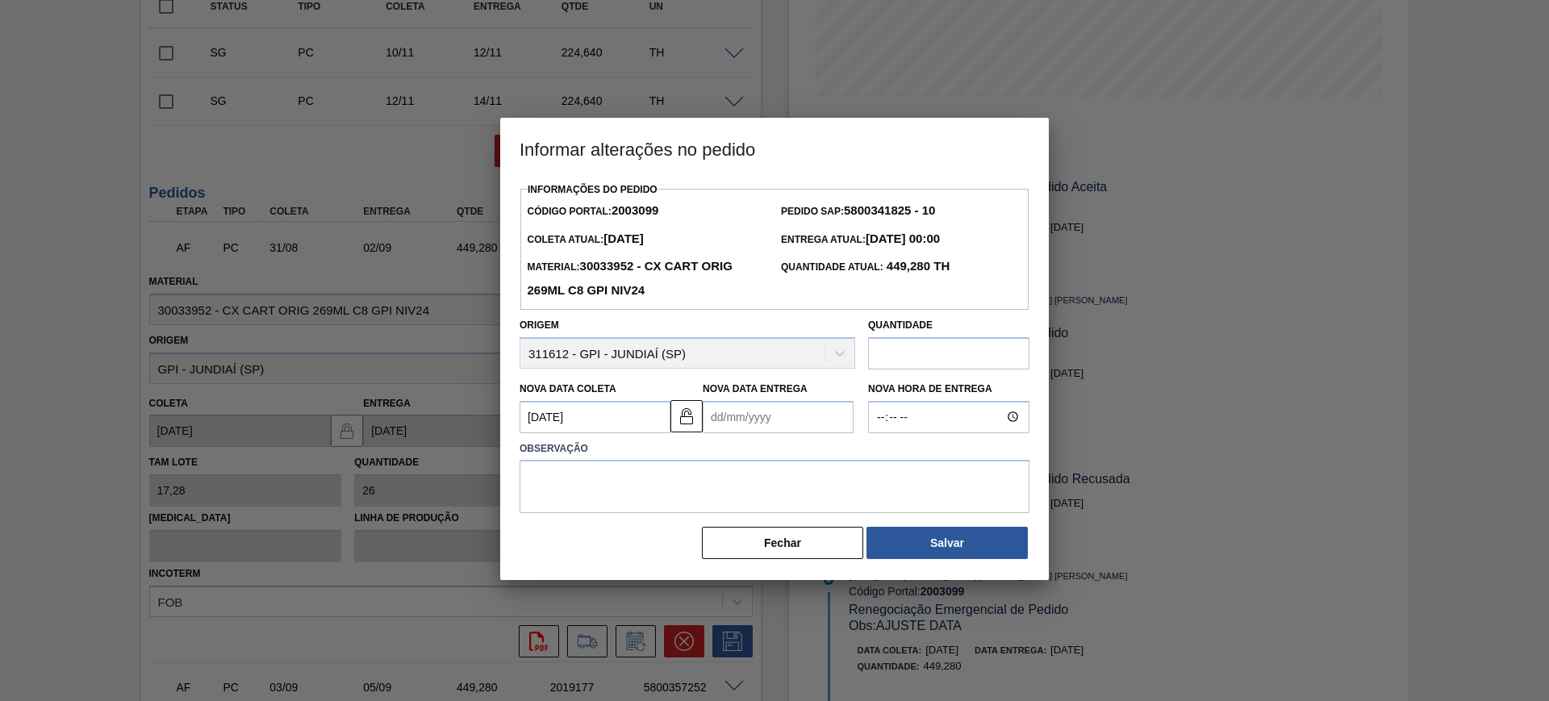
click at [779, 424] on Entrega2003099 "Nova Data Entrega" at bounding box center [778, 417] width 151 height 32
click at [729, 564] on div "14" at bounding box center [722, 560] width 22 height 22
type Entrega2003099 "[DATE]"
click at [725, 487] on textarea at bounding box center [775, 486] width 510 height 53
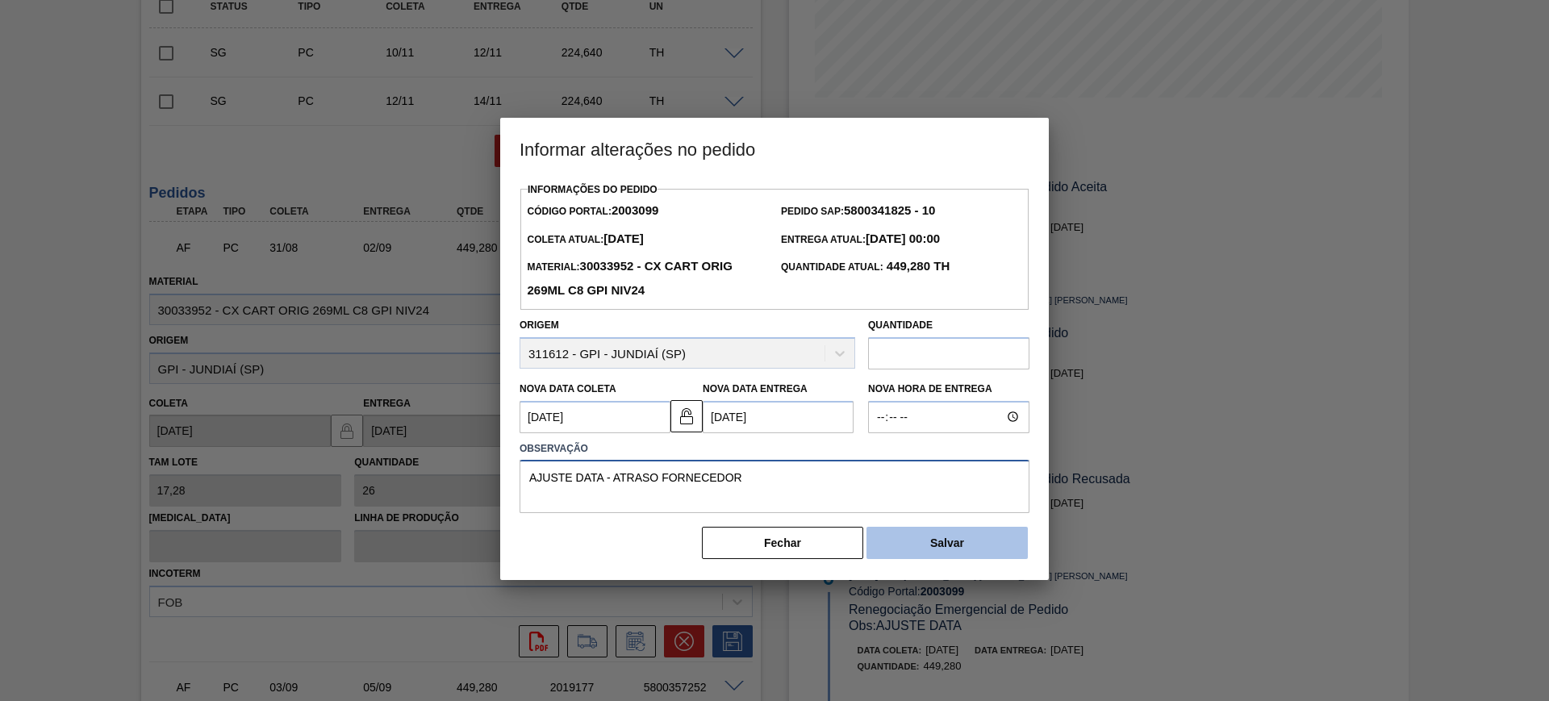
type textarea "AJUSTE DATA - ATRASO FORNECEDOR"
click at [940, 550] on button "Salvar" at bounding box center [947, 543] width 161 height 32
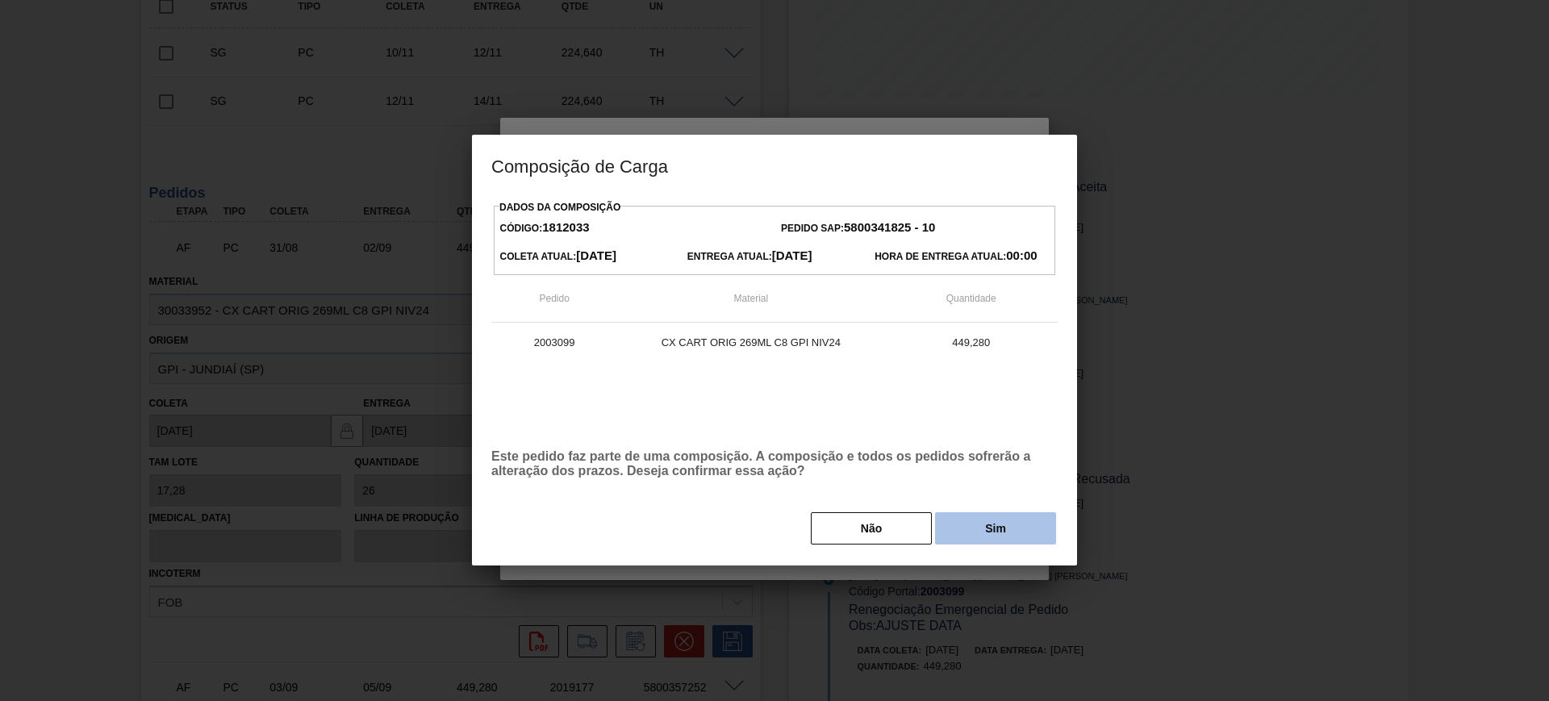
click at [999, 532] on button "Sim" at bounding box center [995, 528] width 121 height 32
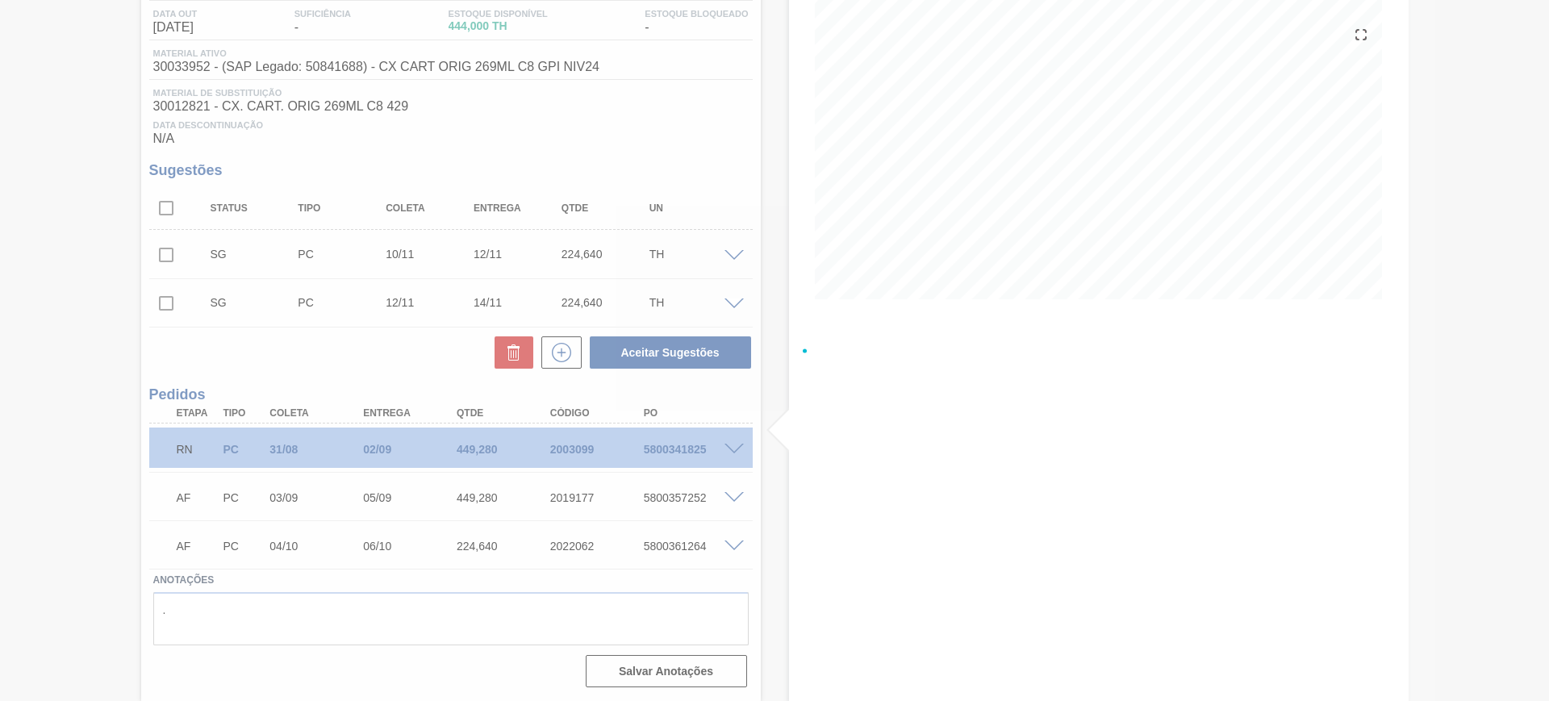
scroll to position [173, 0]
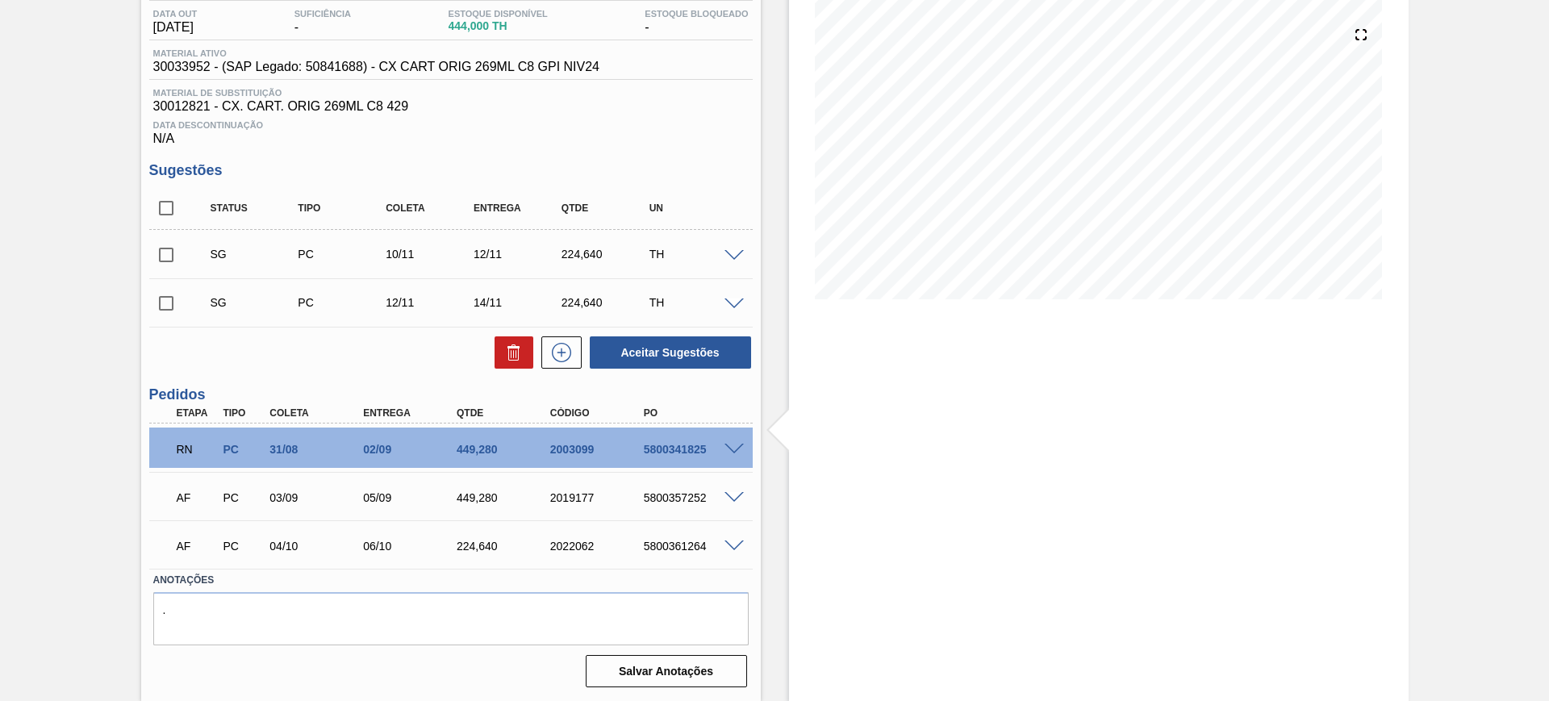
click at [731, 498] on span at bounding box center [734, 498] width 19 height 12
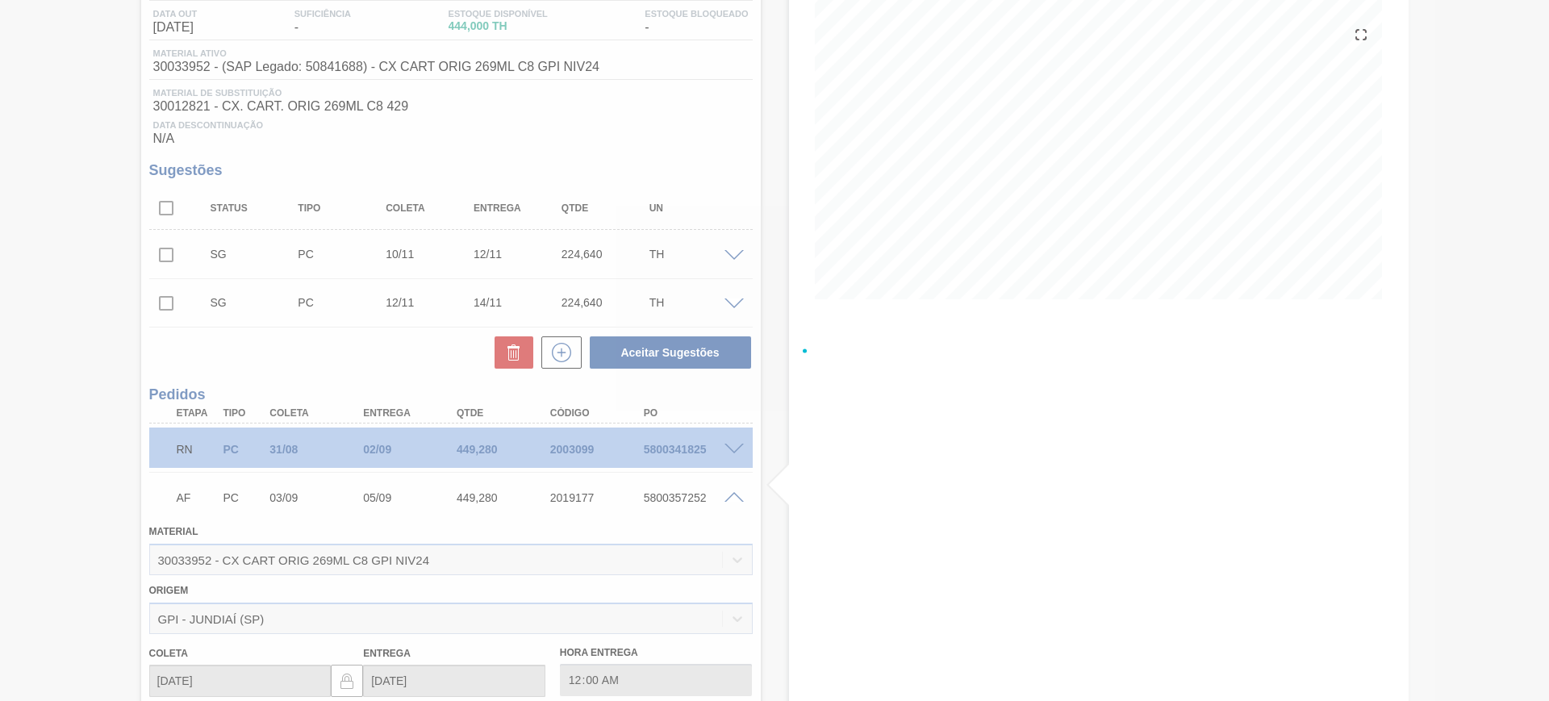
scroll to position [374, 0]
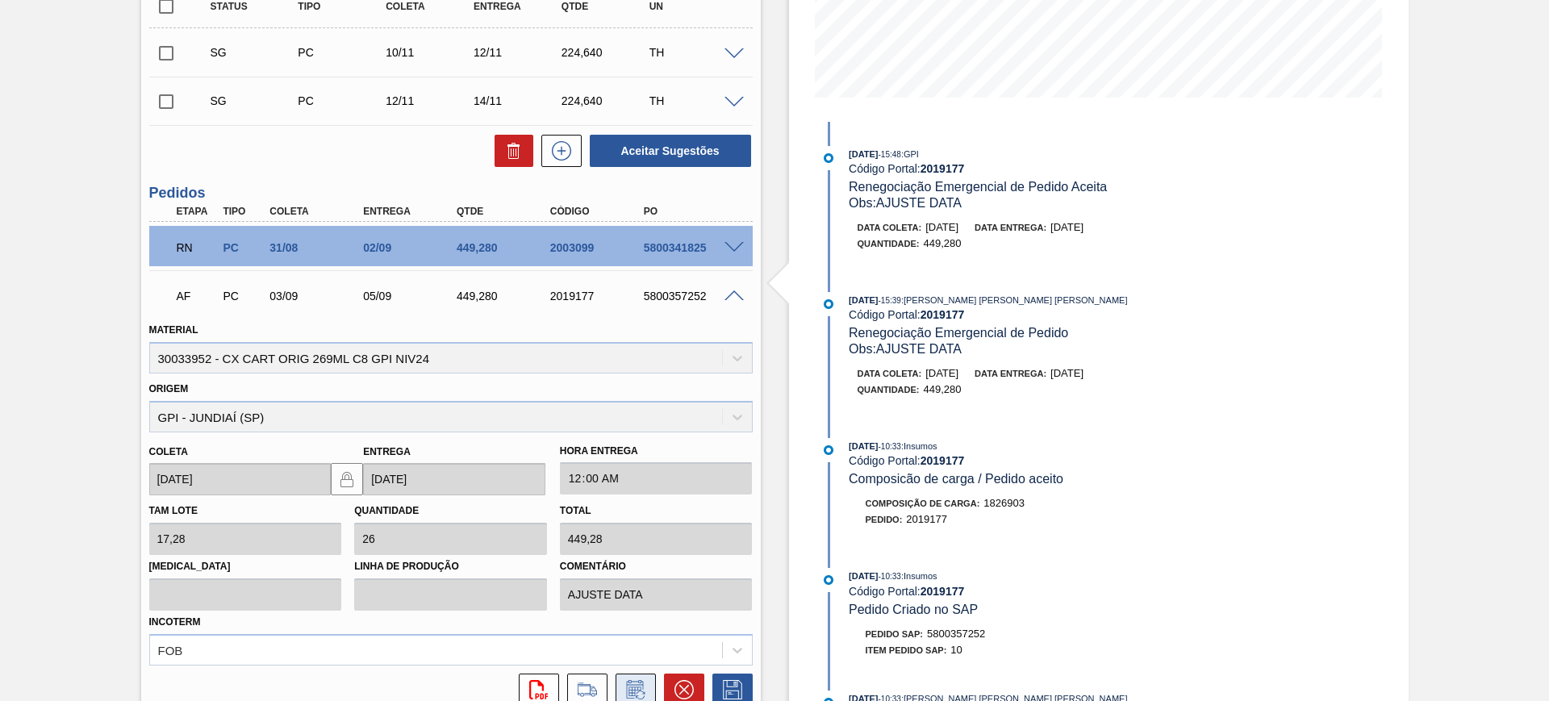
click at [637, 684] on icon at bounding box center [634, 689] width 17 height 19
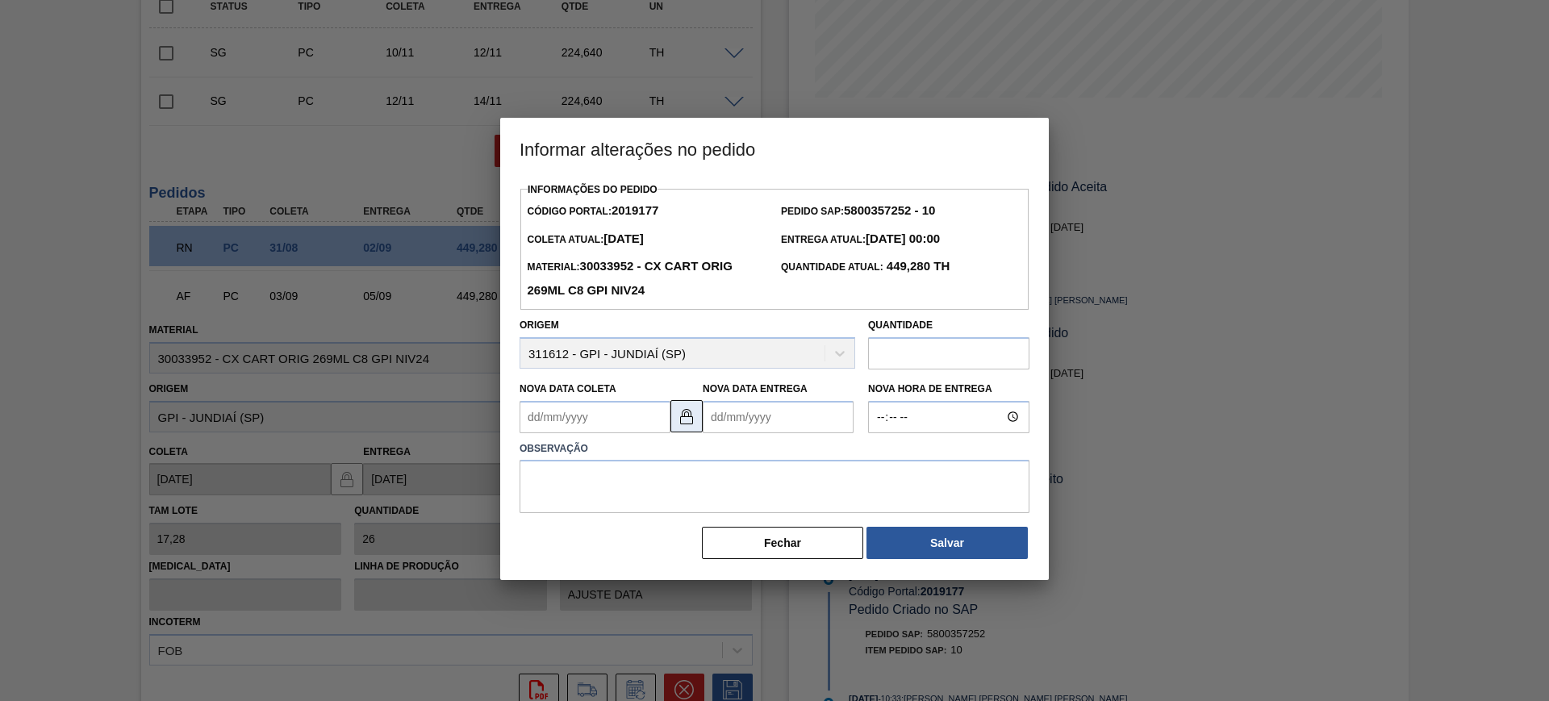
click at [686, 426] on img at bounding box center [686, 416] width 19 height 19
click at [629, 421] on Coleta2019177 "Nova Data Coleta" at bounding box center [595, 417] width 151 height 32
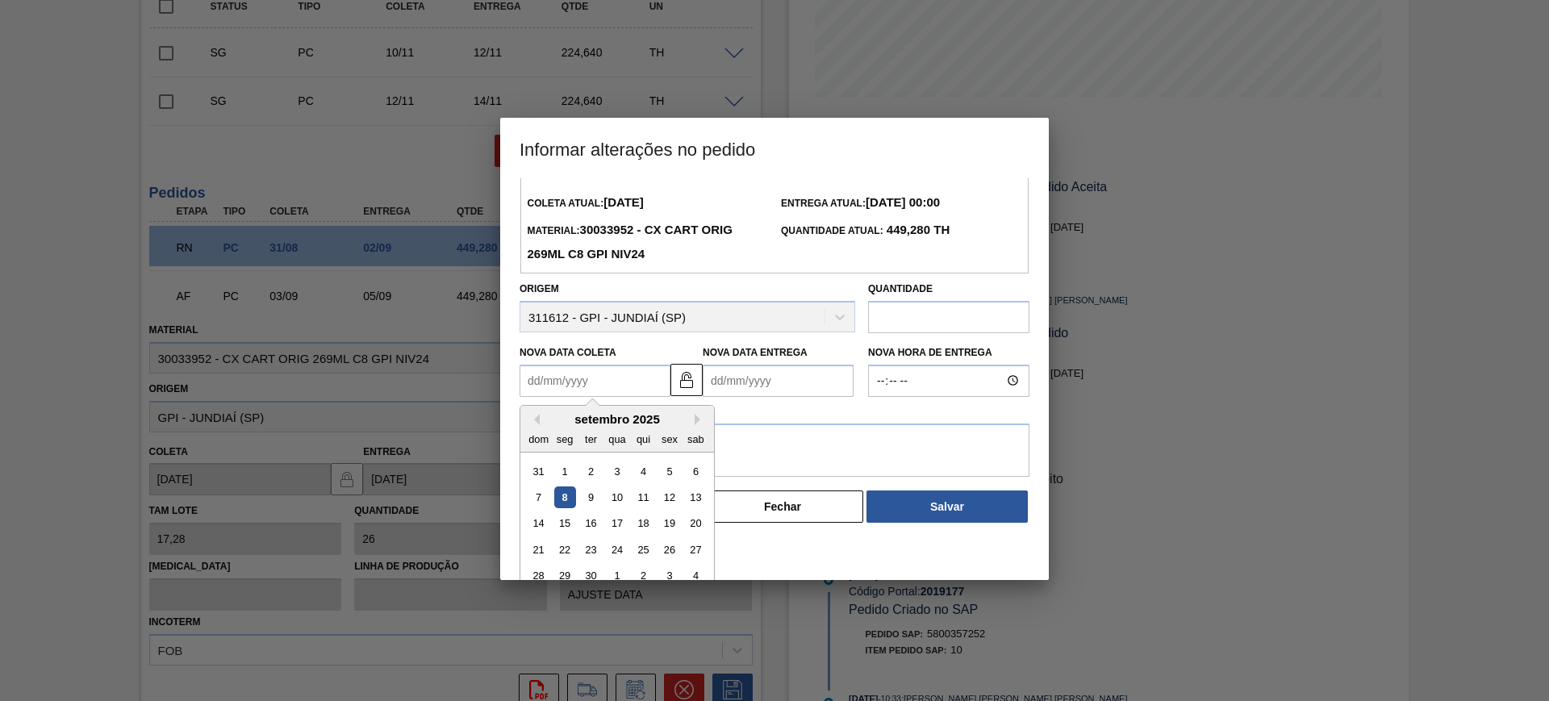
scroll to position [54, 0]
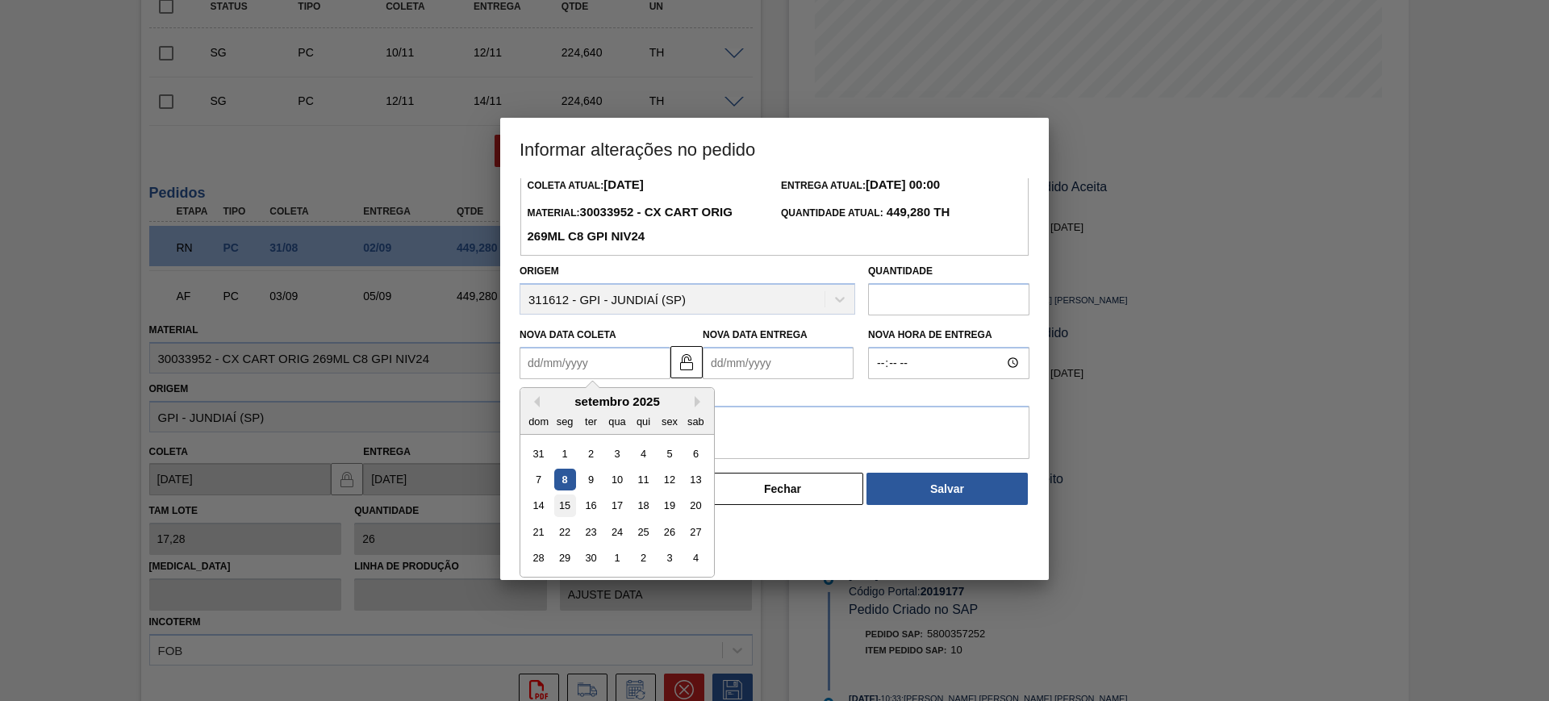
click at [560, 508] on div "15" at bounding box center [565, 506] width 22 height 22
type Coleta2019177 "[DATE]"
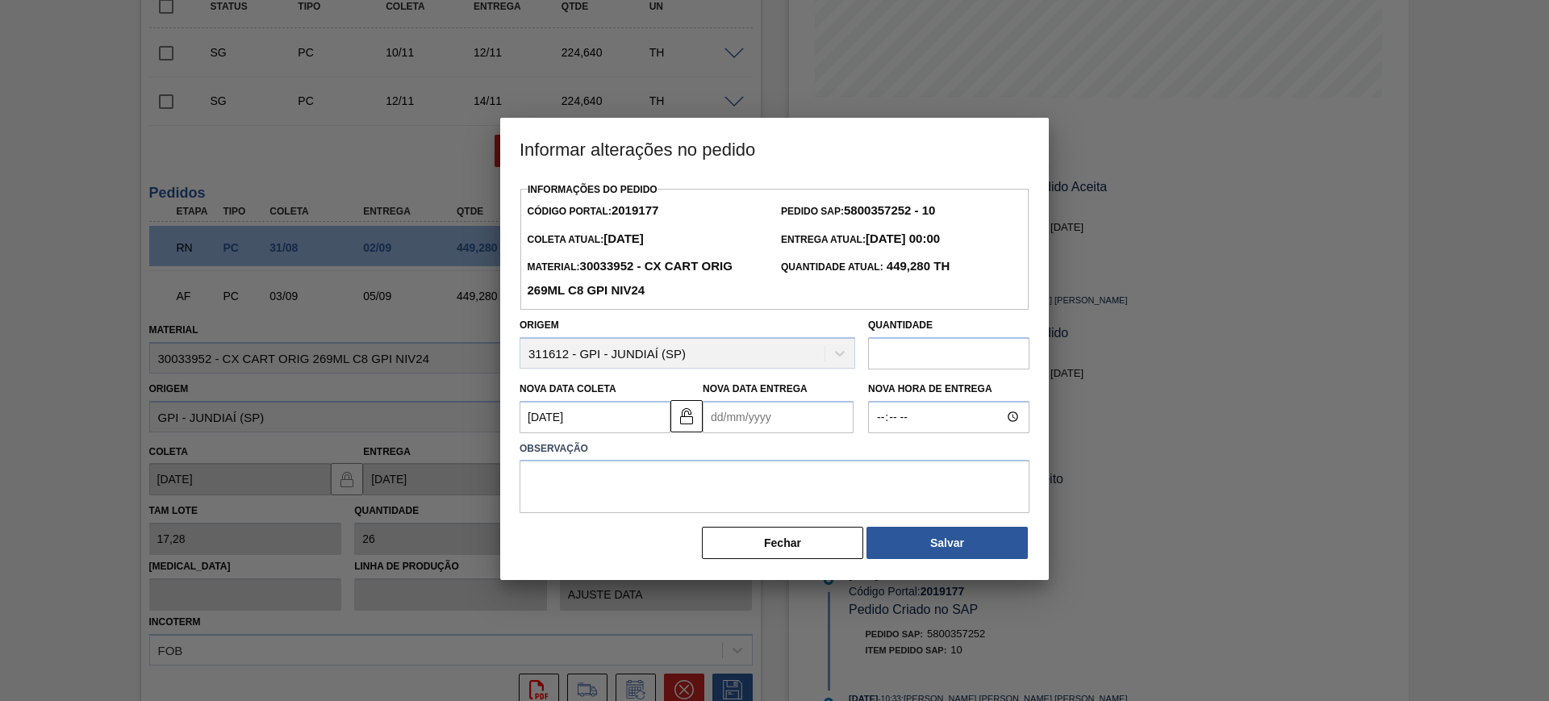
click at [734, 420] on Entrega2019177 "Nova Data Entrega" at bounding box center [778, 417] width 151 height 32
click at [778, 558] on div "16" at bounding box center [774, 560] width 22 height 22
type Entrega2019177 "[DATE]"
click at [763, 506] on textarea at bounding box center [775, 486] width 510 height 53
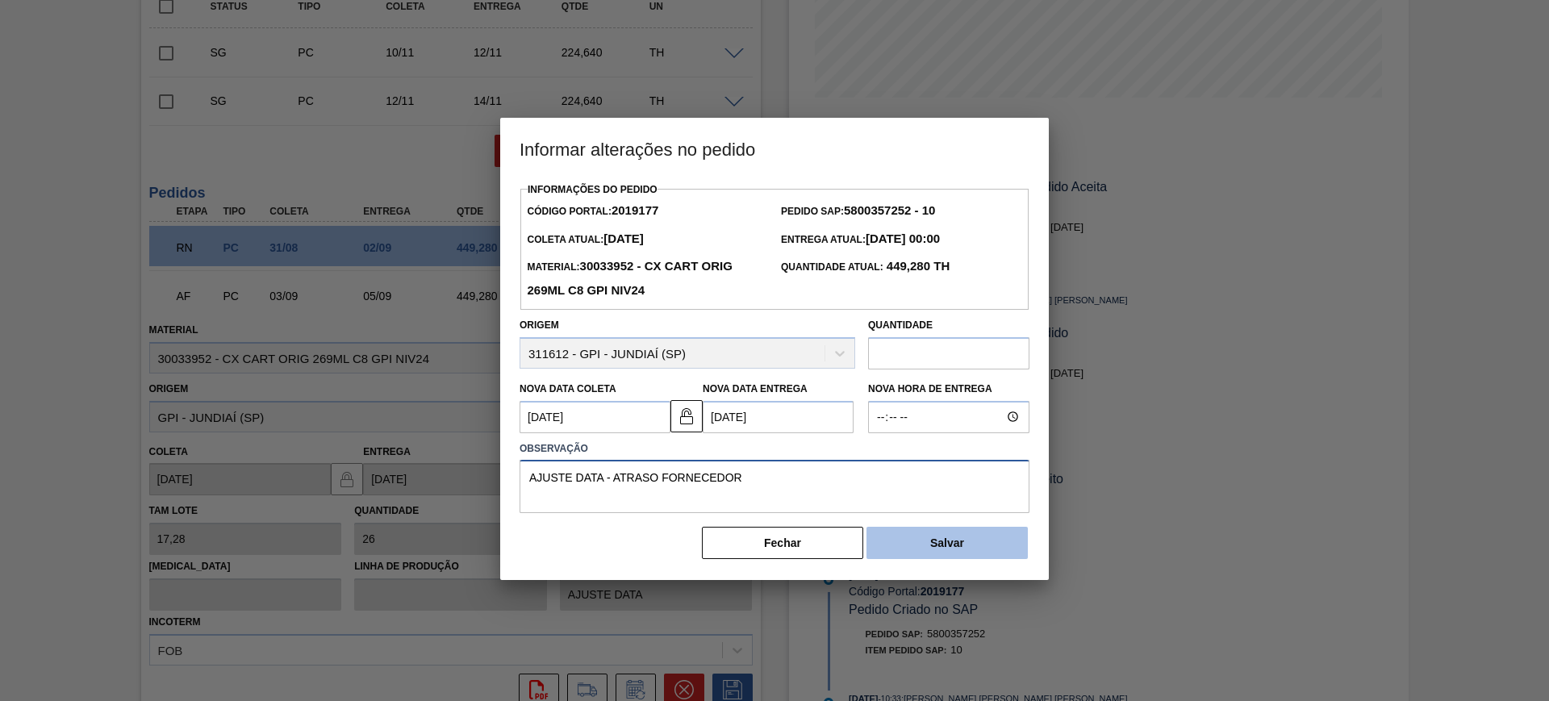
type textarea "AJUSTE DATA - ATRASO FORNECEDOR"
click at [1004, 534] on button "Salvar" at bounding box center [947, 543] width 161 height 32
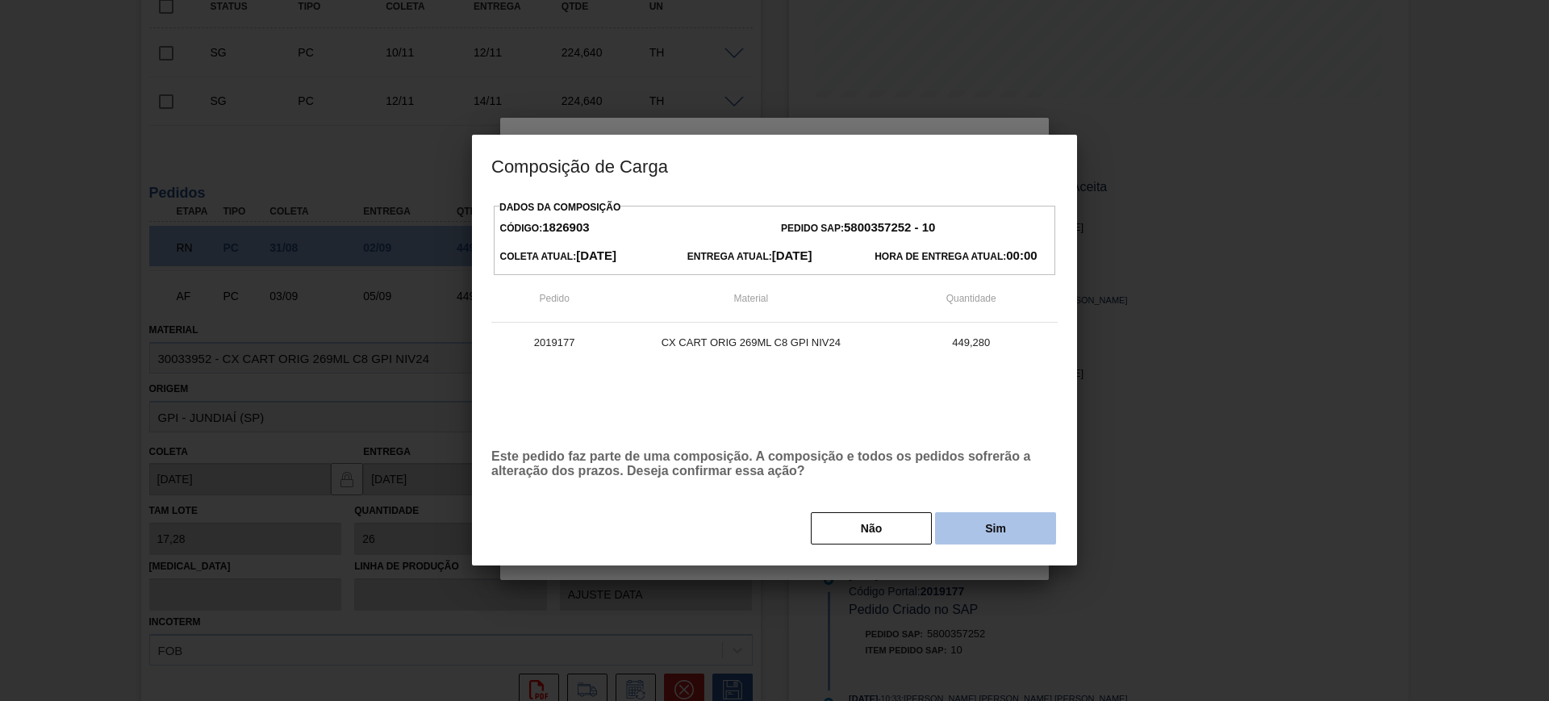
click at [1006, 525] on button "Sim" at bounding box center [995, 528] width 121 height 32
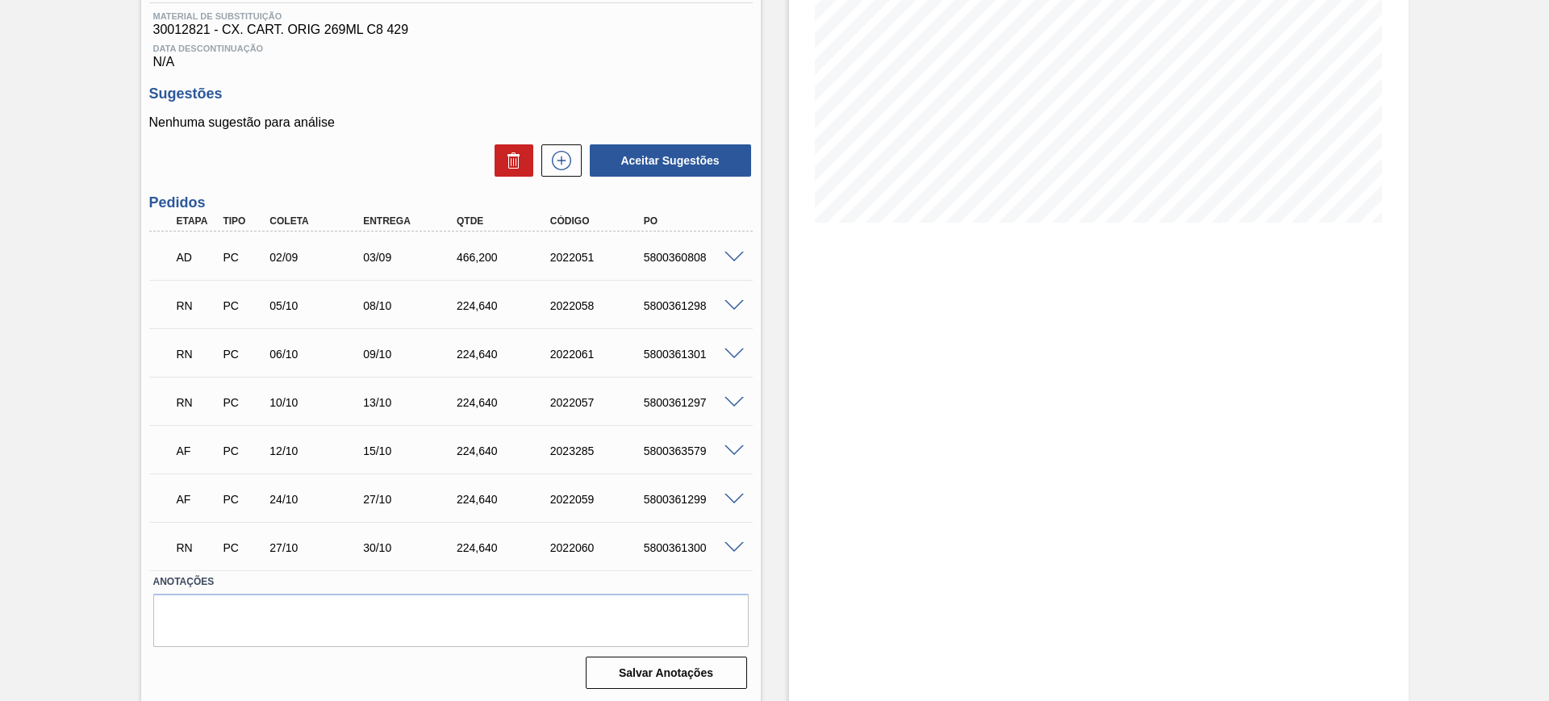
scroll to position [251, 0]
click at [735, 347] on span at bounding box center [734, 353] width 19 height 12
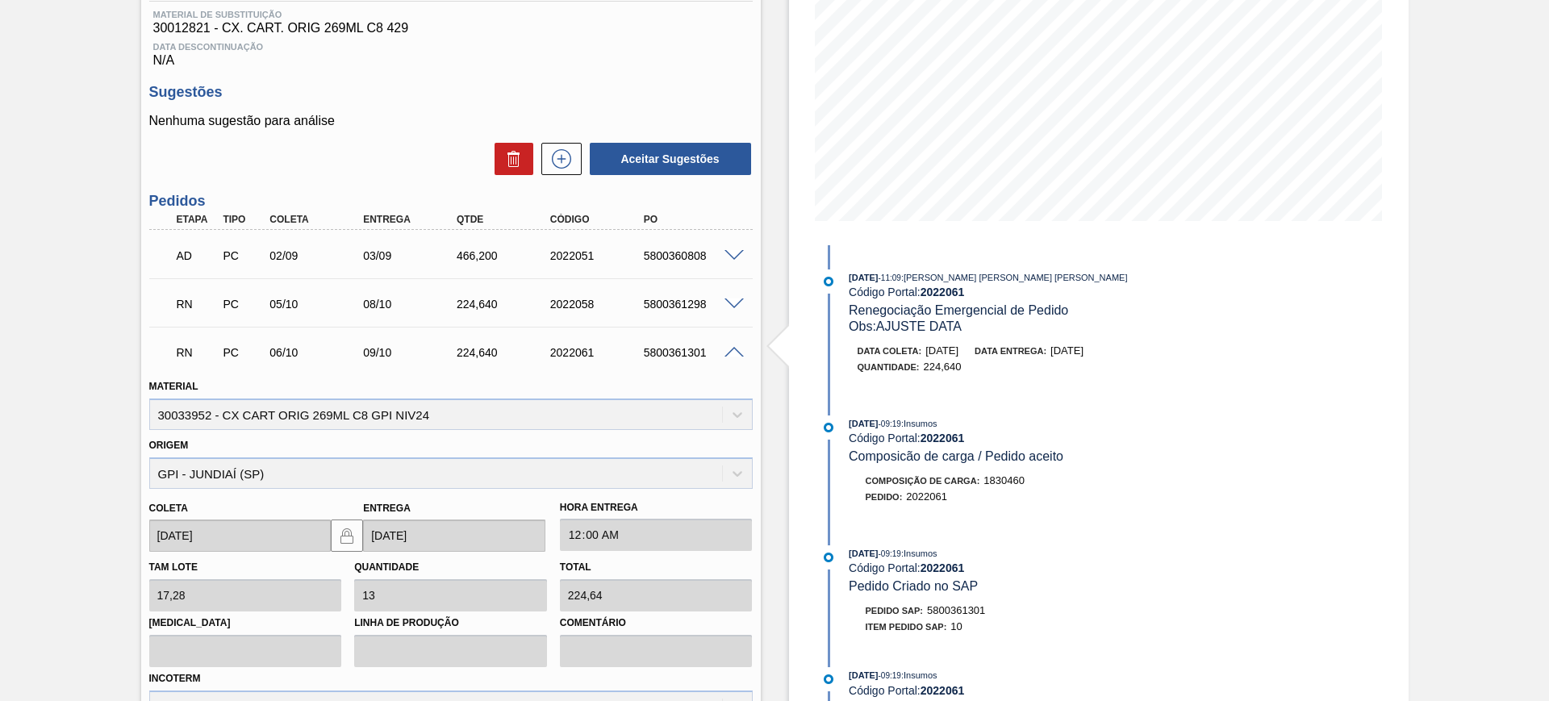
click at [730, 350] on span at bounding box center [734, 353] width 19 height 12
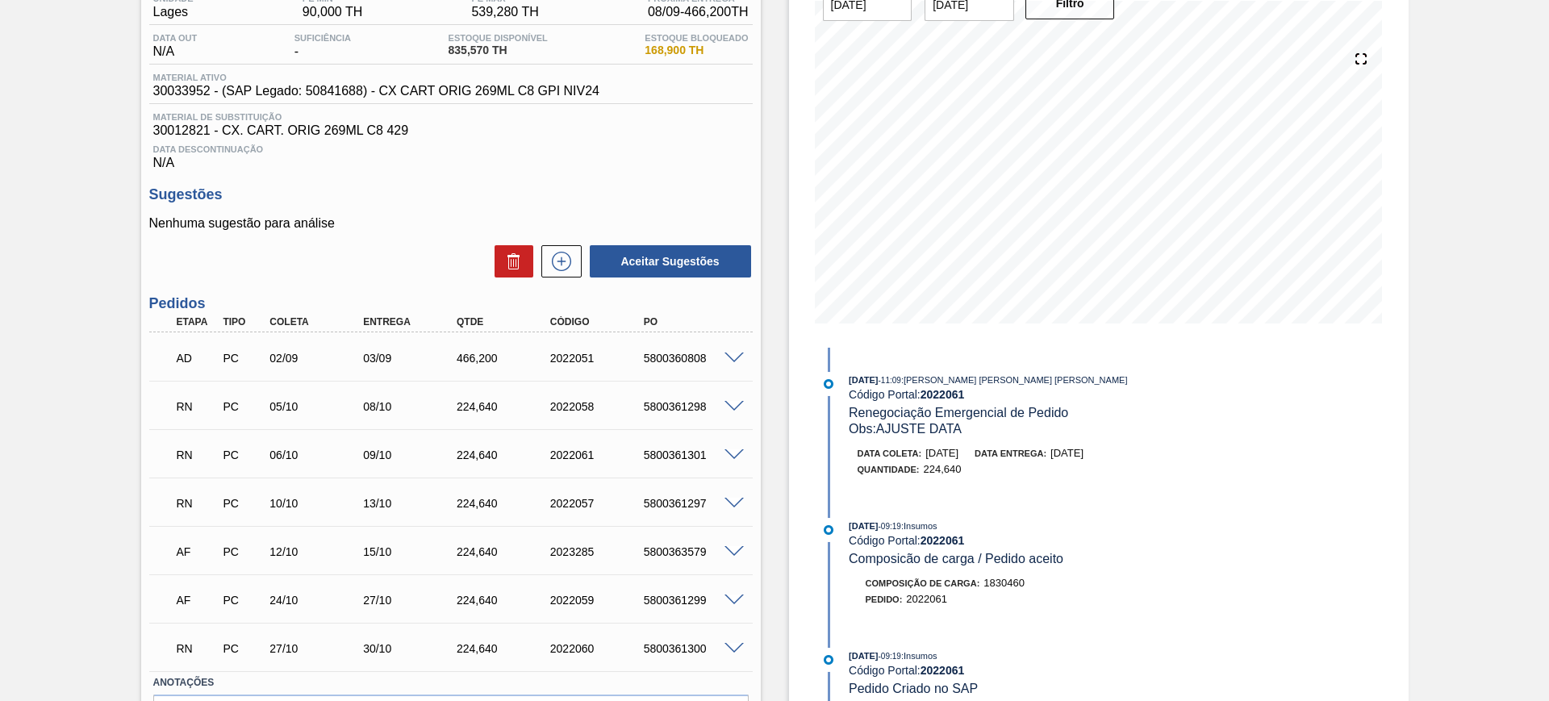
scroll to position [202, 0]
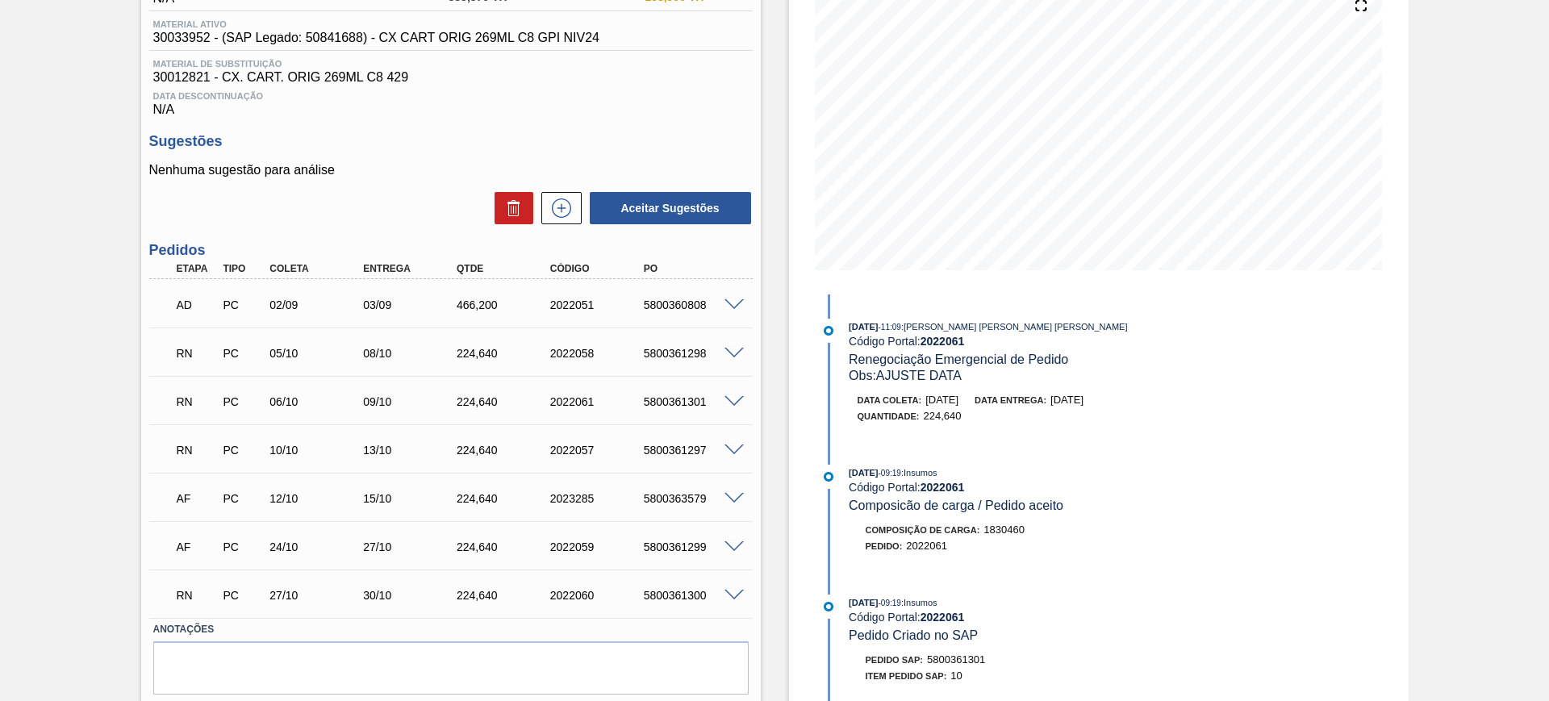
click at [735, 596] on span at bounding box center [734, 596] width 19 height 12
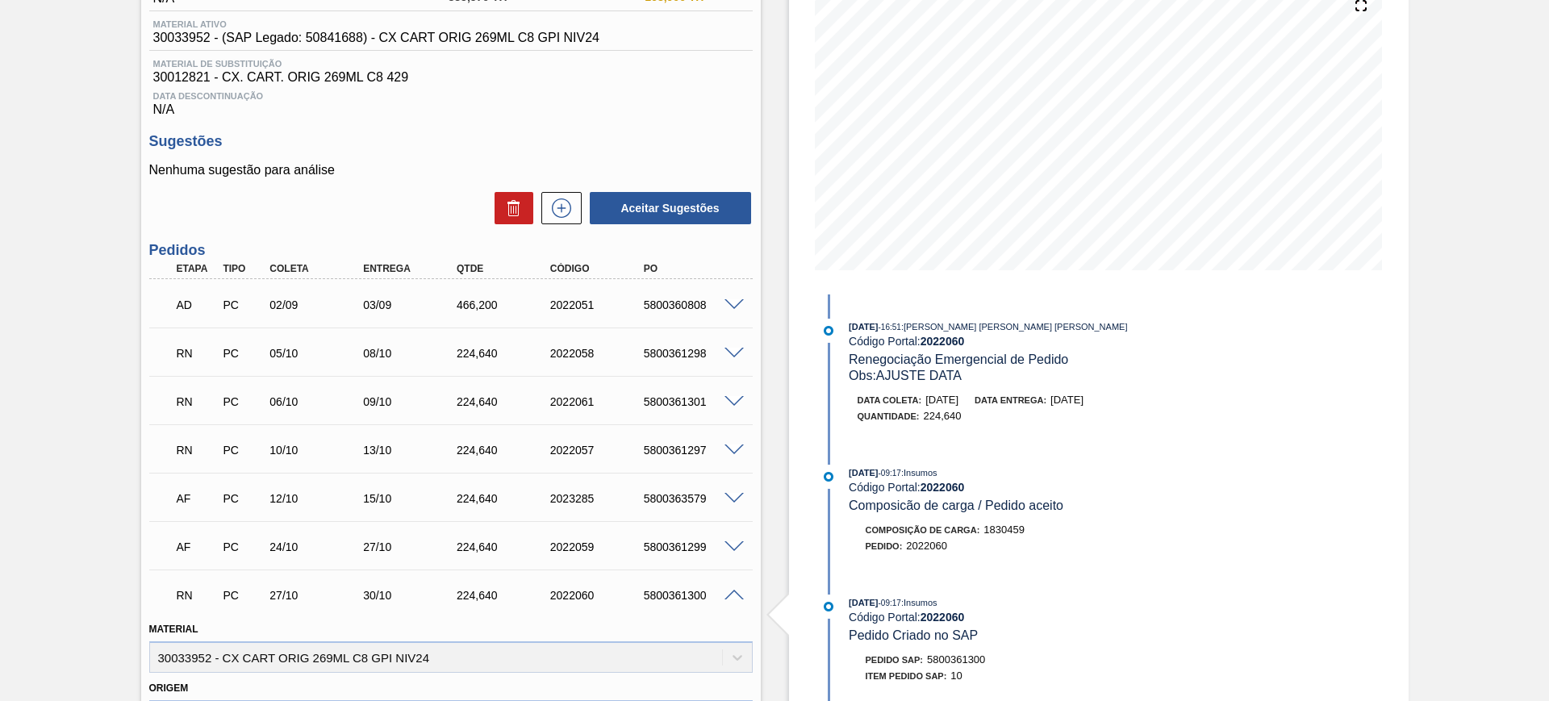
click at [734, 591] on span at bounding box center [734, 596] width 19 height 12
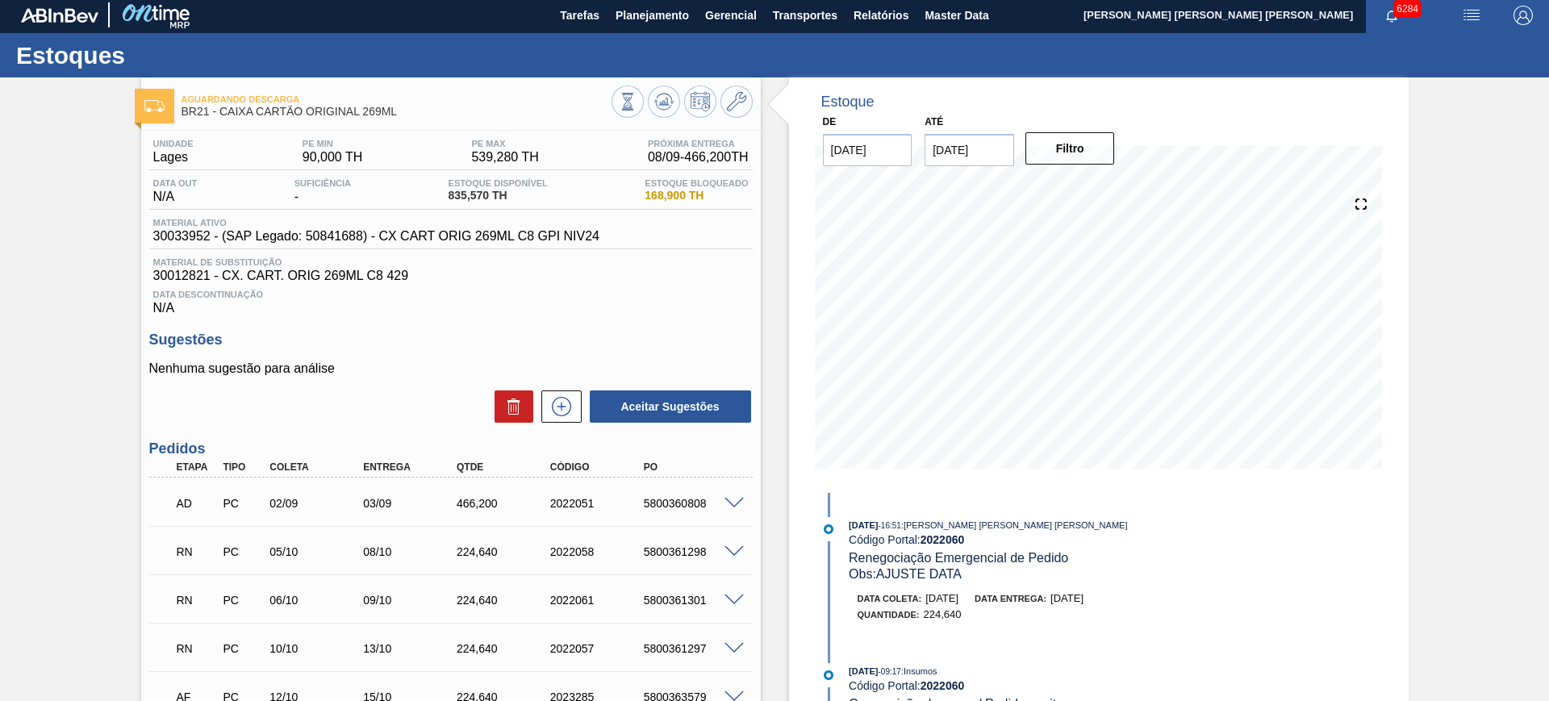
scroll to position [0, 0]
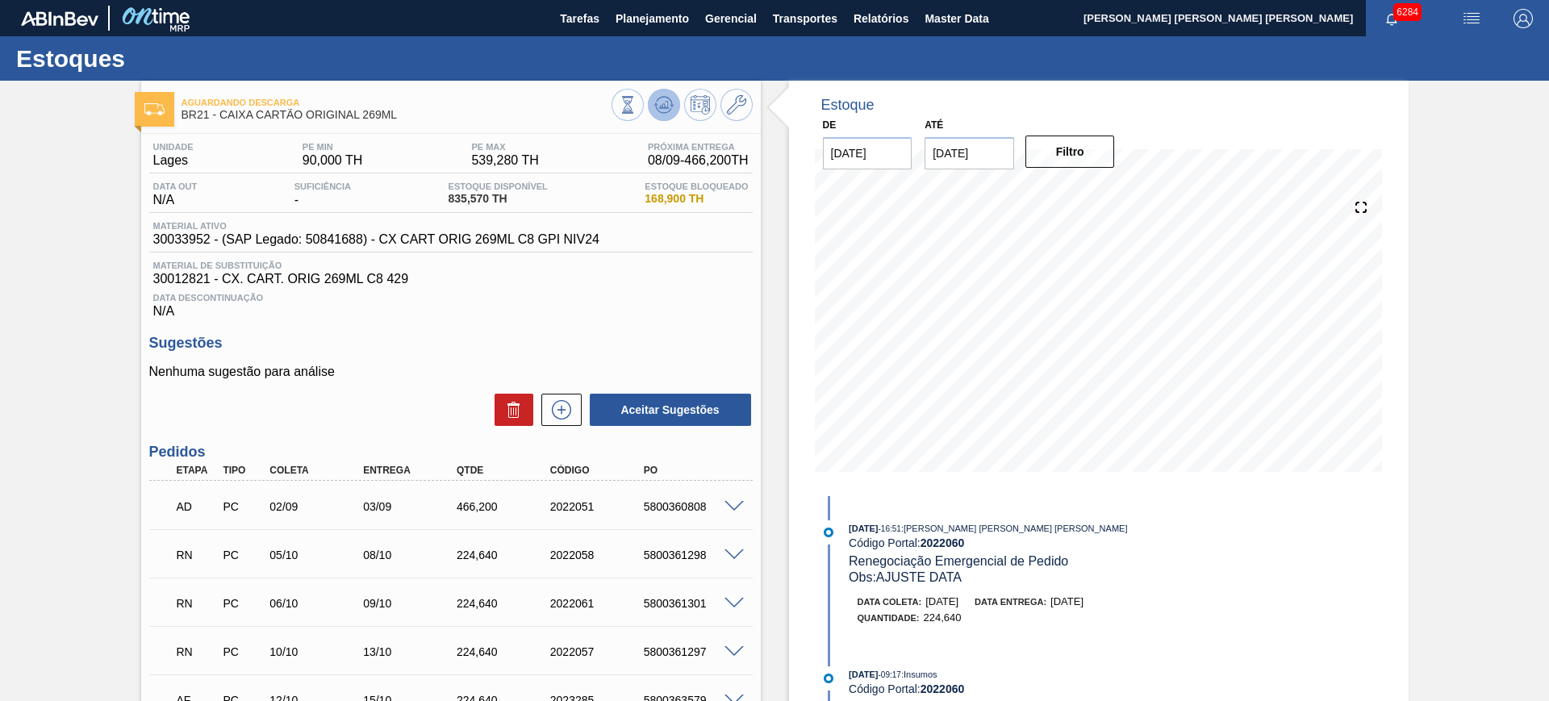
click at [670, 96] on icon at bounding box center [663, 104] width 19 height 19
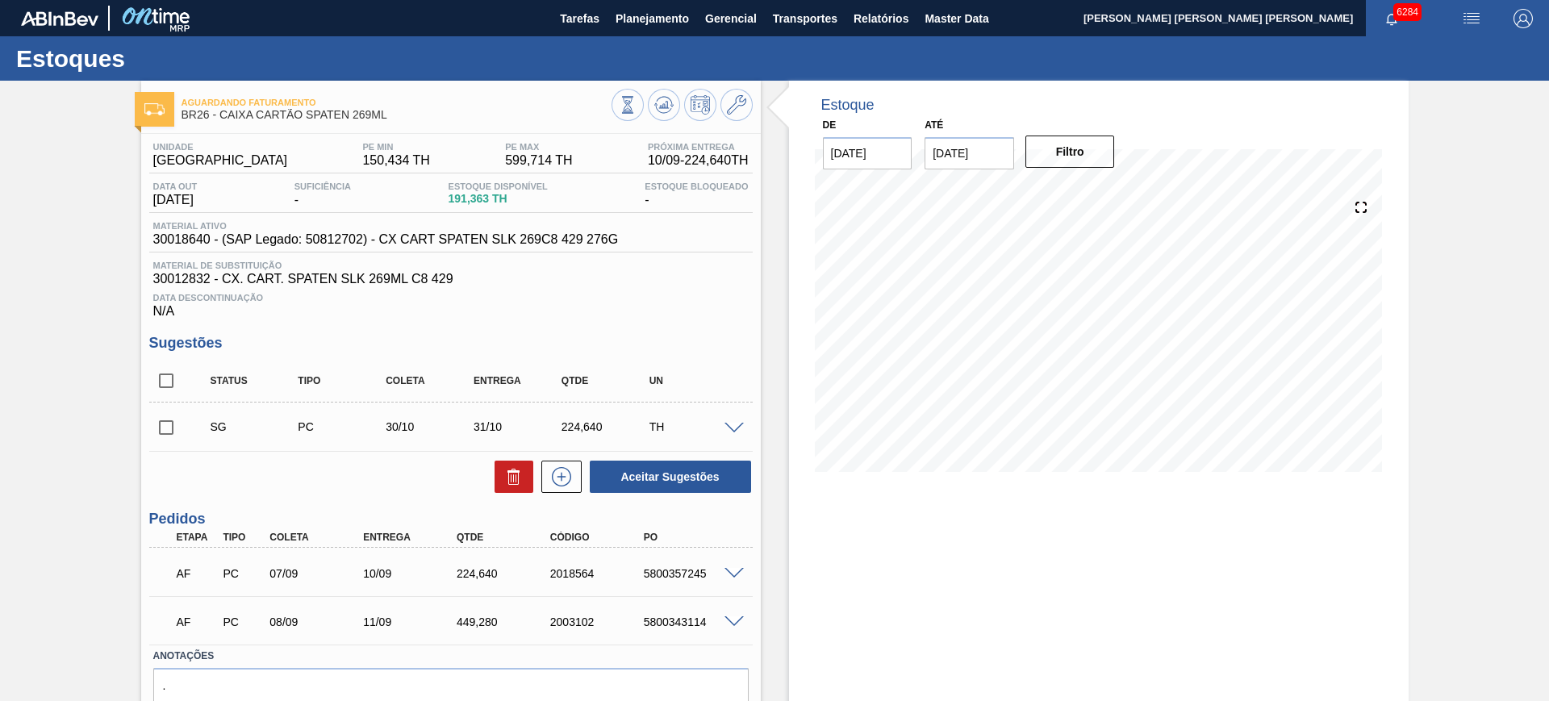
click at [730, 572] on span at bounding box center [734, 574] width 19 height 12
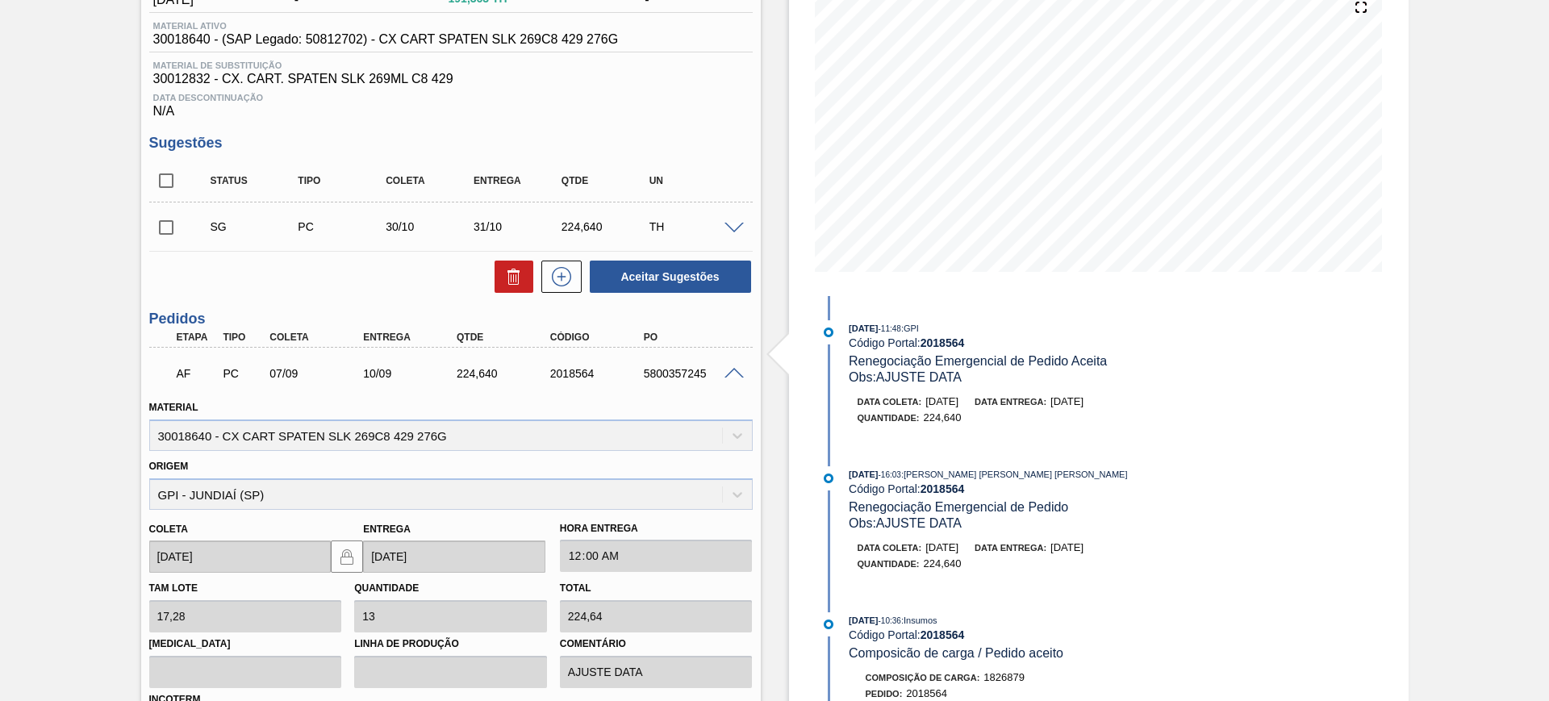
scroll to position [303, 0]
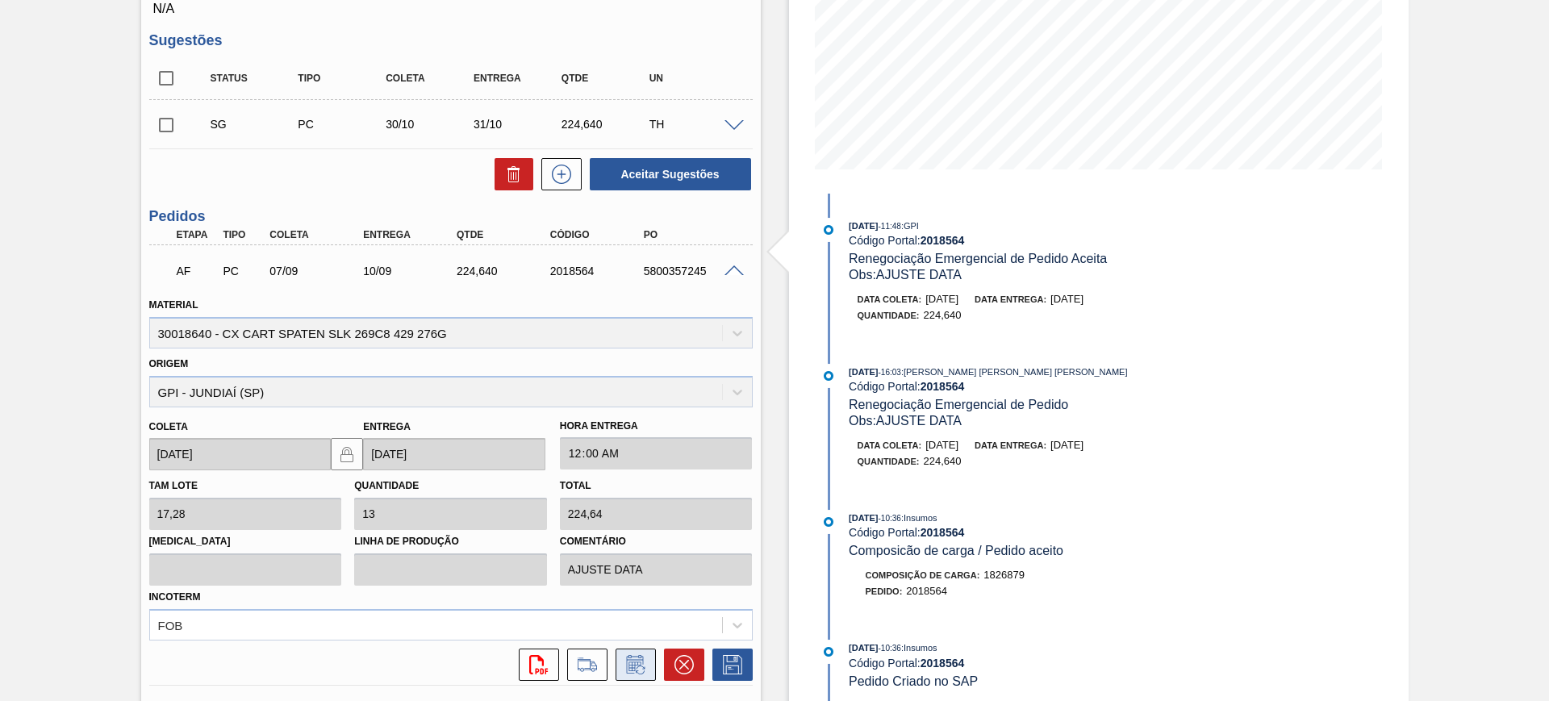
click at [630, 658] on icon at bounding box center [636, 664] width 26 height 19
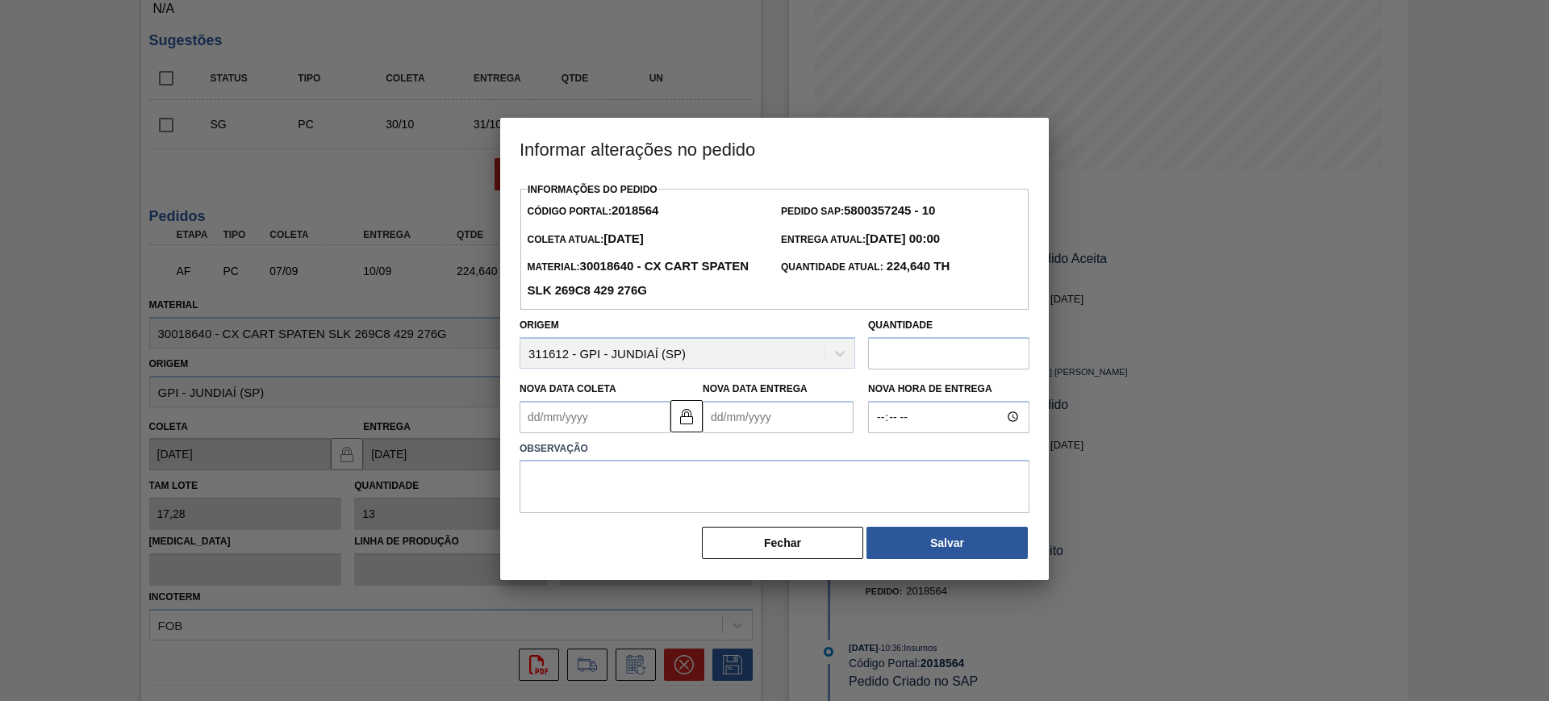
click at [598, 420] on Coleta2018564 "Nova Data Coleta" at bounding box center [595, 417] width 151 height 32
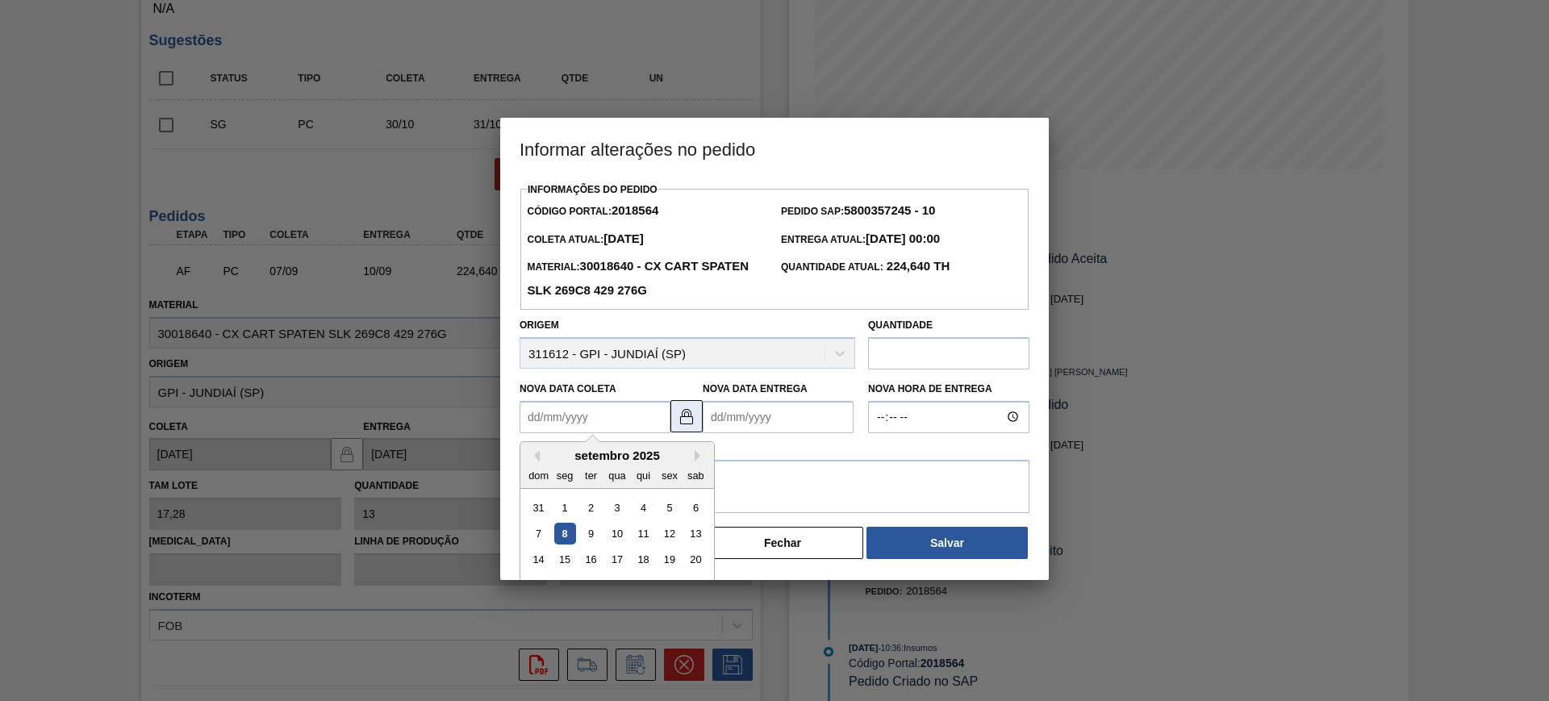
click at [680, 421] on img at bounding box center [686, 416] width 19 height 19
click at [604, 404] on Coleta2018564 "Nova Data Coleta" at bounding box center [595, 417] width 151 height 32
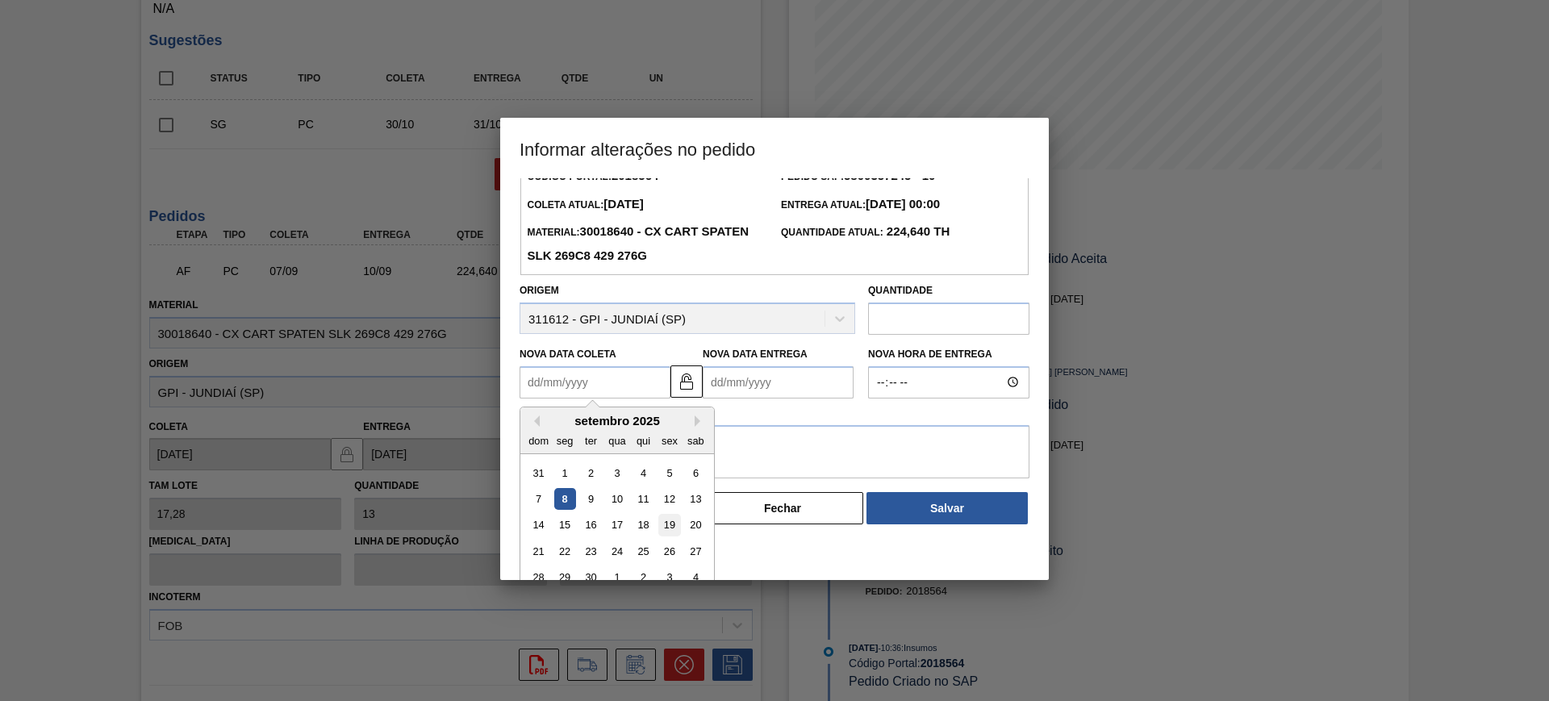
scroll to position [54, 0]
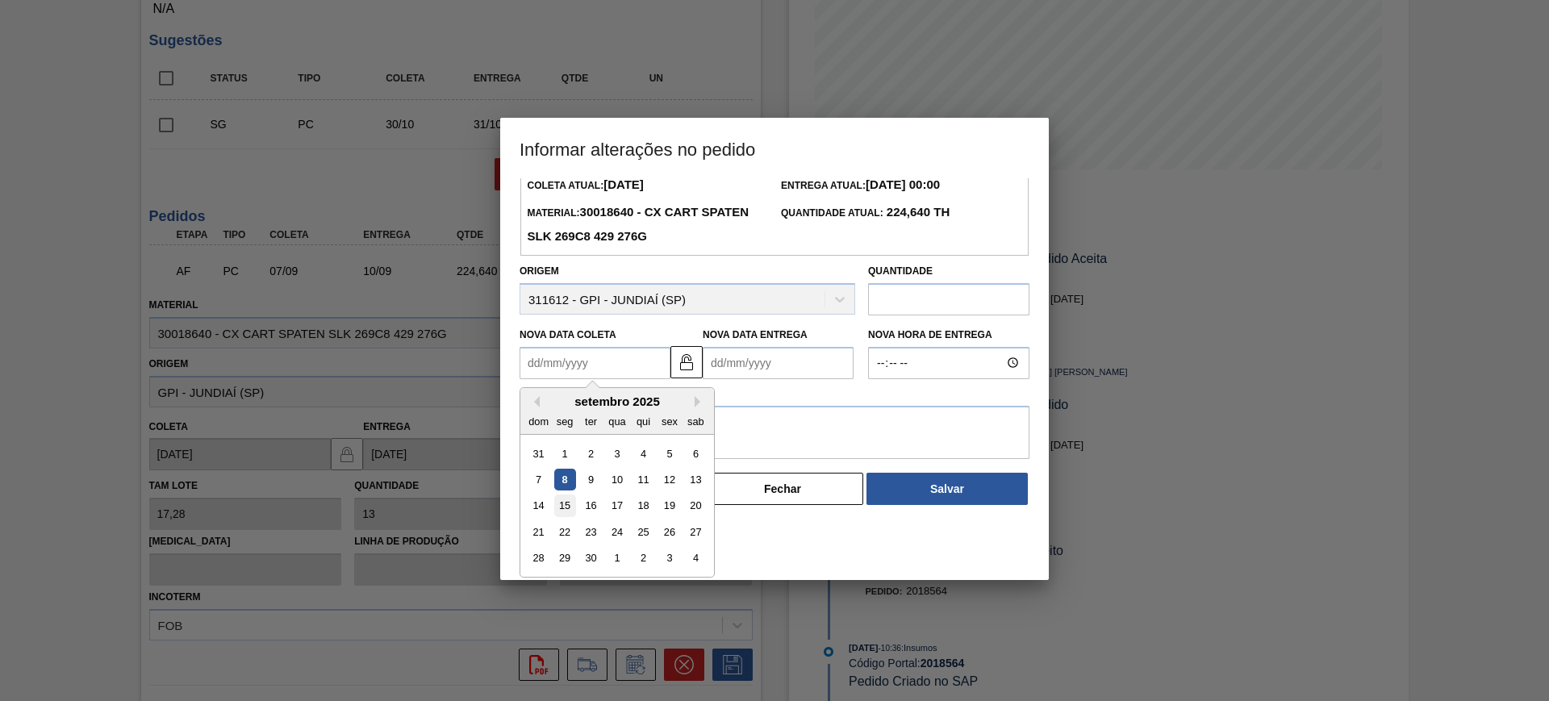
click at [570, 506] on div "15" at bounding box center [565, 506] width 22 height 22
type Coleta2018564 "15/09/2025"
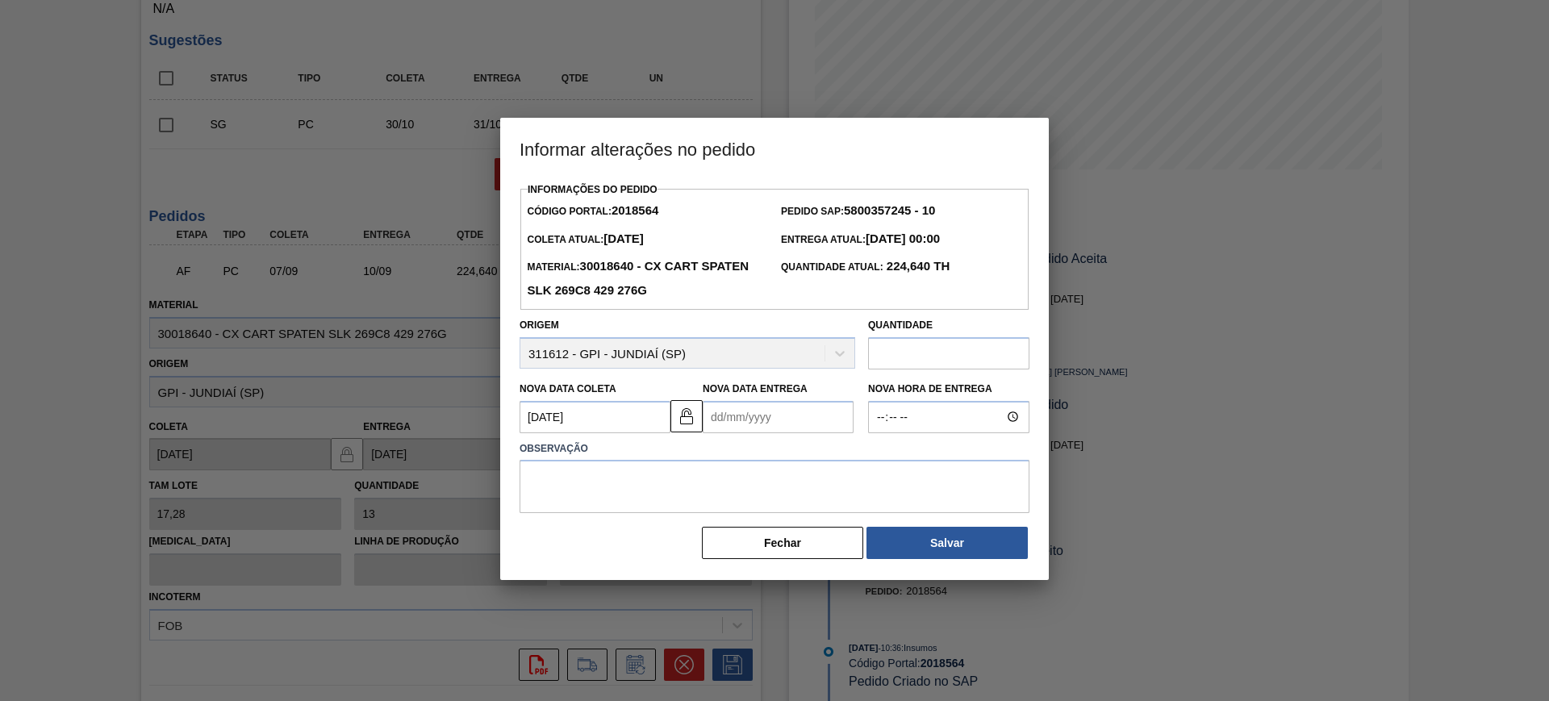
scroll to position [0, 0]
click at [707, 481] on textarea at bounding box center [775, 486] width 510 height 53
type textarea "ATRASO FORNECEDOR"
click at [752, 415] on Entrega2018564 "Nova Data Entrega" at bounding box center [778, 417] width 151 height 32
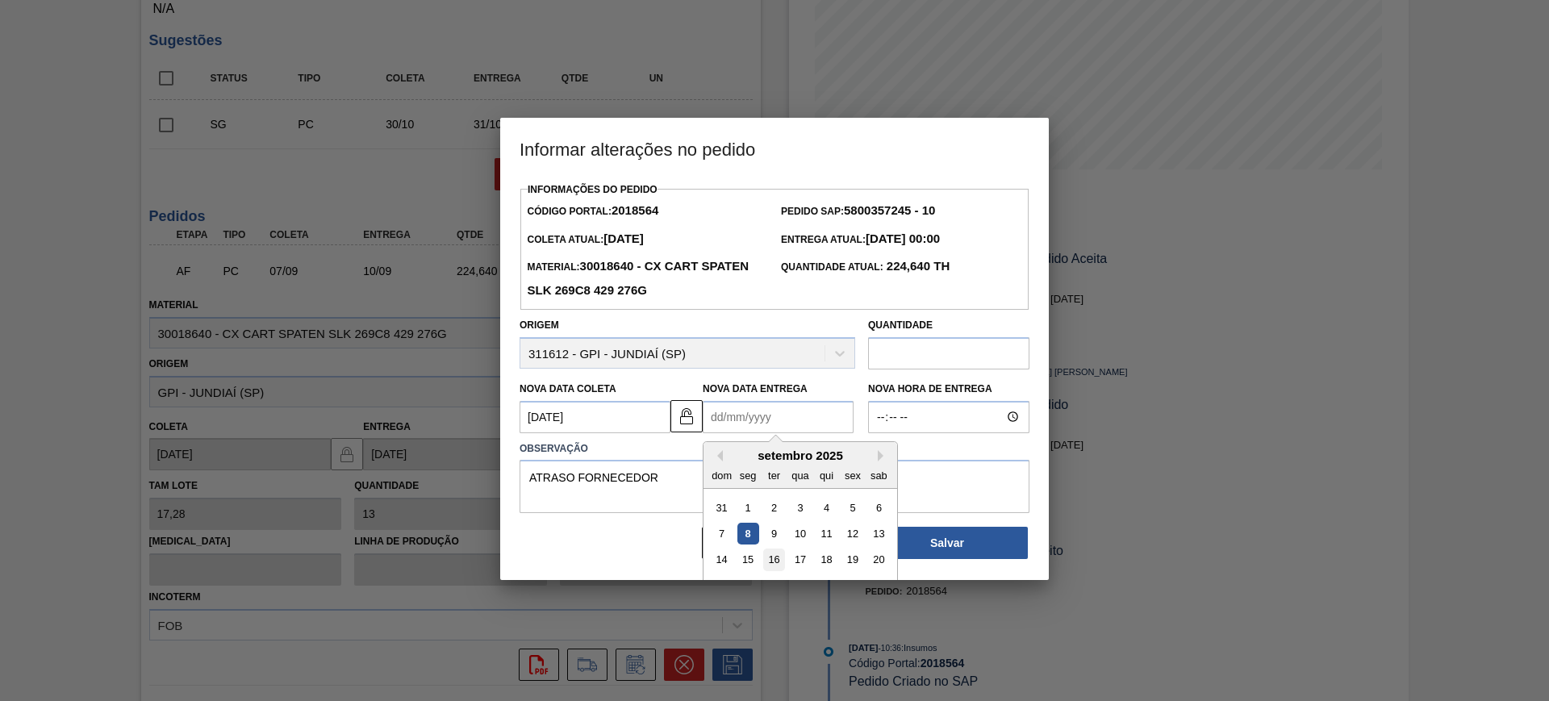
click at [778, 560] on div "16" at bounding box center [774, 560] width 22 height 22
type Entrega2018564 "16/09/2025"
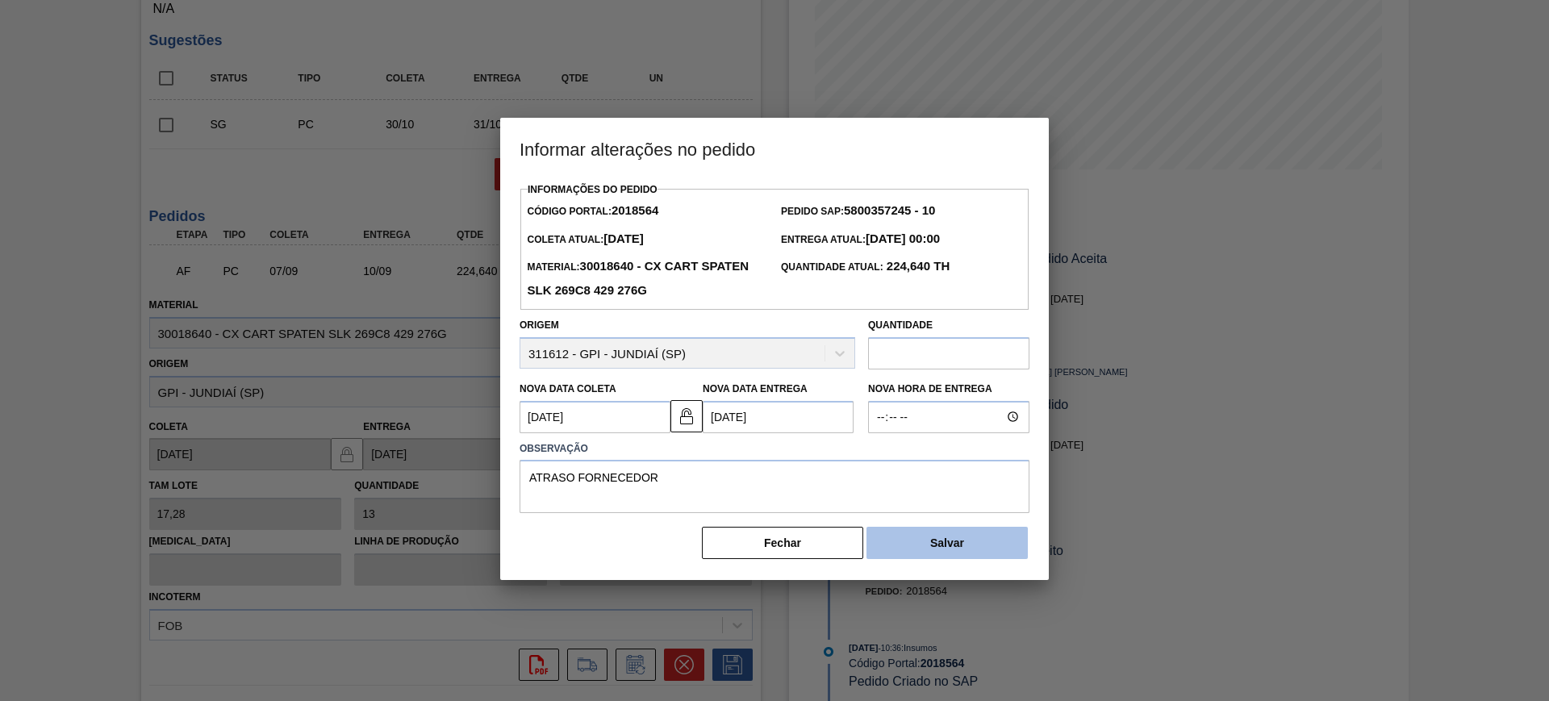
click at [941, 554] on button "Salvar" at bounding box center [947, 543] width 161 height 32
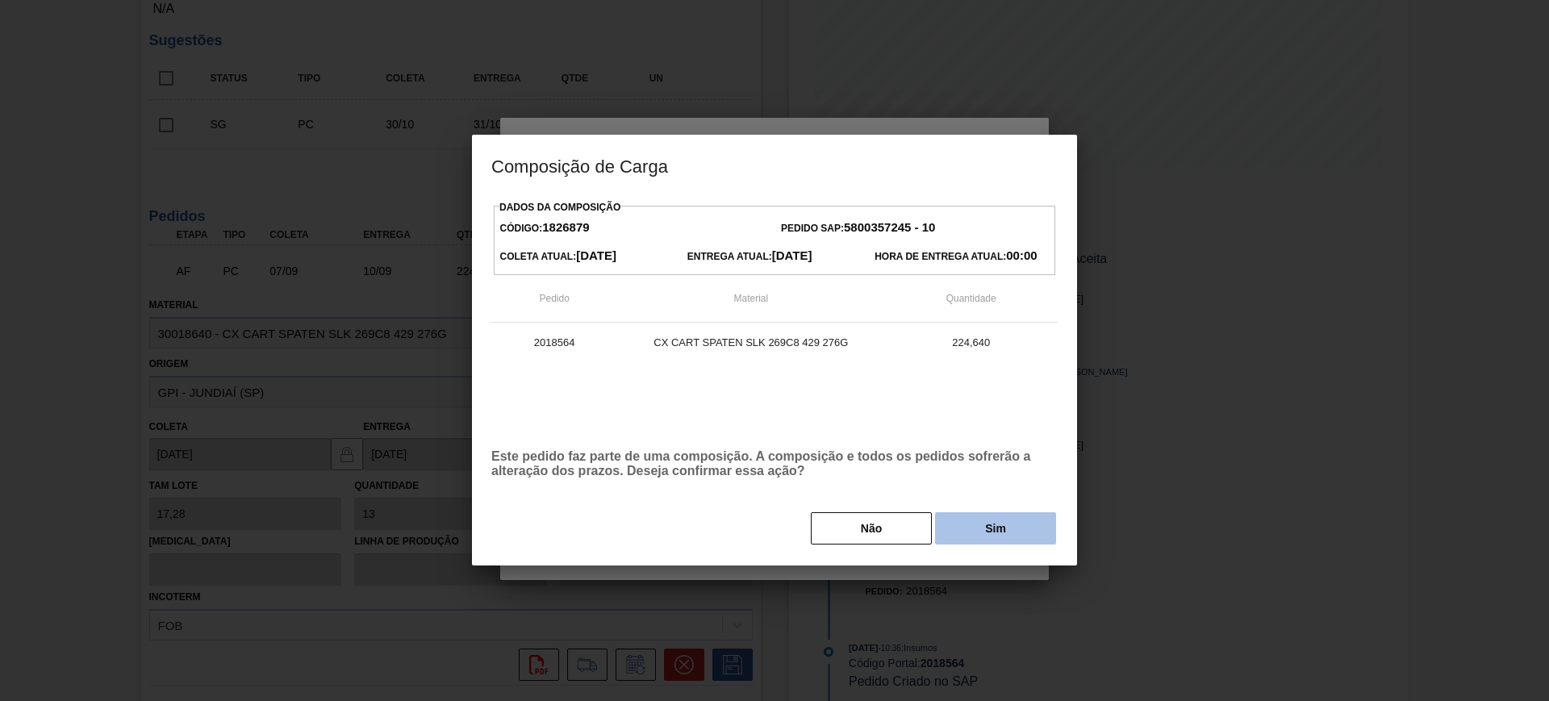
click at [988, 519] on button "Sim" at bounding box center [995, 528] width 121 height 32
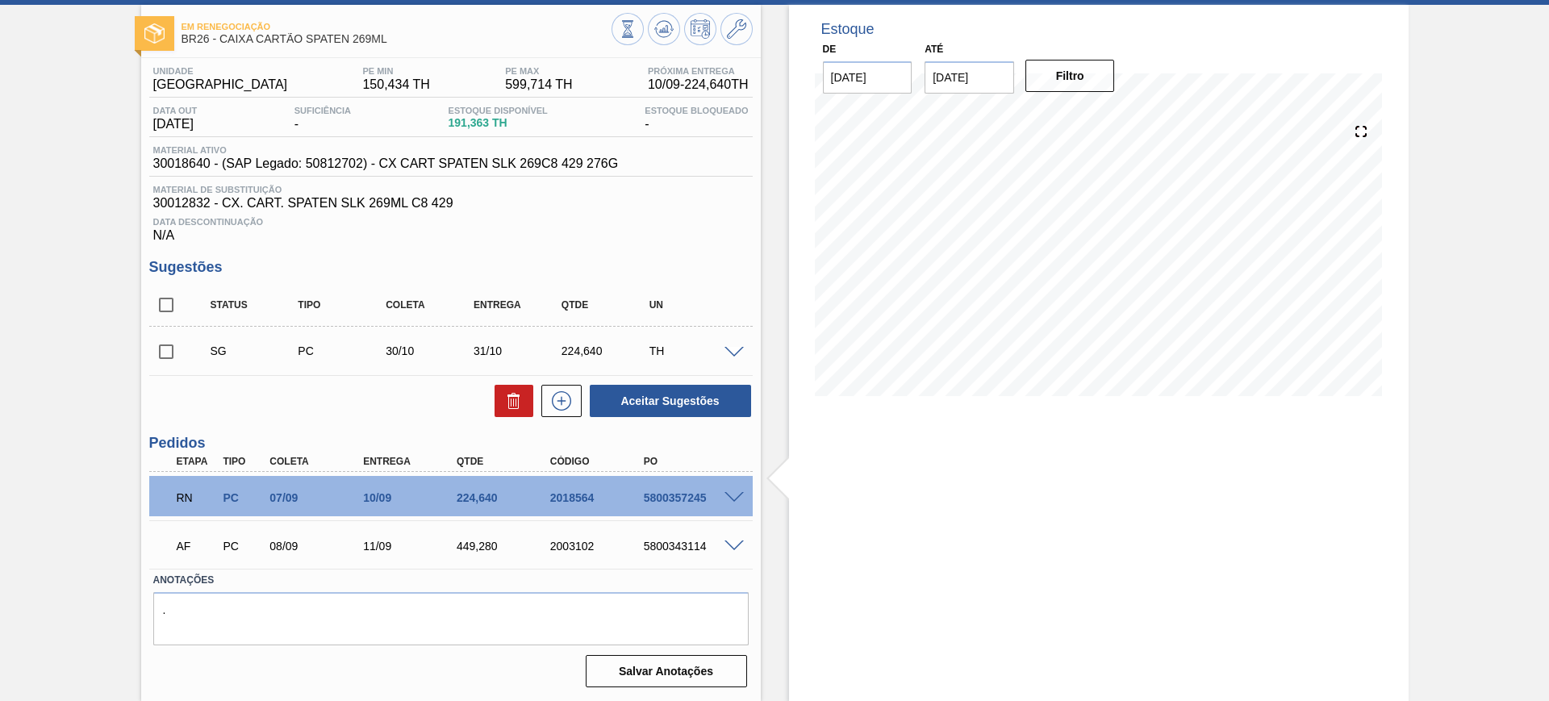
scroll to position [76, 0]
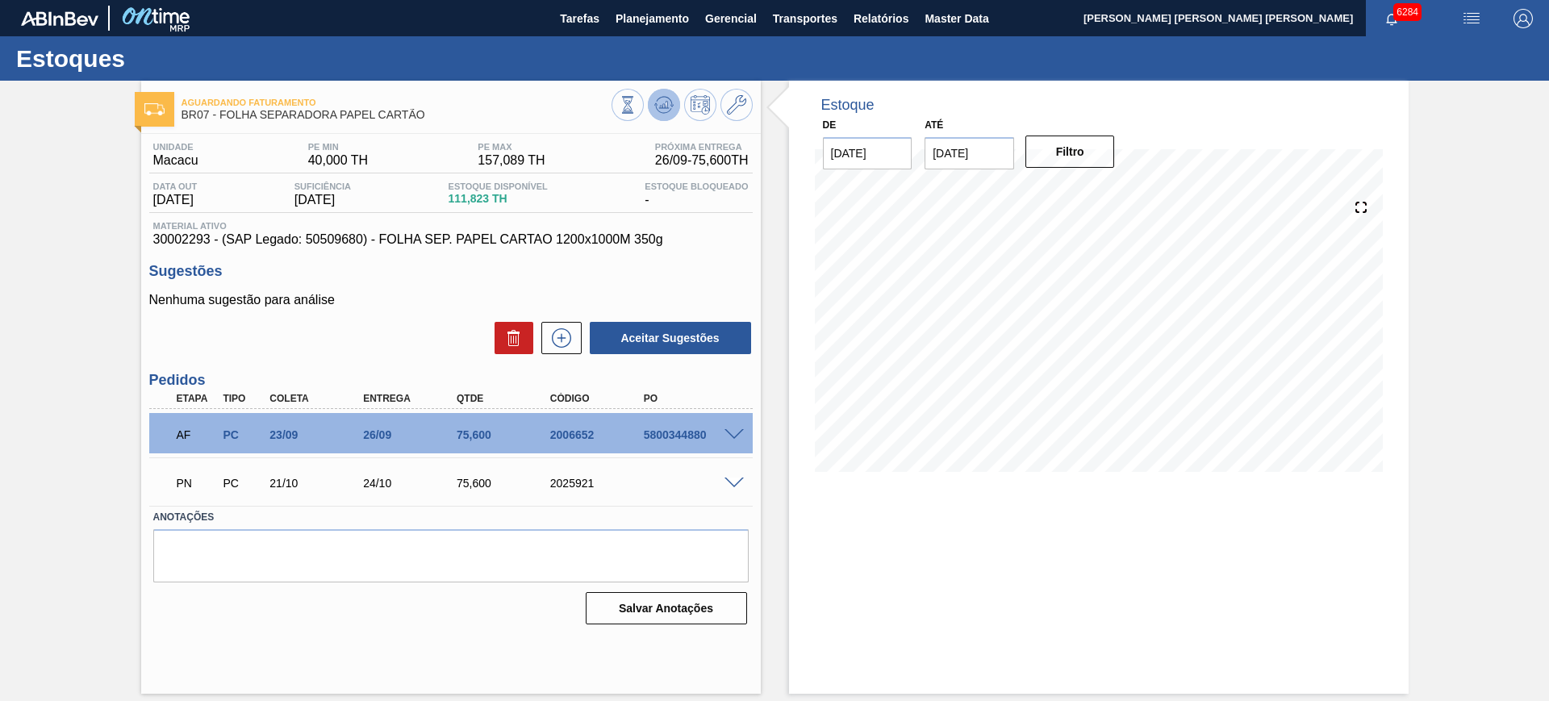
click at [663, 120] on button at bounding box center [664, 105] width 32 height 32
